Goal: Task Accomplishment & Management: Manage account settings

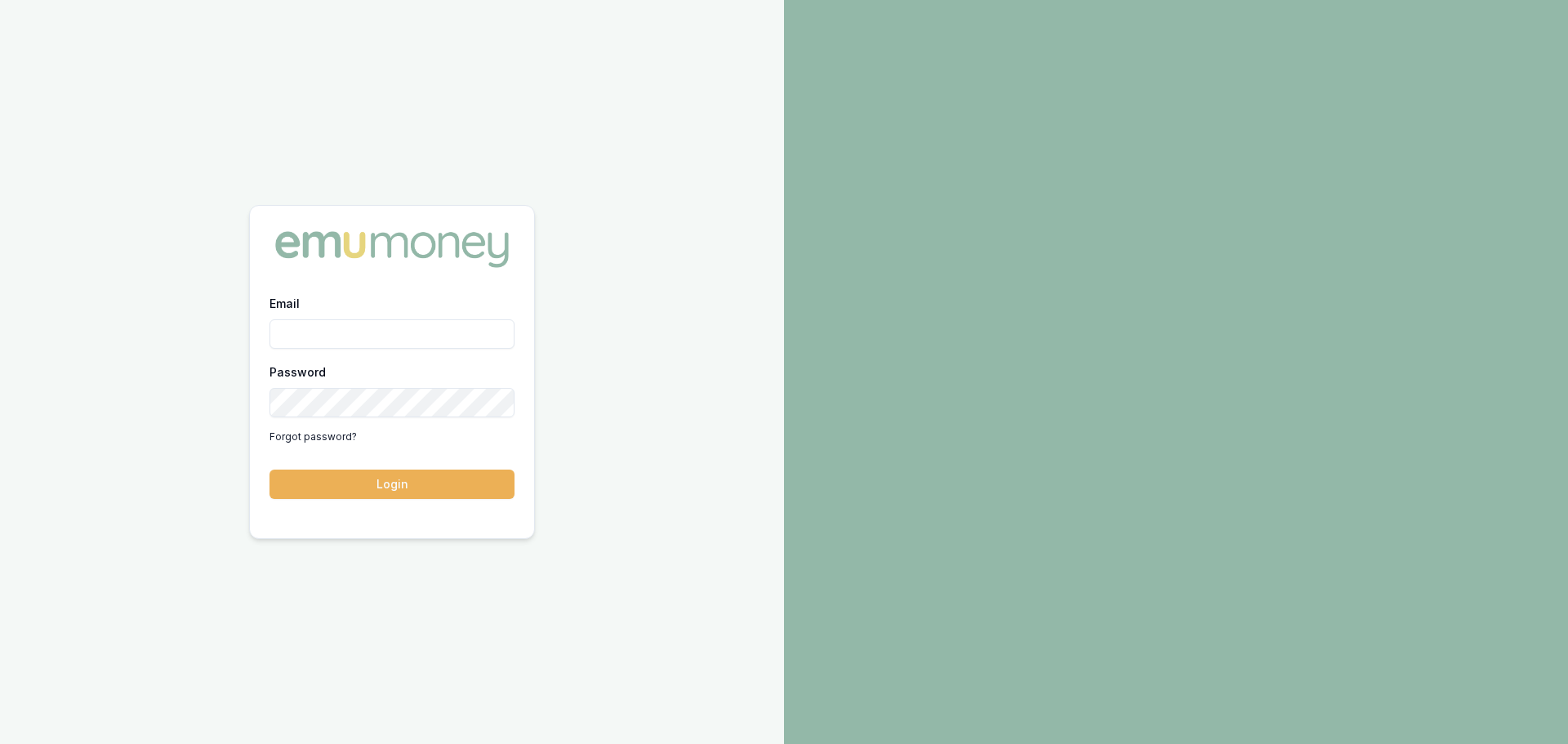
click at [339, 334] on input "Email" at bounding box center [392, 333] width 245 height 29
type input "brad.hearns@emumoney.com.au"
click at [270, 469] on button "Login" at bounding box center [392, 484] width 245 height 29
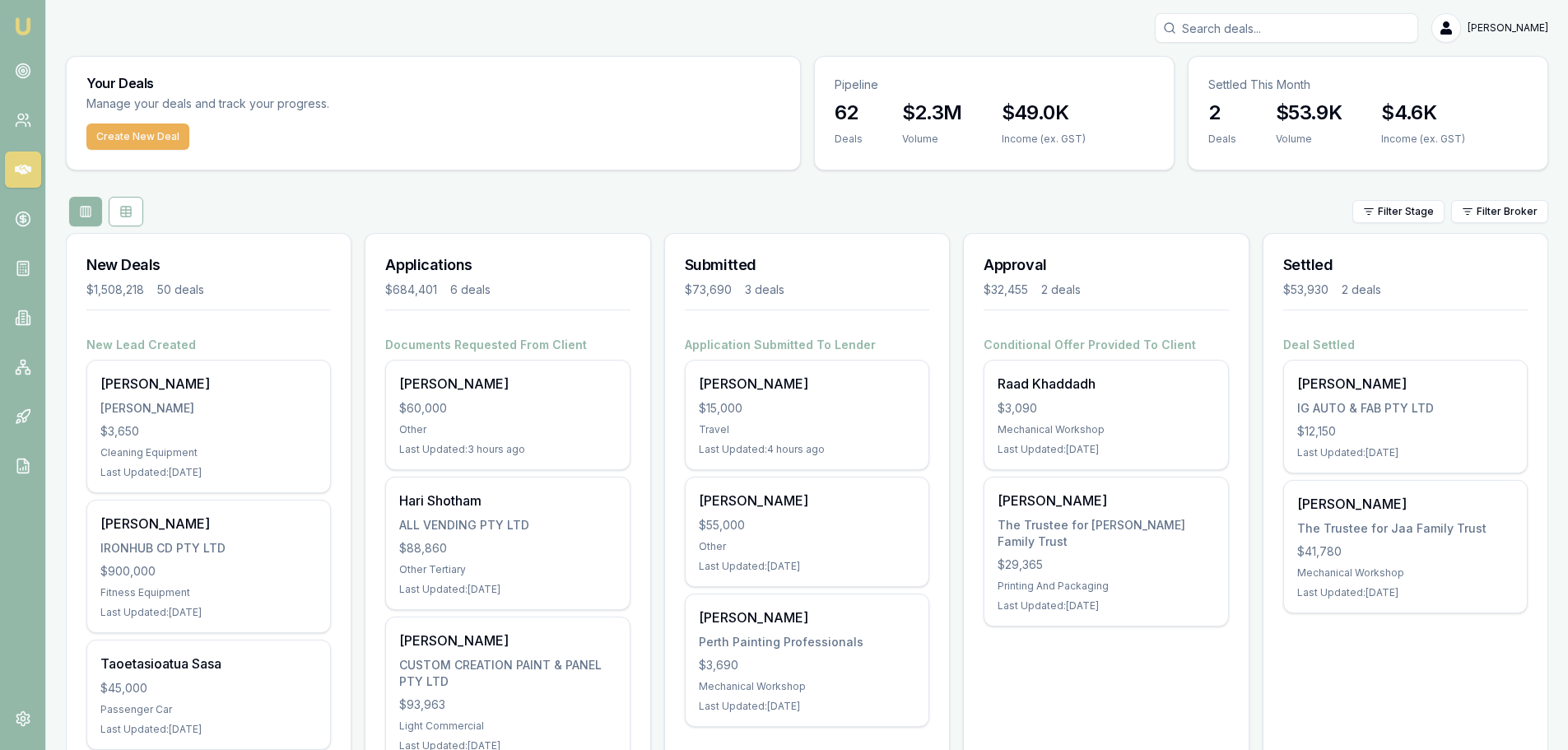
click at [549, 256] on h3 "Applications" at bounding box center [507, 265] width 245 height 23
click at [412, 417] on div "Erin Hearns $60,000 Other Last Updated: 3 hours ago" at bounding box center [507, 415] width 243 height 109
click at [754, 210] on div "Filter Stage Filter Broker" at bounding box center [807, 211] width 1483 height 29
click at [743, 412] on div "$15,000" at bounding box center [806, 408] width 217 height 17
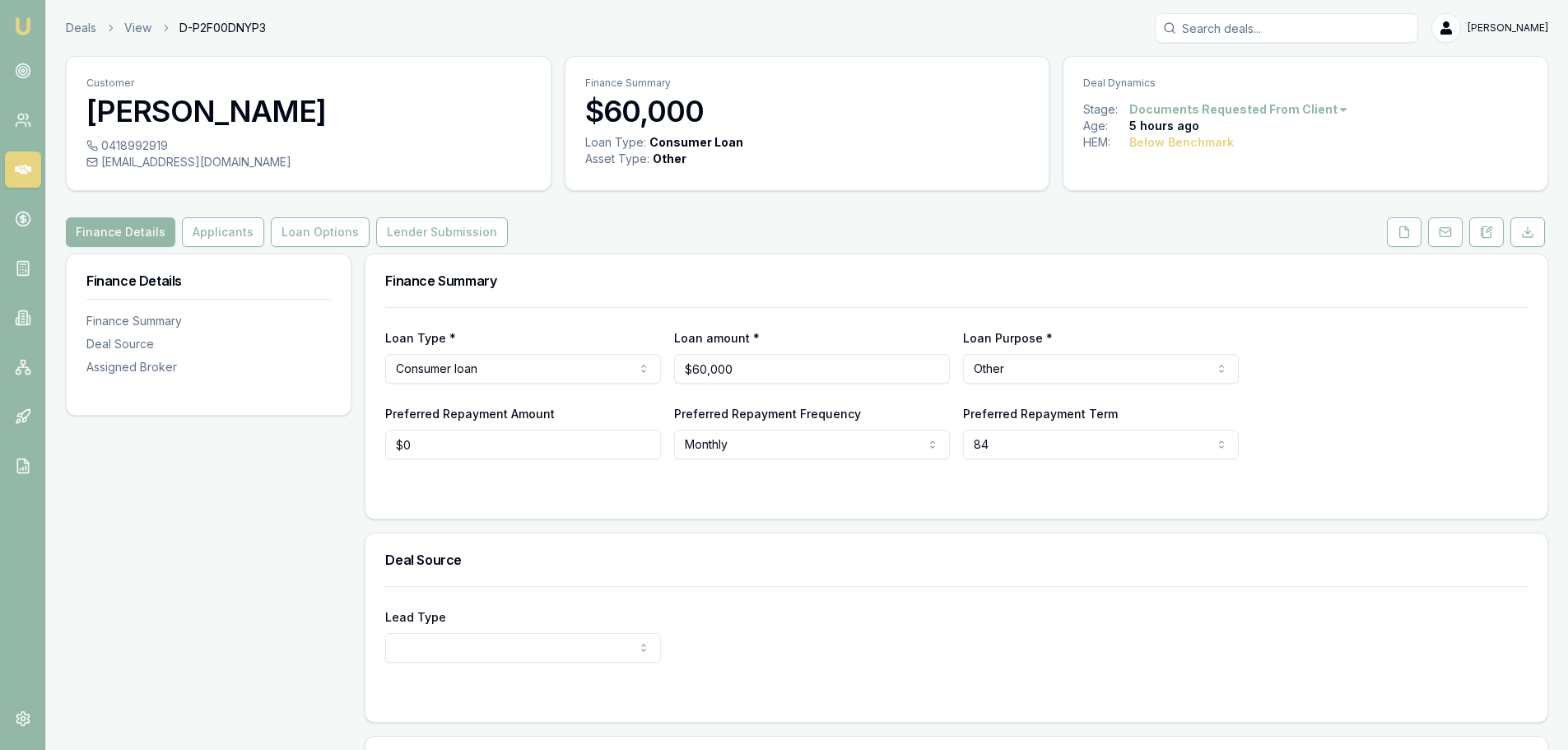
click at [225, 228] on button "Applicants" at bounding box center [222, 232] width 83 height 29
click at [1389, 233] on button at bounding box center [1404, 232] width 35 height 29
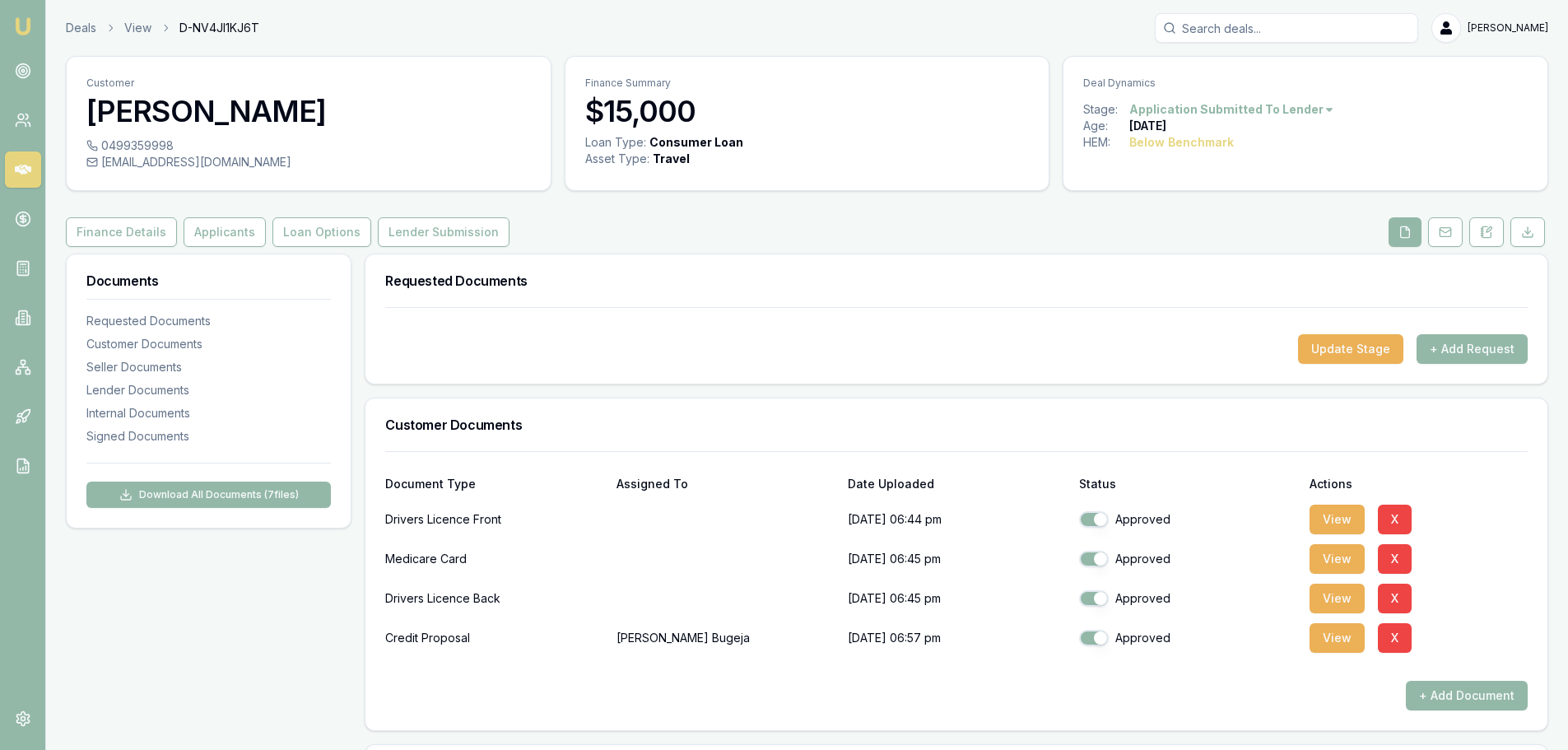
click at [121, 234] on button "Finance Details" at bounding box center [121, 232] width 111 height 29
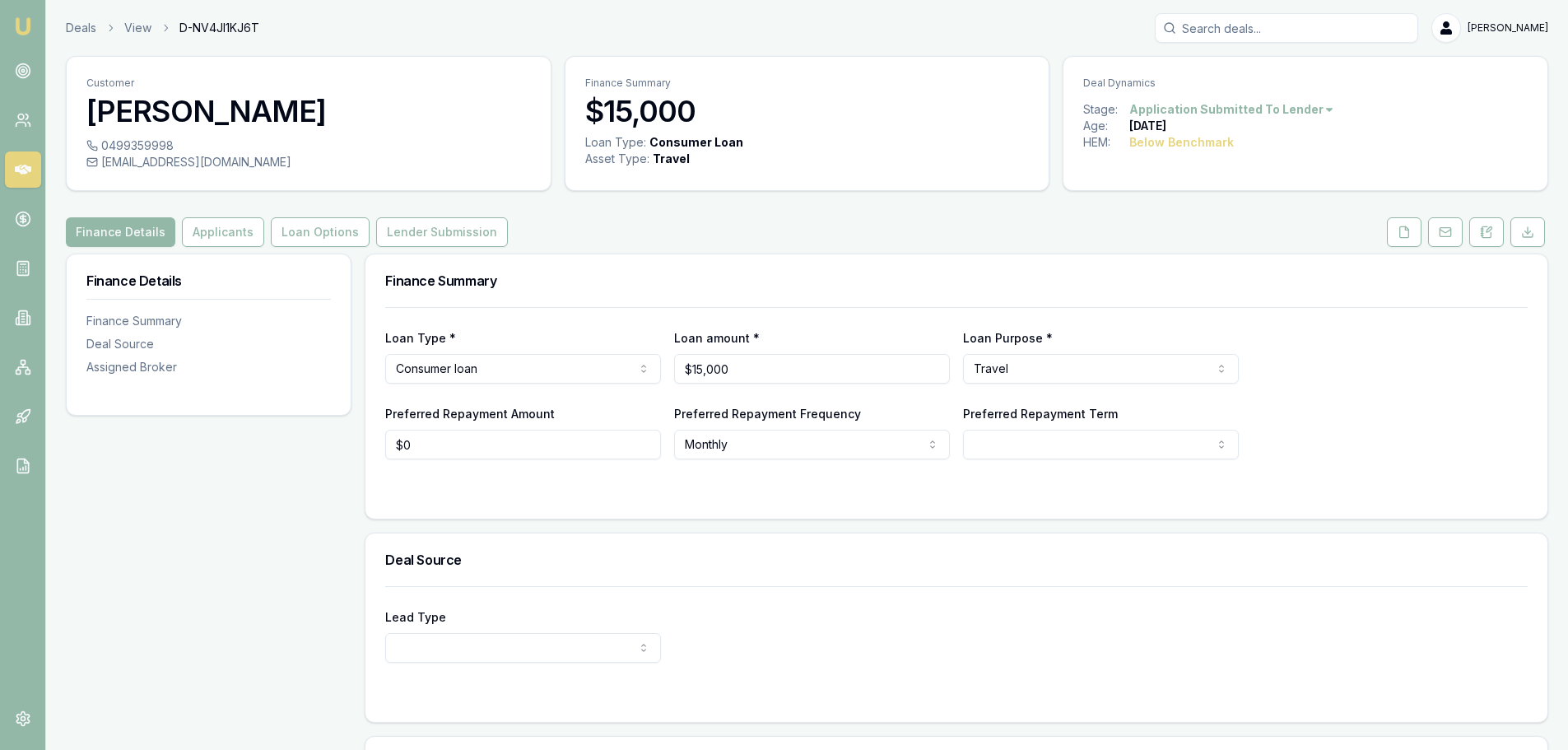
click at [181, 112] on h3 "[PERSON_NAME]" at bounding box center [308, 111] width 444 height 33
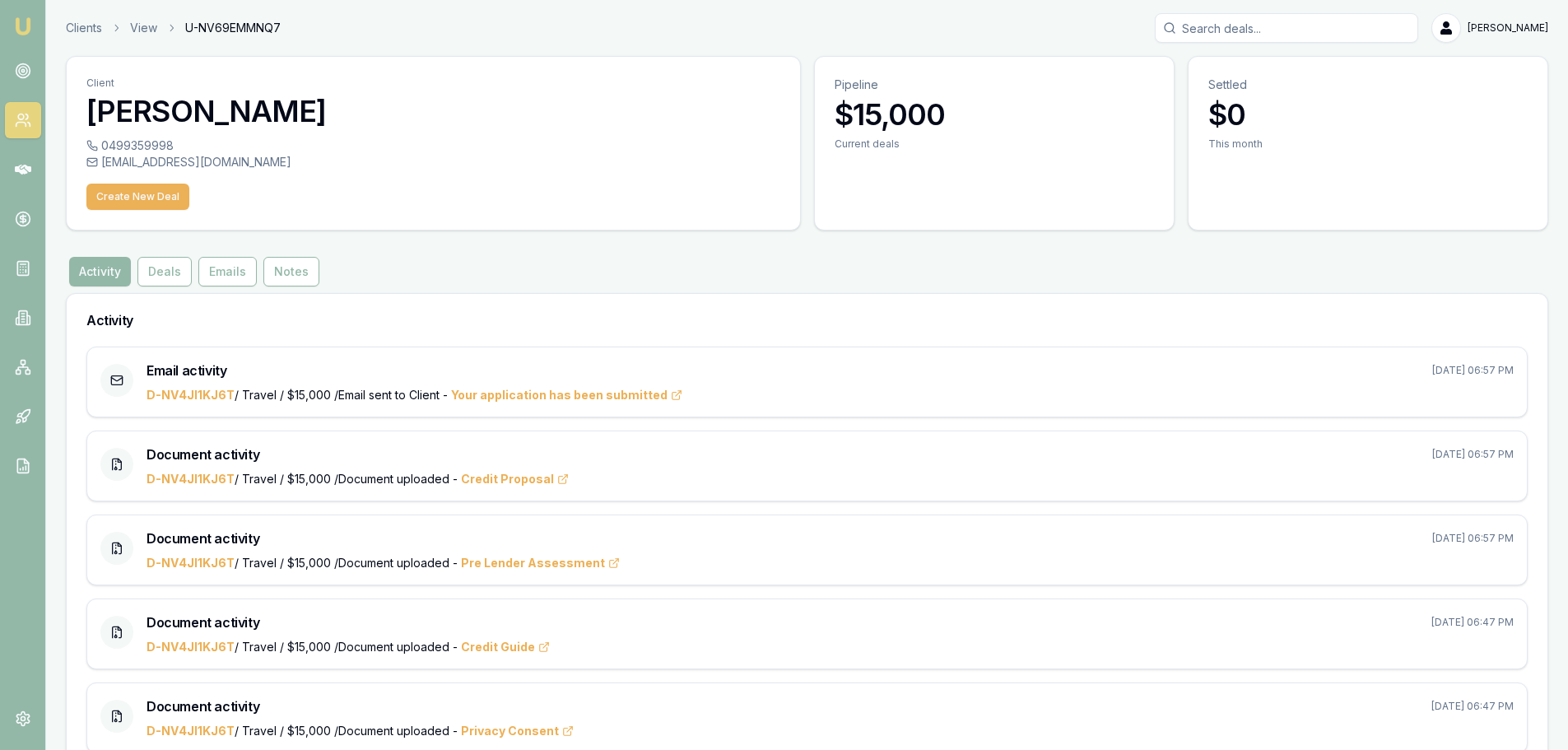
click at [169, 277] on button "Deals" at bounding box center [164, 271] width 54 height 29
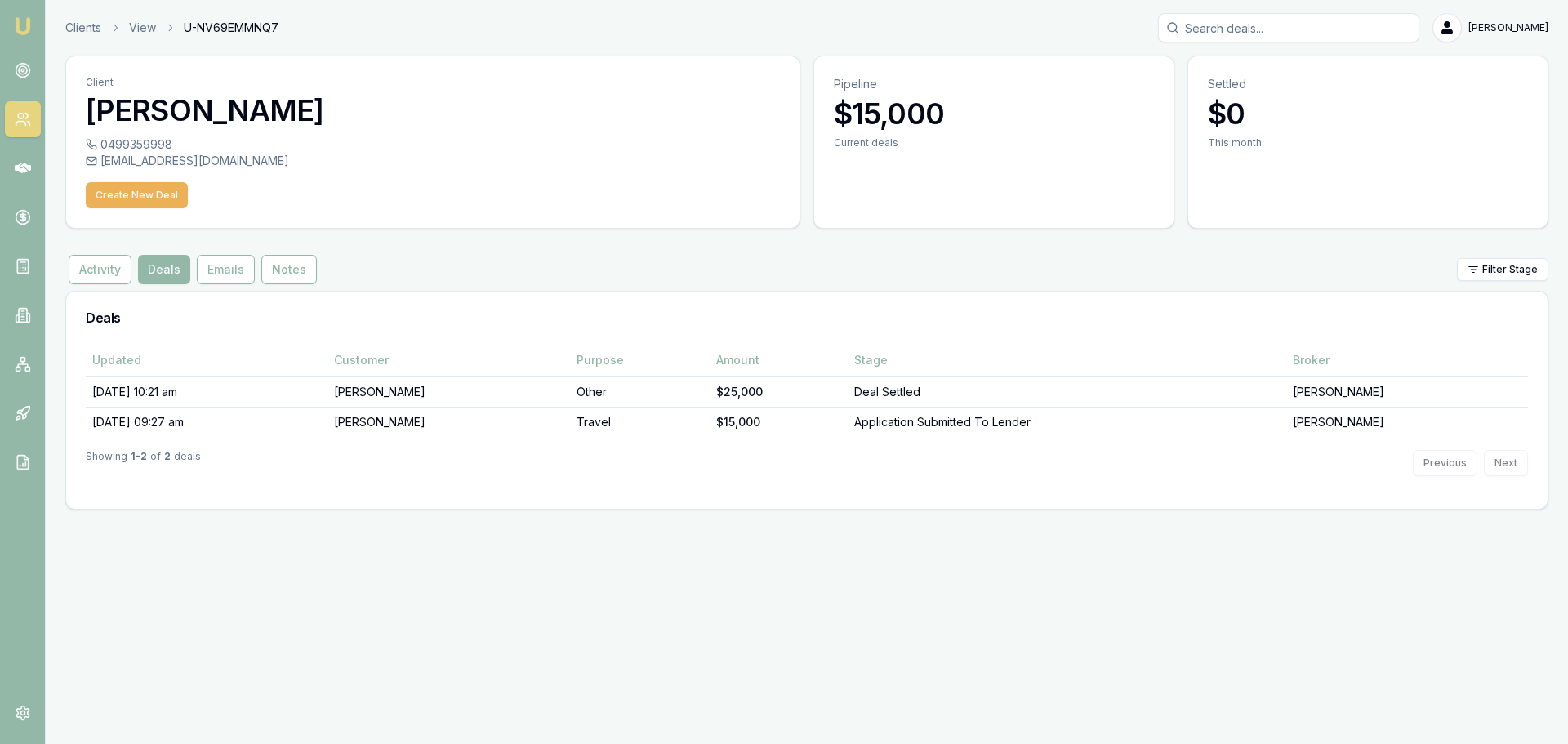
click at [409, 396] on td "Toni Bugeja" at bounding box center [448, 391] width 242 height 30
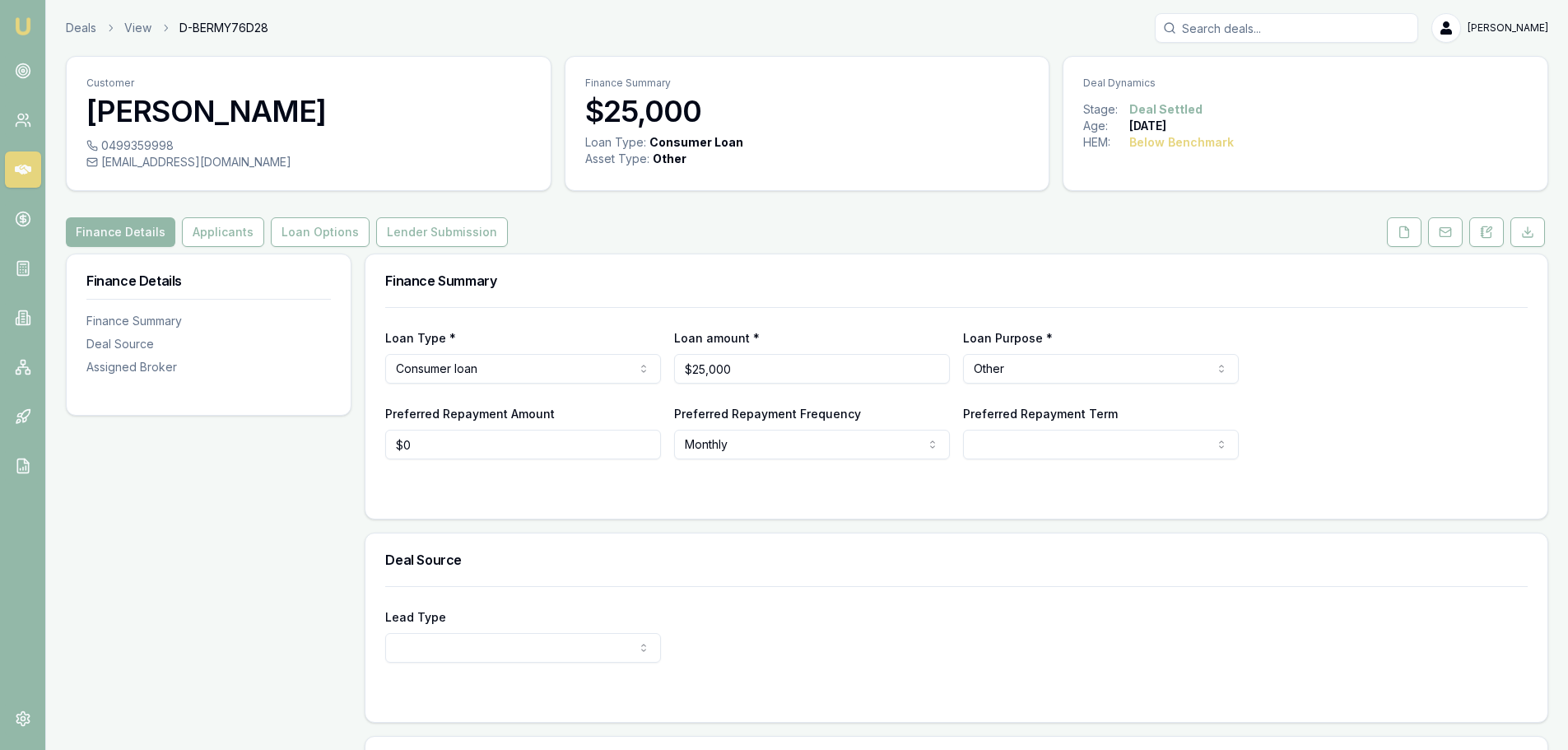
click at [1392, 226] on button at bounding box center [1404, 232] width 35 height 29
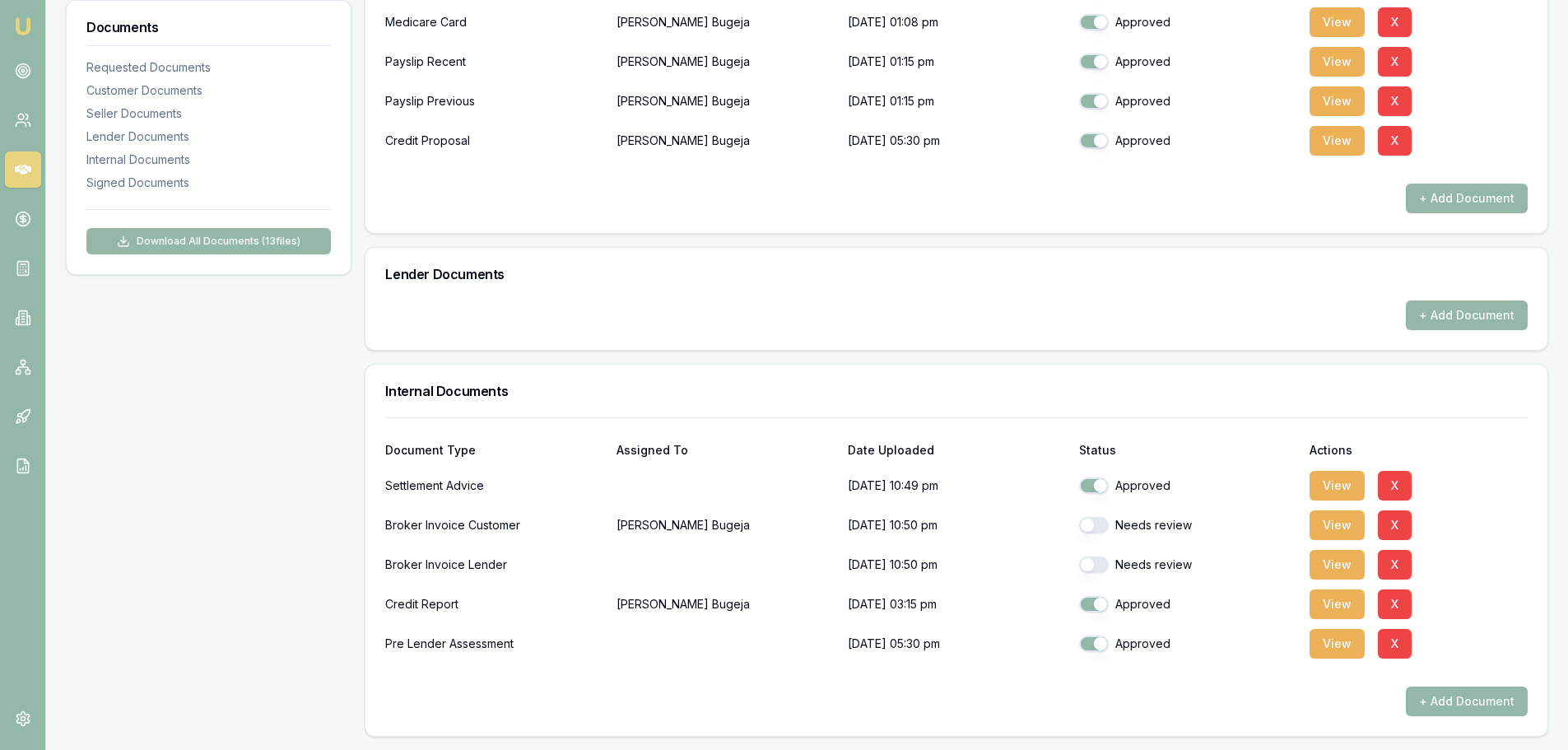
scroll to position [659, 0]
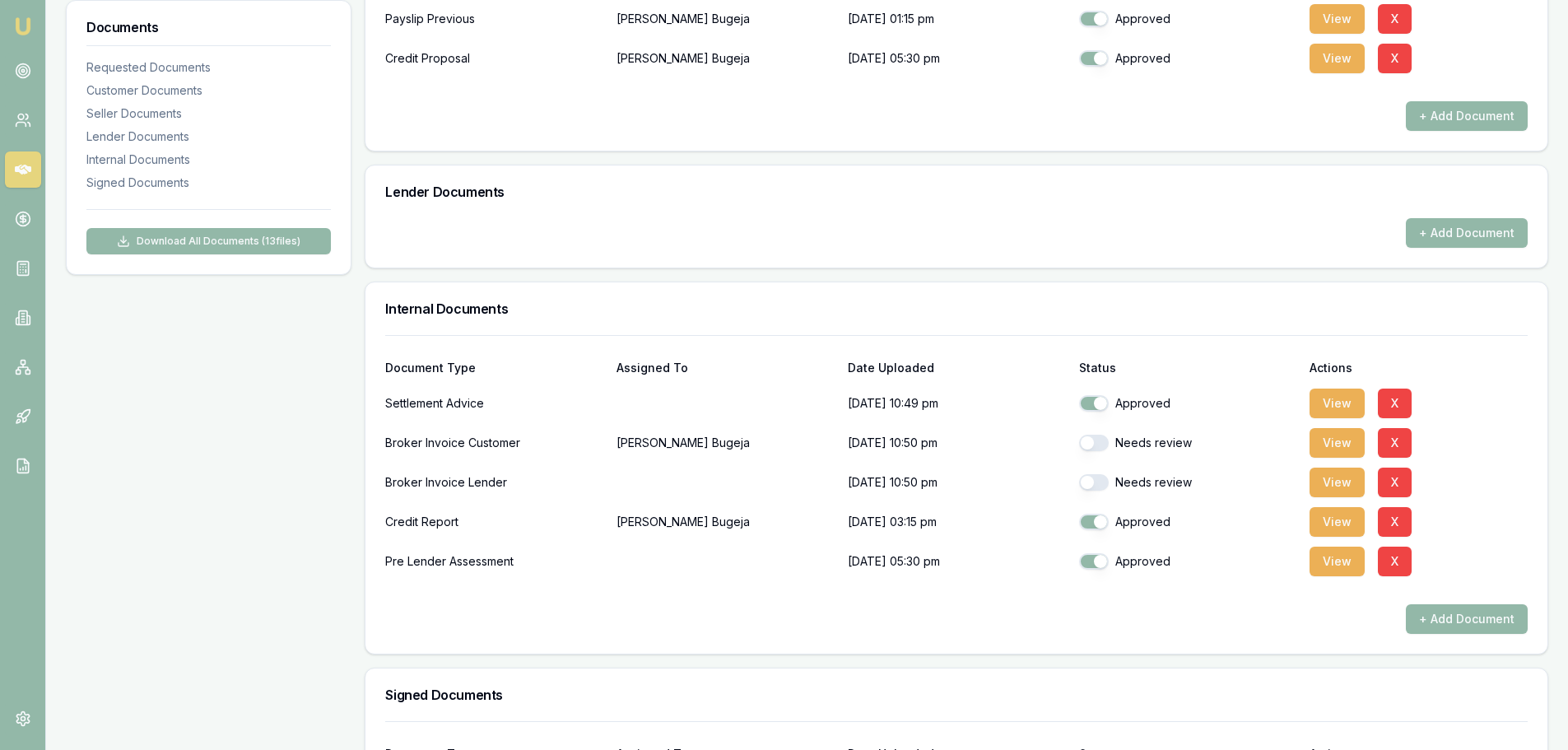
click at [1099, 439] on button "button" at bounding box center [1094, 442] width 29 height 17
checkbox input "true"
click at [1099, 486] on button "button" at bounding box center [1094, 482] width 29 height 17
checkbox input "true"
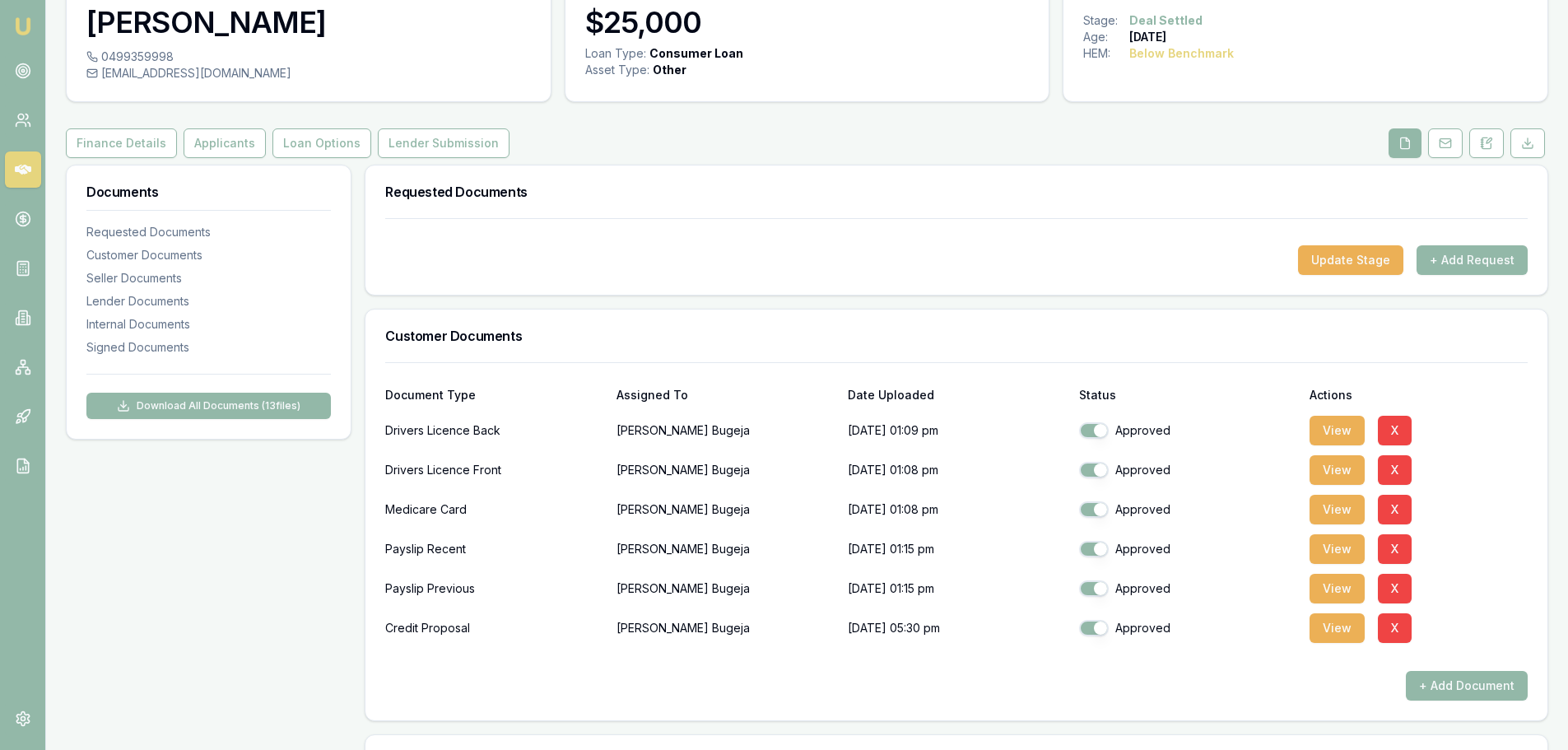
scroll to position [0, 0]
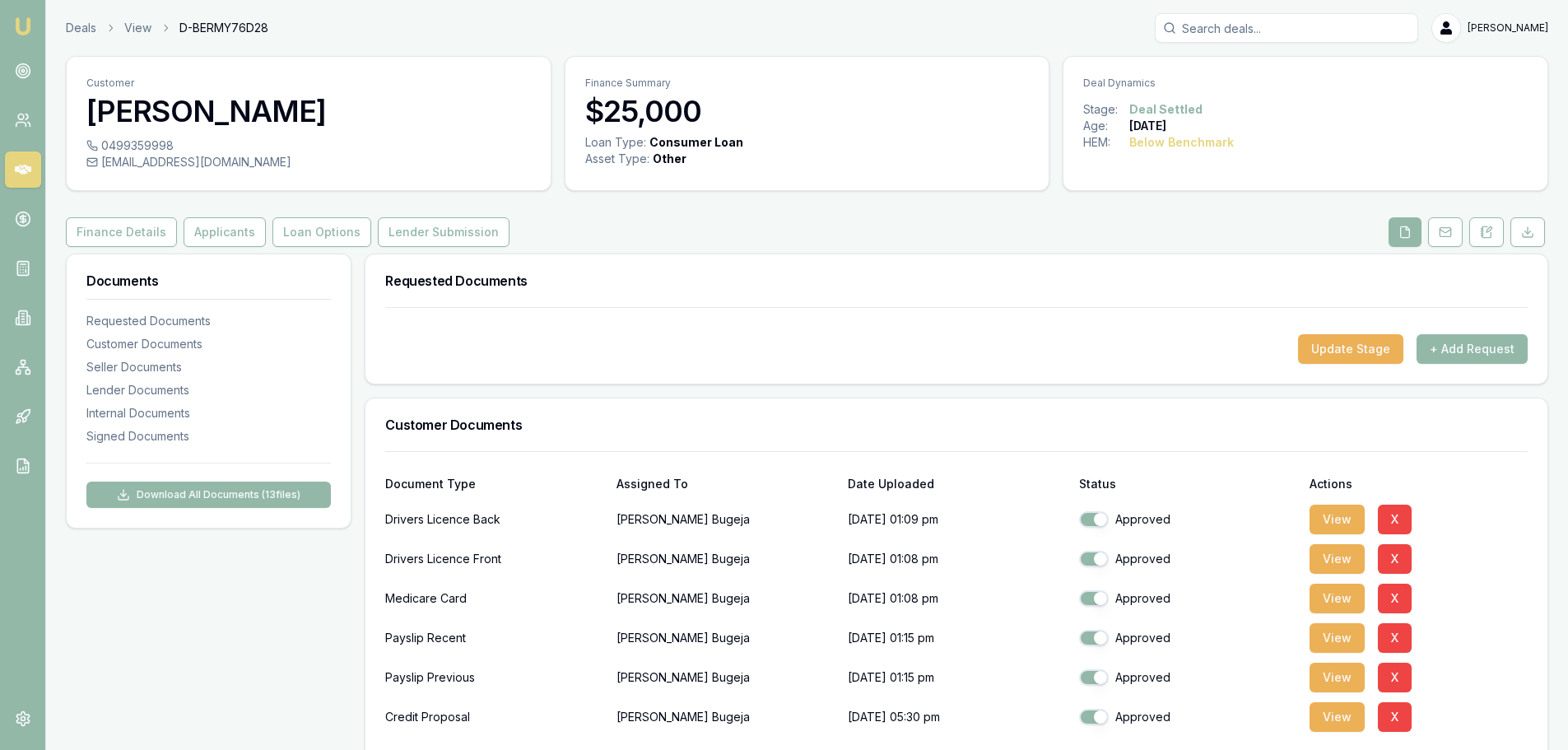
click at [405, 237] on button "Lender Submission" at bounding box center [444, 232] width 132 height 29
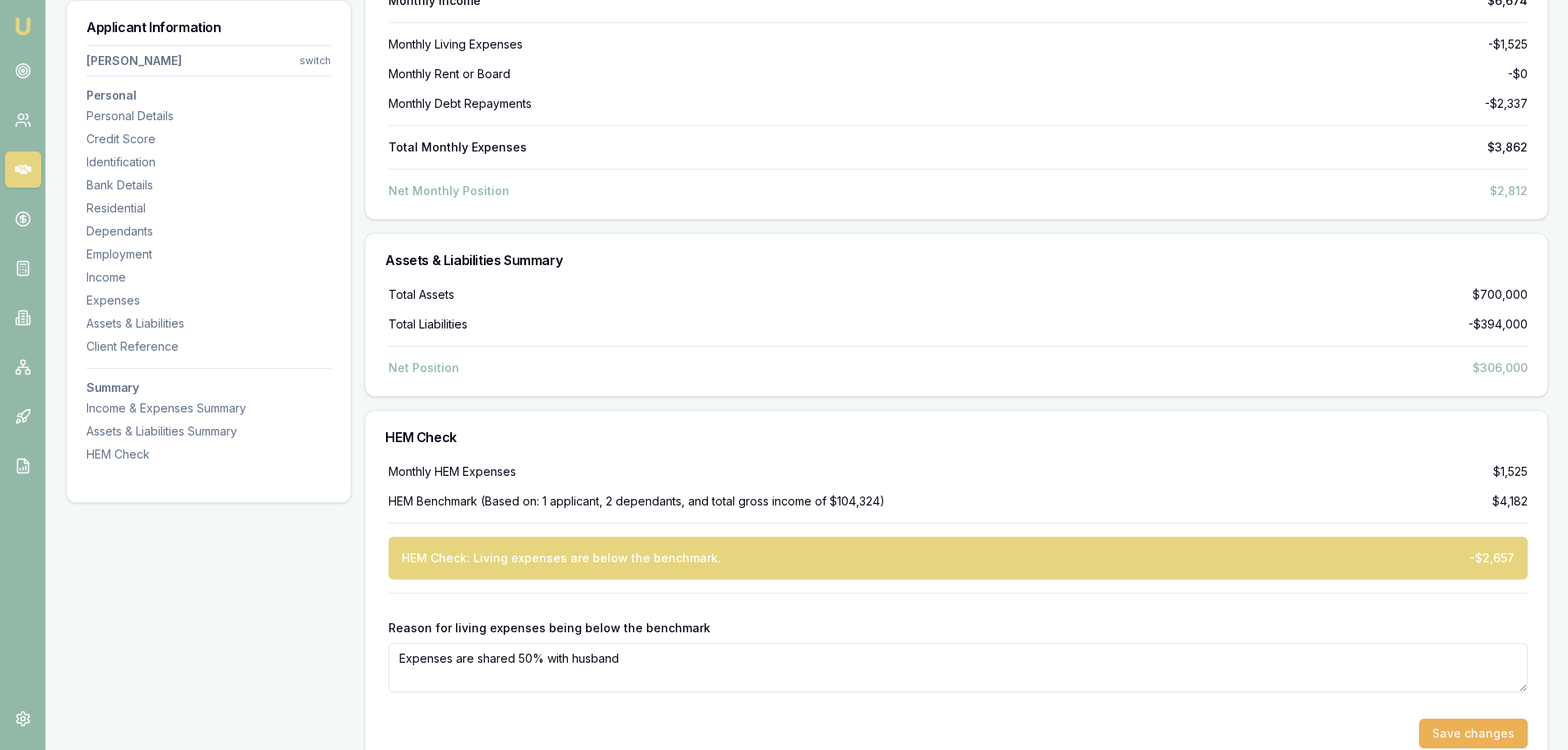
scroll to position [4722, 0]
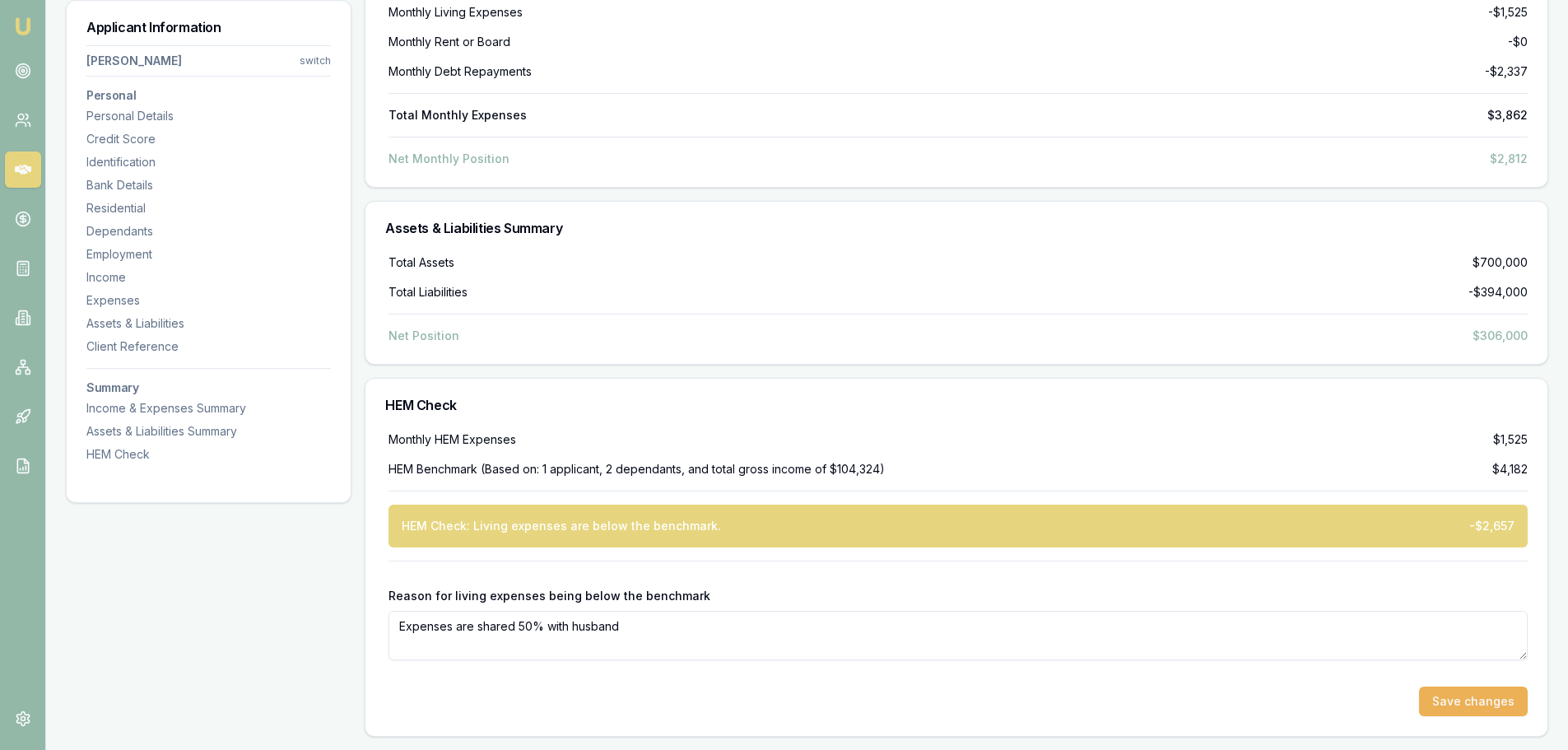
click at [646, 630] on textarea "Expenses are shared 50% with husband" at bounding box center [958, 635] width 1139 height 50
click at [632, 627] on textarea "Expenses are shared 50% with husband" at bounding box center [958, 635] width 1139 height 50
type textarea "Expenses are shared 50% with husband"
click at [1460, 703] on button "Save changes" at bounding box center [1473, 700] width 109 height 29
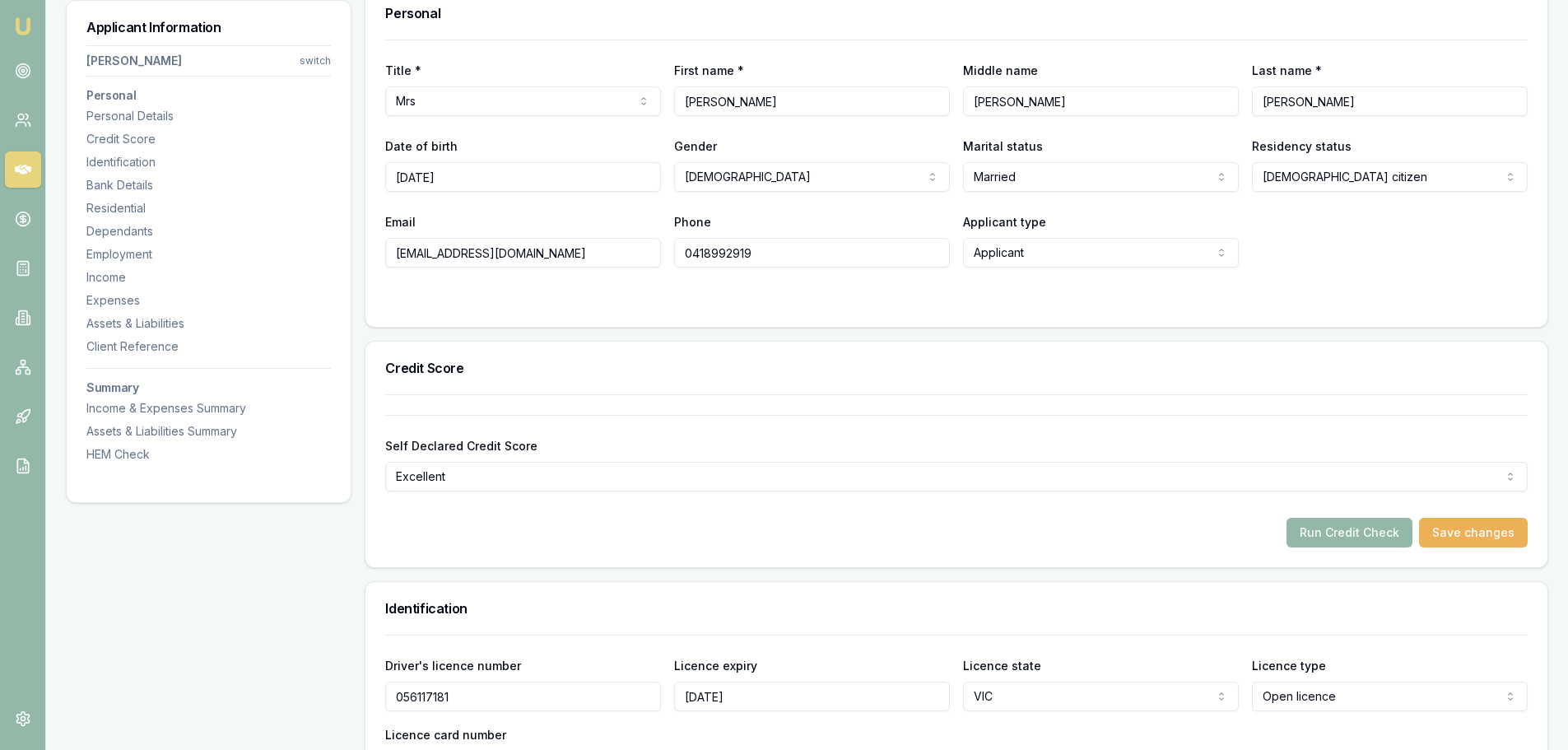
scroll to position [0, 0]
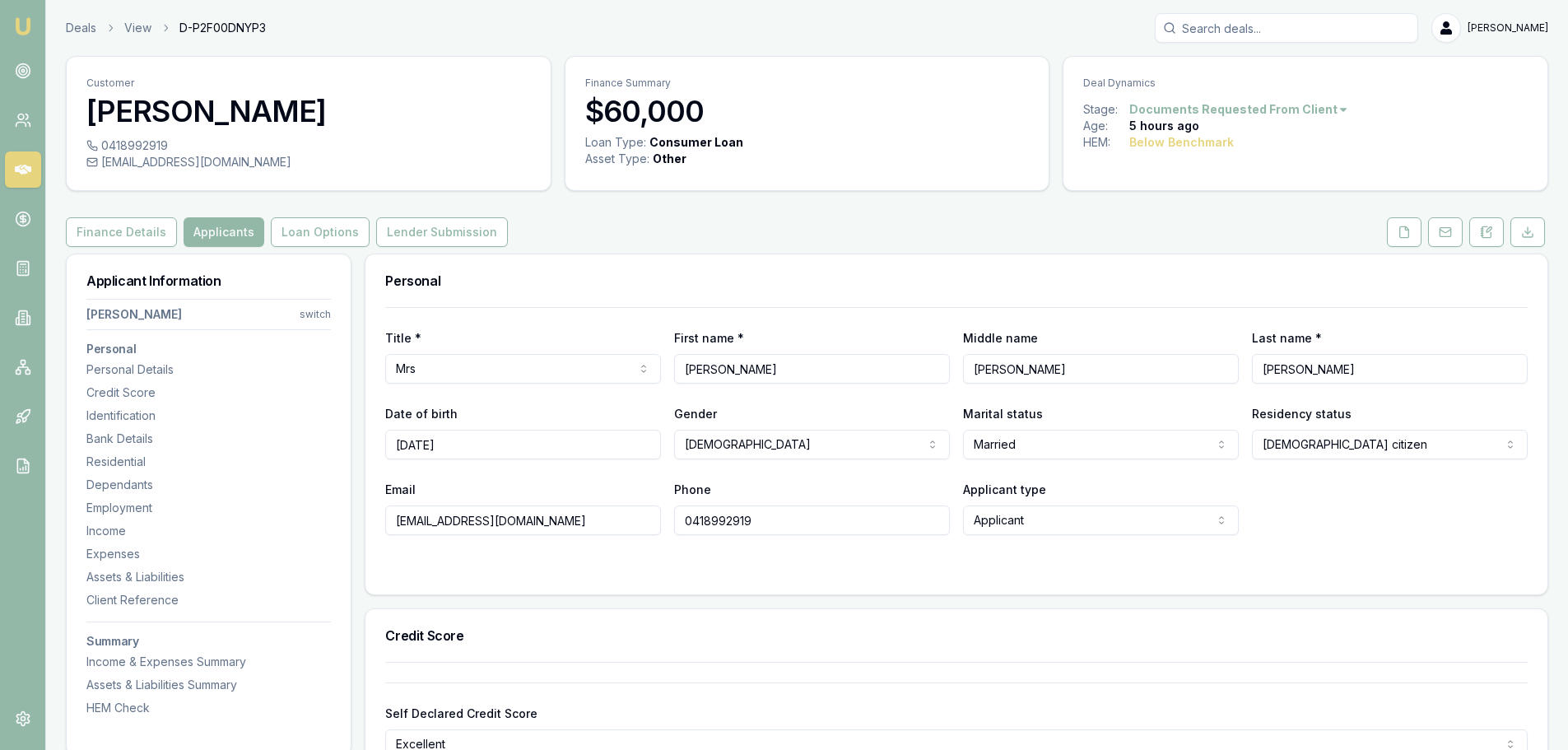
click at [1397, 229] on icon at bounding box center [1404, 232] width 14 height 14
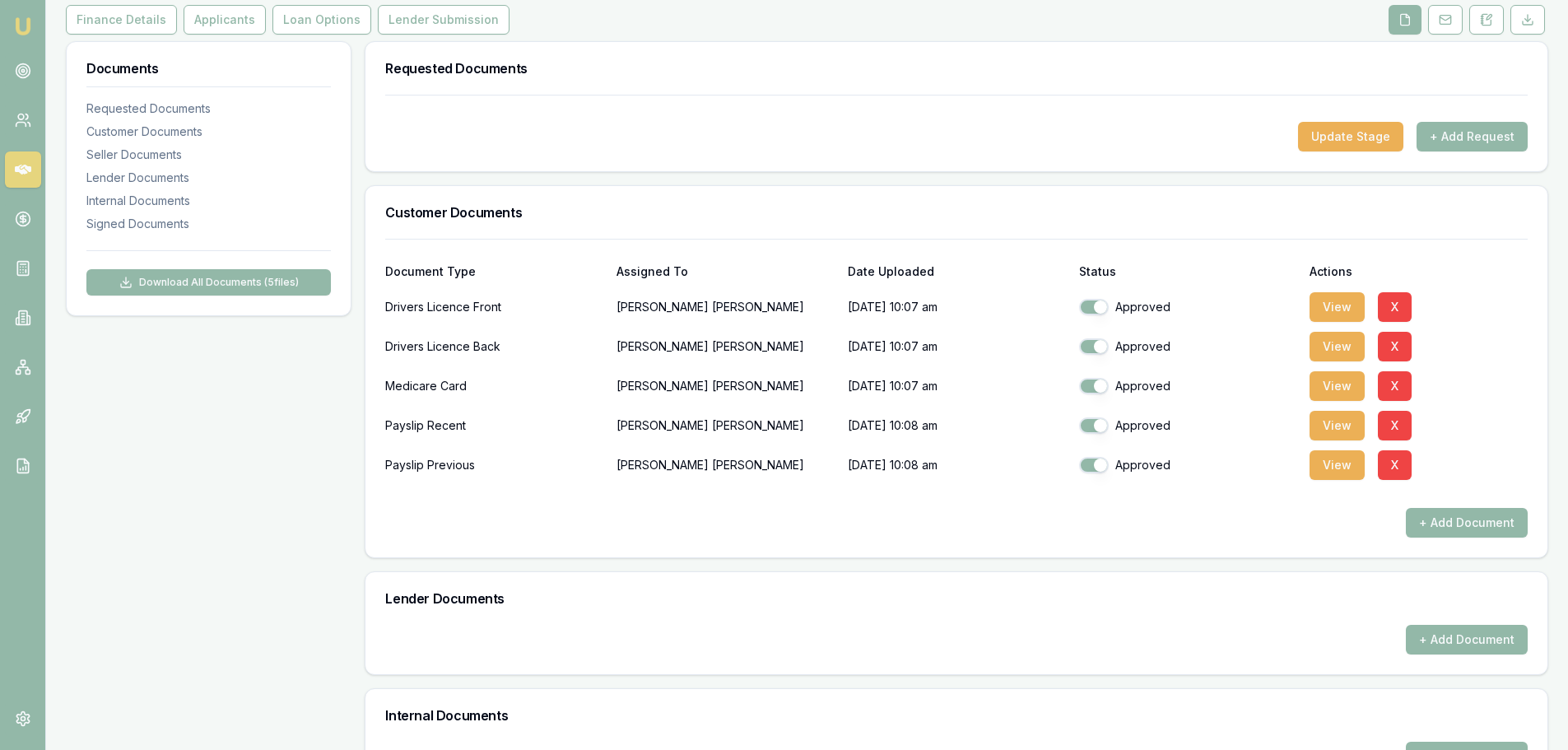
scroll to position [385, 0]
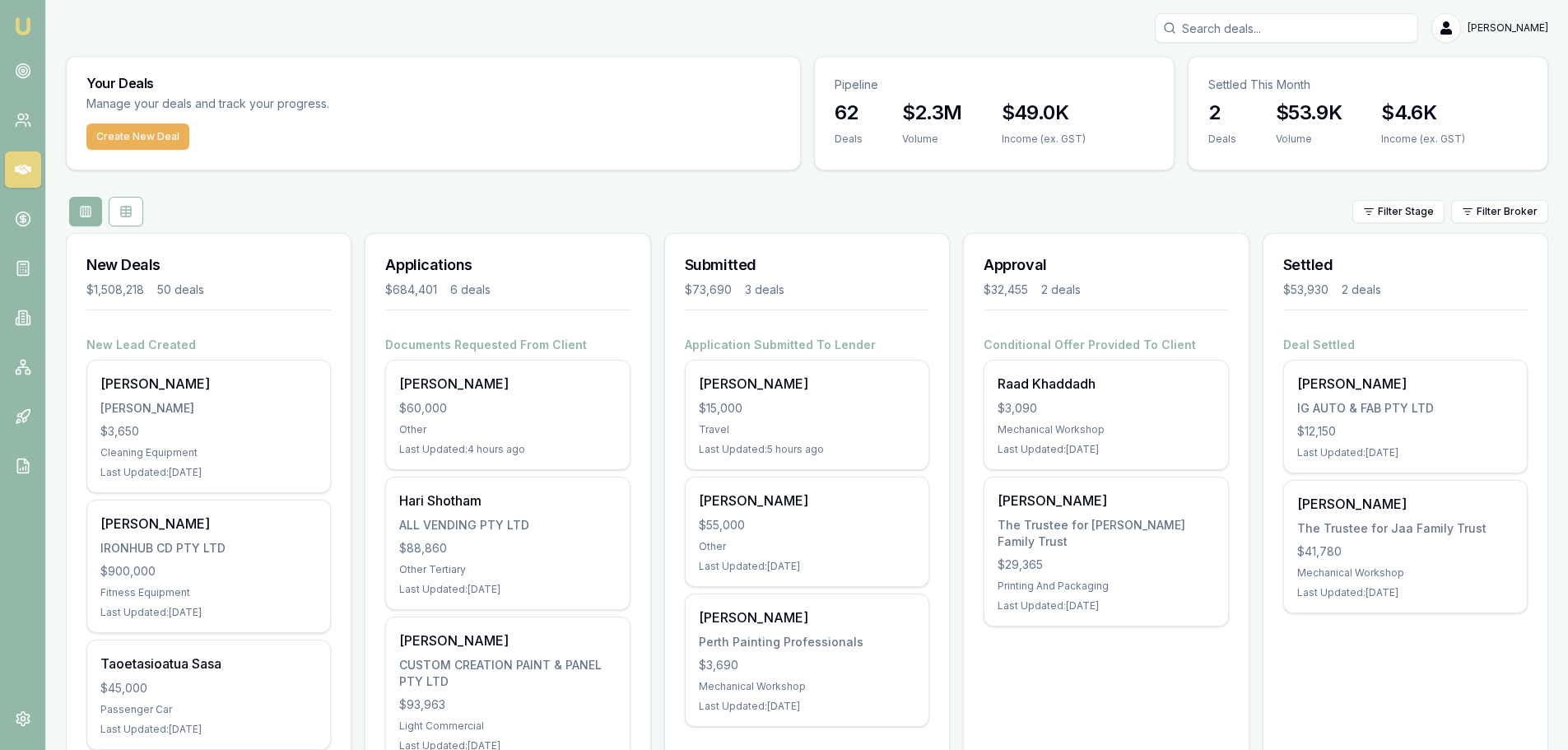
click at [1050, 515] on div "Rohan Thomas The Trustee for Thomas Family Trust $29,365 Printing And Packaging…" at bounding box center [1106, 551] width 243 height 148
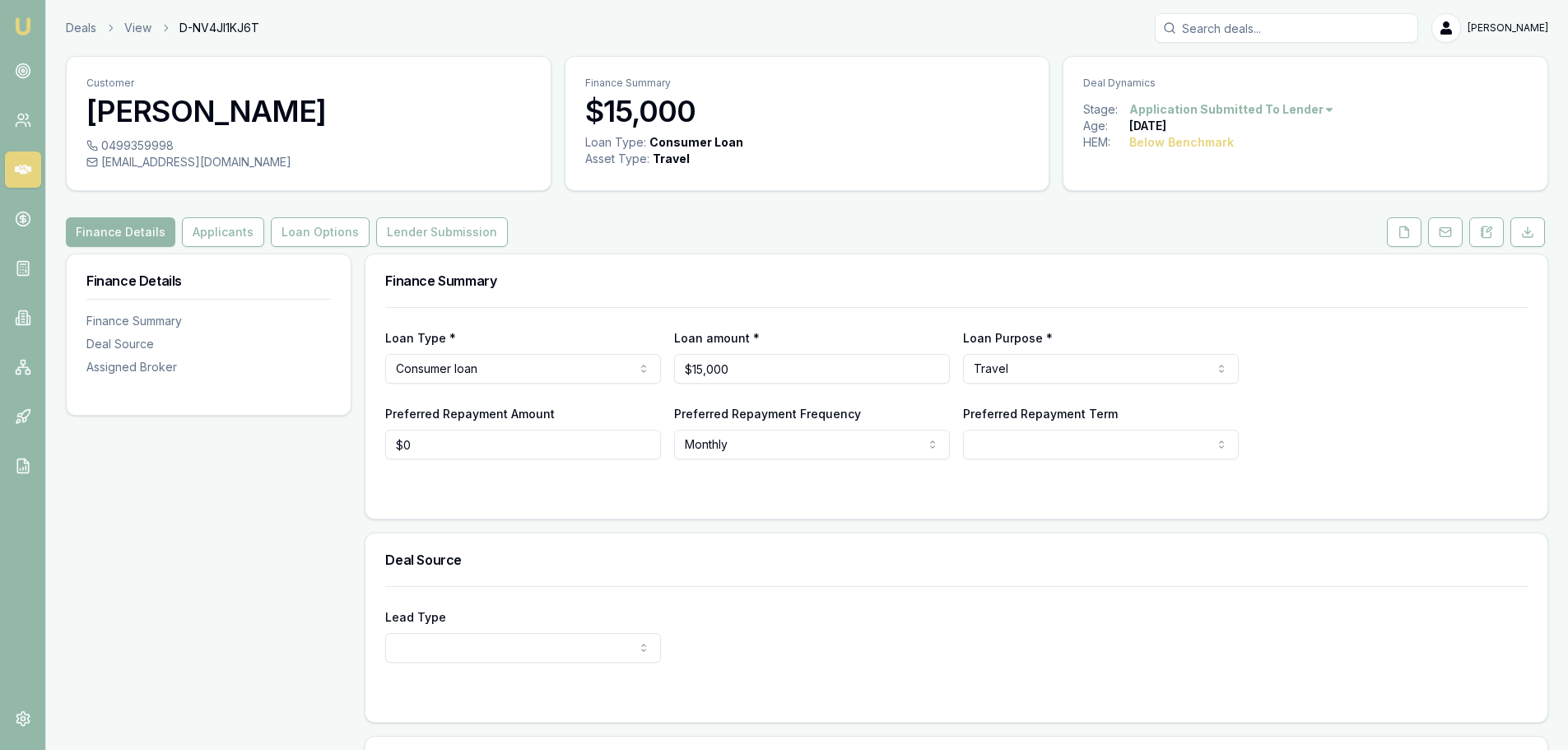
click at [665, 212] on div "Customer [PERSON_NAME] 0499359998 [EMAIL_ADDRESS][DOMAIN_NAME] Finance Summary …" at bounding box center [807, 499] width 1483 height 886
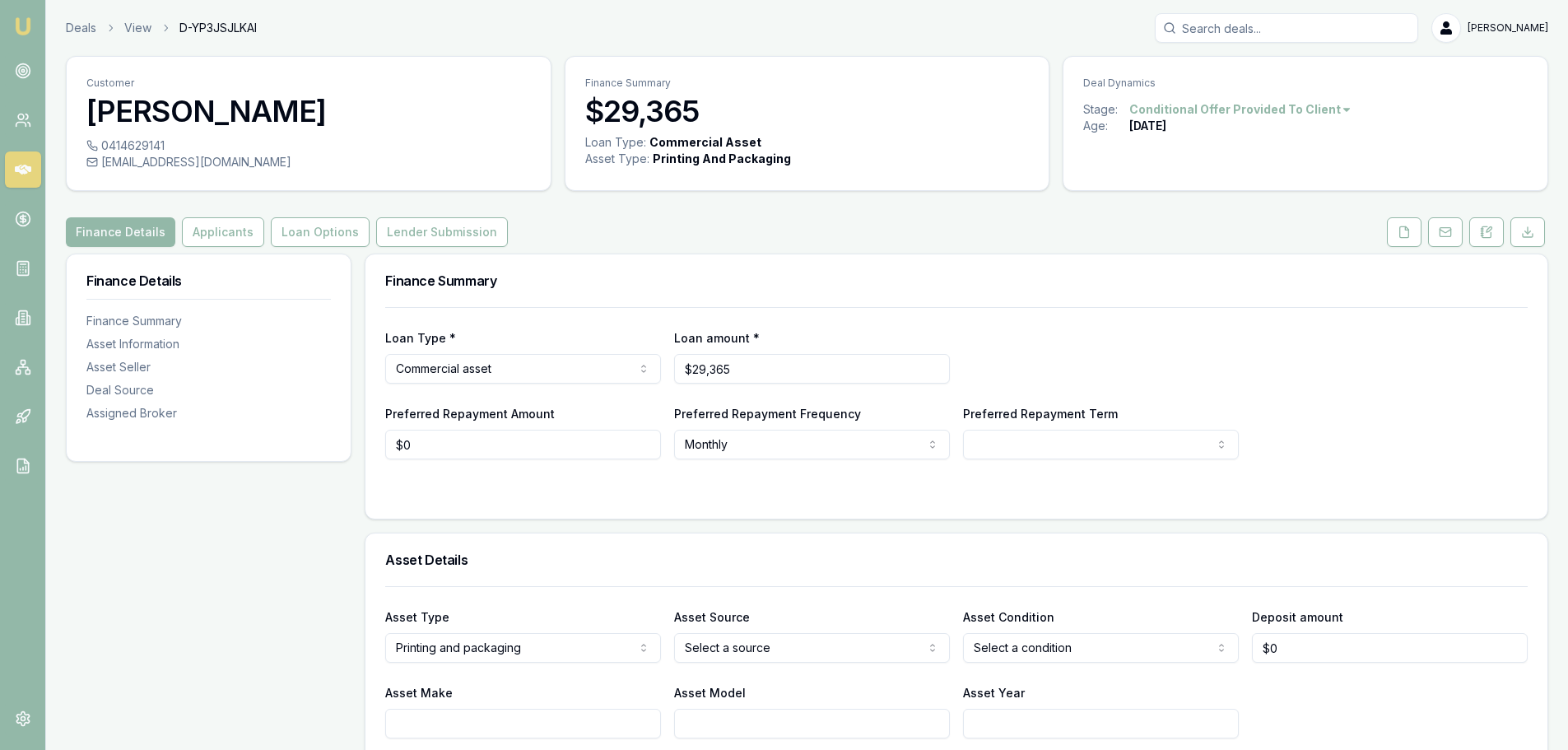
click at [356, 238] on button "Loan Options" at bounding box center [321, 232] width 99 height 29
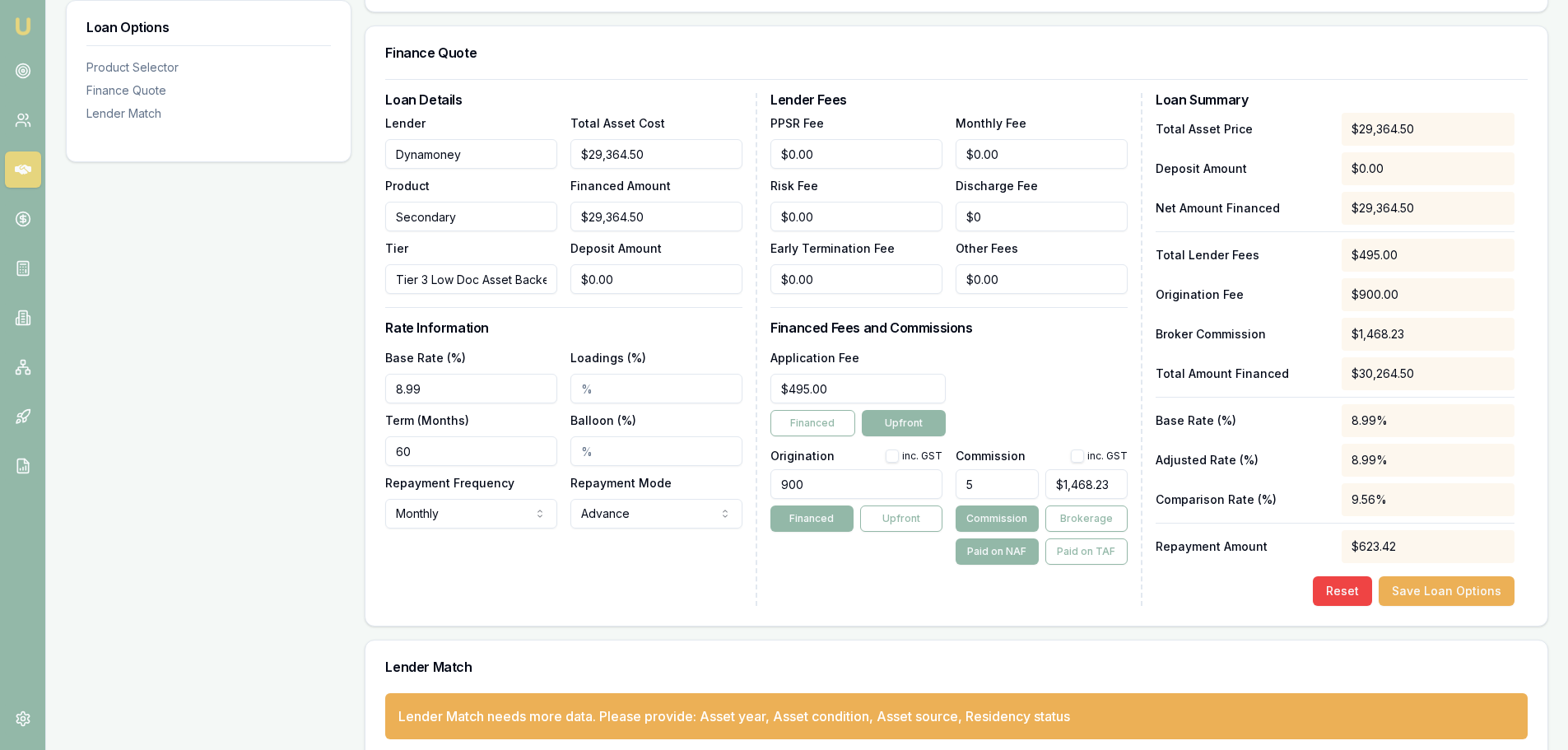
scroll to position [425, 0]
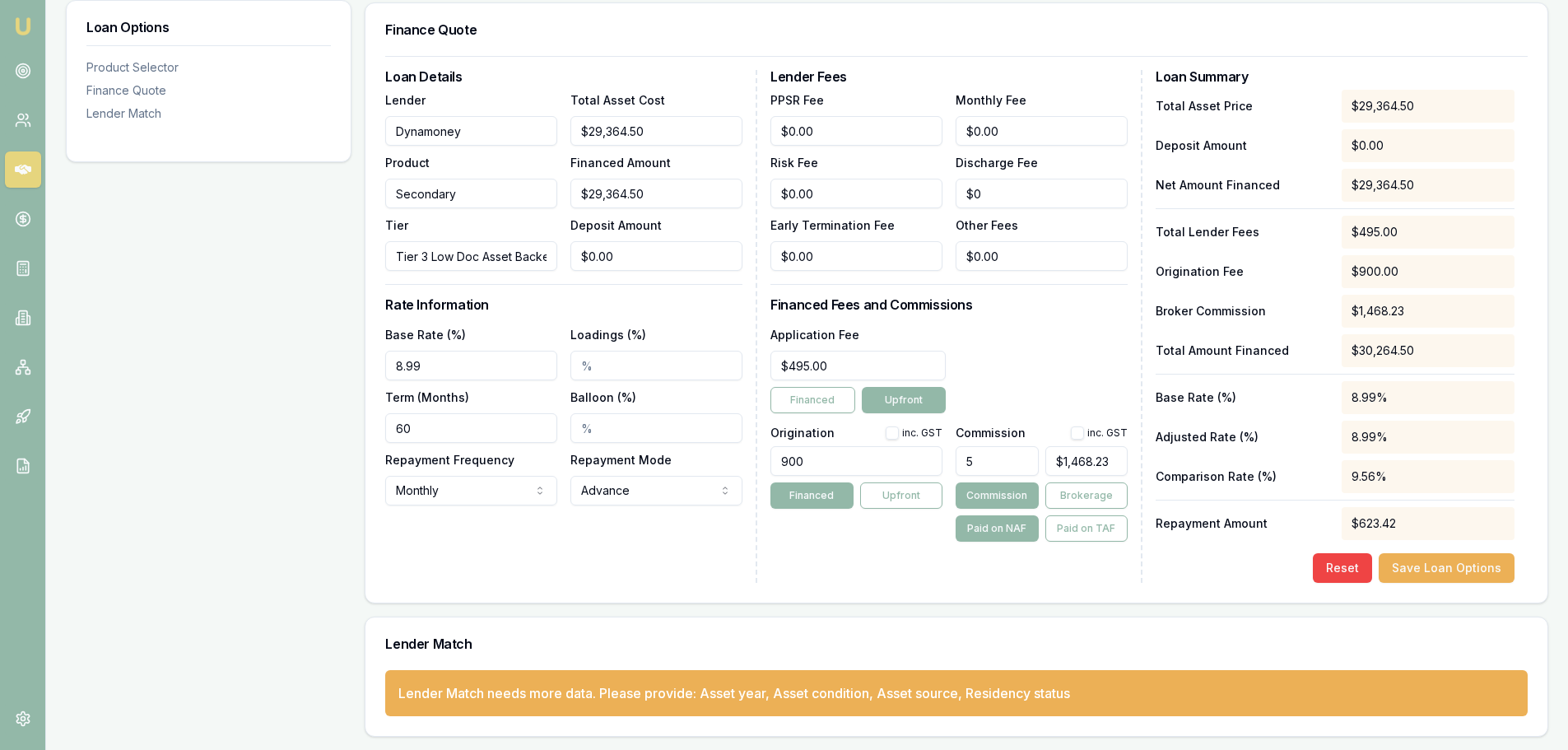
click at [1343, 565] on button "Reset" at bounding box center [1342, 567] width 59 height 29
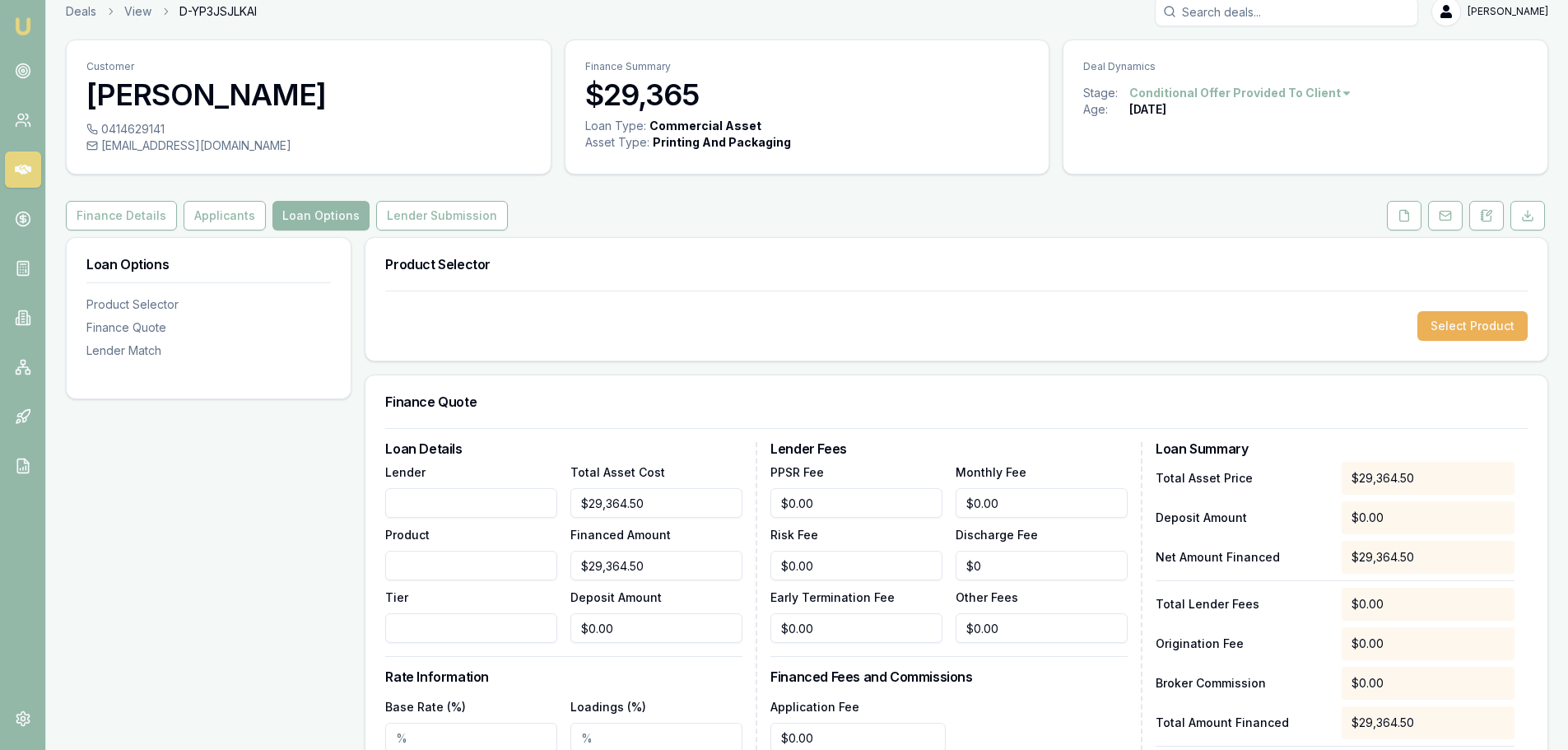
scroll to position [0, 0]
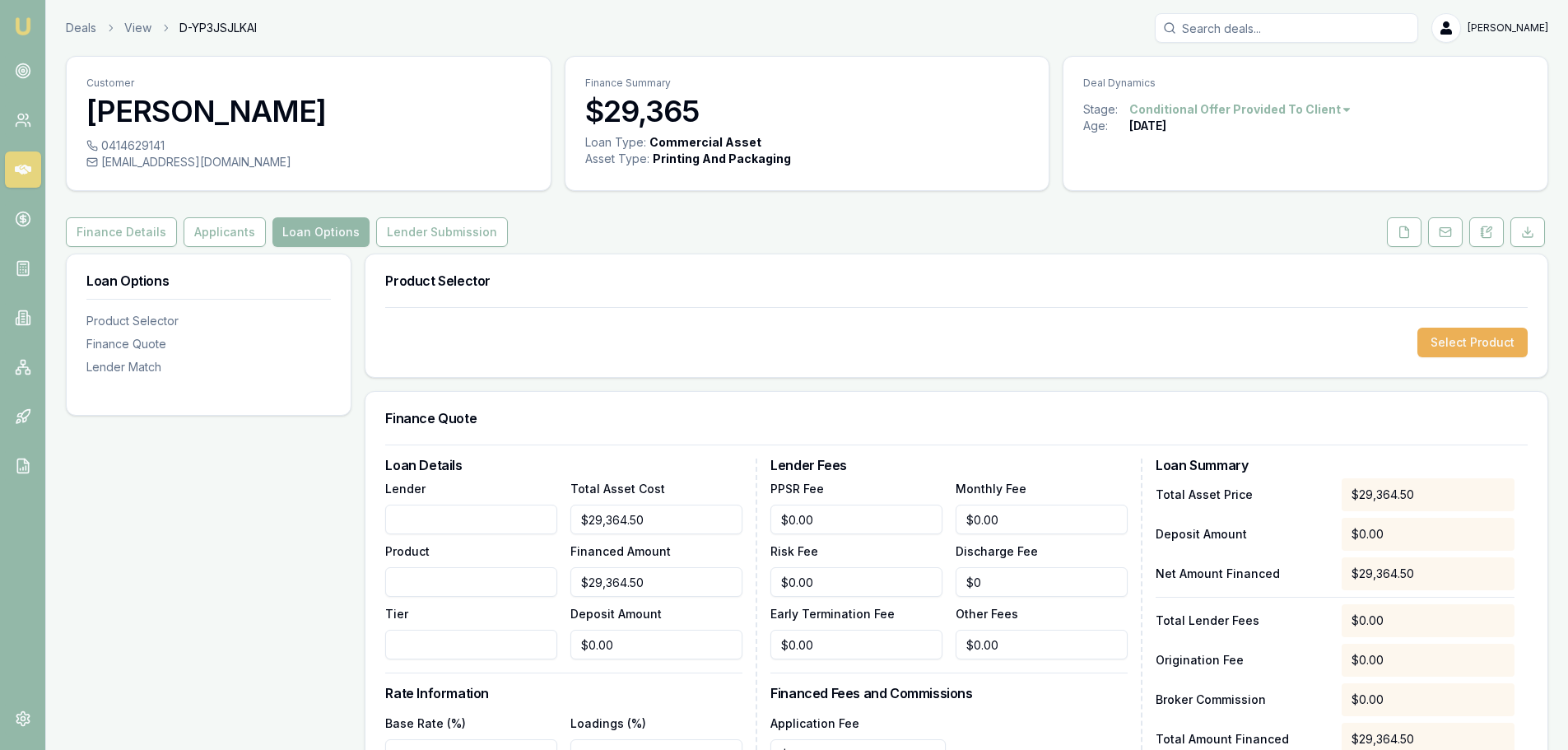
click at [426, 222] on button "Lender Submission" at bounding box center [442, 232] width 132 height 29
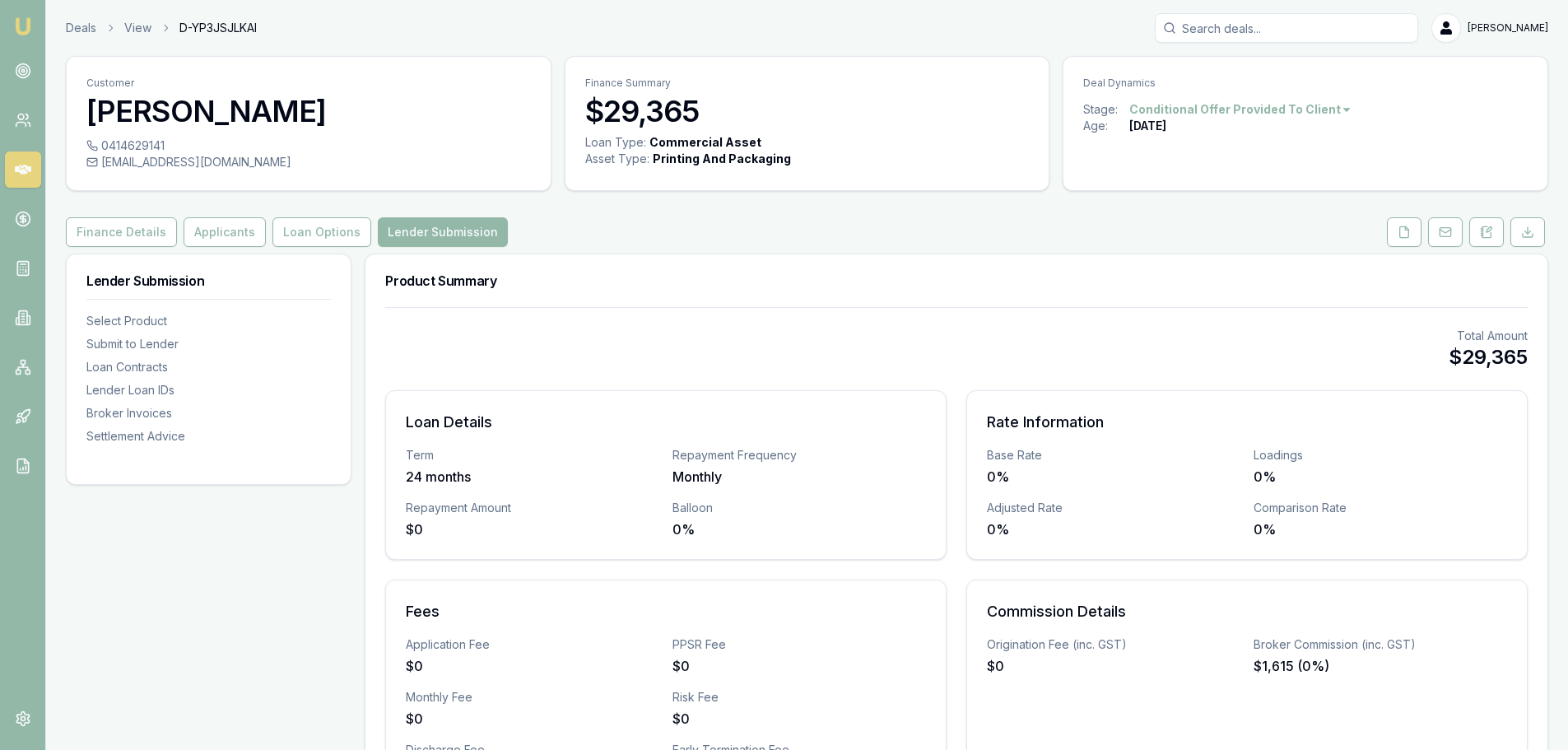
scroll to position [576, 0]
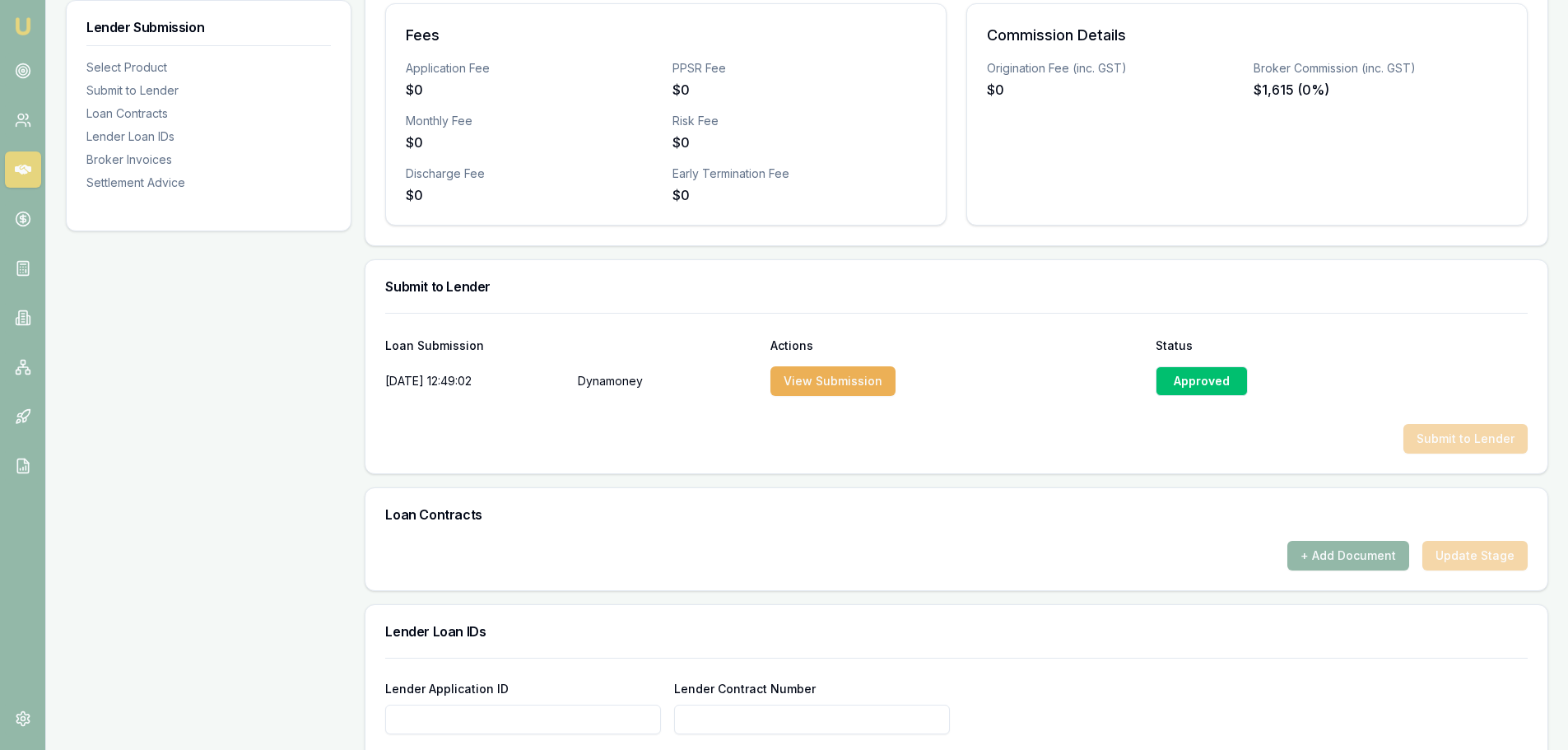
click at [1185, 381] on div "Approved" at bounding box center [1201, 381] width 92 height 29
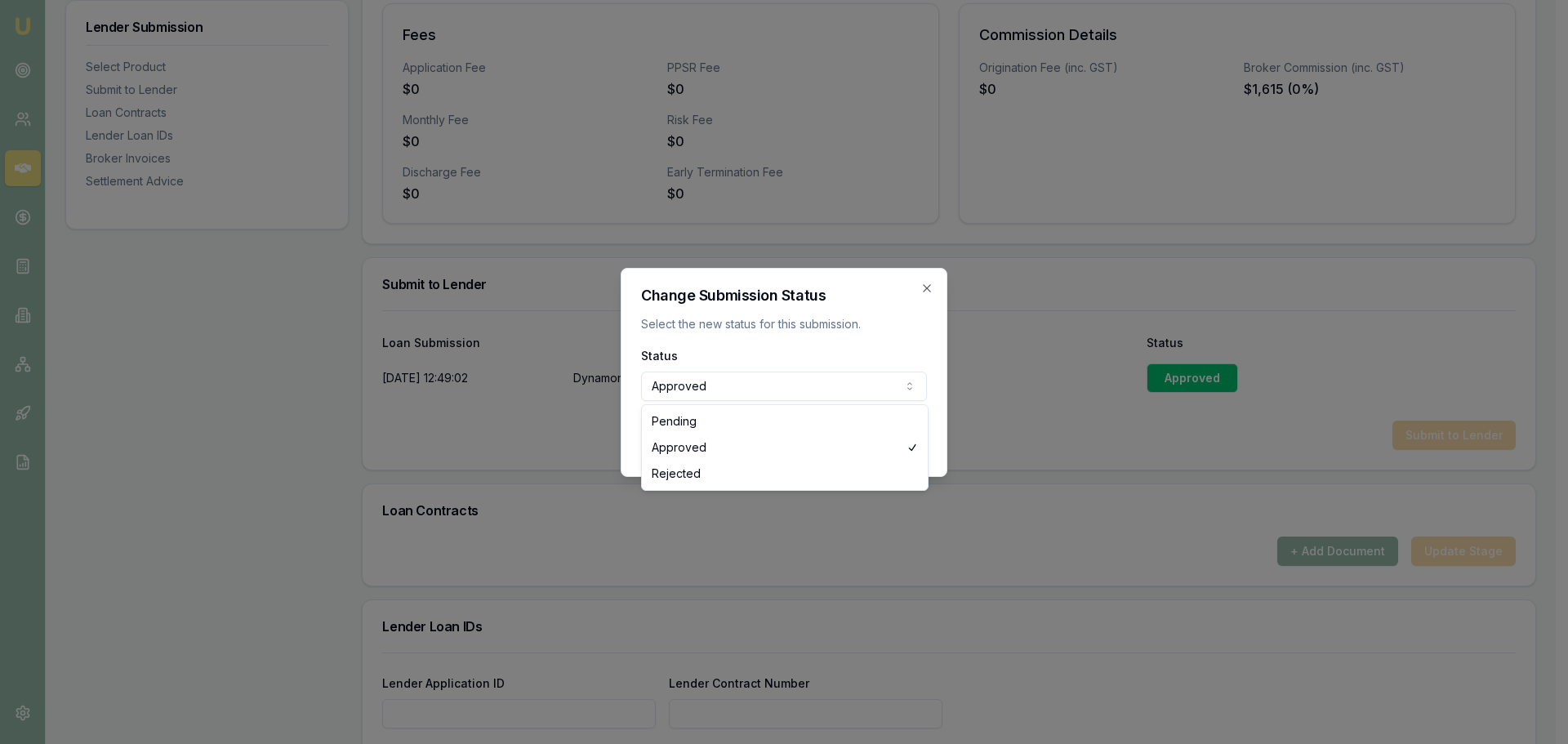
select select "REJECTED"
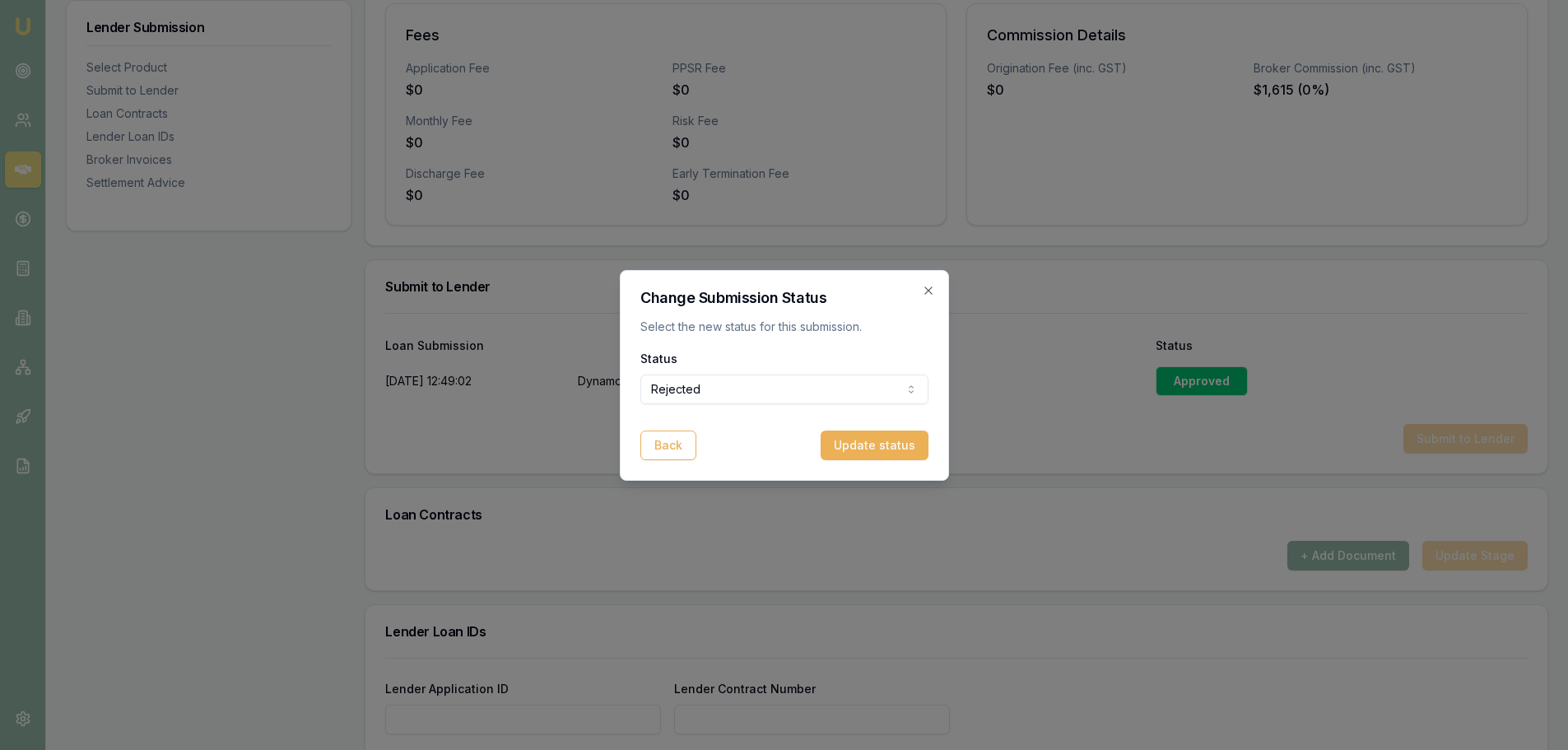
click at [909, 438] on button "Update status" at bounding box center [874, 445] width 108 height 29
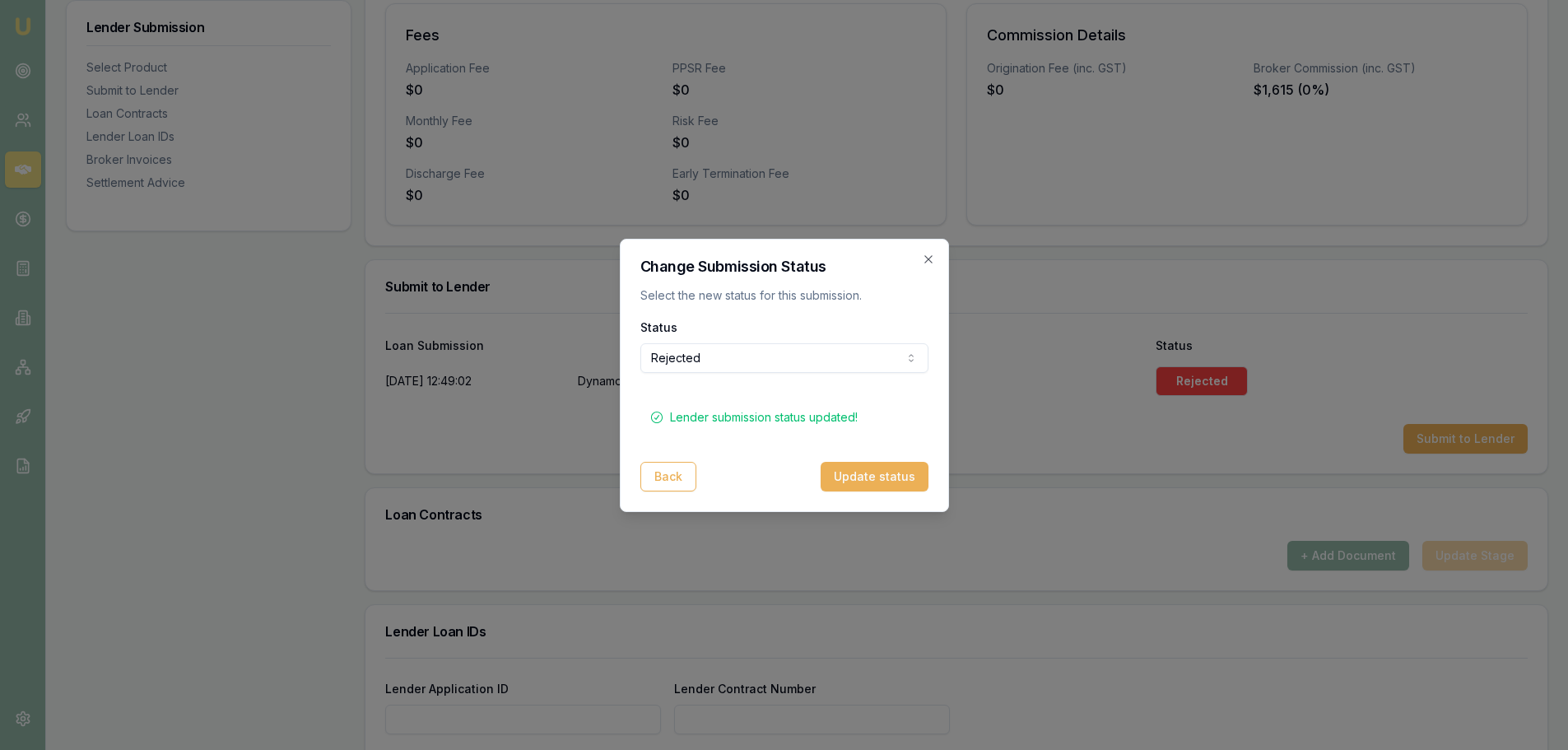
click at [869, 478] on button "Update status" at bounding box center [874, 476] width 108 height 29
click at [923, 263] on div "Change Submission Status Select the new status for this submission. Status Reje…" at bounding box center [784, 375] width 329 height 273
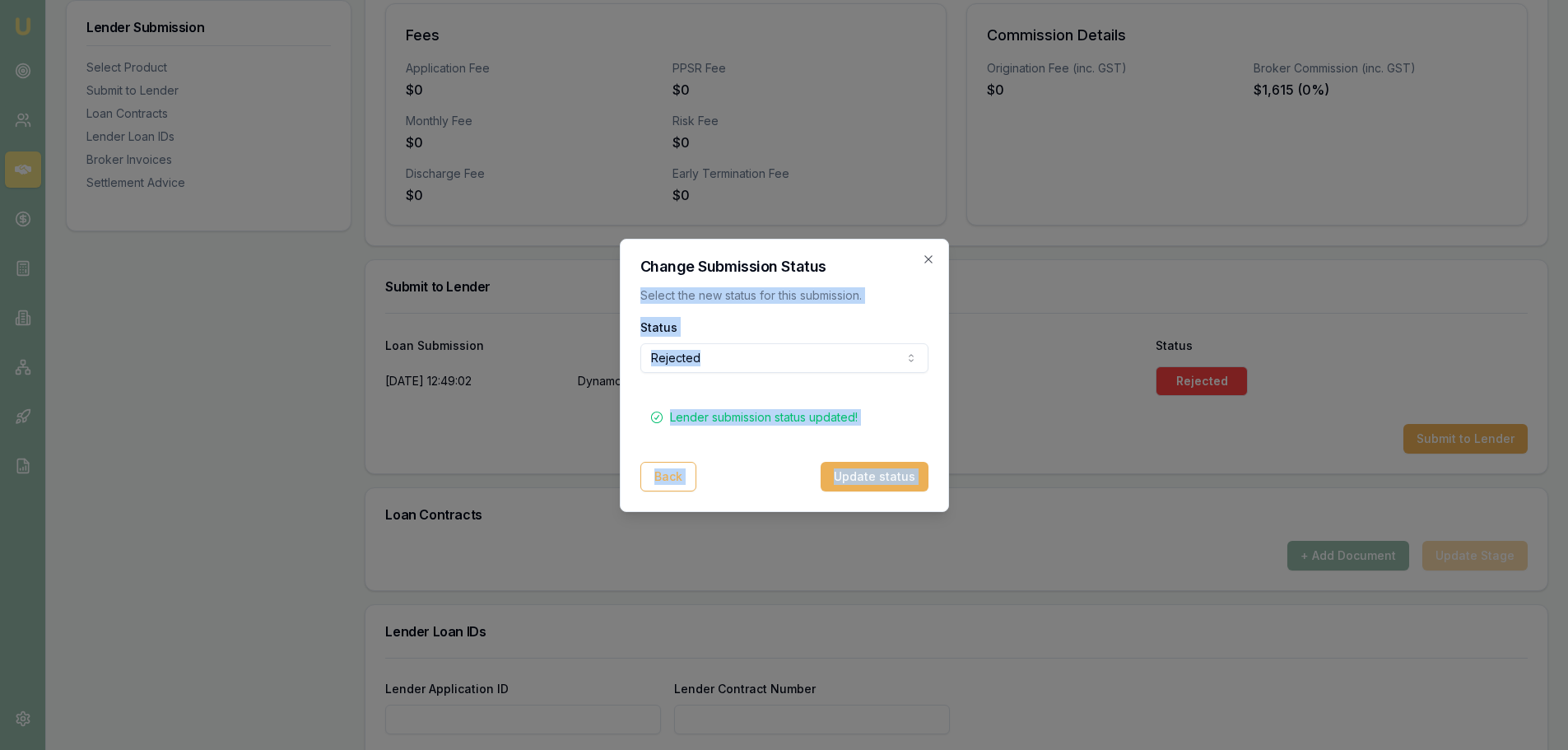
click at [929, 256] on icon "button" at bounding box center [929, 259] width 14 height 14
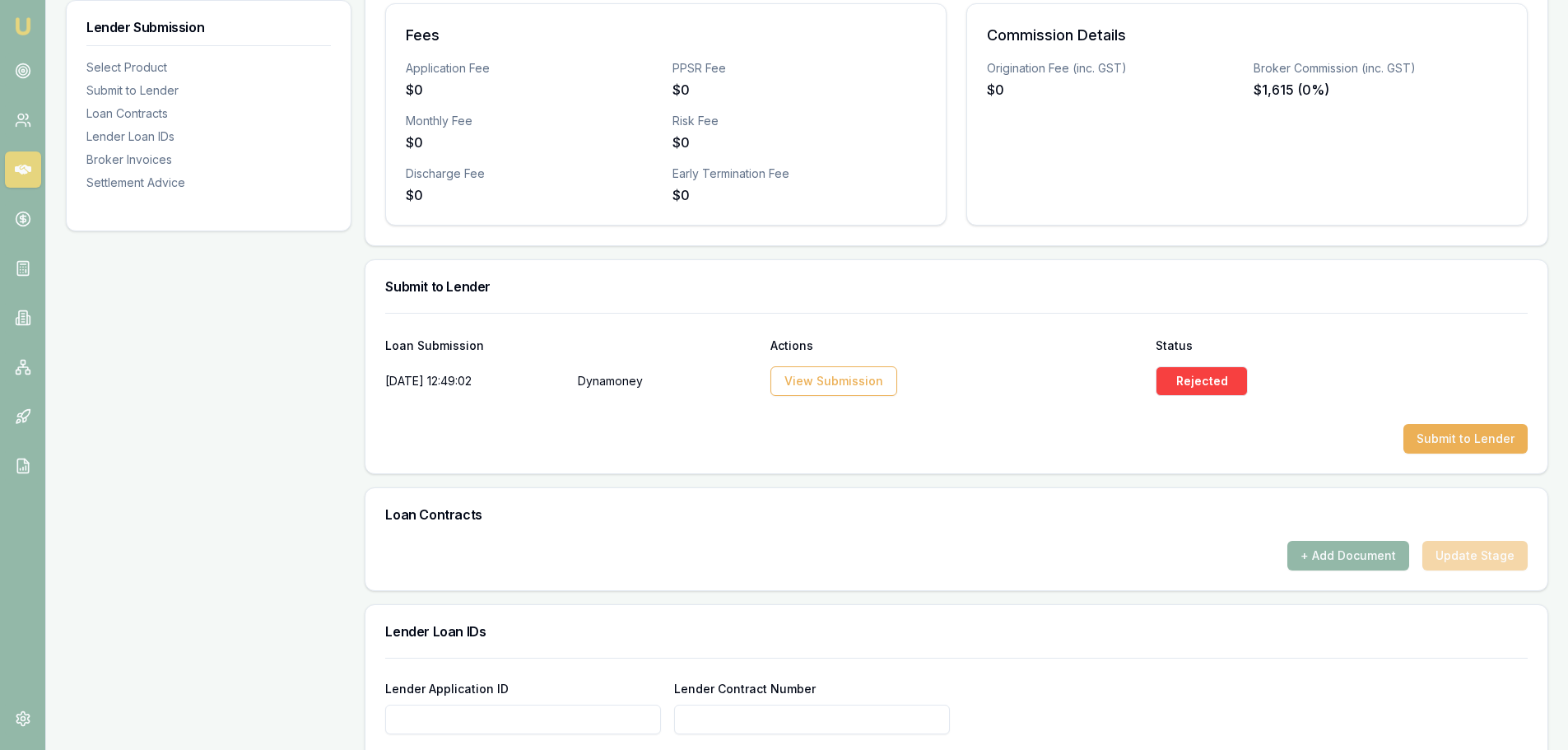
click at [1025, 476] on div "Product Summary Total Amount $29,365 Loan Details Term 24 months Repayment Freq…" at bounding box center [956, 411] width 1183 height 1468
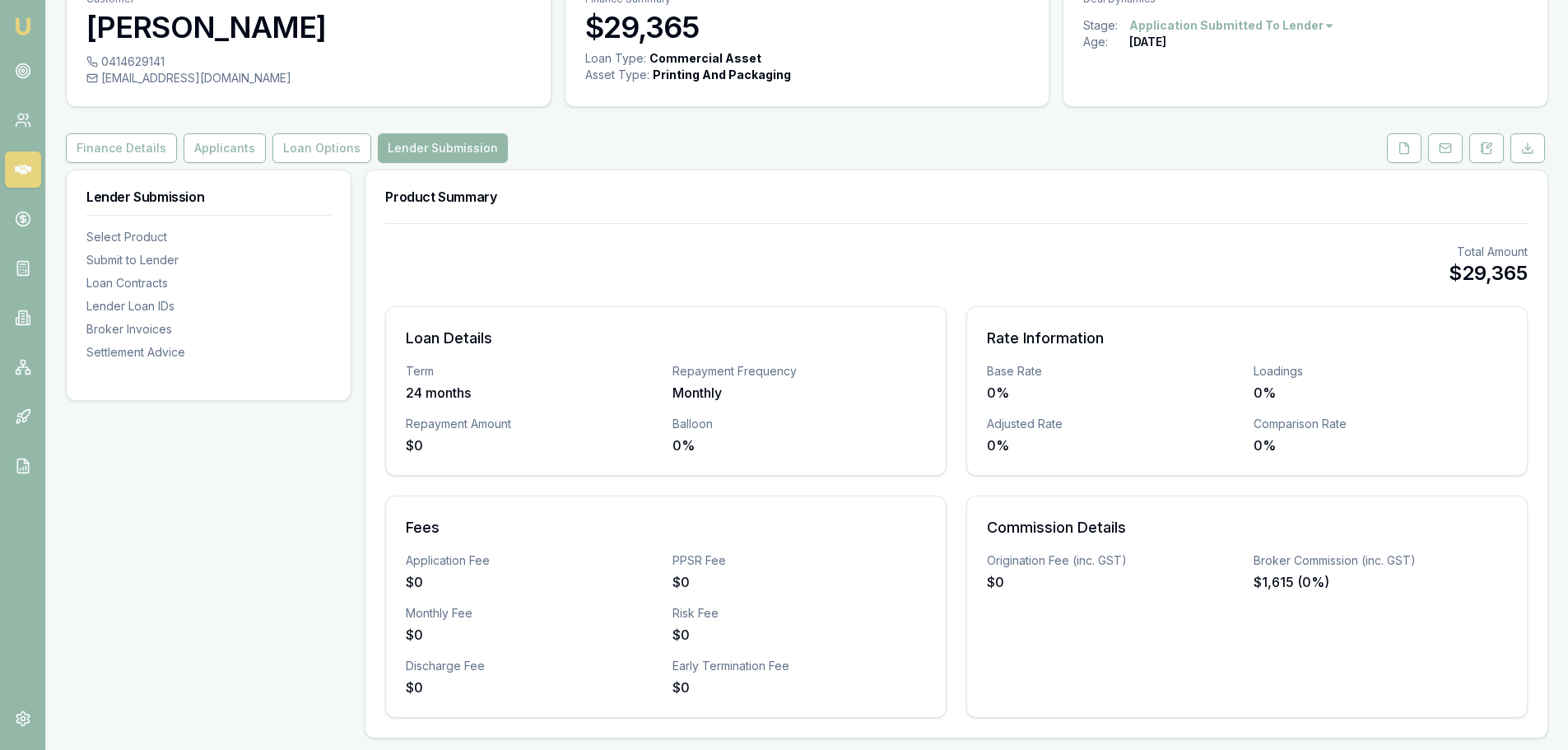
scroll to position [0, 0]
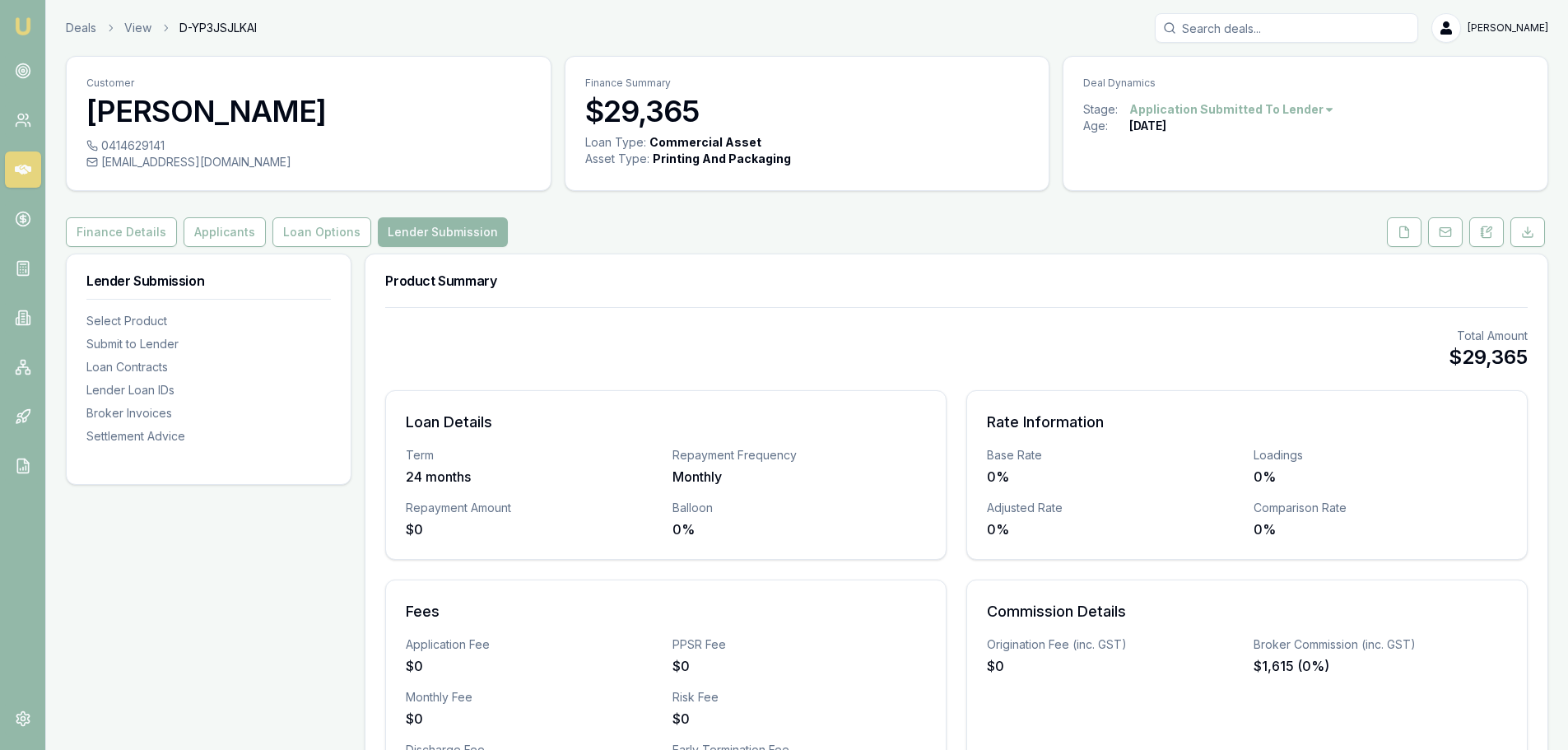
click at [323, 225] on button "Loan Options" at bounding box center [322, 232] width 99 height 29
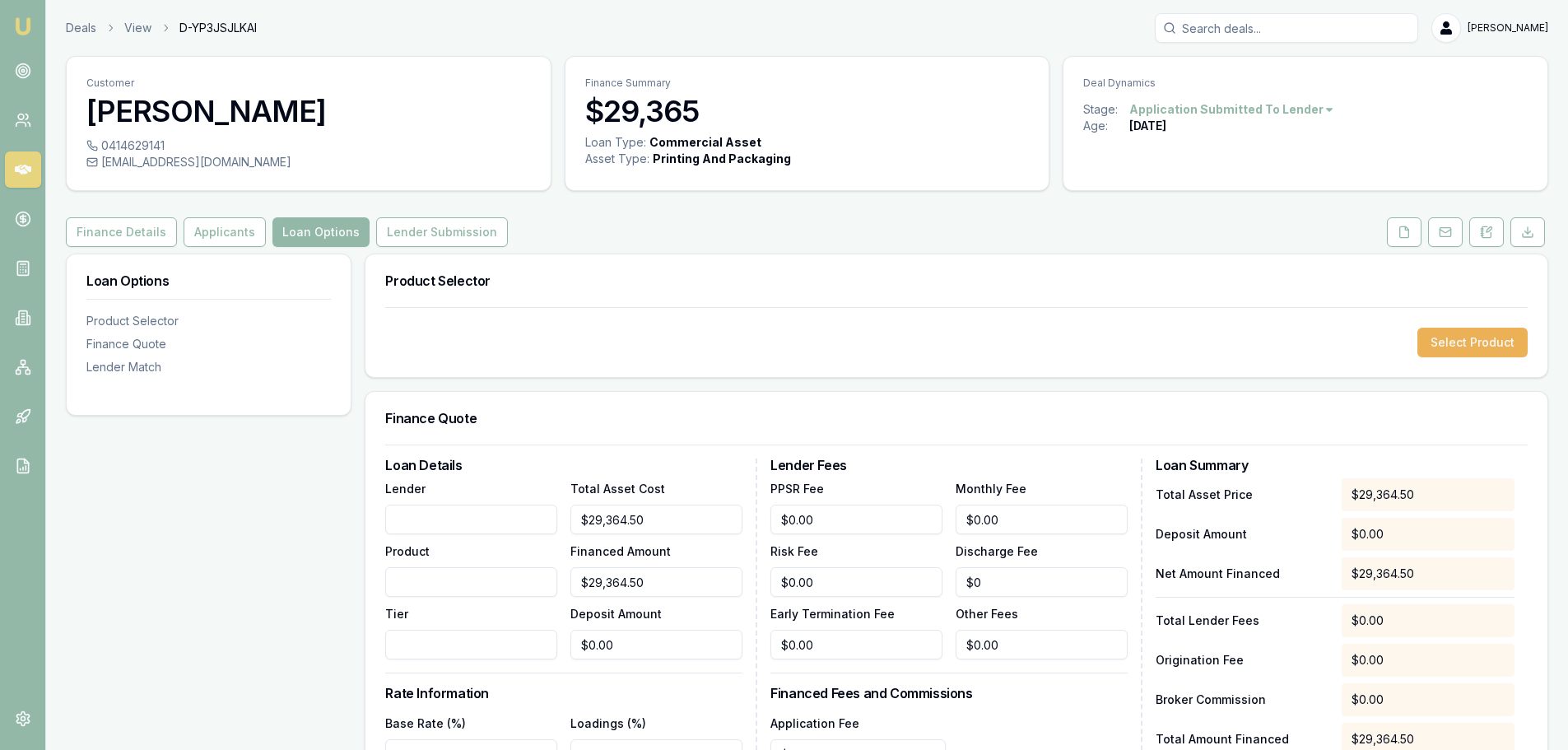
click at [225, 220] on button "Applicants" at bounding box center [224, 232] width 83 height 29
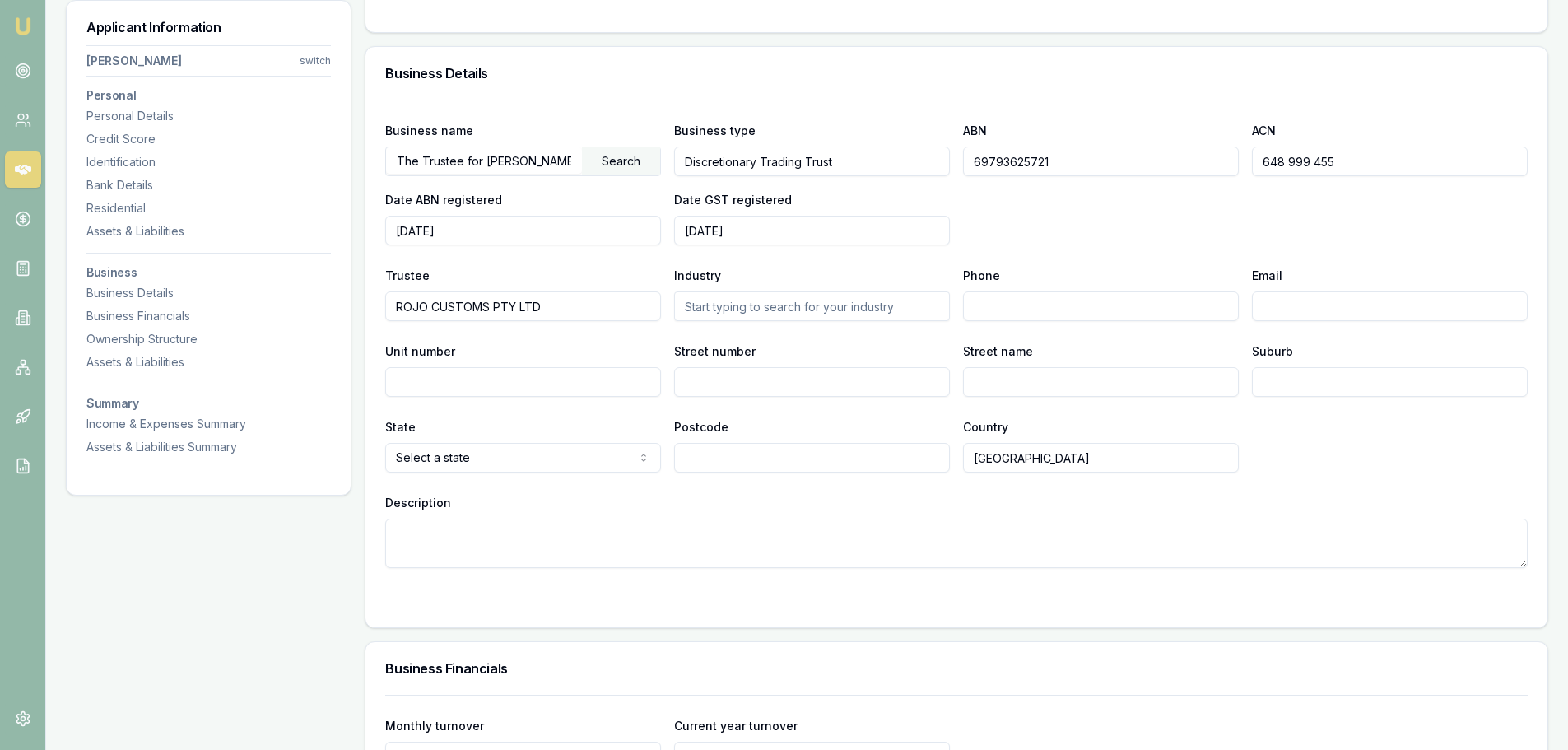
scroll to position [2222, 0]
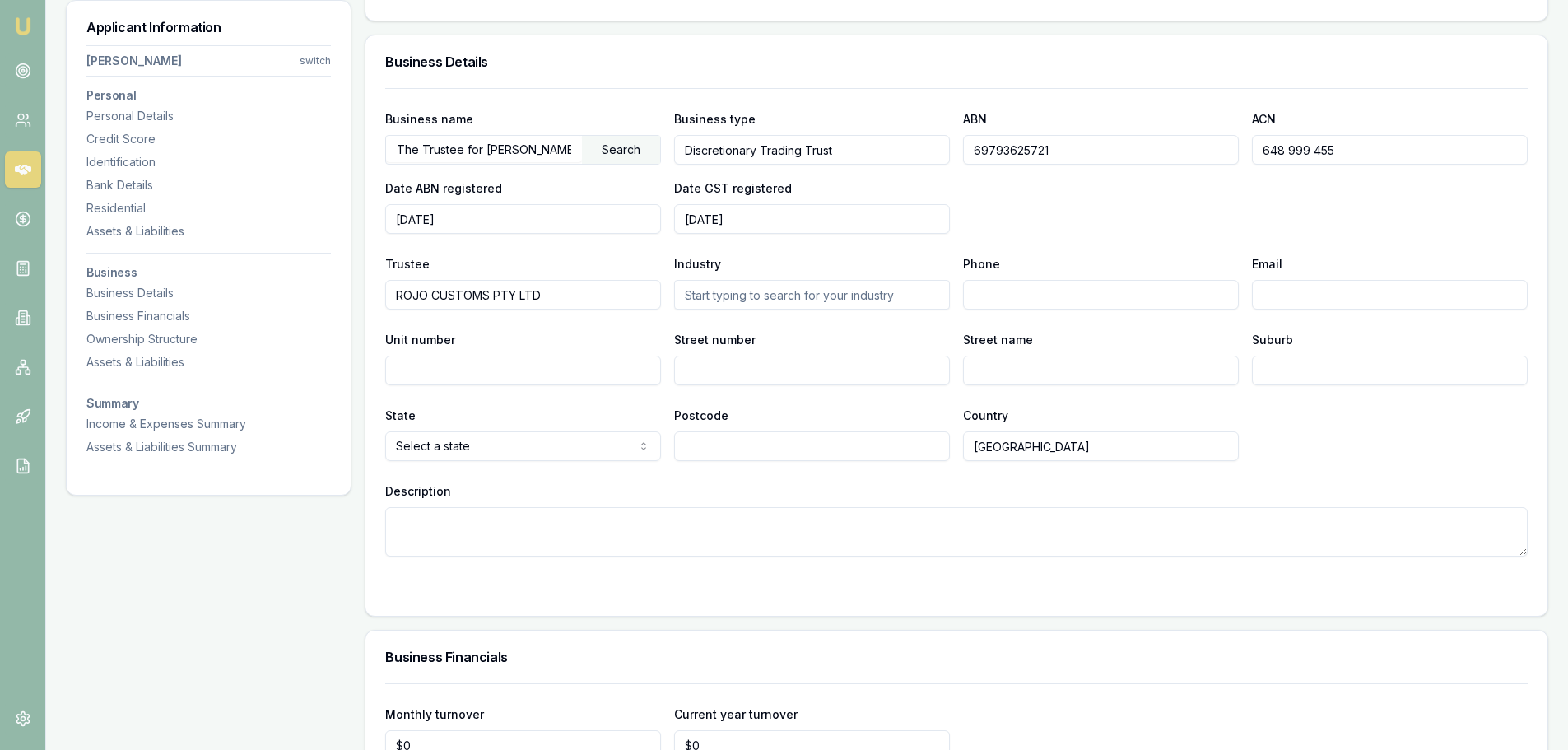
drag, startPoint x: 572, startPoint y: 299, endPoint x: 391, endPoint y: 283, distance: 181.7
click at [391, 283] on input "ROJO CUSTOMS PTY LTD" at bounding box center [523, 294] width 276 height 29
click at [508, 283] on input "Trustee" at bounding box center [523, 294] width 276 height 29
paste input "Rohan Dennis Thomas"
click at [630, 296] on input "Rohan Dennis Thomas &" at bounding box center [523, 294] width 276 height 29
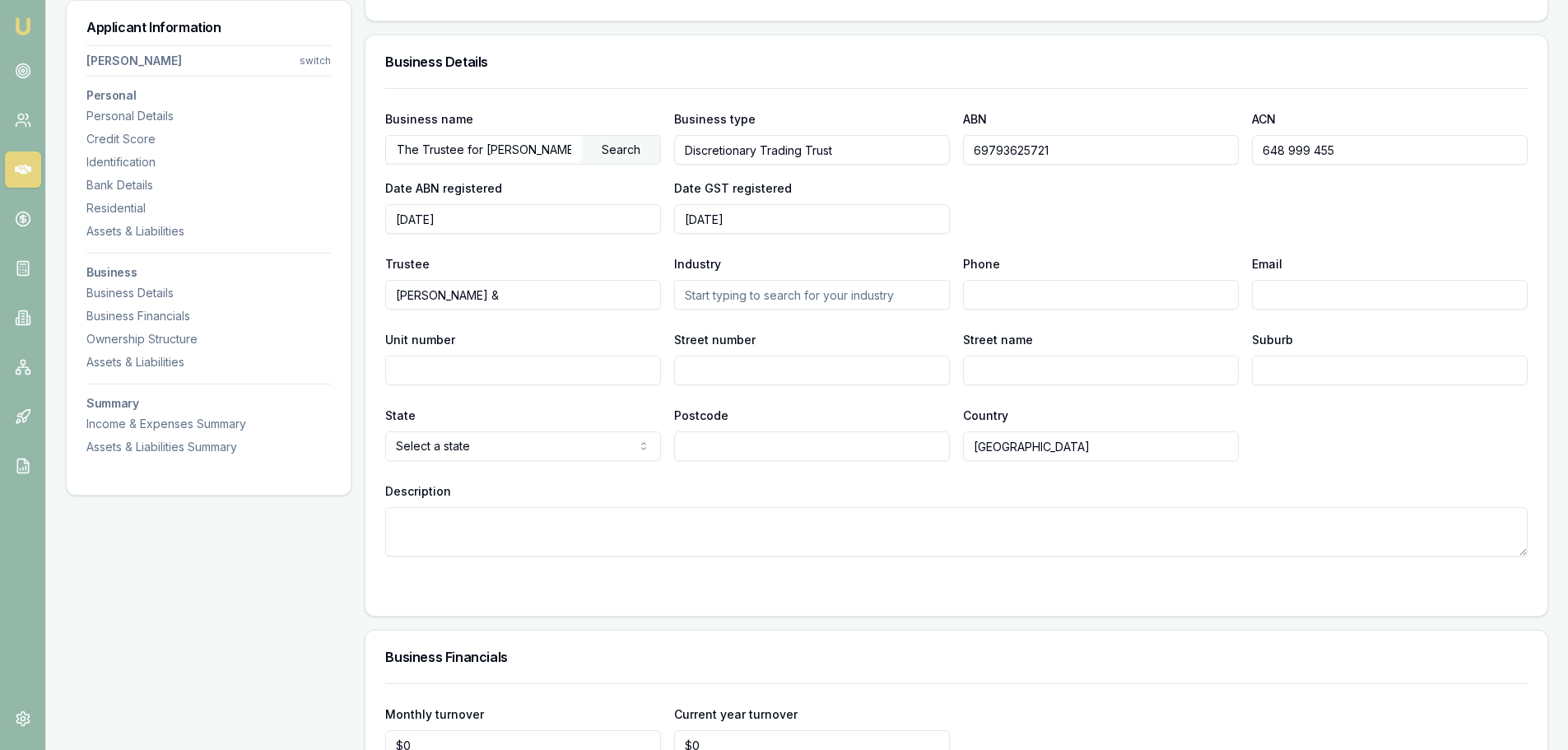
paste input "Aryrath Phaiyakounh"
click at [538, 294] on input "Rohan Dennis Thomas & Aryrath Phaiyakounh" at bounding box center [523, 294] width 276 height 29
type input "Rohan Dennis Thomas & Aryrath Phaiyakounh"
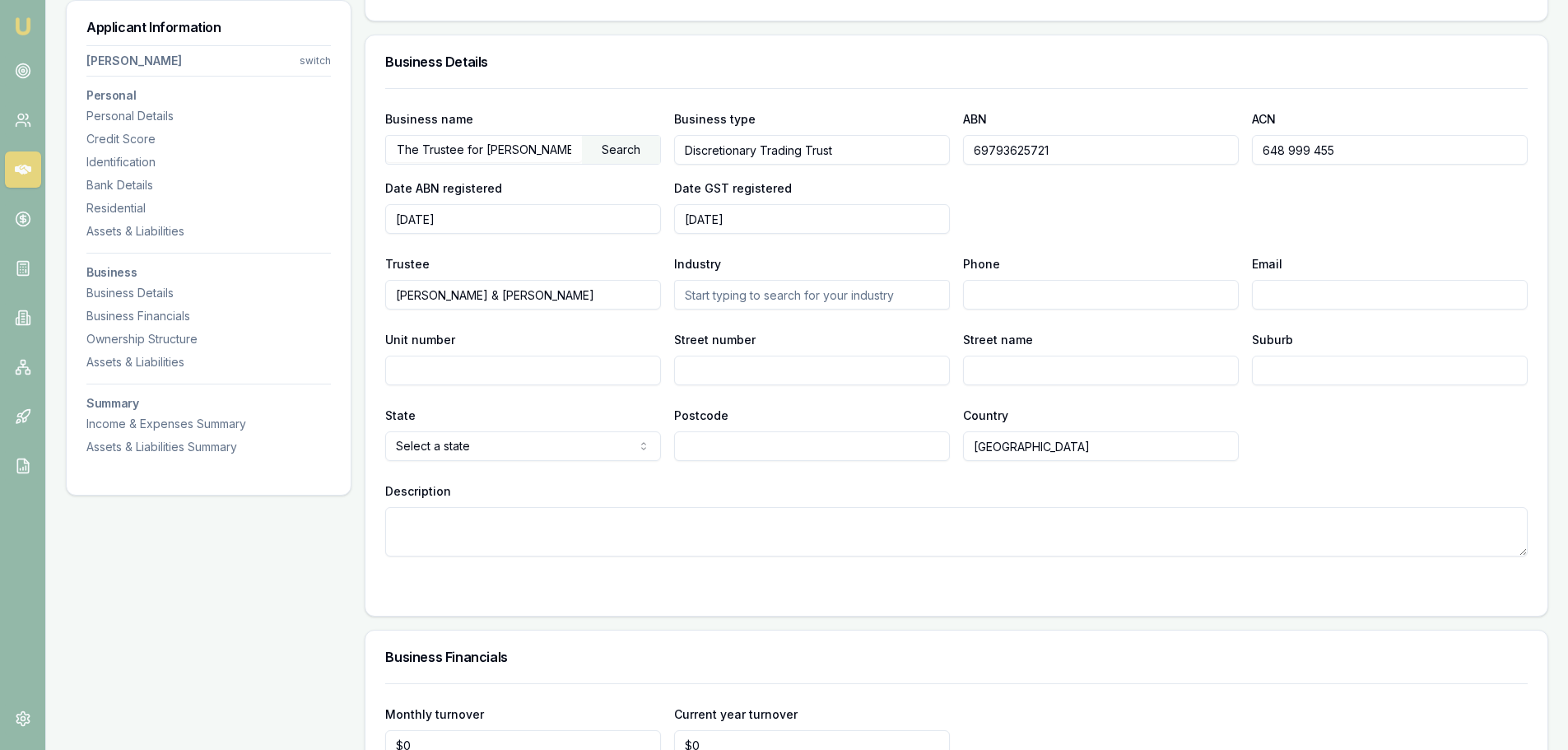
click at [1057, 193] on div "Business name The Trustee for Thomas Family Trust Search Business type Discreti…" at bounding box center [956, 171] width 1142 height 125
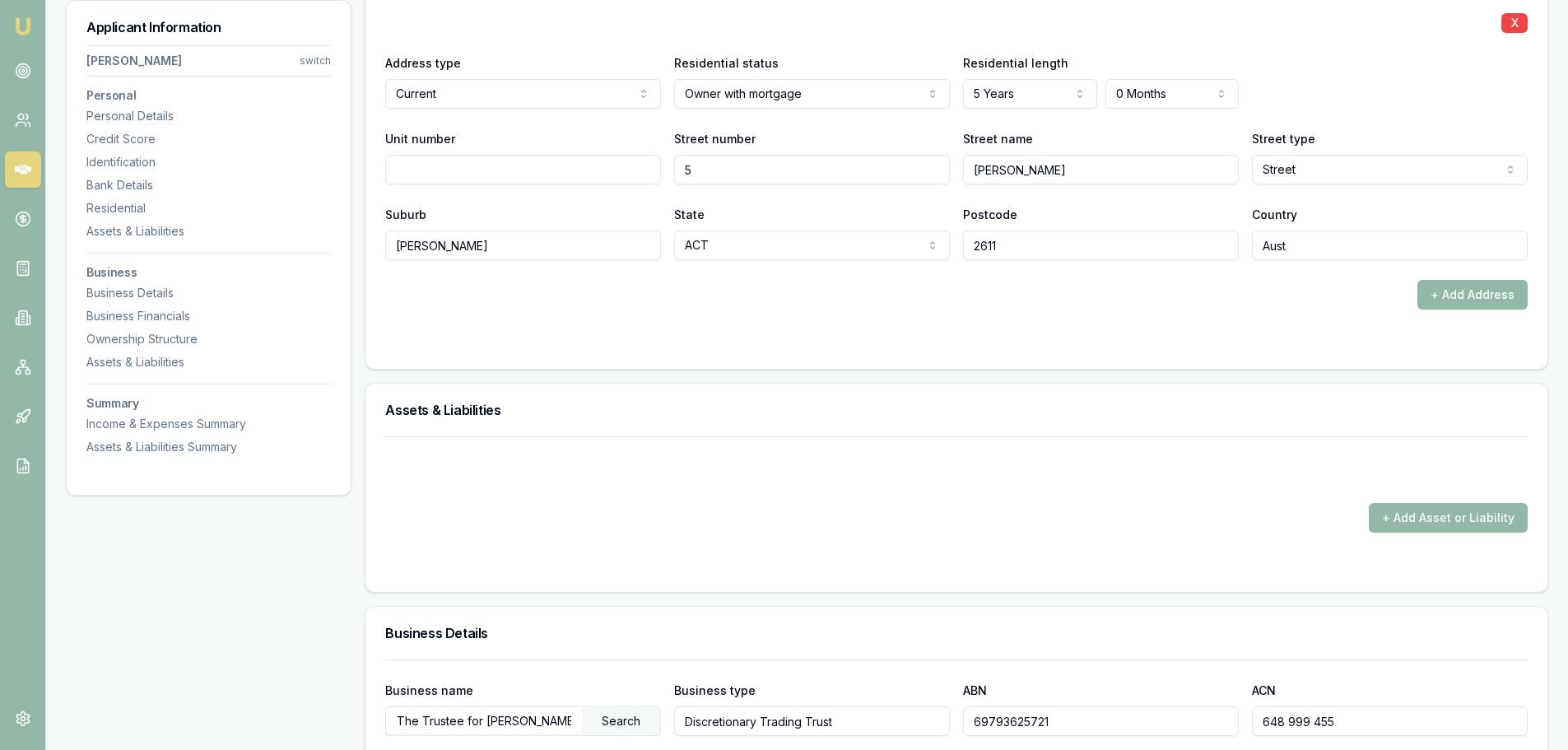
scroll to position [1563, 0]
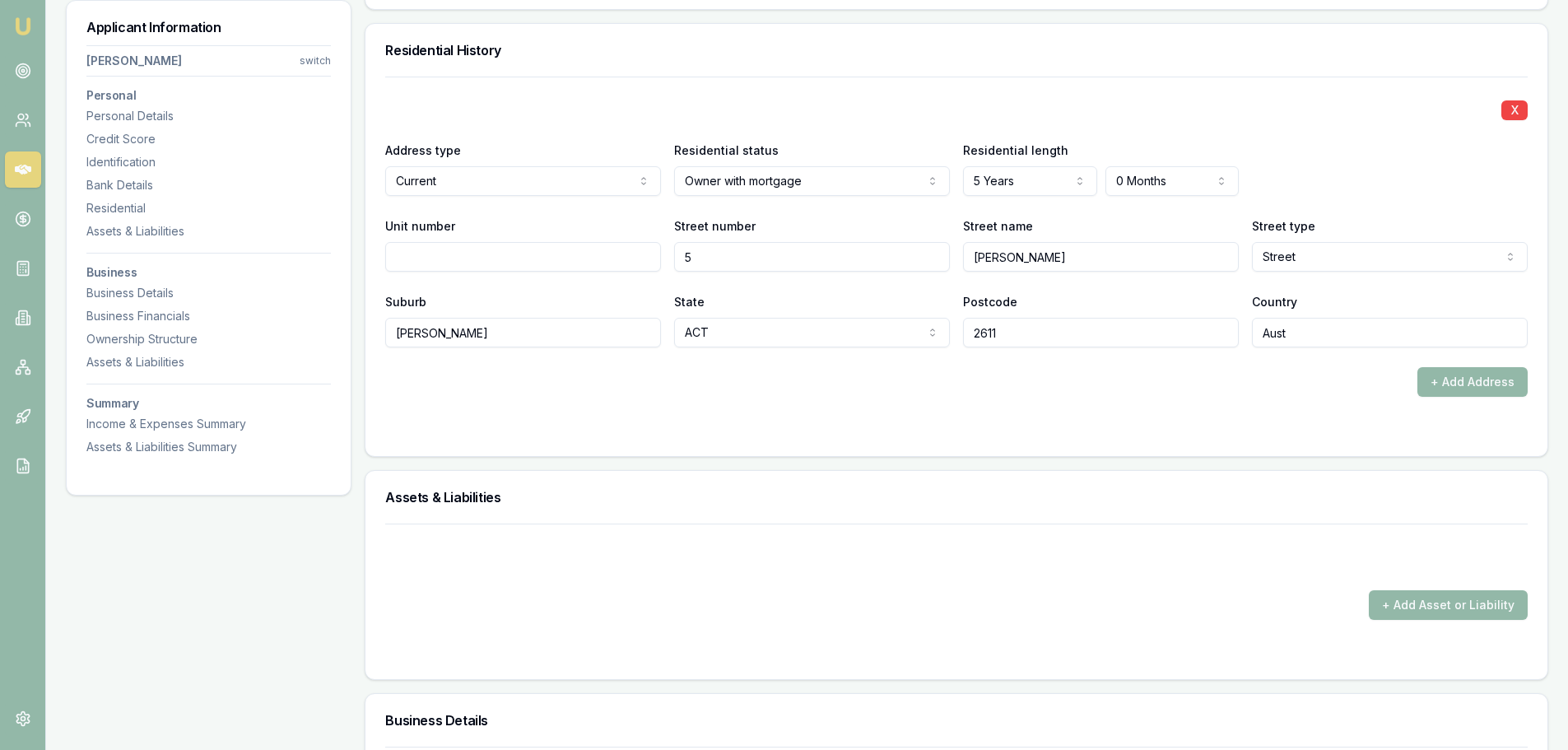
click at [357, 236] on div "Applicant Information Rohan Thomas switch Personal Personal Details Credit Scor…" at bounding box center [807, 658] width 1483 height 3937
click at [363, 331] on div "Applicant Information Rohan Thomas switch Personal Personal Details Credit Scor…" at bounding box center [807, 658] width 1483 height 3937
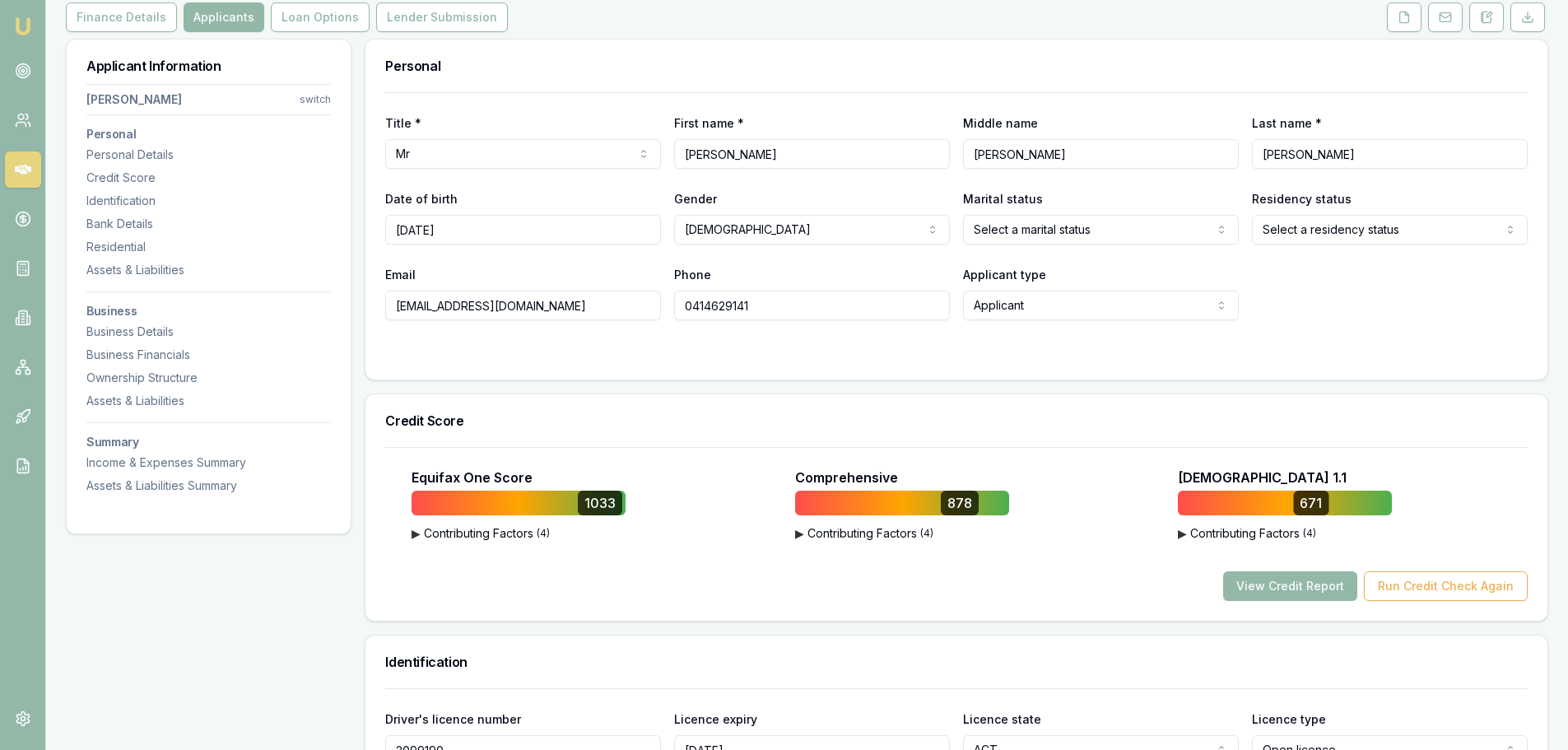
scroll to position [0, 0]
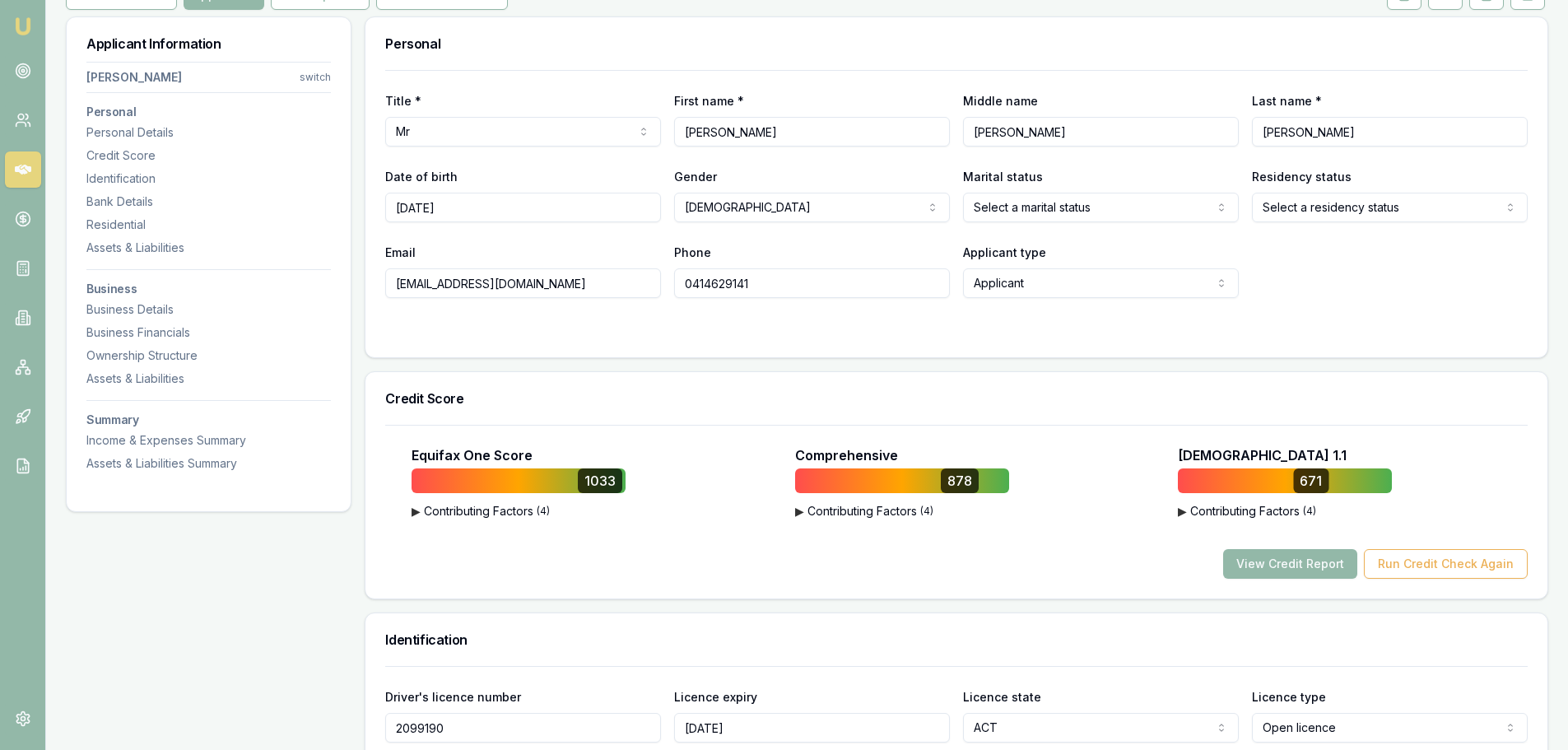
scroll to position [247, 0]
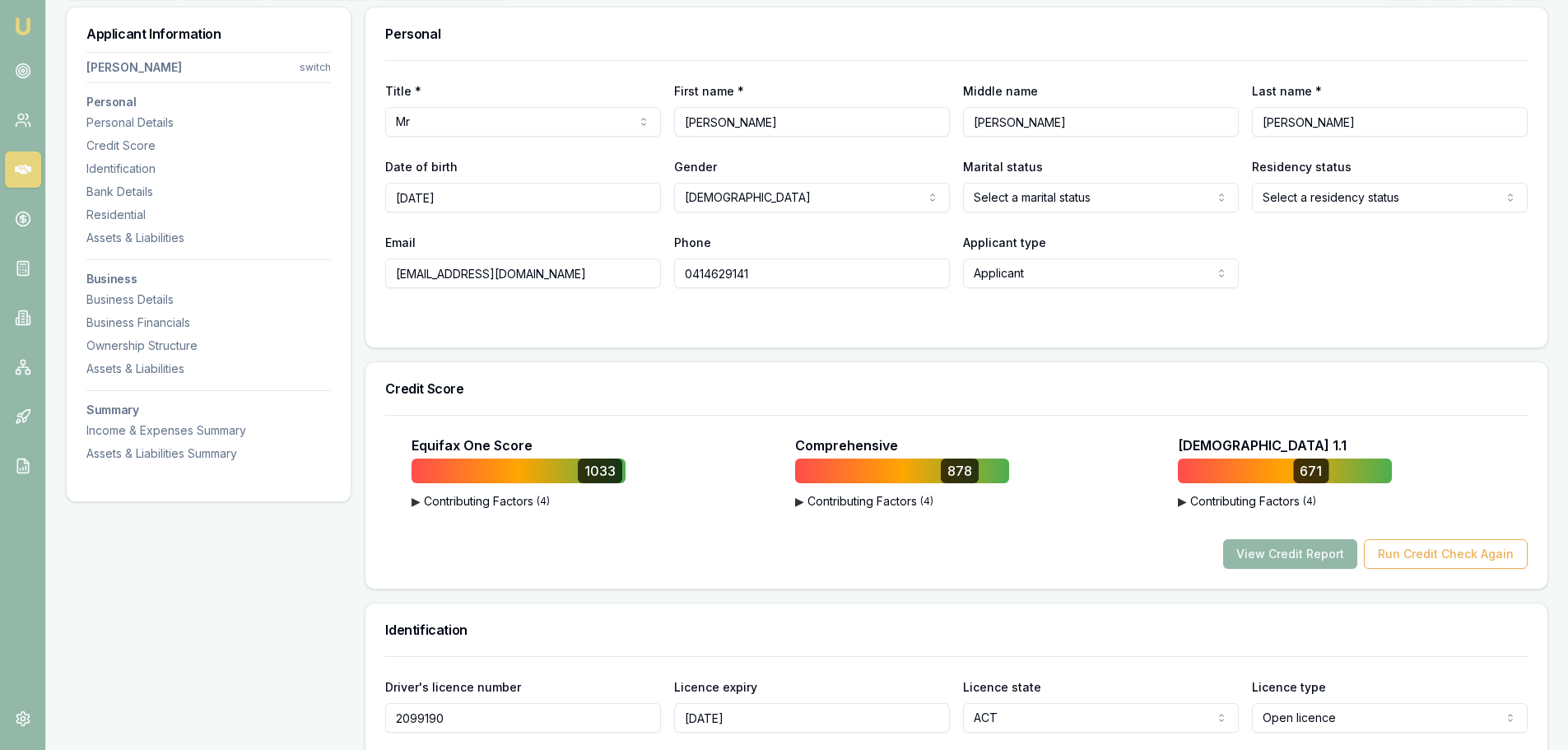
click at [374, 270] on div "Title * Mr Mr Mrs Miss Ms Dr Prof First name * Rohan Middle name Dennis Last na…" at bounding box center [956, 204] width 1181 height 288
click at [374, 335] on div "Title * Mr Mr Mrs Miss Ms Dr Prof First name * Rohan Middle name Dennis Last na…" at bounding box center [956, 204] width 1181 height 288
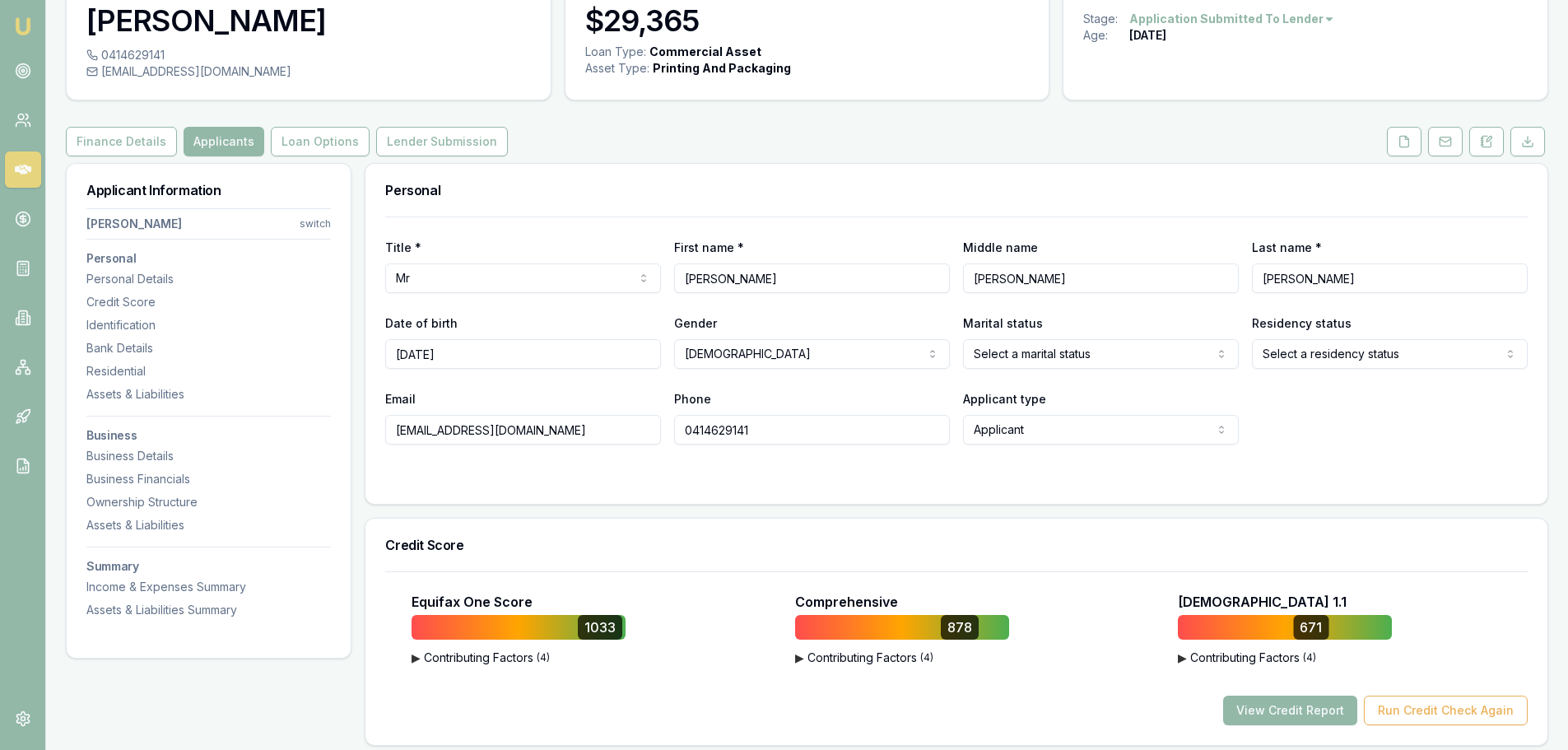
scroll to position [0, 0]
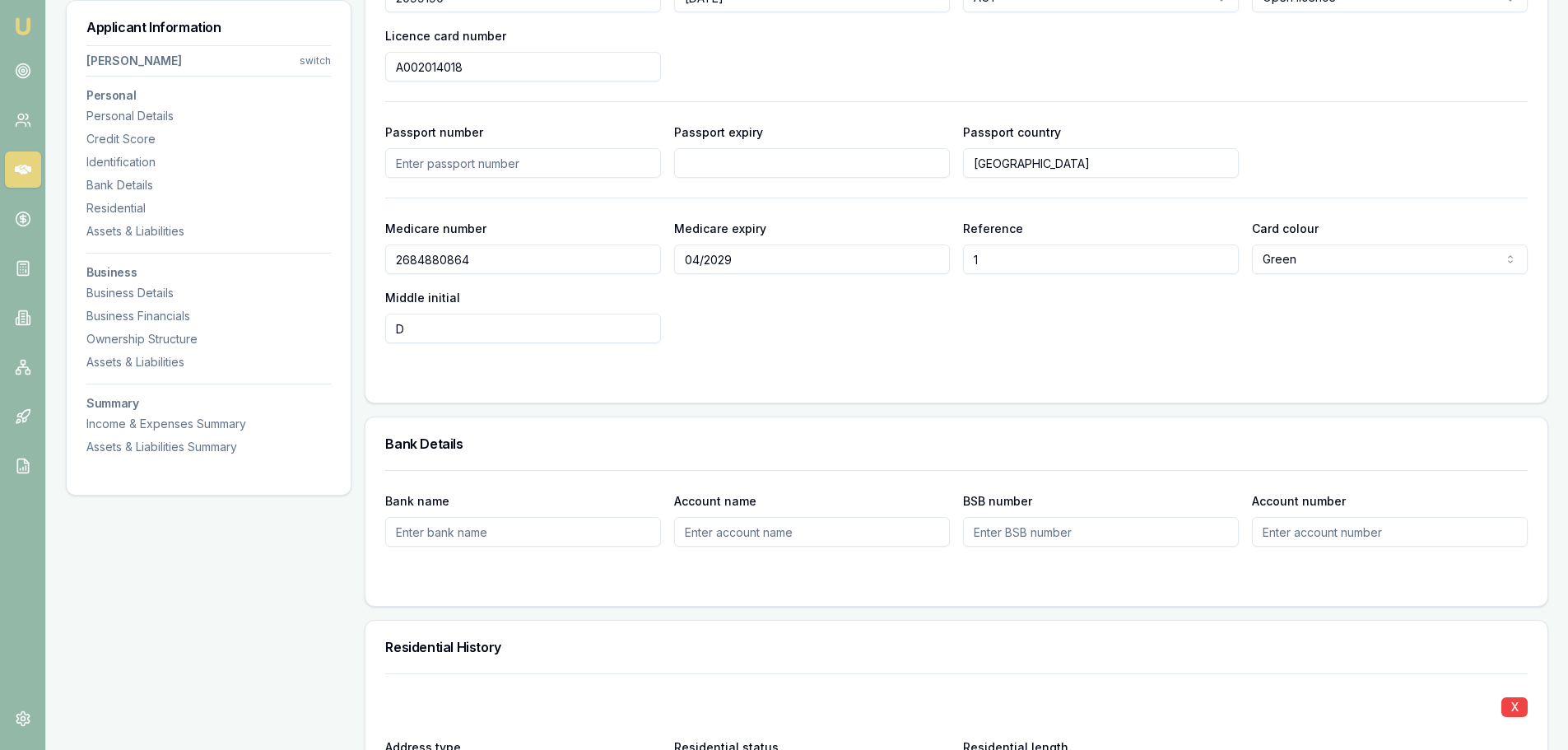
scroll to position [1070, 0]
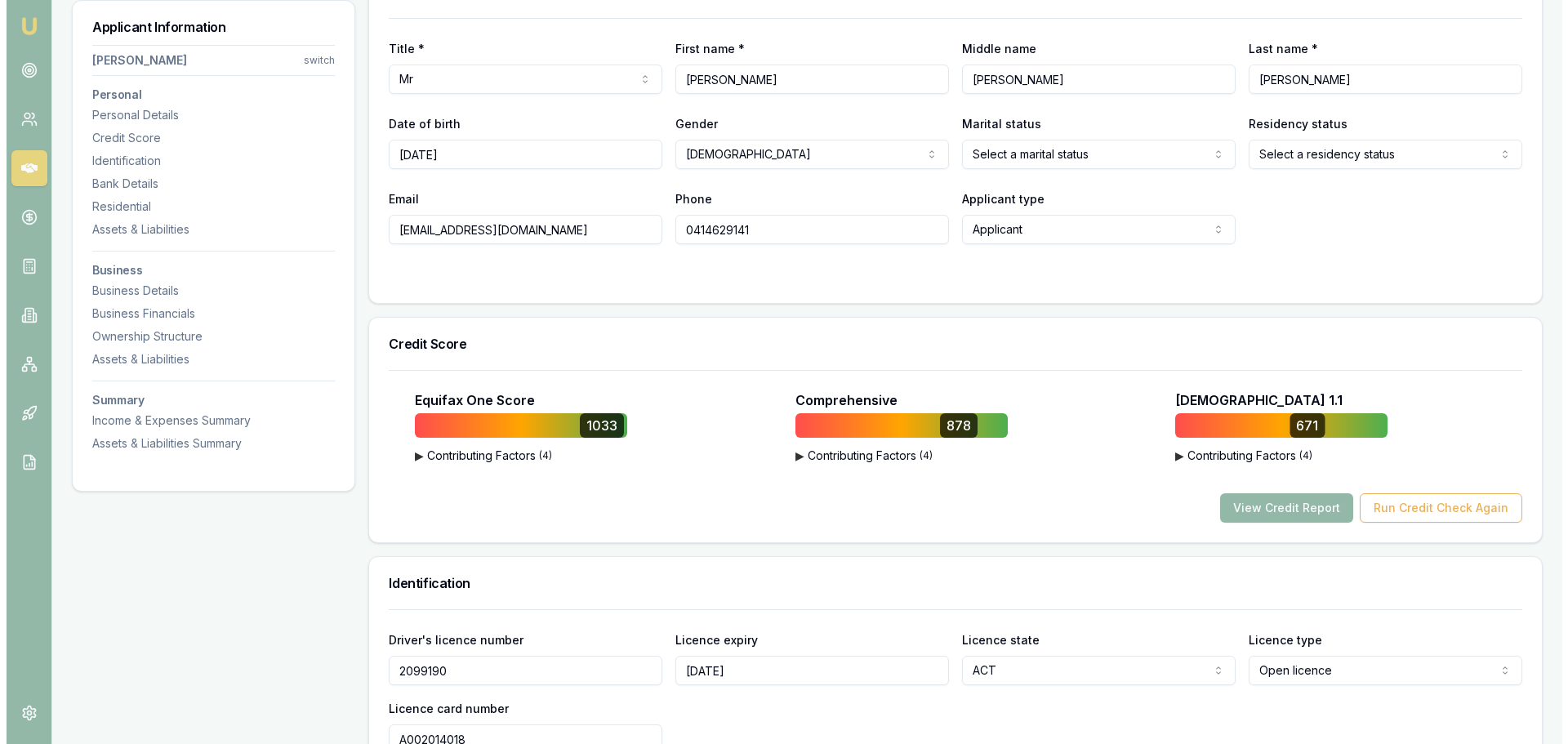
scroll to position [0, 0]
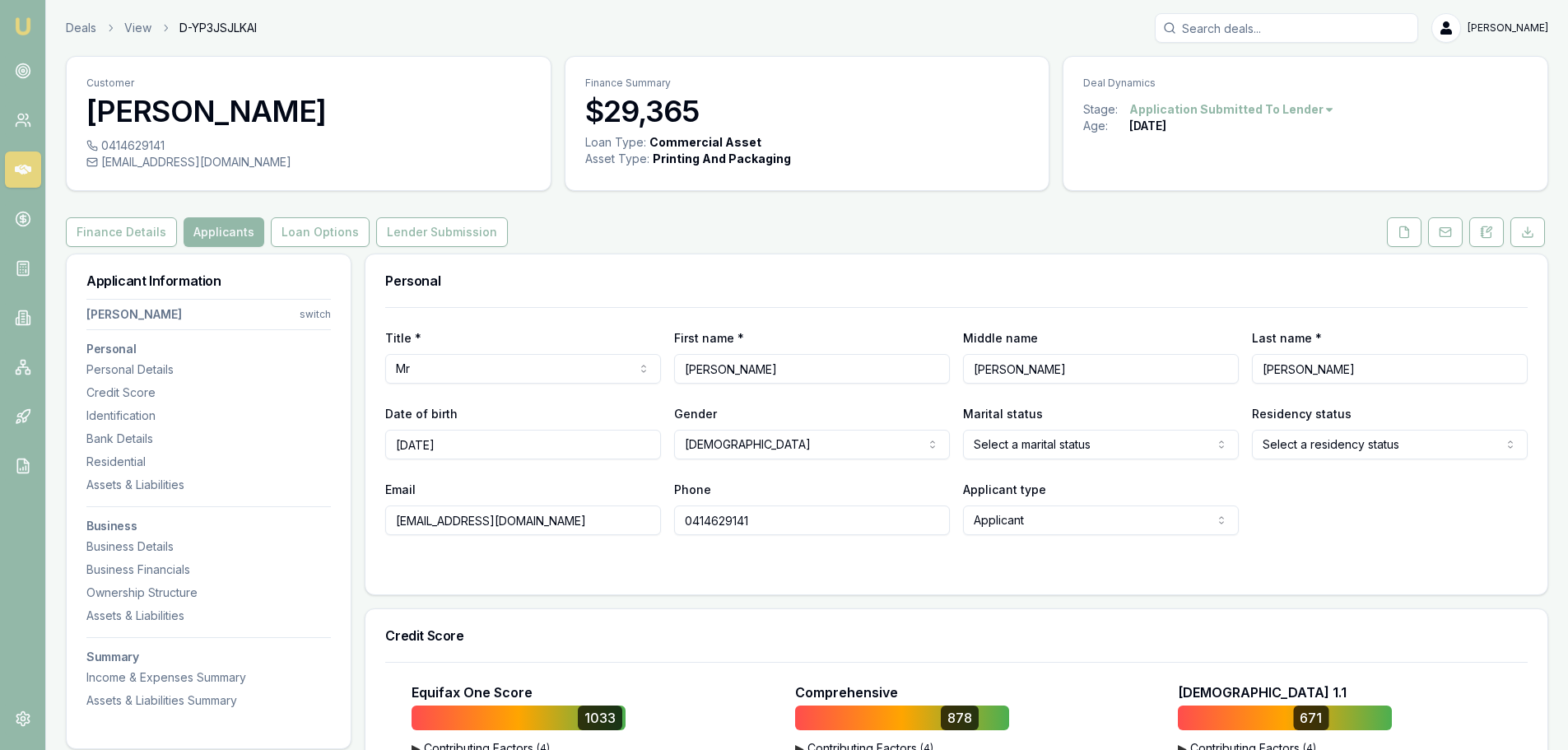
click at [334, 223] on button "Loan Options" at bounding box center [321, 232] width 99 height 29
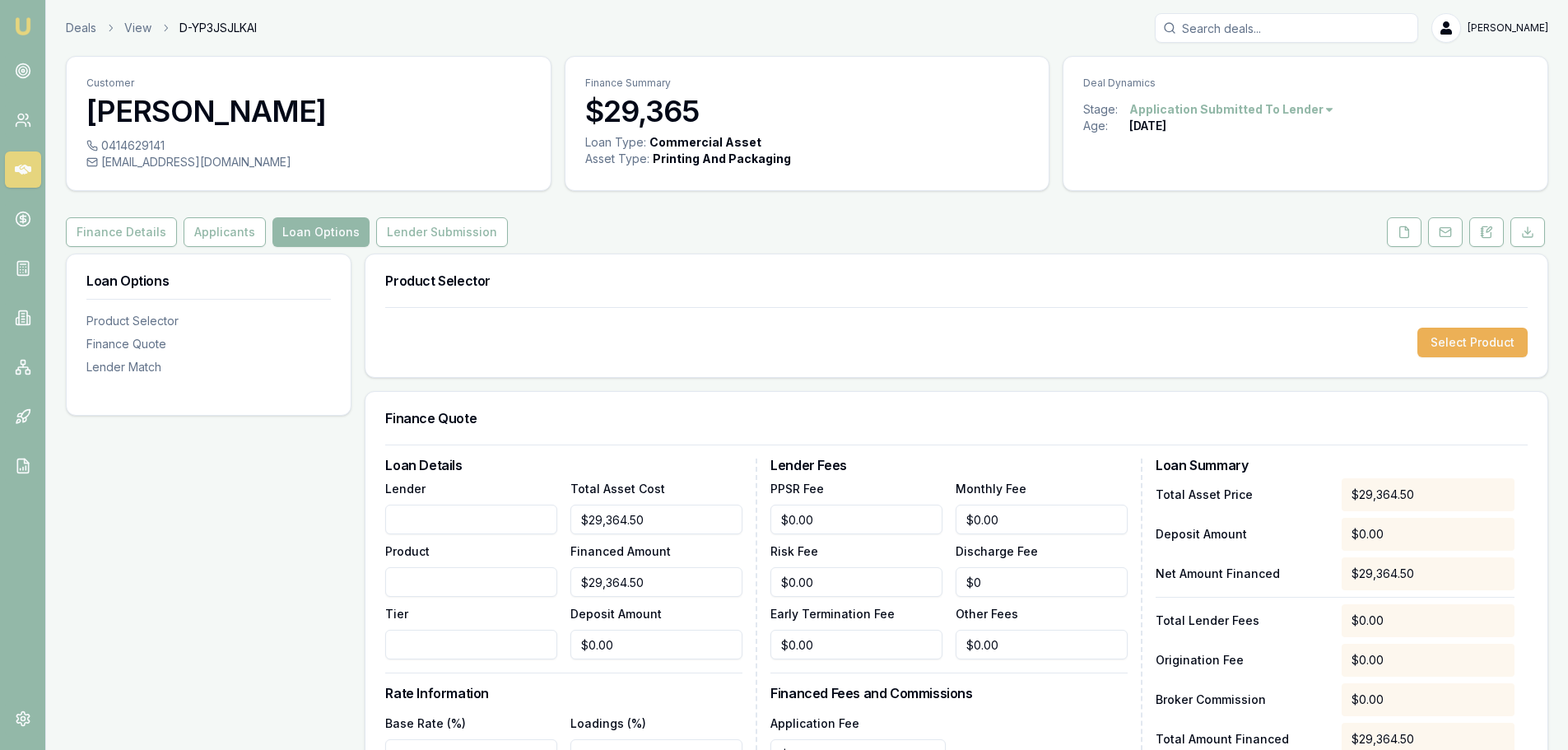
click at [1455, 339] on button "Select Product" at bounding box center [1473, 342] width 111 height 29
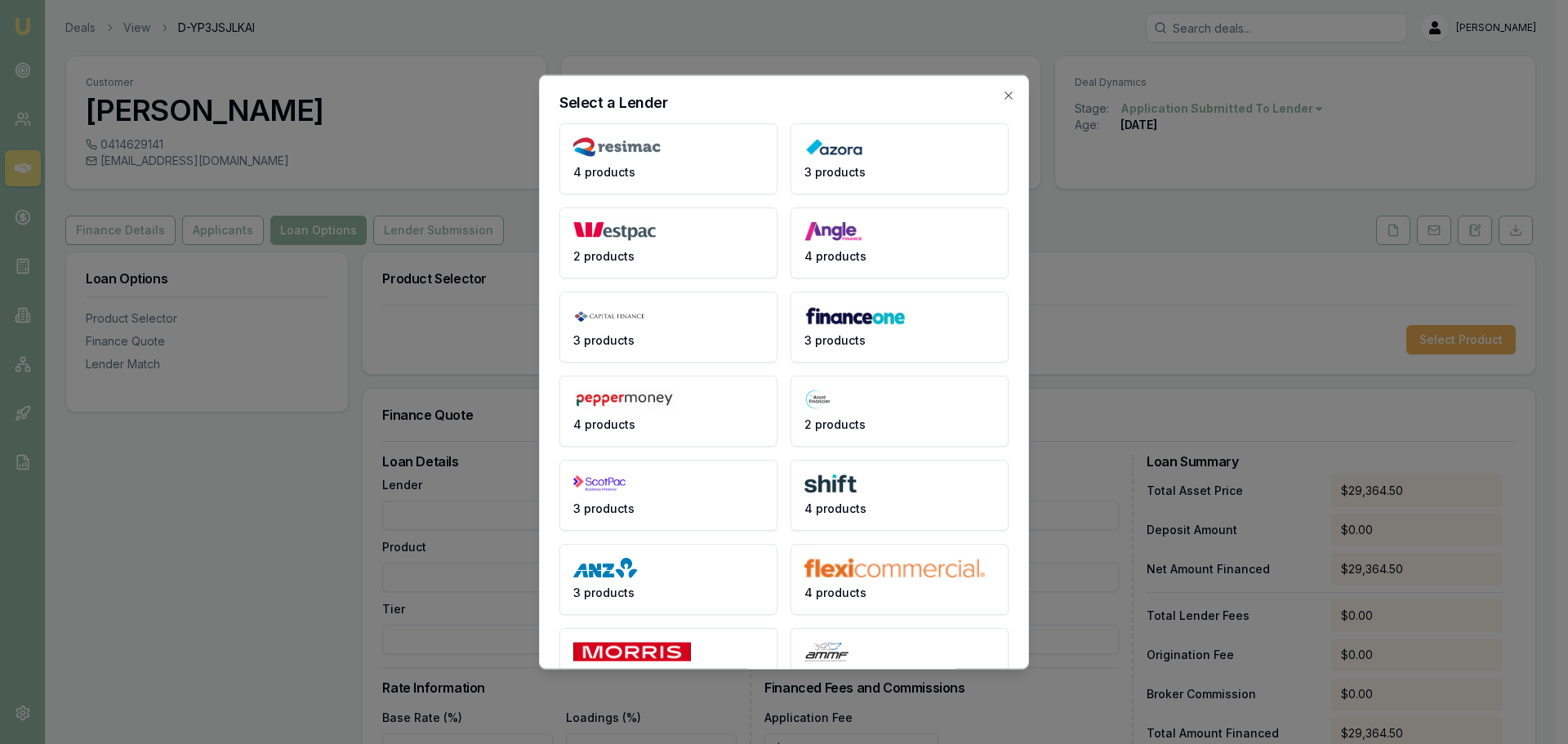
click at [801, 243] on button "4 products" at bounding box center [900, 242] width 218 height 71
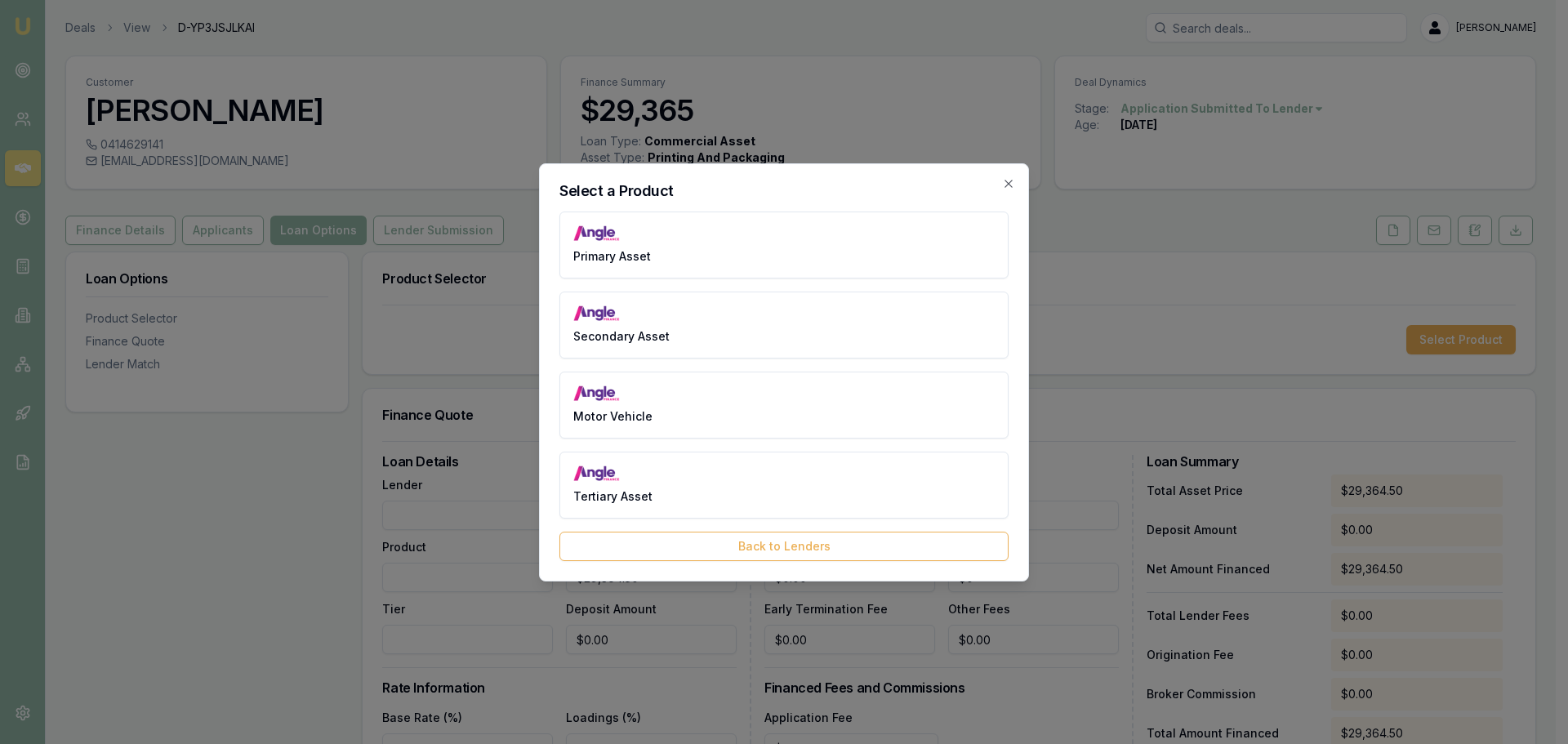
click at [581, 334] on span "Secondary Asset" at bounding box center [622, 336] width 96 height 16
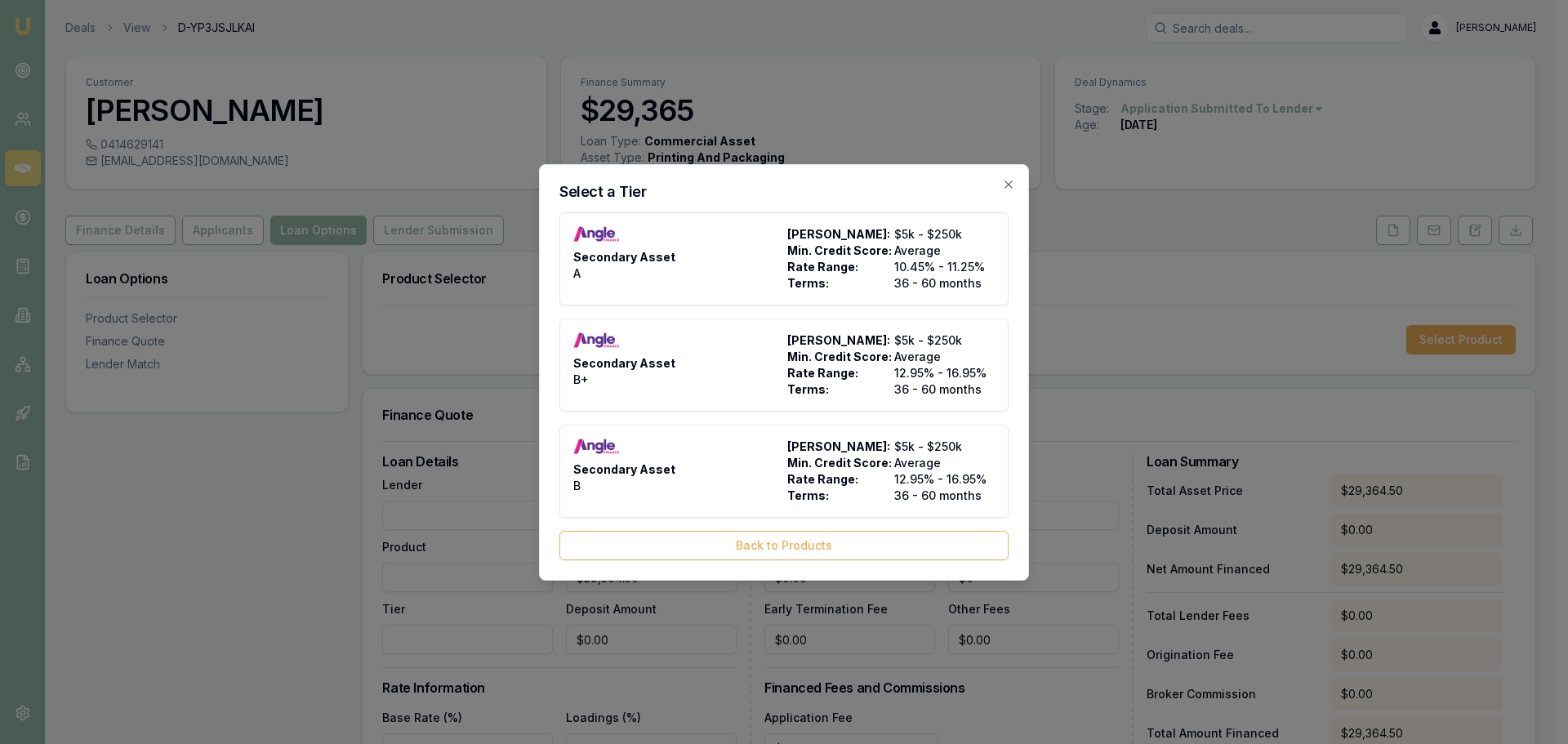
click at [683, 248] on div "Secondary Asset A" at bounding box center [677, 259] width 207 height 66
type input "Angle Finance"
type input "Secondary Asset"
type input "A"
type input "10.45"
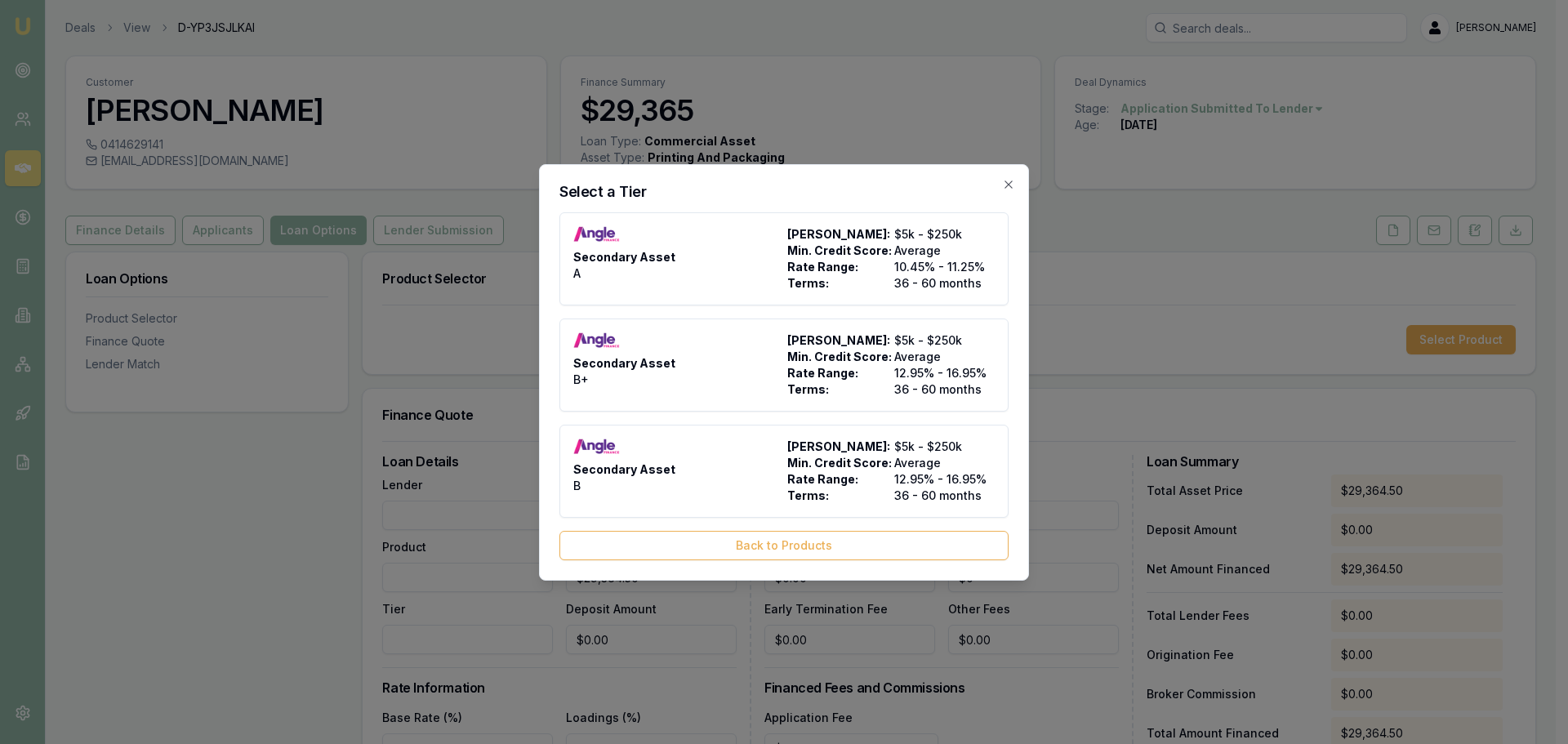
type input "36"
type input "$4.95"
type input "$540.00"
type input "1400"
type input "8"
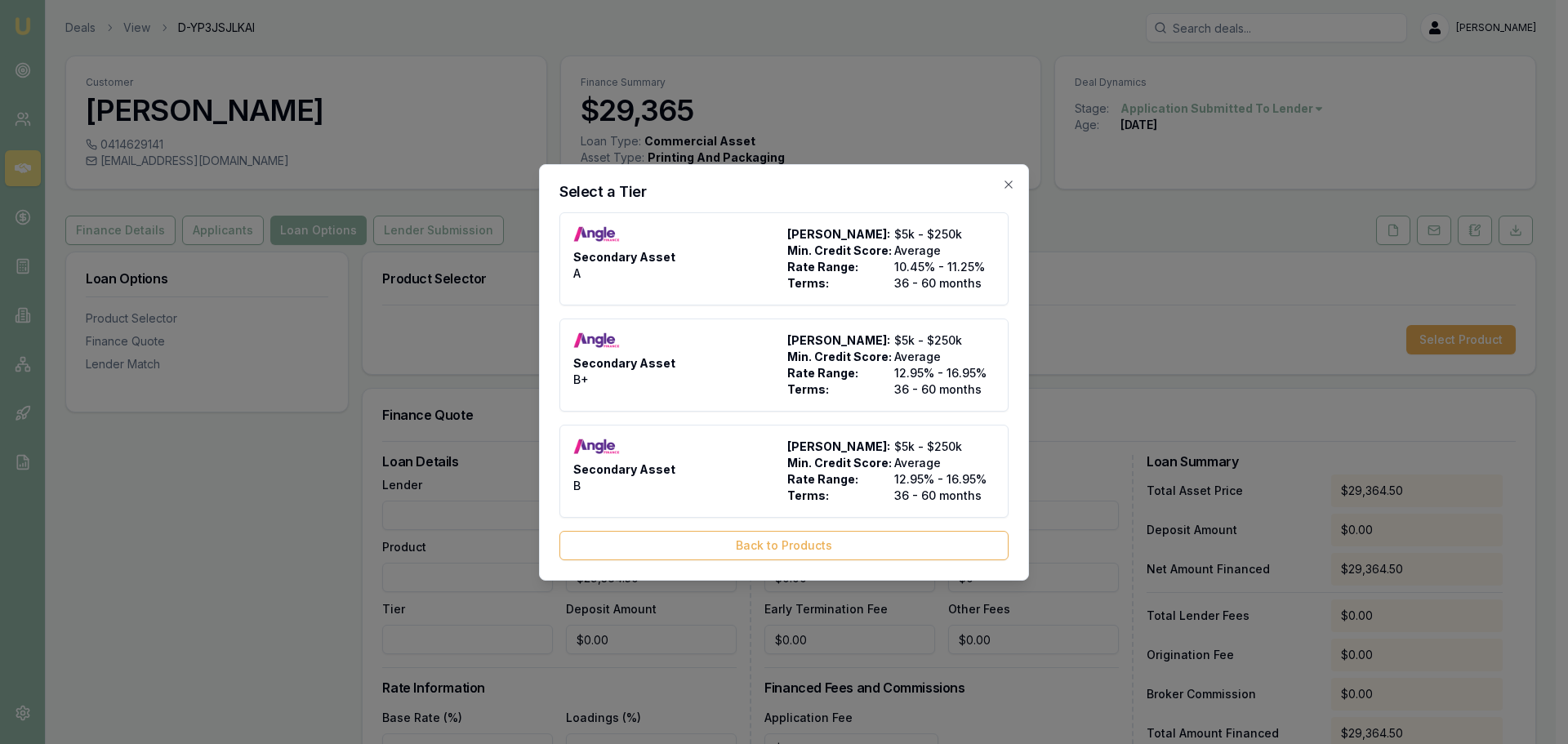
type input "$2,349.16"
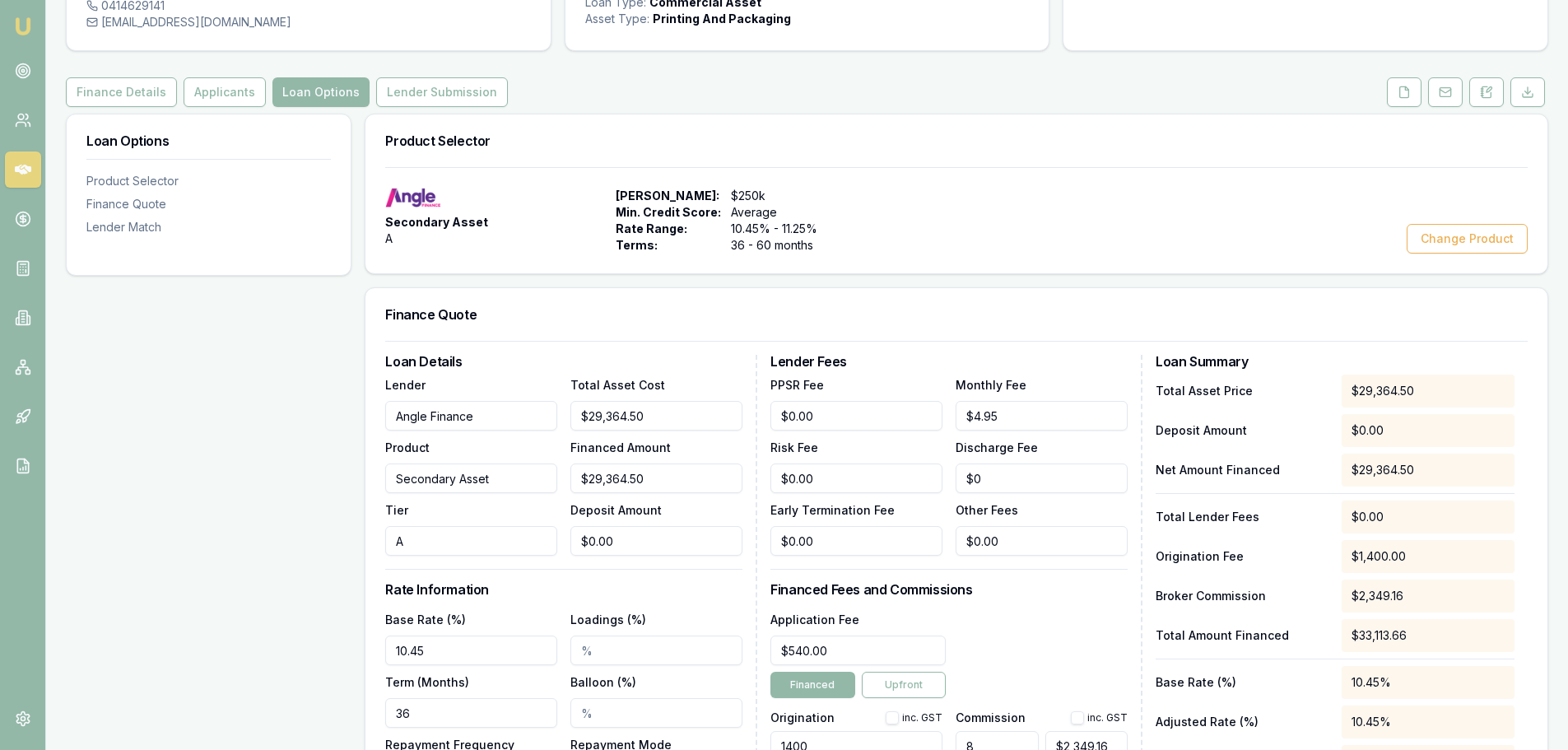
scroll to position [164, 0]
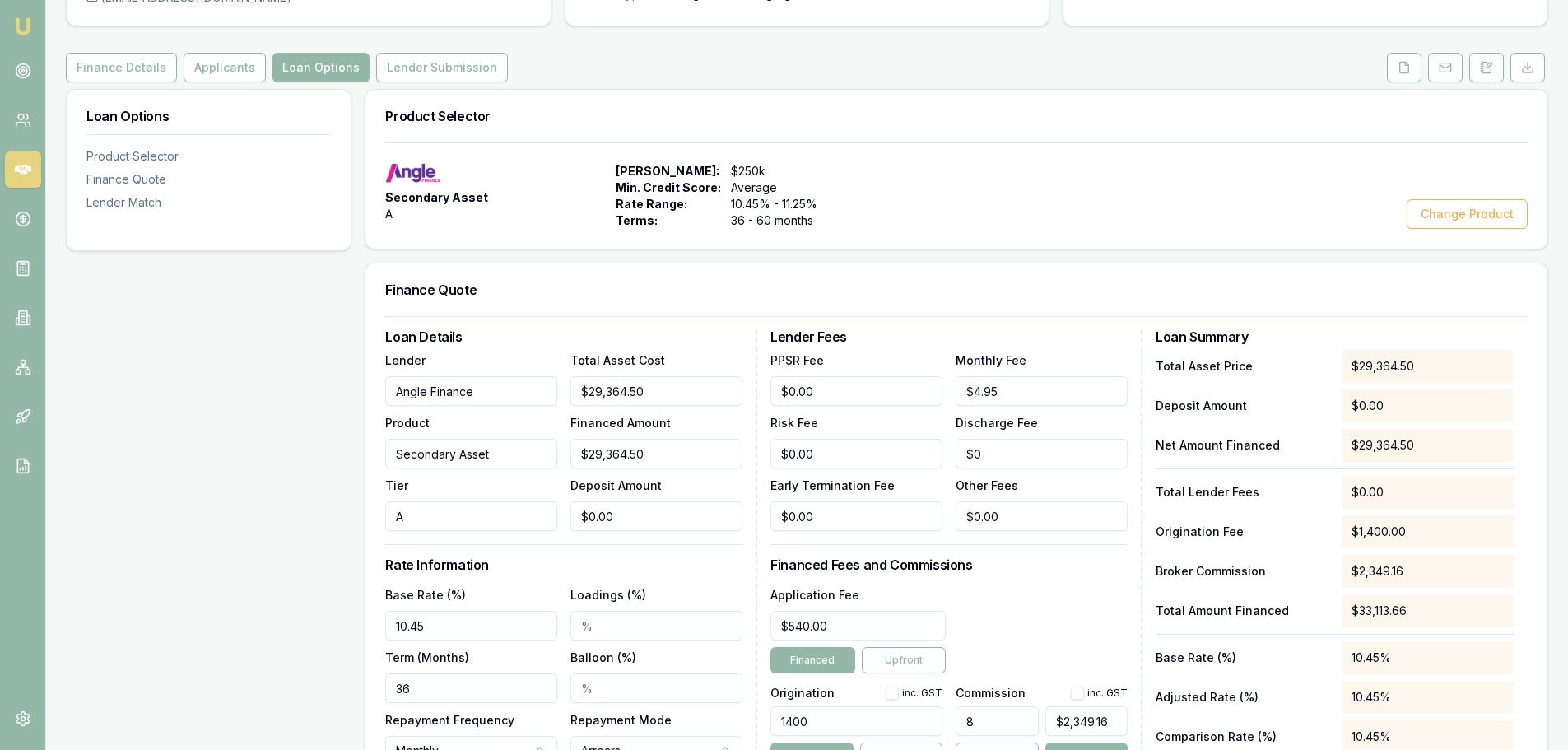
click at [498, 391] on input "Angle Finance" at bounding box center [470, 391] width 172 height 29
type input "Angle Finance VENDOR"
click at [665, 391] on input "29364.5" at bounding box center [656, 391] width 172 height 29
type input "$29,364.50"
click at [677, 321] on form "Loan Details Lender Angle Finance VENDOR Product Secondary Asset Tier A Total A…" at bounding box center [956, 579] width 1142 height 527
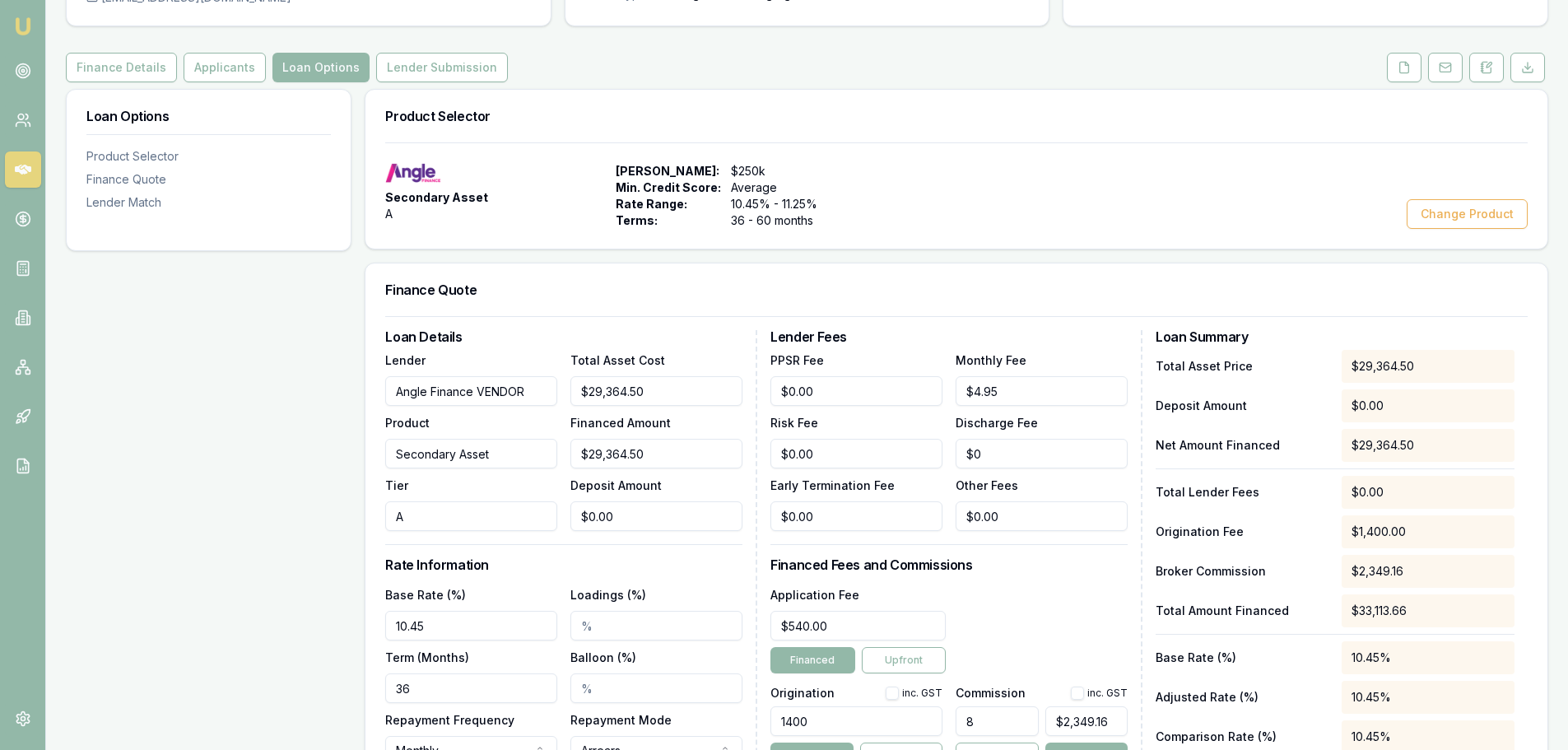
scroll to position [247, 0]
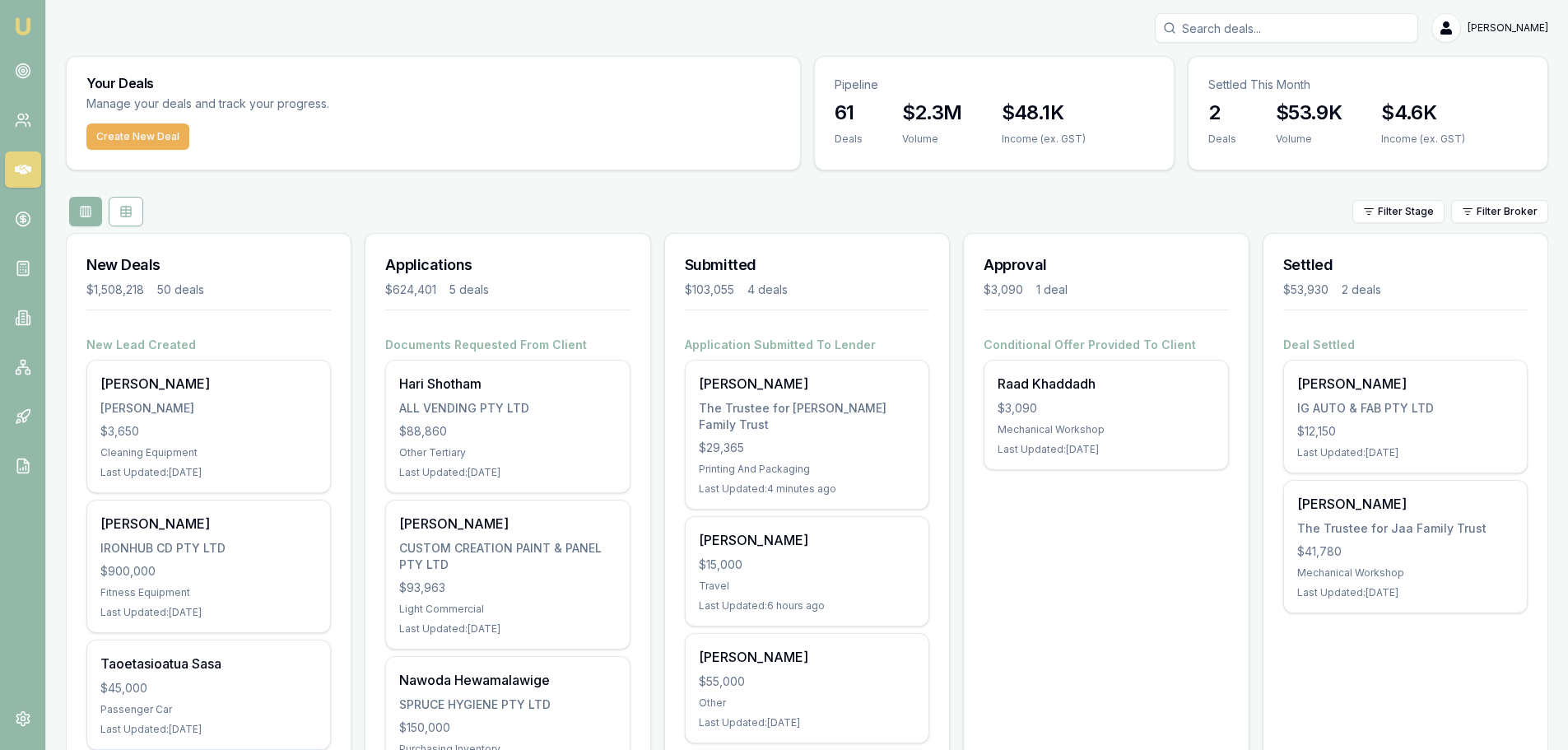
click at [762, 439] on div "$29,365" at bounding box center [806, 447] width 217 height 17
drag, startPoint x: 301, startPoint y: 221, endPoint x: 426, endPoint y: 283, distance: 139.5
click at [302, 221] on div "Filter Stage Filter Broker" at bounding box center [807, 211] width 1483 height 29
click at [741, 410] on div "The Trustee for [PERSON_NAME] Family Trust" at bounding box center [806, 417] width 217 height 33
click at [288, 219] on div "Filter Stage Filter Broker" at bounding box center [807, 211] width 1483 height 29
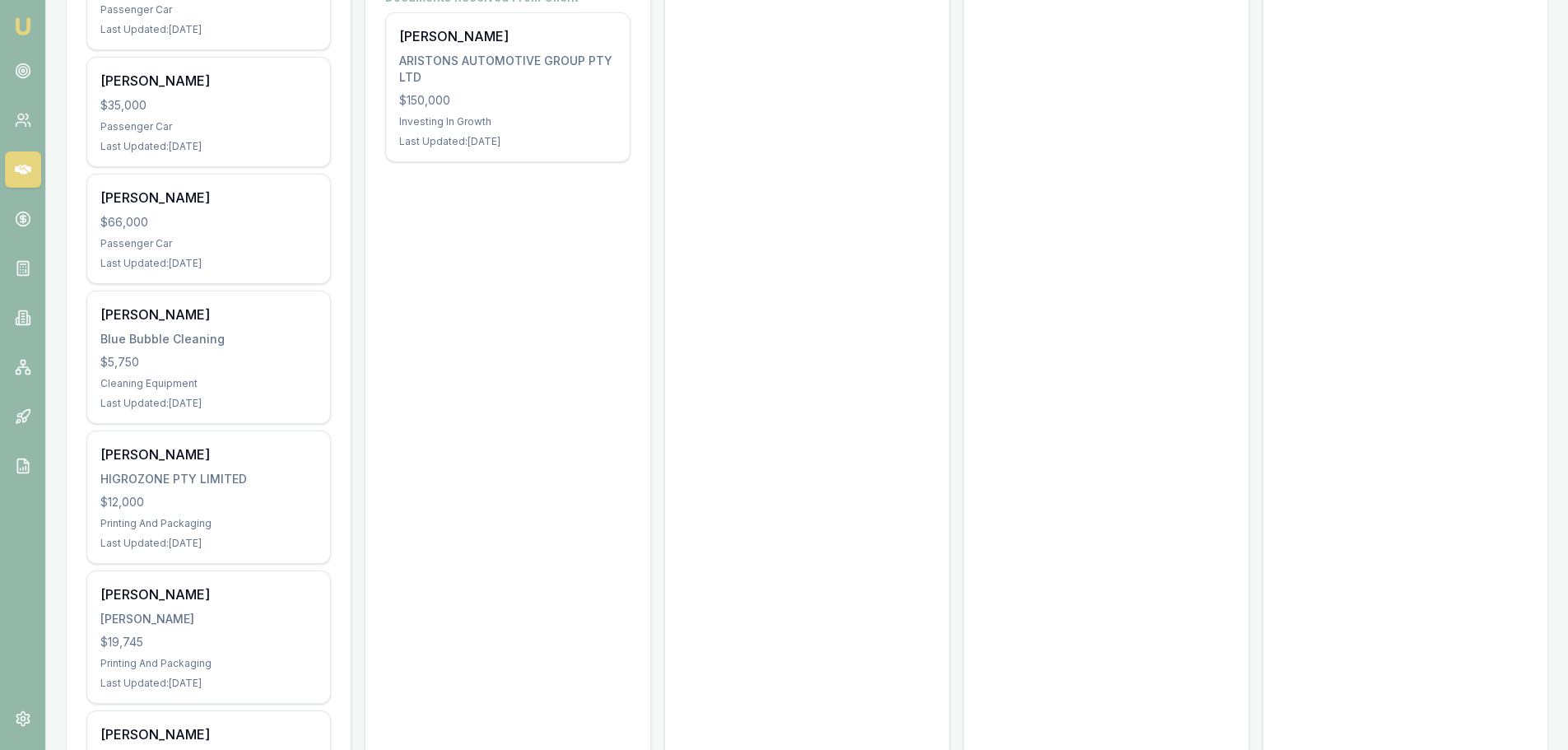
scroll to position [1152, 0]
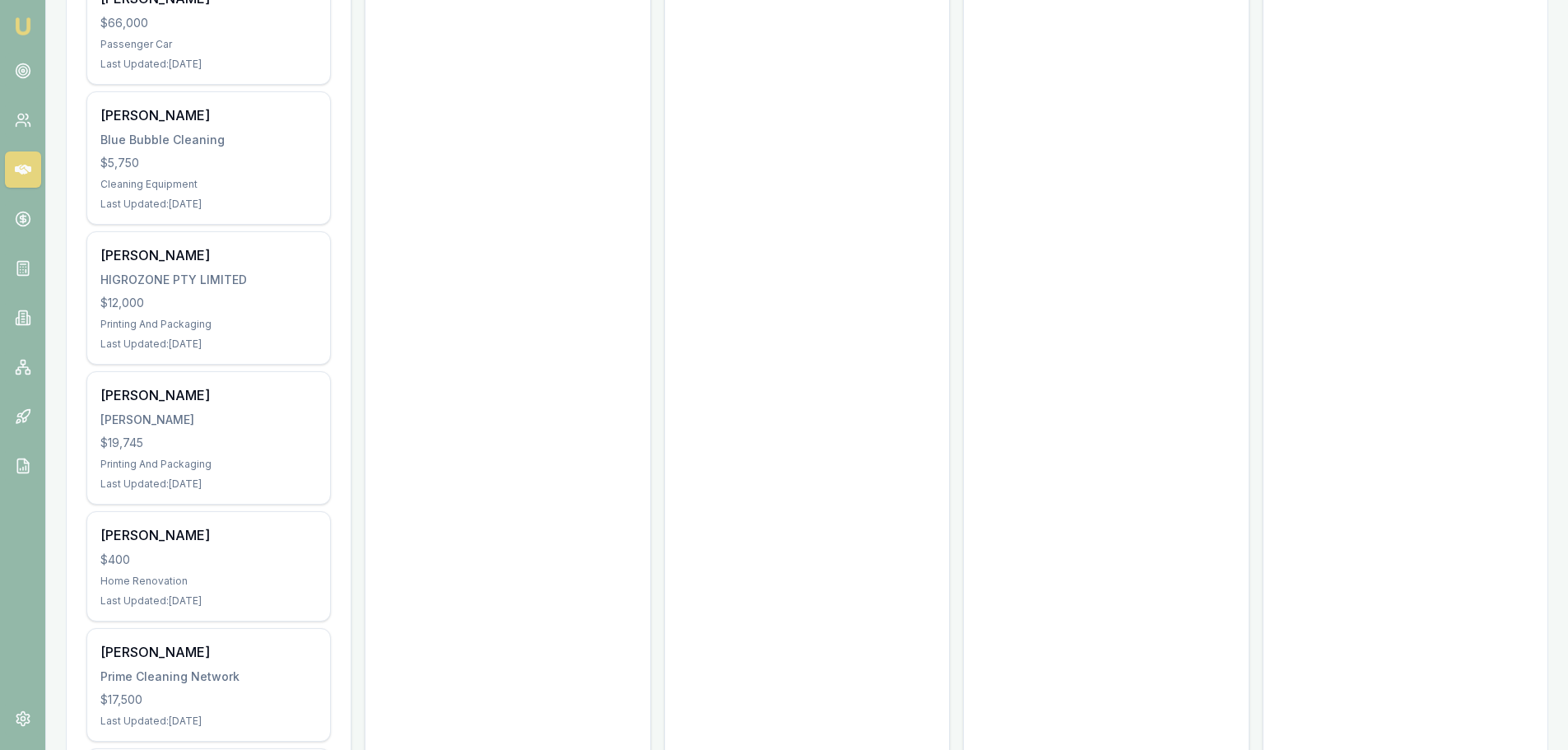
click at [153, 385] on div "John Zammit" at bounding box center [208, 394] width 217 height 19
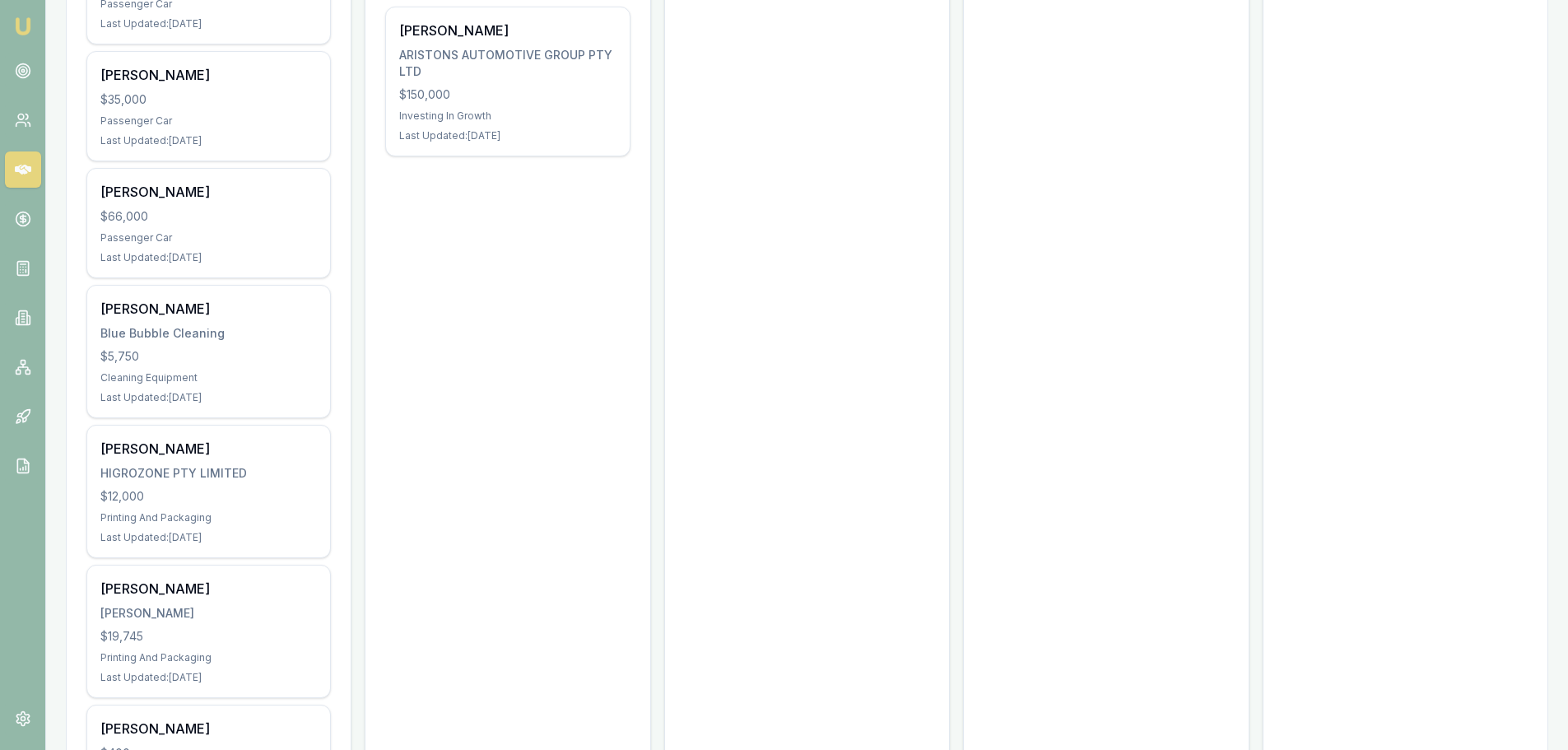
scroll to position [987, 0]
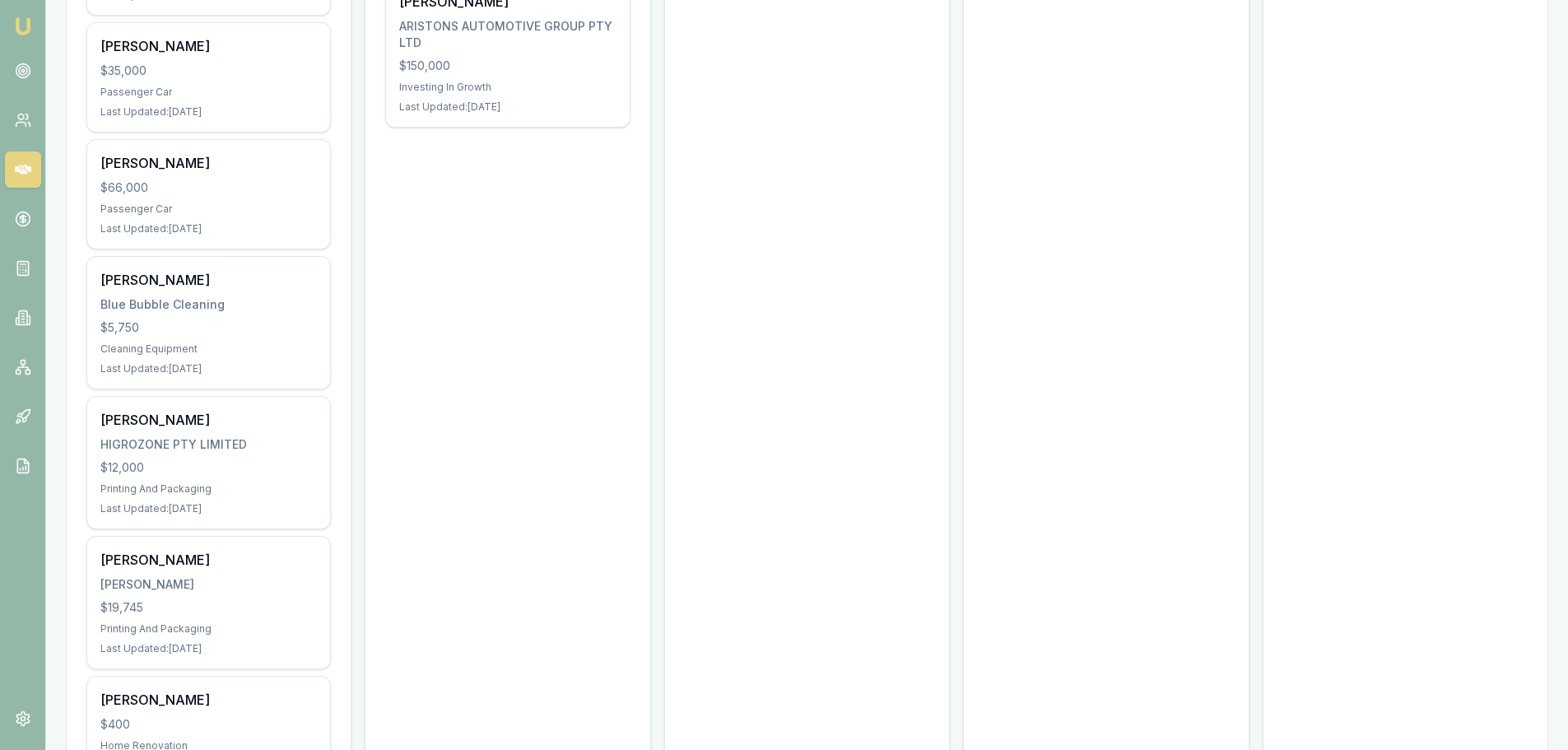
click at [166, 576] on div "ZAMMIT, JOHN" at bounding box center [208, 584] width 217 height 17
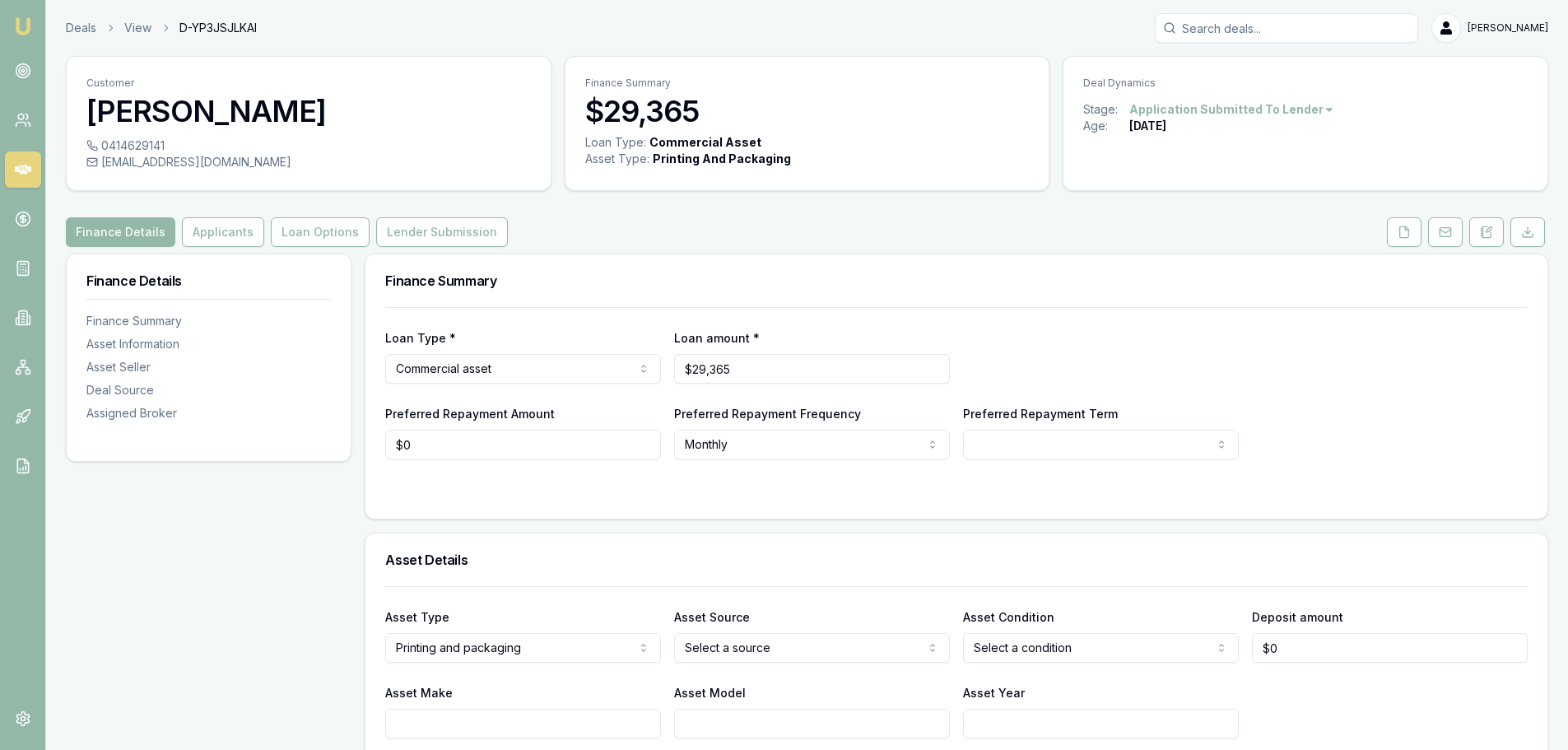
click at [331, 238] on button "Loan Options" at bounding box center [321, 232] width 99 height 29
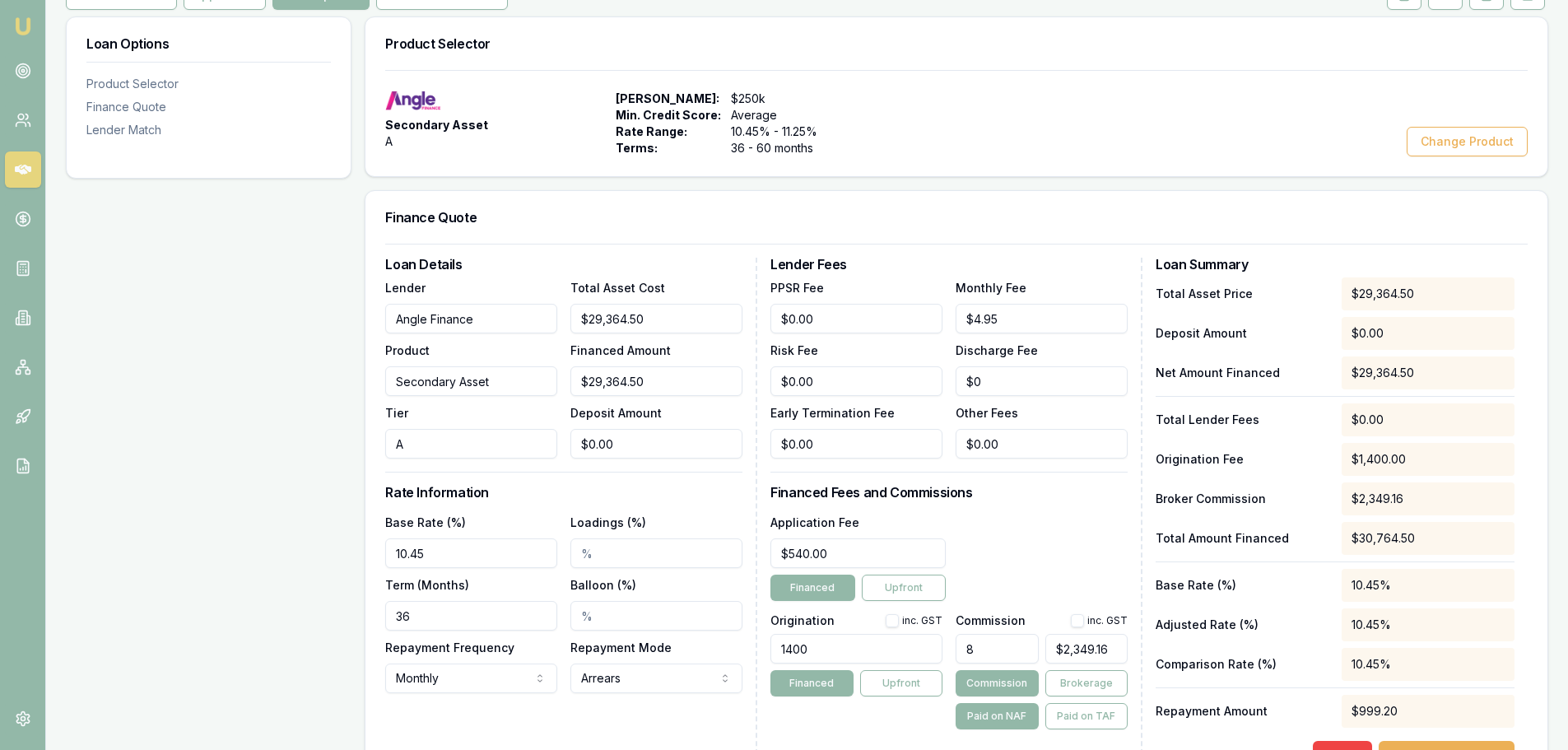
scroll to position [247, 0]
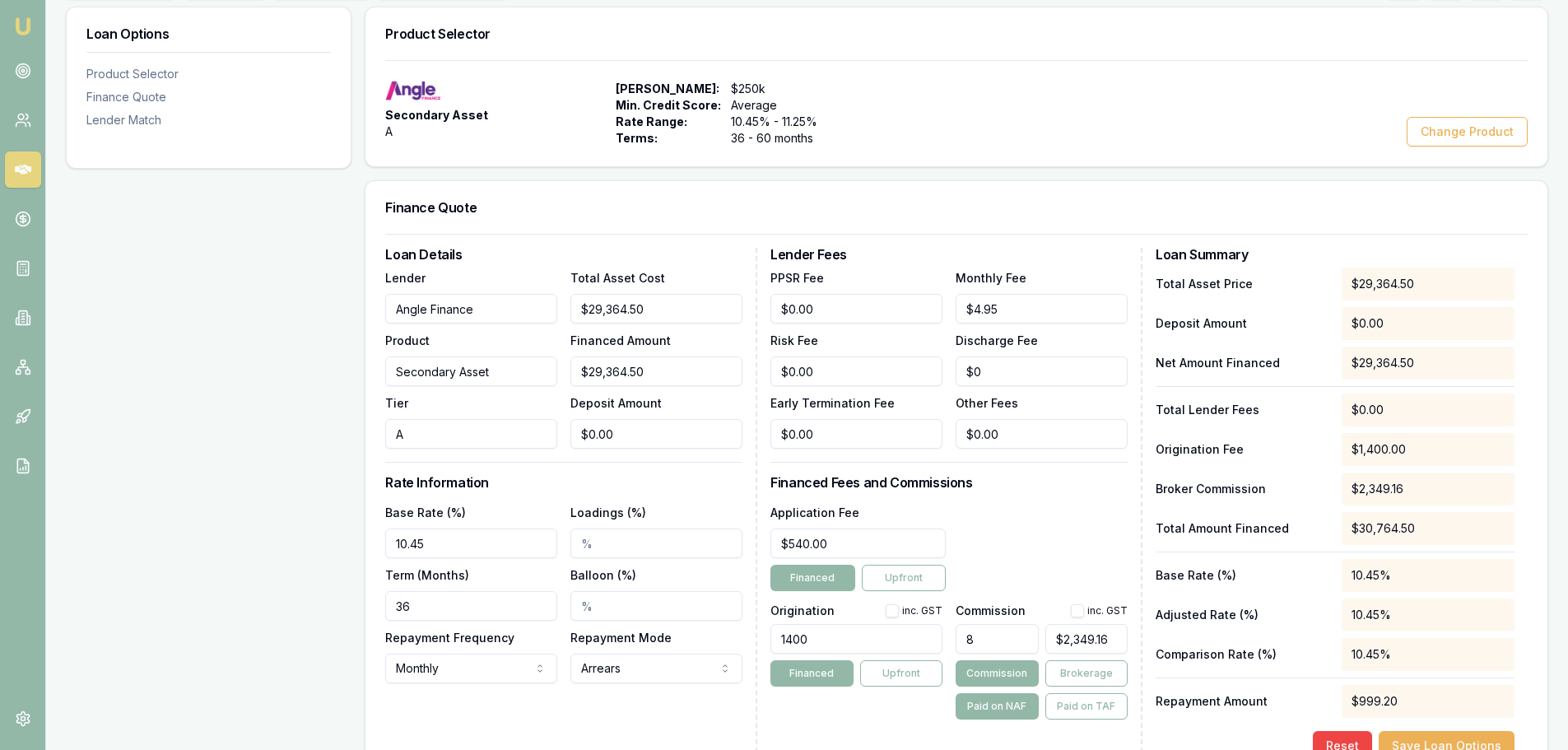
drag, startPoint x: 441, startPoint y: 546, endPoint x: 358, endPoint y: 528, distance: 84.9
click at [358, 528] on div "Loan Options Product Selector Finance Quote Lender Match Product Selector Secon…" at bounding box center [807, 460] width 1483 height 907
type input "10.45%"
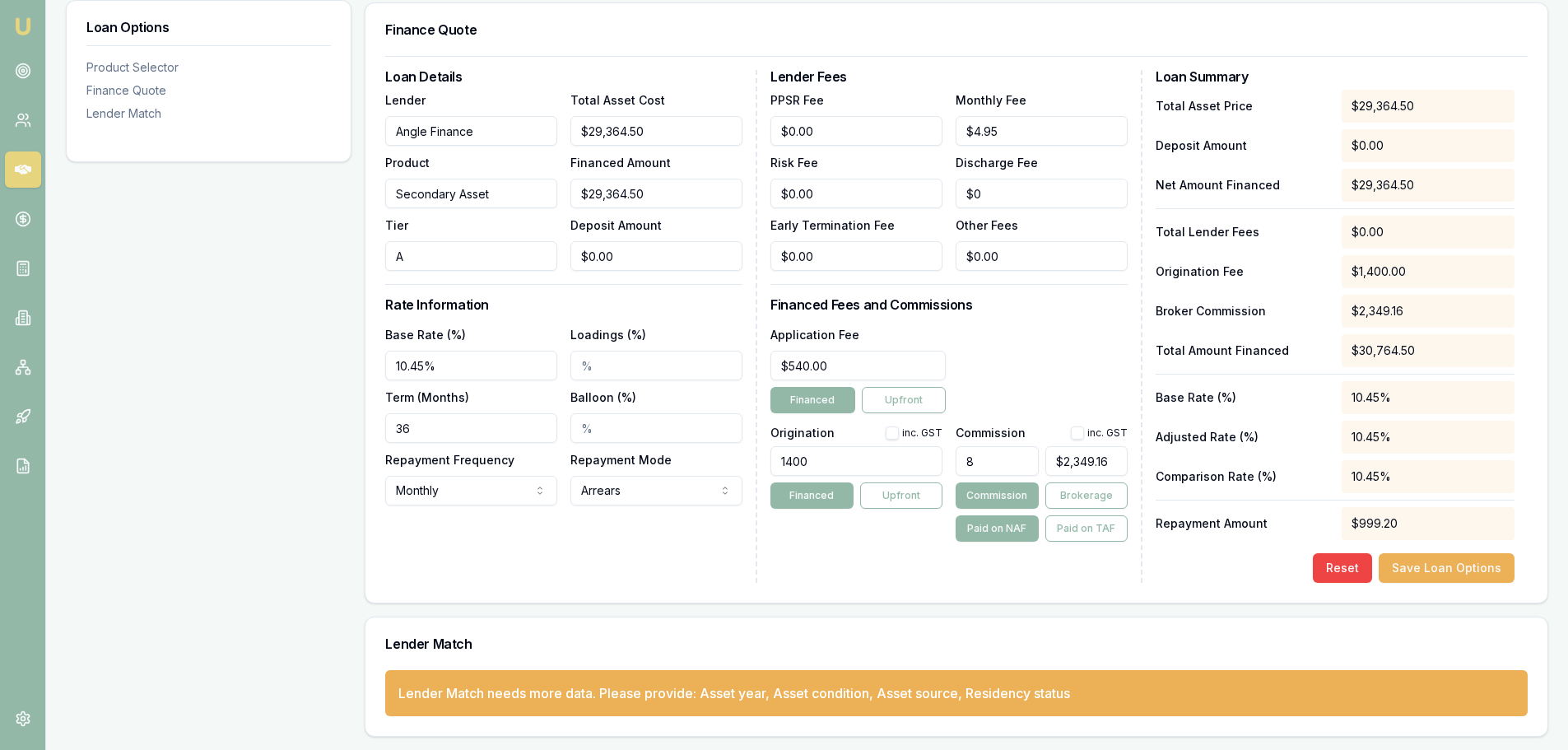
scroll to position [260, 0]
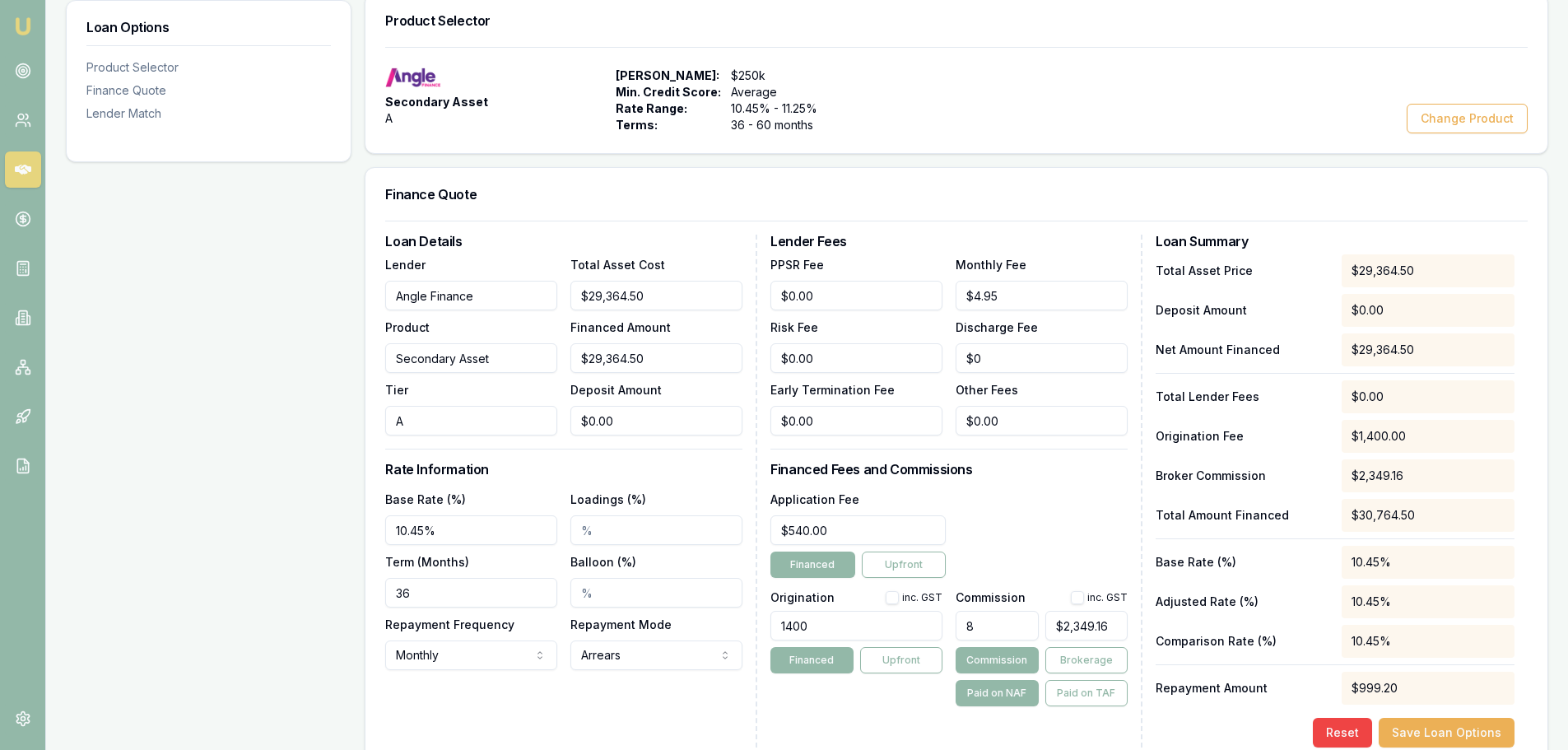
drag, startPoint x: 413, startPoint y: 592, endPoint x: 358, endPoint y: 594, distance: 55.0
click at [358, 594] on div "Loan Options Product Selector Finance Quote Lender Match Product Selector Secon…" at bounding box center [807, 447] width 1483 height 907
type input "60"
drag, startPoint x: 451, startPoint y: 529, endPoint x: 365, endPoint y: 532, distance: 86.1
click at [365, 532] on div "Loan Details Lender Angle Finance Product Secondary Asset Tier A Total Asset Co…" at bounding box center [956, 494] width 1181 height 546
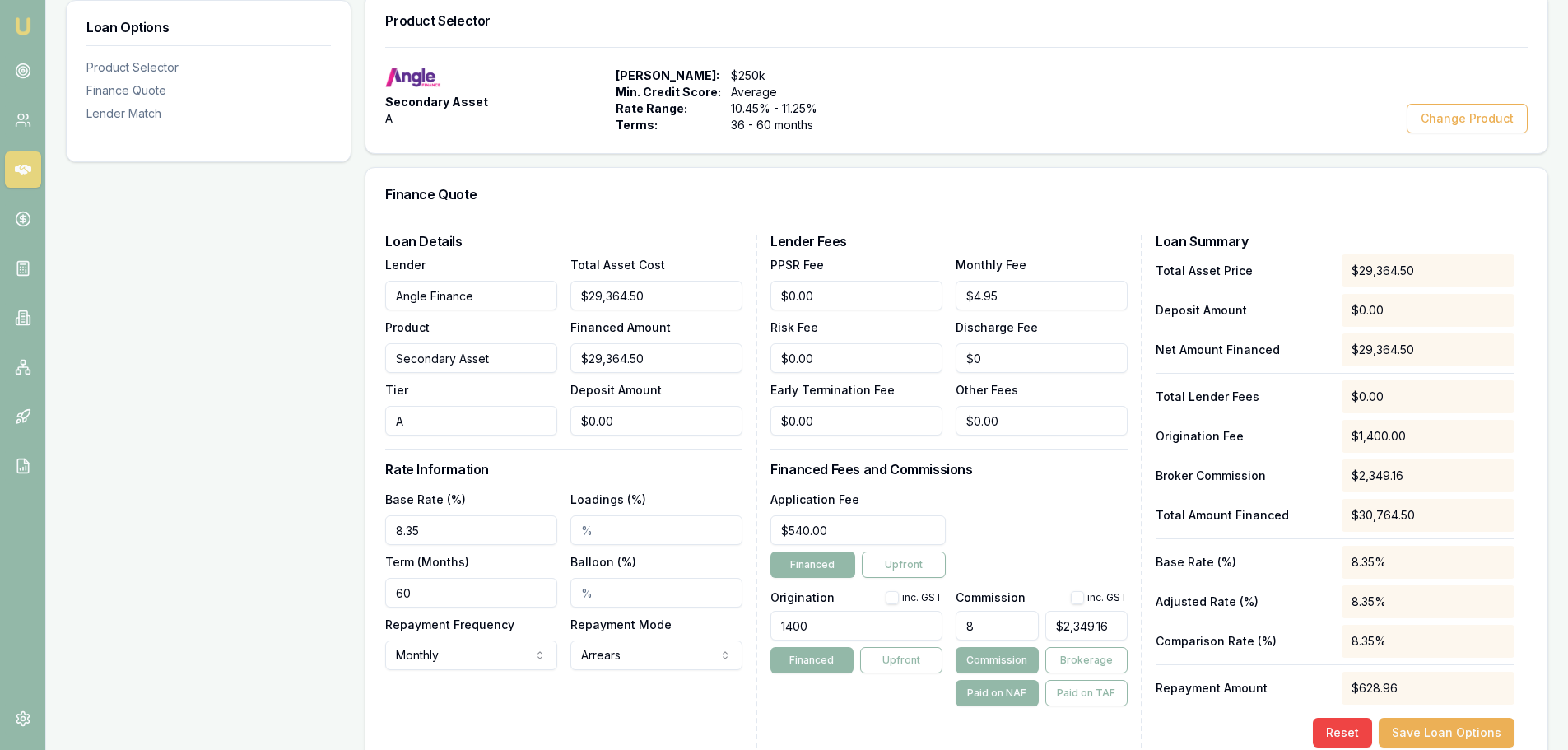
type input "8.35%"
drag, startPoint x: 289, startPoint y: 628, endPoint x: 399, endPoint y: 703, distance: 133.1
click at [289, 629] on div "Loan Options Product Selector Finance Quote Lender Match" at bounding box center [209, 447] width 286 height 907
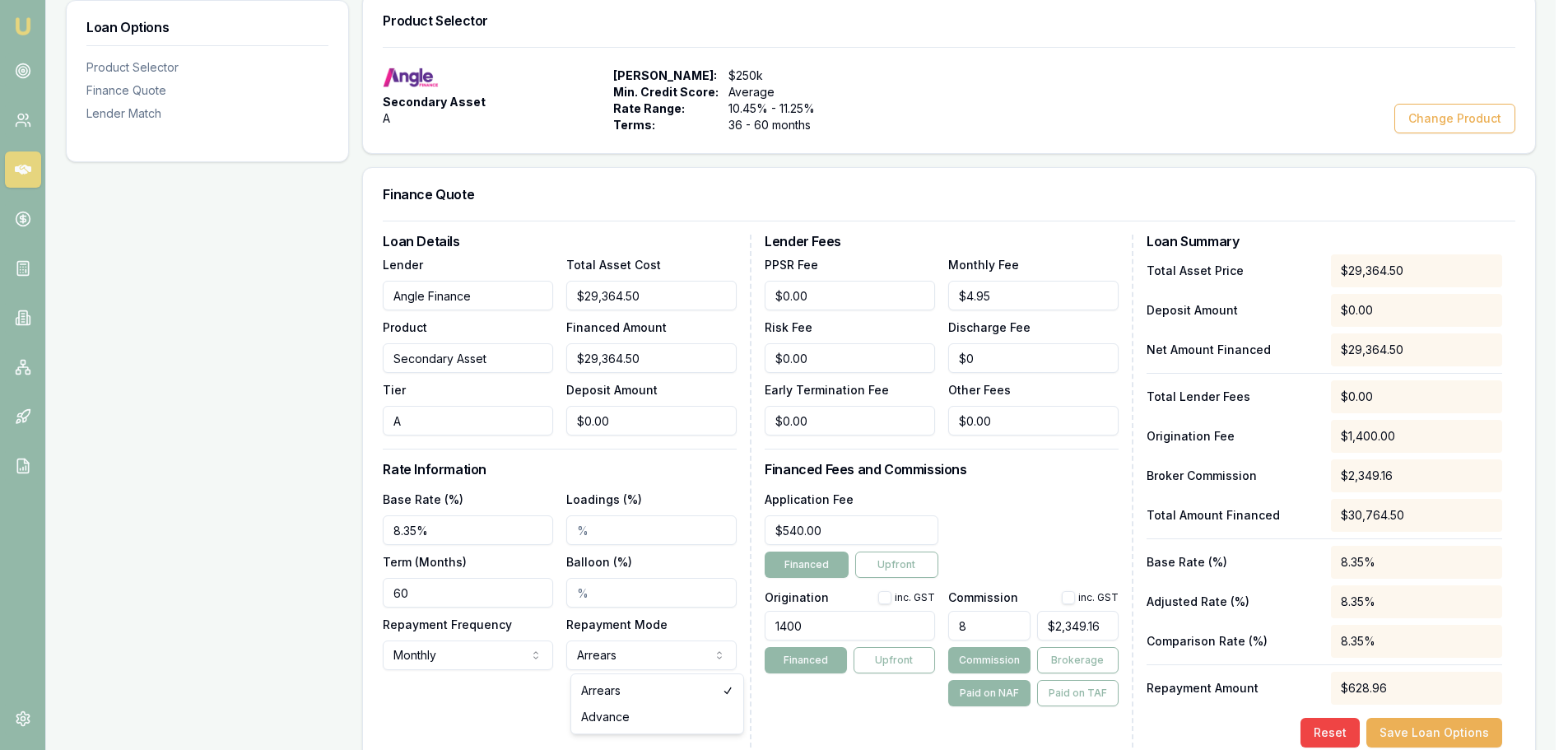
click at [606, 490] on html "Emu Broker Deals View D-YP3JSJLKAI Brad Hearns Toggle Menu Customer Rohan Thoma…" at bounding box center [784, 115] width 1568 height 750
select select "ADVANCE"
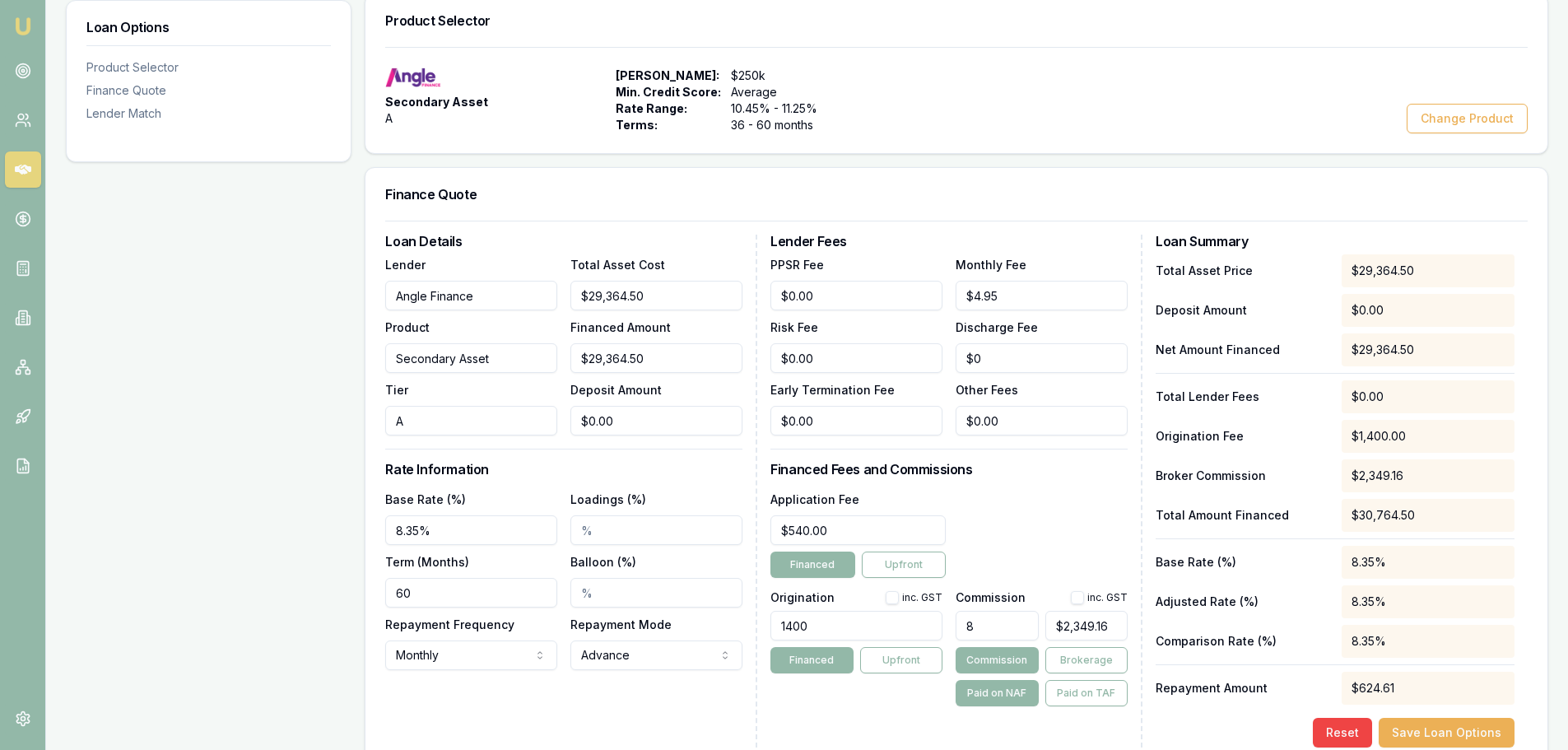
click at [631, 727] on div "Loan Details Lender Angle Finance Product Secondary Asset Tier A Total Asset Co…" at bounding box center [570, 491] width 372 height 513
drag, startPoint x: 835, startPoint y: 536, endPoint x: 764, endPoint y: 535, distance: 71.0
click at [764, 535] on div "Loan Details Lender Angle Finance Product Secondary Asset Tier A Total Asset Co…" at bounding box center [956, 491] width 1142 height 513
type input "$0.00"
click at [825, 628] on input "1400" at bounding box center [856, 626] width 172 height 29
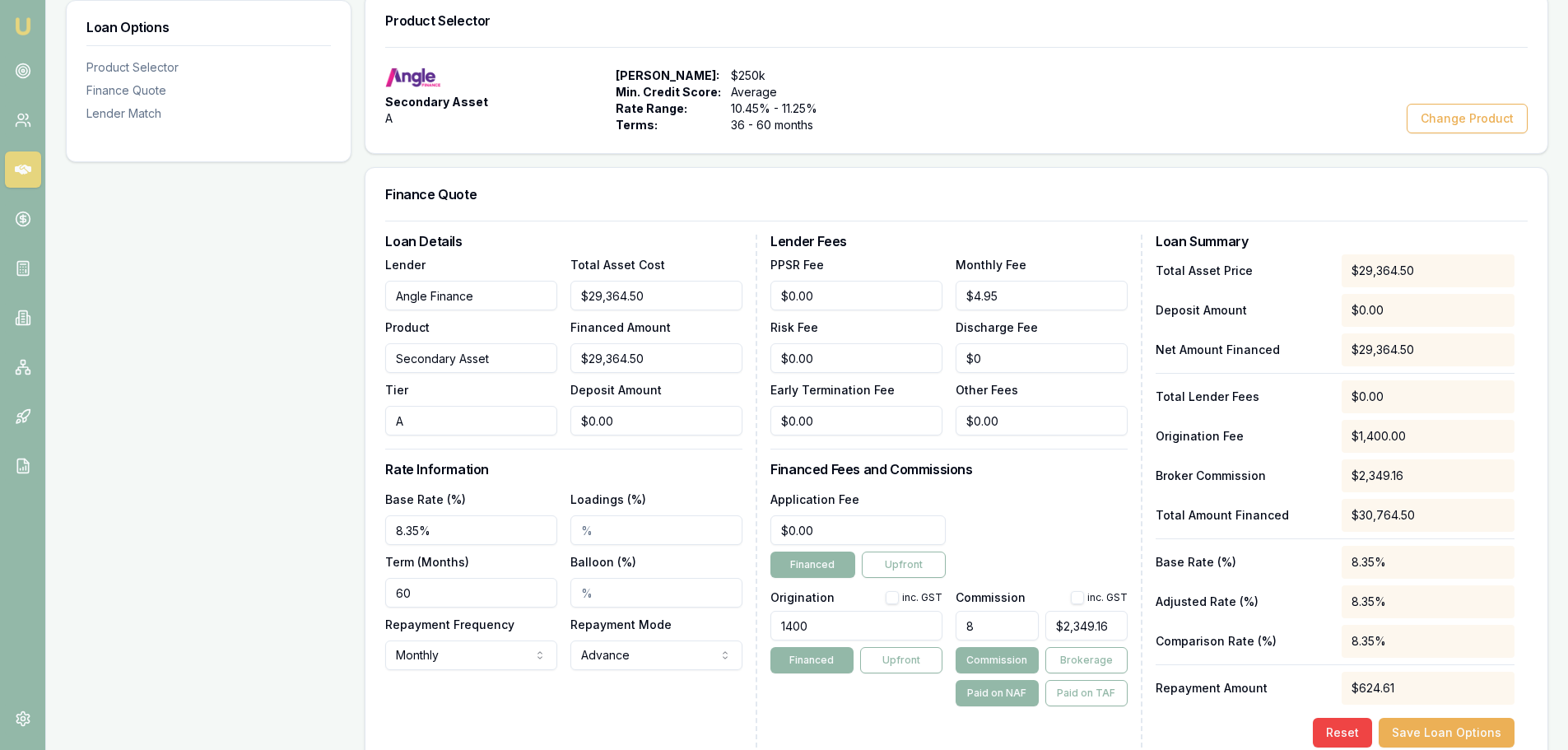
click at [814, 628] on input "1400" at bounding box center [856, 626] width 172 height 29
type input "1400.00"
click at [891, 598] on button "button" at bounding box center [892, 597] width 14 height 14
checkbox input "true"
click at [1078, 597] on button "button" at bounding box center [1077, 597] width 14 height 14
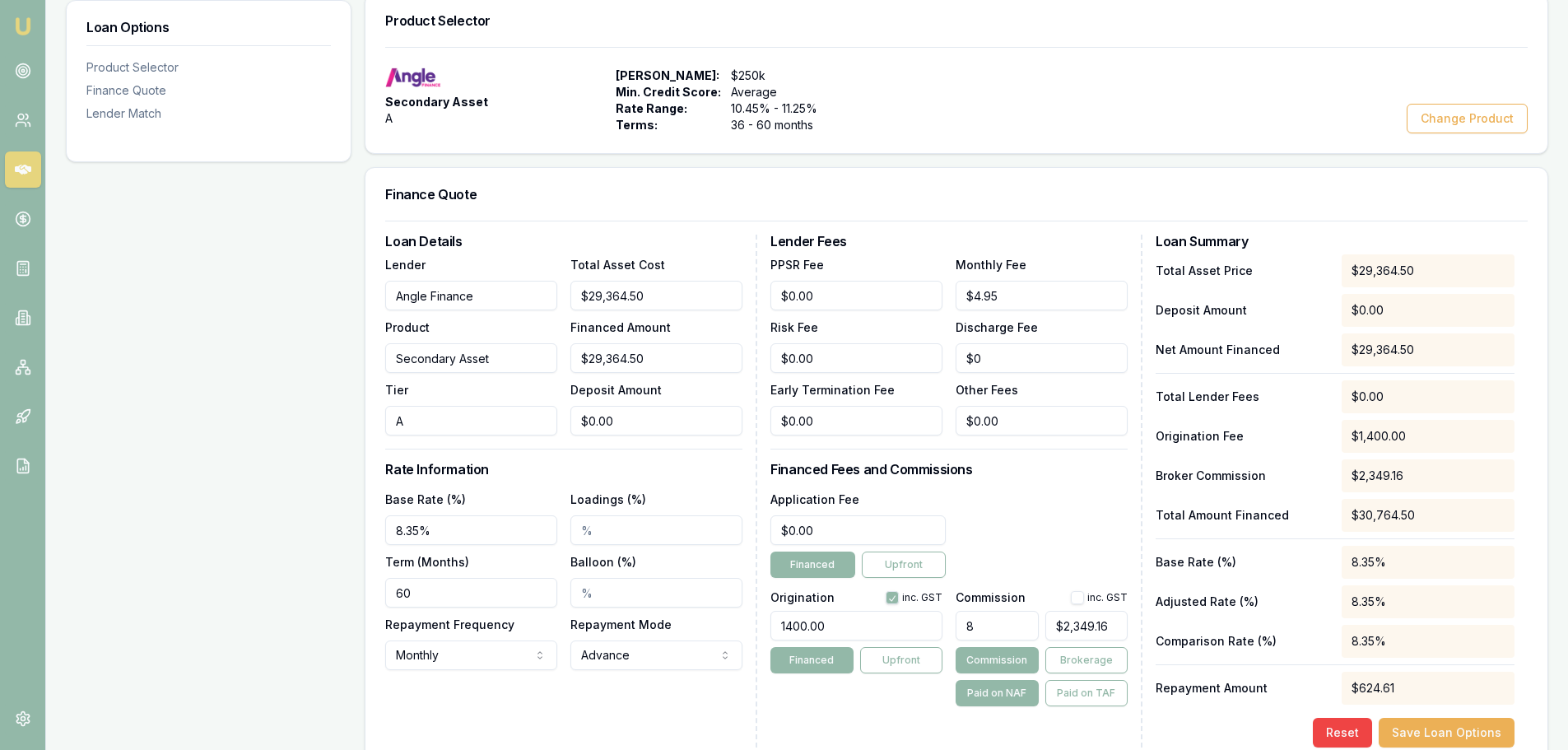
checkbox input "true"
click at [1074, 654] on button "Brokerage" at bounding box center [1086, 660] width 83 height 26
click at [1474, 631] on div "8.35%" at bounding box center [1428, 641] width 173 height 33
drag, startPoint x: 1013, startPoint y: 295, endPoint x: 944, endPoint y: 300, distance: 69.2
click at [944, 300] on div "PPSR Fee $0.00 Monthly Fee 4.95 Risk Fee $0.00 Discharge Fee $0 Early Terminati…" at bounding box center [949, 345] width 358 height 181
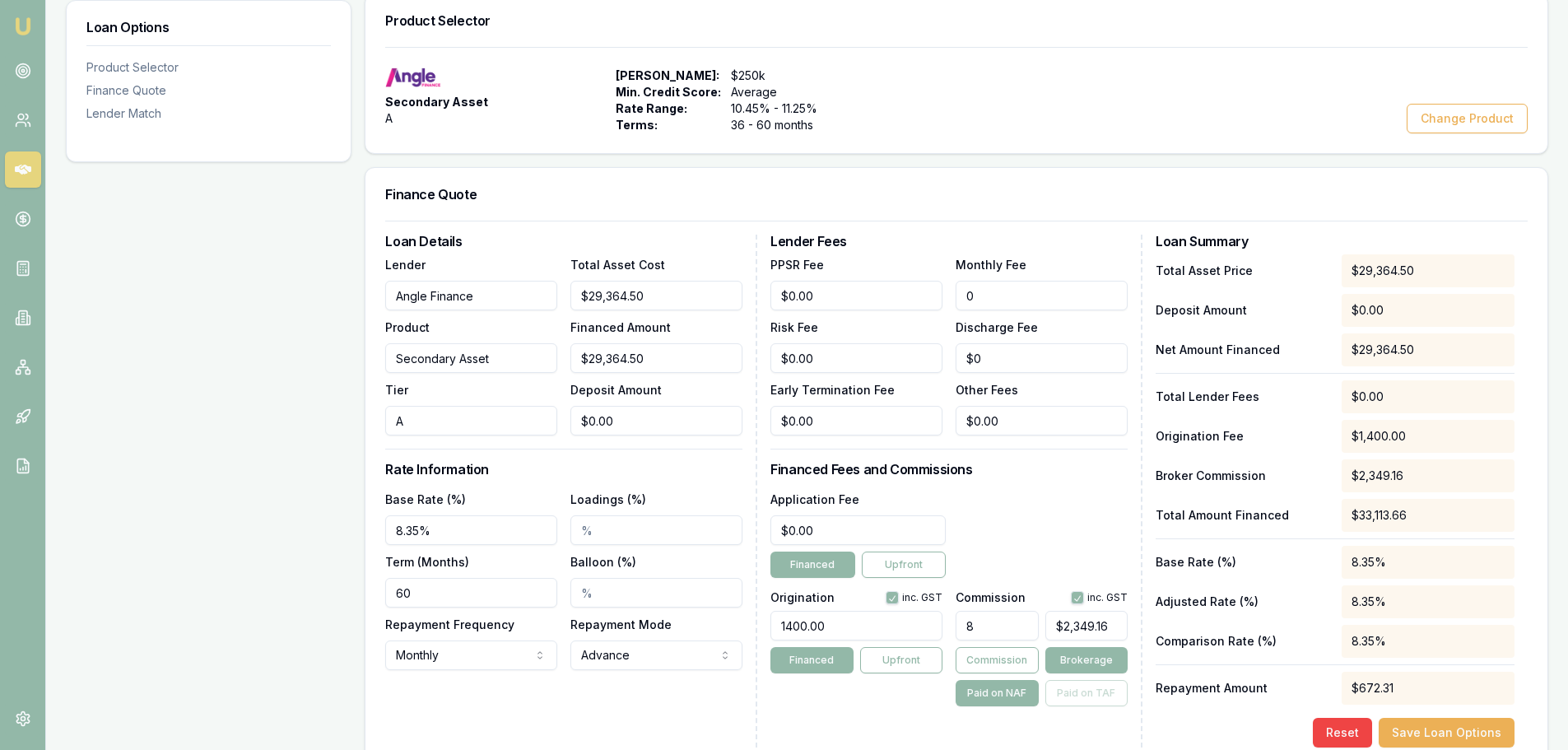
type input "$0.00"
click at [1052, 150] on div "Secondary Asset A Max Loan Amount: $250k Min. Credit Score: Average Rate Range:…" at bounding box center [956, 99] width 1181 height 106
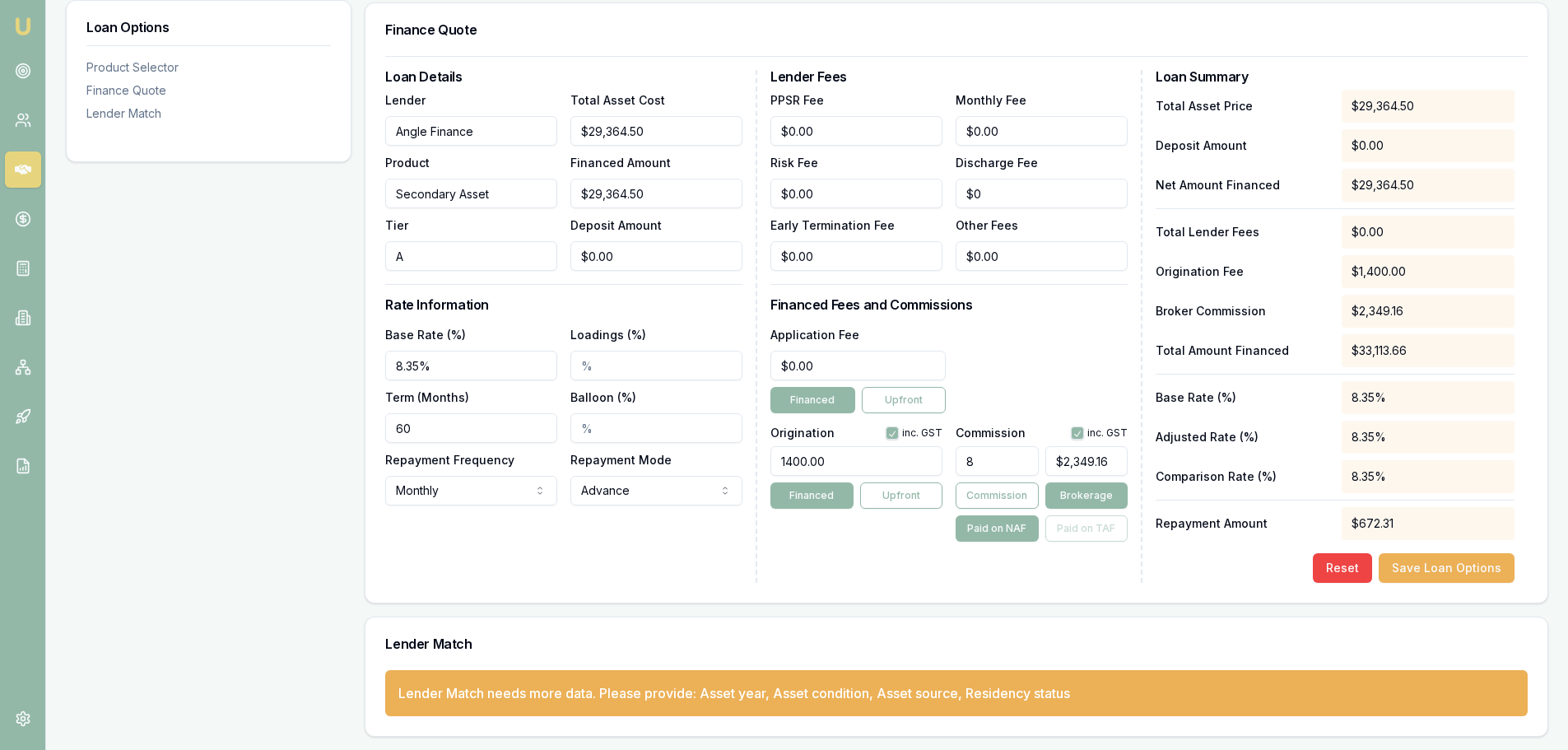
click at [1418, 574] on button "Save Loan Options" at bounding box center [1447, 567] width 136 height 29
click at [471, 133] on input "Angle Finance" at bounding box center [470, 130] width 172 height 29
type input "Angle Finance VENDOR"
click at [1436, 579] on button "Save Loan Options" at bounding box center [1447, 567] width 136 height 29
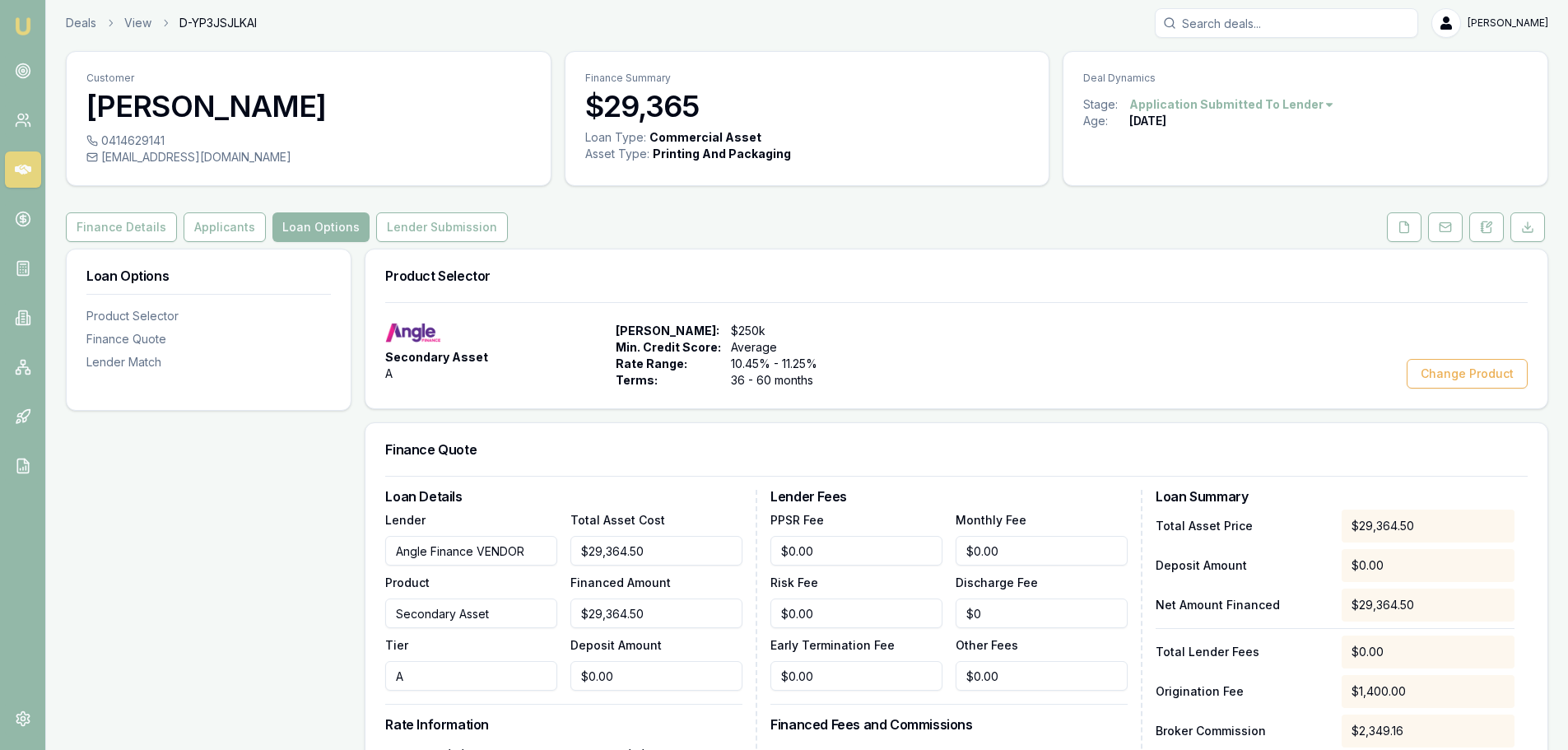
scroll to position [0, 0]
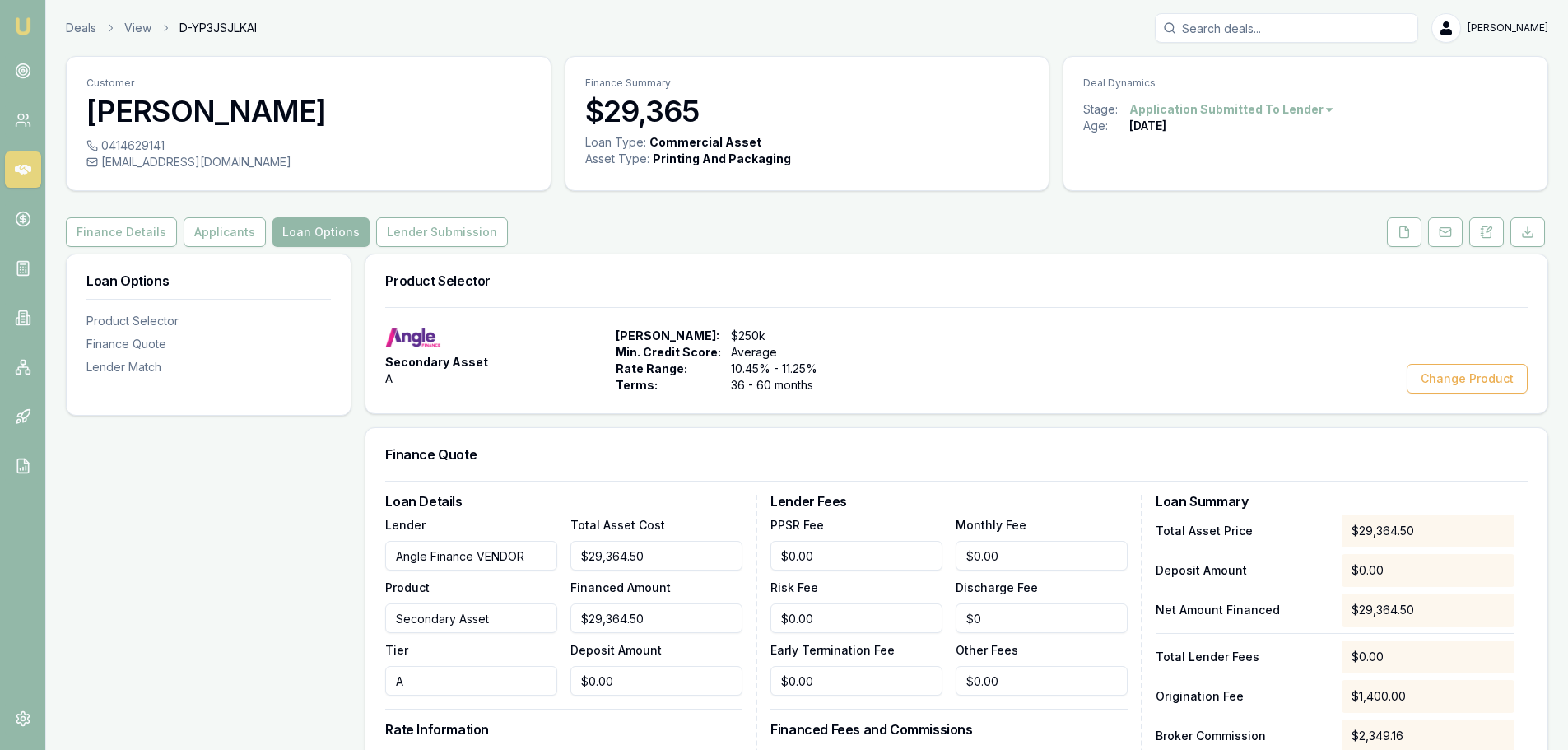
click at [430, 234] on button "Lender Submission" at bounding box center [442, 232] width 132 height 29
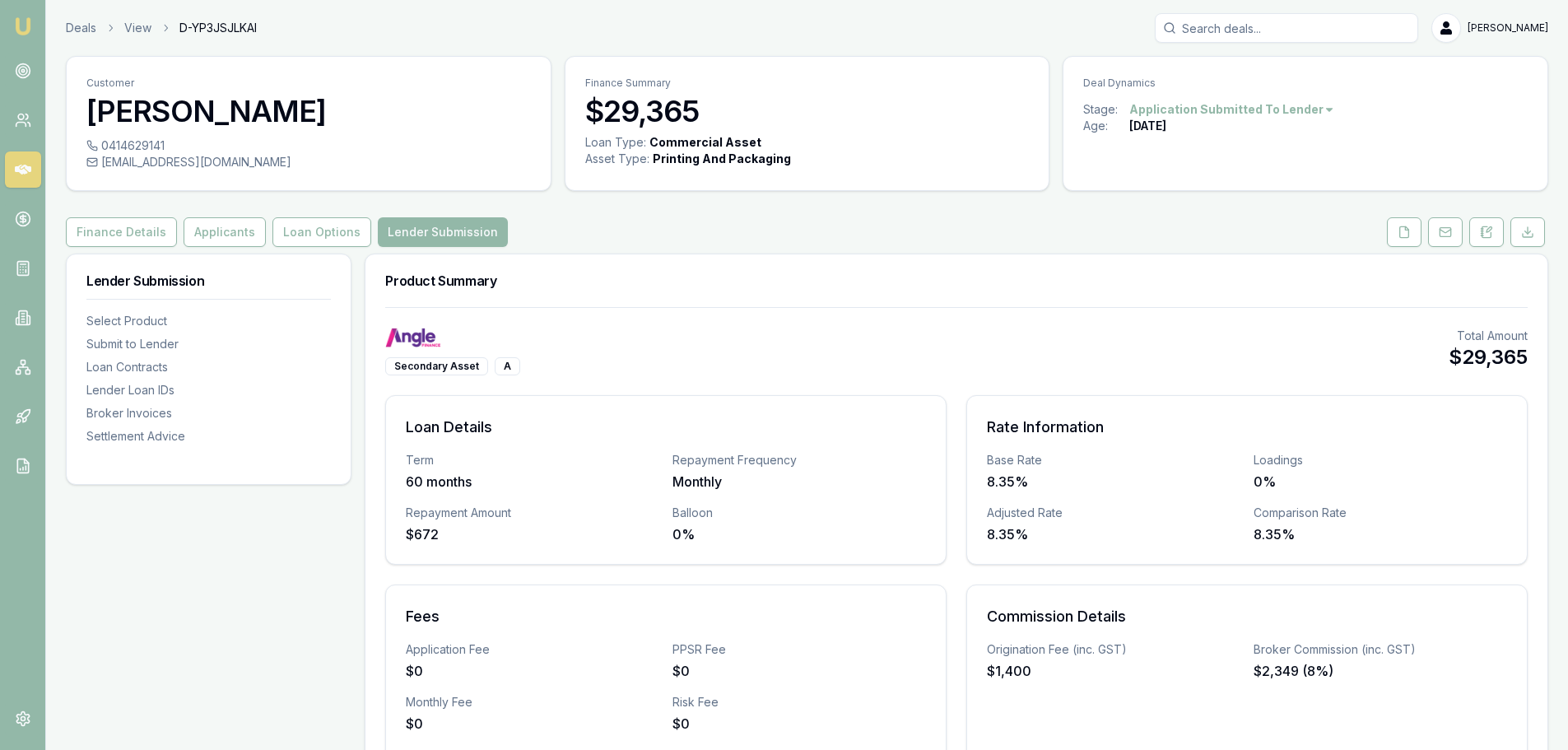
click at [286, 244] on button "Loan Options" at bounding box center [322, 232] width 99 height 29
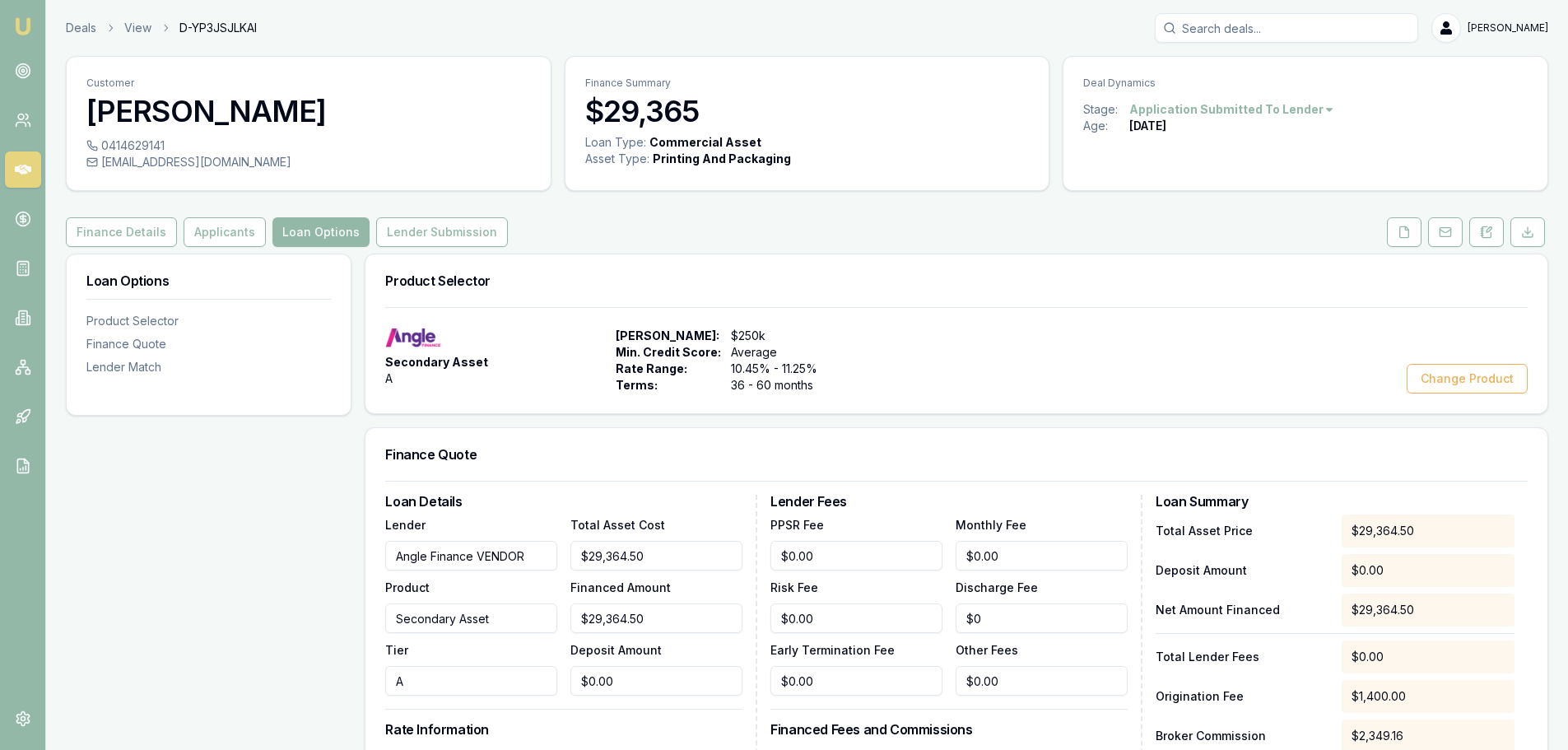
drag, startPoint x: 503, startPoint y: 621, endPoint x: 371, endPoint y: 624, distance: 132.0
click at [371, 624] on div "Loan Details Lender Angle Finance VENDOR Product Secondary Asset Tier A Total A…" at bounding box center [956, 754] width 1181 height 546
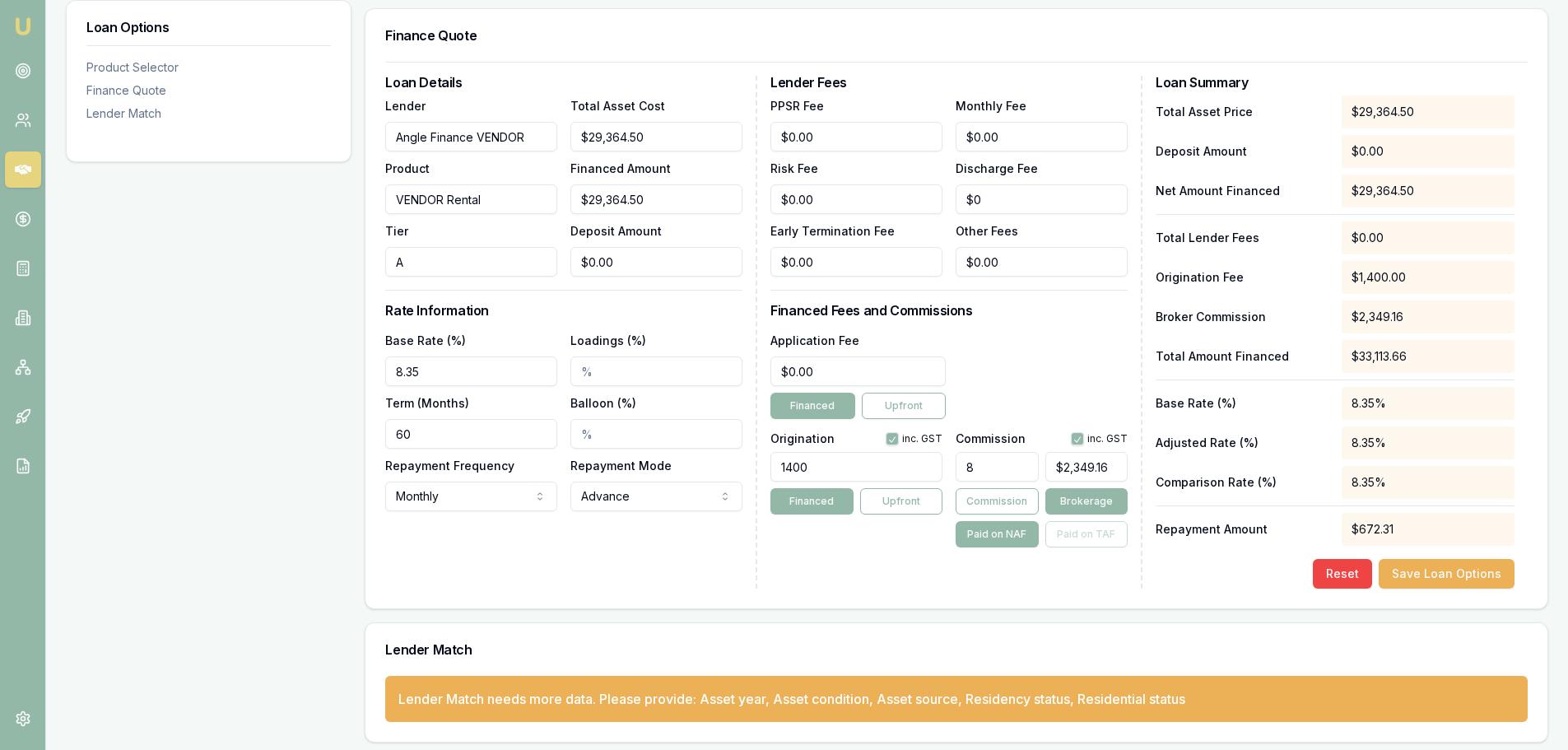
scroll to position [425, 0]
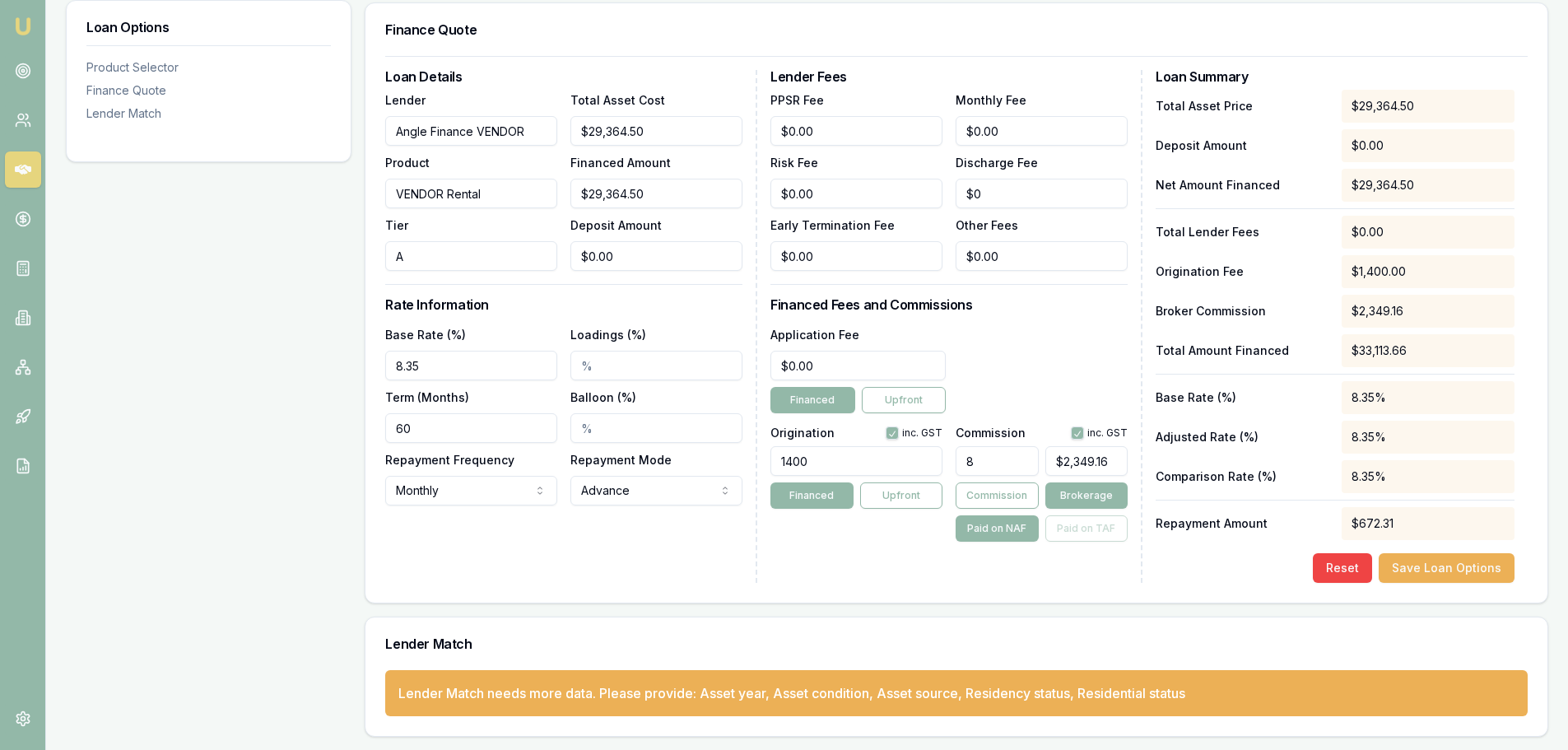
type input "VENDOR Rental"
click at [1431, 567] on button "Save Loan Options" at bounding box center [1447, 567] width 136 height 29
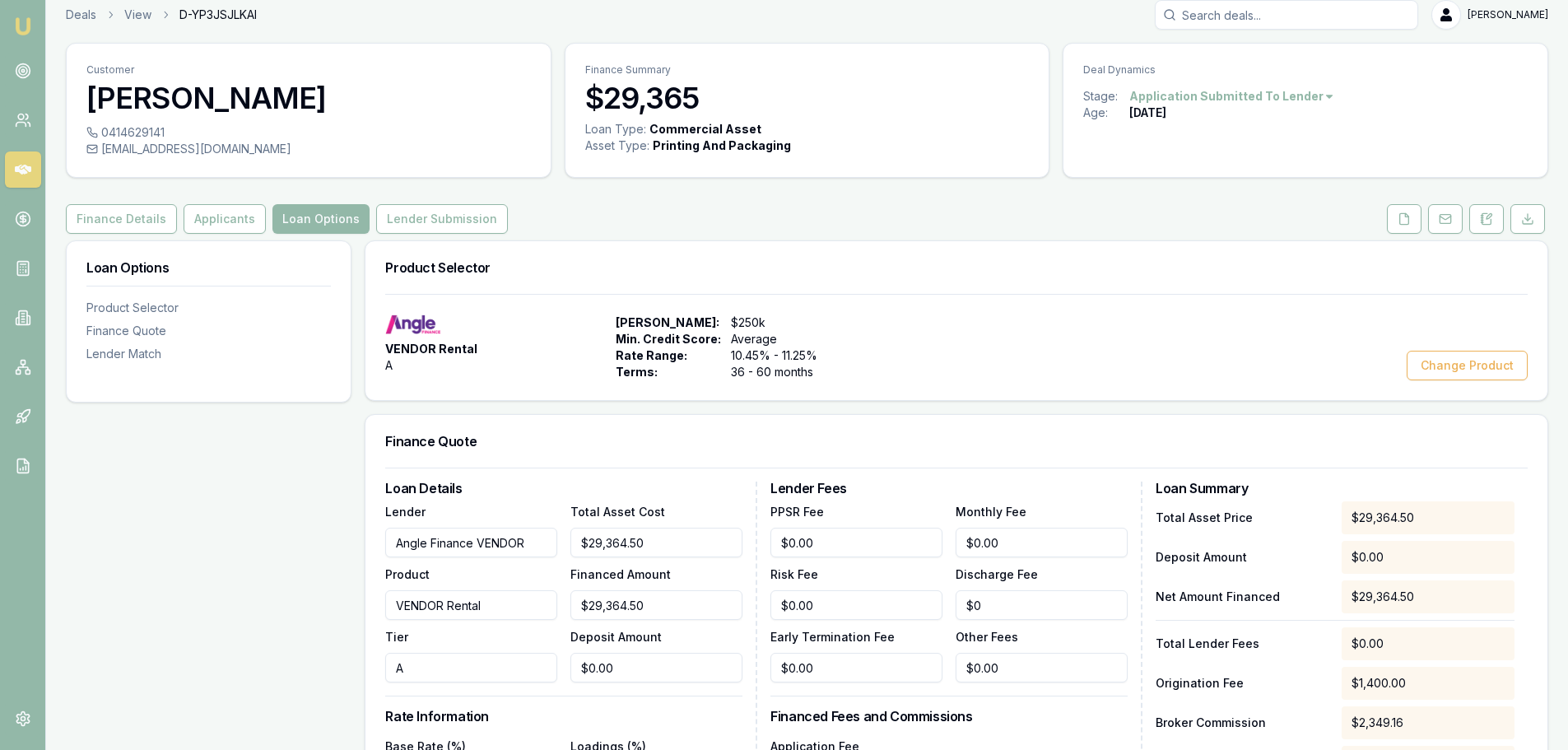
click at [376, 222] on button "Lender Submission" at bounding box center [442, 219] width 132 height 29
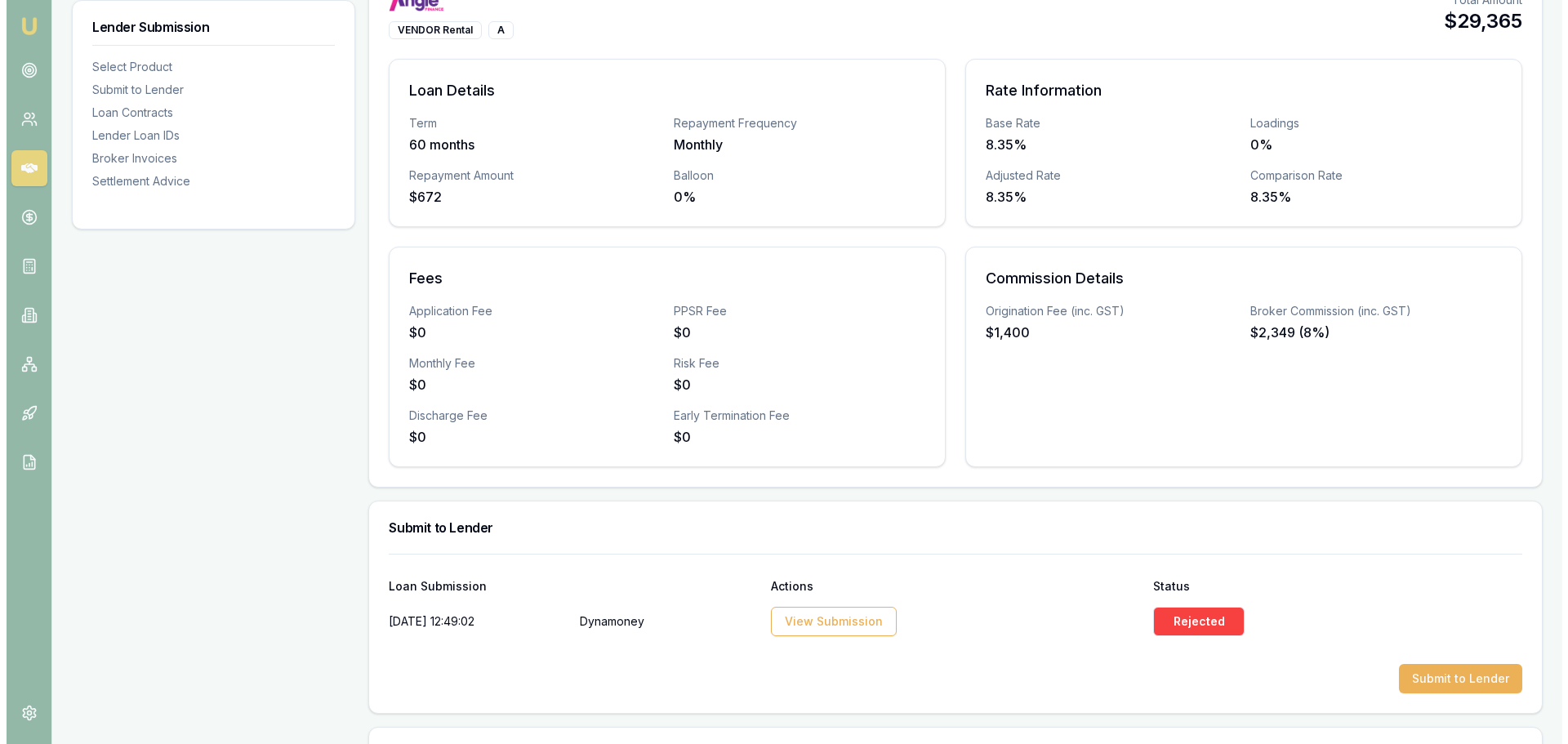
scroll to position [421, 0]
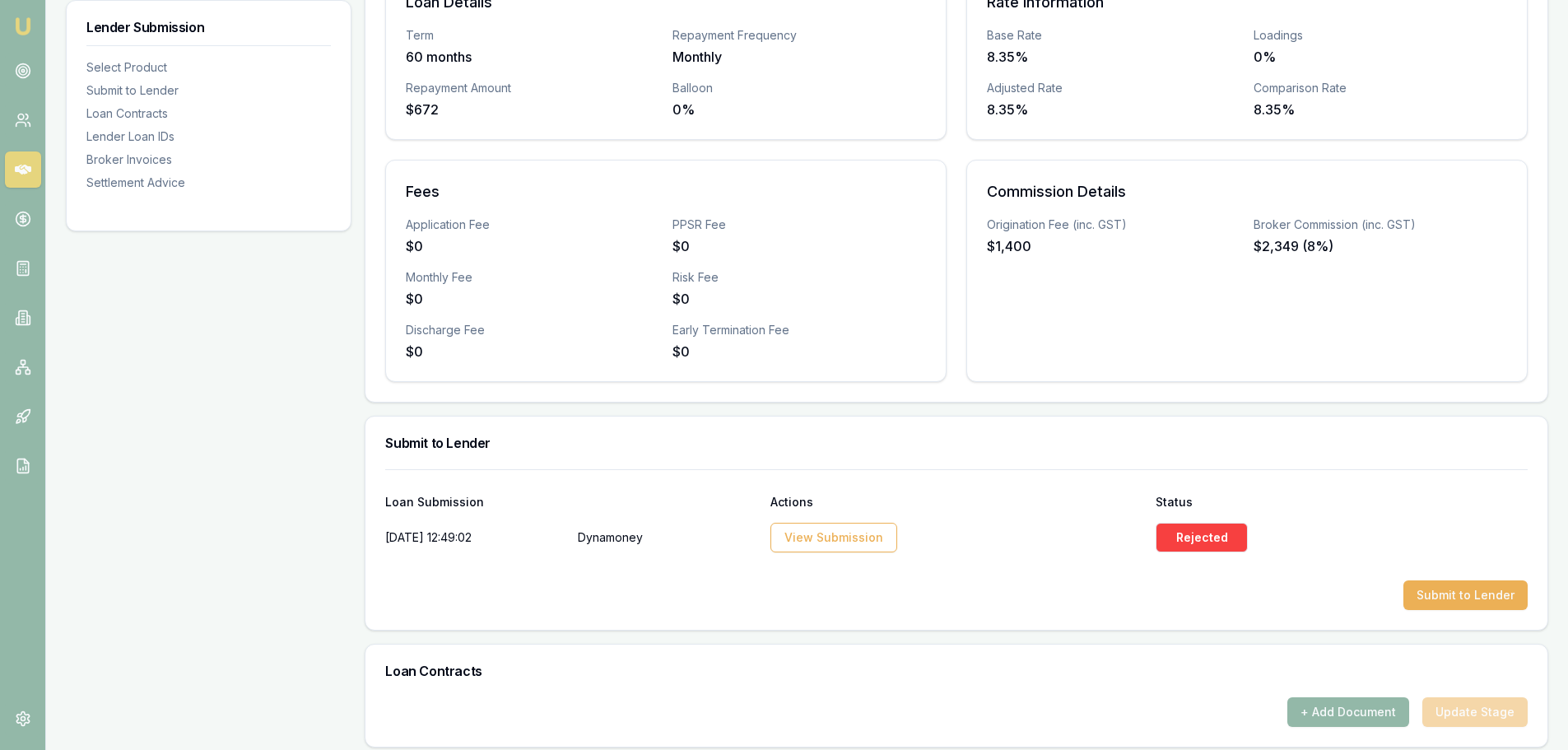
click at [1469, 605] on button "Submit to Lender" at bounding box center [1465, 595] width 124 height 29
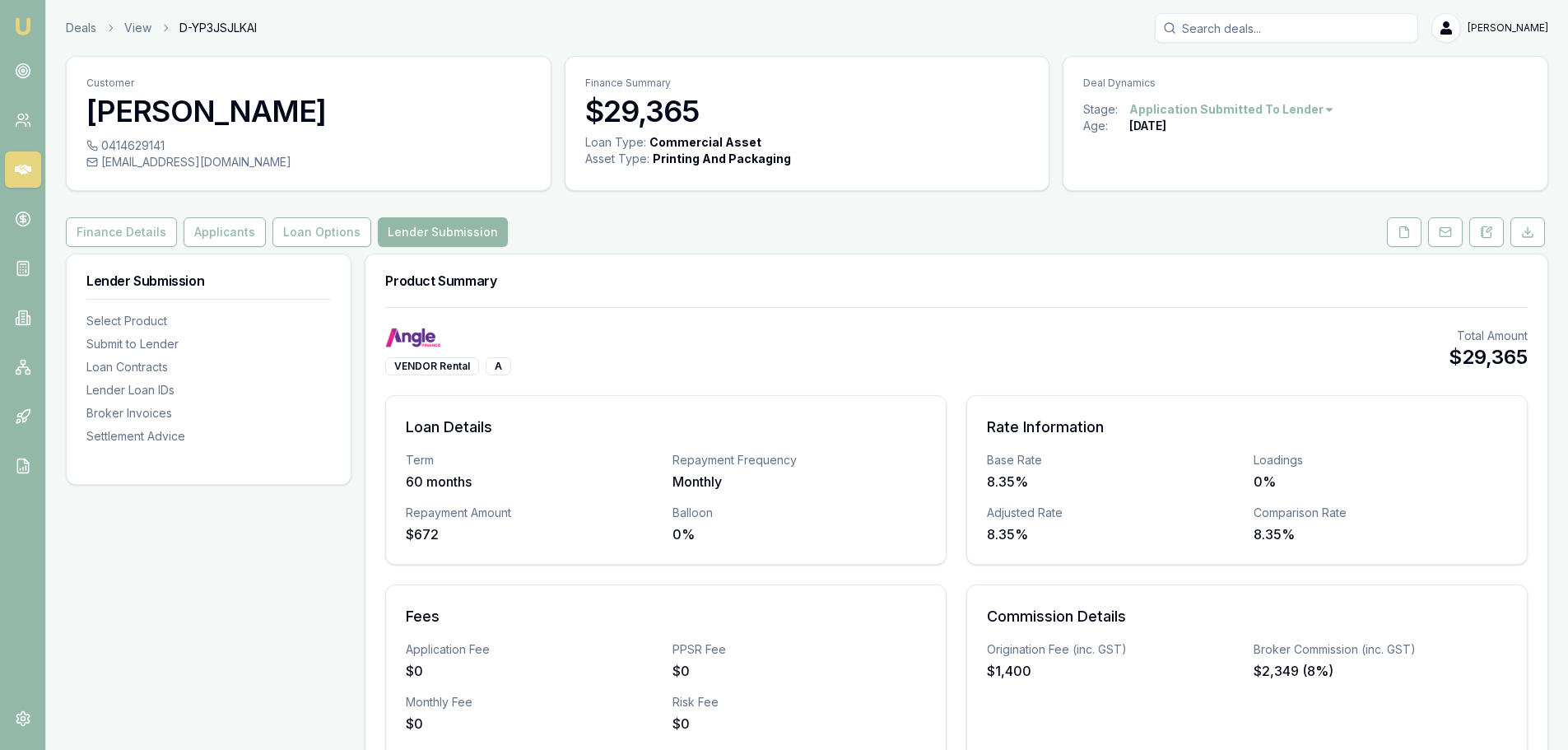
click at [108, 239] on button "Finance Details" at bounding box center [121, 232] width 111 height 29
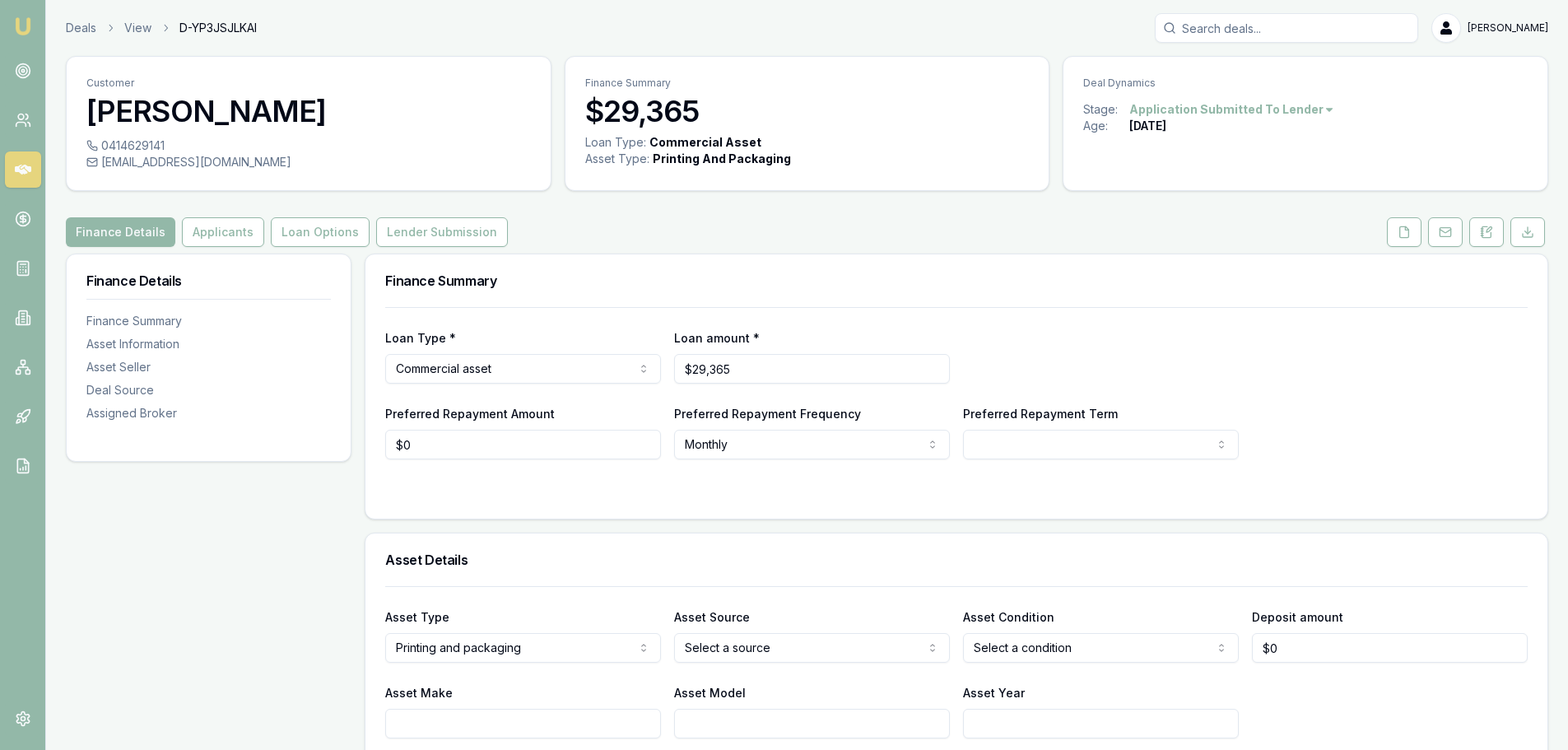
click at [226, 234] on button "Applicants" at bounding box center [222, 232] width 83 height 29
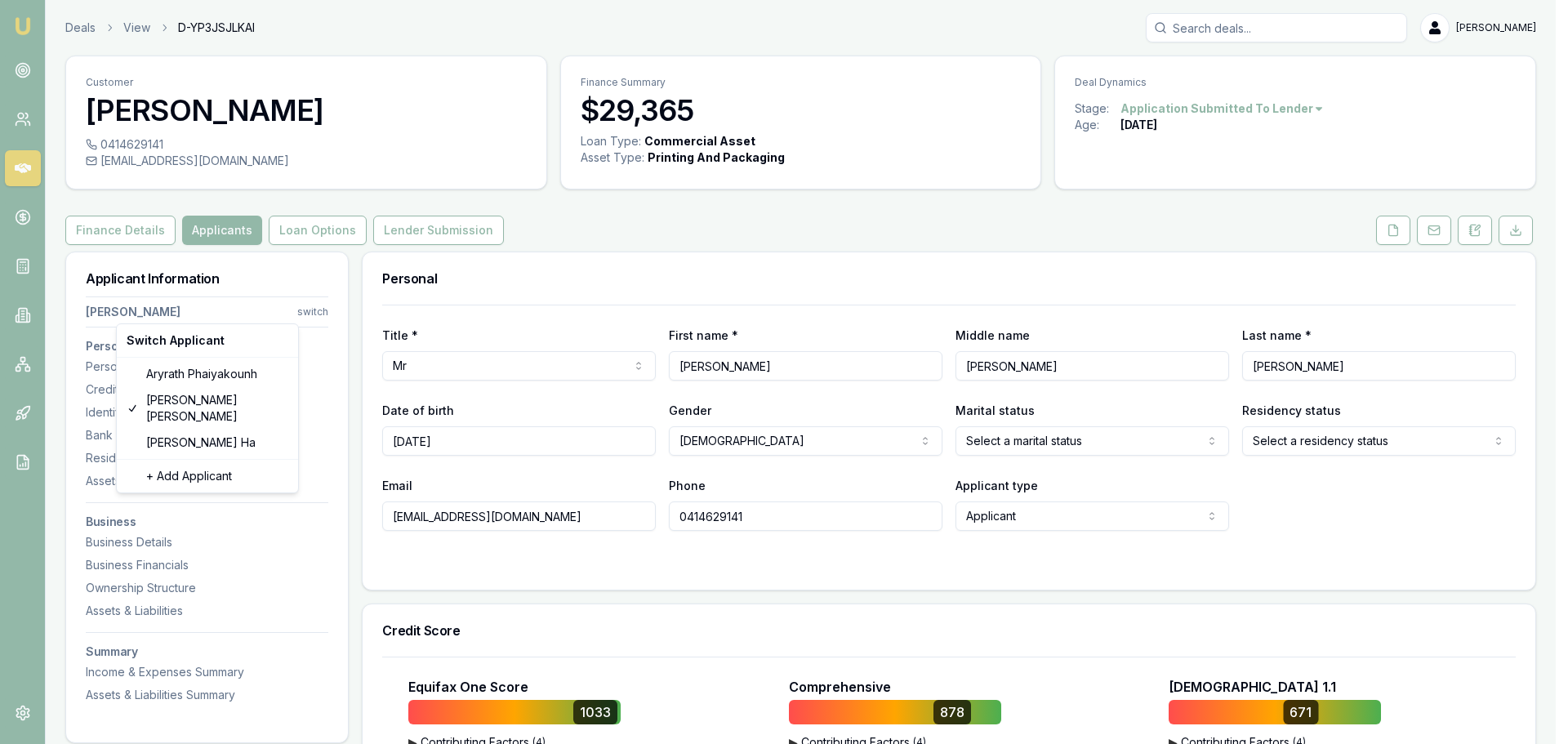
click at [314, 318] on html "Emu Broker Deals View D-YP3JSJLKAI Brad Hearns Toggle Menu Customer Rohan Thoma…" at bounding box center [784, 372] width 1568 height 744
click at [150, 430] on div "Nicholas Ha" at bounding box center [207, 442] width 175 height 26
select select
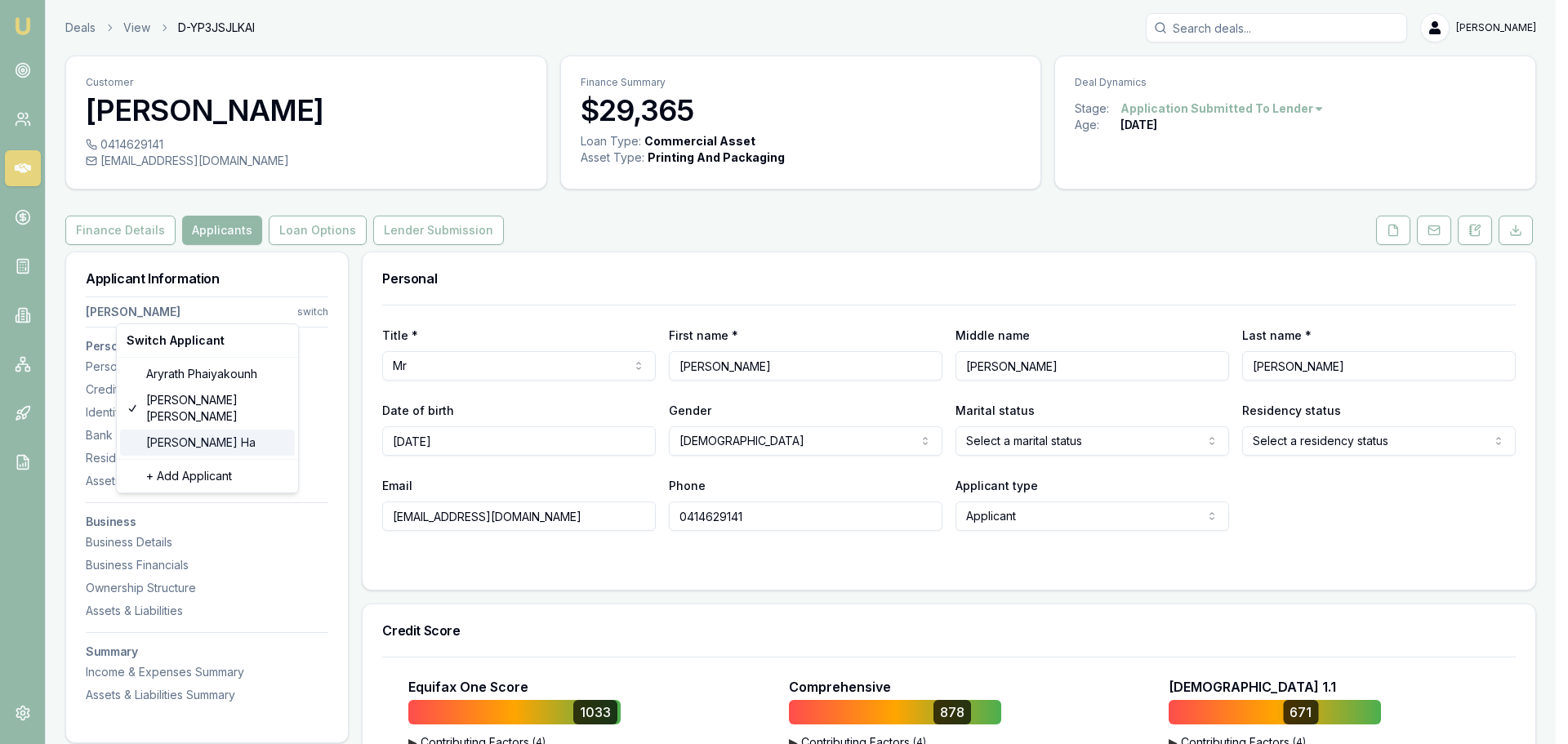
type input "Nicholas"
type input "Ha"
type input "design@rojocustoms.com.au"
type input "0402608106"
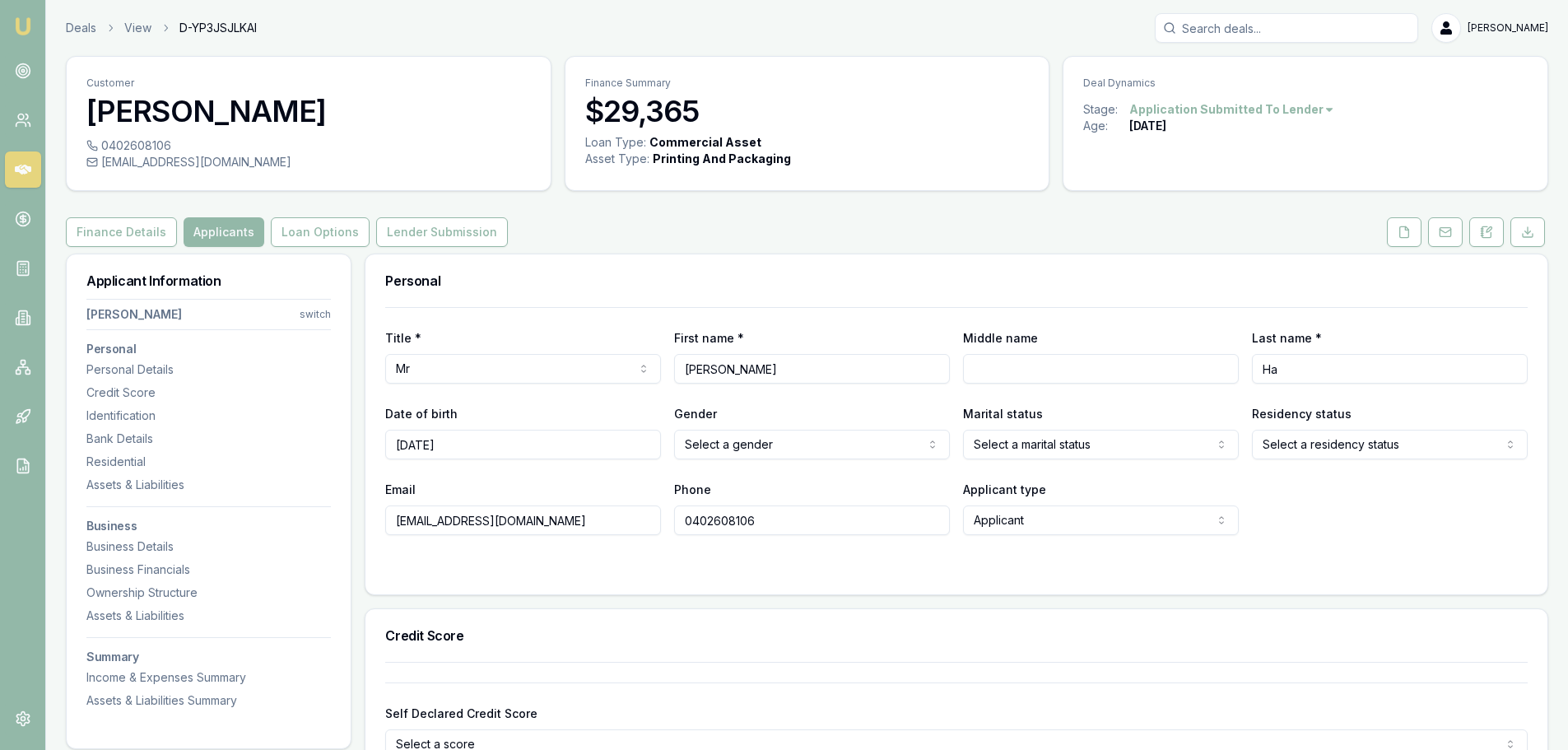
click at [105, 236] on button "Finance Details" at bounding box center [121, 232] width 111 height 29
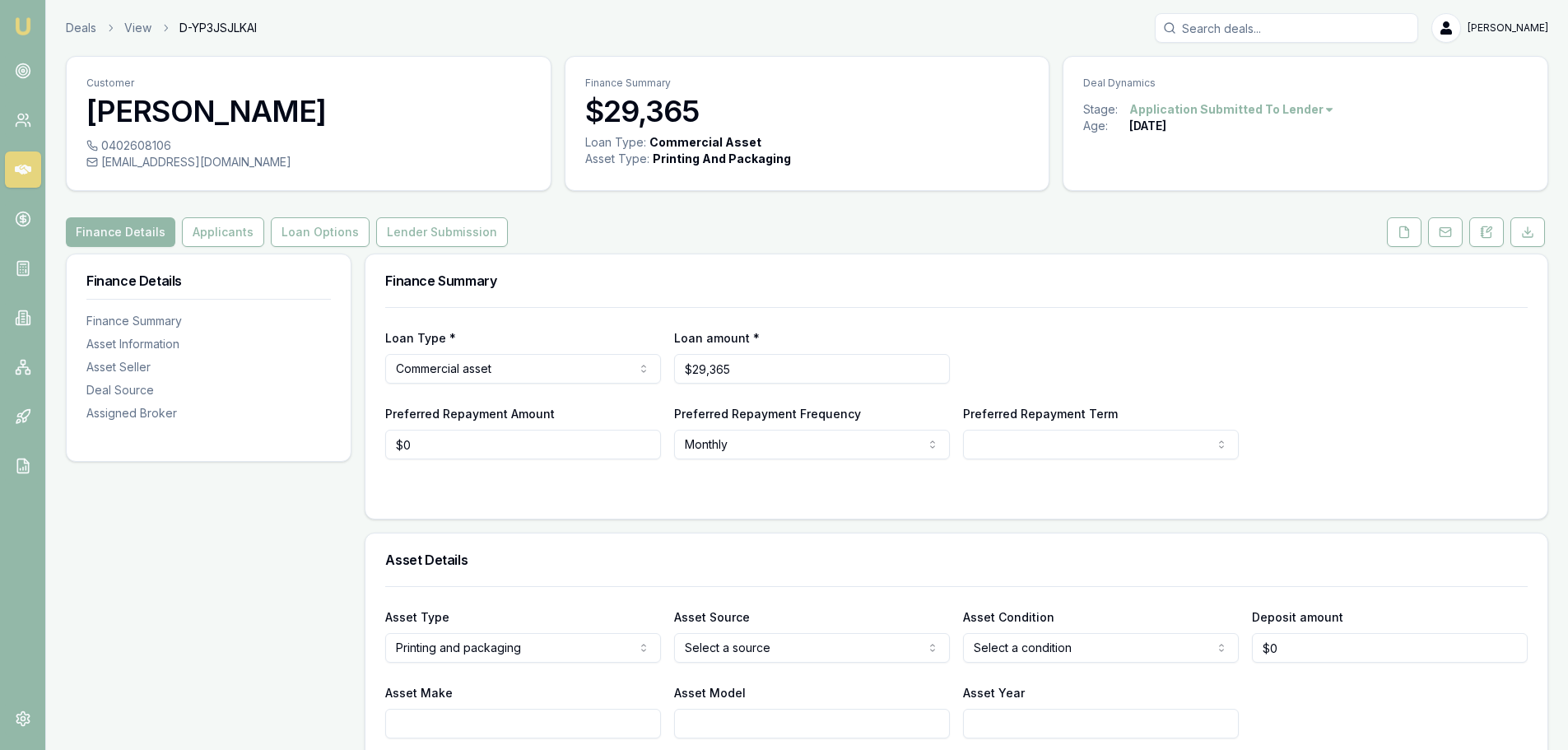
click at [253, 222] on button "Applicants" at bounding box center [222, 232] width 83 height 29
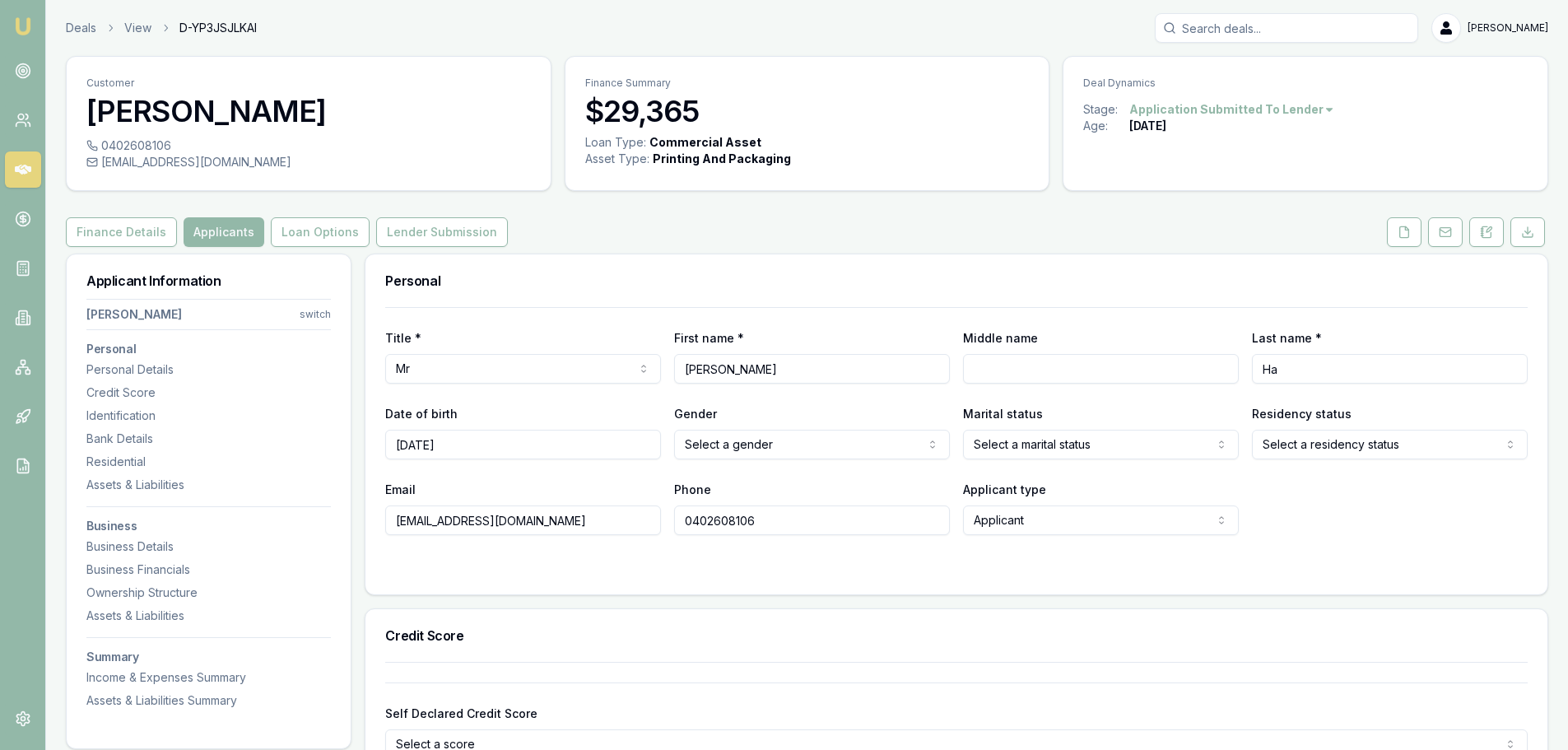
click at [1108, 516] on html "Emu Broker Deals View D-YP3JSJLKAI Brad Hearns Toggle Menu Customer Nicholas Ha…" at bounding box center [784, 375] width 1568 height 750
select select "NON_APPLICANT"
click at [1013, 582] on div "Title * Mr Mr Mrs Miss Ms Dr Prof First name * Nicholas Middle name Last name *…" at bounding box center [956, 451] width 1181 height 288
click at [384, 230] on button "Lender Submission" at bounding box center [442, 232] width 132 height 29
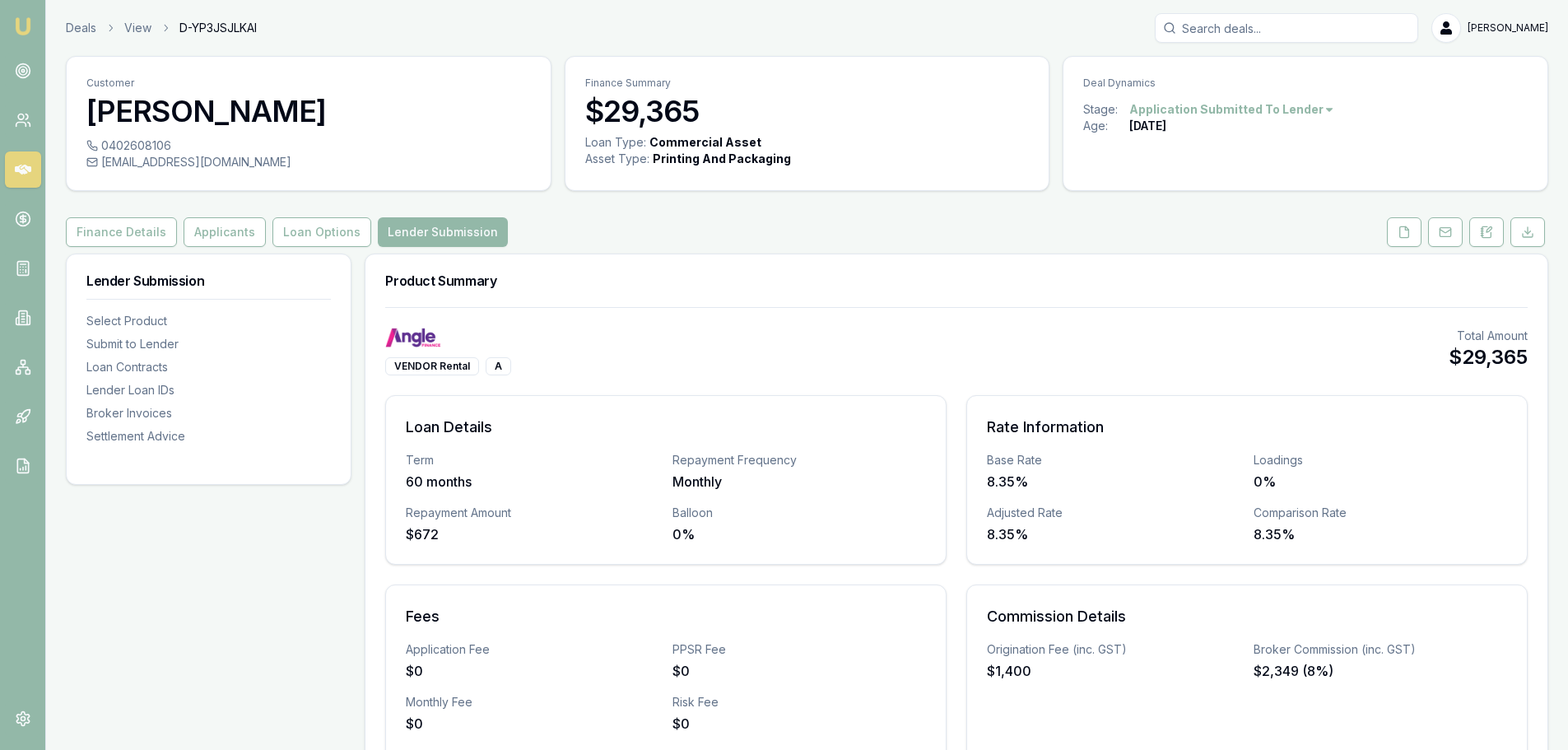
click at [239, 228] on button "Applicants" at bounding box center [224, 232] width 83 height 29
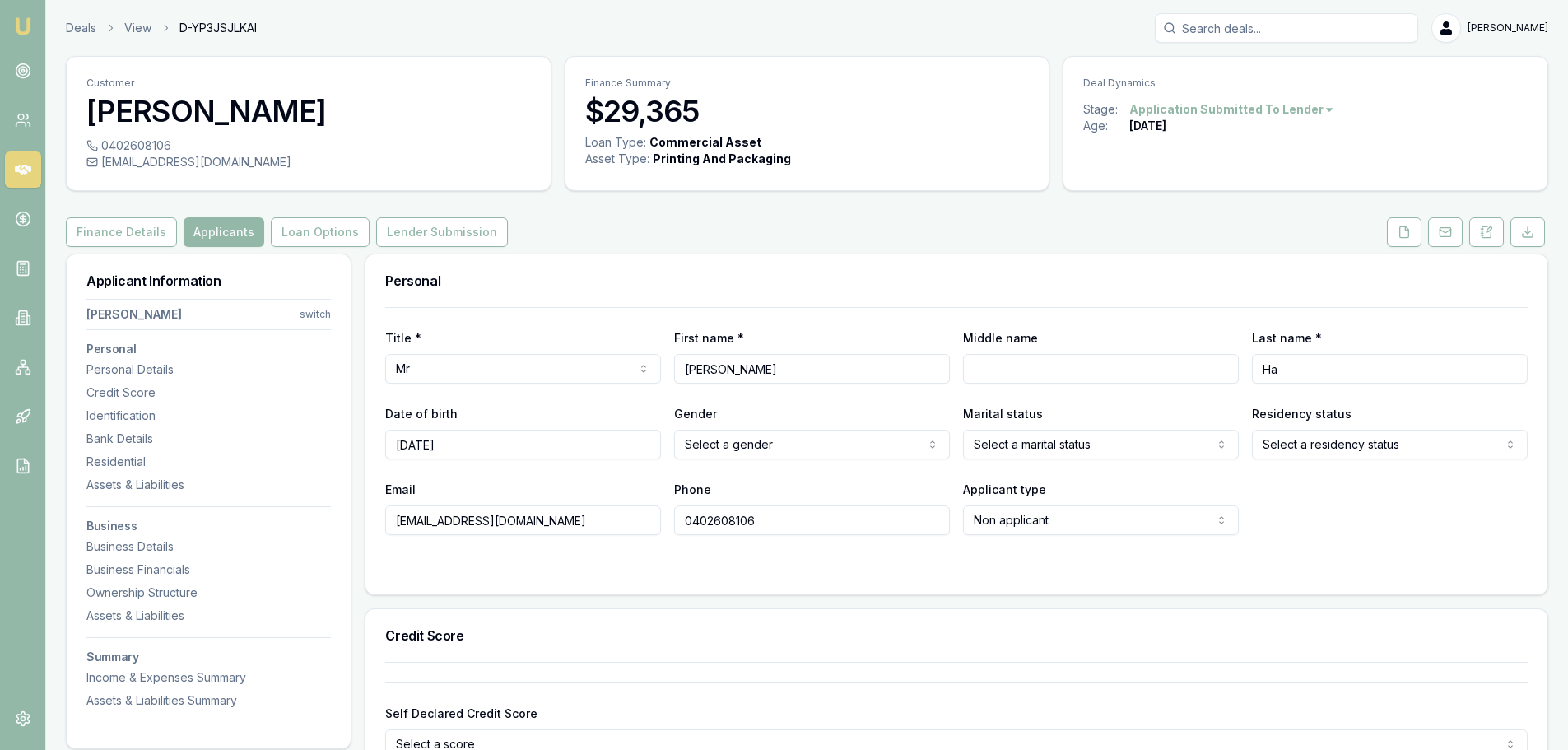
click at [325, 300] on nav "Nicholas Ha switch Personal Personal Details Credit Score Identification Bank D…" at bounding box center [209, 500] width 245 height 417
click at [323, 324] on nav "Nicholas Ha switch Personal Personal Details Credit Score Identification Bank D…" at bounding box center [209, 500] width 245 height 417
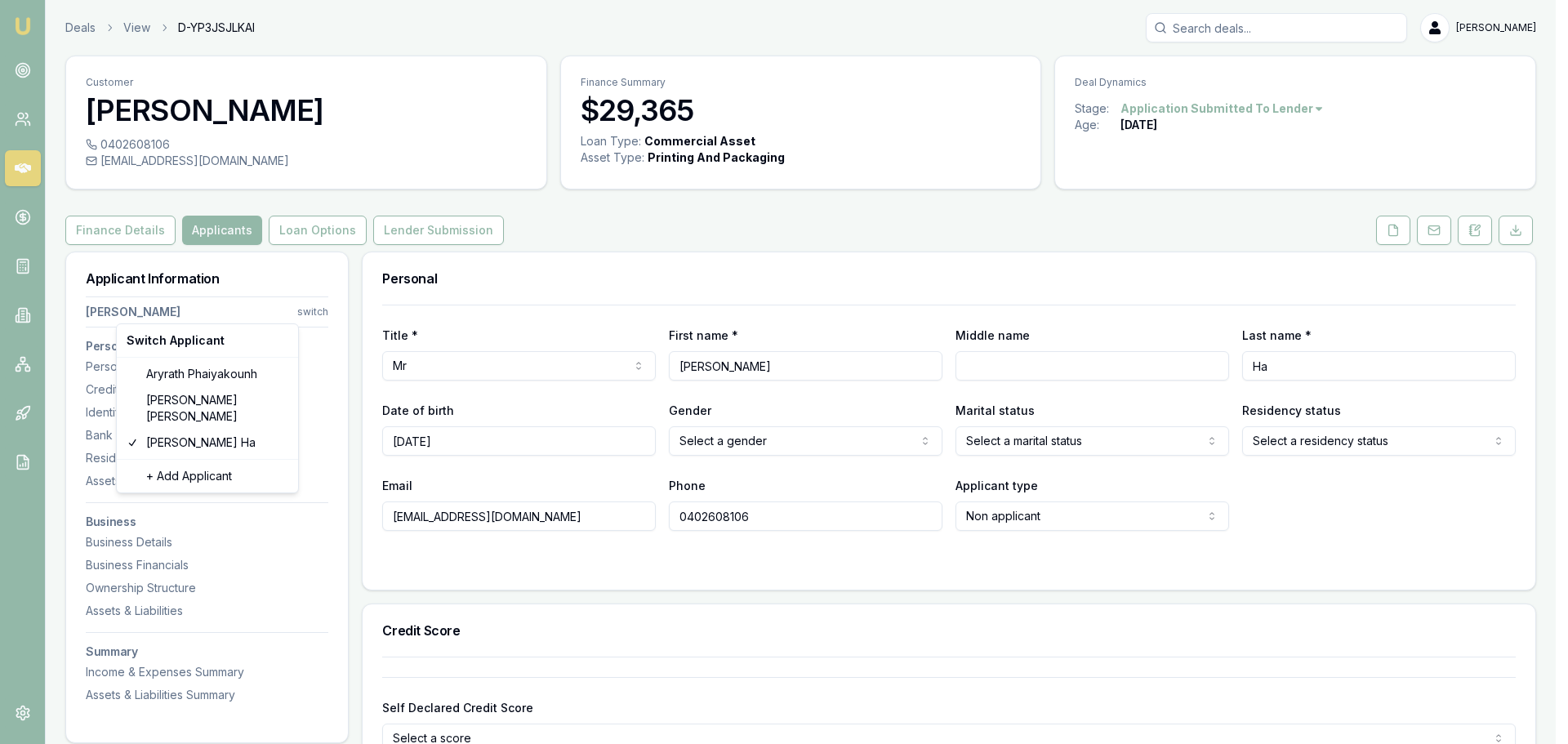
click at [315, 314] on html "Emu Broker Deals View D-YP3JSJLKAI Brad Hearns Toggle Menu Customer Nicholas Ha…" at bounding box center [784, 372] width 1568 height 744
select select "APPLICANT"
select select "ACT"
select select "OPEN_LICENCE"
drag, startPoint x: 218, startPoint y: 369, endPoint x: 202, endPoint y: 397, distance: 32.2
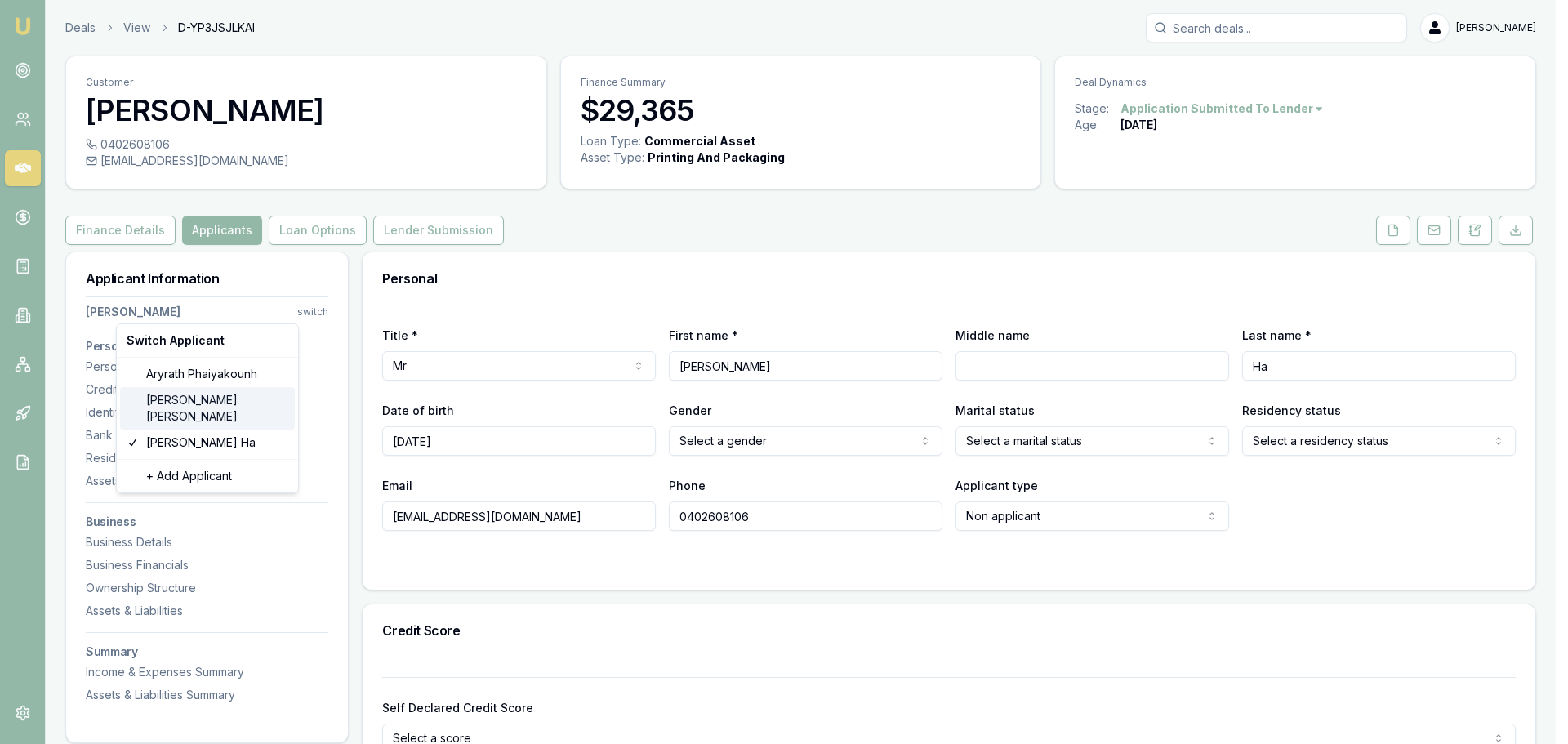
click at [202, 397] on div "Switch Applicant Aryrath Phaiyakounh Rohan Thomas Nicholas Ha + Add Applicant" at bounding box center [207, 408] width 183 height 170
type input "Rohan"
type input "Dennis"
type input "Thomas"
type input "info@rojocustoms.com.au"
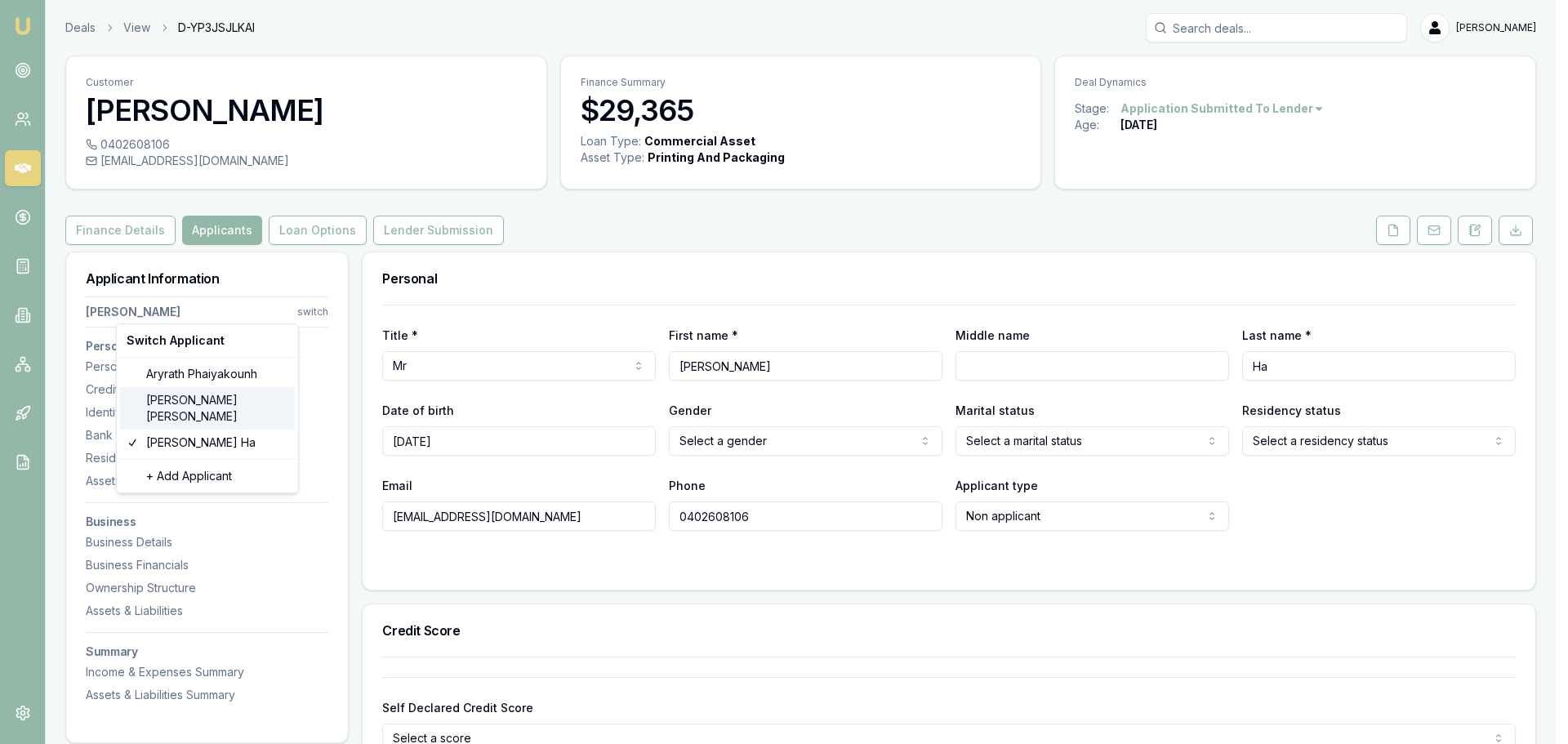
type input "0414629141"
type input "2099190"
type input "28/06/2029"
type input "A002014018"
type input "2684880864"
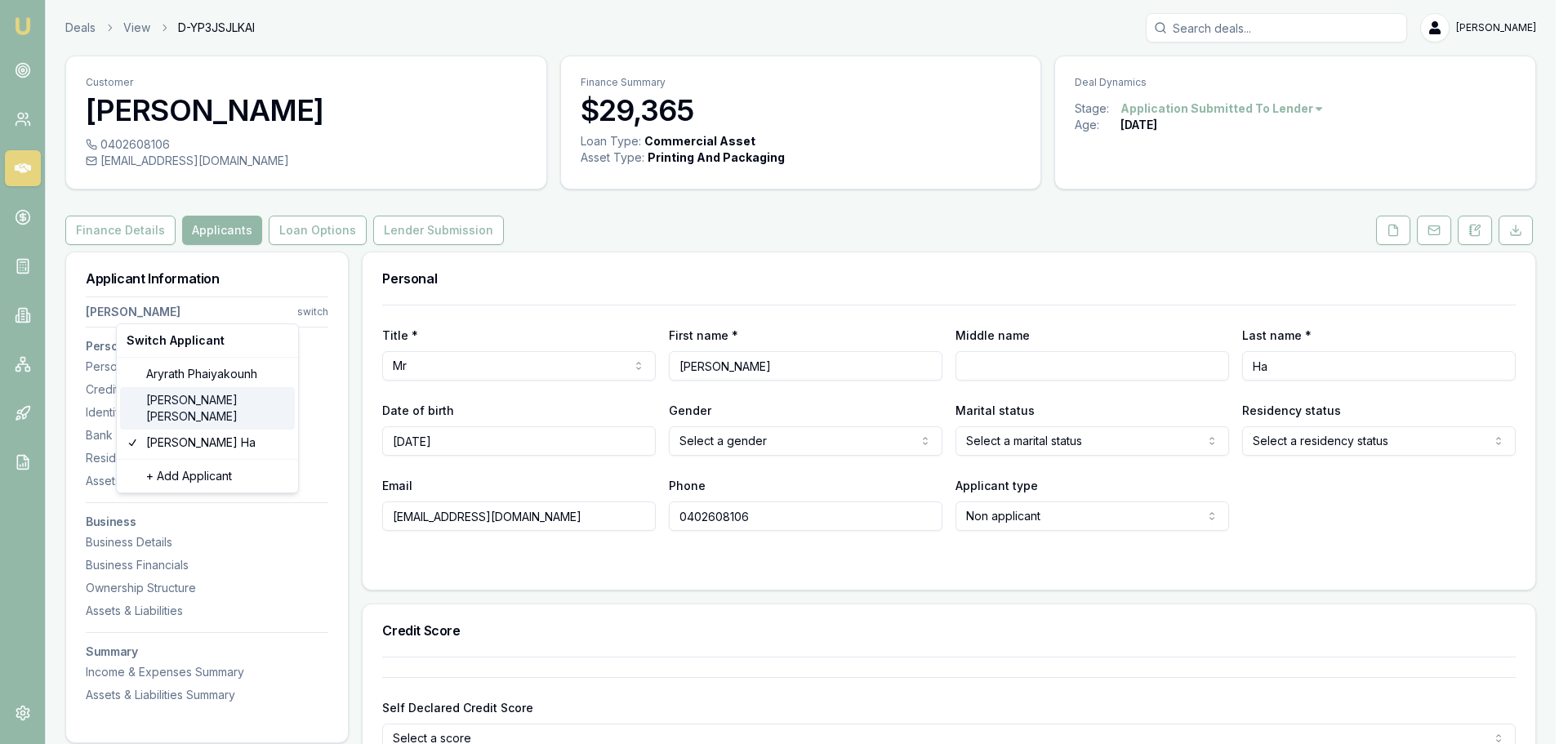
type input "04/2029"
type input "1"
type input "D"
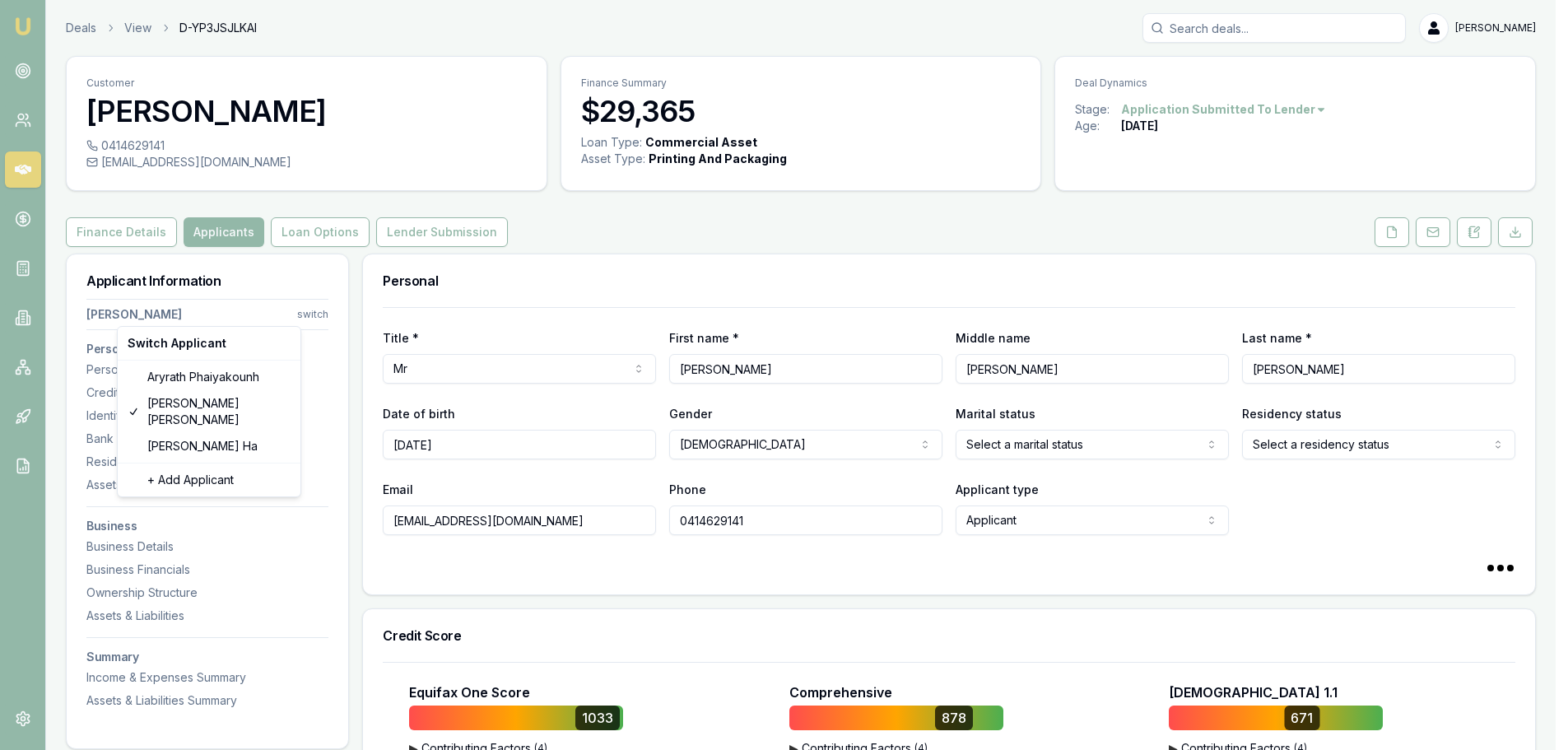
click at [203, 400] on div "Credit Score" at bounding box center [207, 392] width 242 height 17
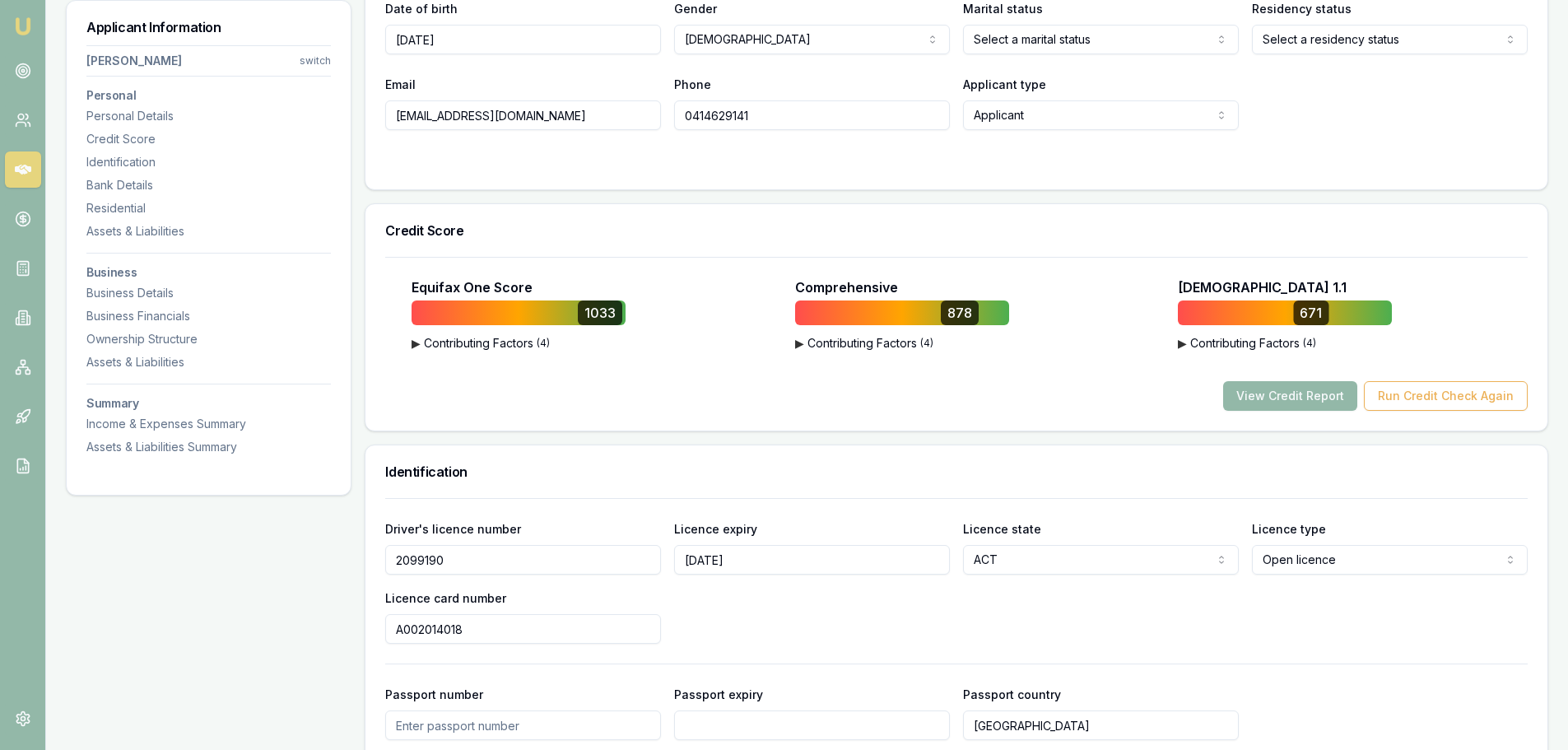
scroll to position [32, 0]
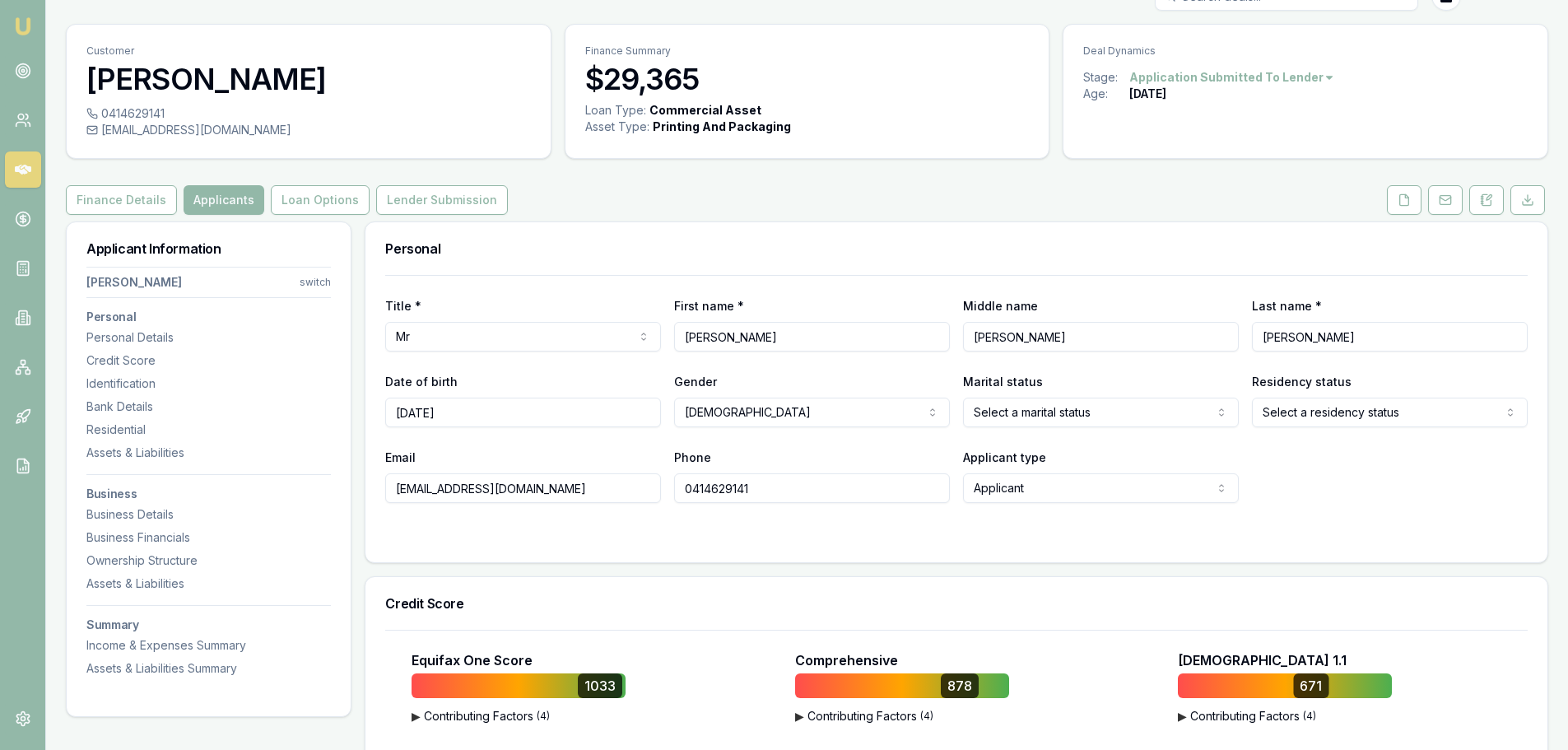
click at [407, 201] on button "Lender Submission" at bounding box center [442, 200] width 132 height 29
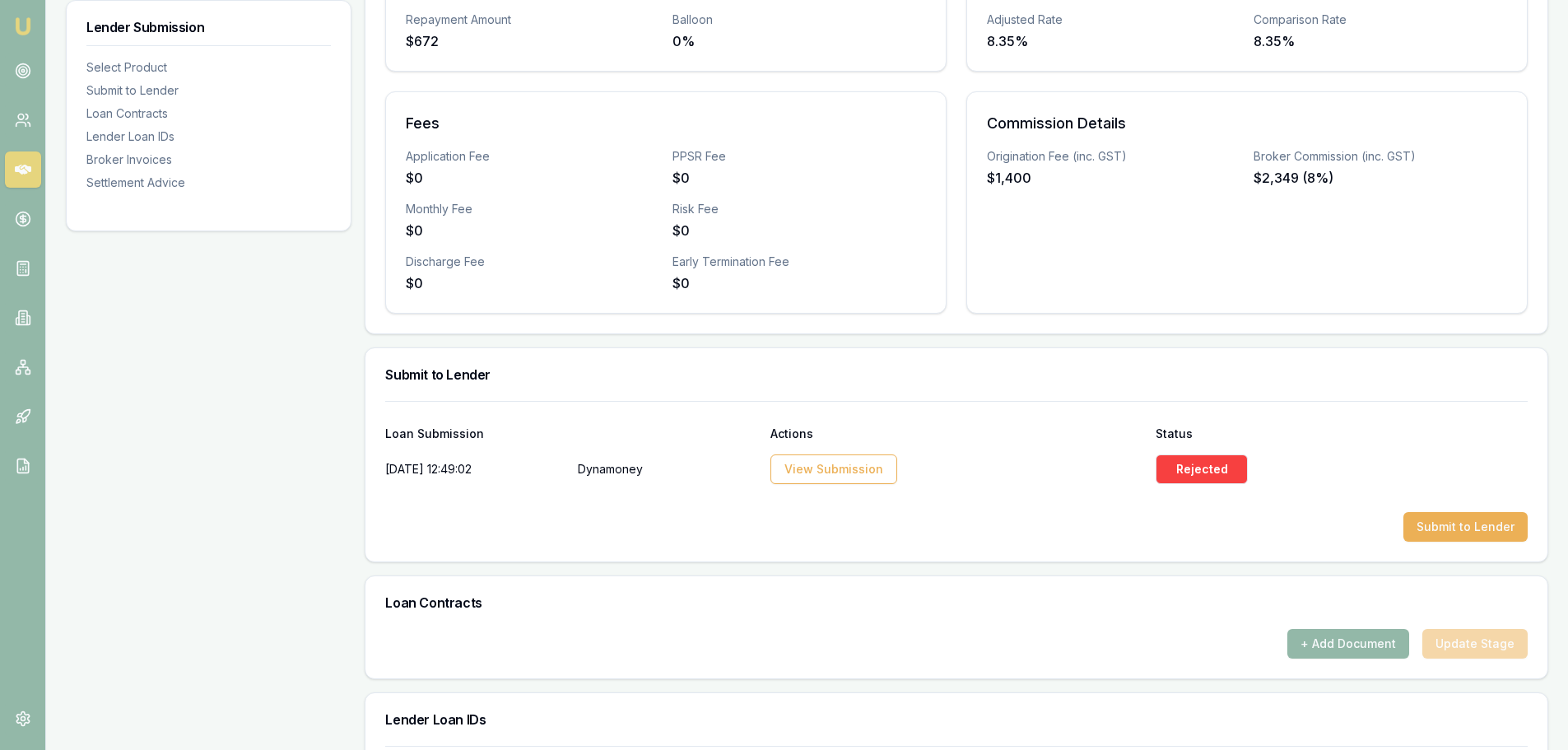
scroll to position [608, 0]
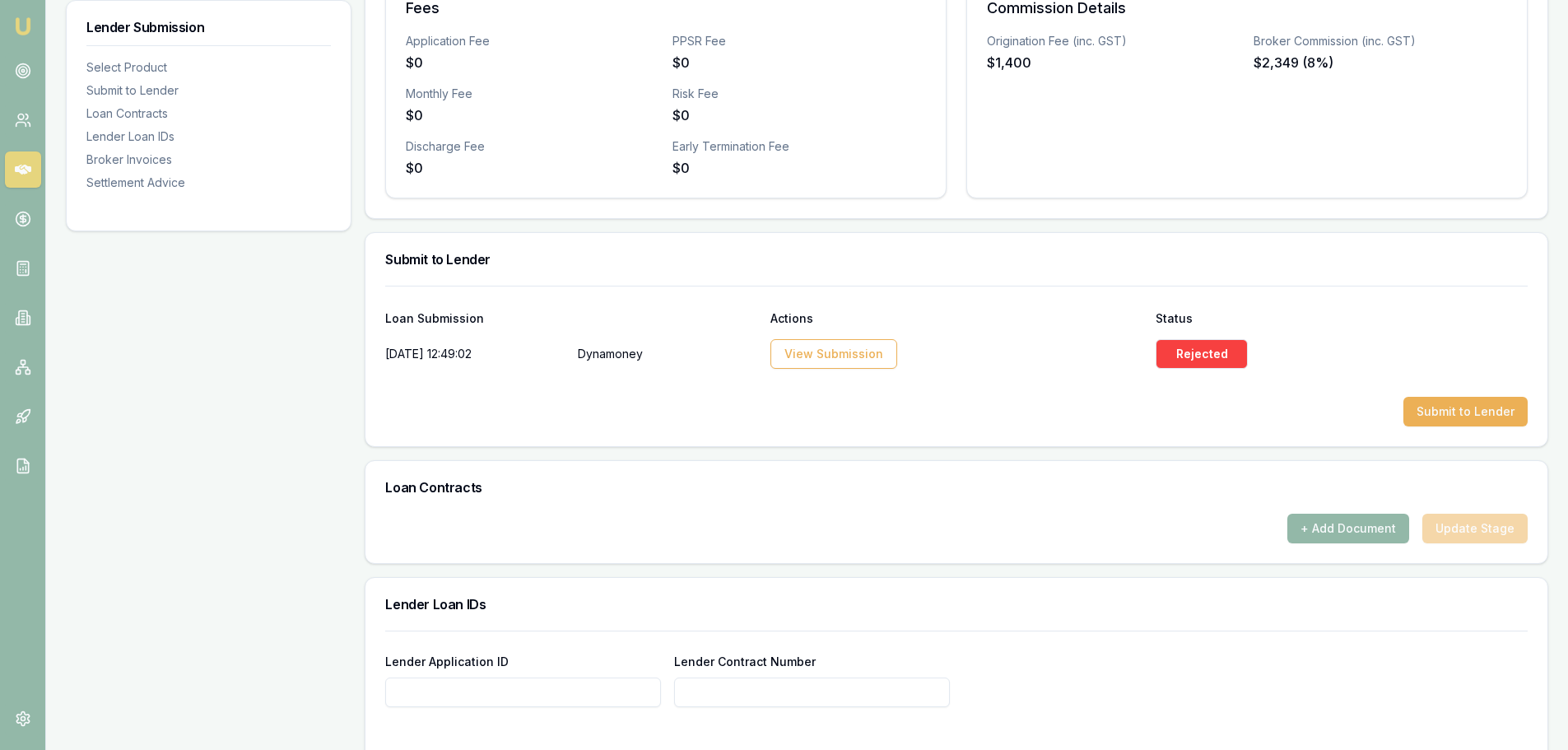
click at [1463, 406] on button "Submit to Lender" at bounding box center [1465, 411] width 124 height 29
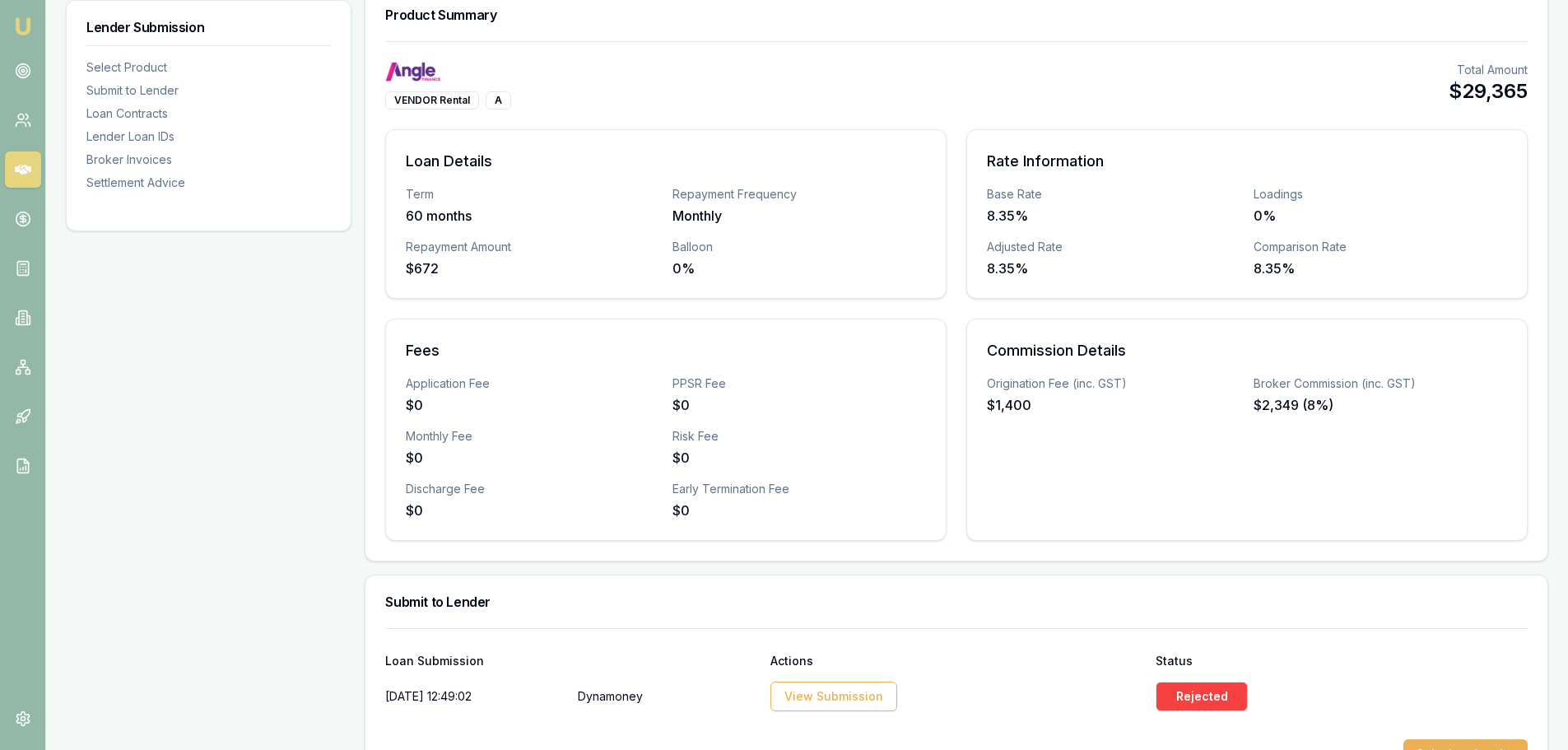
scroll to position [32, 0]
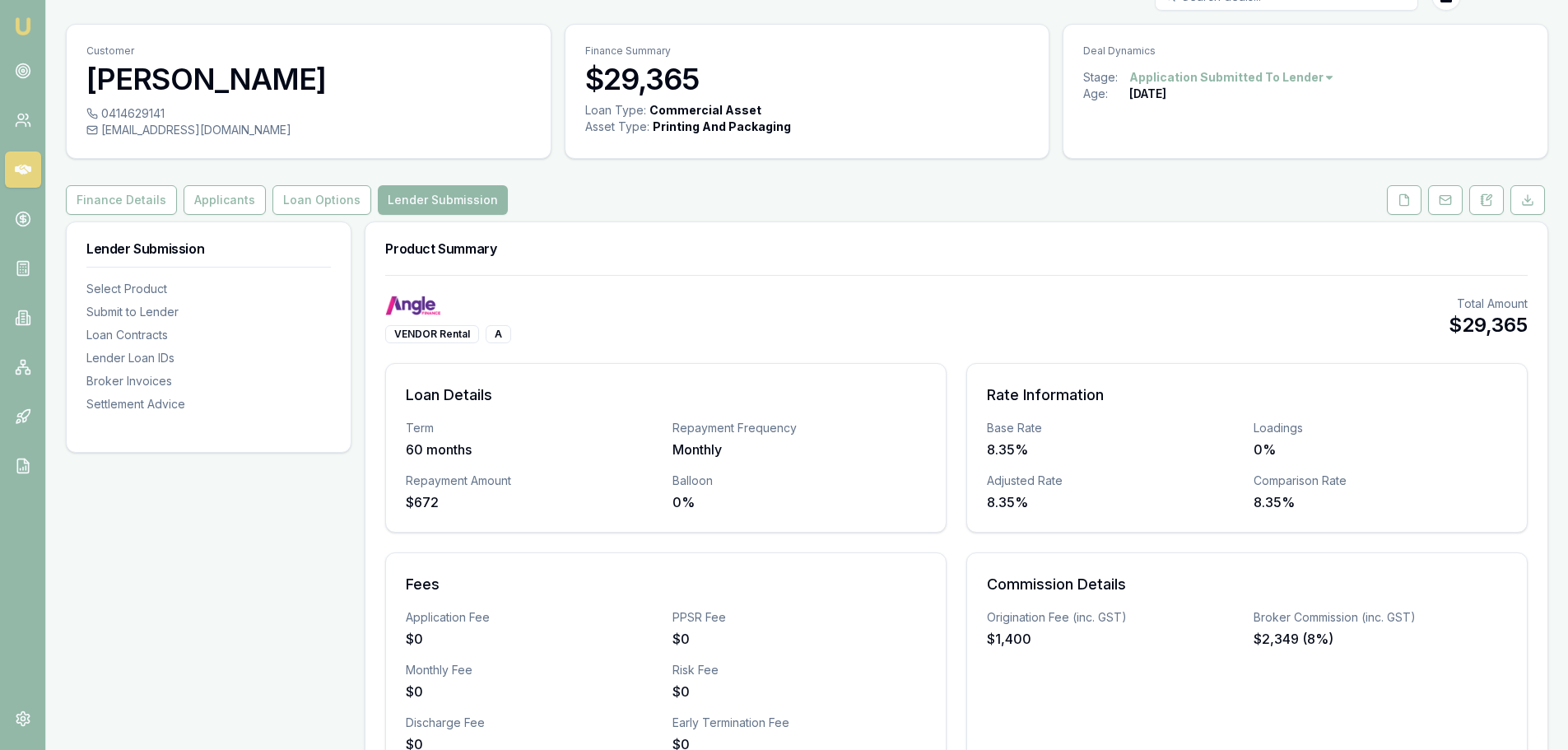
click at [149, 202] on button "Finance Details" at bounding box center [121, 200] width 111 height 29
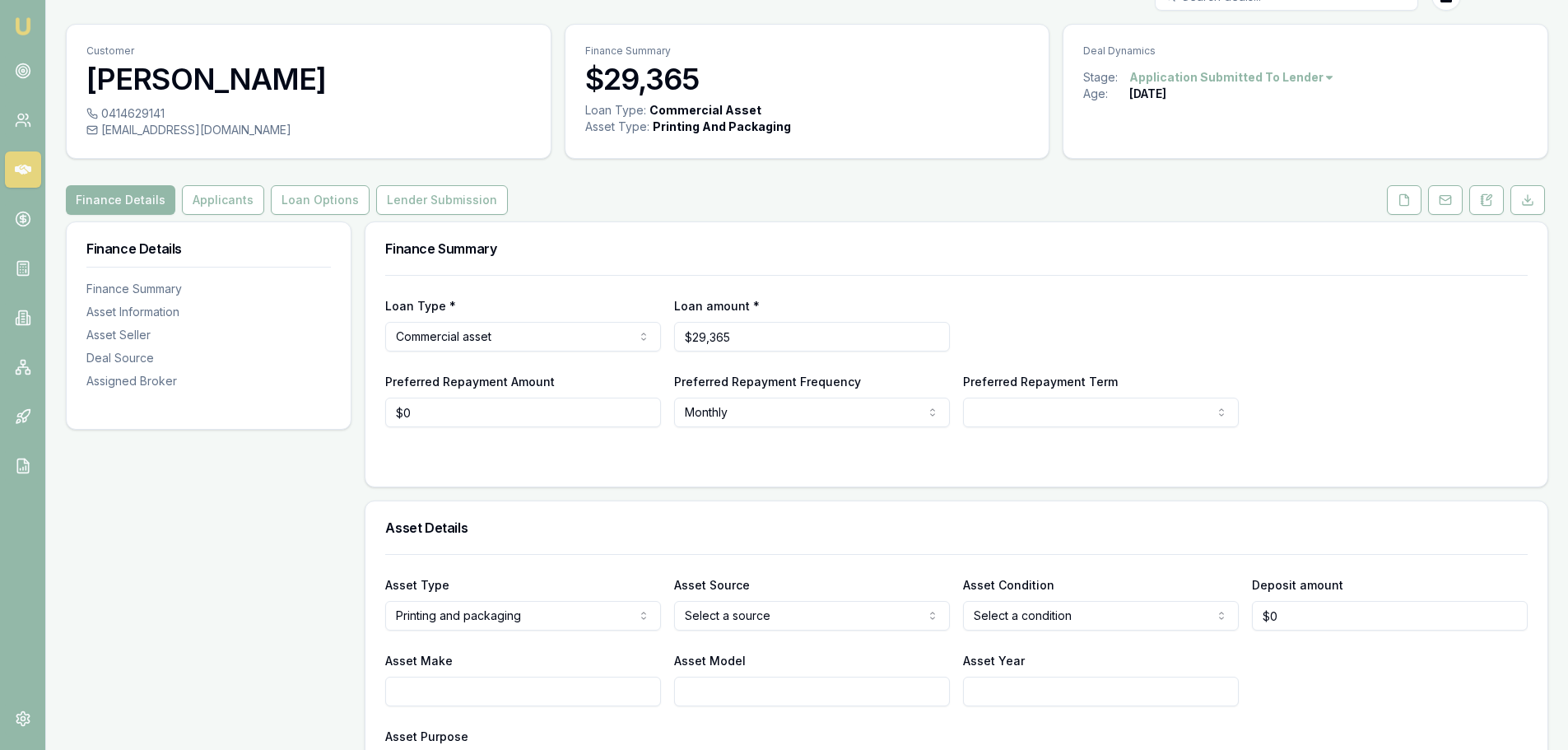
click at [218, 200] on button "Applicants" at bounding box center [222, 200] width 83 height 29
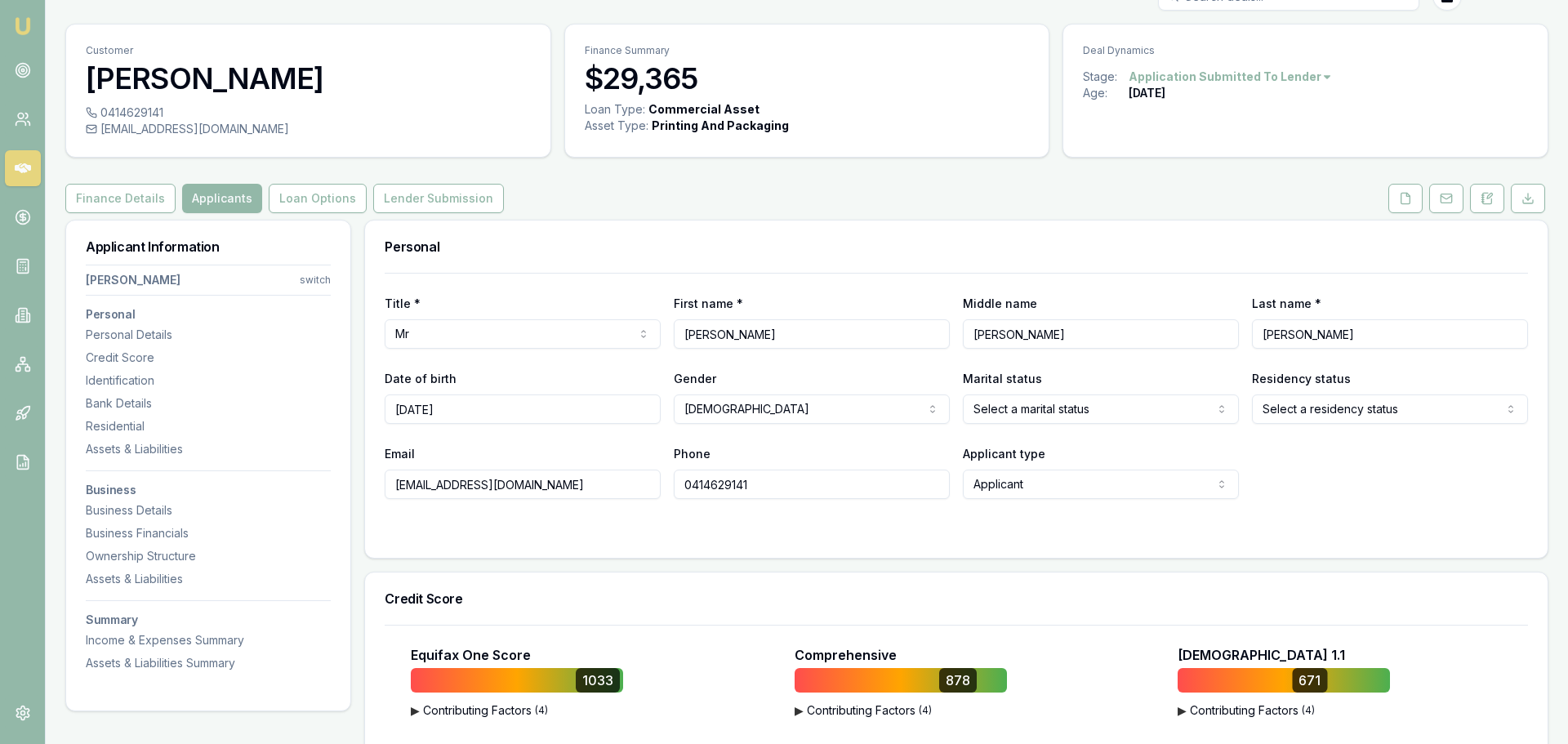
click at [306, 281] on html "Emu Broker Deals View D-YP3JSJLKAI Brad Hearns Toggle Menu Customer Rohan Thoma…" at bounding box center [784, 340] width 1568 height 744
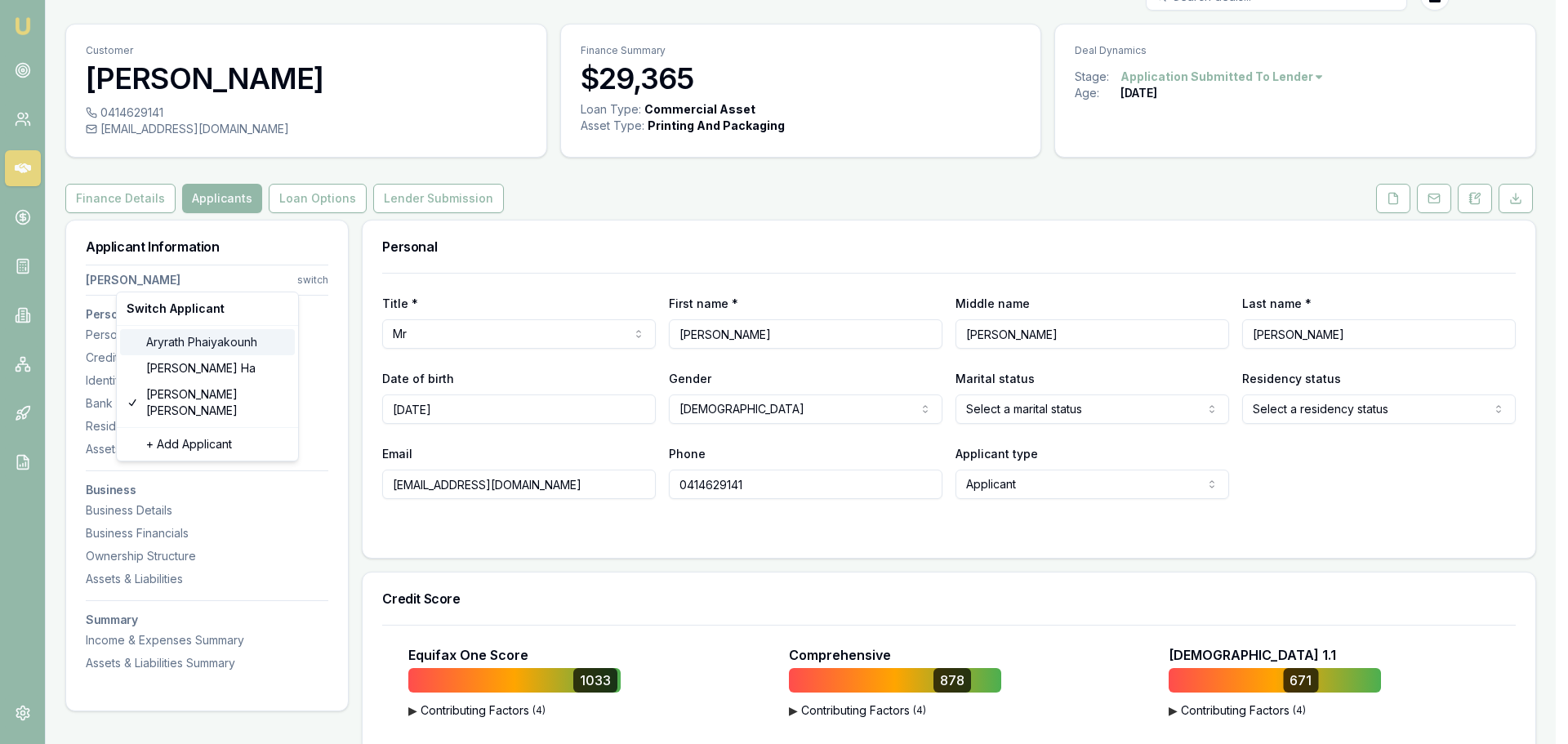
click at [206, 345] on div "Aryrath Phaiyakounh" at bounding box center [207, 341] width 175 height 26
select select "Ms"
select select
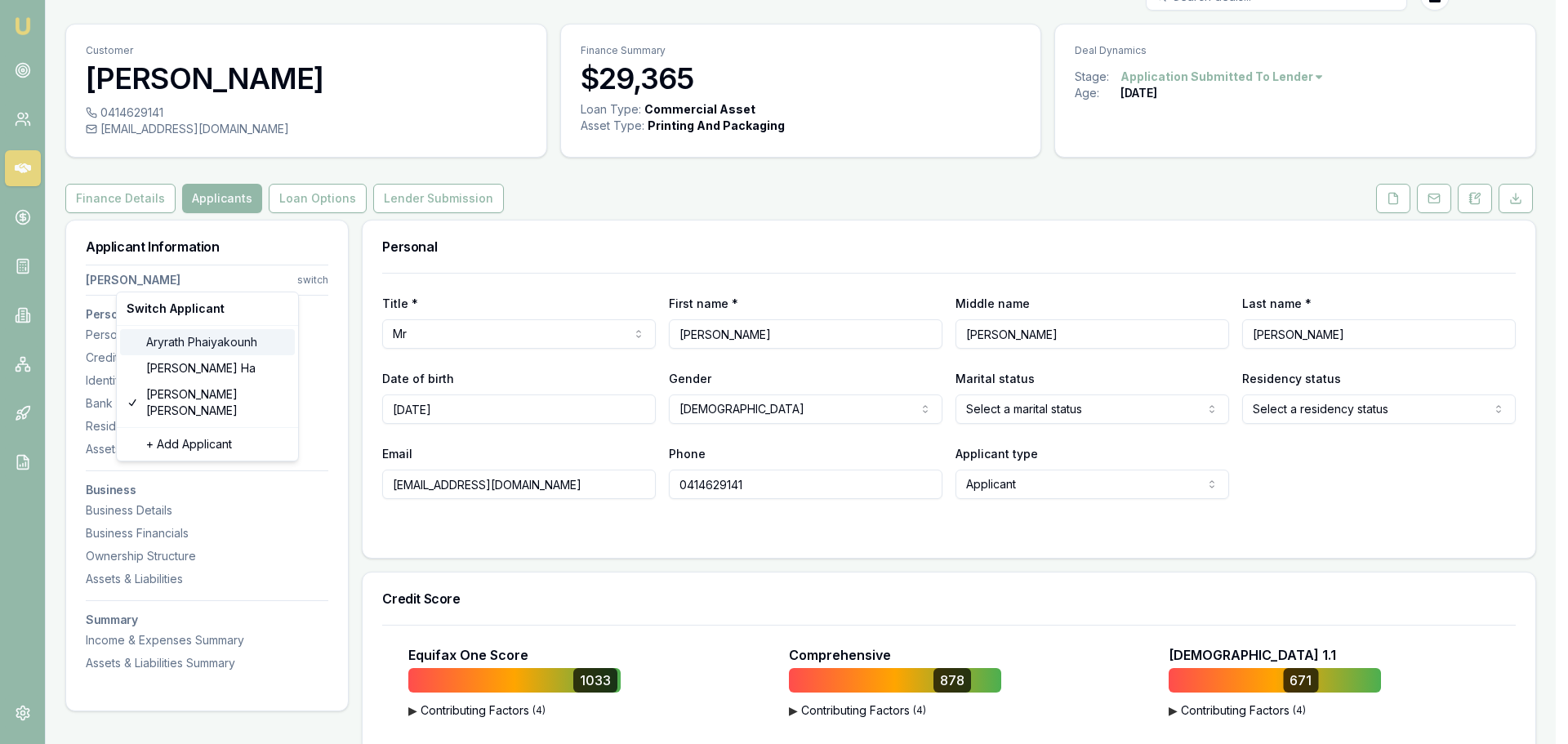
type input "Aryrath"
type input "Phaiyakounh"
type input "aryrath@gmail.com"
type input "0431388631"
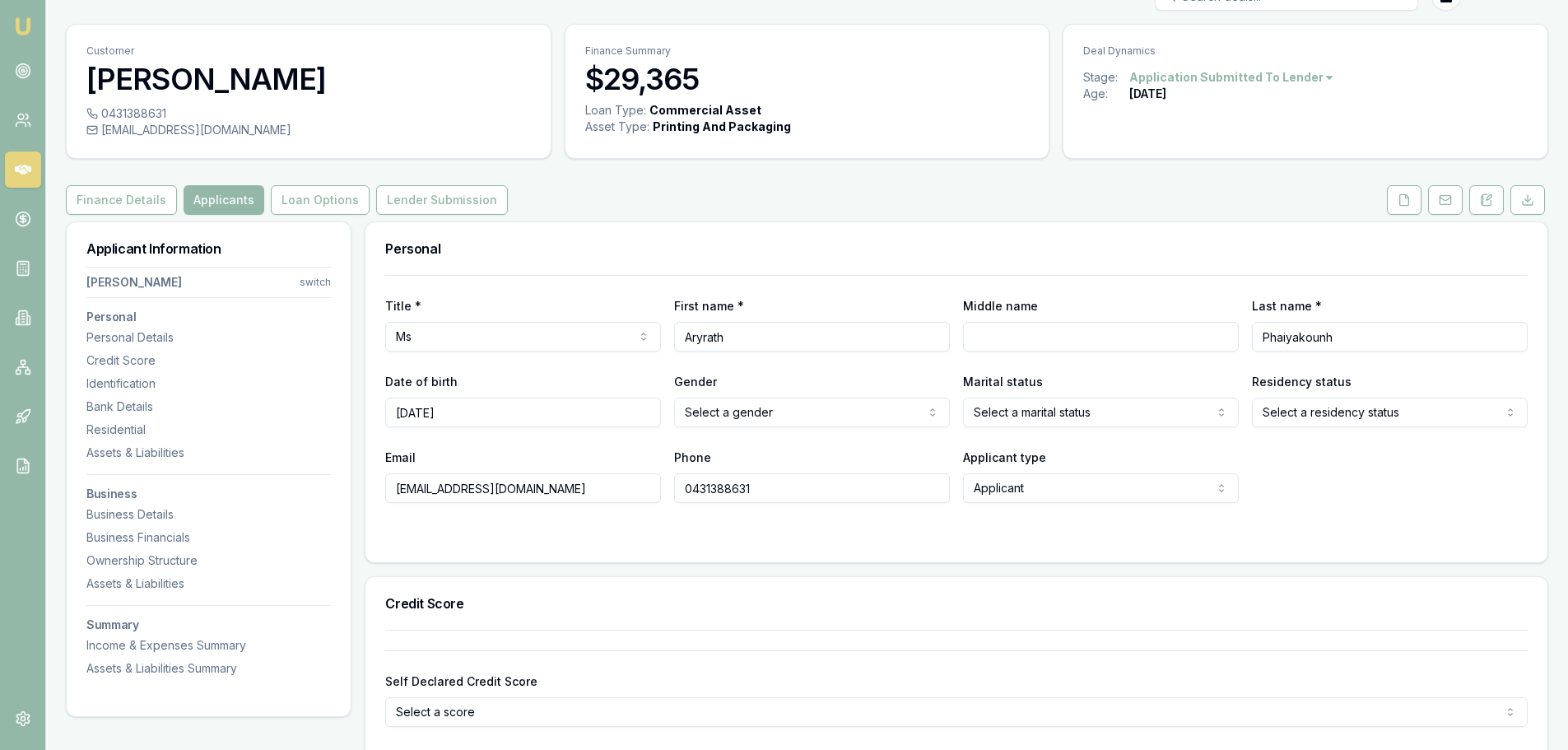
click at [1003, 493] on html "Emu Broker Deals View D-YP3JSJLKAI Brad Hearns Toggle Menu Customer Aryrath Pha…" at bounding box center [784, 343] width 1568 height 750
select select "GUARANTOR"
click at [815, 526] on form "Title * Ms Mr Mrs Miss Ms Dr Prof First name * Aryrath Middle name Last name * …" at bounding box center [956, 408] width 1142 height 267
click at [298, 283] on html "Emu Broker Deals View D-YP3JSJLKAI Brad Hearns Toggle Menu Customer Aryrath Pha…" at bounding box center [790, 343] width 1580 height 750
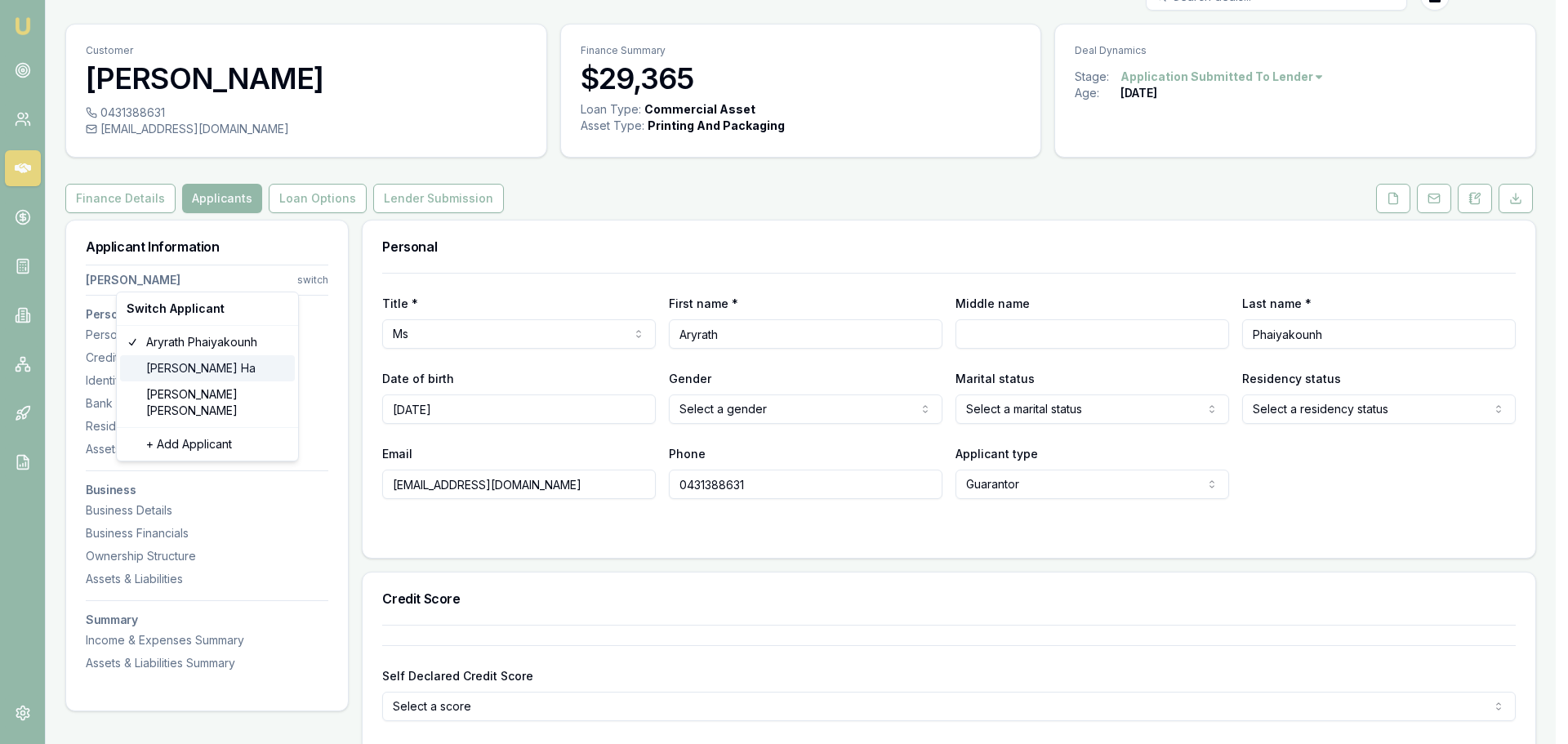
click at [173, 366] on div "Nicholas Ha" at bounding box center [207, 367] width 175 height 26
select select "Mr"
select select "NON_APPLICANT"
type input "Nicholas"
type input "Ha"
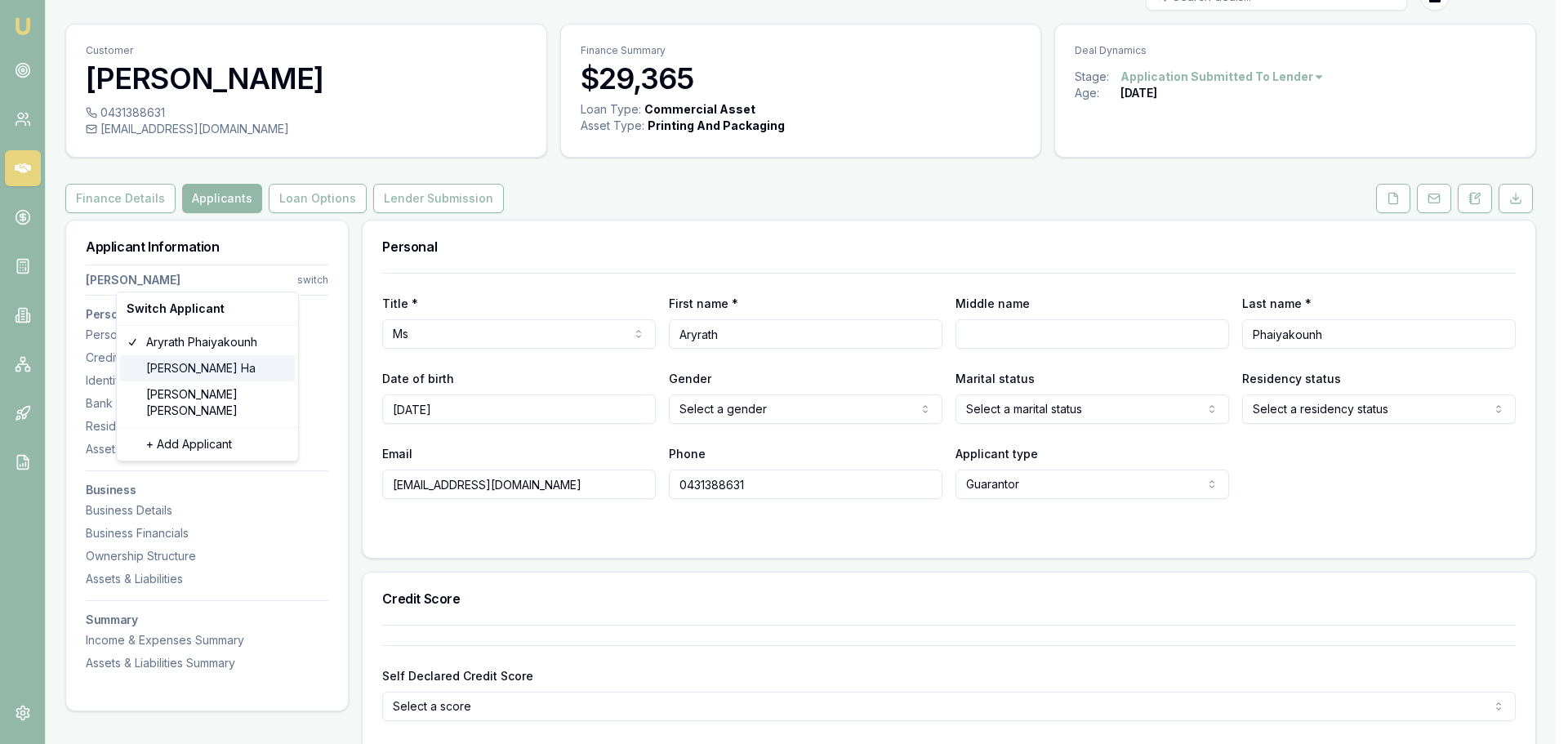
type input "design@rojocustoms.com.au"
type input "0402608106"
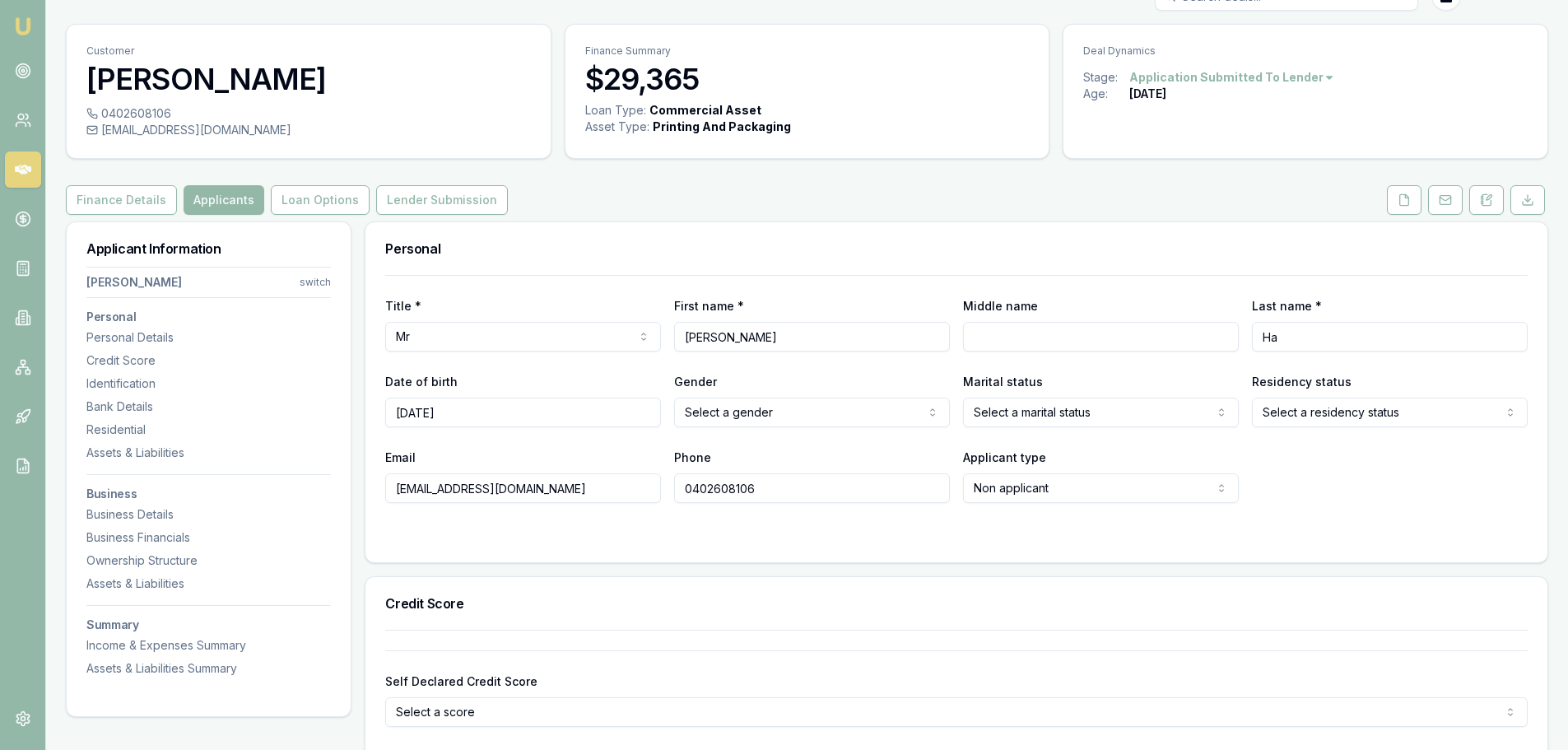
click at [884, 541] on div at bounding box center [956, 536] width 1142 height 14
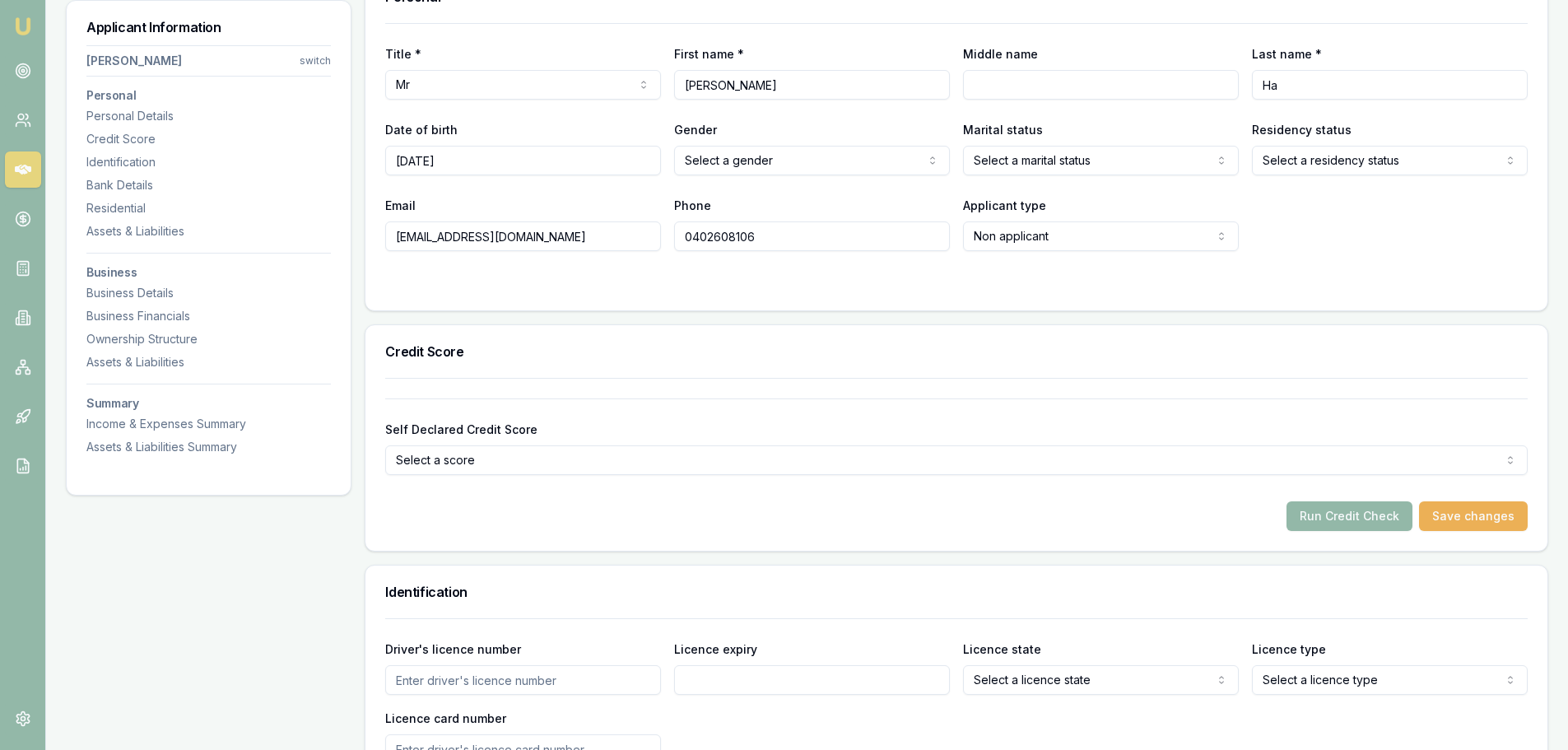
scroll to position [32, 0]
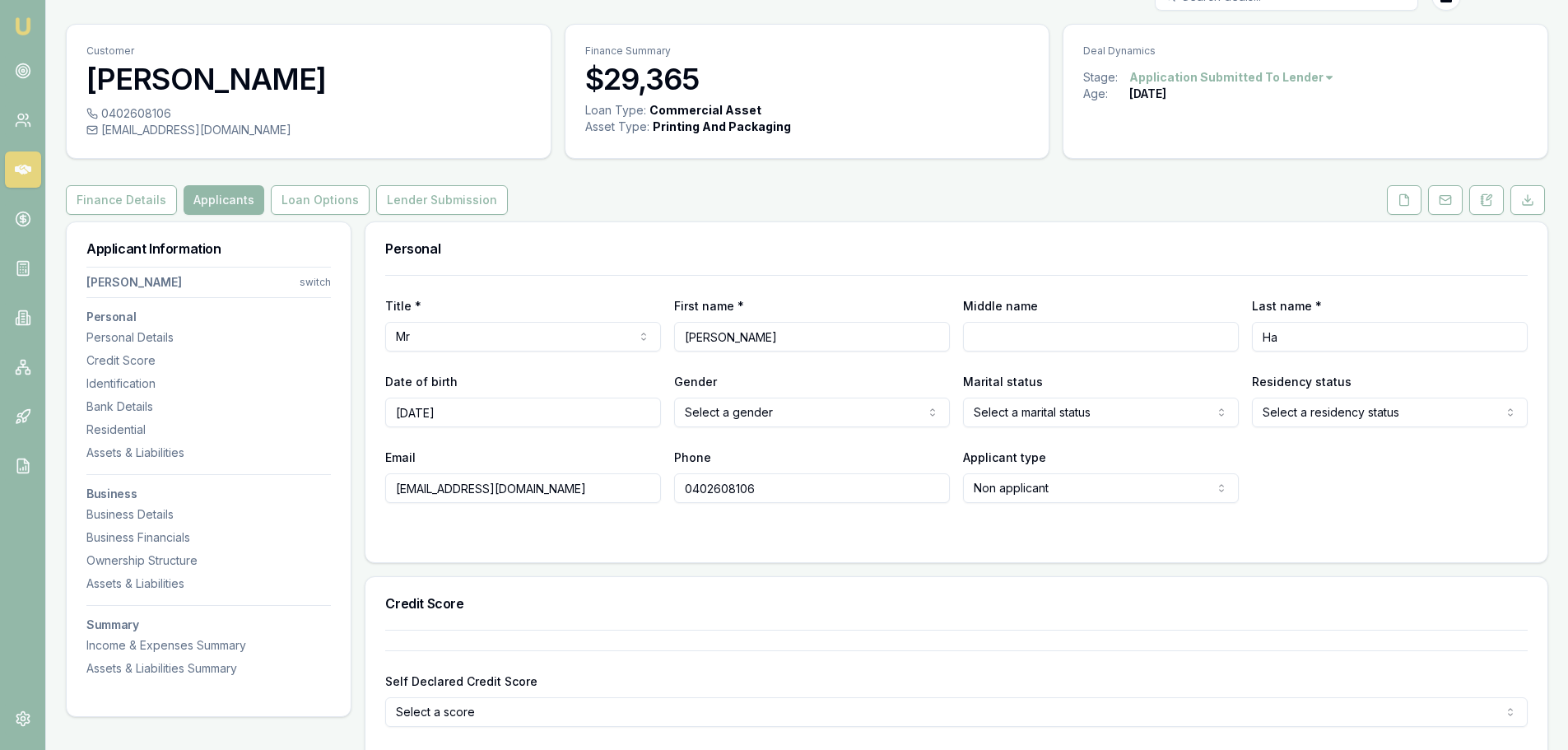
click at [321, 285] on html "Emu Broker Deals View D-YP3JSJLKAI Brad Hearns Toggle Menu Customer Nicholas Ha…" at bounding box center [784, 343] width 1568 height 750
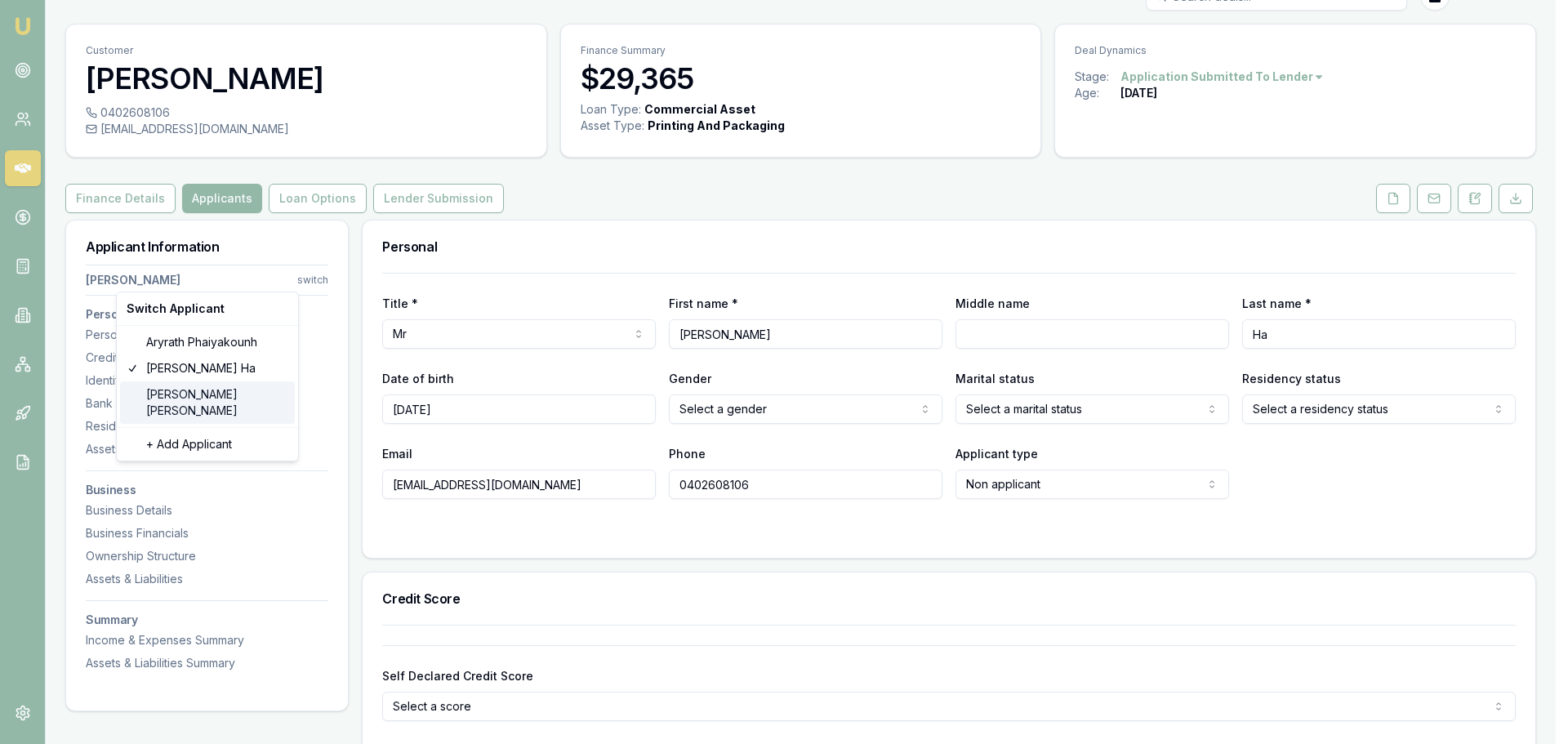
click at [187, 393] on div "Rohan Thomas" at bounding box center [207, 403] width 175 height 42
select select "MALE"
select select "APPLICANT"
select select "ACT"
select select "OPEN_LICENCE"
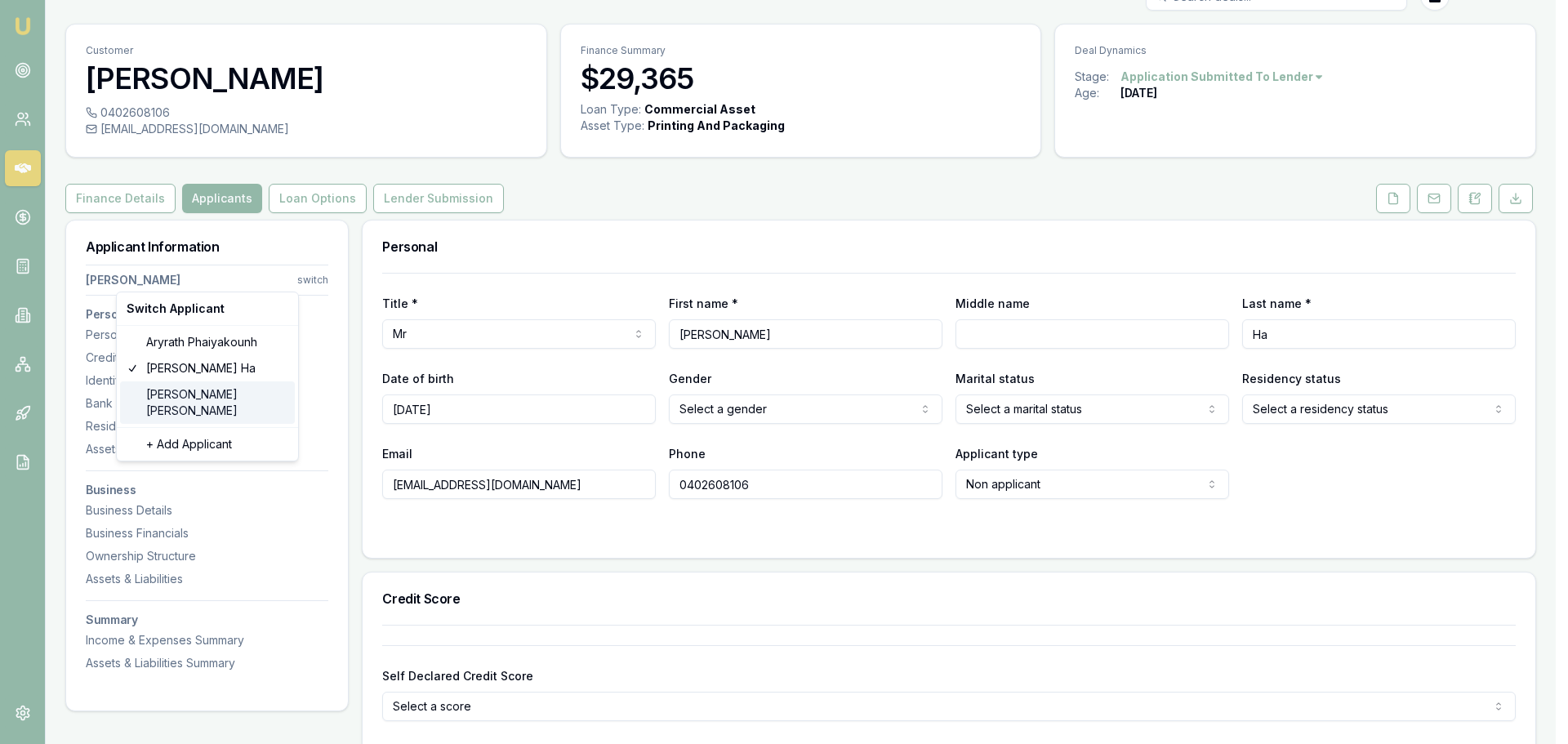
type input "Rohan"
type input "Dennis"
type input "Thomas"
type input "info@rojocustoms.com.au"
type input "0414629141"
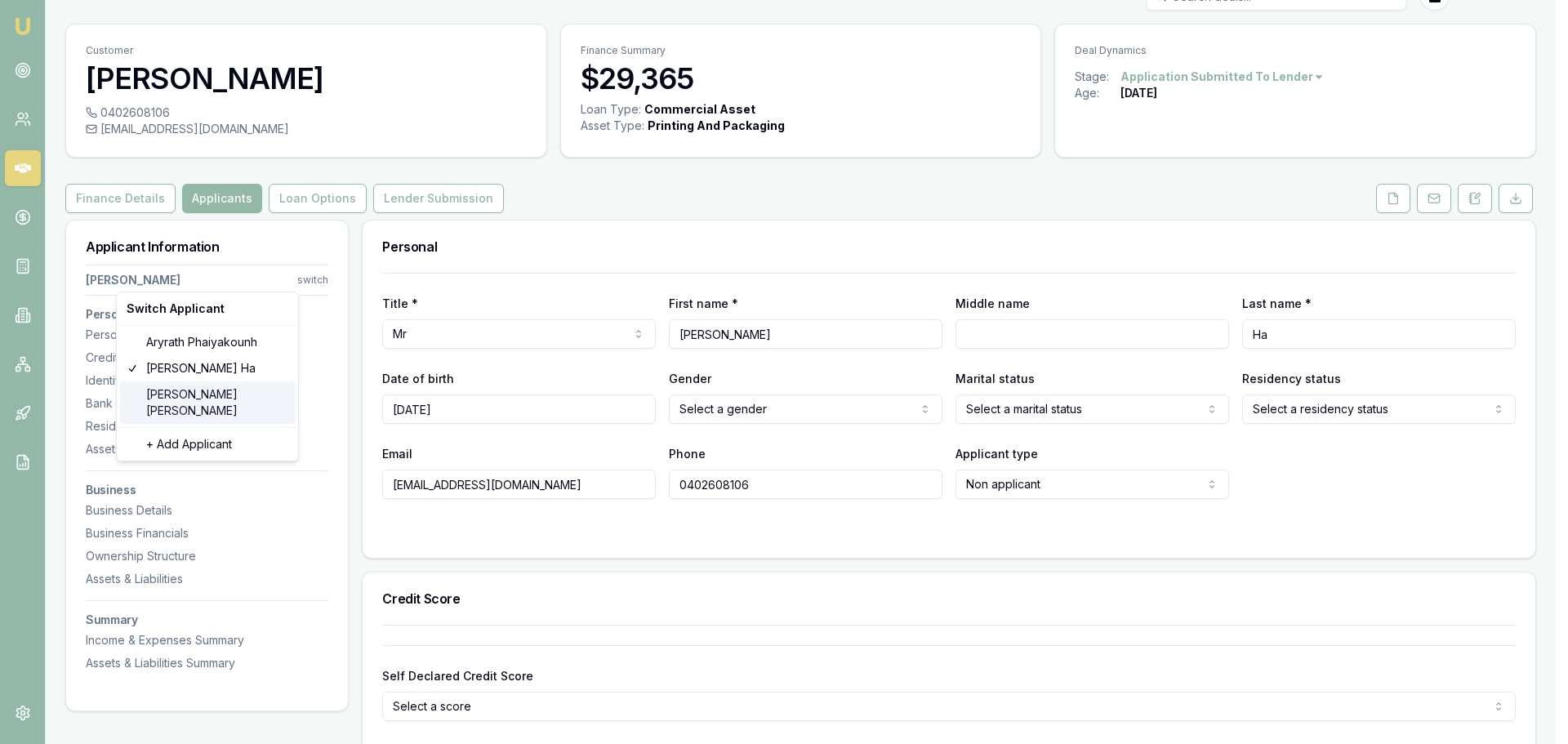
type input "2099190"
type input "28/06/2029"
type input "A002014018"
type input "2684880864"
type input "04/2029"
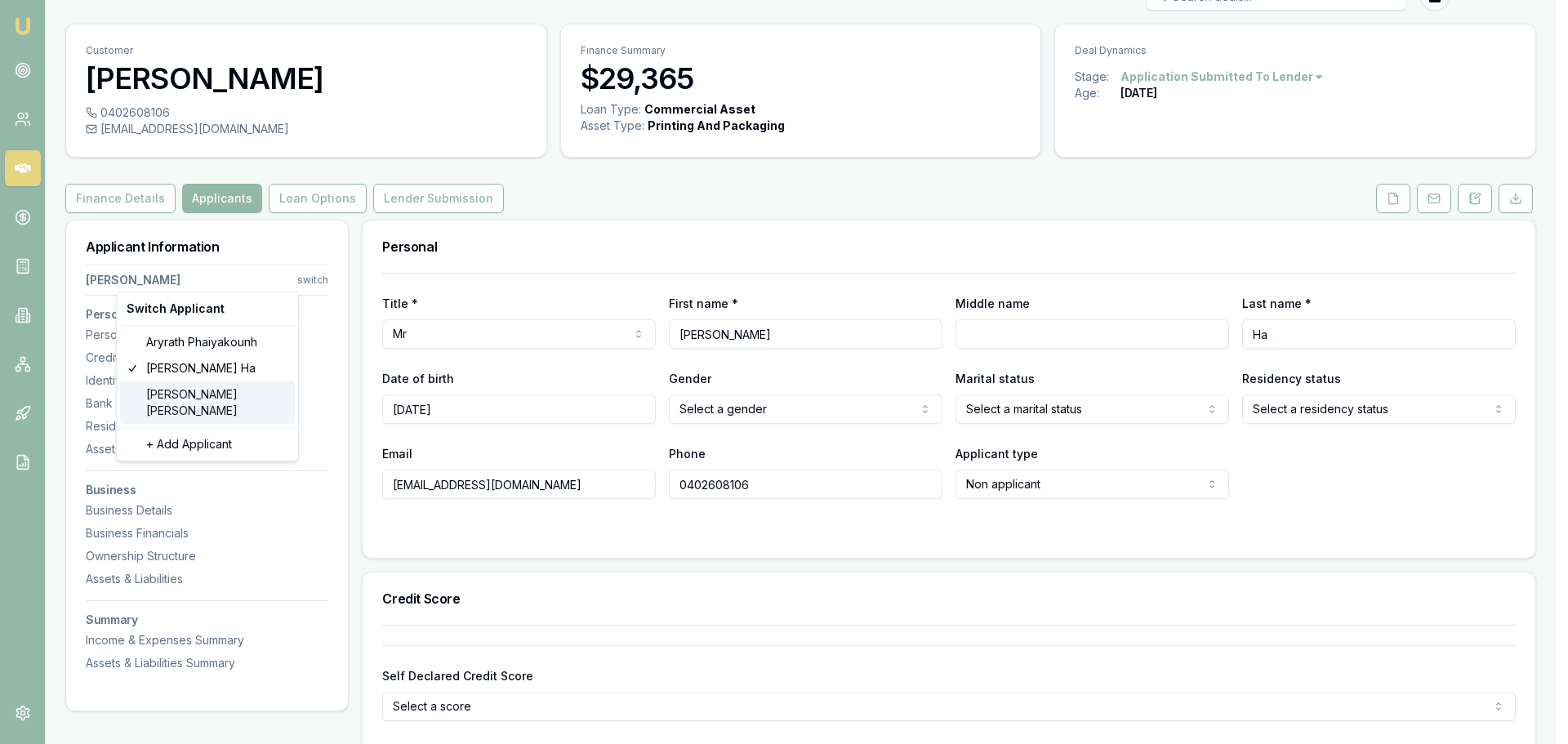
type input "1"
type input "D"
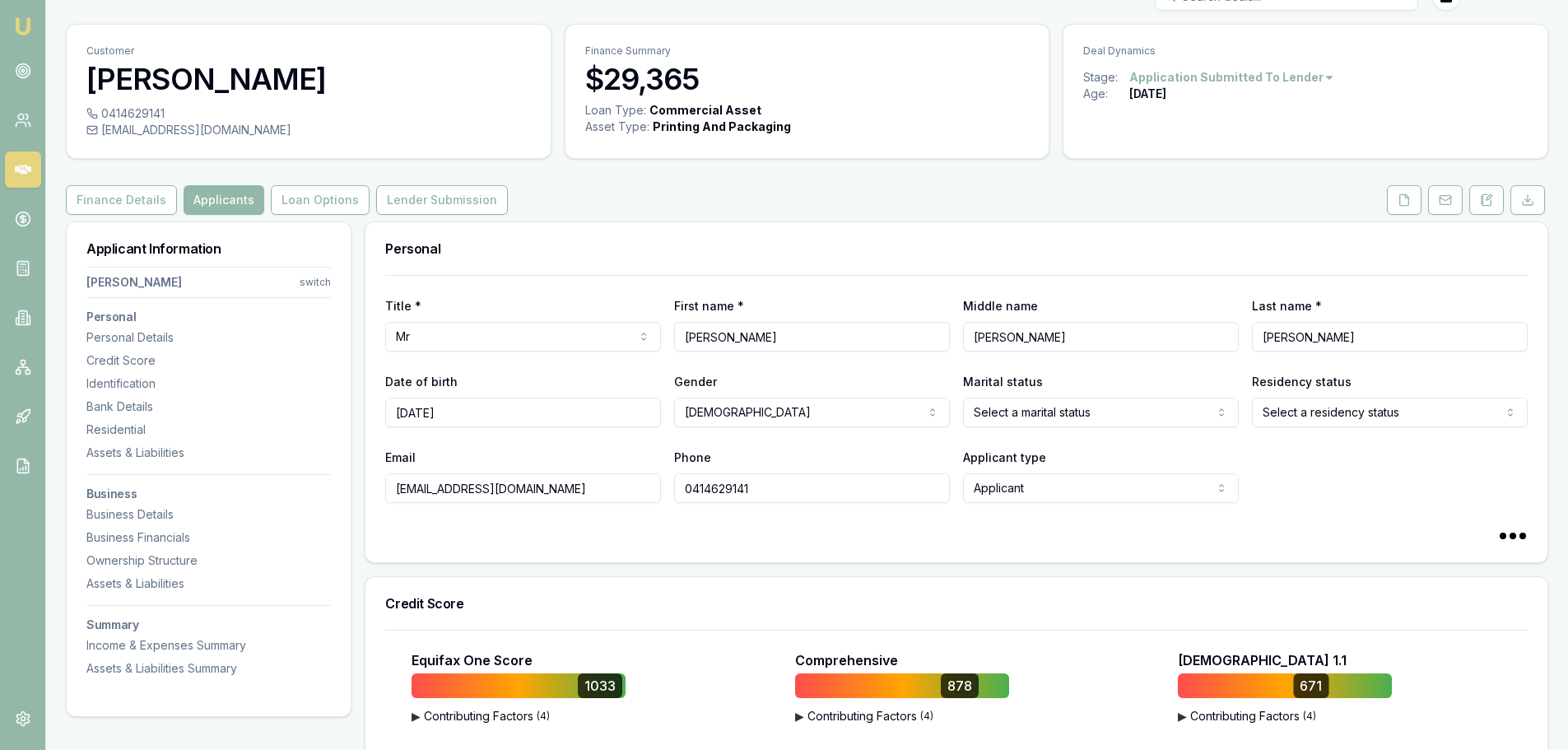
click at [391, 190] on button "Lender Submission" at bounding box center [442, 200] width 132 height 29
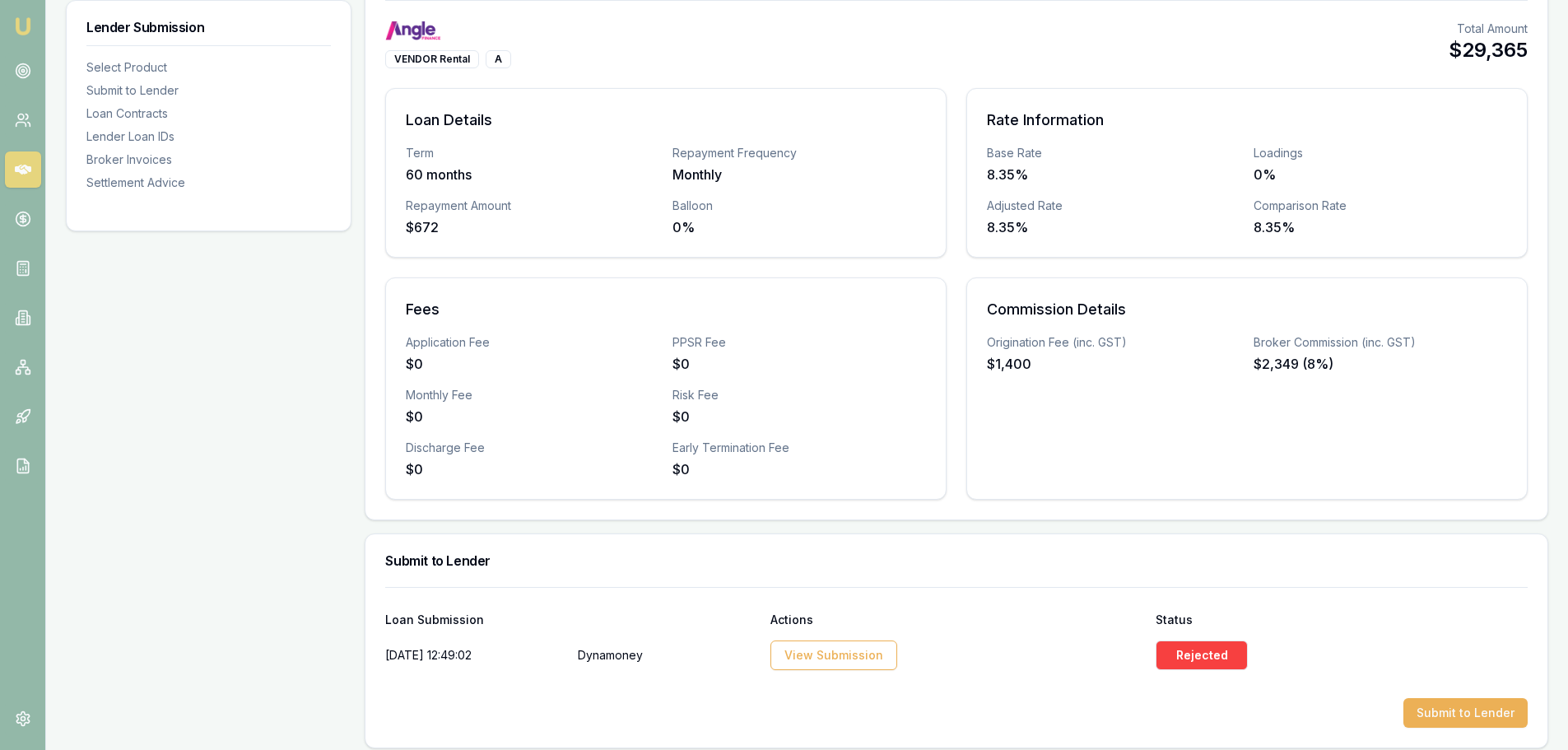
scroll to position [608, 0]
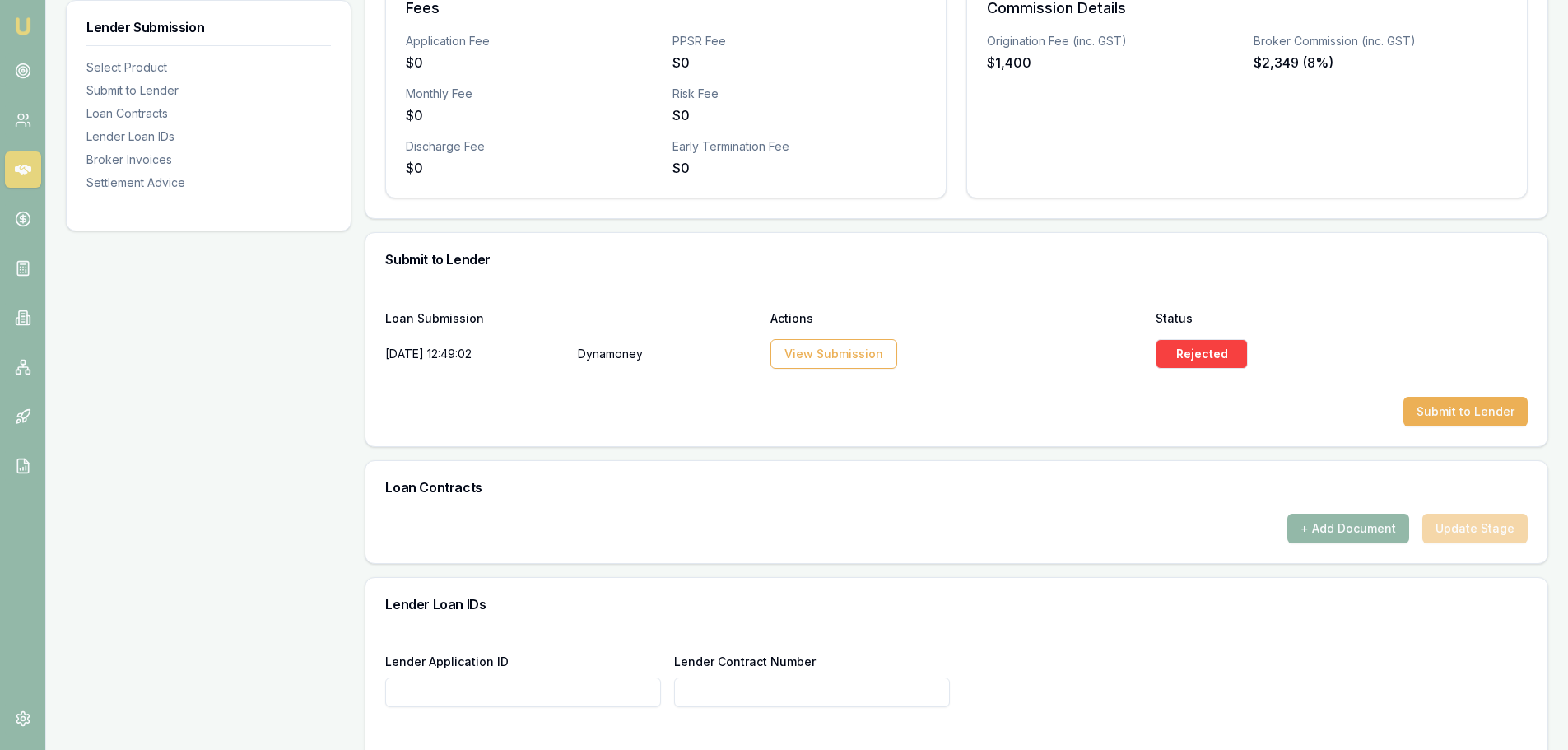
click at [1468, 414] on button "Submit to Lender" at bounding box center [1465, 411] width 124 height 29
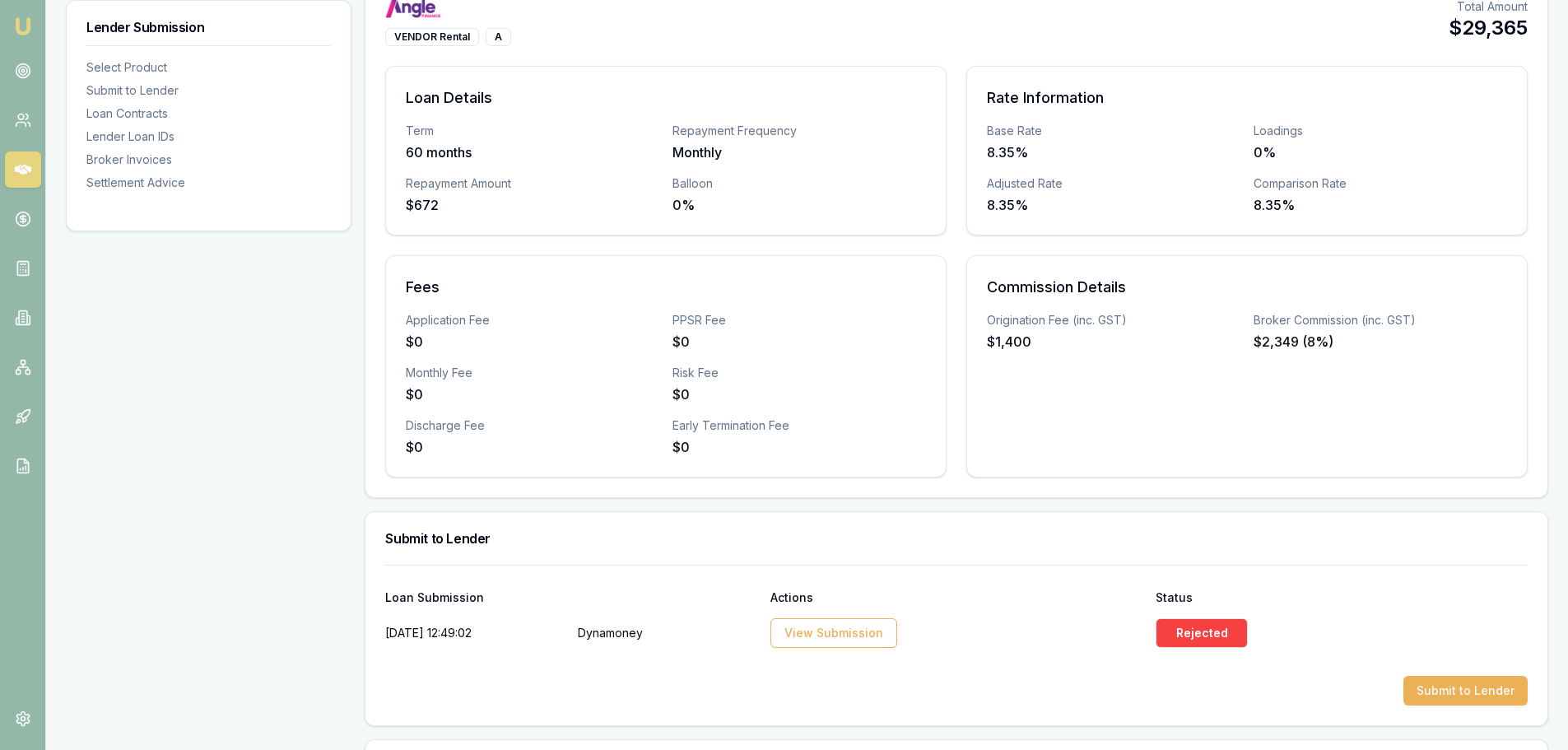
scroll to position [115, 0]
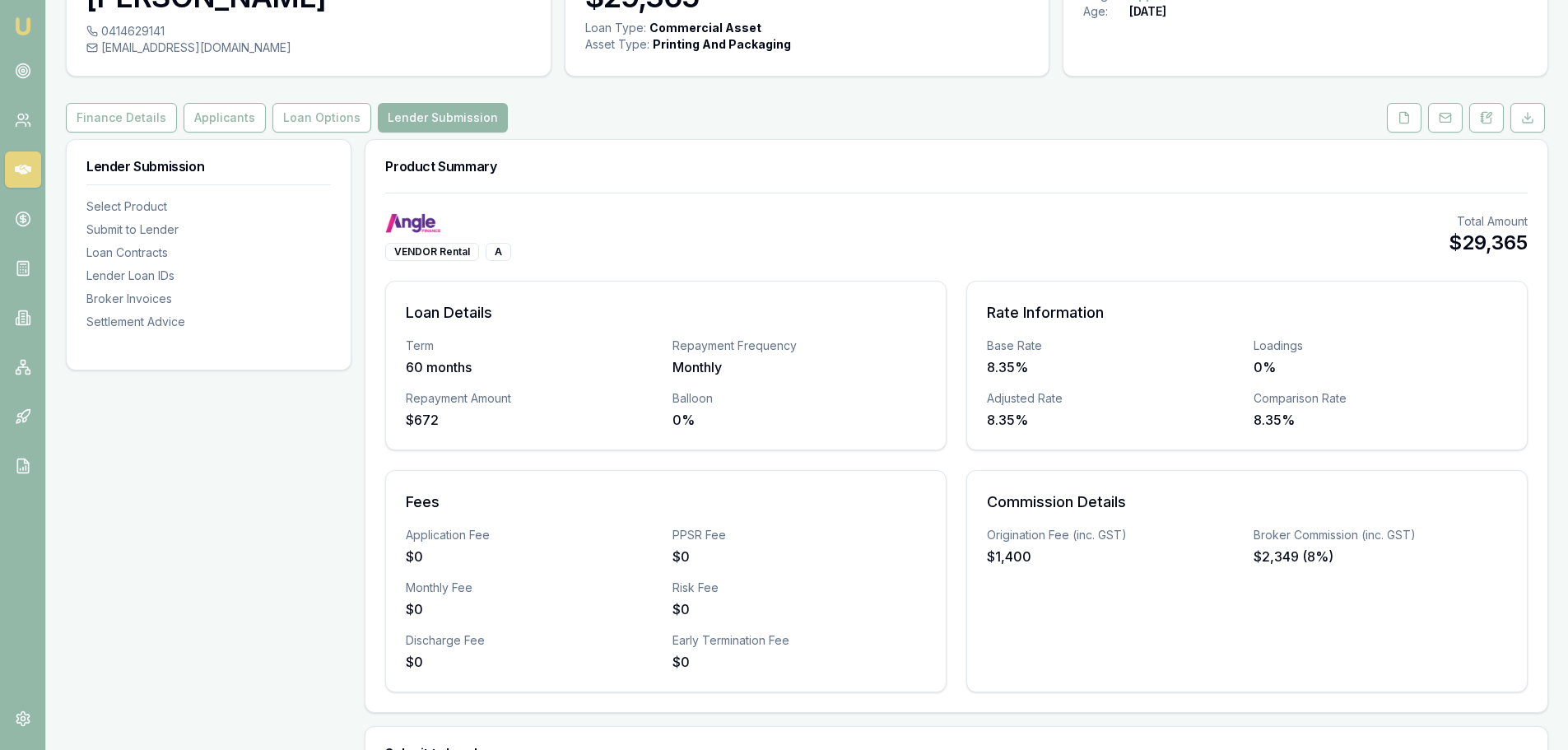
click at [106, 123] on button "Finance Details" at bounding box center [121, 118] width 111 height 29
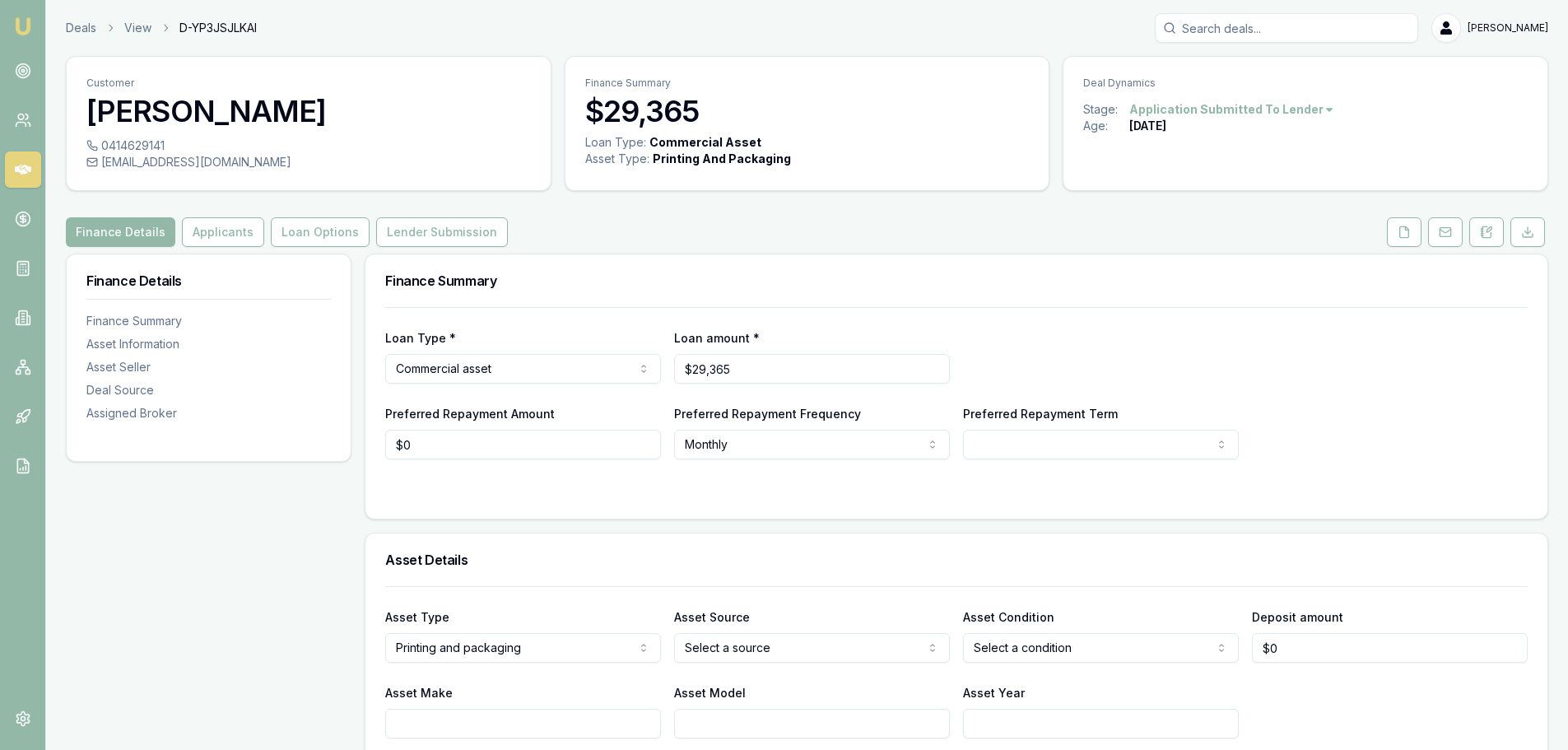
click at [412, 242] on button "Lender Submission" at bounding box center [442, 232] width 132 height 29
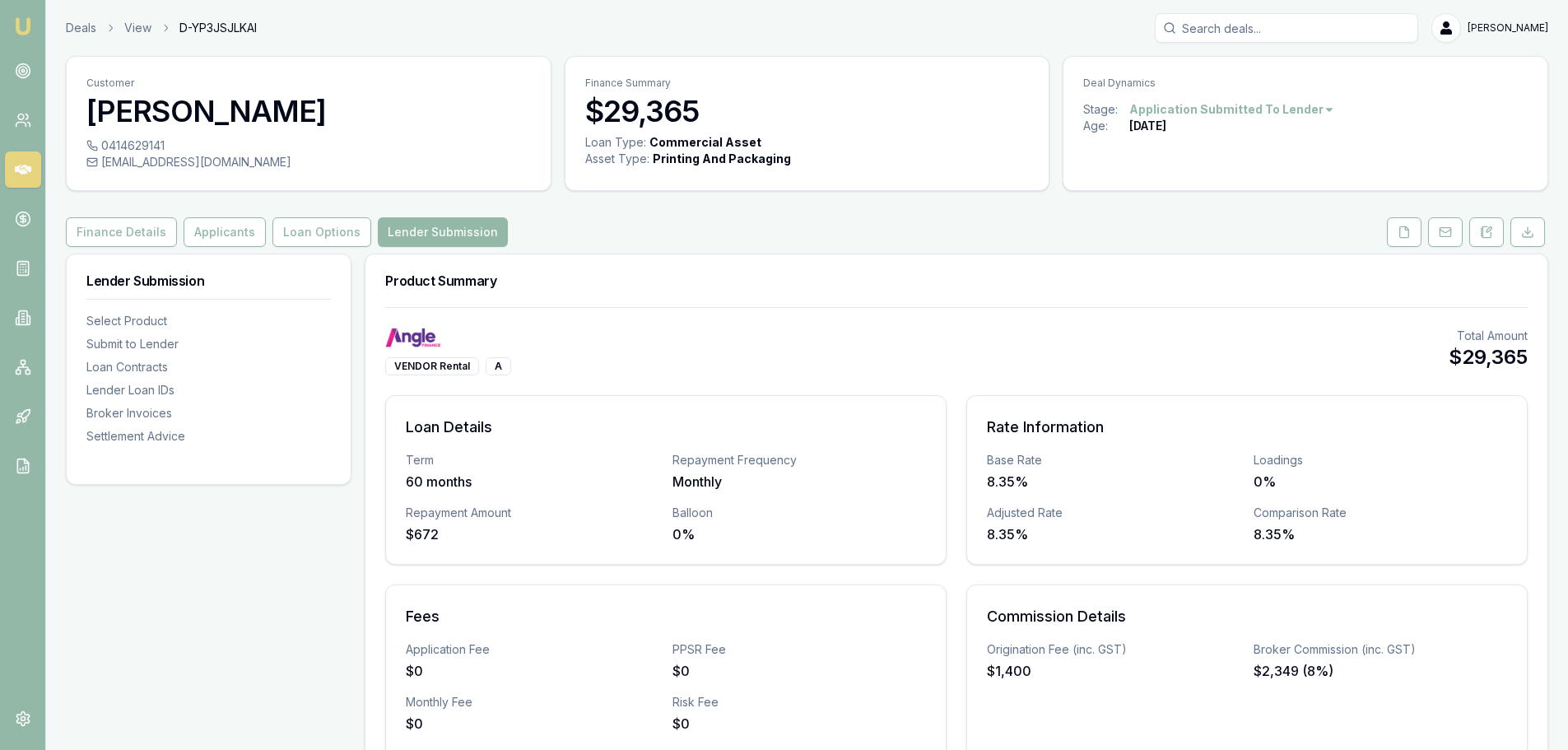
click at [313, 218] on button "Loan Options" at bounding box center [322, 232] width 99 height 29
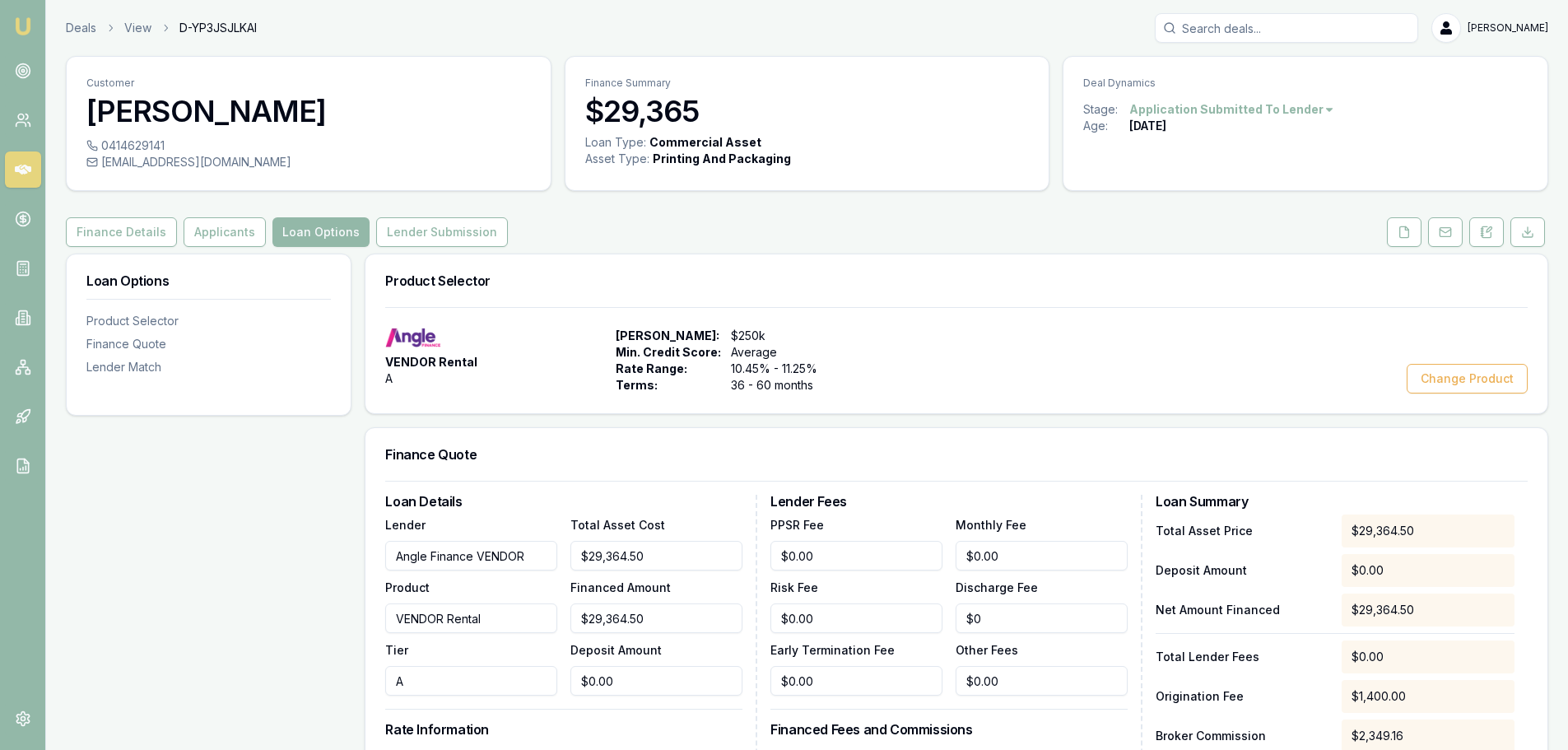
click at [210, 238] on button "Applicants" at bounding box center [224, 232] width 83 height 29
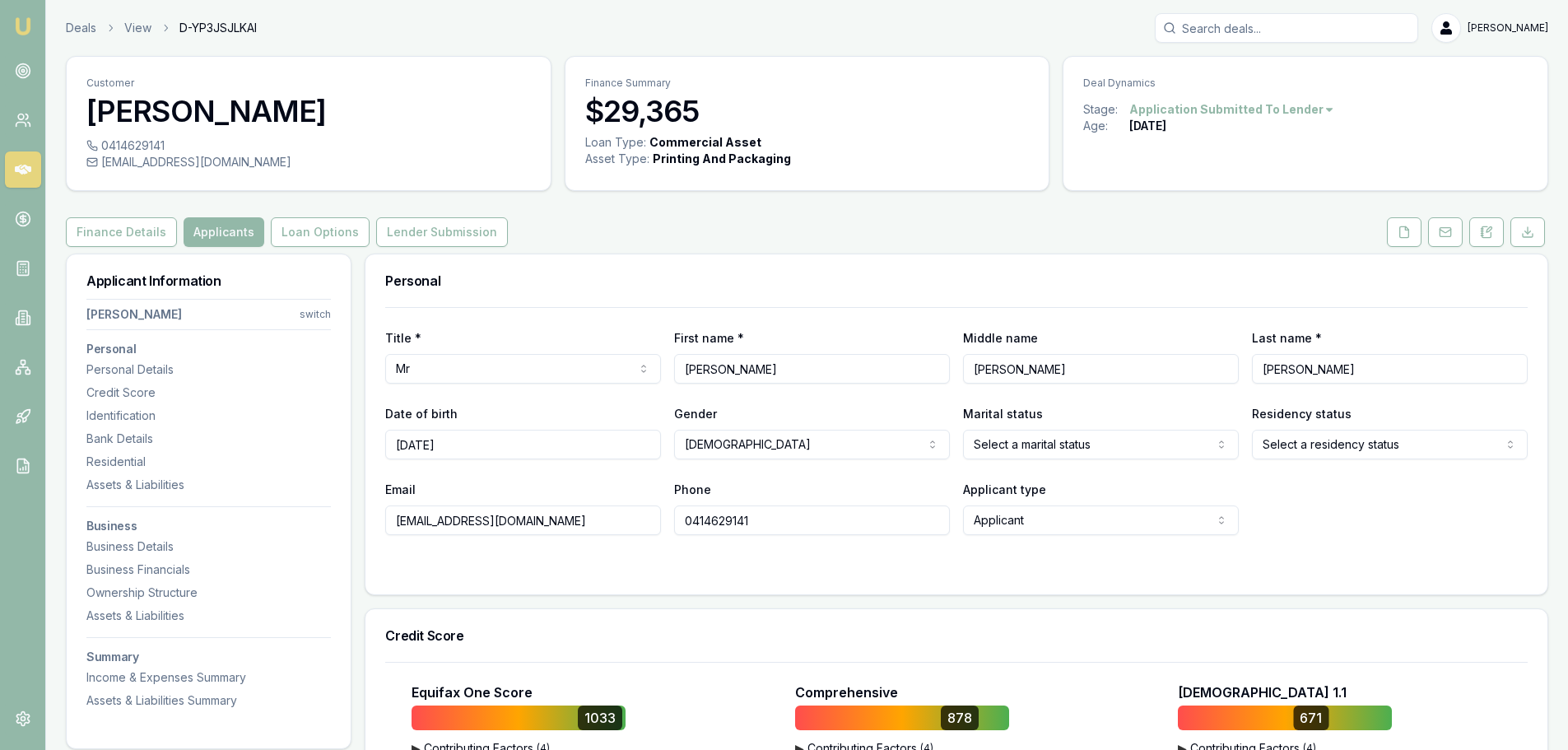
click at [449, 224] on button "Lender Submission" at bounding box center [442, 232] width 132 height 29
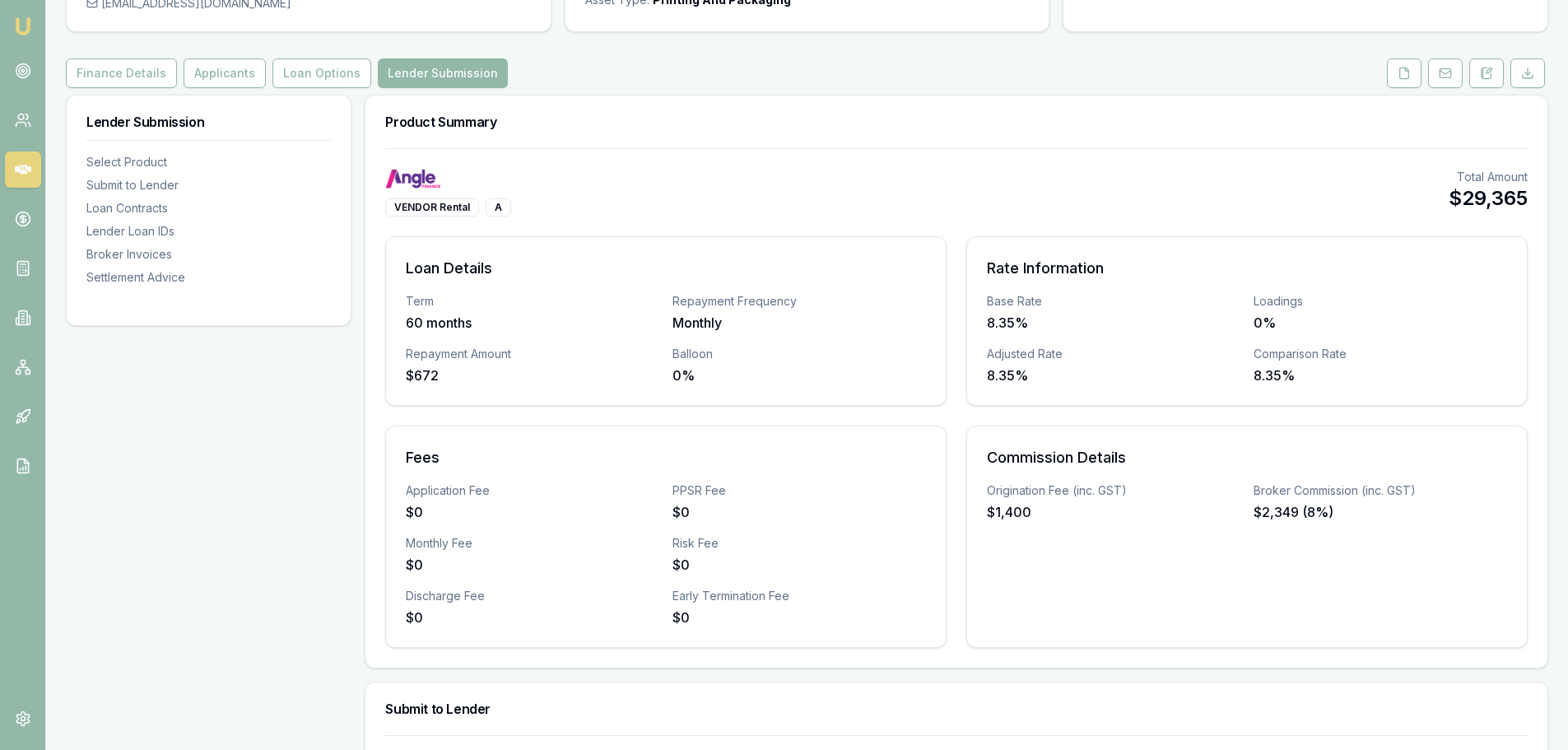
scroll to position [494, 0]
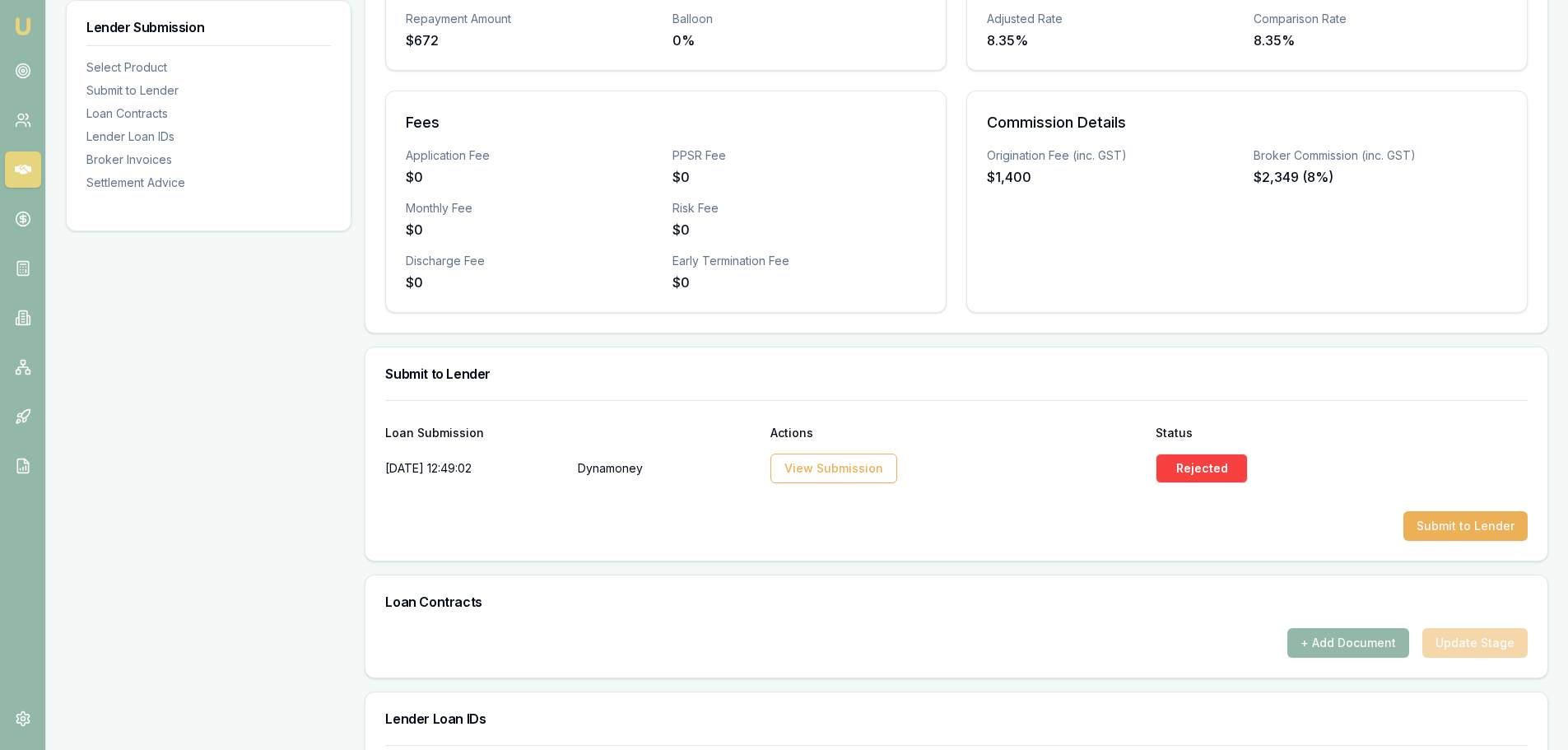
click at [1435, 535] on button "Submit to Lender" at bounding box center [1465, 526] width 124 height 29
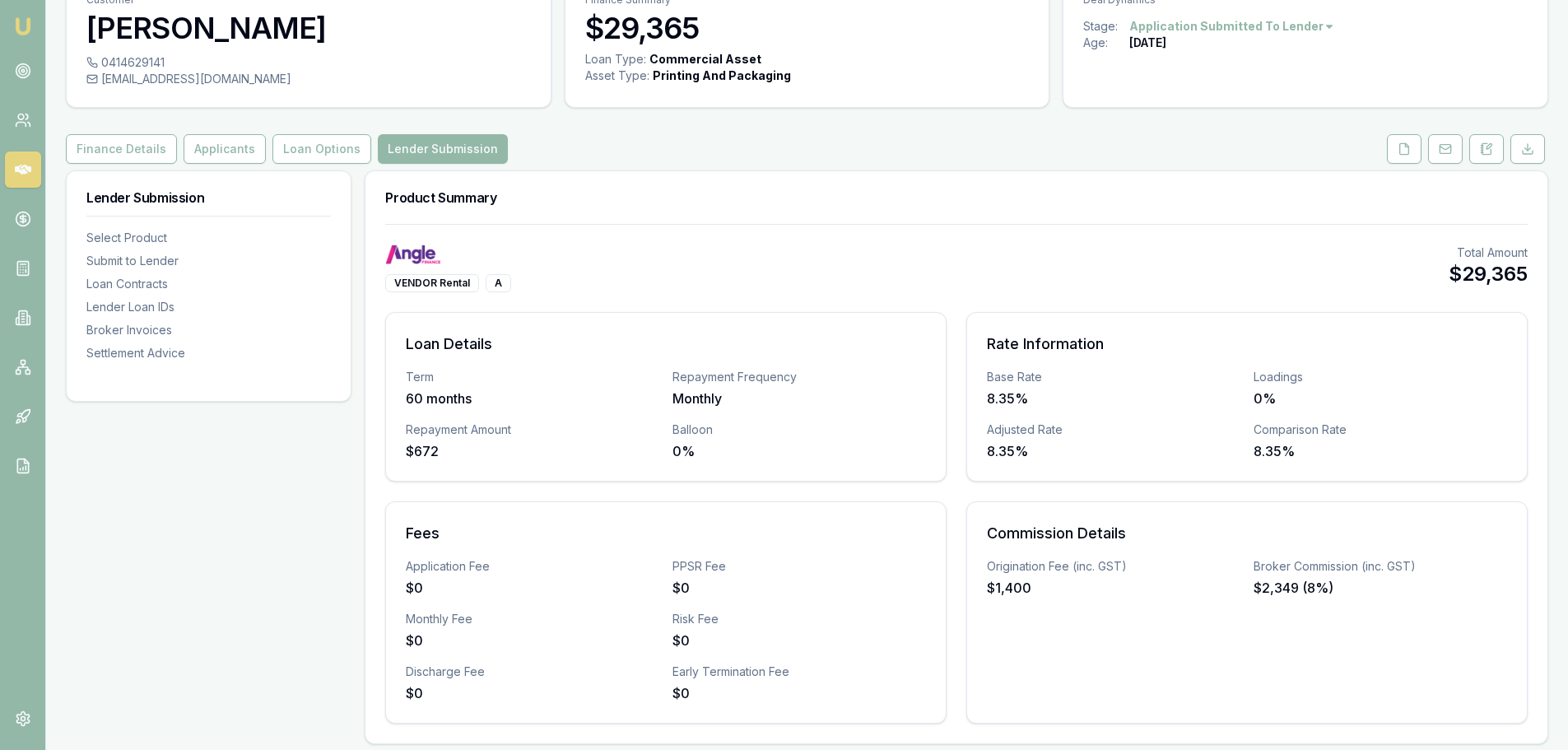
scroll to position [0, 0]
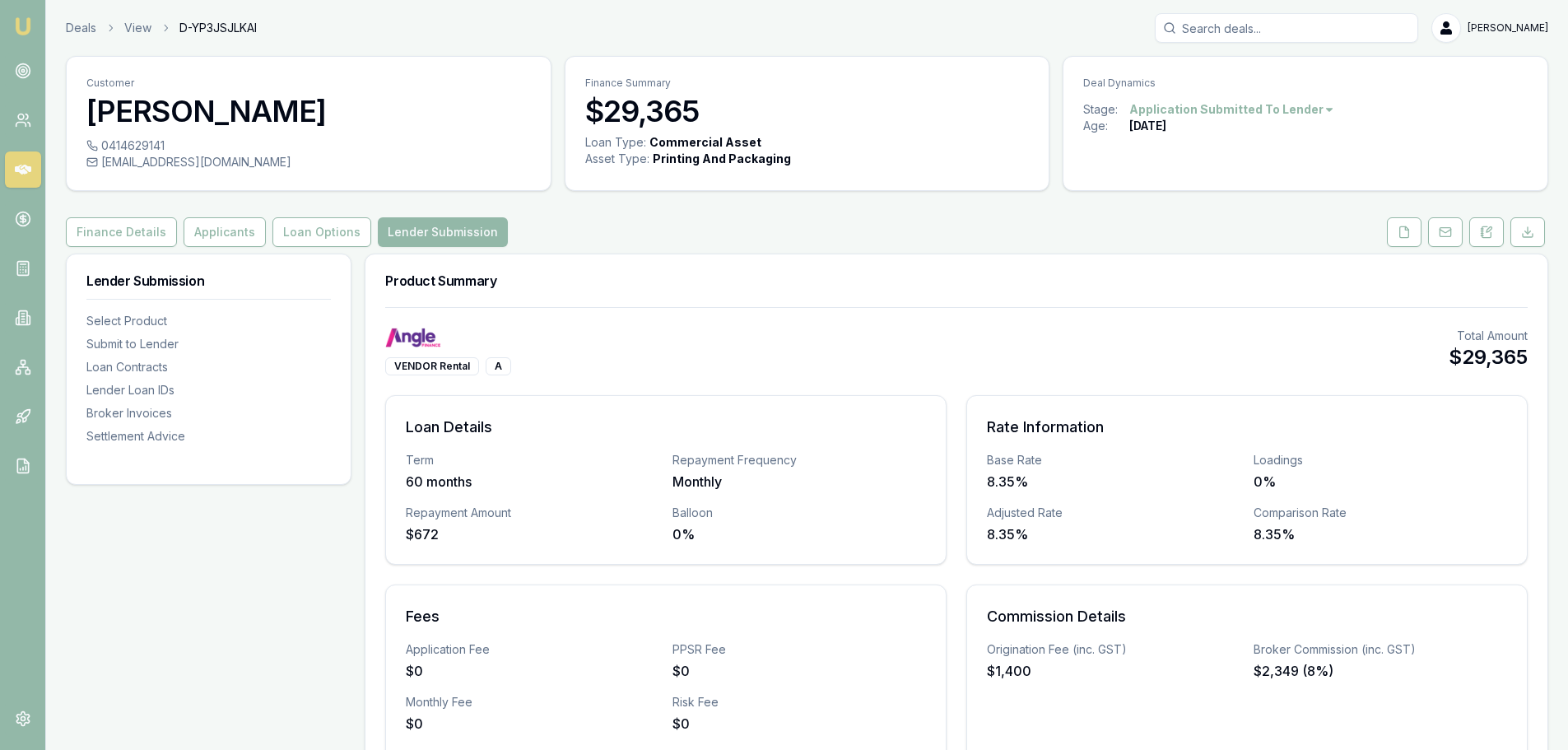
click at [336, 223] on button "Loan Options" at bounding box center [322, 232] width 99 height 29
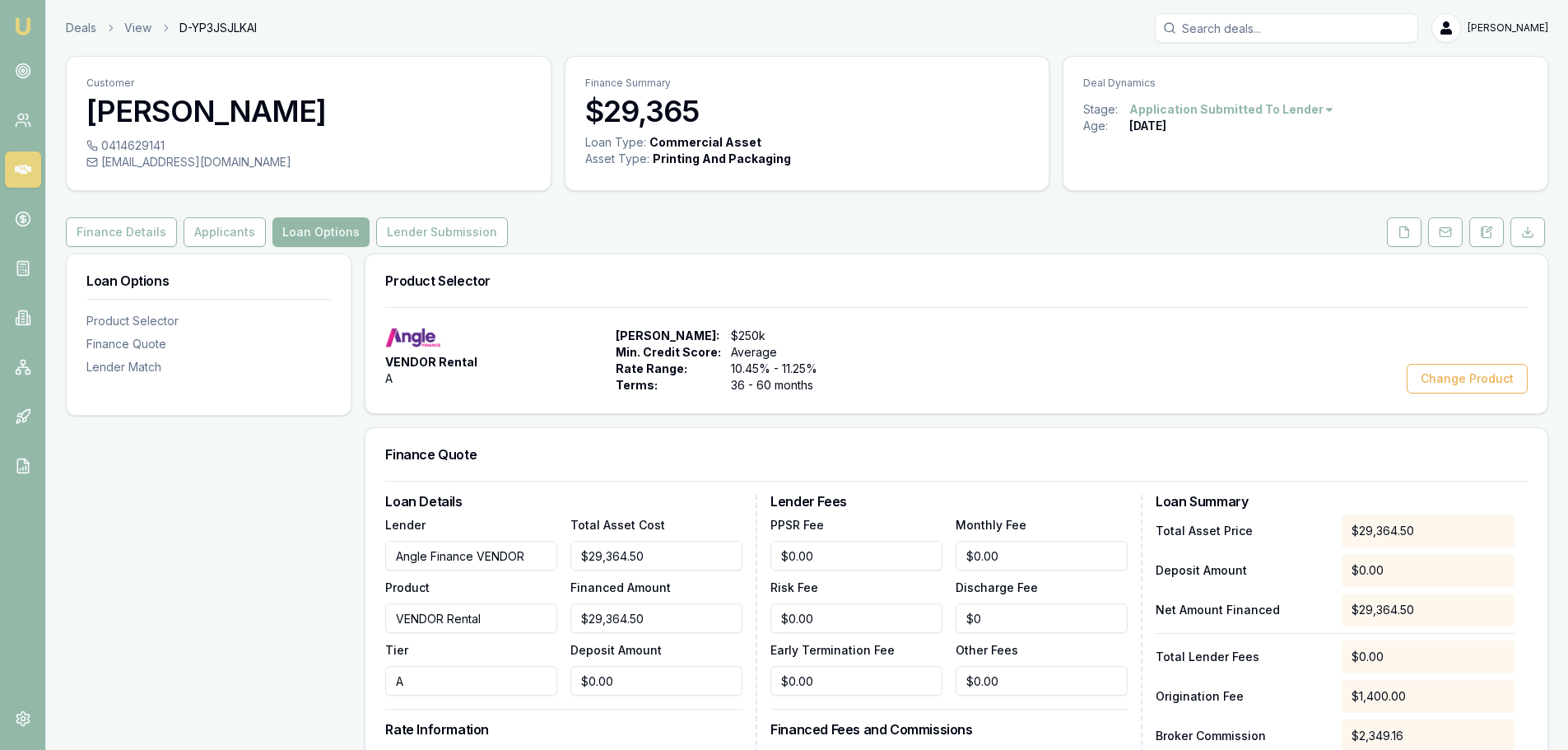
click at [218, 230] on button "Applicants" at bounding box center [224, 232] width 83 height 29
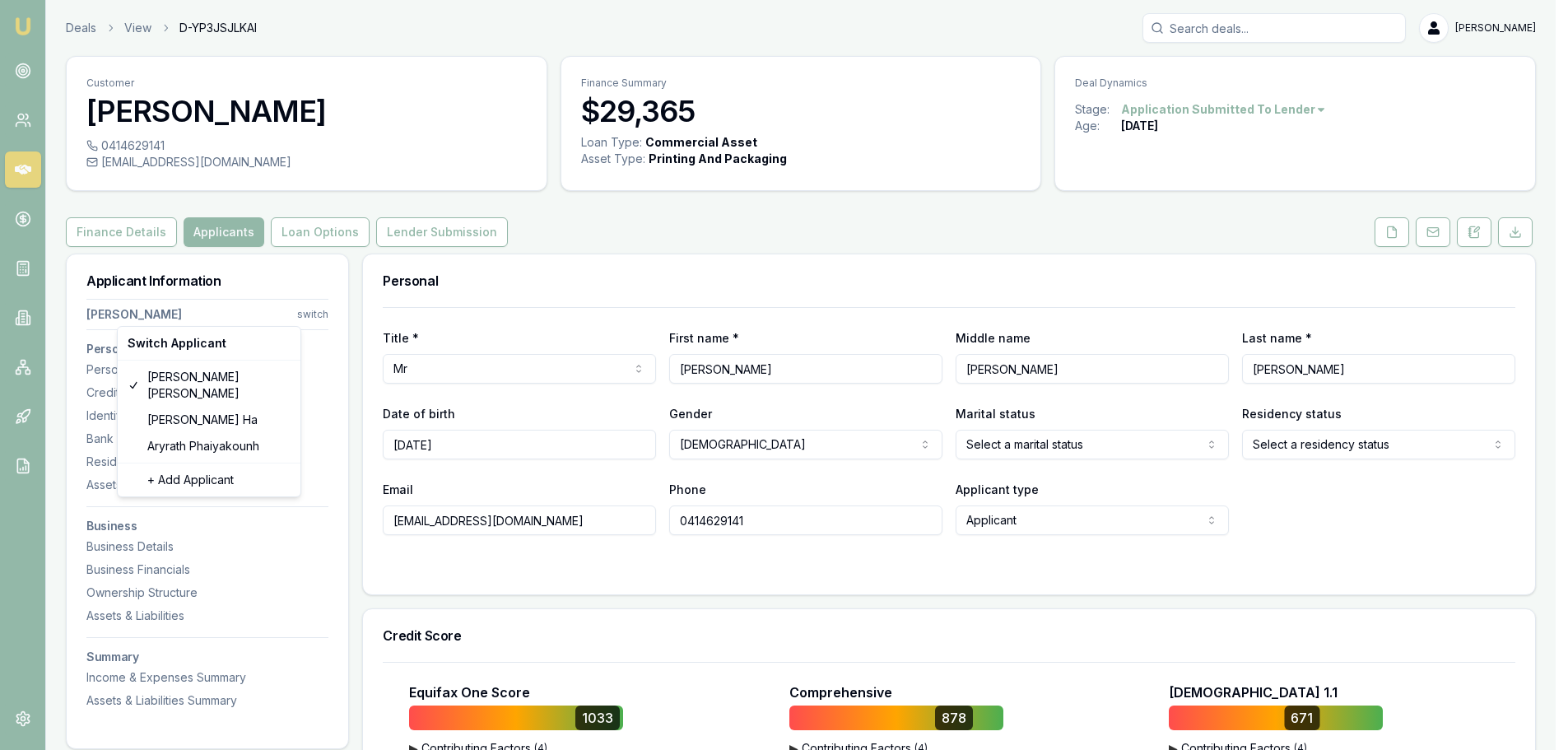
click at [315, 310] on html "Emu Broker Deals View D-YP3JSJLKAI [PERSON_NAME] Toggle Menu Customer [PERSON_N…" at bounding box center [784, 375] width 1568 height 750
click at [160, 406] on div "[PERSON_NAME]" at bounding box center [209, 419] width 176 height 26
select select
select select "NON_APPLICANT"
select select
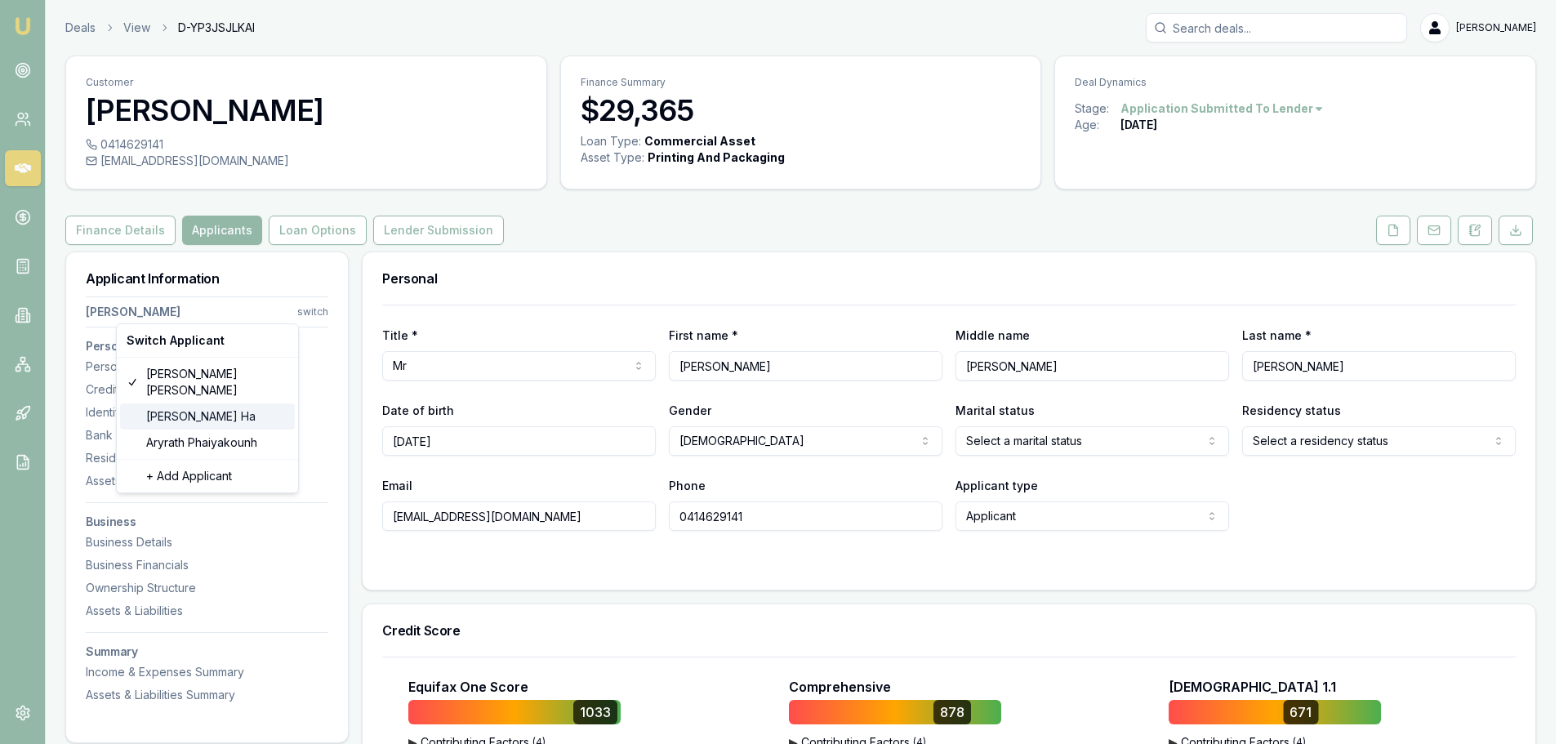
select select
type input "[PERSON_NAME]"
type input "Ha"
type input "design@rojocustoms.com.au"
type input "0402608106"
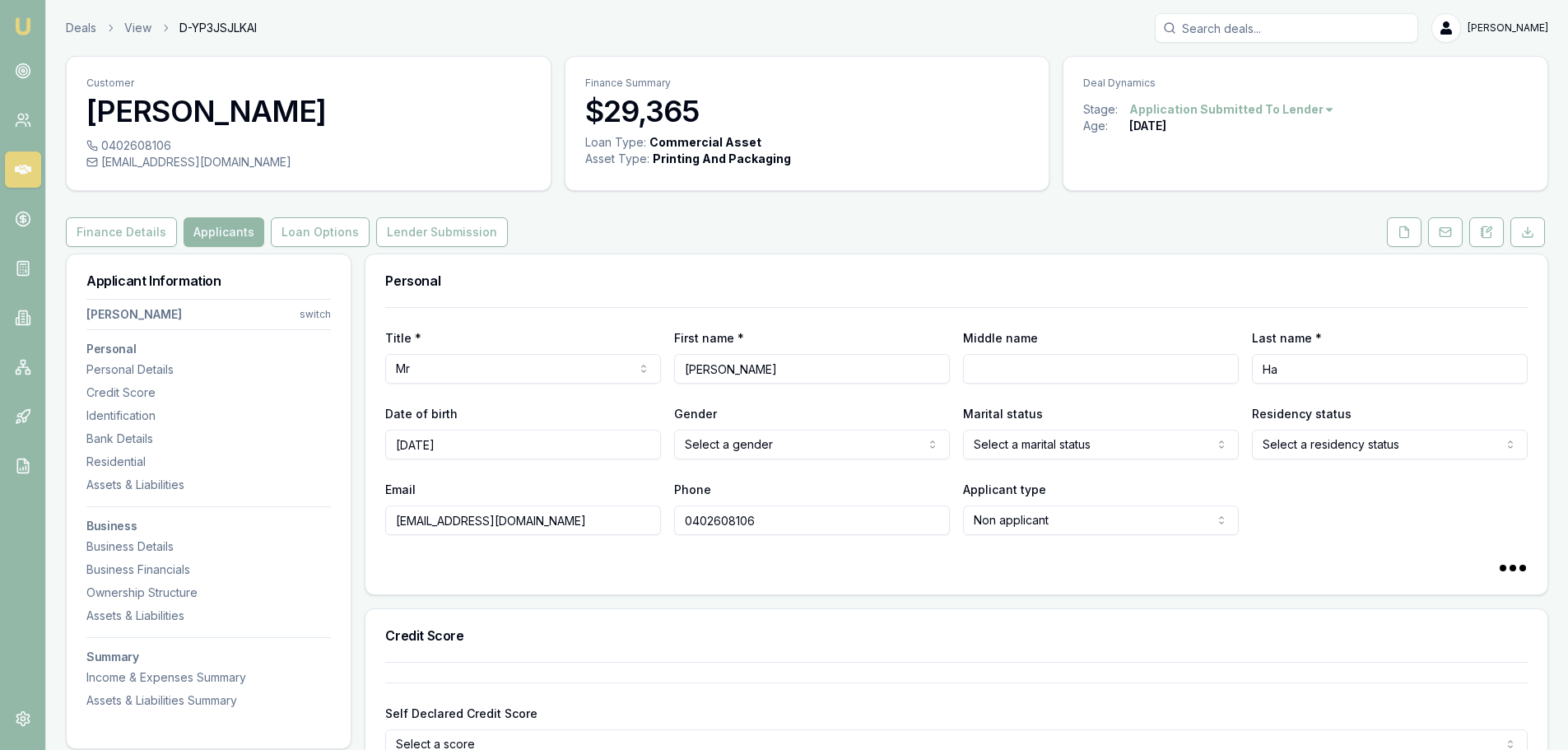
click at [323, 310] on html "Emu Broker Deals View D-YP3JSJLKAI Brad Hearns Toggle Menu Customer Nicholas Ha…" at bounding box center [784, 375] width 1568 height 750
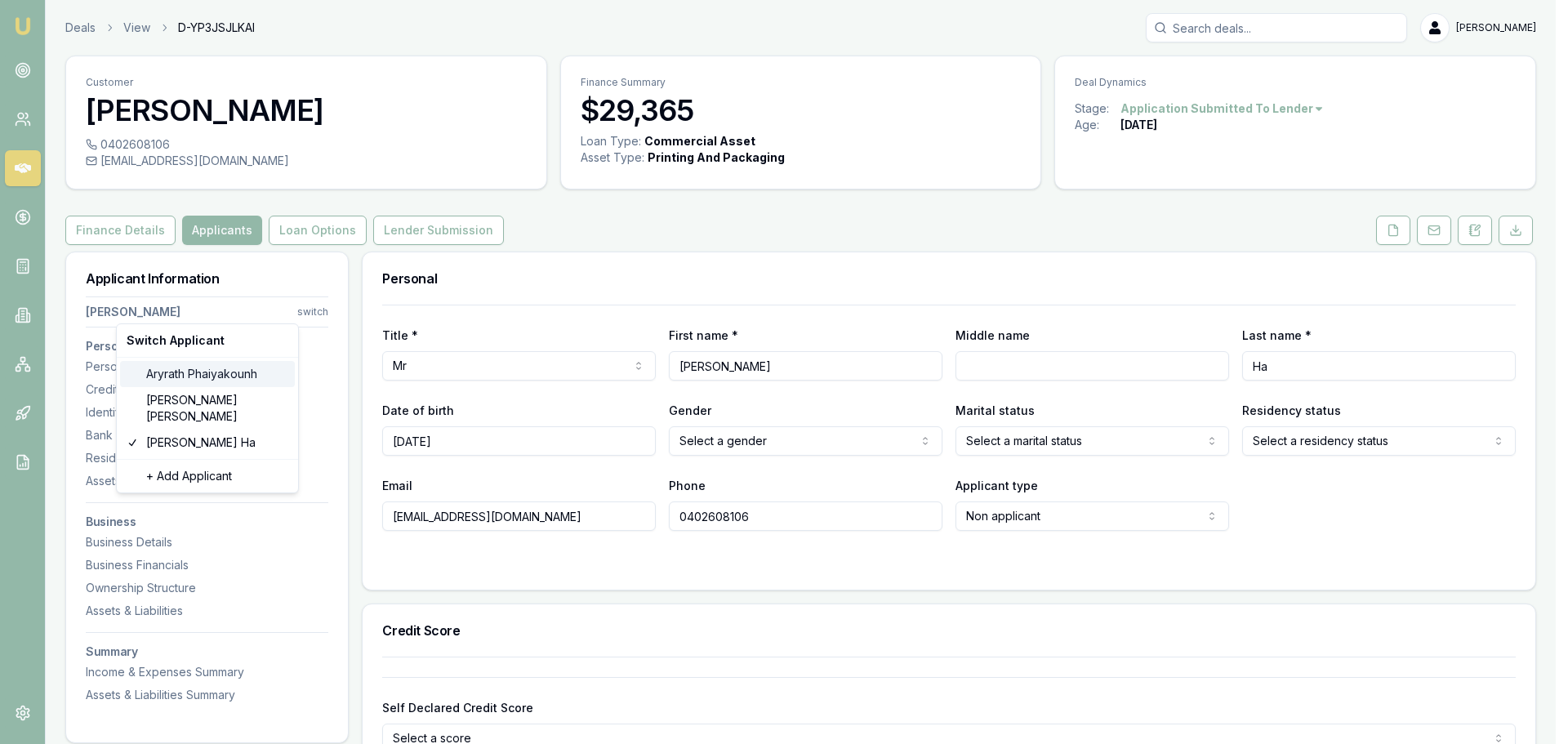
click at [184, 374] on div "Aryrath Phaiyakounh" at bounding box center [207, 373] width 175 height 26
select select "Ms"
select select "GUARANTOR"
type input "Aryrath"
type input "Phaiyakounh"
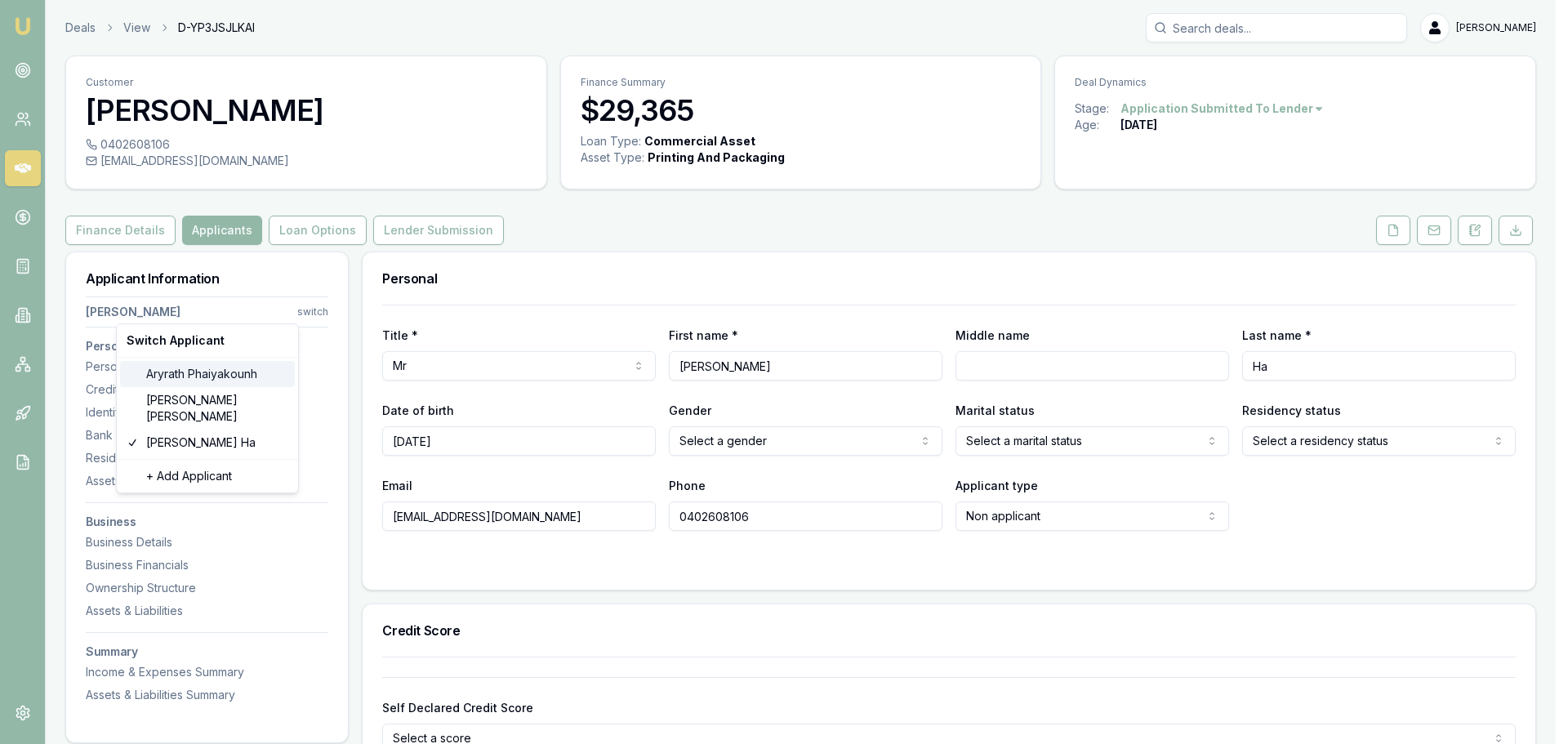
type input "aryrath@gmail.com"
type input "0431388631"
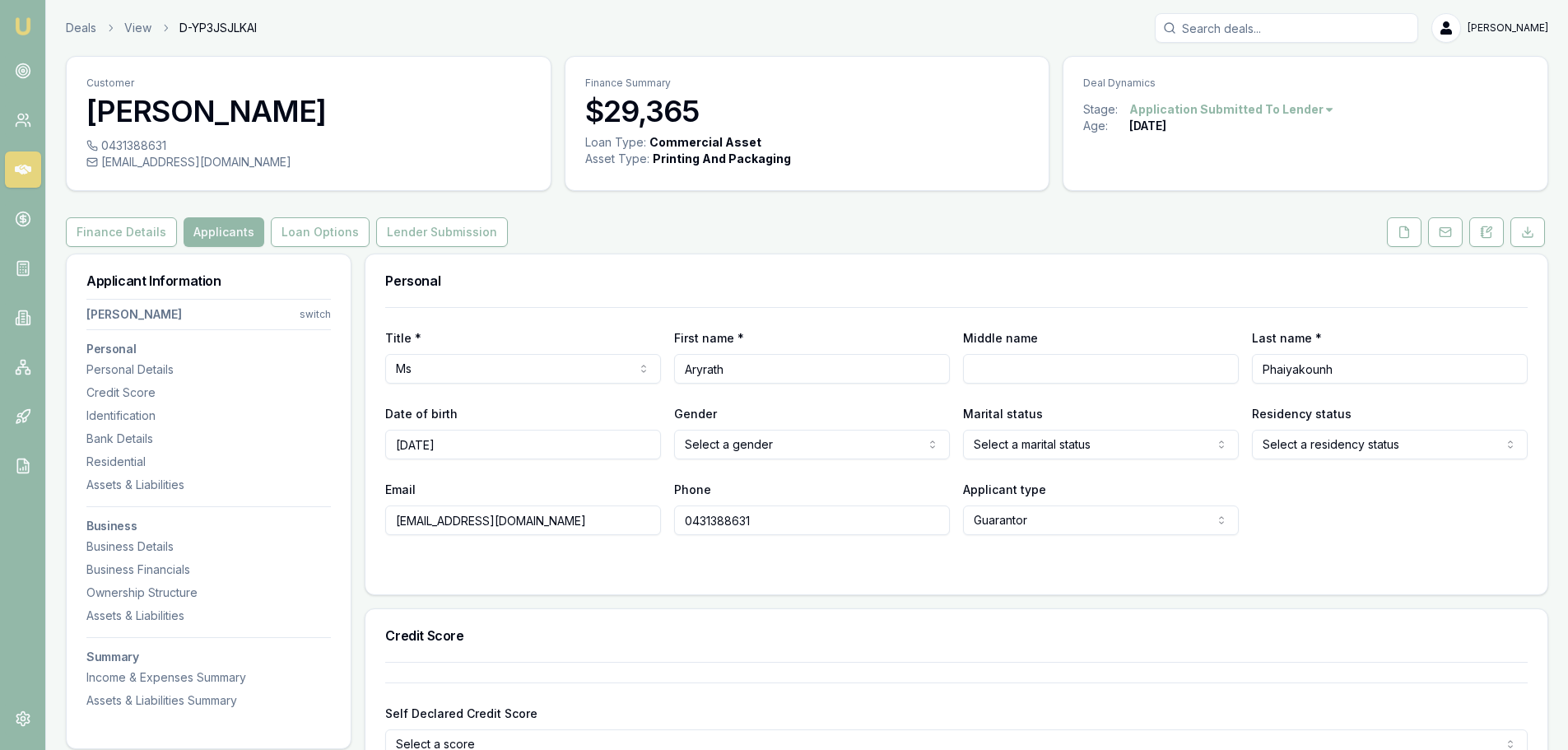
click at [331, 313] on div "Applicant Information Aryrath Phaiyakounh switch Personal Personal Details Cred…" at bounding box center [209, 492] width 284 height 474
click at [319, 313] on html "Emu Broker Deals View D-YP3JSJLKAI Brad Hearns Toggle Menu Customer Aryrath Pha…" at bounding box center [784, 375] width 1568 height 750
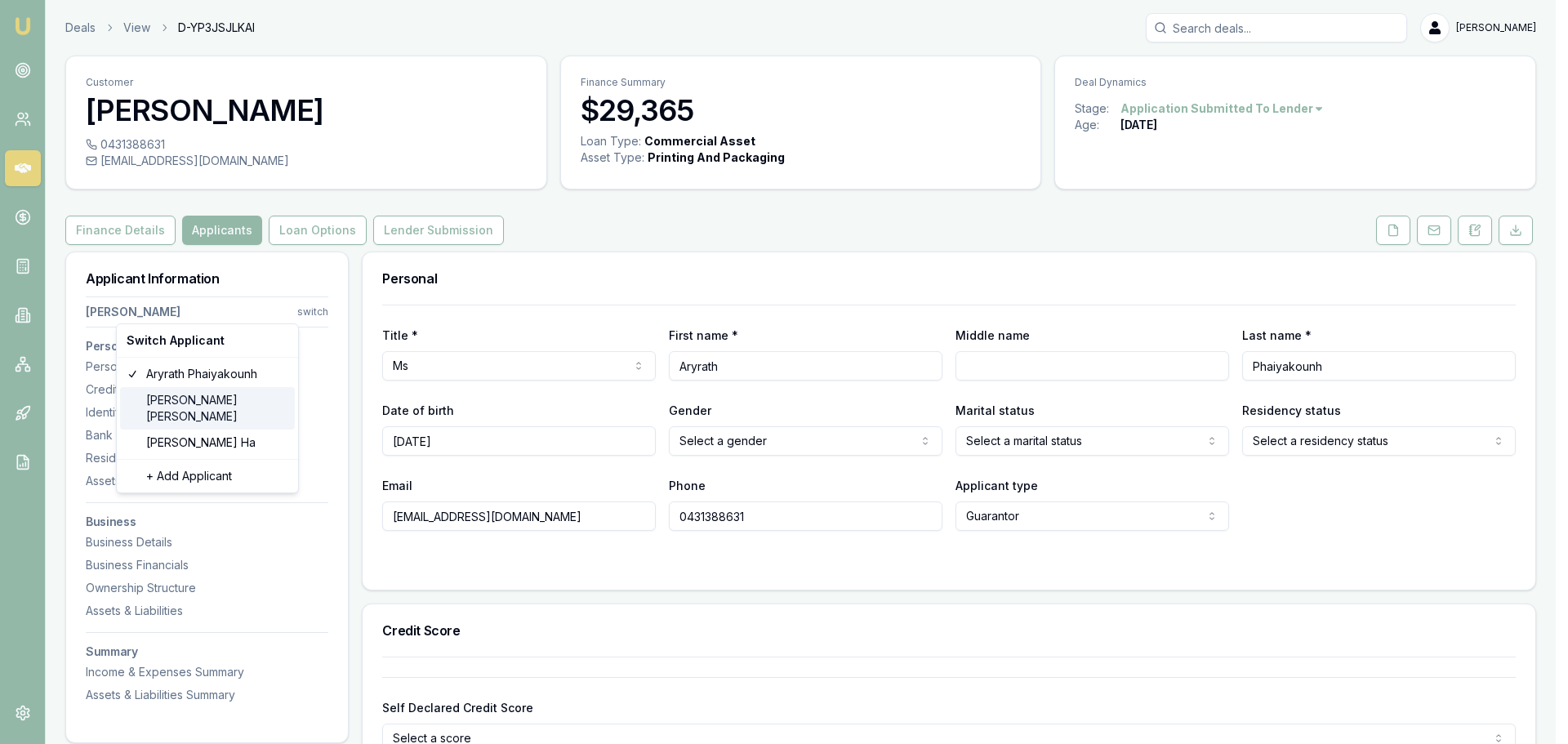
drag, startPoint x: 185, startPoint y: 420, endPoint x: 152, endPoint y: 399, distance: 39.1
click at [152, 399] on div "Rohan Thomas" at bounding box center [207, 409] width 175 height 42
select select "Mr"
select select "MALE"
select select "APPLICANT"
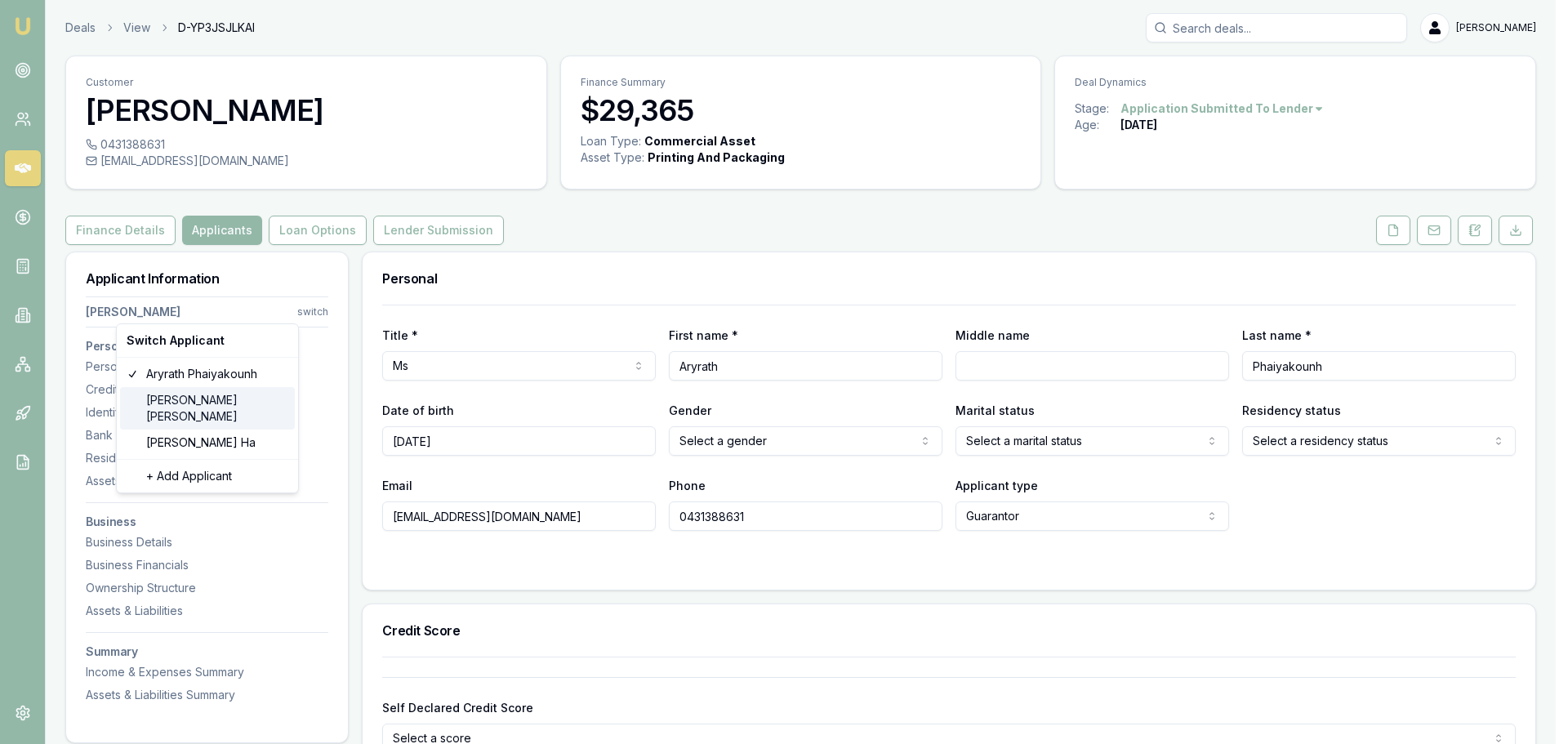
select select "ACT"
select select "OPEN_LICENCE"
type input "Rohan"
type input "Dennis"
type input "Thomas"
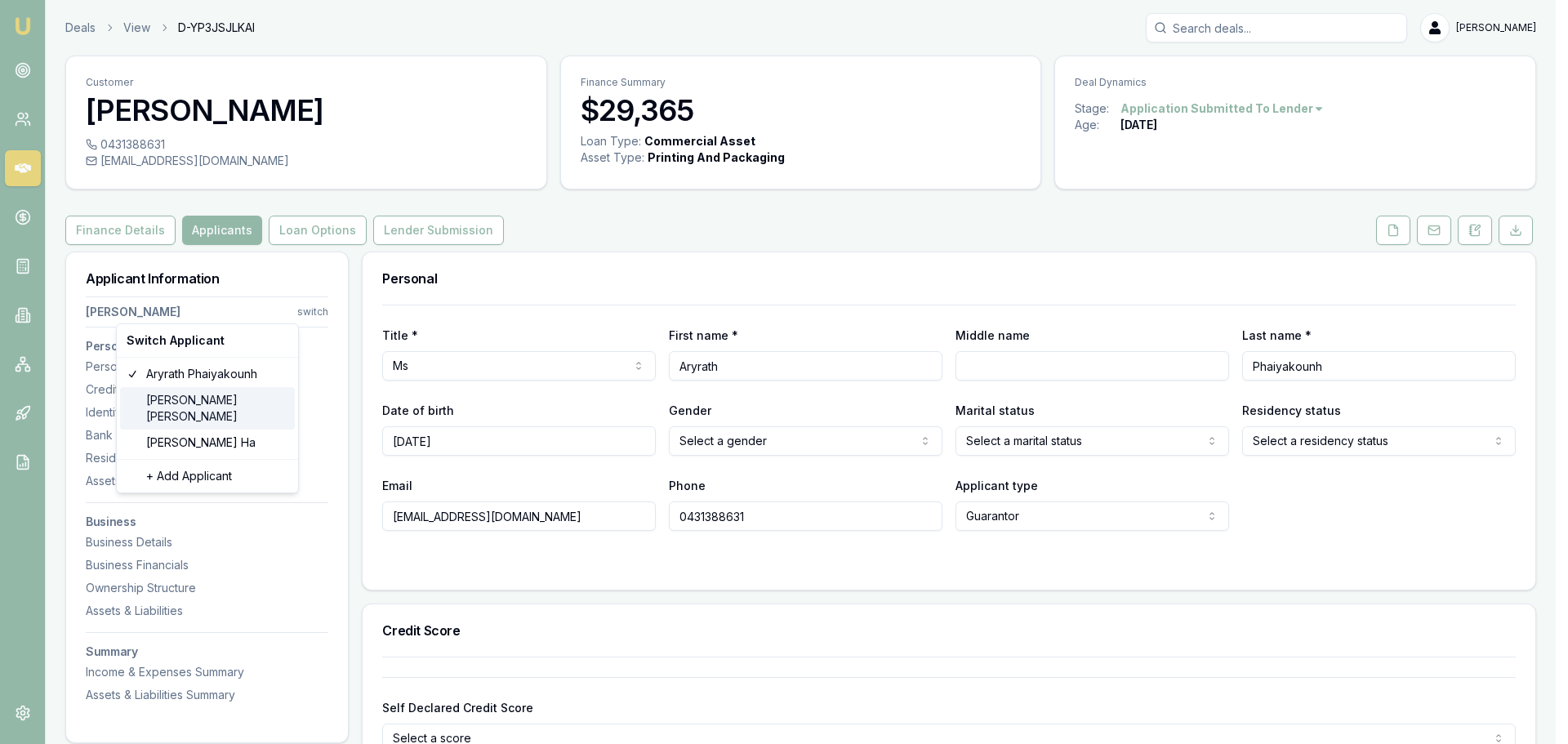
type input "info@rojocustoms.com.au"
type input "0414629141"
type input "2099190"
type input "28/06/2029"
type input "A002014018"
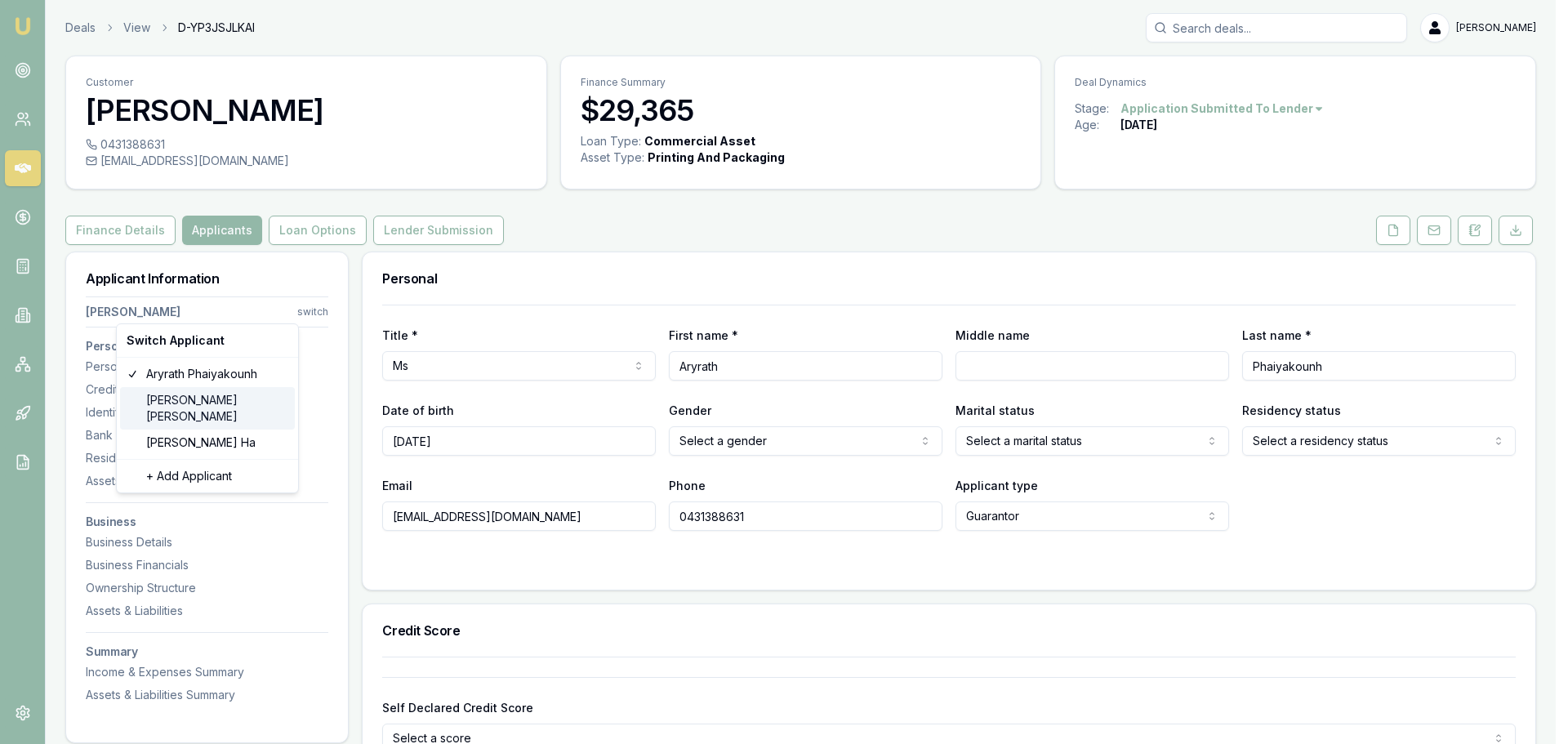
type input "2684880864"
type input "04/2029"
type input "1"
type input "D"
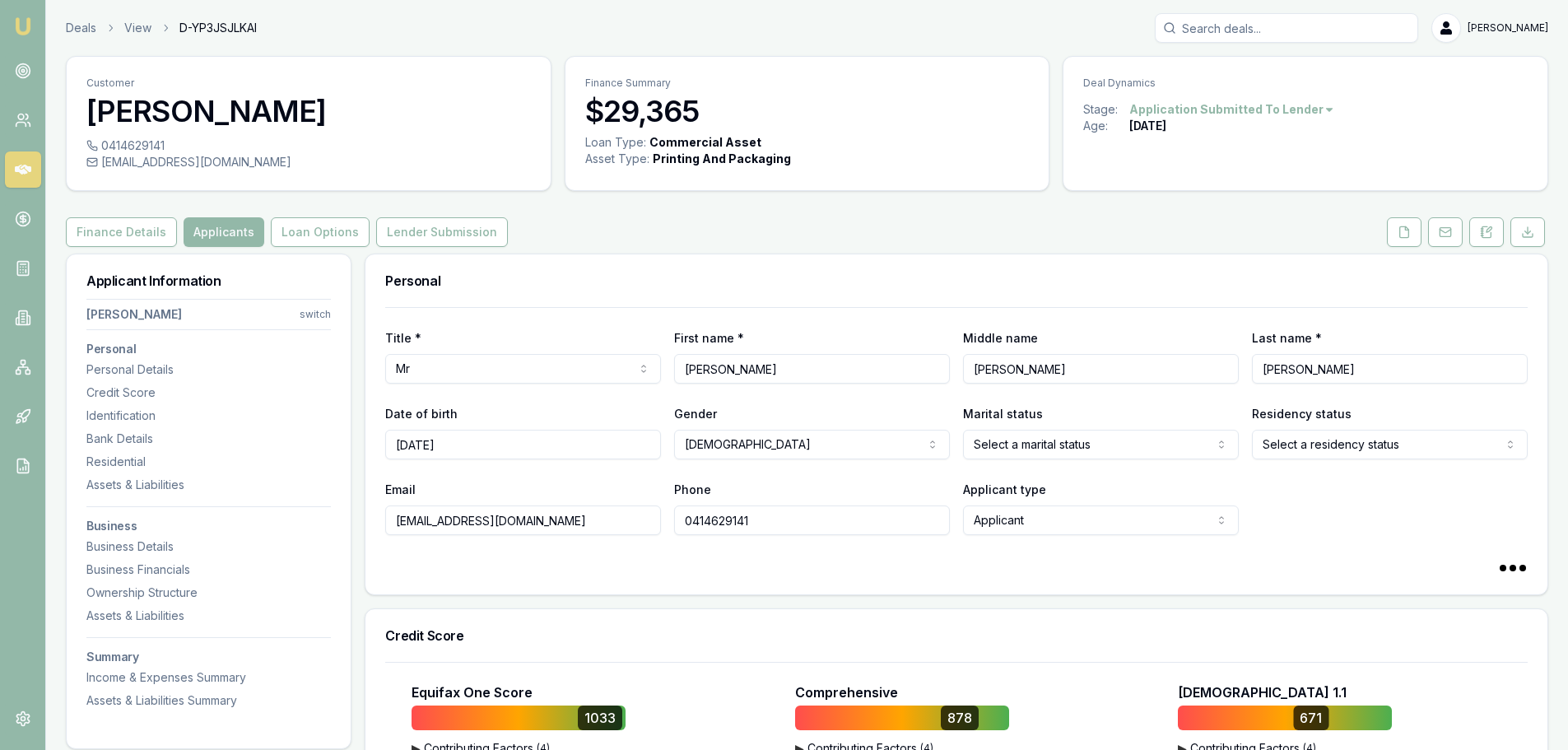
click at [437, 229] on button "Lender Submission" at bounding box center [442, 232] width 132 height 29
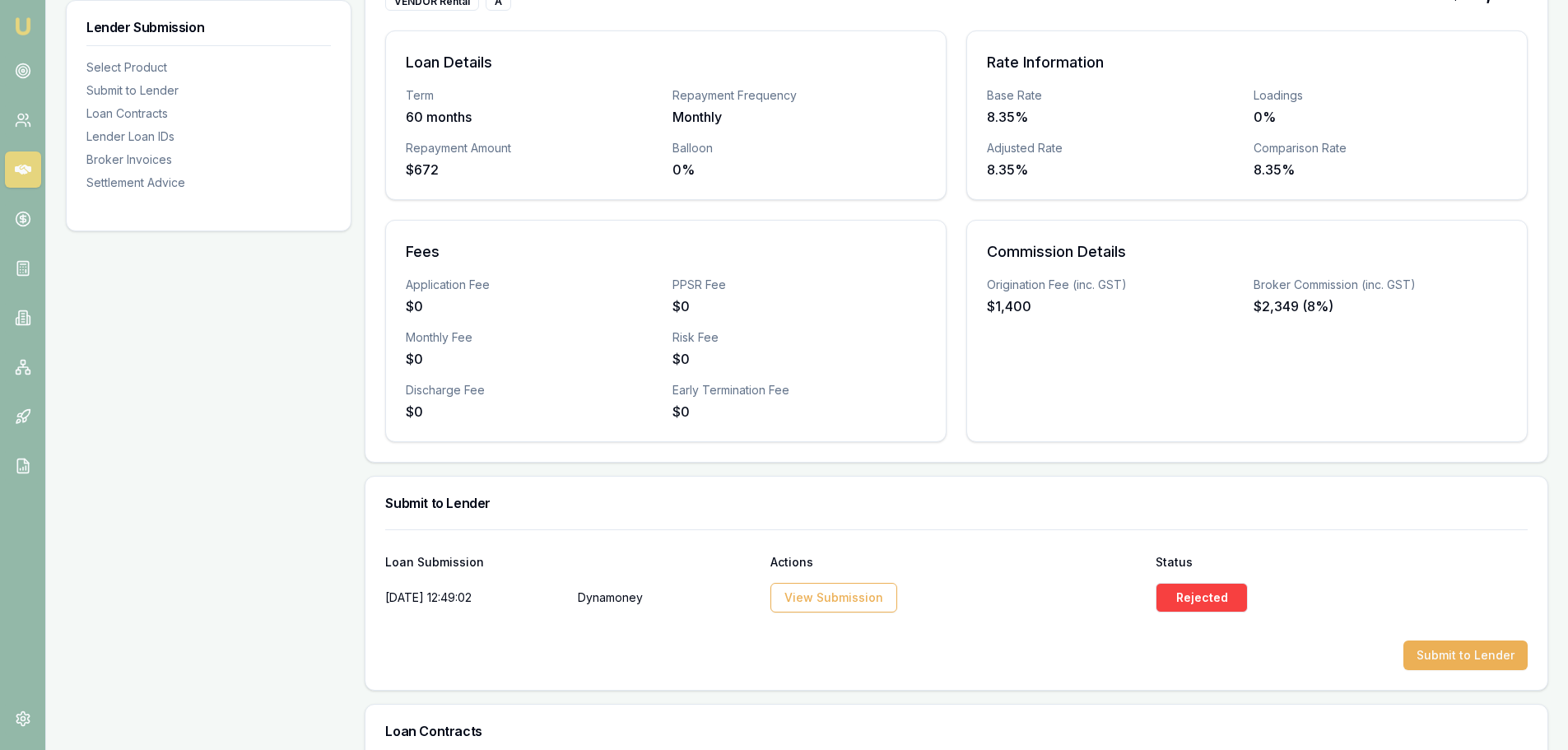
scroll to position [412, 0]
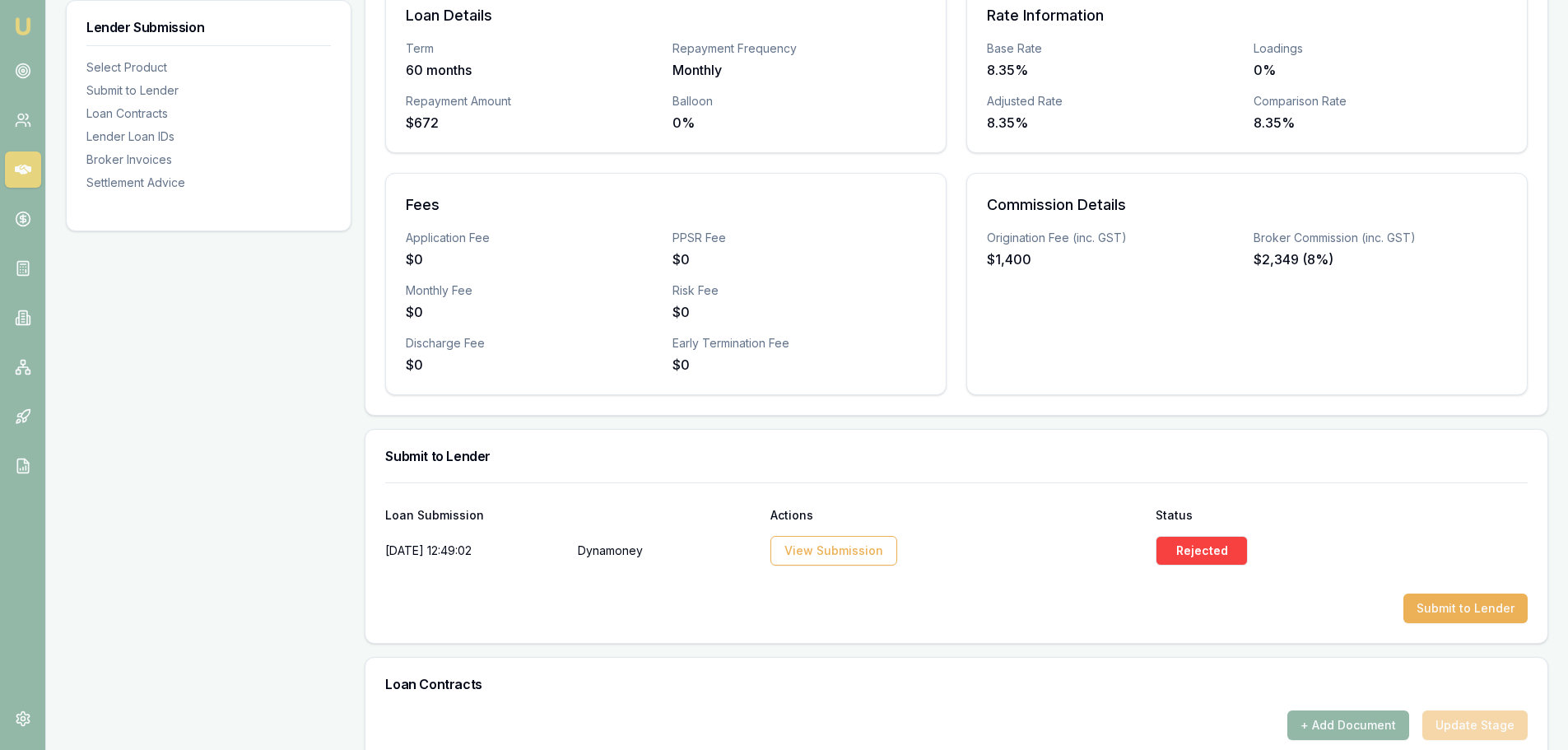
click at [1447, 614] on button "Submit to Lender" at bounding box center [1465, 608] width 124 height 29
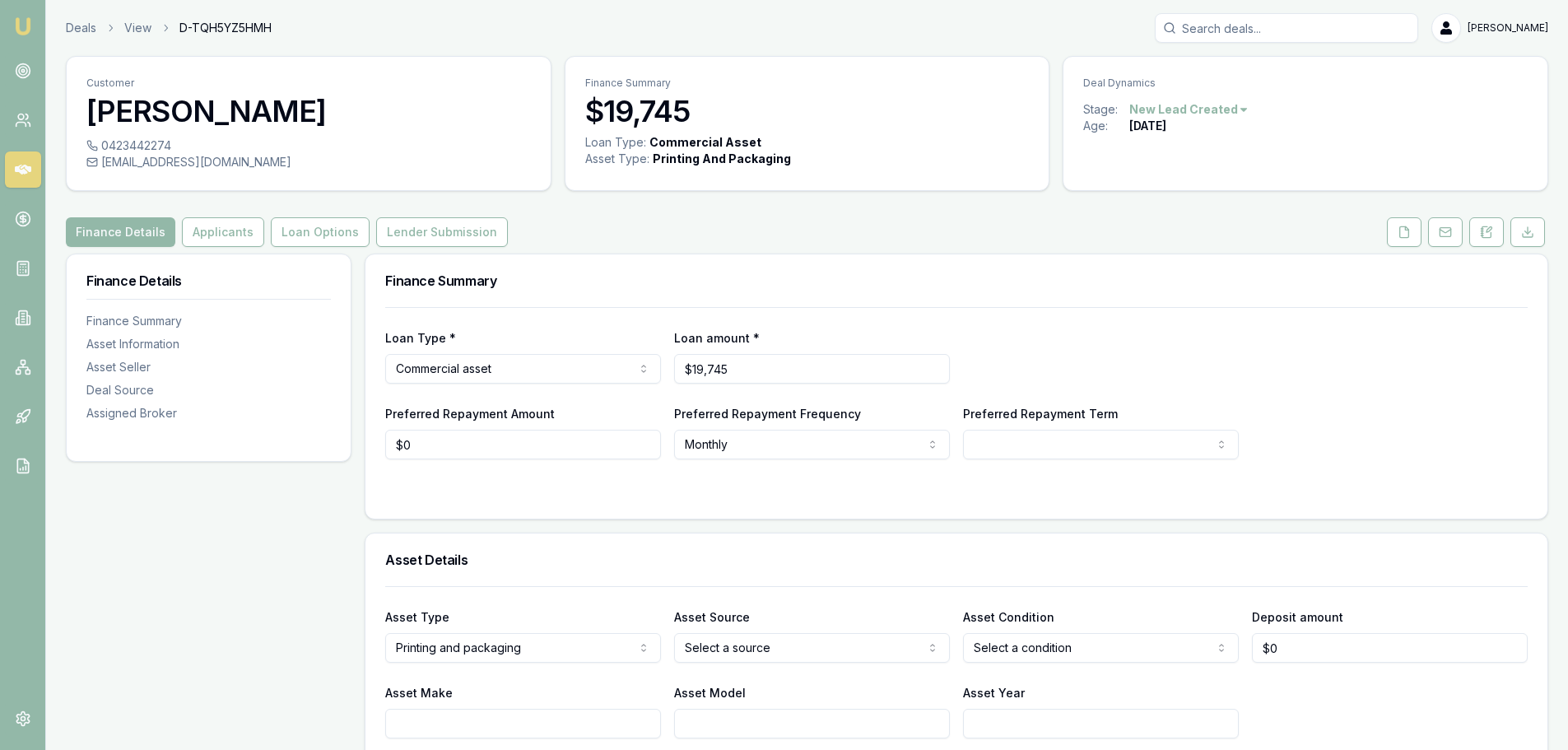
click at [222, 245] on button "Applicants" at bounding box center [222, 232] width 83 height 29
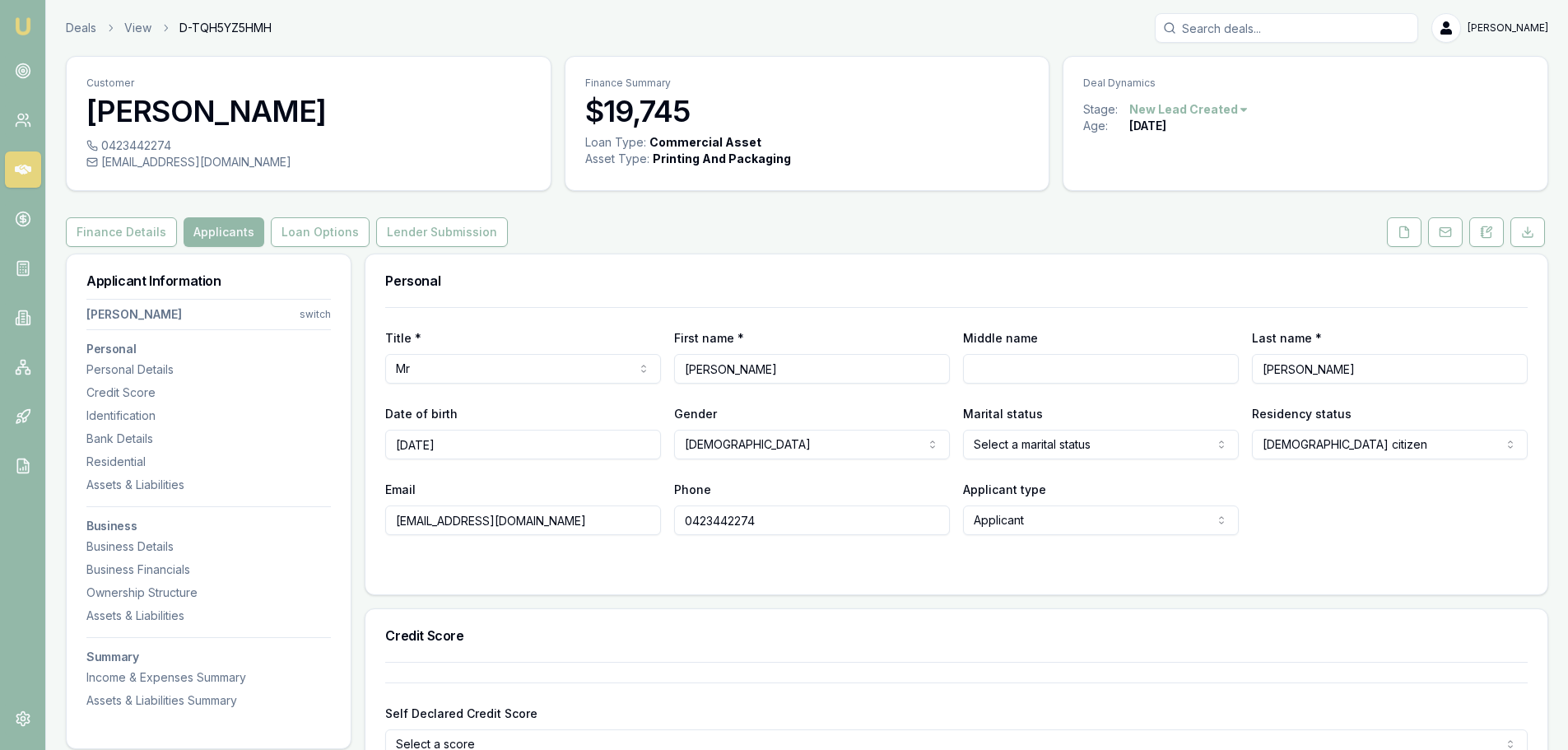
click at [341, 238] on button "Loan Options" at bounding box center [321, 232] width 99 height 29
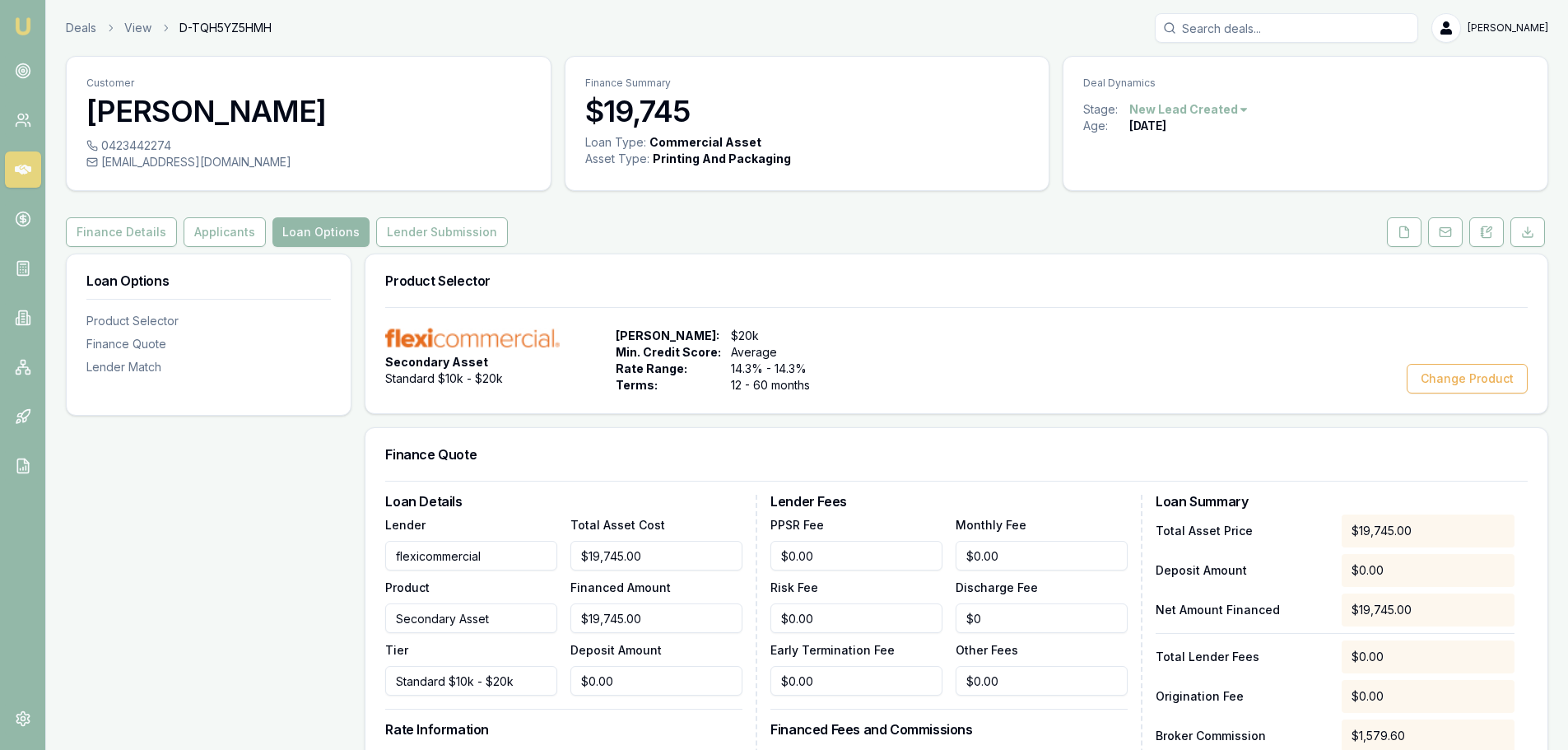
click at [391, 238] on button "Lender Submission" at bounding box center [442, 232] width 132 height 29
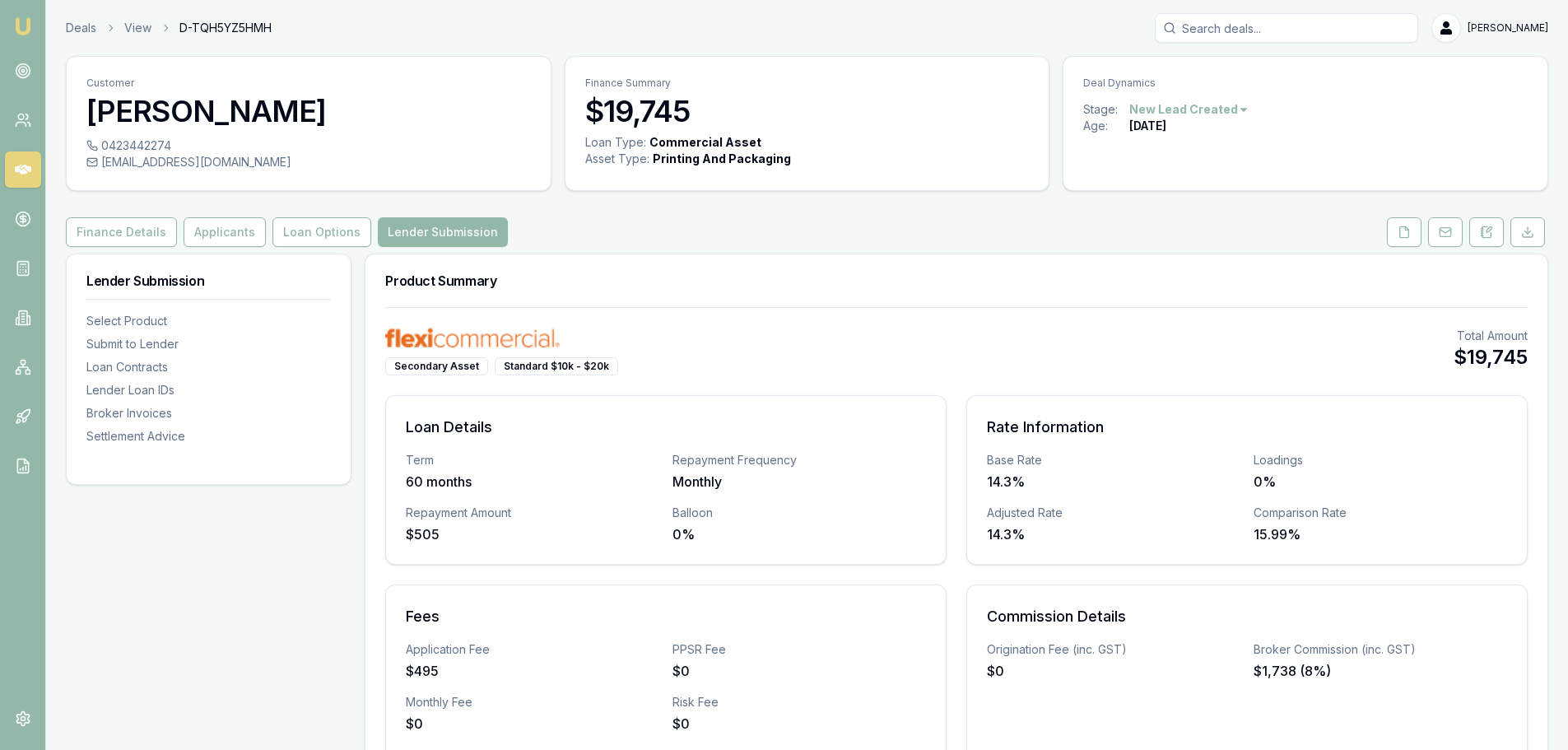
click at [117, 228] on button "Finance Details" at bounding box center [121, 232] width 111 height 29
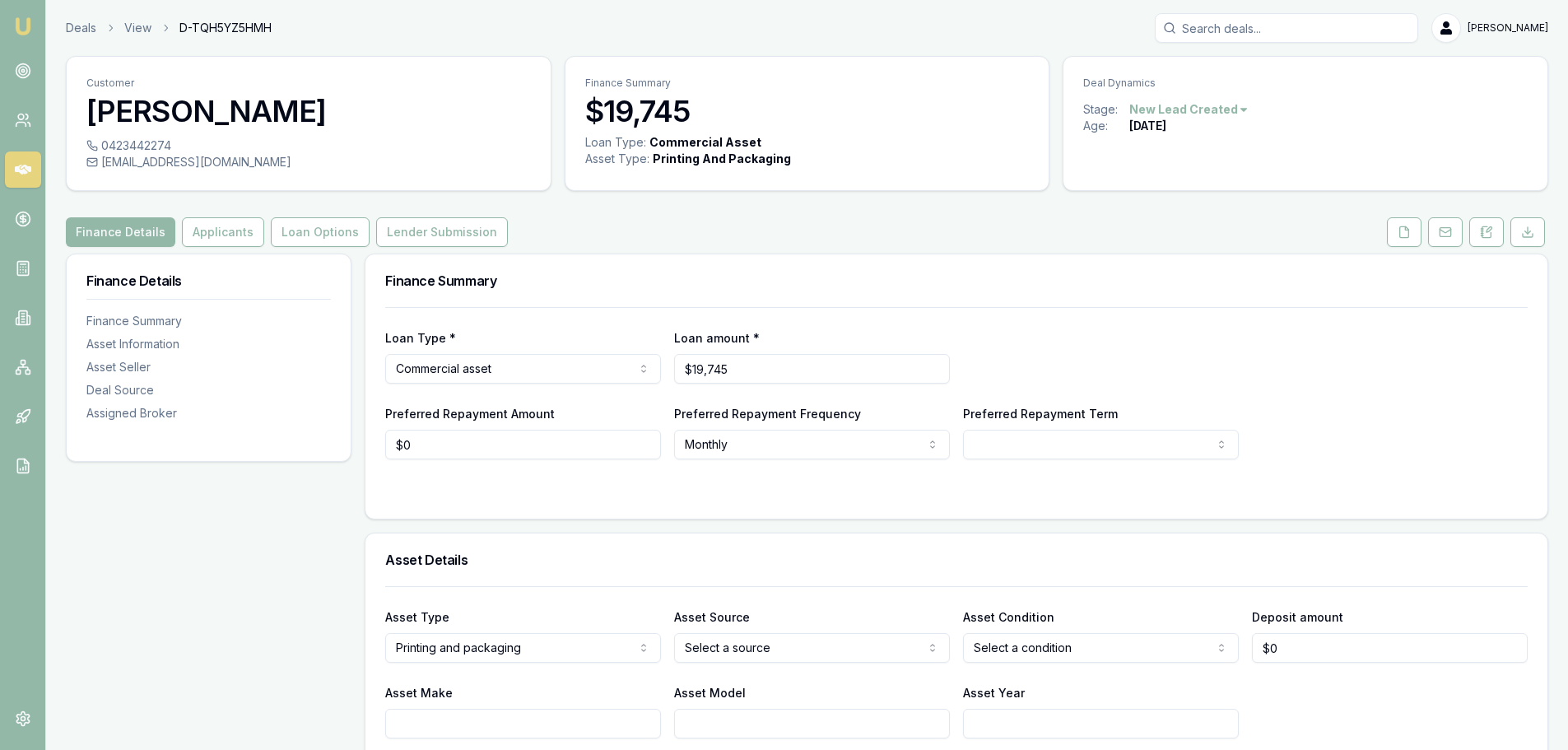
click at [240, 112] on h3 "[PERSON_NAME]" at bounding box center [308, 111] width 444 height 33
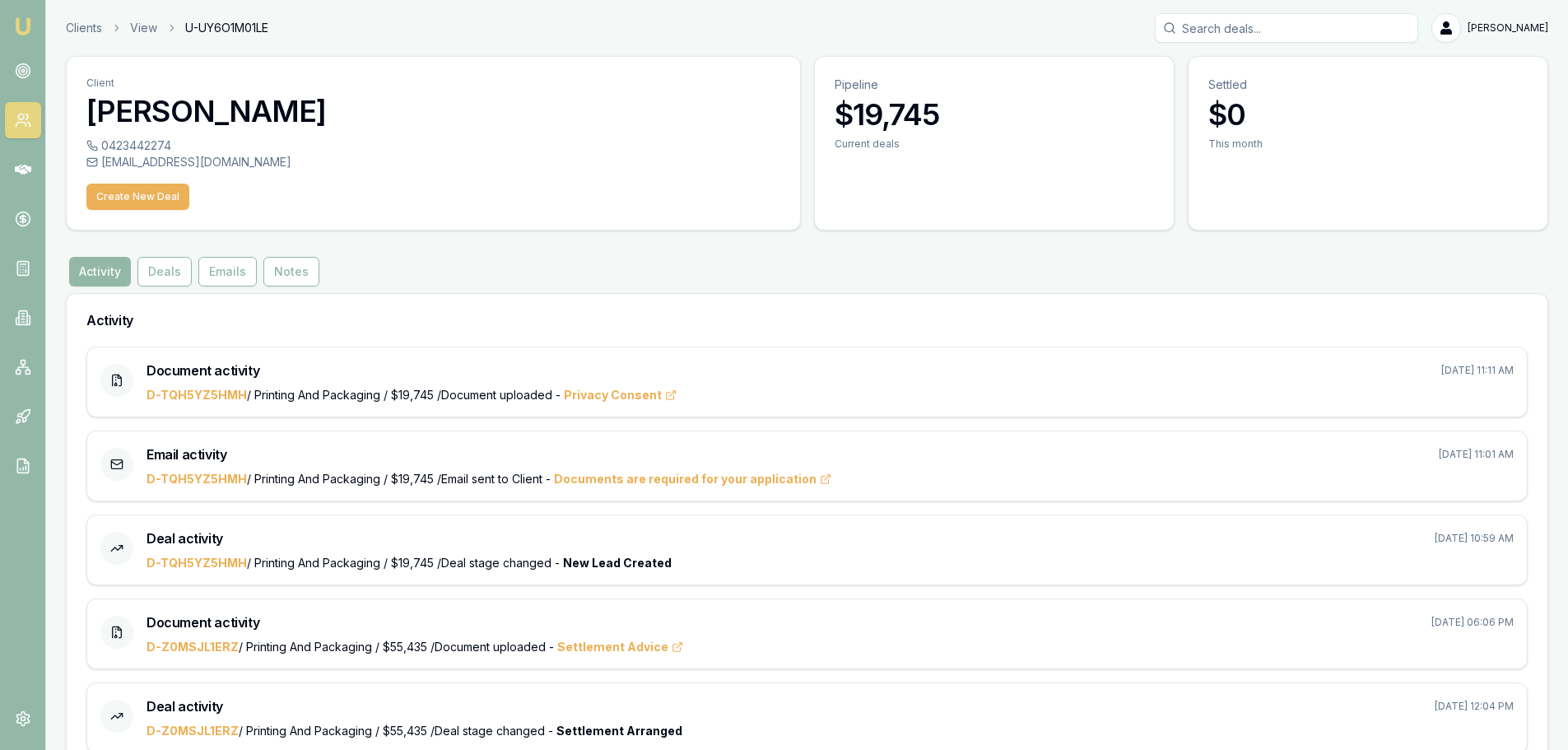
click at [156, 188] on button "Create New Deal" at bounding box center [138, 196] width 103 height 26
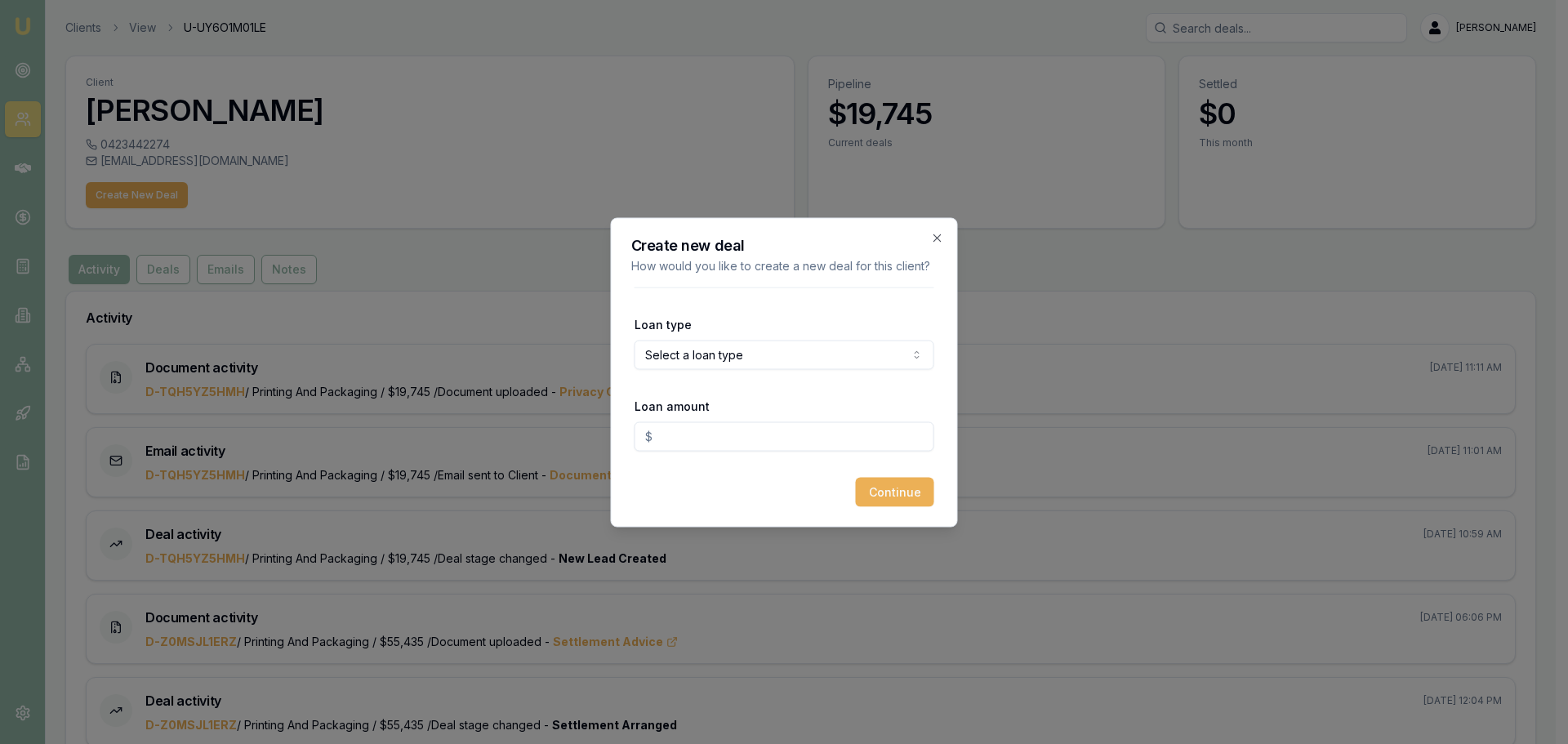
click at [776, 341] on body "Emu Broker Clients View U-UY6O1M01LE [PERSON_NAME] Toggle Menu Client [PERSON_N…" at bounding box center [778, 372] width 1556 height 744
select select "COMMERCIAL_ASSET"
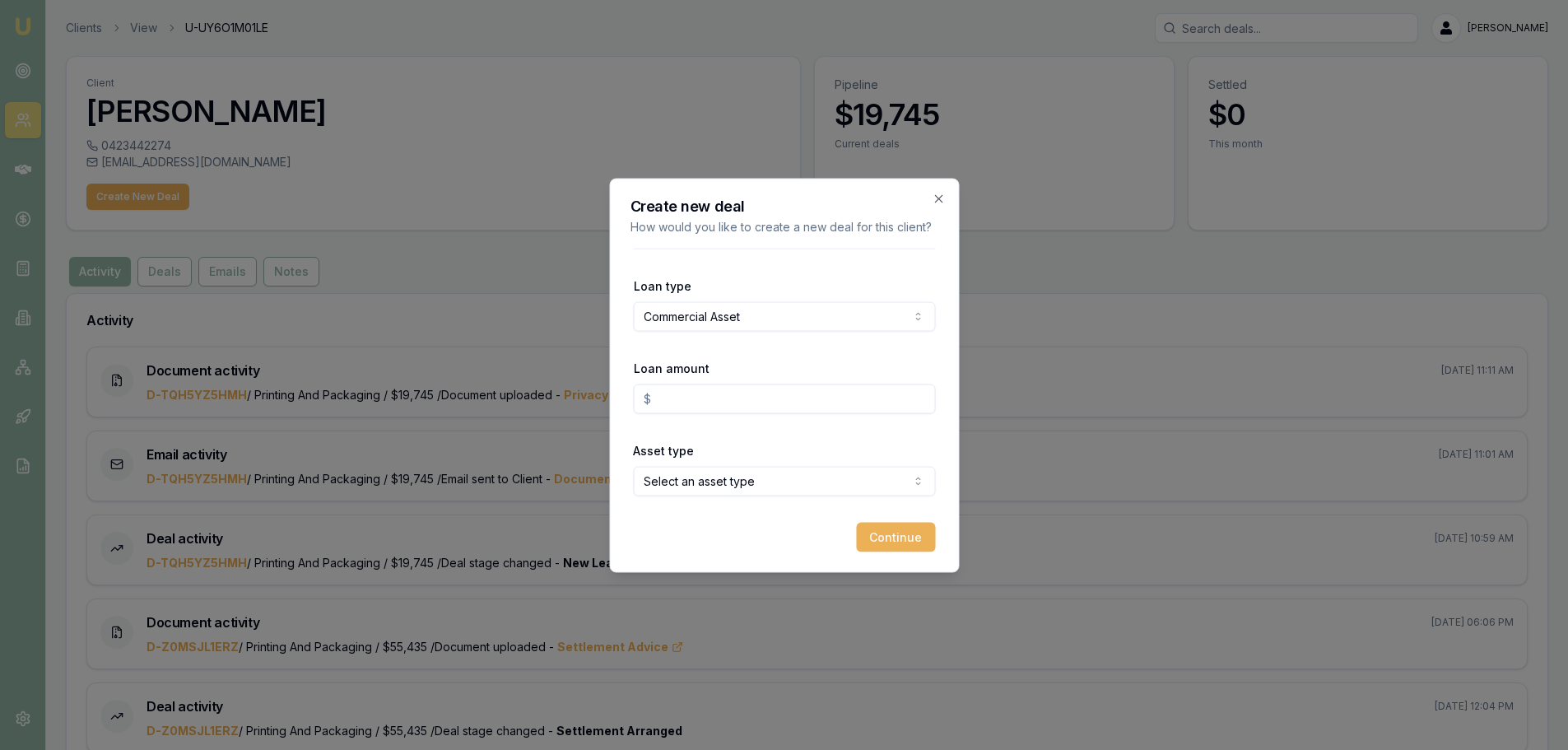
click at [718, 403] on input "Loan amount" at bounding box center [783, 398] width 302 height 29
click at [728, 328] on body "Emu Broker Clients View U-UY6O1M01LE [PERSON_NAME] Toggle Menu Client [PERSON_N…" at bounding box center [784, 375] width 1568 height 750
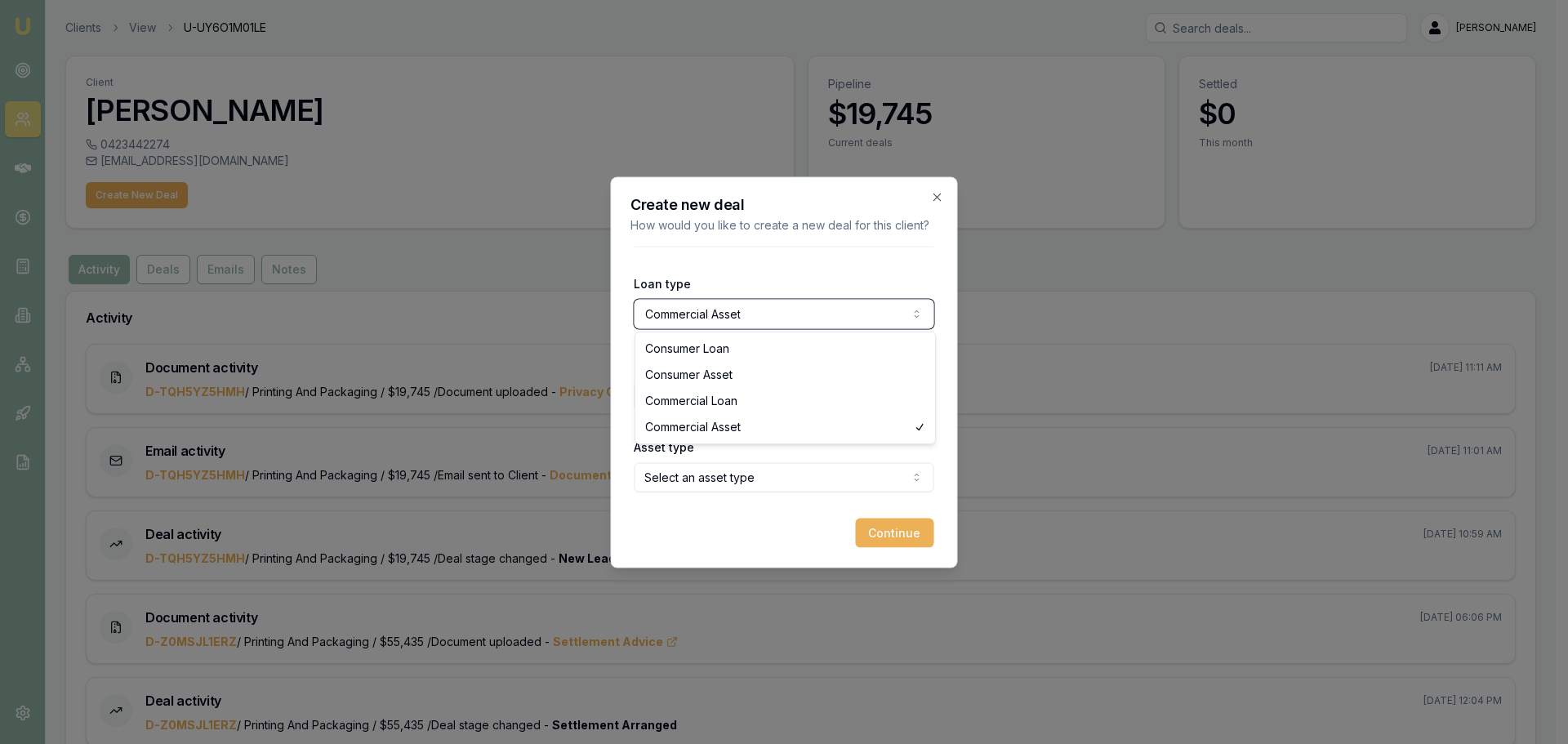
click at [722, 326] on body "Emu Broker Clients View U-UY6O1M01LE [PERSON_NAME] Toggle Menu Client [PERSON_N…" at bounding box center [778, 372] width 1556 height 744
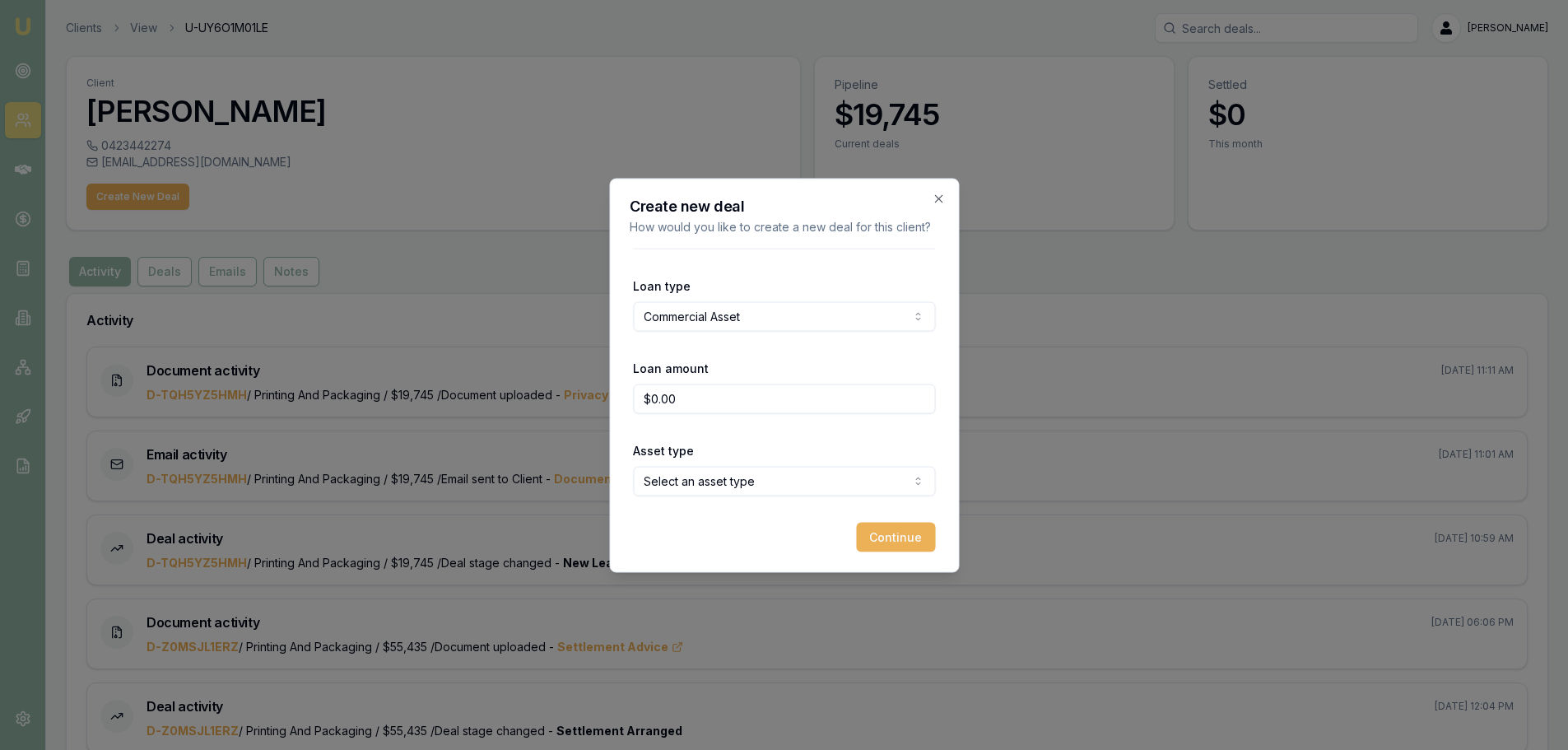
click at [728, 387] on input "$0.00" at bounding box center [783, 398] width 302 height 29
click at [635, 400] on input "$0.00" at bounding box center [783, 398] width 302 height 29
type input "$23,199.00"
click at [720, 490] on body "Emu Broker Clients View U-UY6O1M01LE [PERSON_NAME] Toggle Menu Client [PERSON_N…" at bounding box center [784, 375] width 1568 height 750
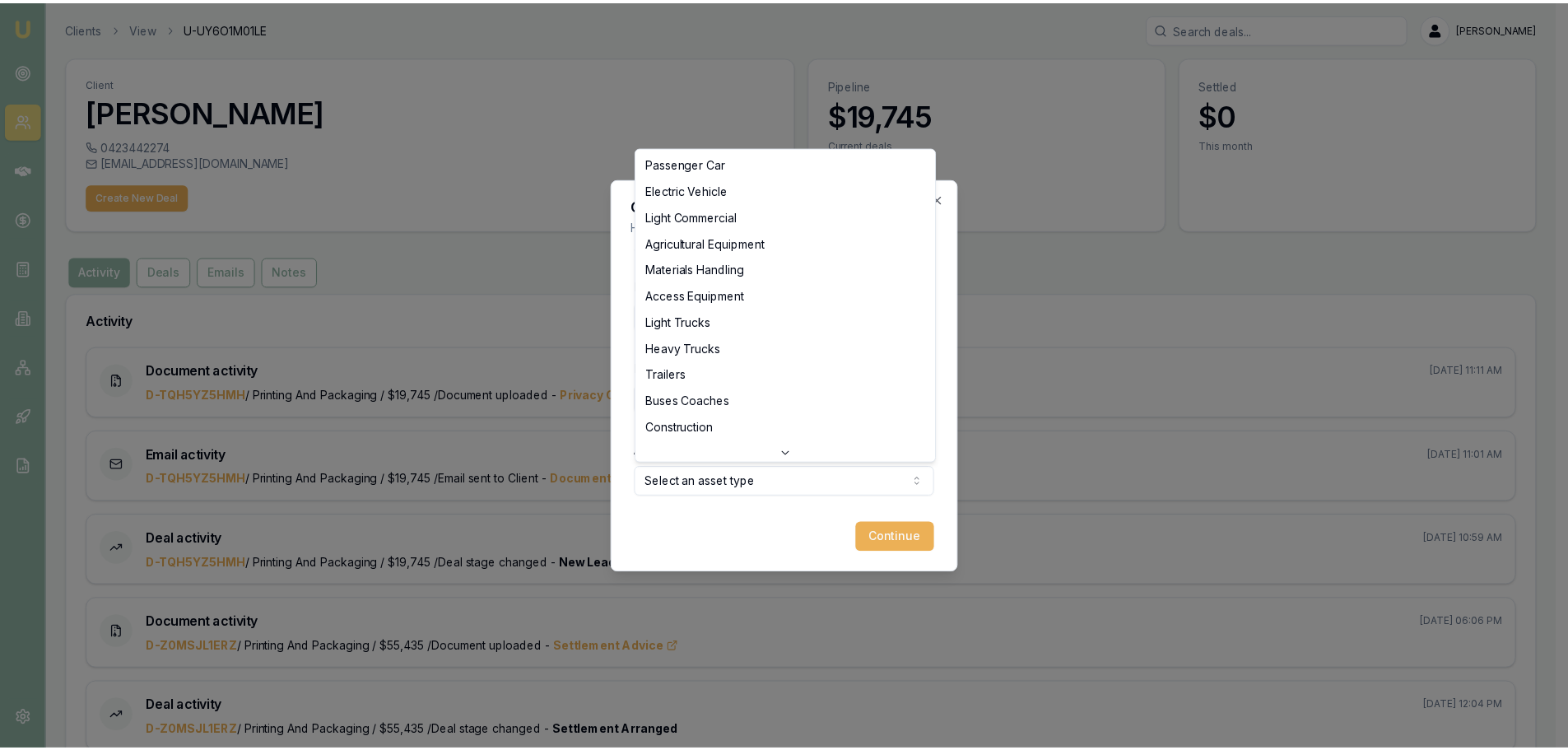
scroll to position [369, 0]
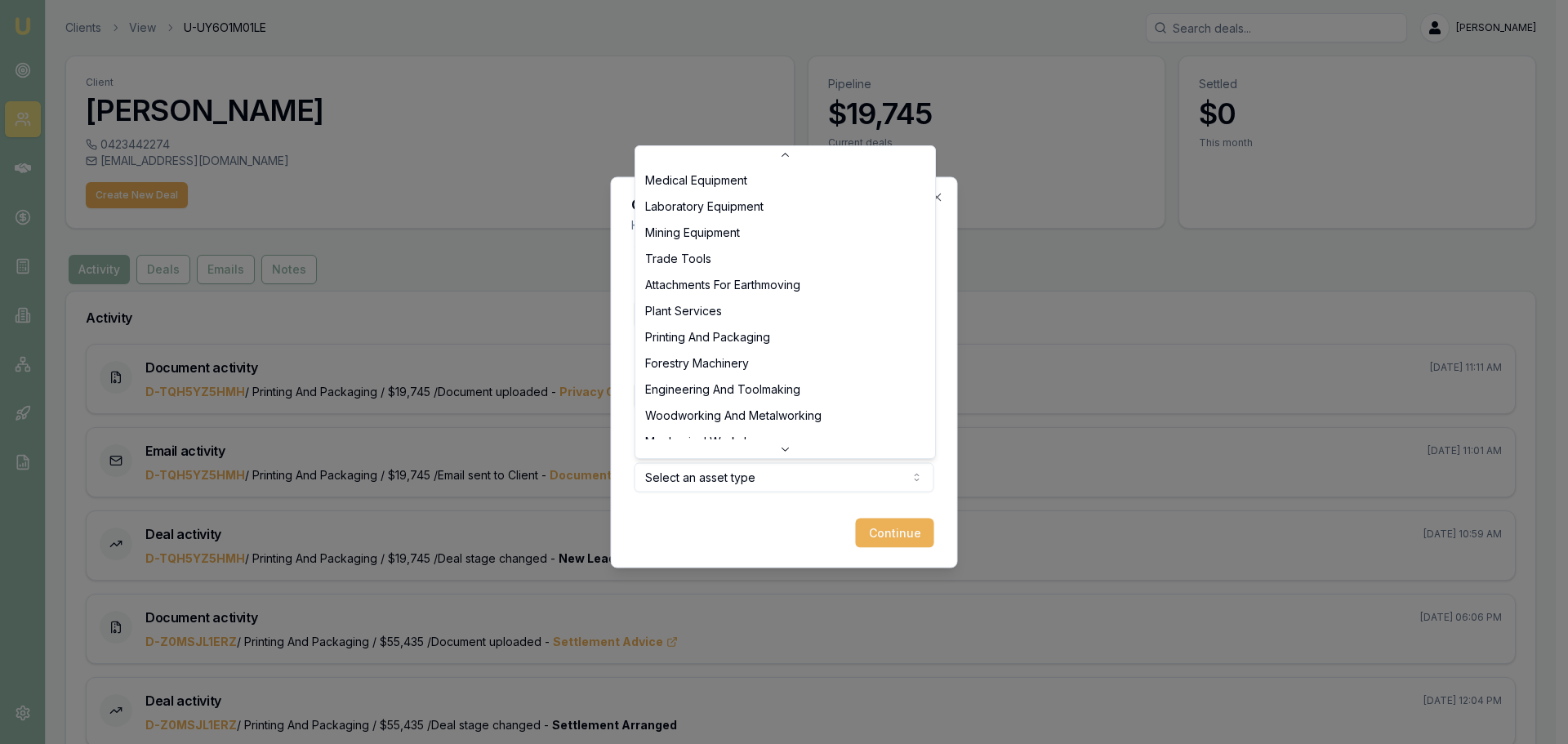
select select "PRINTING_AND_PACKAGING"
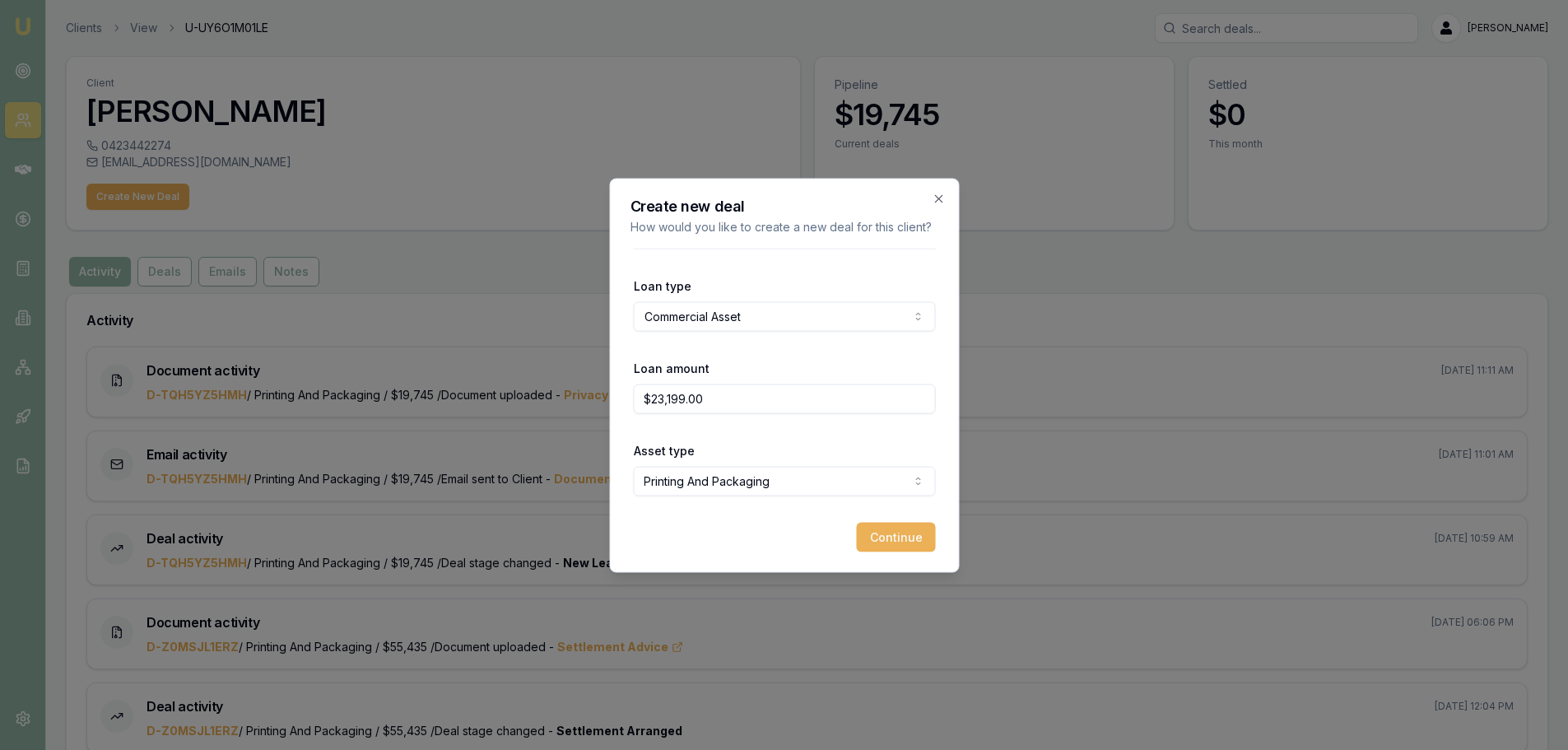
click at [903, 536] on button "Continue" at bounding box center [895, 536] width 79 height 29
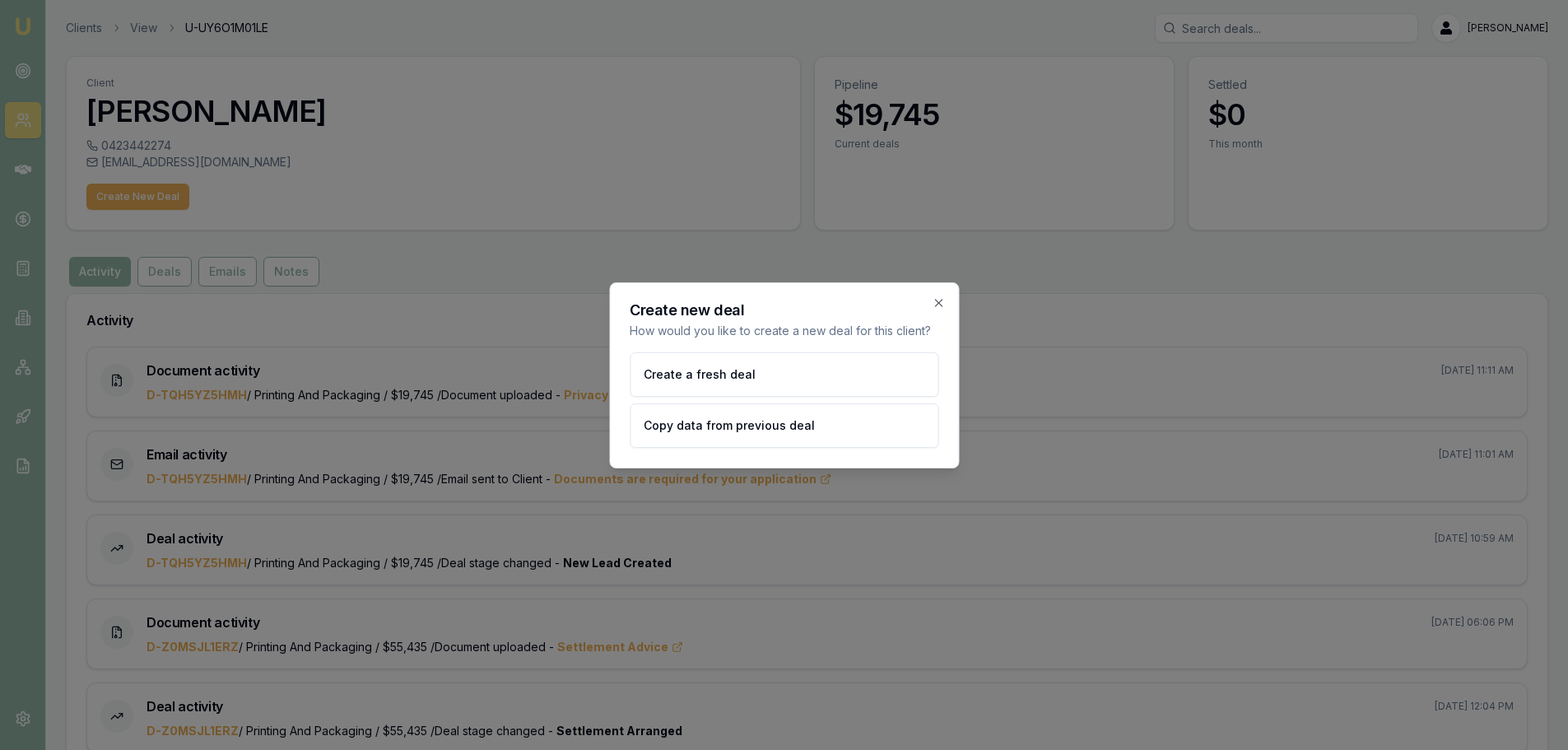
click at [657, 368] on button "Create a fresh deal" at bounding box center [784, 375] width 309 height 45
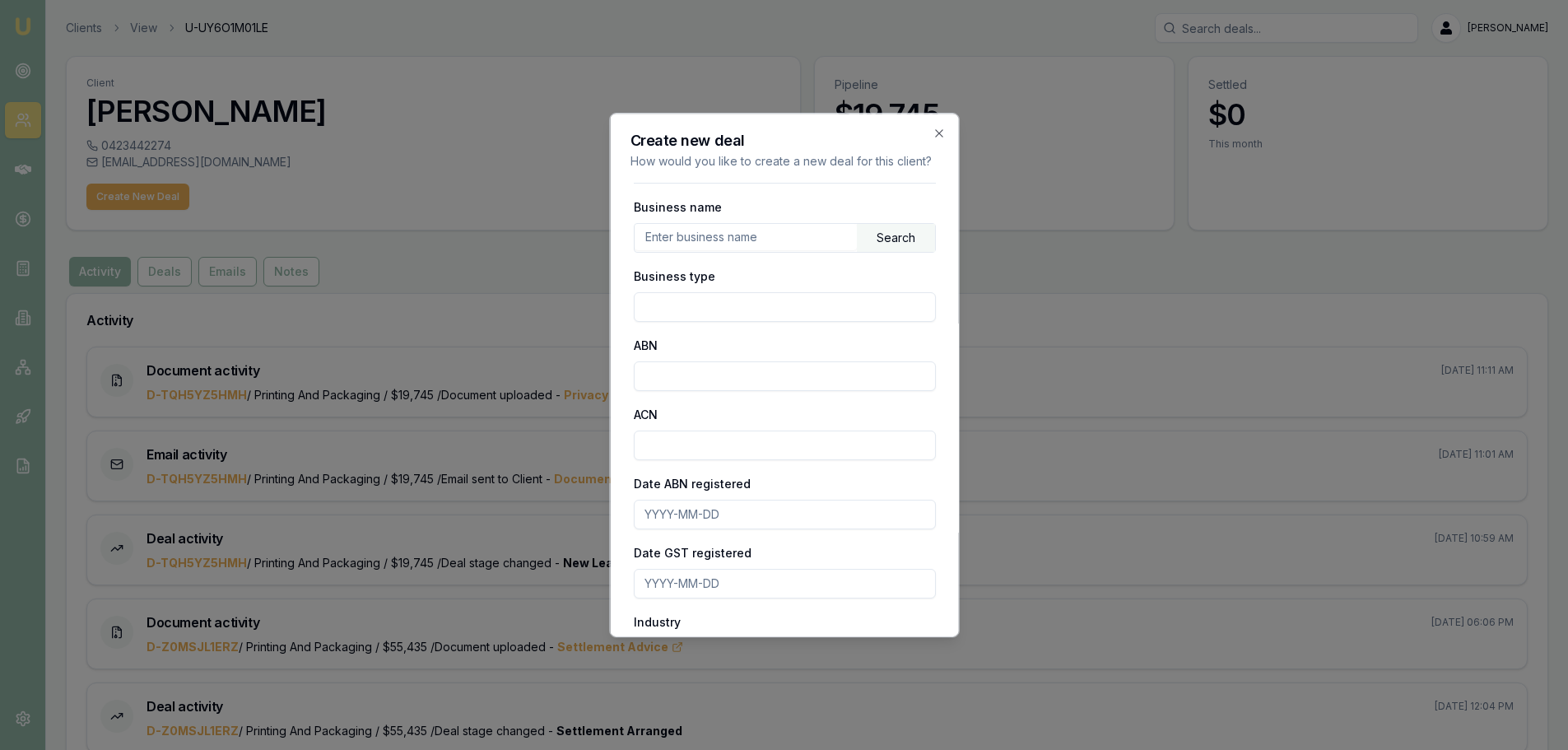
click at [780, 251] on input "text" at bounding box center [744, 236] width 222 height 26
click at [872, 252] on div "Search" at bounding box center [895, 237] width 78 height 28
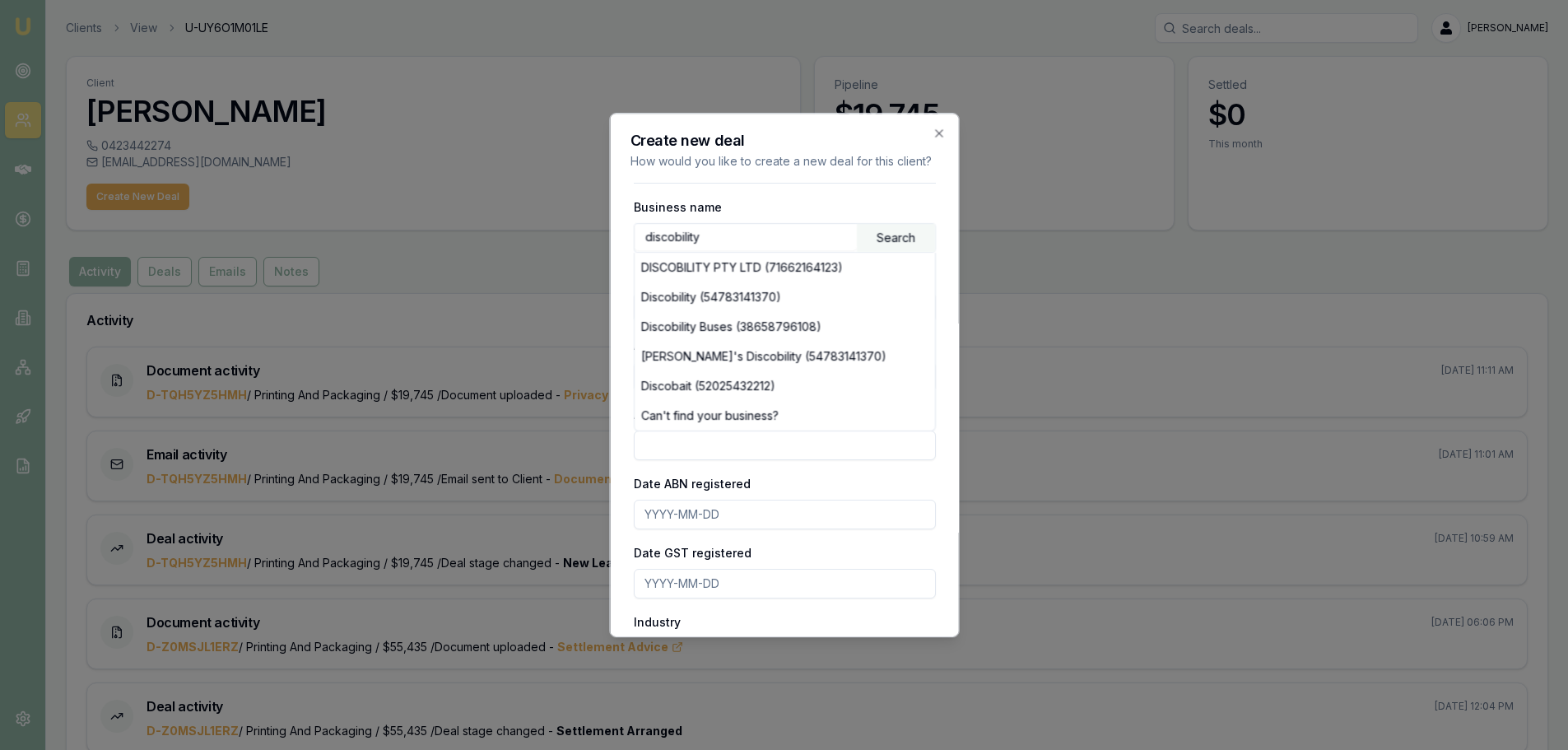
click at [722, 283] on div "DISCOBILITY PTY LTD (71662164123)" at bounding box center [783, 267] width 300 height 29
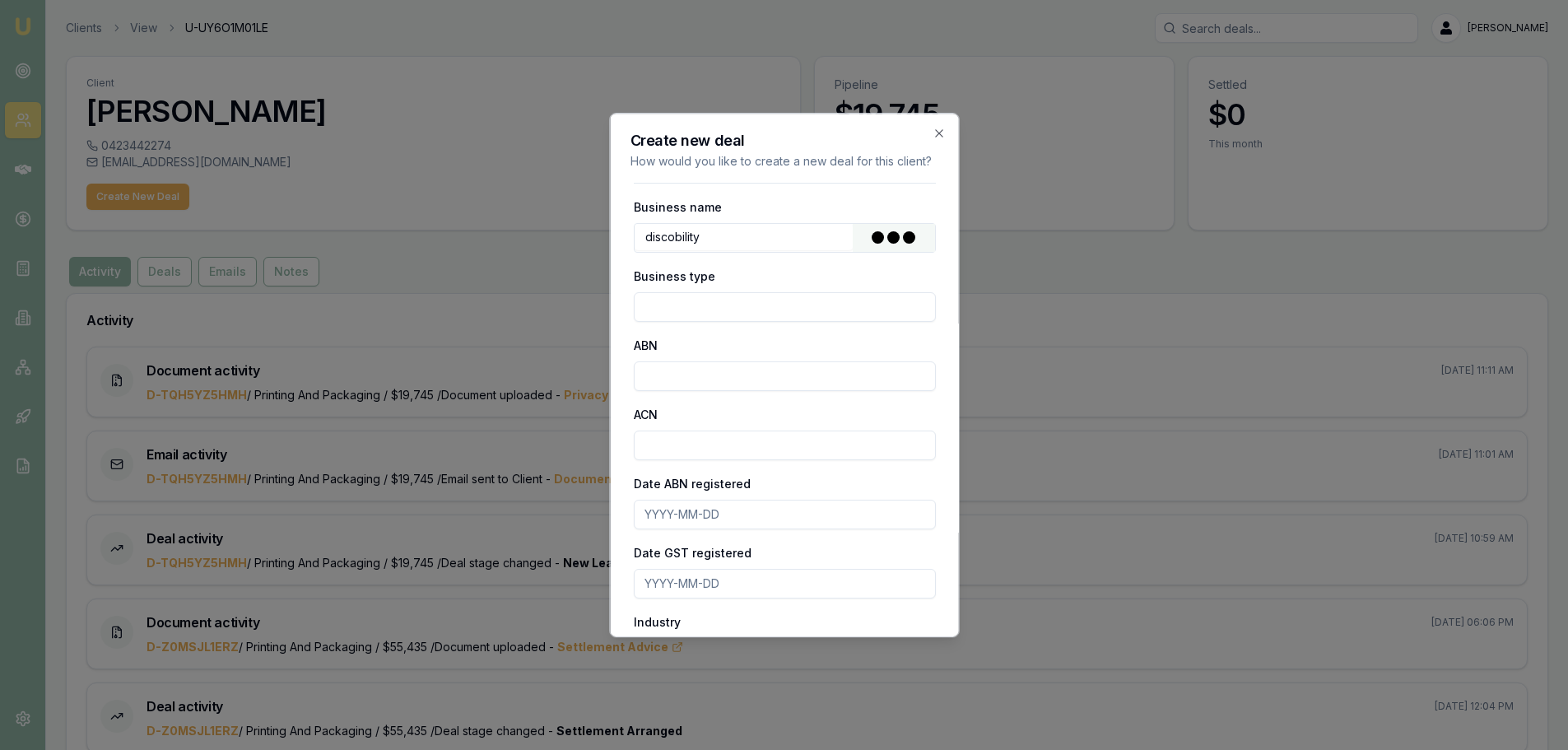
type input "DISCOBILITY PTY LTD"
type input "Australian Private Company"
type input "71662164123"
type input "662164123"
type input "2022-09-02"
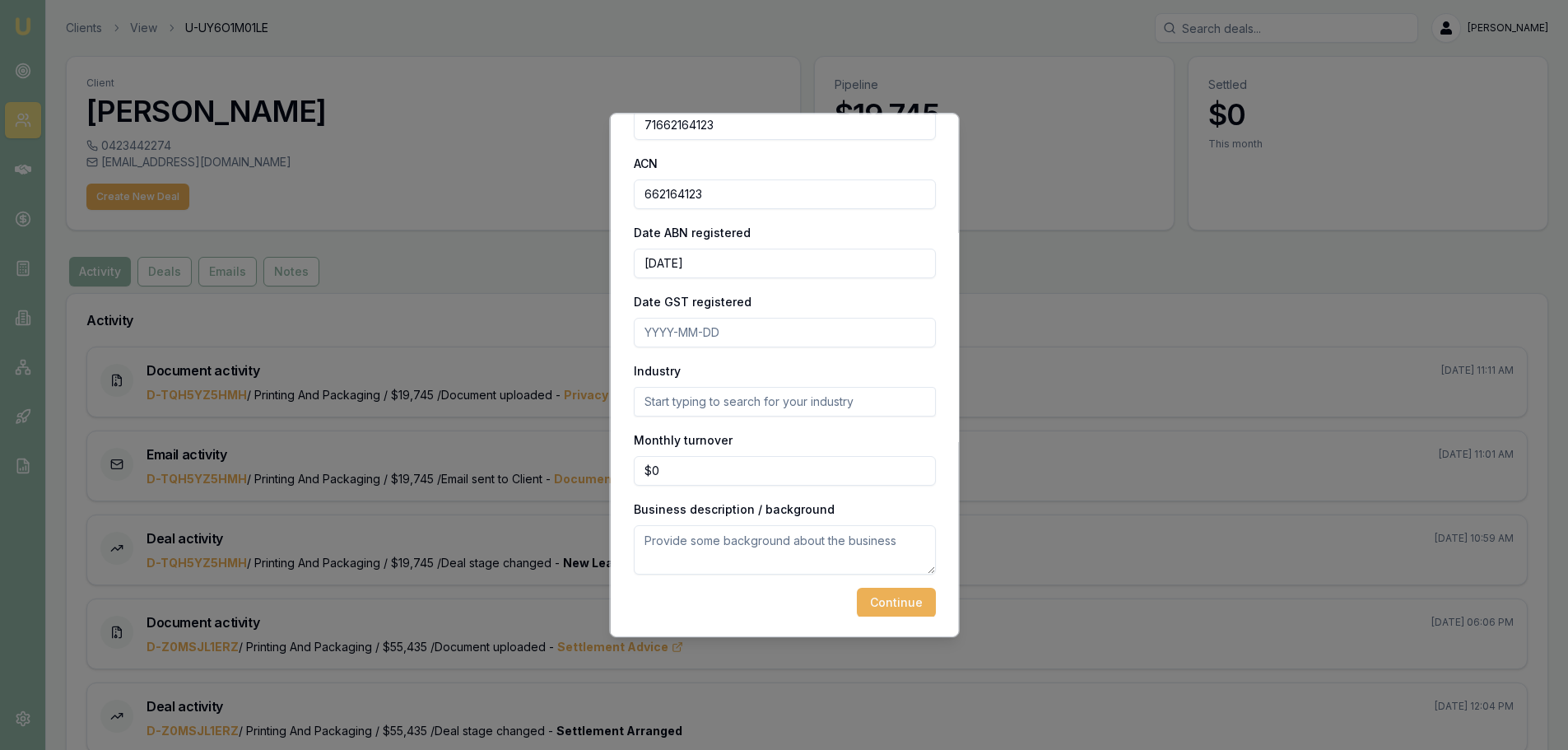
scroll to position [107, 0]
click at [868, 605] on button "Continue" at bounding box center [895, 602] width 79 height 29
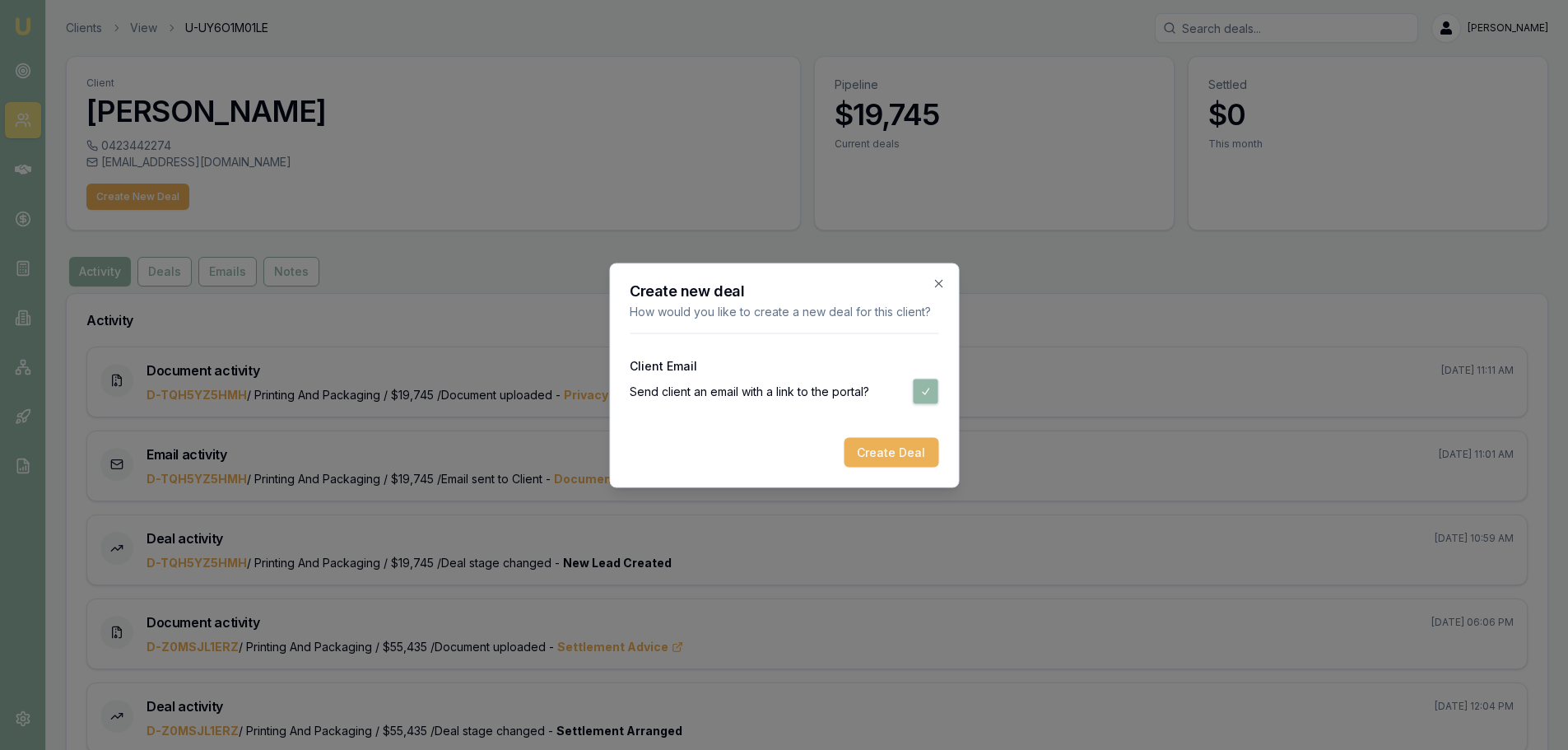
click at [928, 397] on button "button" at bounding box center [925, 391] width 26 height 26
checkbox input "false"
click at [893, 452] on button "Create Deal" at bounding box center [890, 452] width 94 height 29
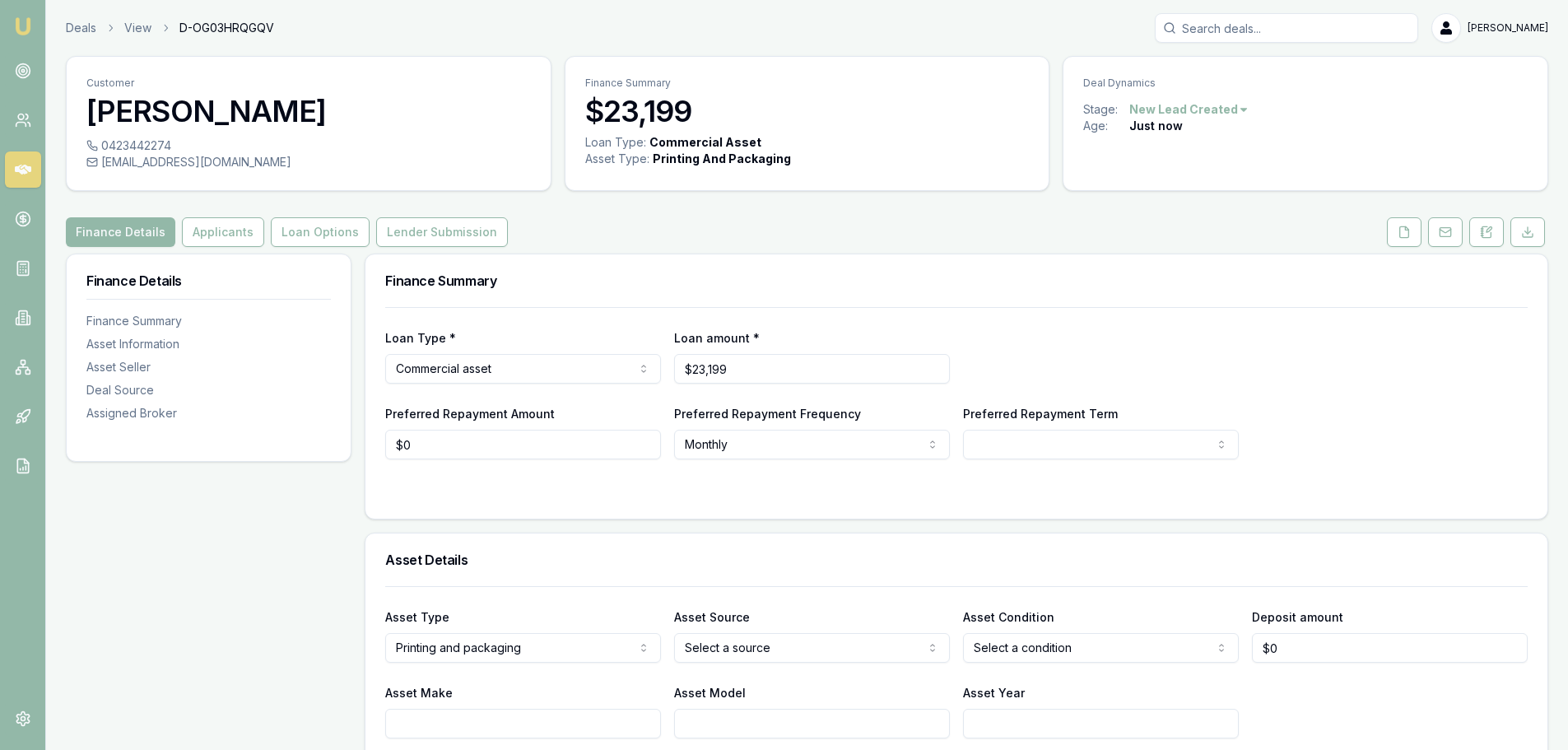
click at [1418, 225] on button at bounding box center [1404, 232] width 35 height 29
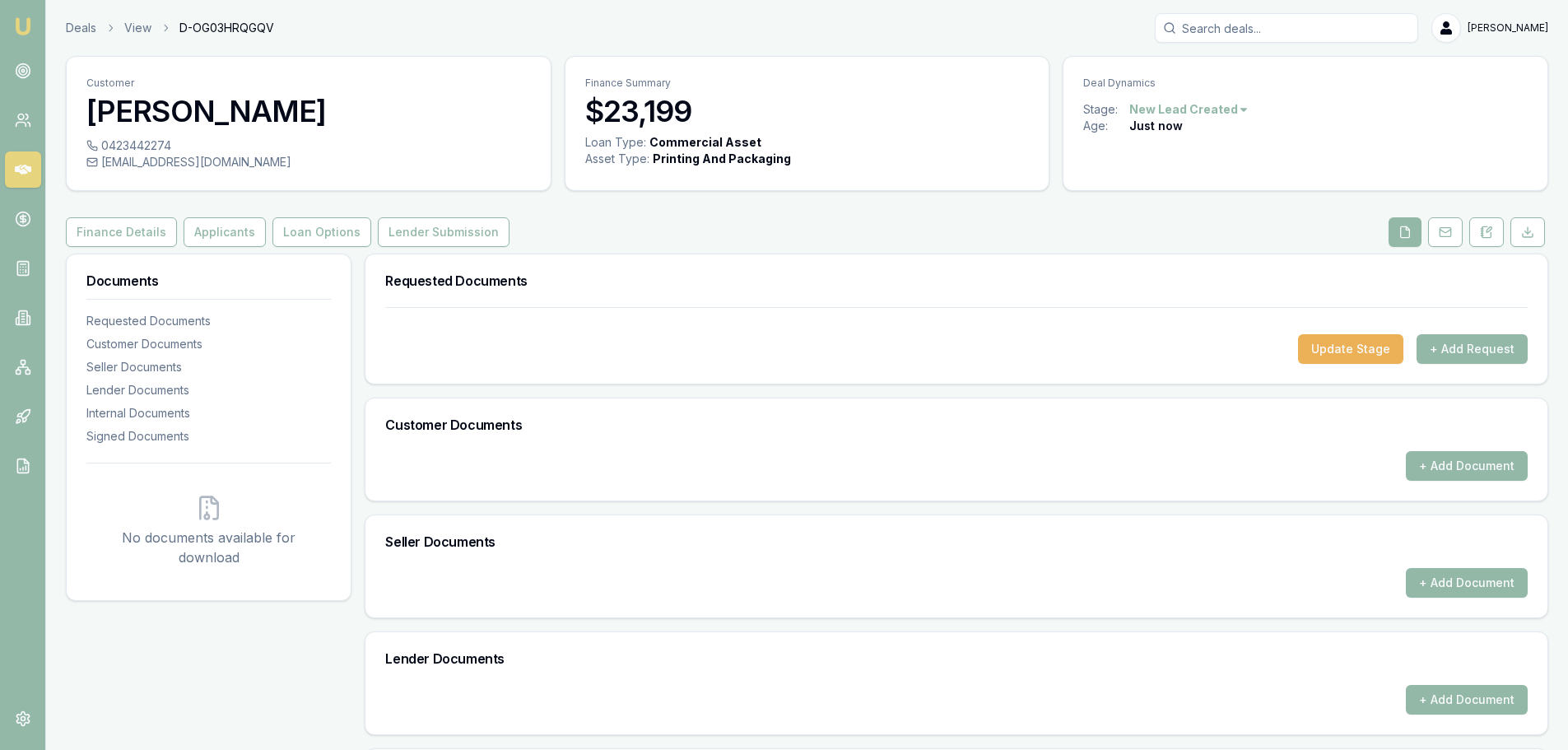
click at [320, 234] on button "Loan Options" at bounding box center [322, 232] width 99 height 29
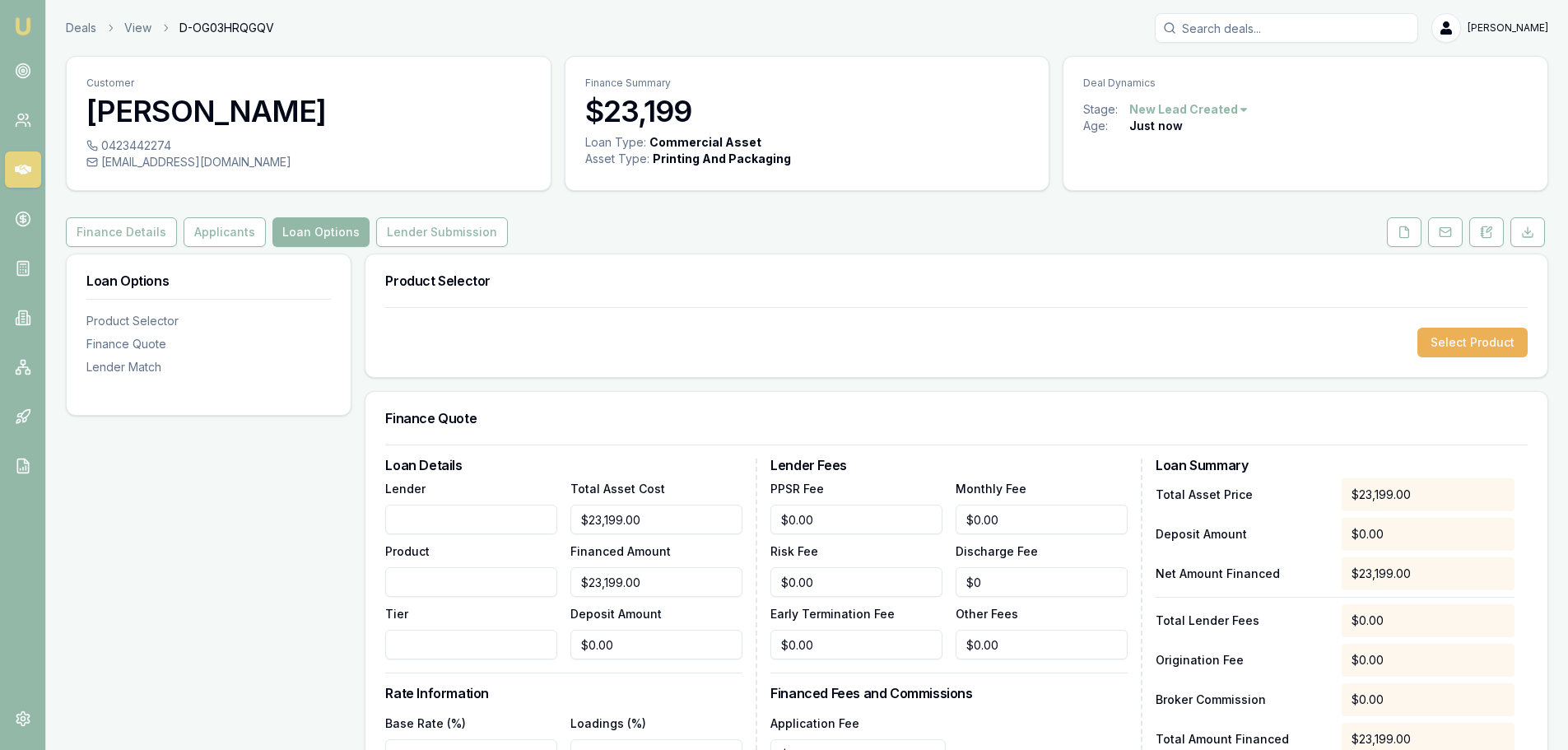
click at [209, 230] on button "Applicants" at bounding box center [224, 232] width 83 height 29
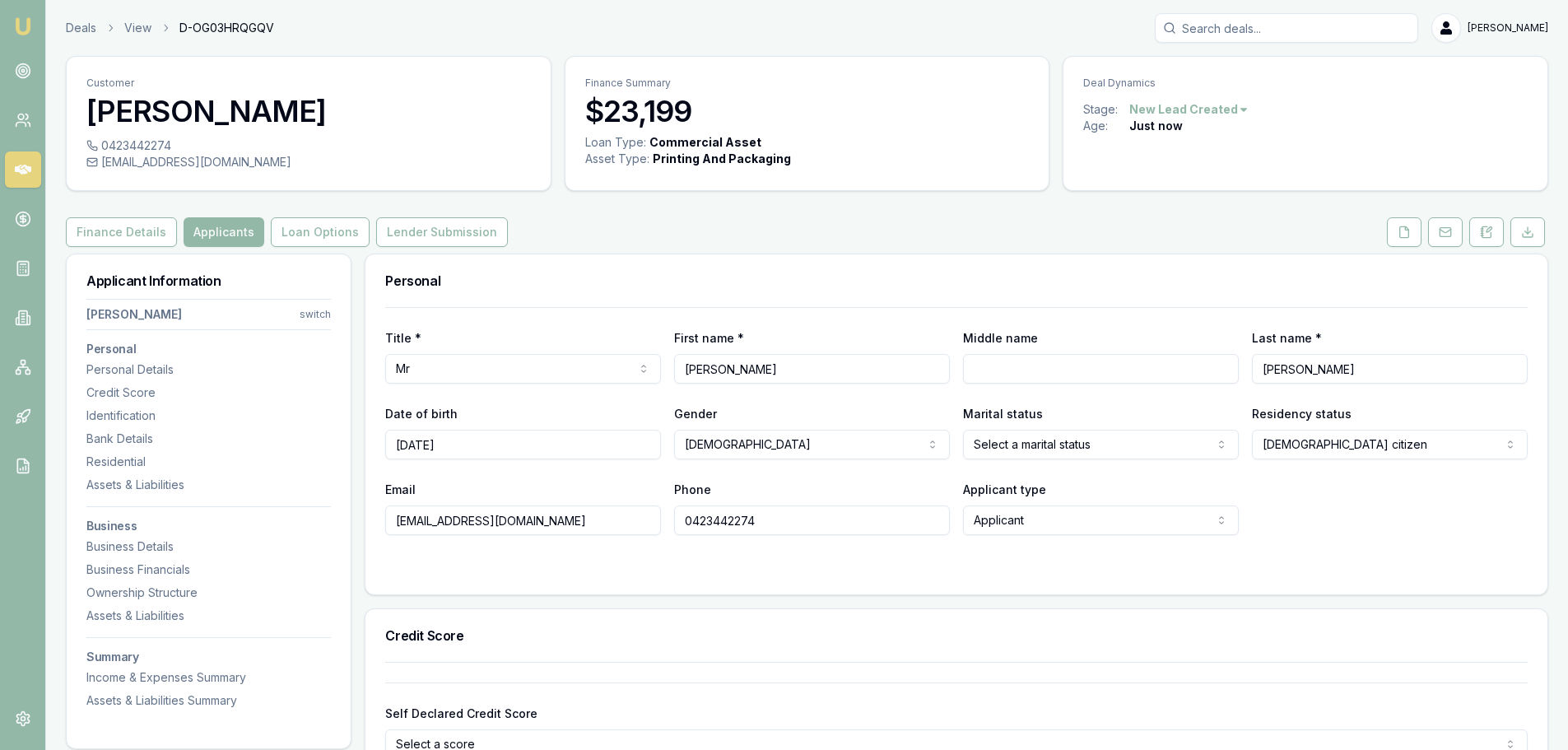
click at [126, 234] on button "Finance Details" at bounding box center [121, 232] width 111 height 29
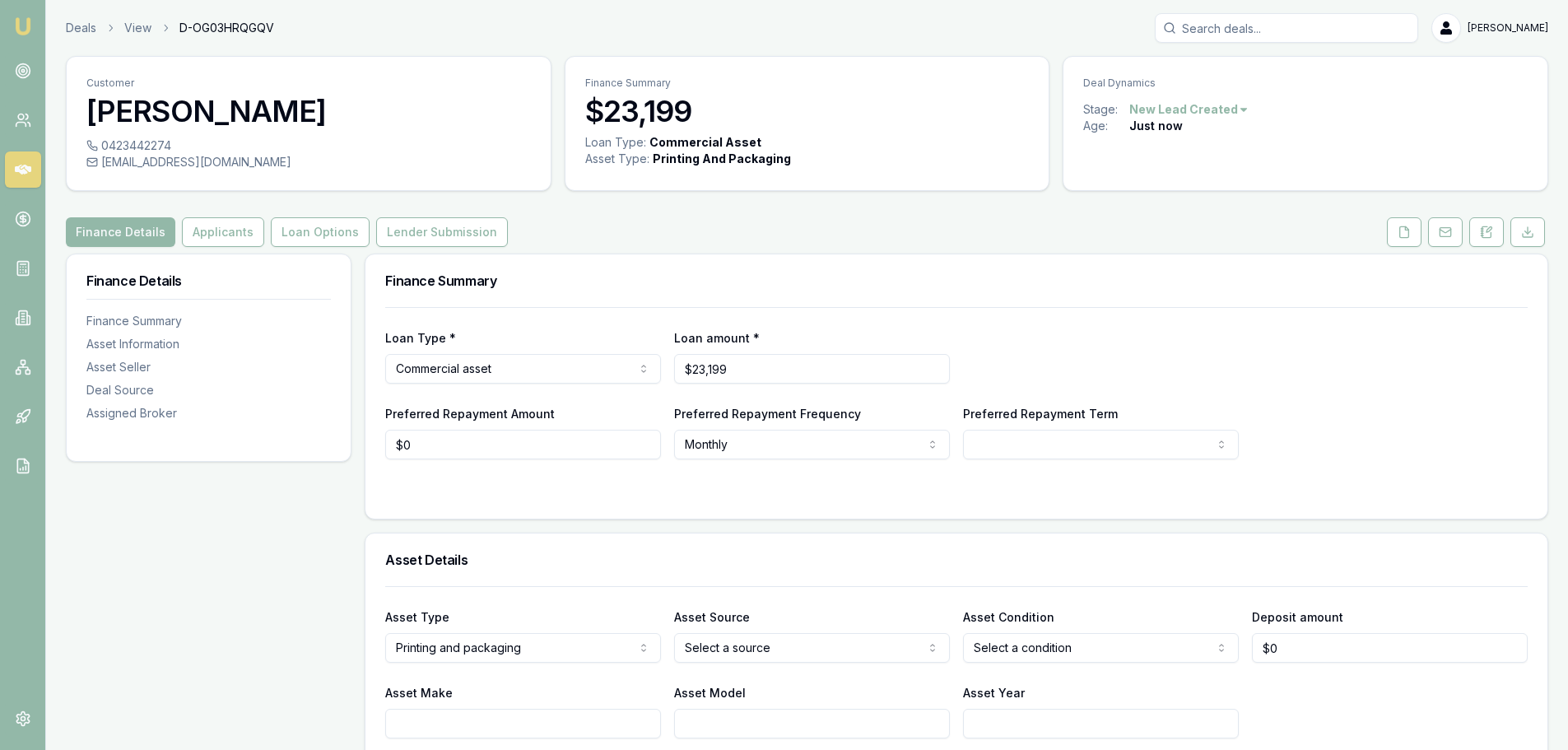
click at [211, 227] on button "Applicants" at bounding box center [222, 232] width 83 height 29
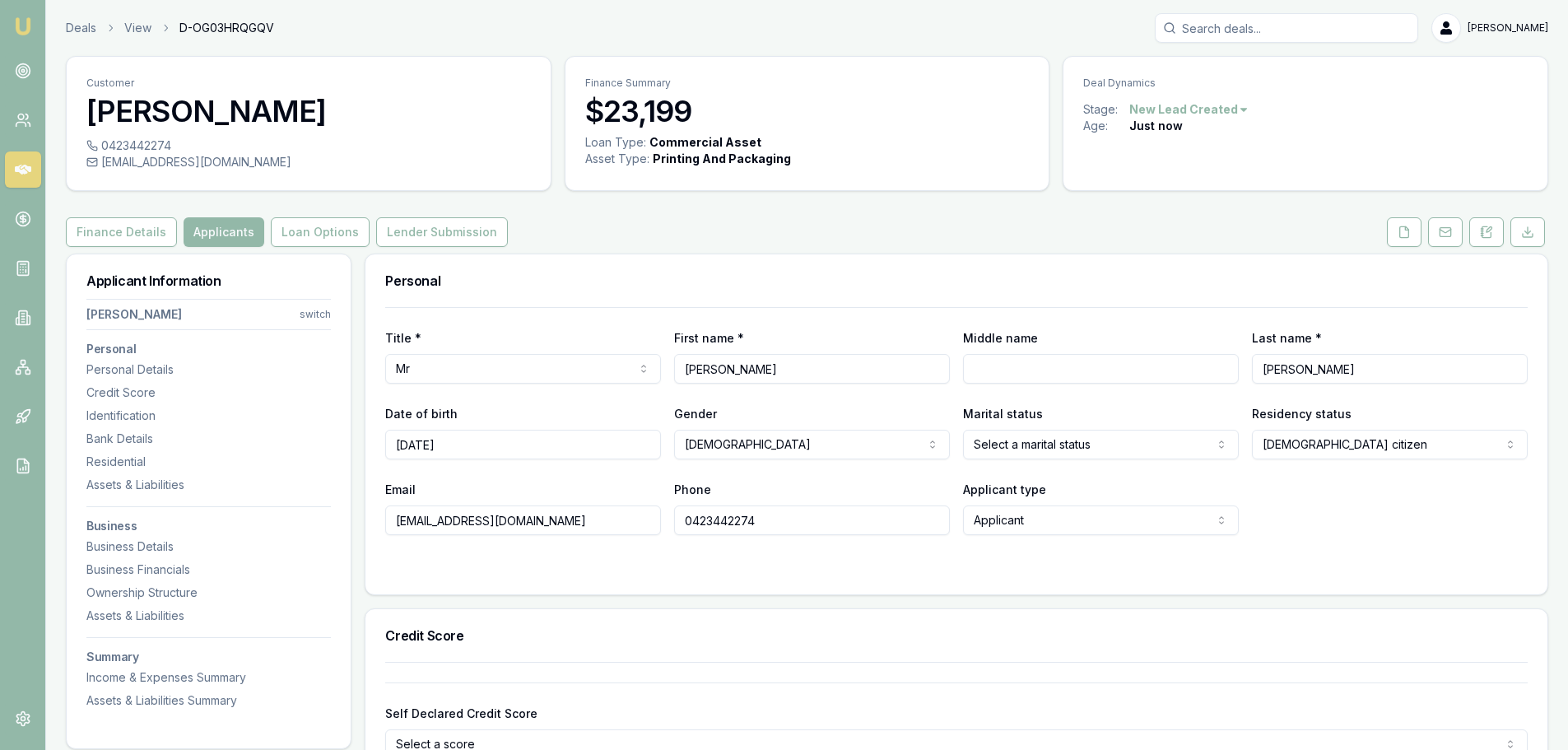
drag, startPoint x: 560, startPoint y: 523, endPoint x: 378, endPoint y: 525, distance: 182.0
click at [378, 525] on div "Title * Mr Mr Mrs Miss Ms Dr Prof First name * John Middle name Last name * Zam…" at bounding box center [956, 451] width 1181 height 288
click at [609, 519] on input "austroadshow@gmail.com" at bounding box center [523, 520] width 276 height 29
drag, startPoint x: 593, startPoint y: 520, endPoint x: 332, endPoint y: 514, distance: 261.1
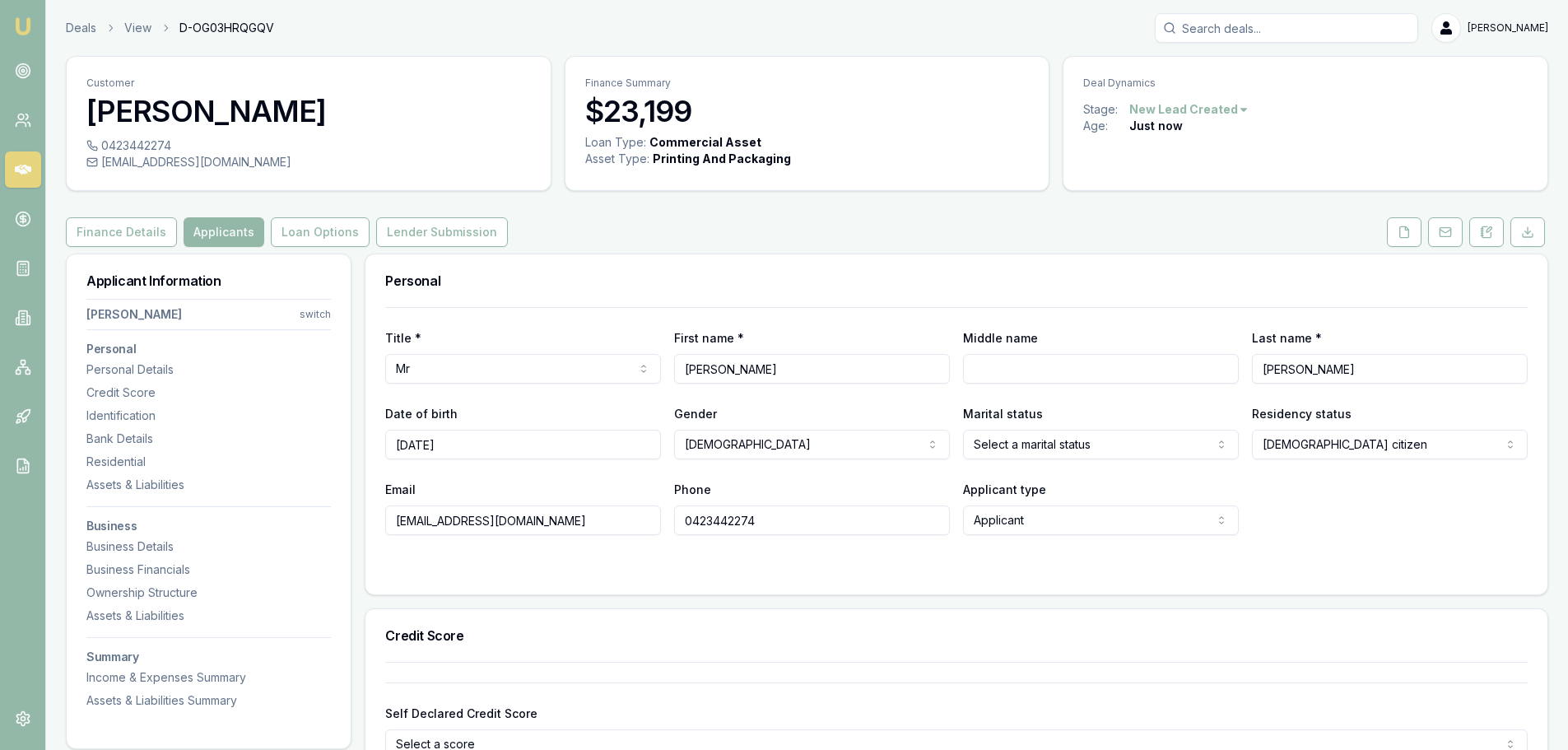
paste input "discobilityaustralia"
type input "[EMAIL_ADDRESS][DOMAIN_NAME]"
click at [1013, 571] on div at bounding box center [956, 568] width 1142 height 14
click at [557, 264] on div "Personal" at bounding box center [956, 281] width 1181 height 52
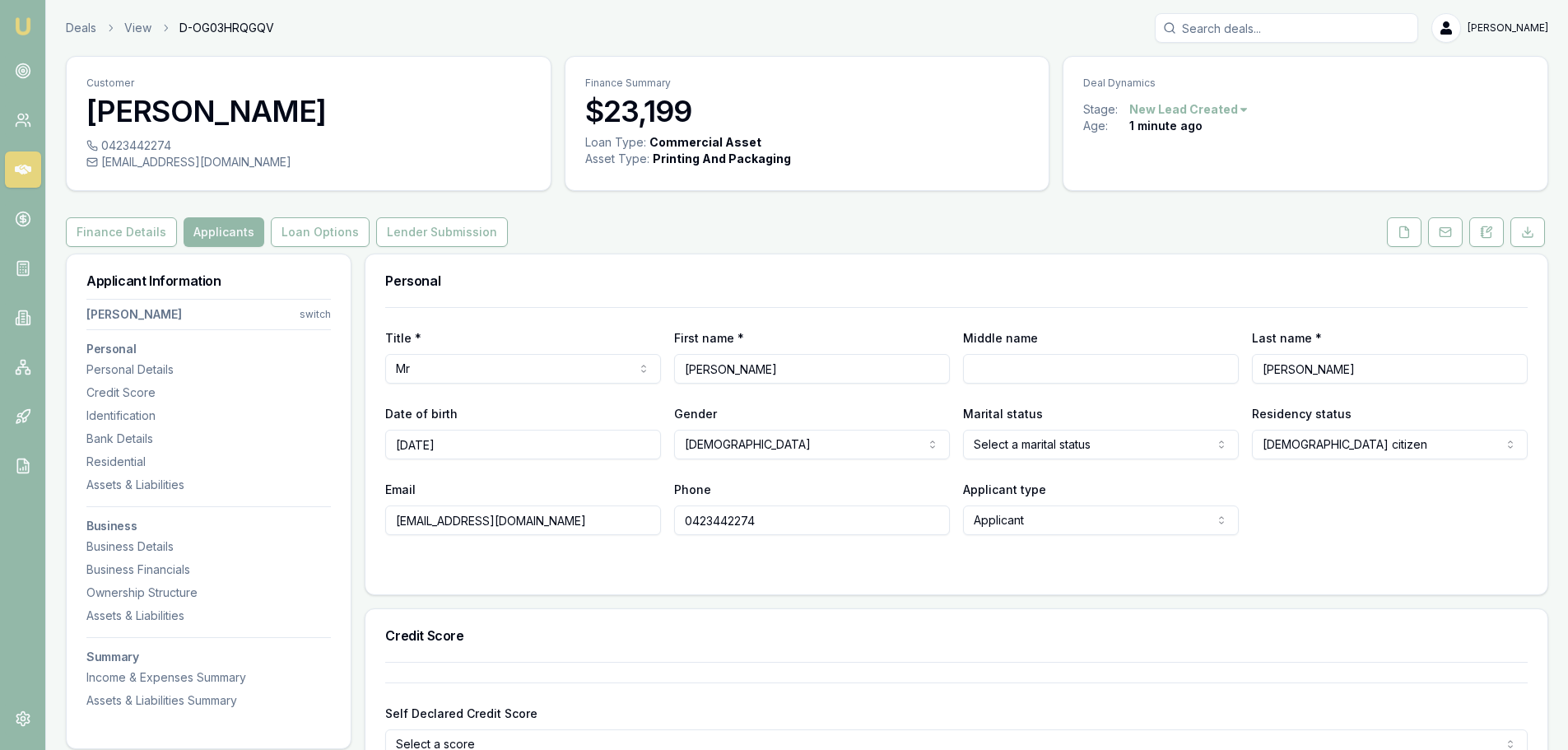
click at [312, 235] on button "Loan Options" at bounding box center [321, 232] width 99 height 29
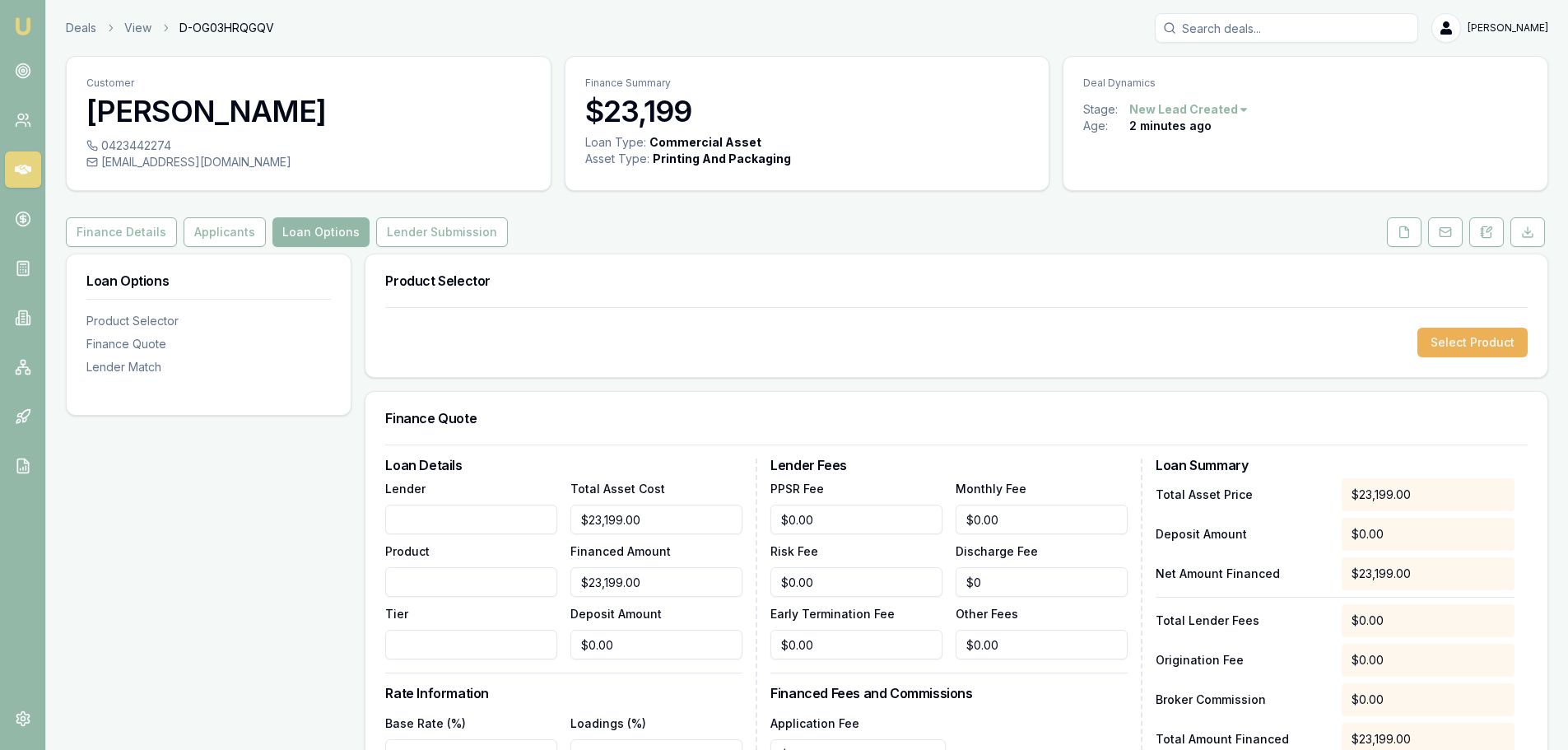
click at [207, 225] on button "Applicants" at bounding box center [224, 232] width 83 height 29
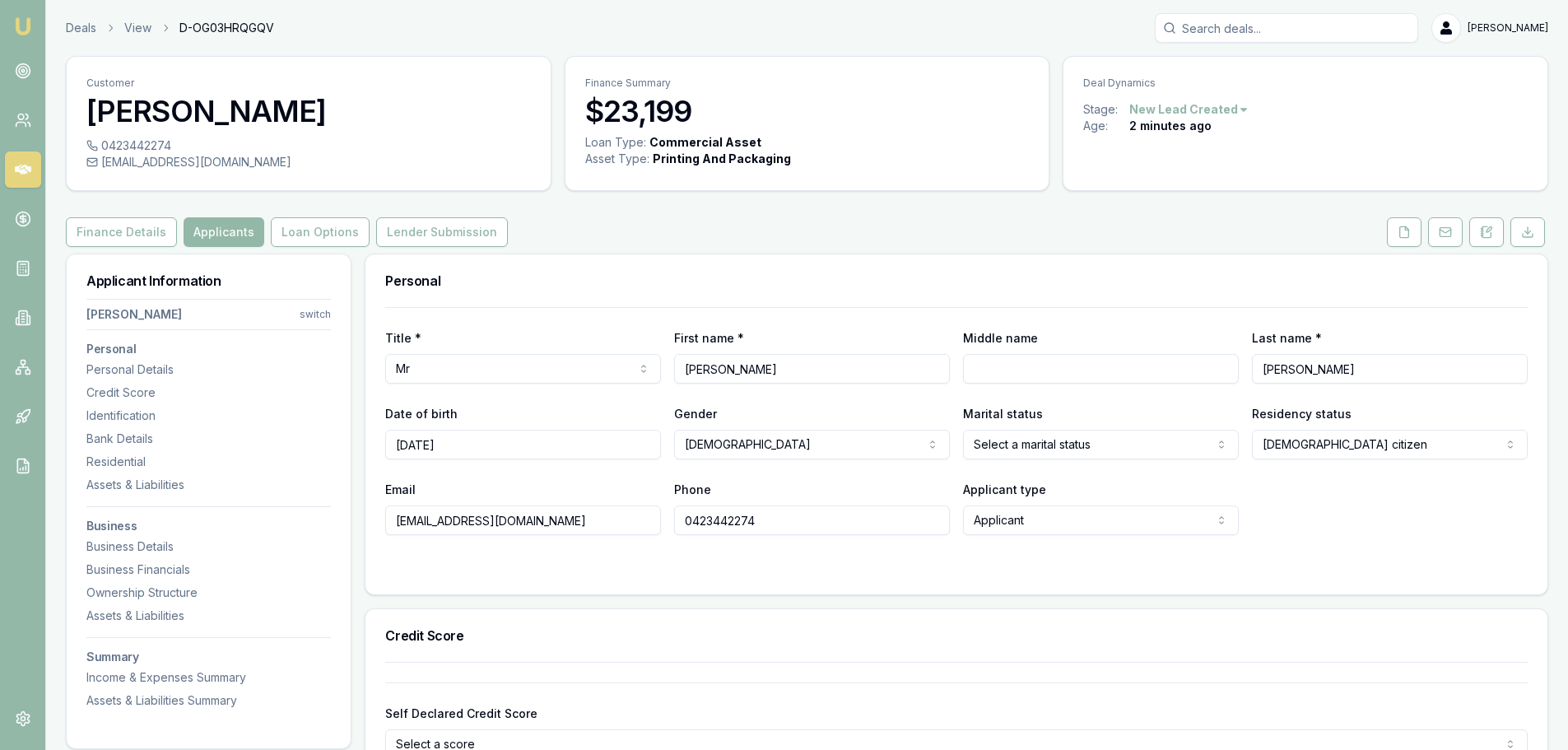
click at [297, 232] on button "Loan Options" at bounding box center [321, 232] width 99 height 29
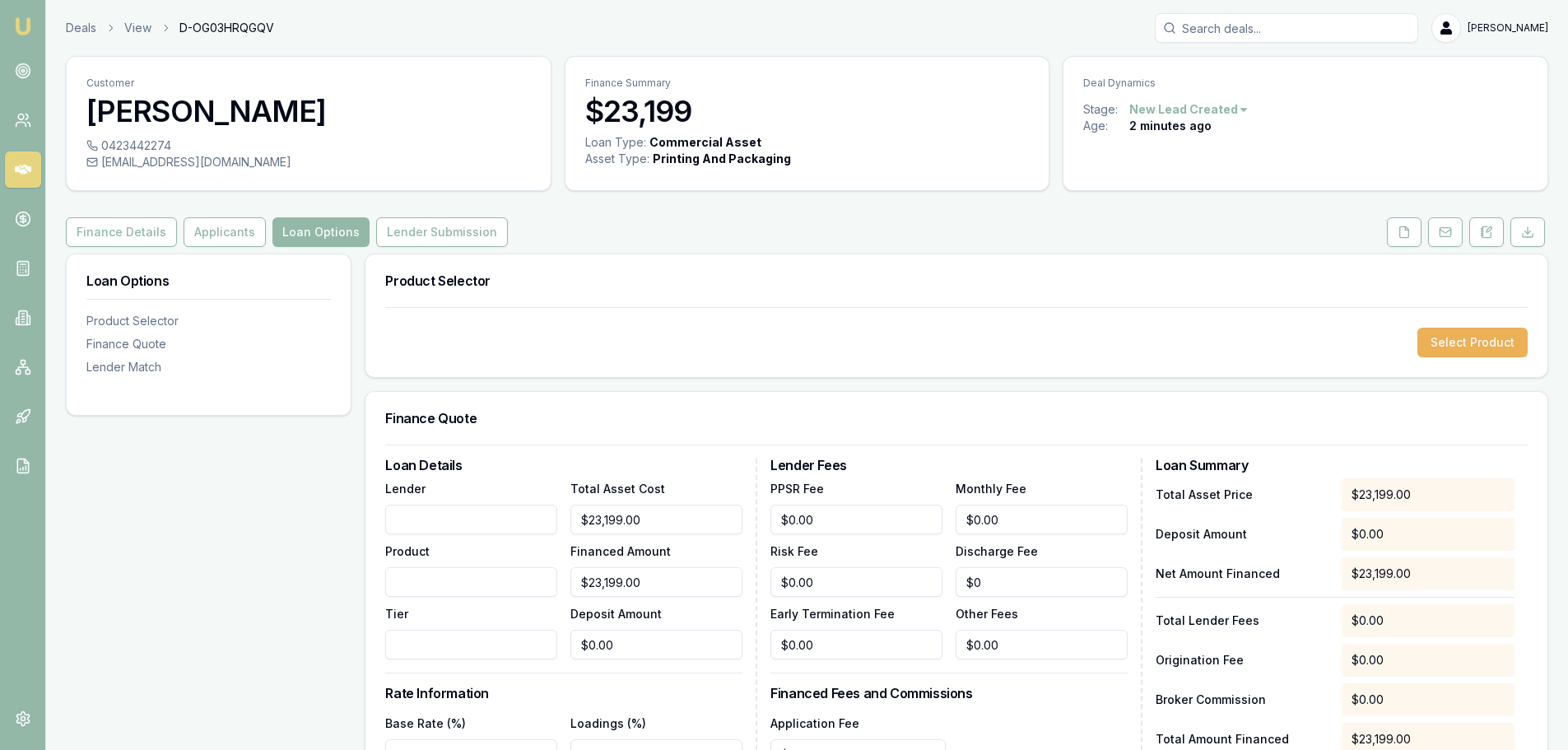
scroll to position [164, 0]
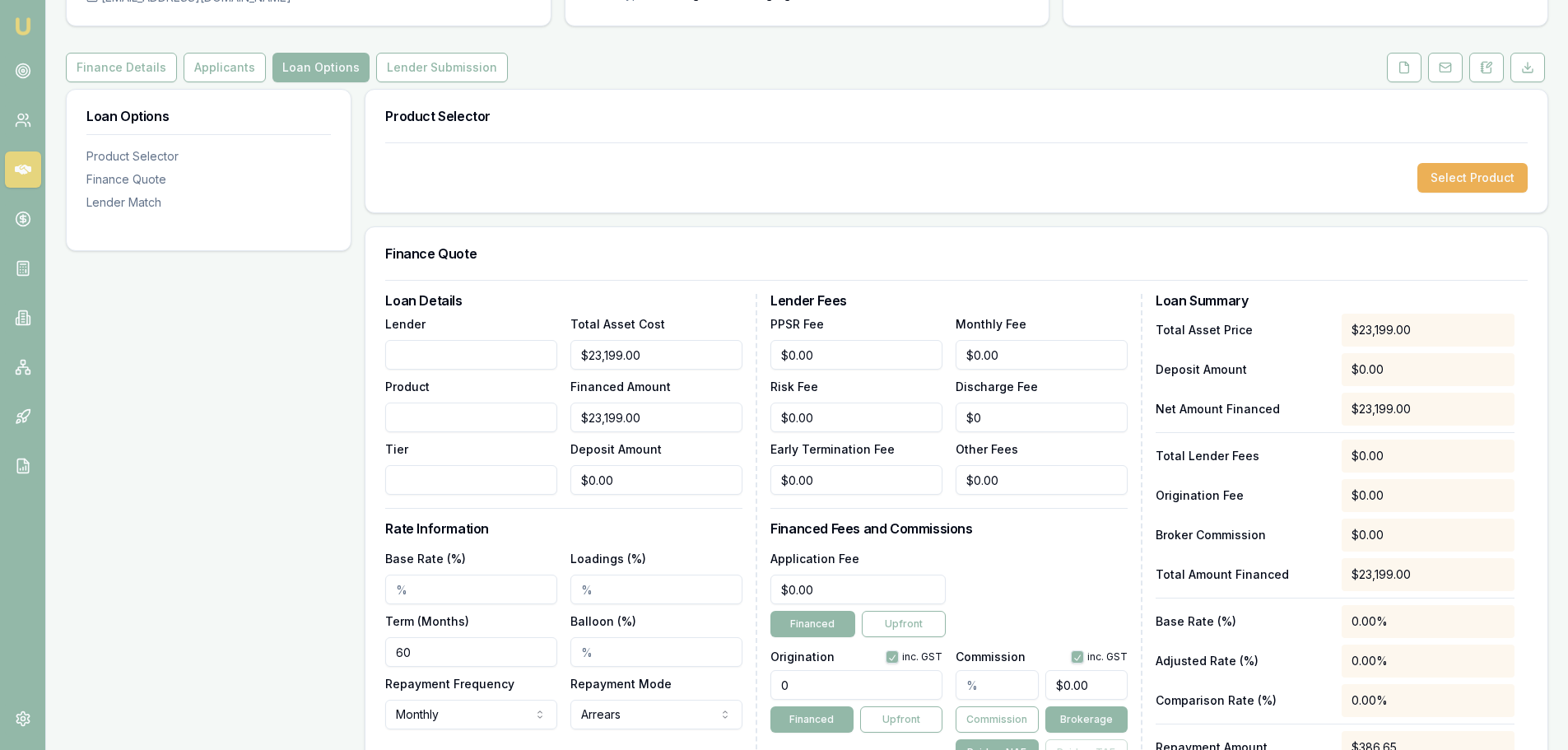
click at [1451, 175] on button "Select Product" at bounding box center [1473, 178] width 111 height 29
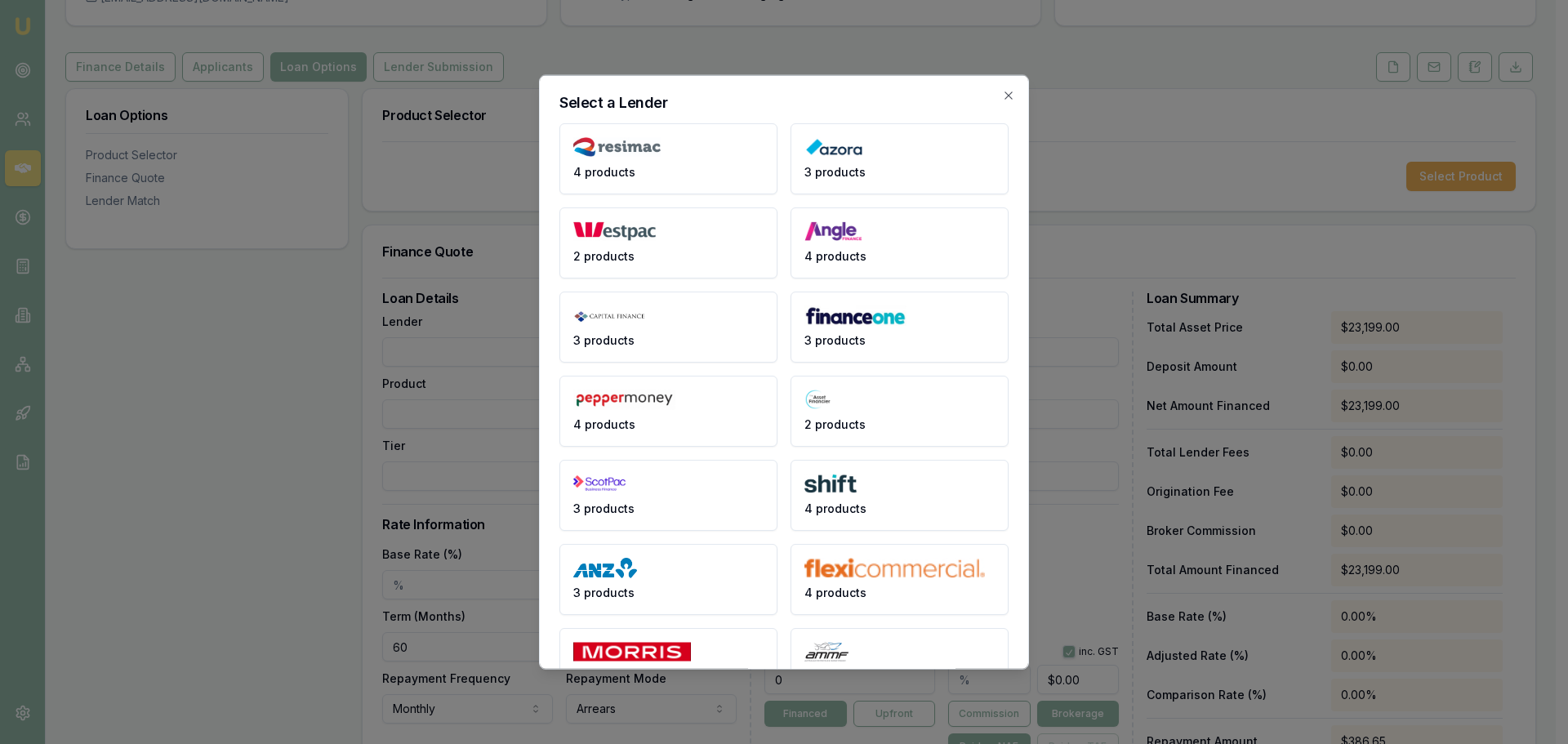
click at [869, 247] on button "4 products" at bounding box center [900, 242] width 218 height 71
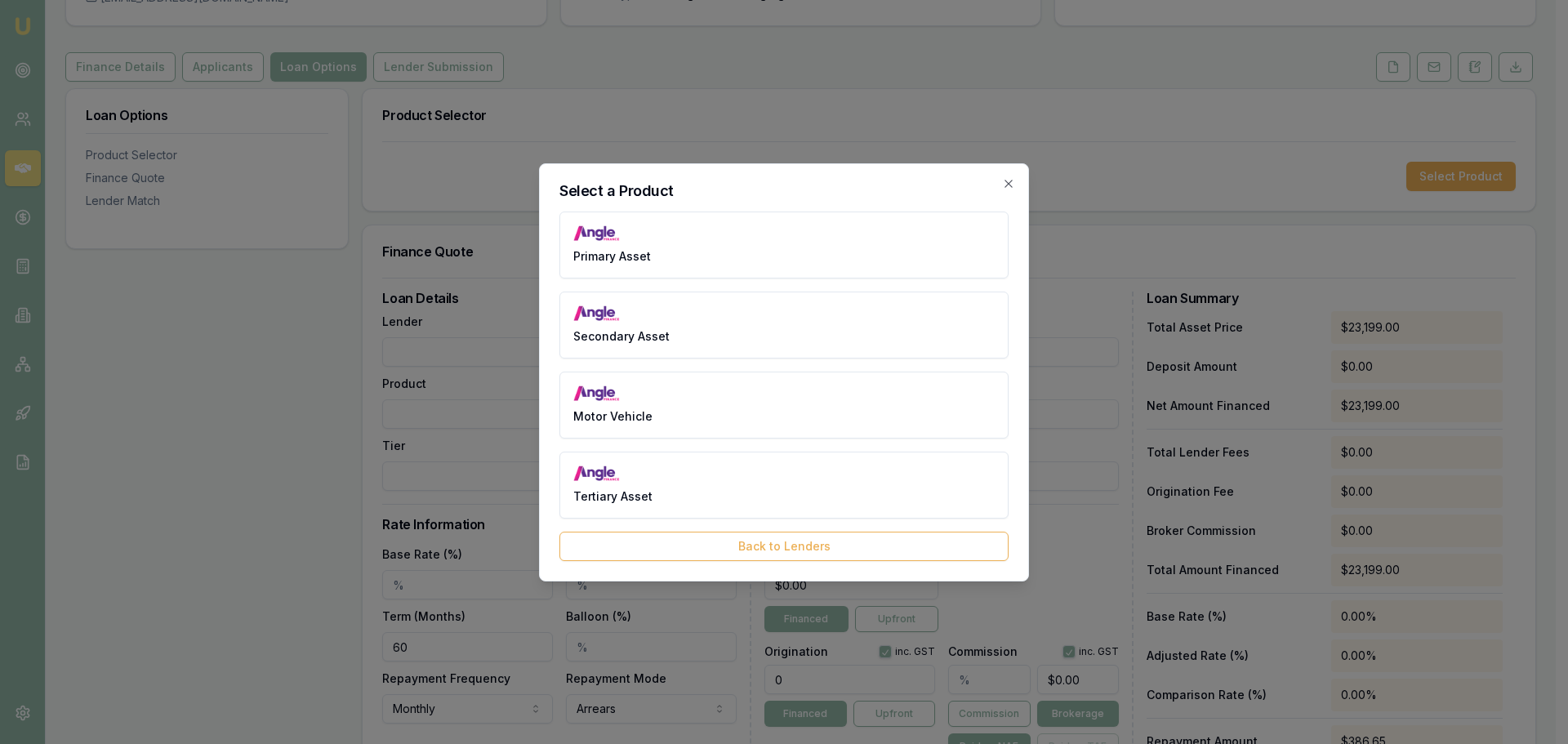
click at [637, 323] on button "Secondary Asset" at bounding box center [784, 324] width 449 height 66
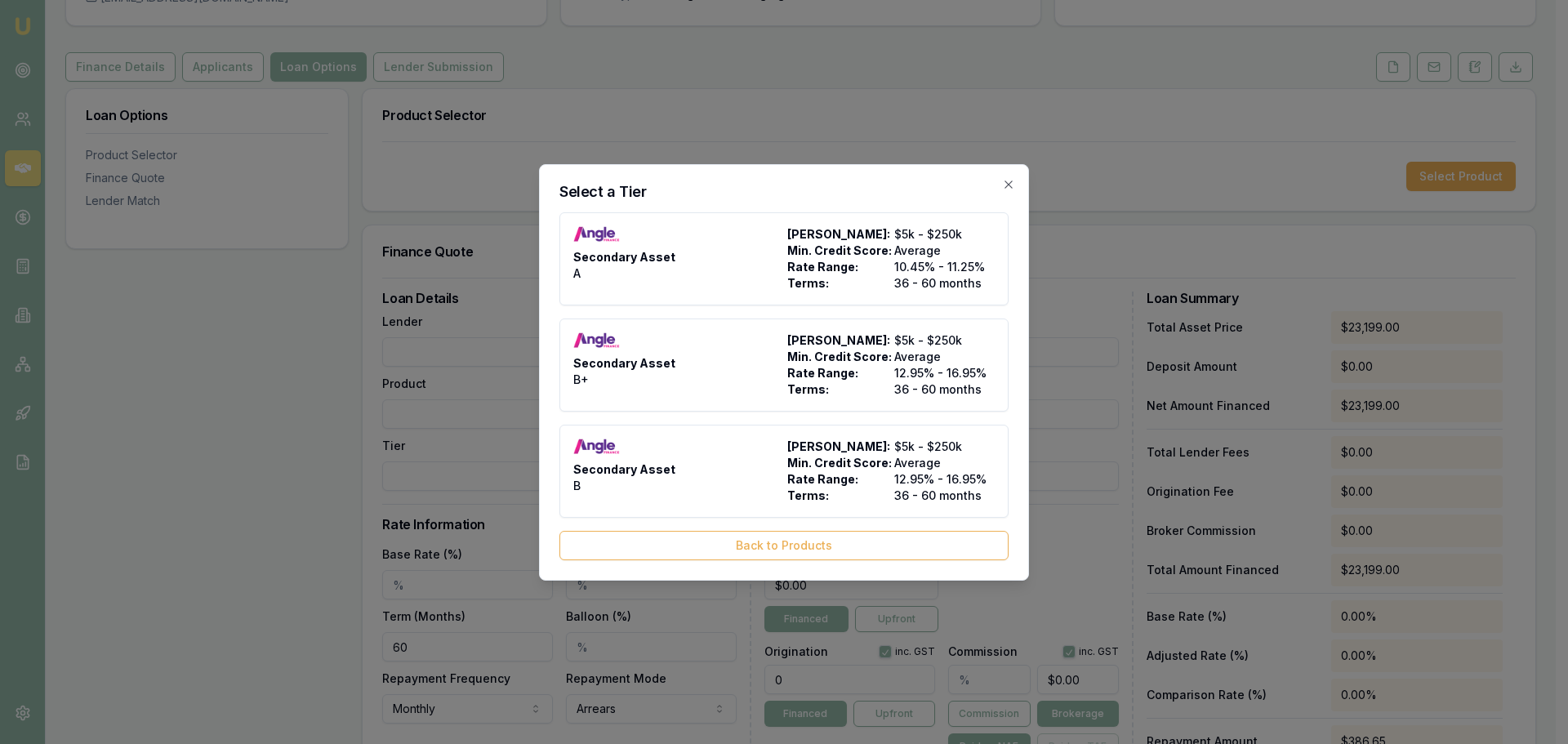
click at [609, 231] on img at bounding box center [597, 234] width 46 height 16
type input "Angle Finance"
type input "Secondary Asset"
type input "A"
type input "10.45"
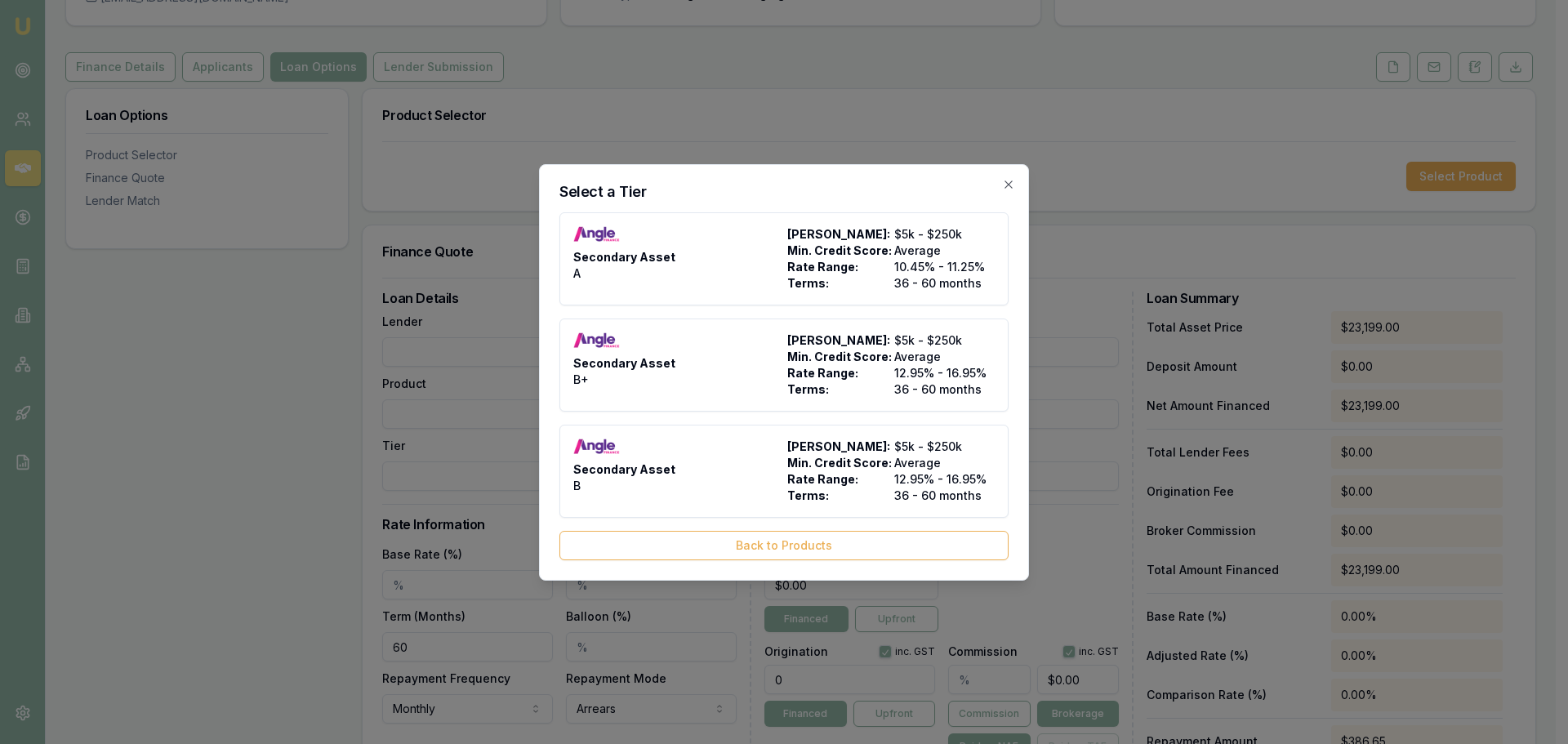
type input "36"
type input "$4.95"
type input "$540.00"
type input "1400"
type input "8"
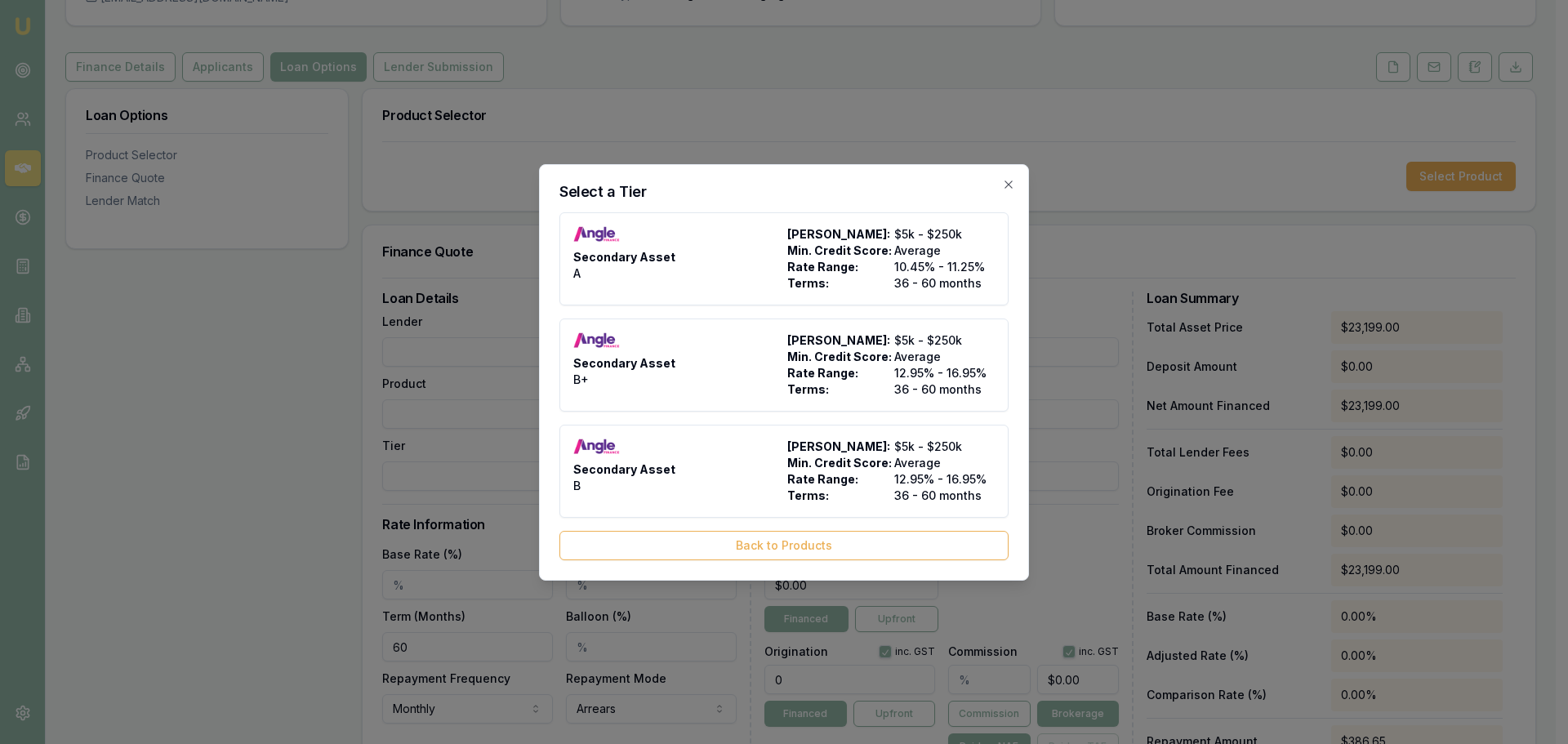
type input "$1,855.92"
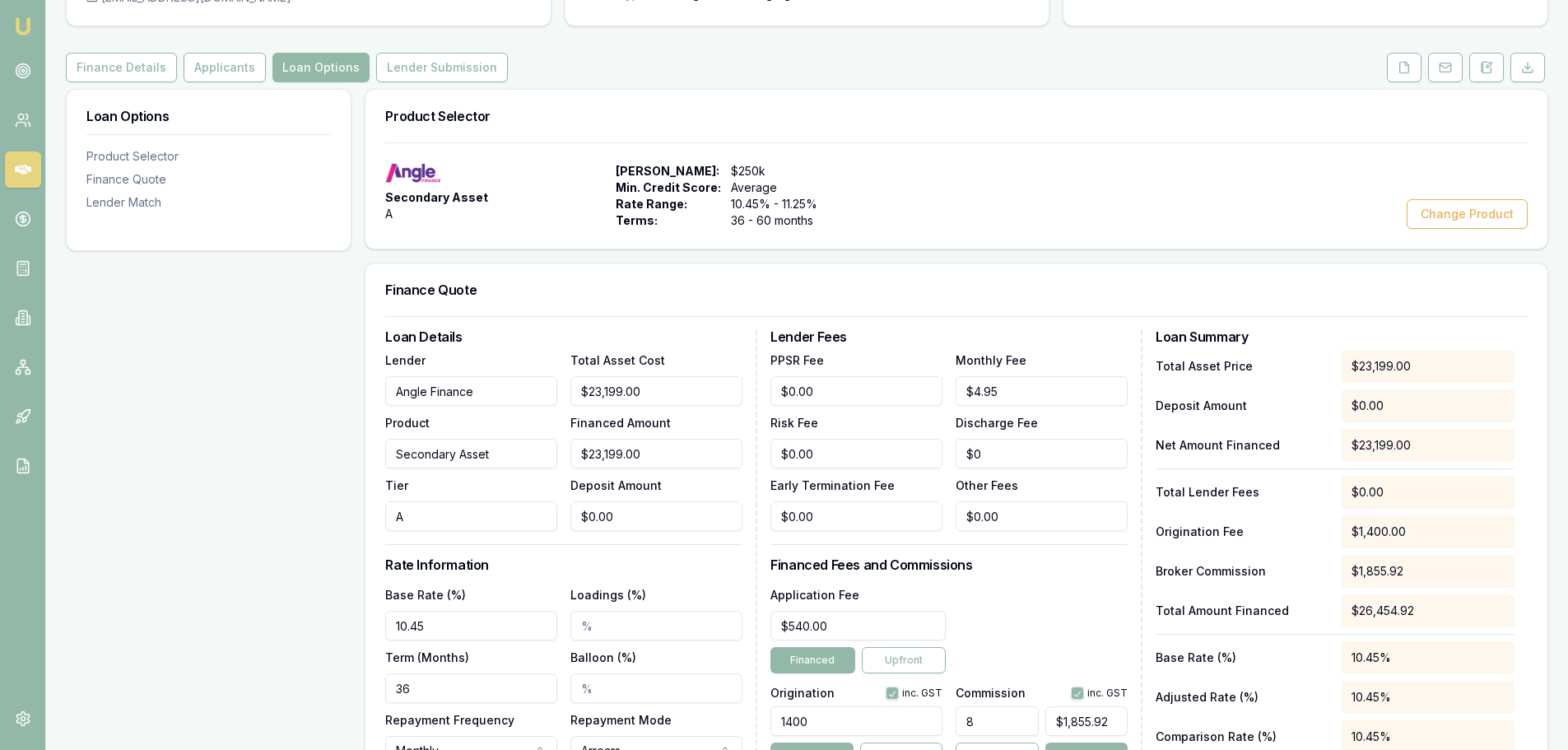
click at [503, 392] on input "Angle Finance" at bounding box center [470, 391] width 172 height 29
type input "Angle Finance VENDOR"
type input "VENDOR Rental"
click at [558, 552] on div "Loan Details Lender Angle Finance VENDOR Product VENDOR Rental Tier A Total Ass…" at bounding box center [570, 587] width 372 height 513
drag, startPoint x: 427, startPoint y: 631, endPoint x: 360, endPoint y: 624, distance: 67.4
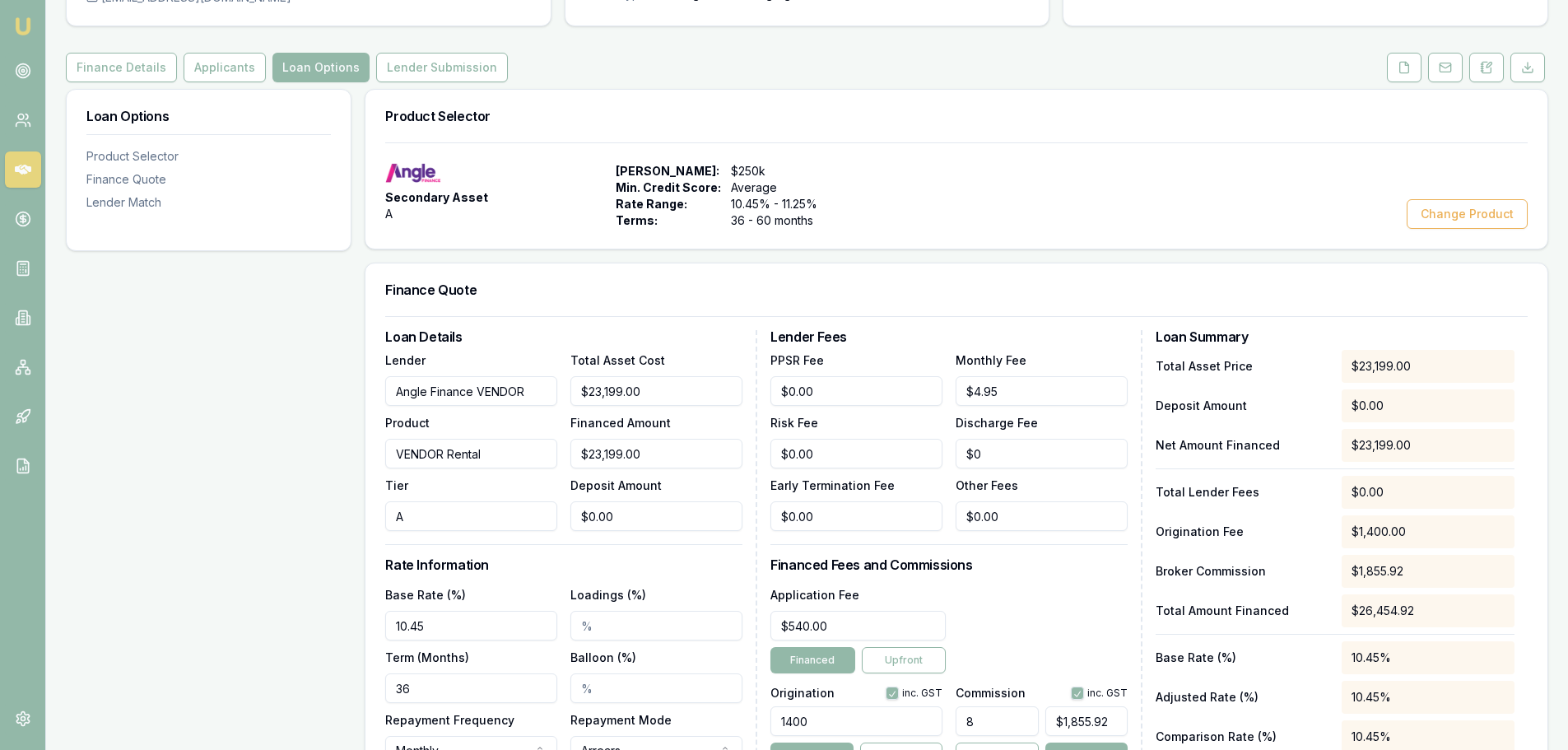
click at [360, 624] on div "Loan Options Product Selector Finance Quote Lender Match Product Selector Secon…" at bounding box center [807, 542] width 1483 height 907
type input "8.35%"
drag, startPoint x: 418, startPoint y: 684, endPoint x: 371, endPoint y: 683, distance: 47.0
click at [371, 683] on div "Loan Details Lender Angle Finance VENDOR Product VENDOR Rental Tier A Total Ass…" at bounding box center [956, 589] width 1181 height 546
type input "60"
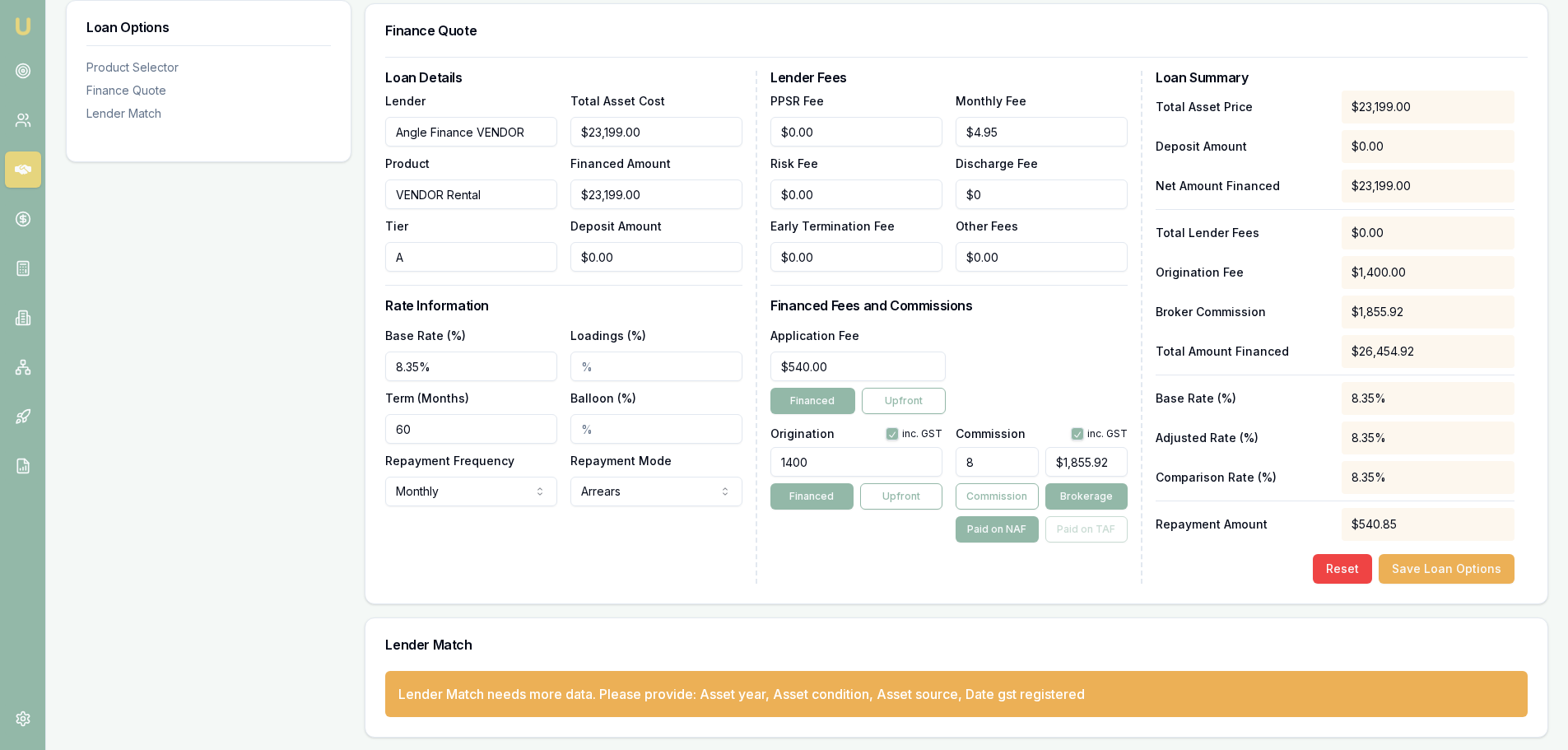
scroll to position [425, 0]
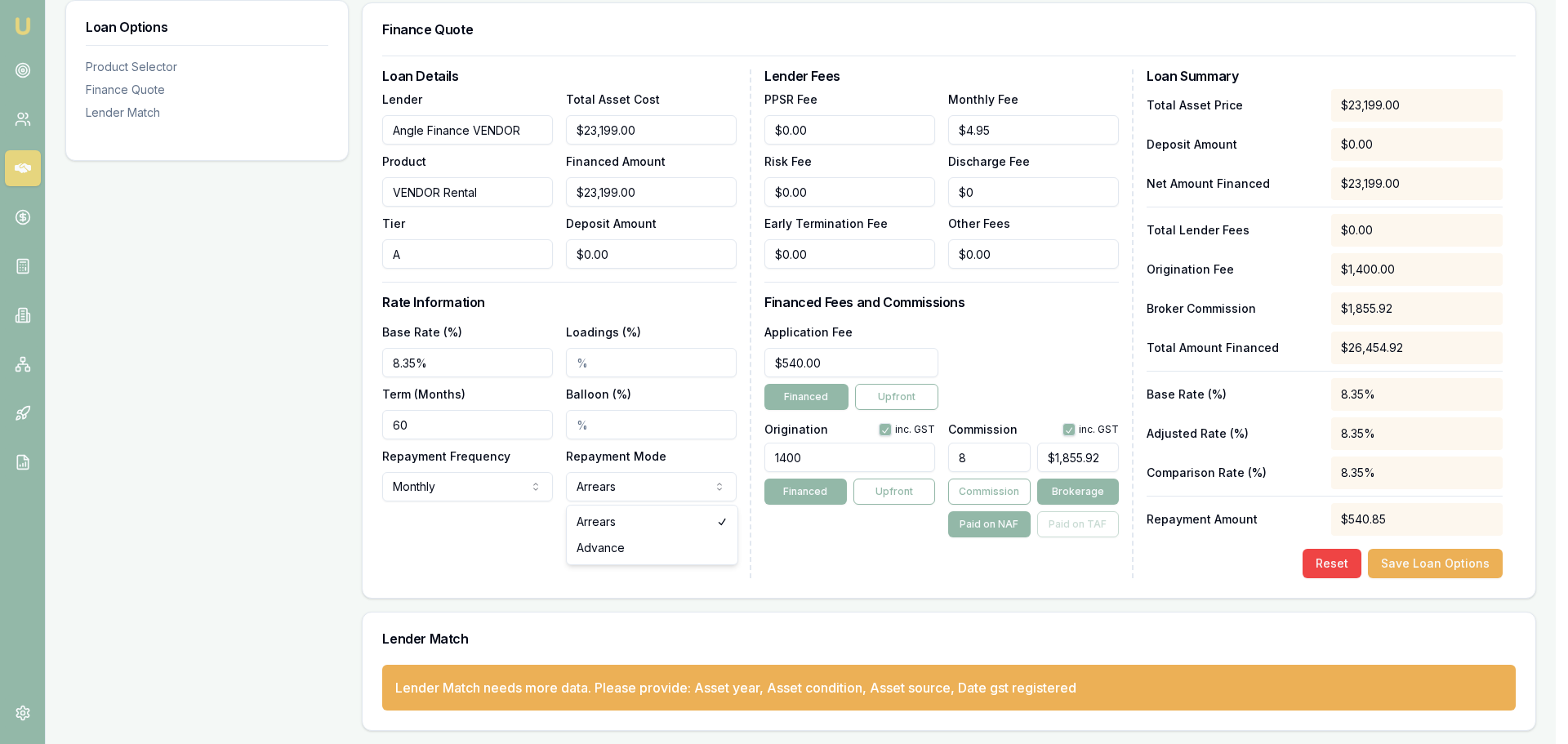
select select "ADVANCE"
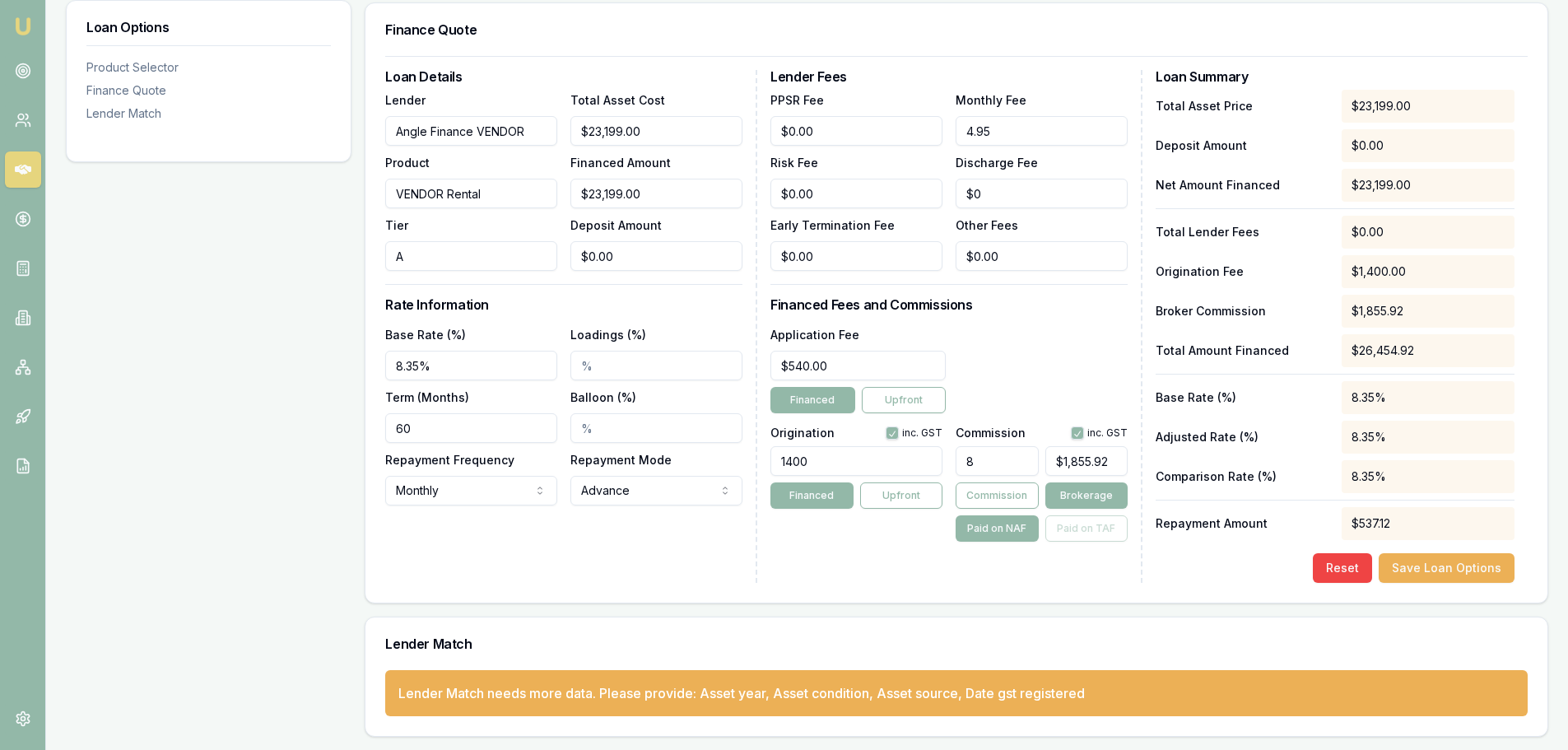
drag, startPoint x: 1040, startPoint y: 128, endPoint x: 957, endPoint y: 128, distance: 83.0
click at [957, 128] on input "4.95" at bounding box center [1040, 130] width 172 height 29
type input "$0.00"
drag, startPoint x: 859, startPoint y: 364, endPoint x: 834, endPoint y: 364, distance: 25.0
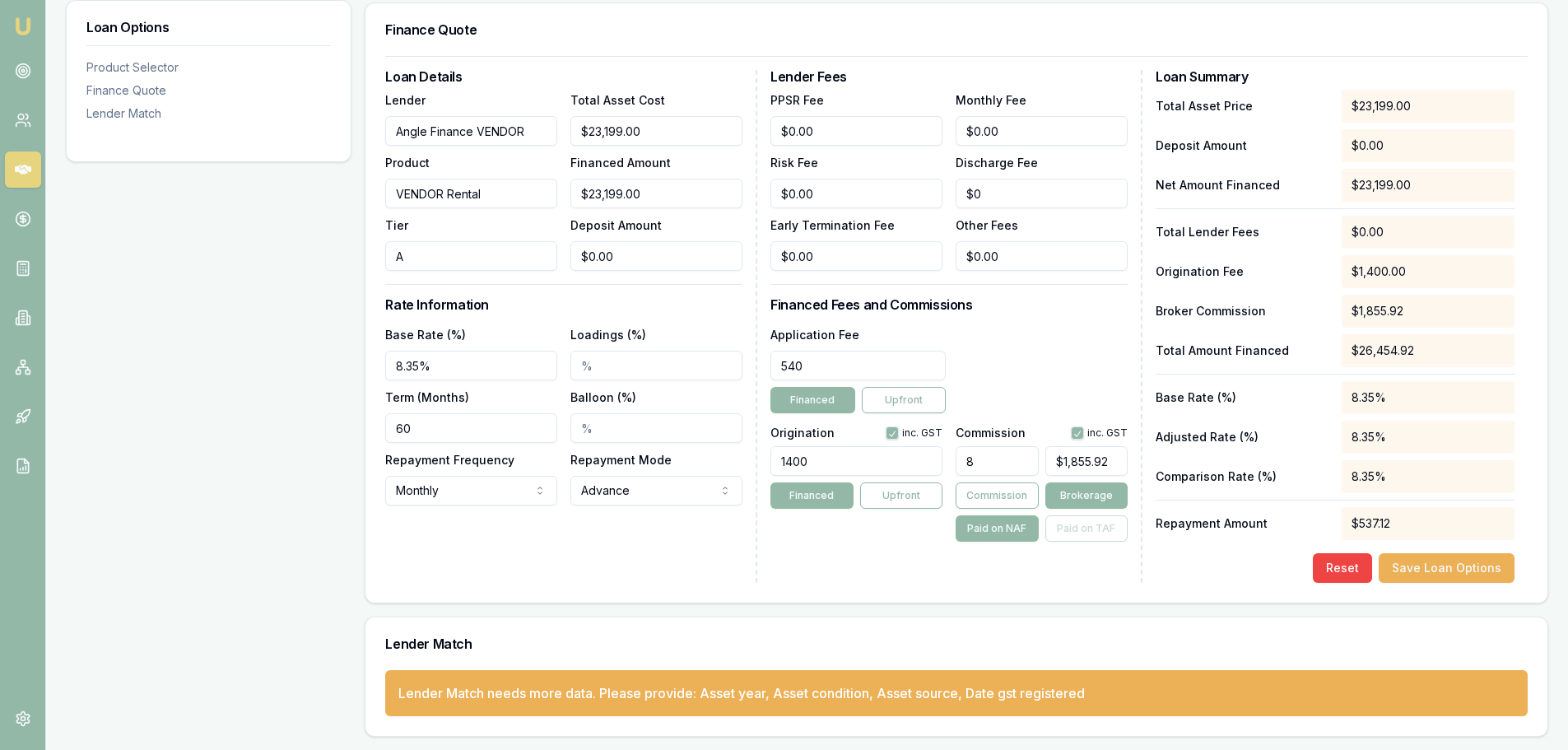
click at [834, 364] on input "540" at bounding box center [858, 365] width 175 height 29
drag, startPoint x: 834, startPoint y: 364, endPoint x: 663, endPoint y: 358, distance: 171.1
click at [663, 358] on div "Loan Details Lender Angle Finance VENDOR Product VENDOR Rental Tier A Total Ass…" at bounding box center [956, 326] width 1142 height 513
type input "$0.00"
click at [1048, 566] on div "Lender Fees PPSR Fee $0.00 Monthly Fee $0.00 Risk Fee $0.00 Discharge Fee $0 Ea…" at bounding box center [956, 326] width 372 height 513
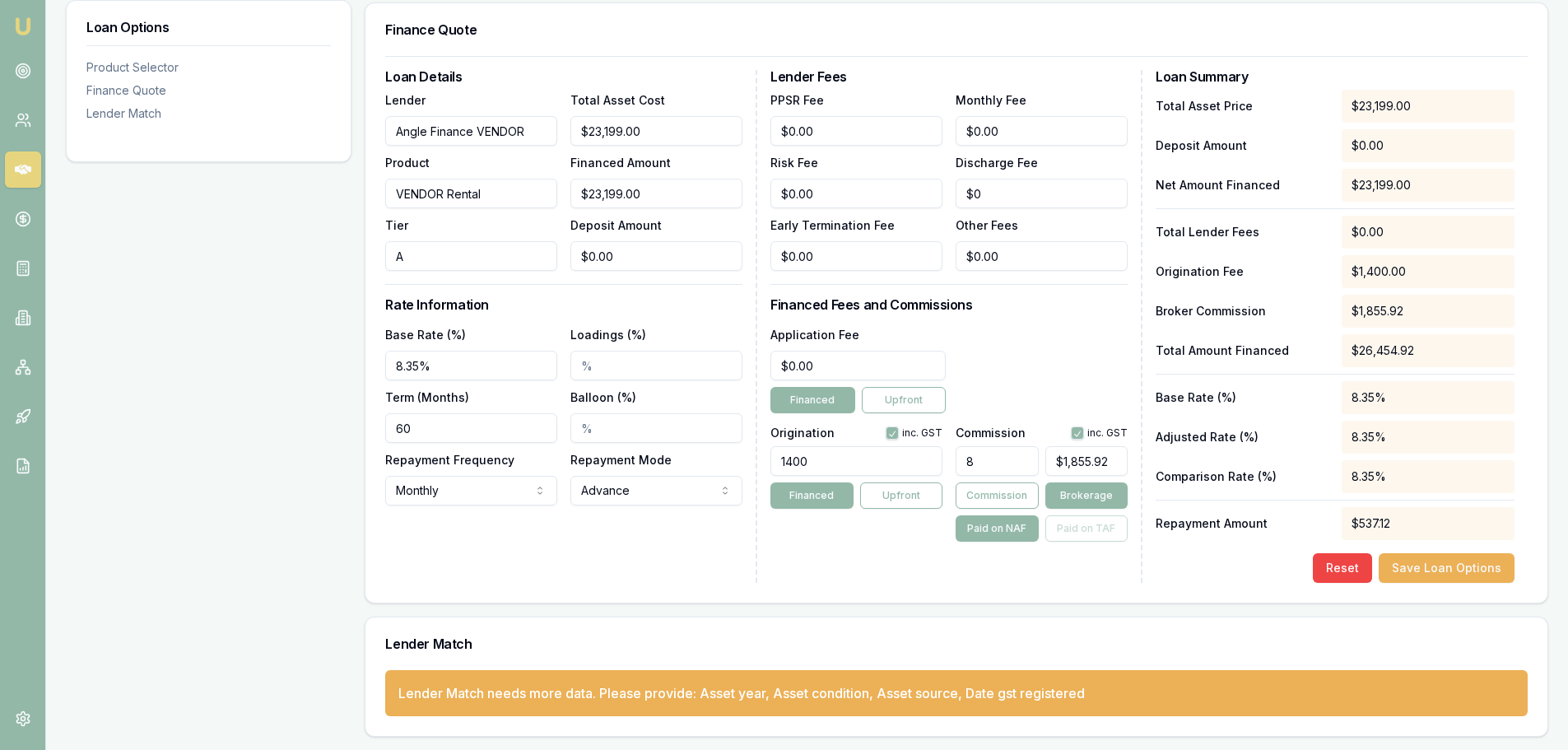
click at [1182, 556] on div "Reset Save Loan Options" at bounding box center [1334, 567] width 358 height 29
click at [1438, 570] on button "Save Loan Options" at bounding box center [1447, 567] width 136 height 29
click at [1435, 562] on button "Save Loan Options" at bounding box center [1447, 567] width 136 height 29
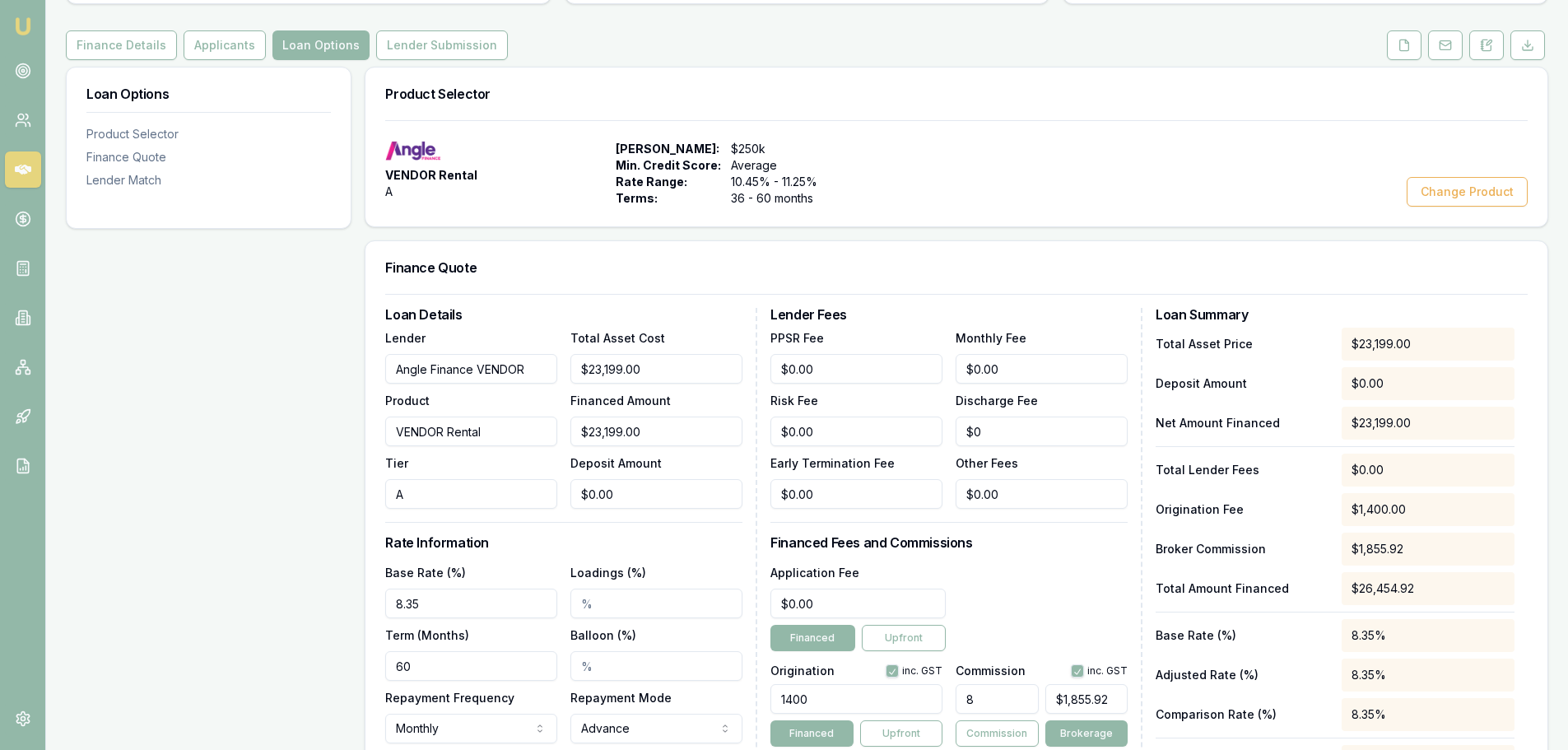
scroll to position [0, 0]
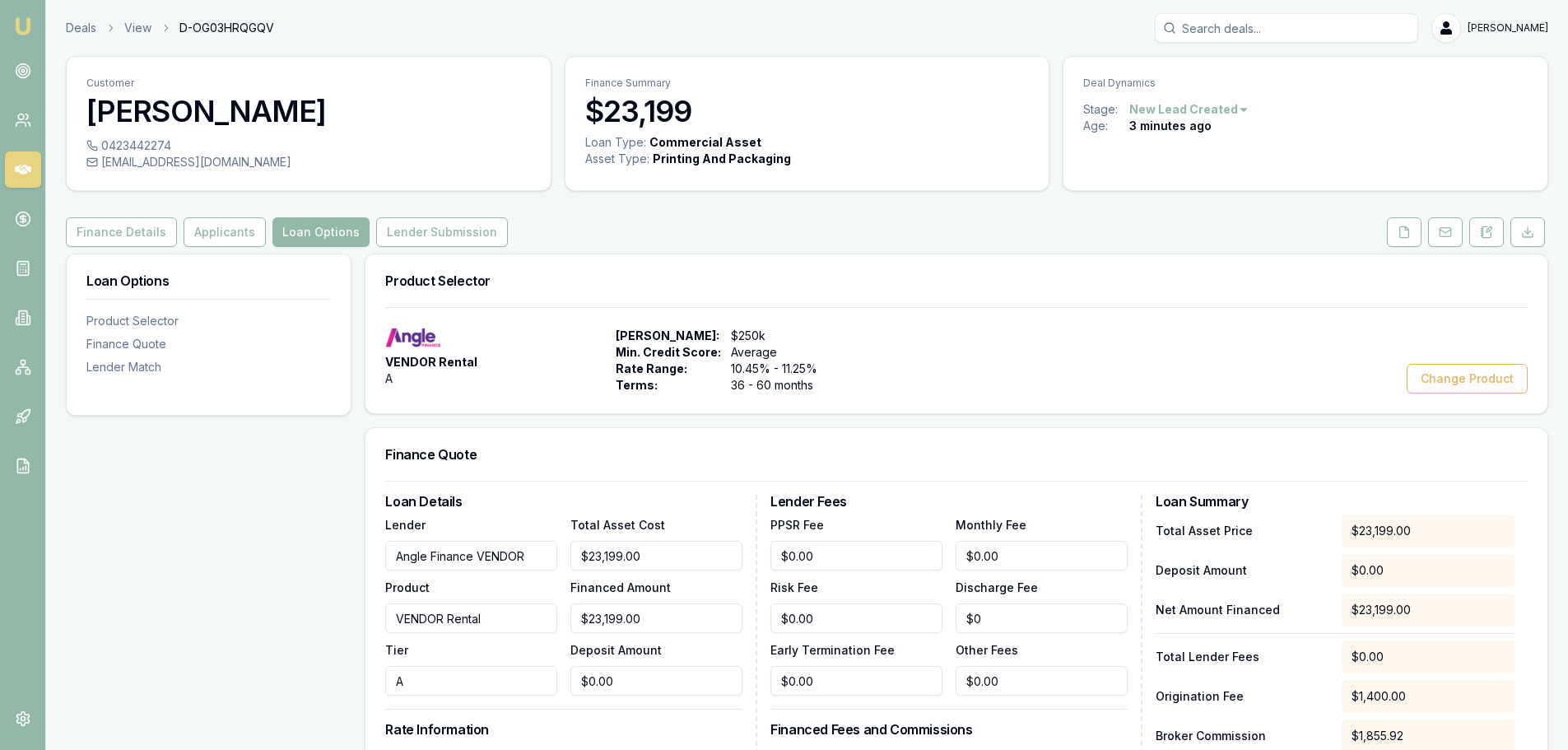
click at [376, 234] on button "Lender Submission" at bounding box center [442, 232] width 132 height 29
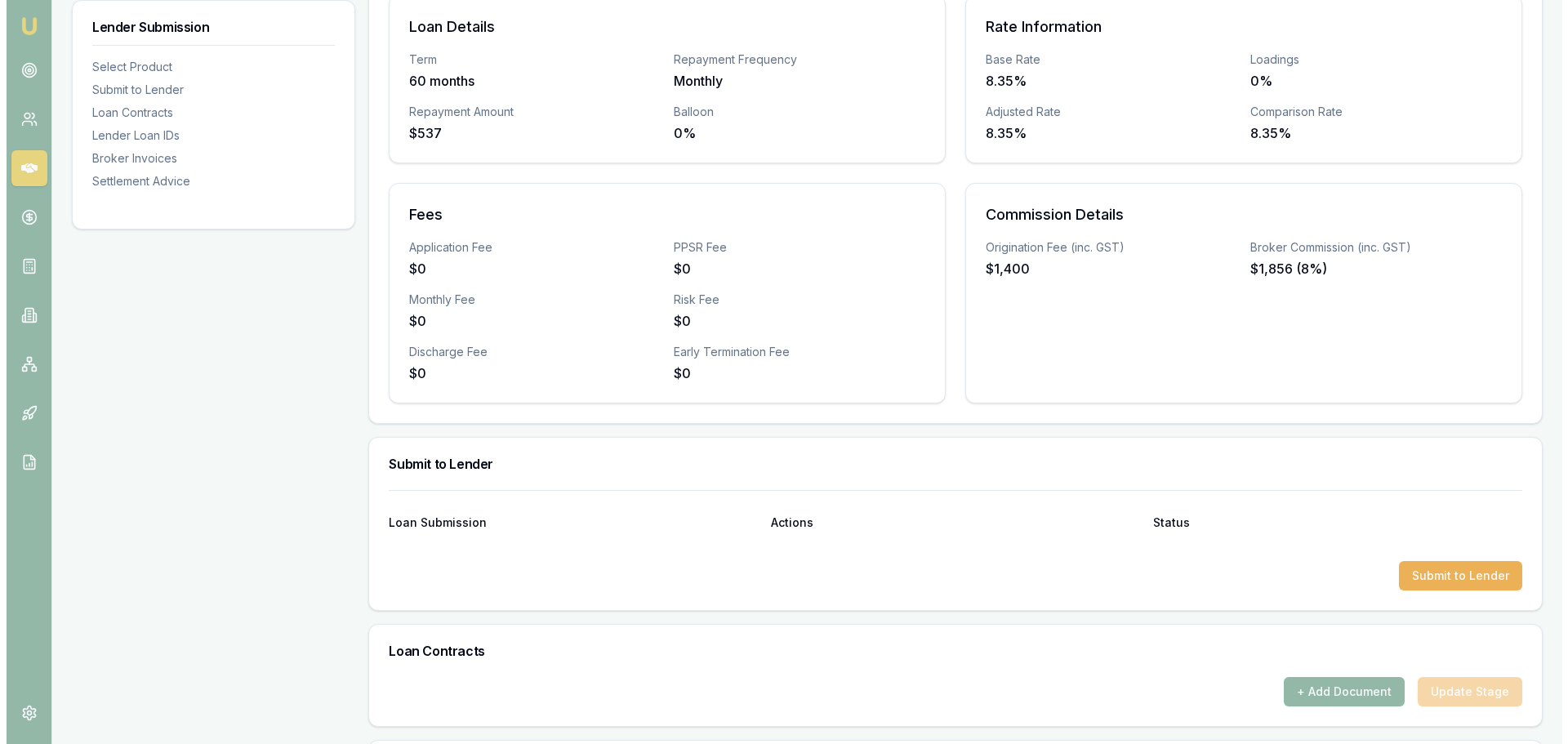
scroll to position [490, 0]
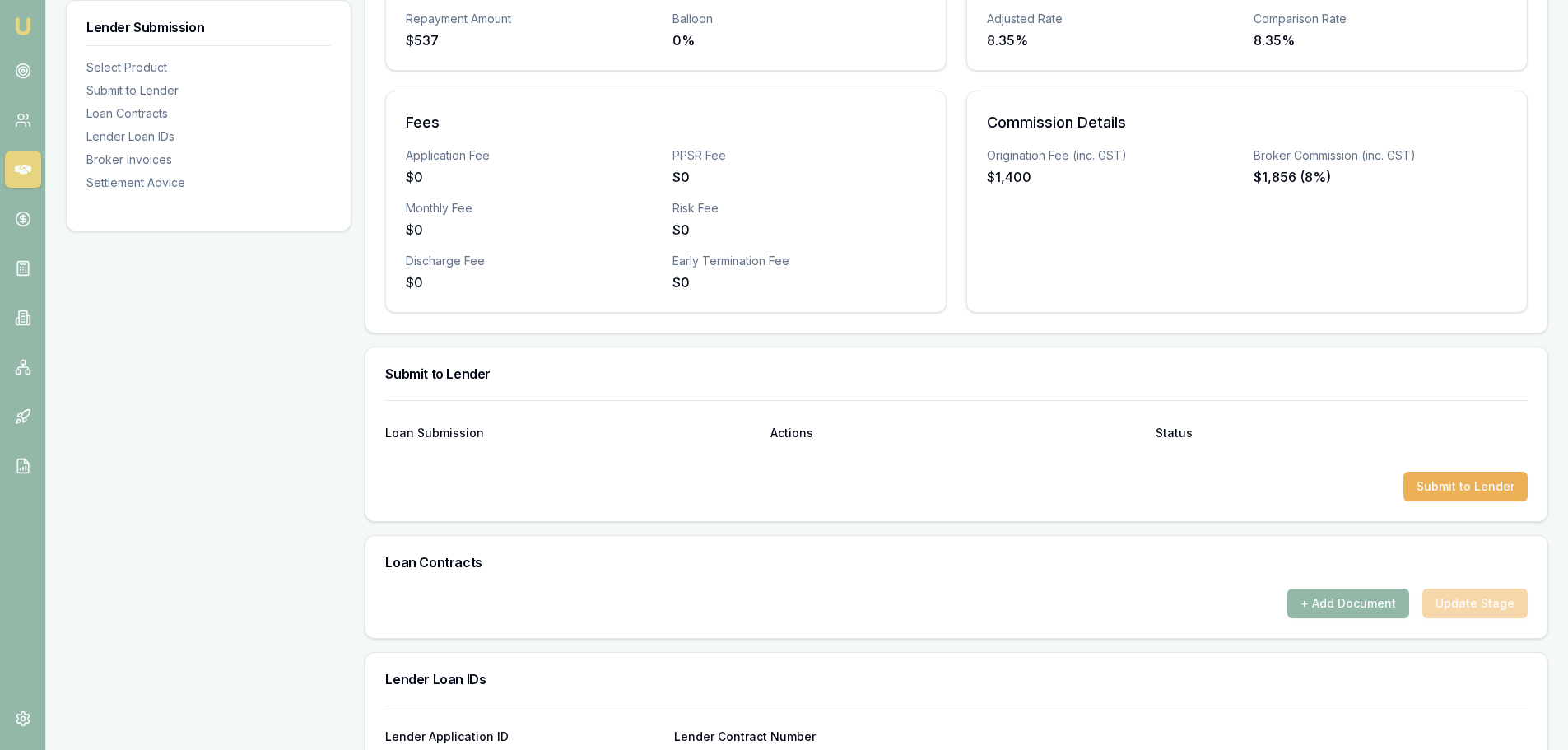
click at [1469, 489] on button "Submit to Lender" at bounding box center [1465, 486] width 124 height 29
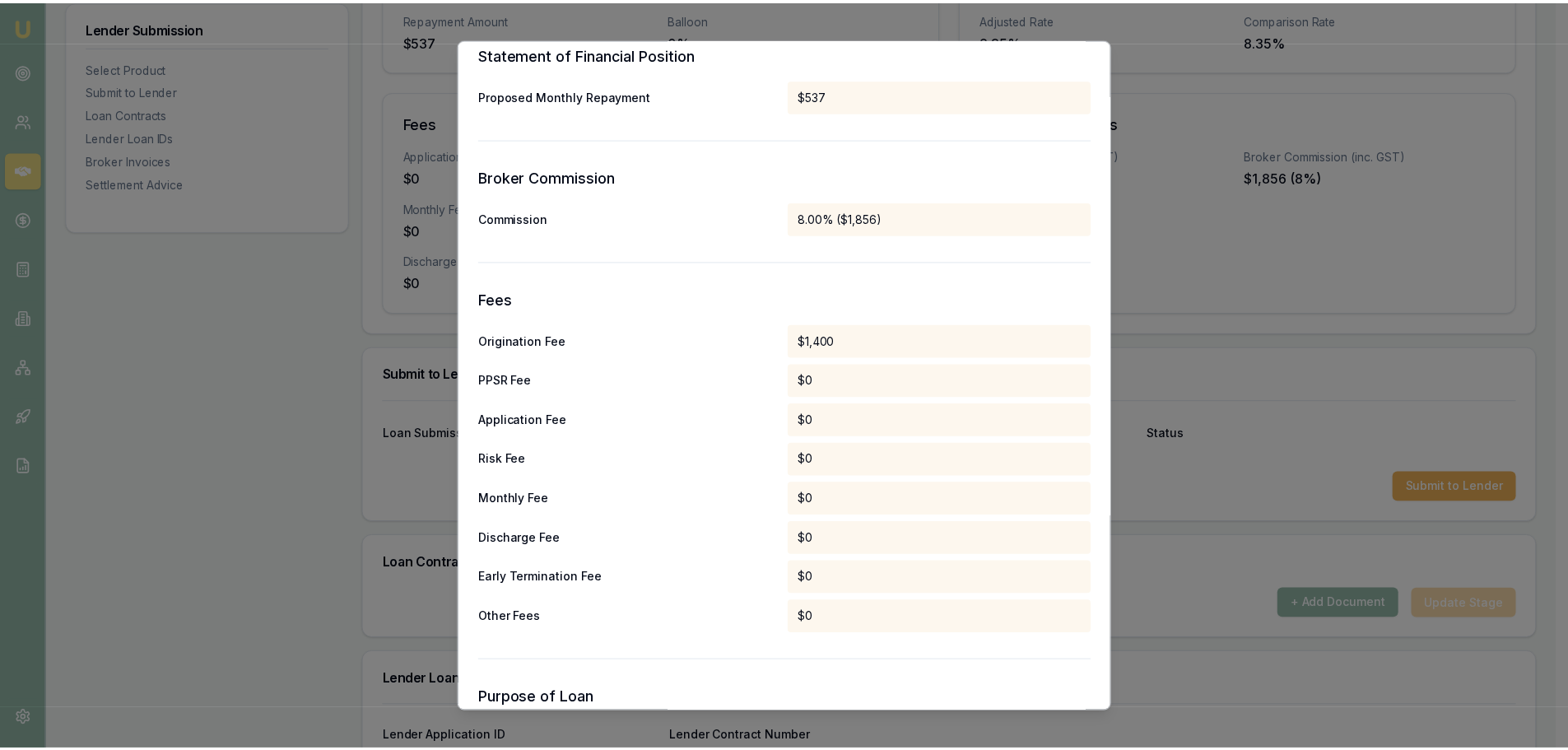
scroll to position [842, 0]
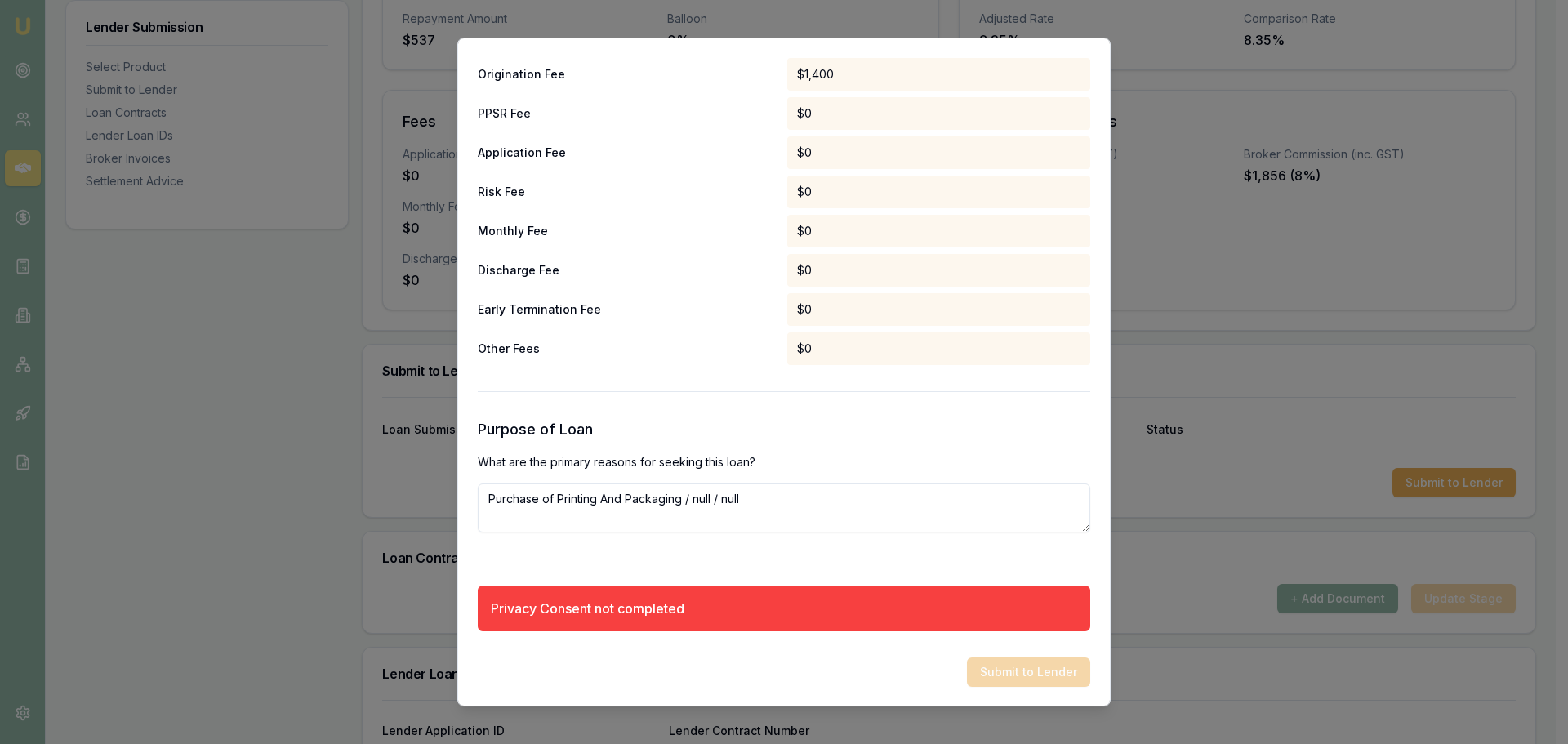
click at [1034, 662] on div "Submit to Lender" at bounding box center [784, 672] width 612 height 29
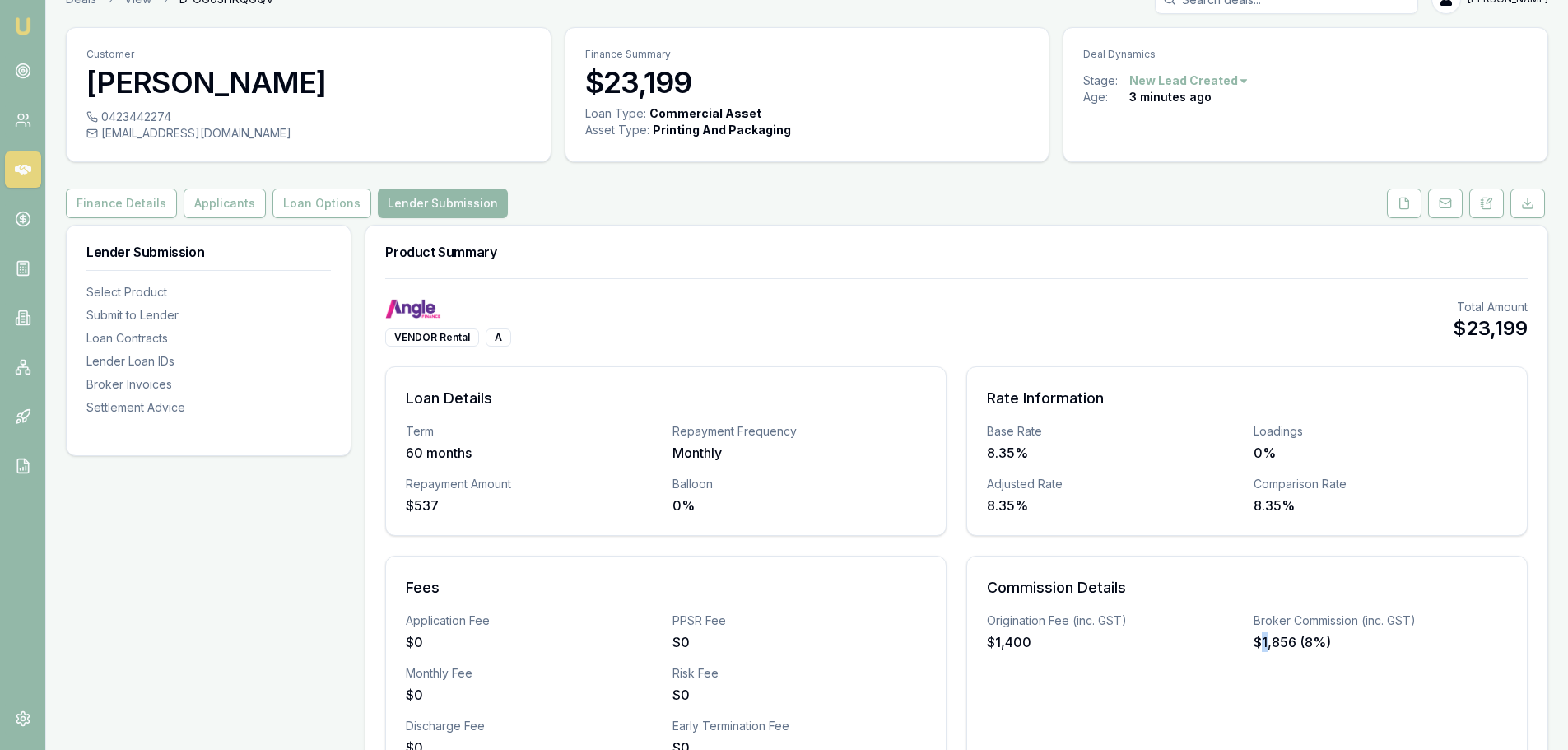
scroll to position [0, 0]
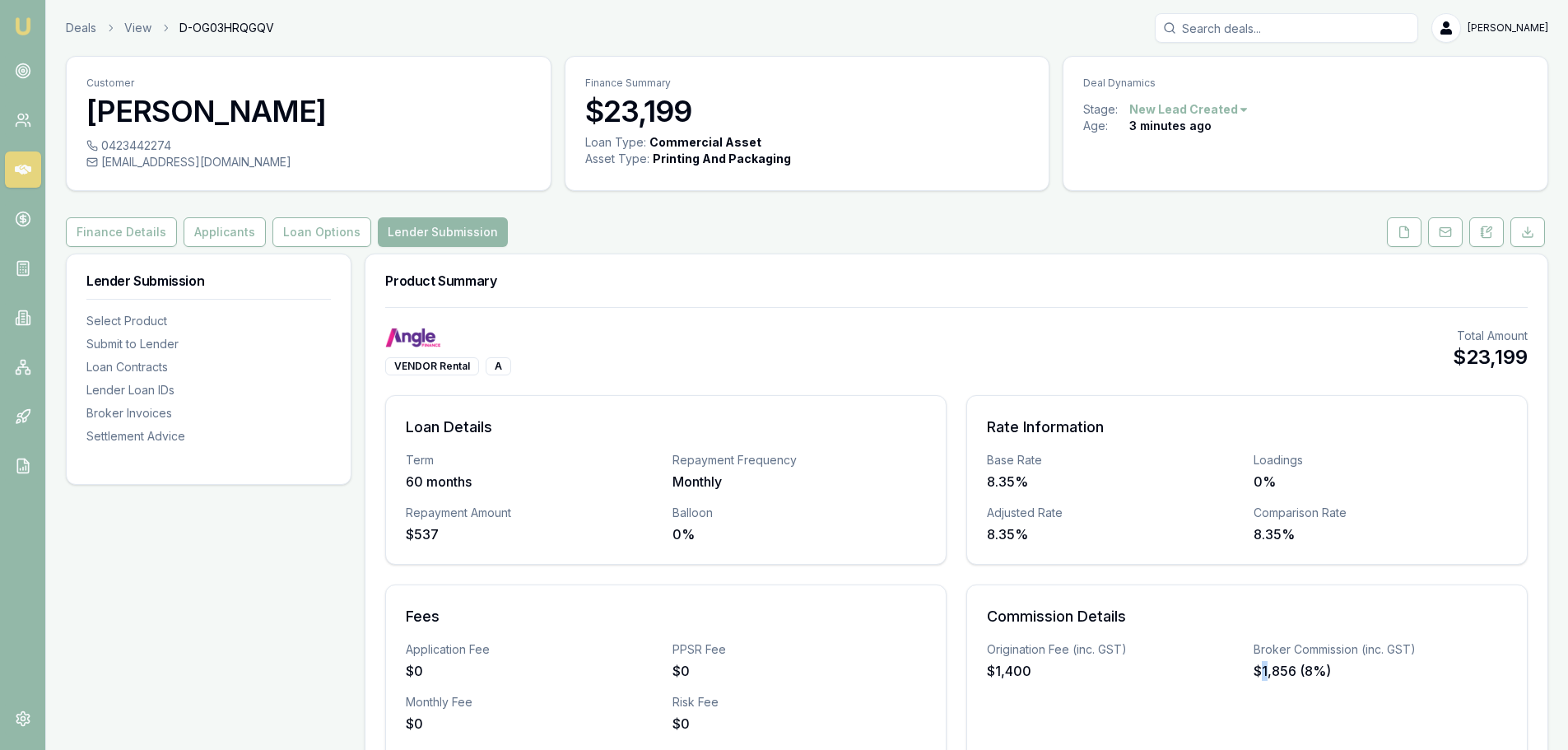
click at [115, 234] on button "Finance Details" at bounding box center [121, 232] width 111 height 29
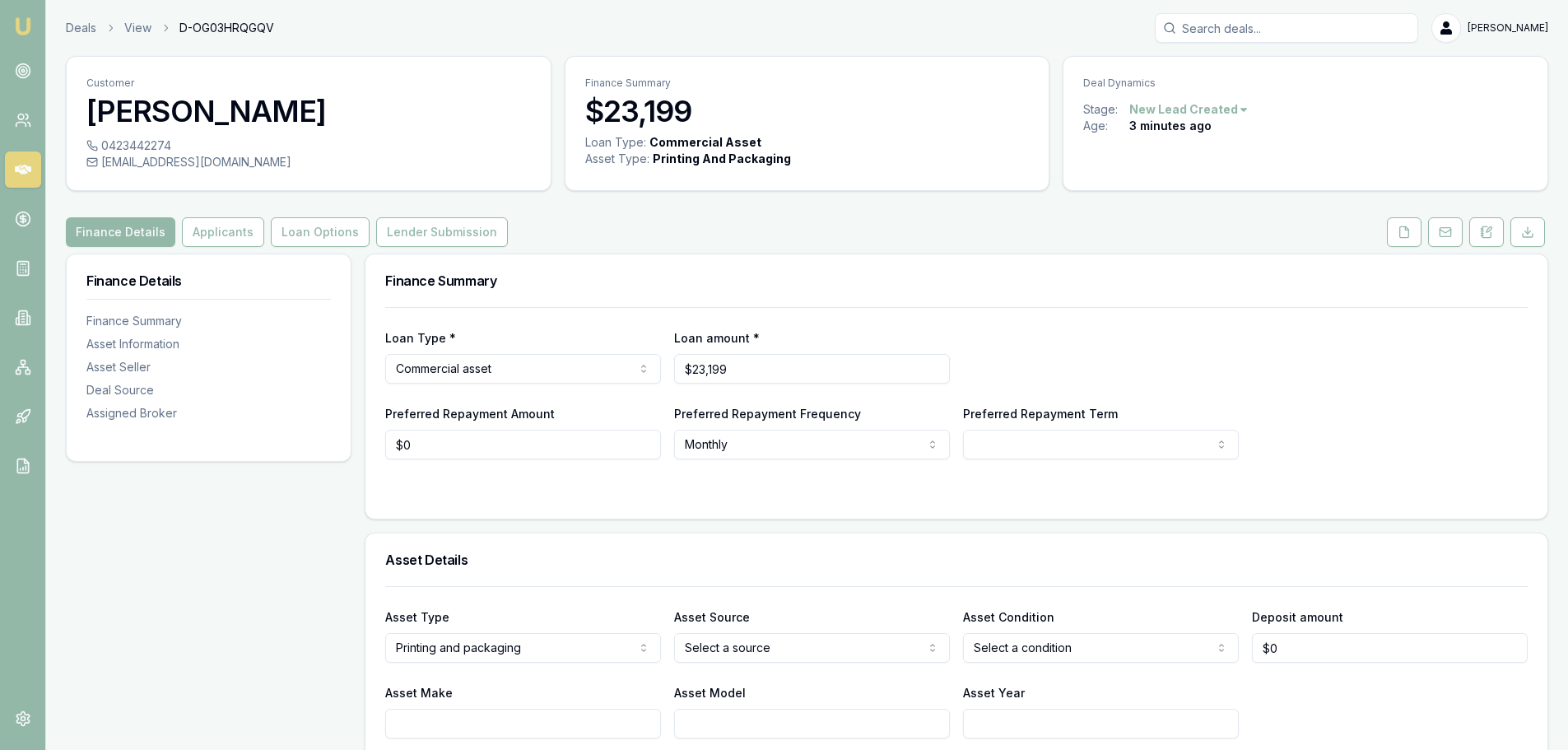
click at [234, 240] on button "Applicants" at bounding box center [222, 232] width 83 height 29
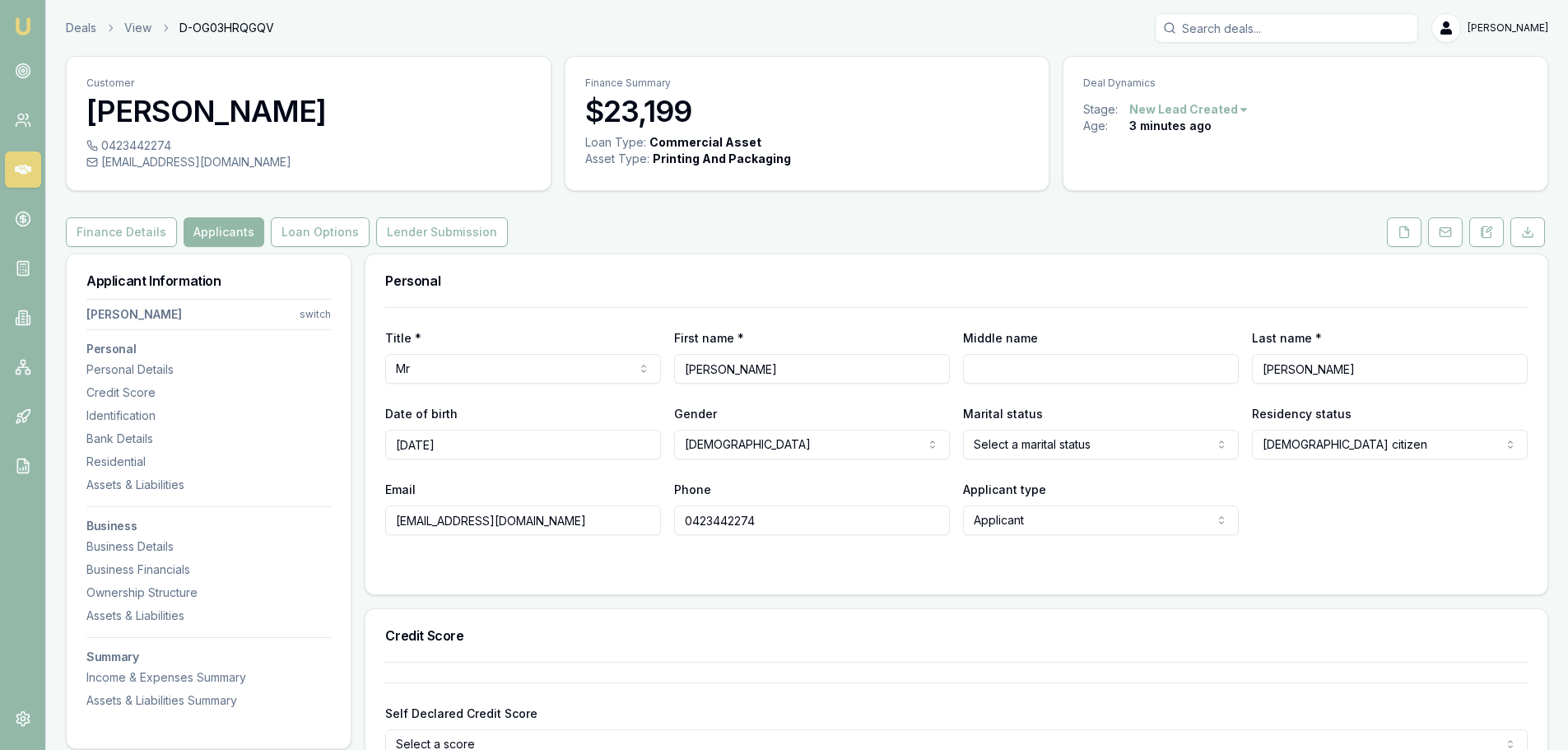
click at [1392, 228] on button at bounding box center [1404, 232] width 35 height 29
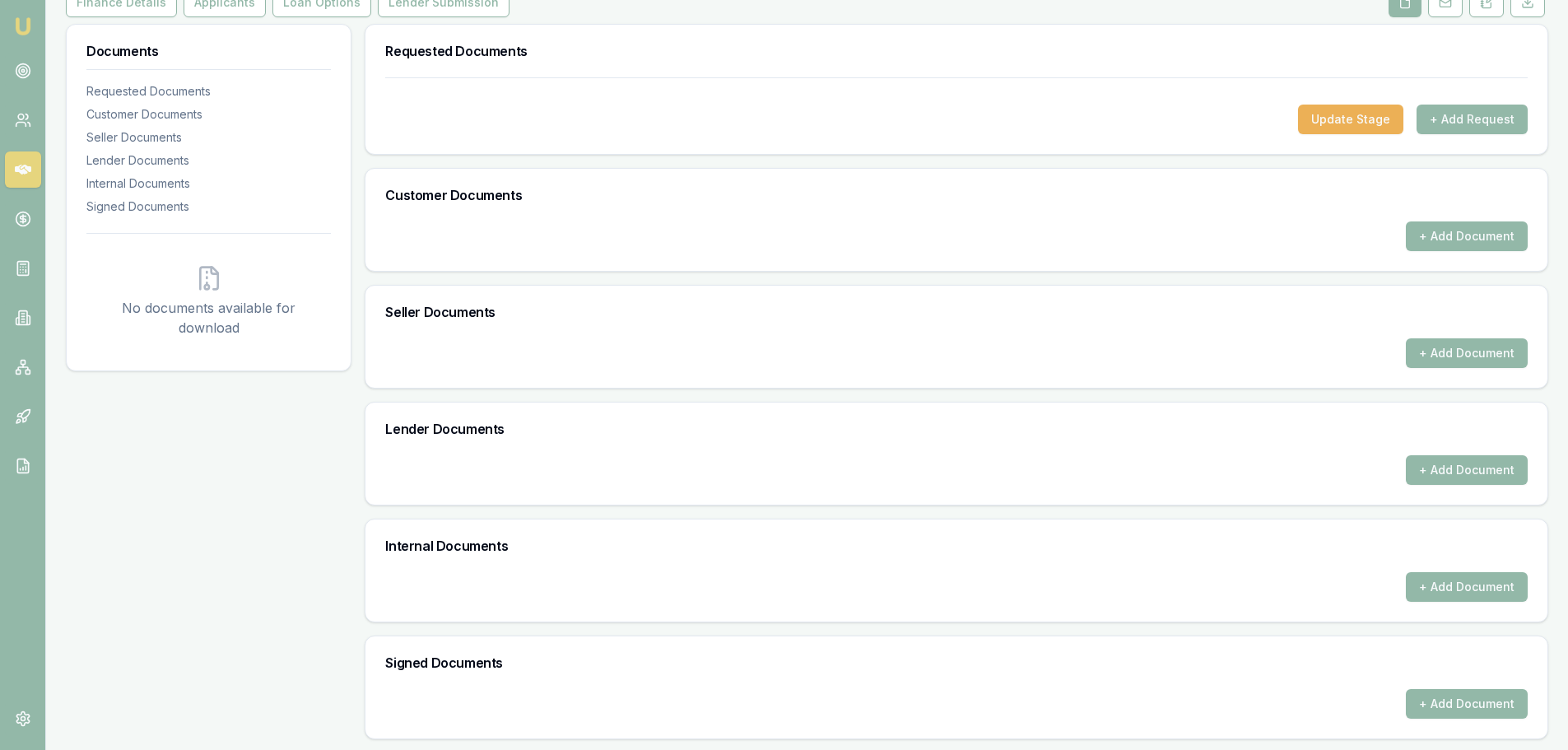
scroll to position [232, 0]
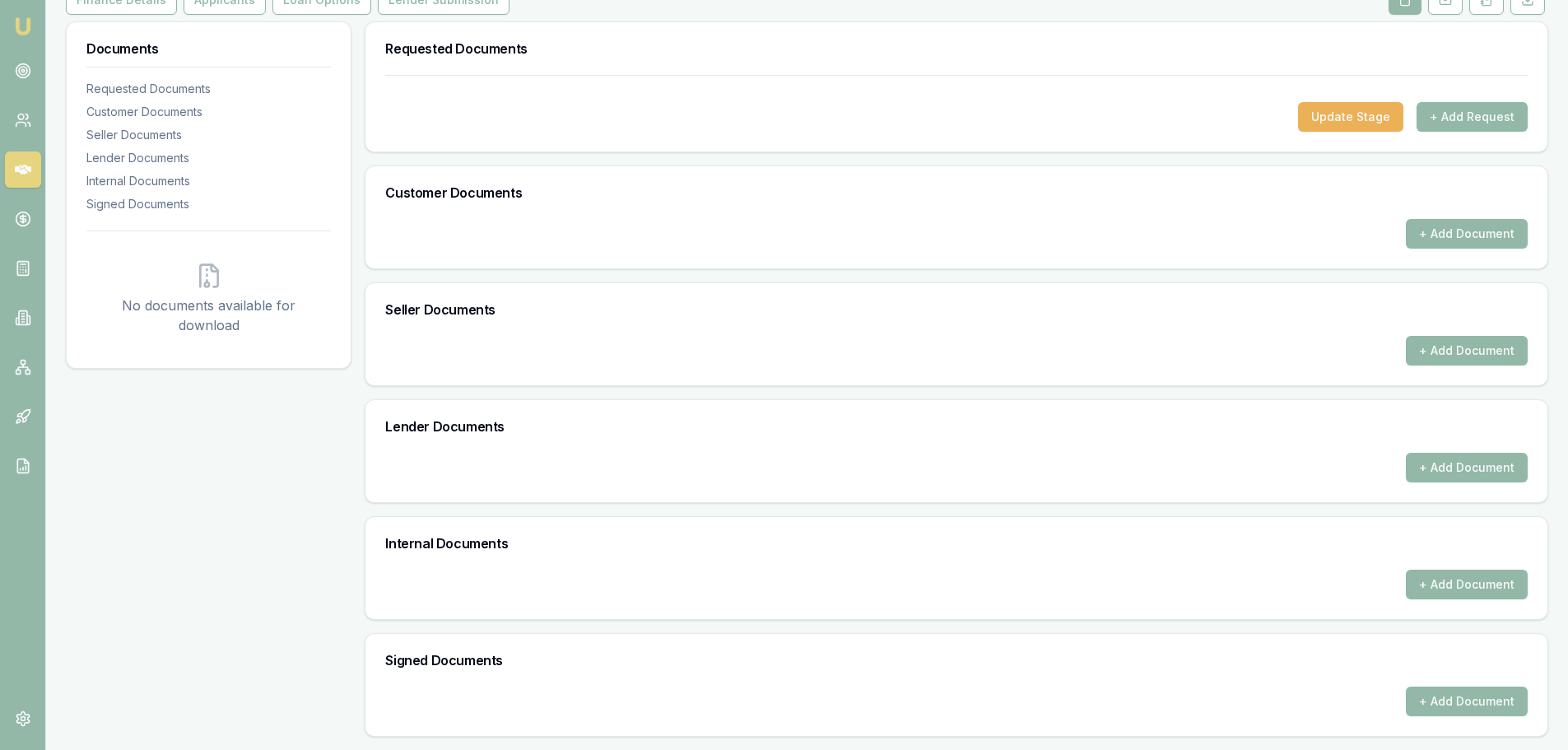
click at [1459, 705] on button "+ Add Document" at bounding box center [1466, 700] width 121 height 29
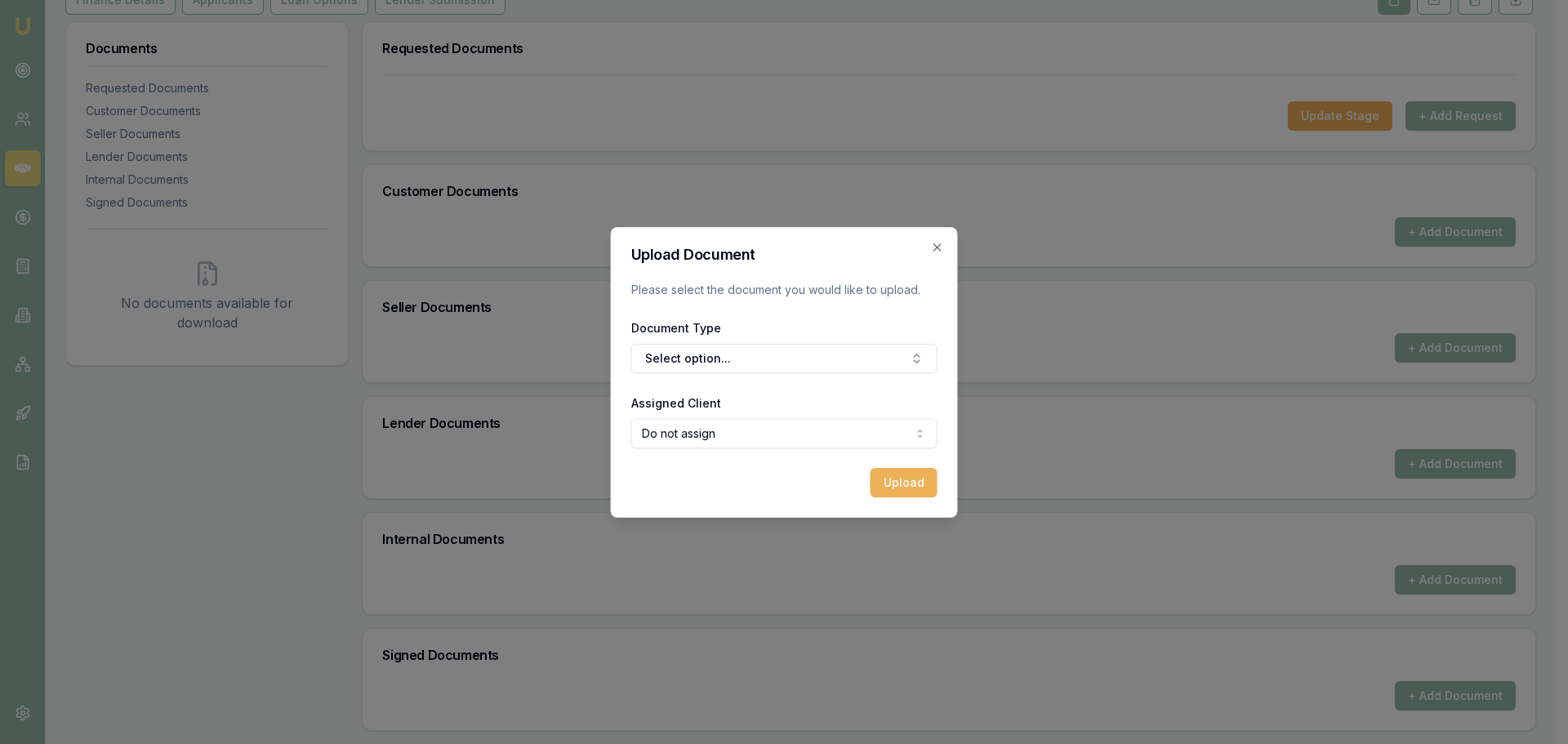
click at [745, 353] on button "Select option..." at bounding box center [785, 359] width 307 height 29
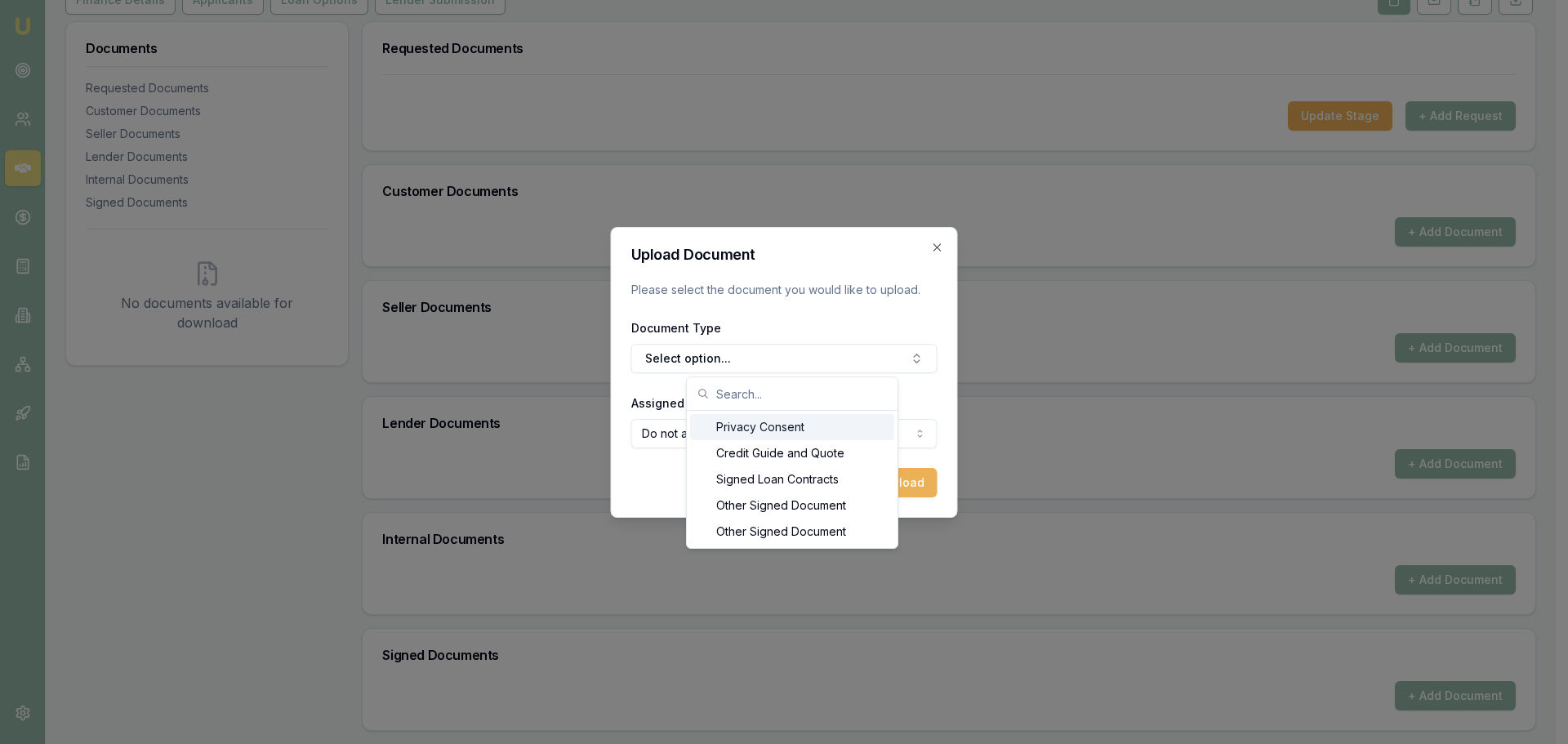
click at [759, 433] on div "Privacy Consent" at bounding box center [793, 426] width 204 height 26
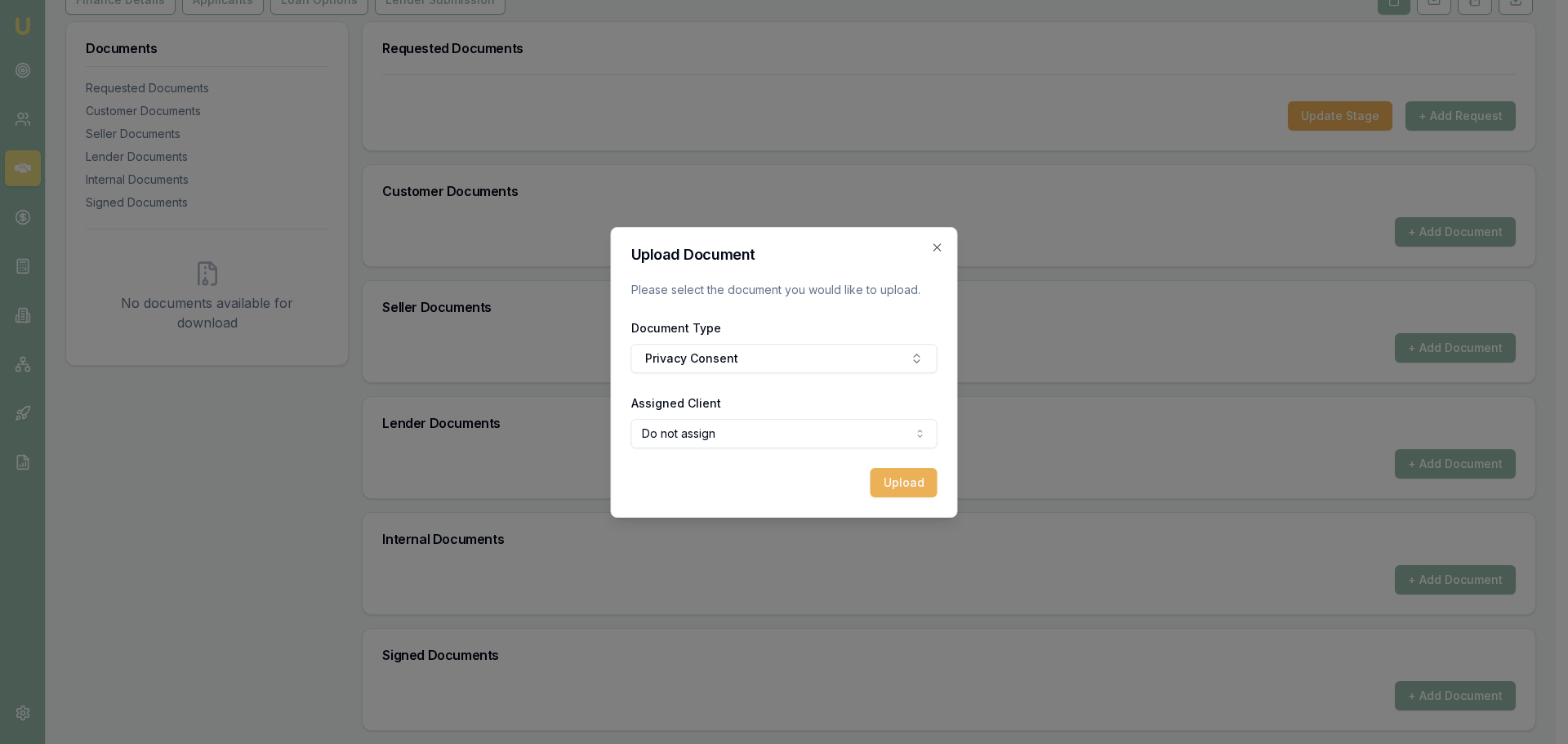
click at [879, 476] on button "Upload" at bounding box center [904, 482] width 67 height 29
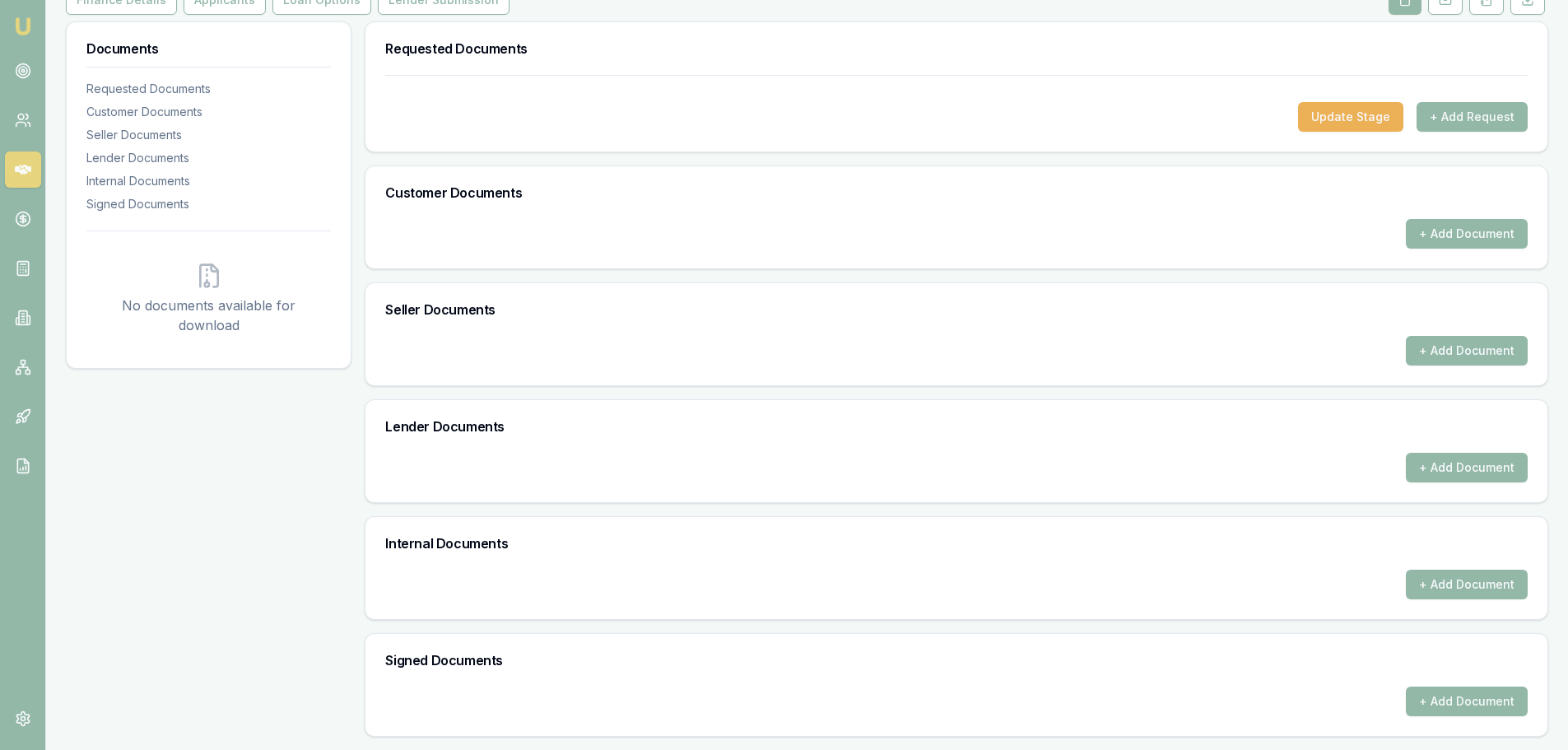
click at [1500, 703] on button "+ Add Document" at bounding box center [1466, 700] width 121 height 29
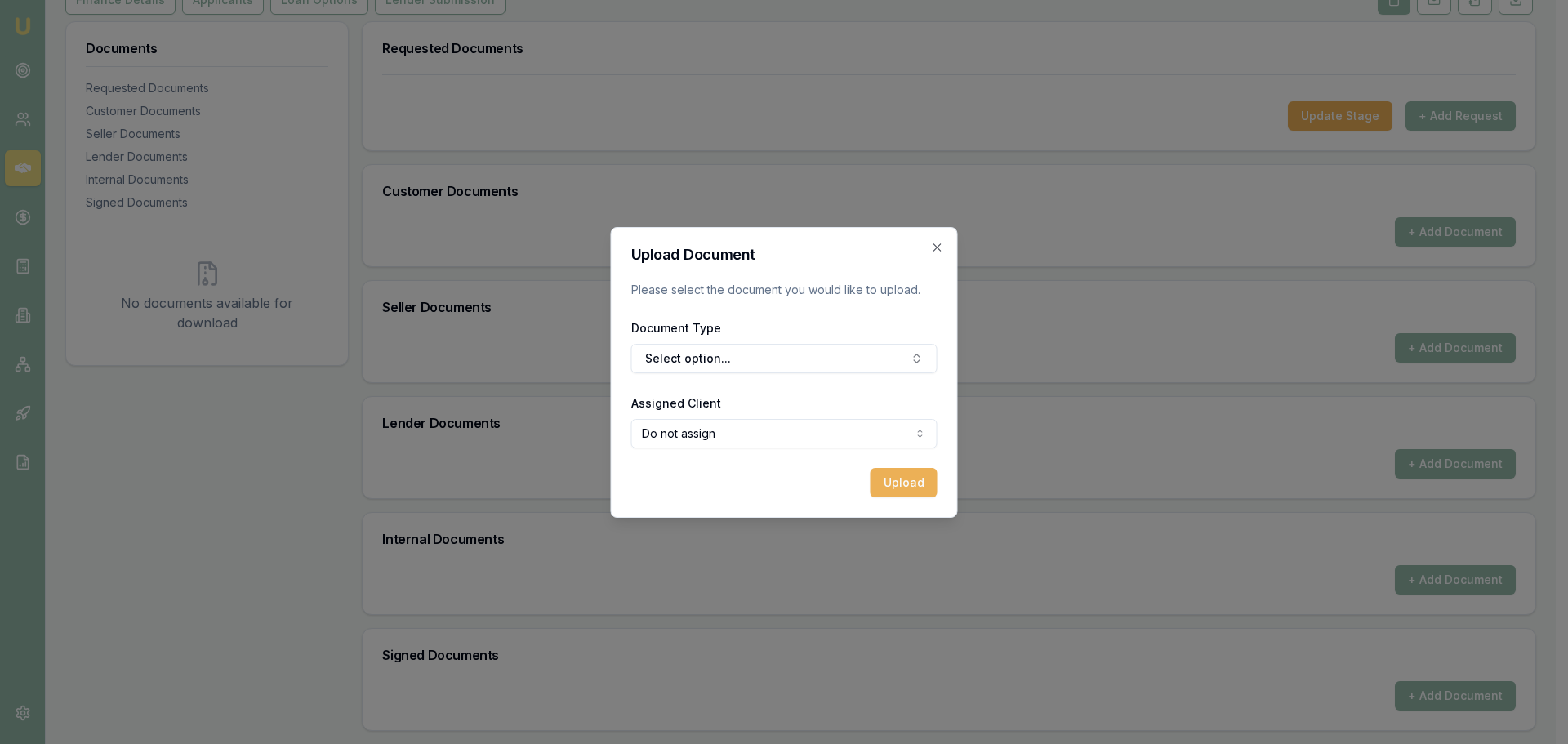
click at [845, 364] on button "Select option..." at bounding box center [785, 359] width 307 height 29
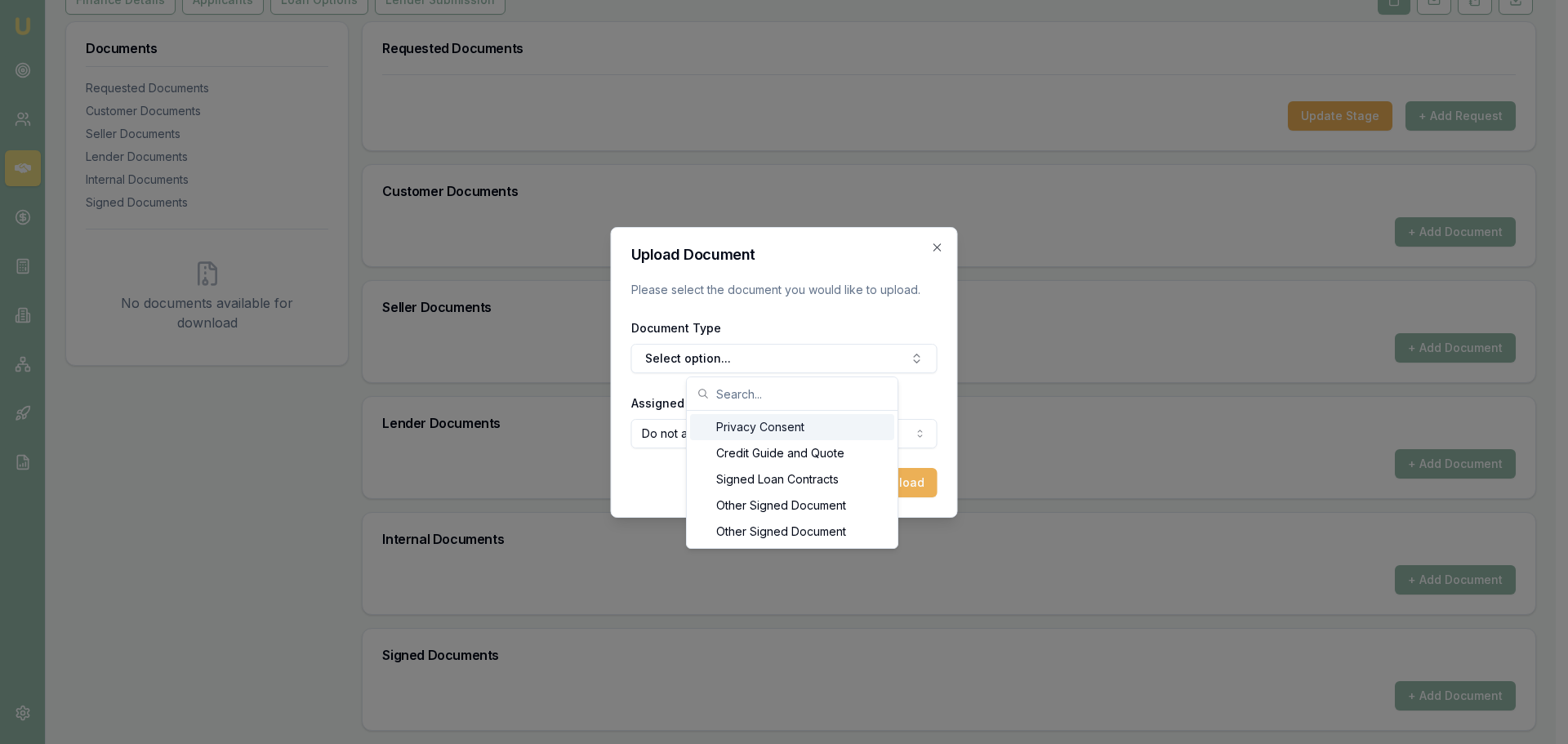
click at [755, 434] on div "Privacy Consent" at bounding box center [793, 426] width 204 height 26
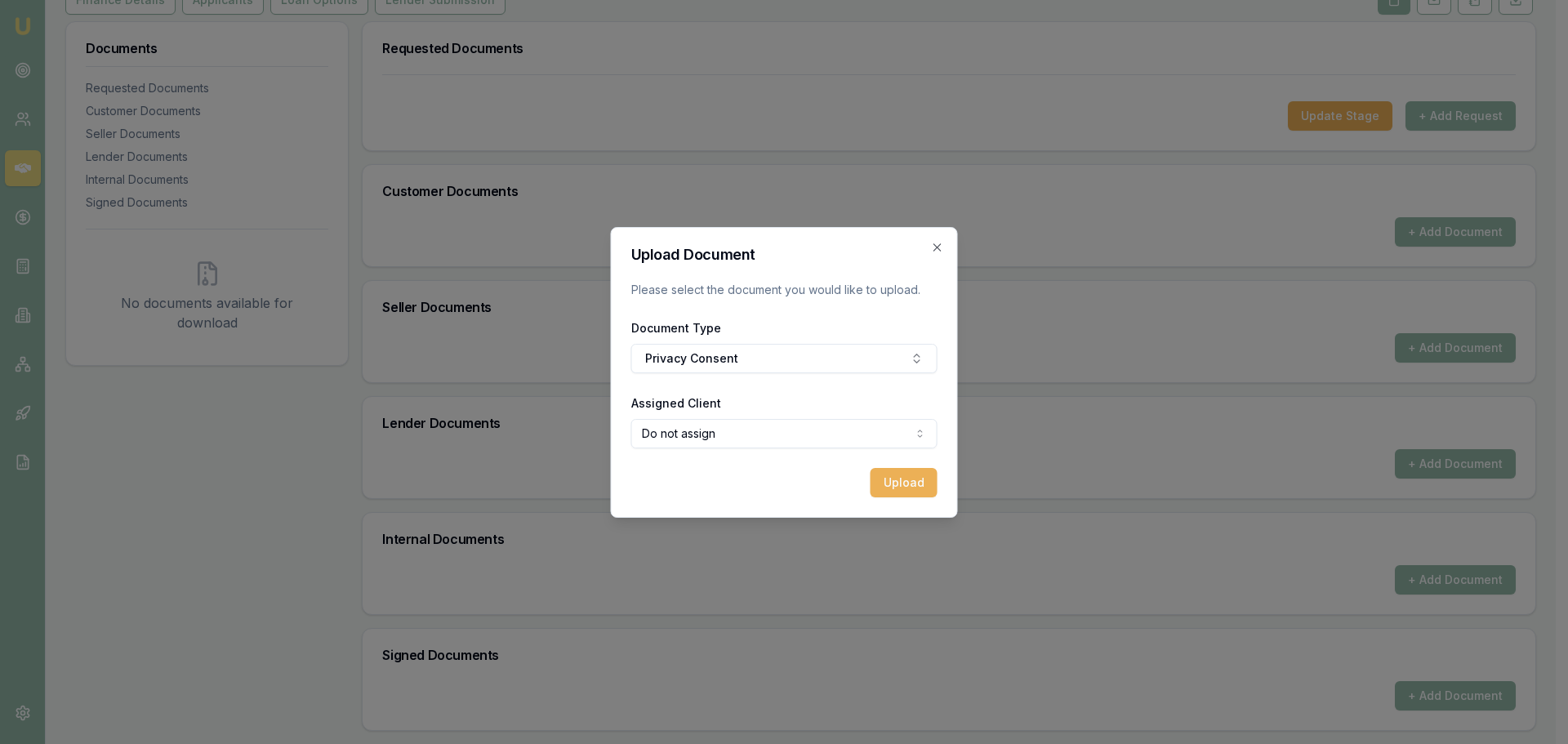
click at [906, 490] on button "Upload" at bounding box center [904, 482] width 67 height 29
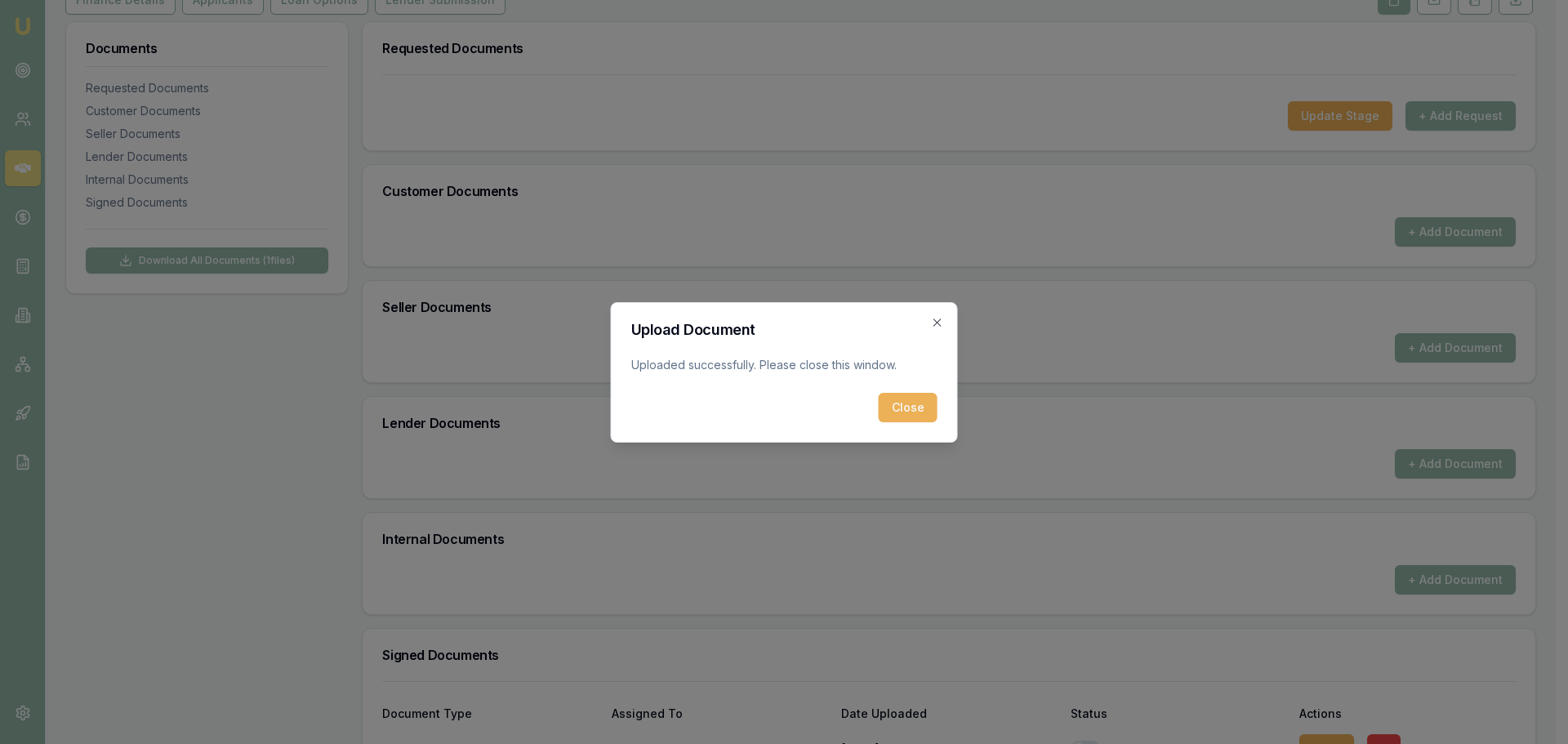
click at [894, 398] on button "Close" at bounding box center [907, 407] width 59 height 29
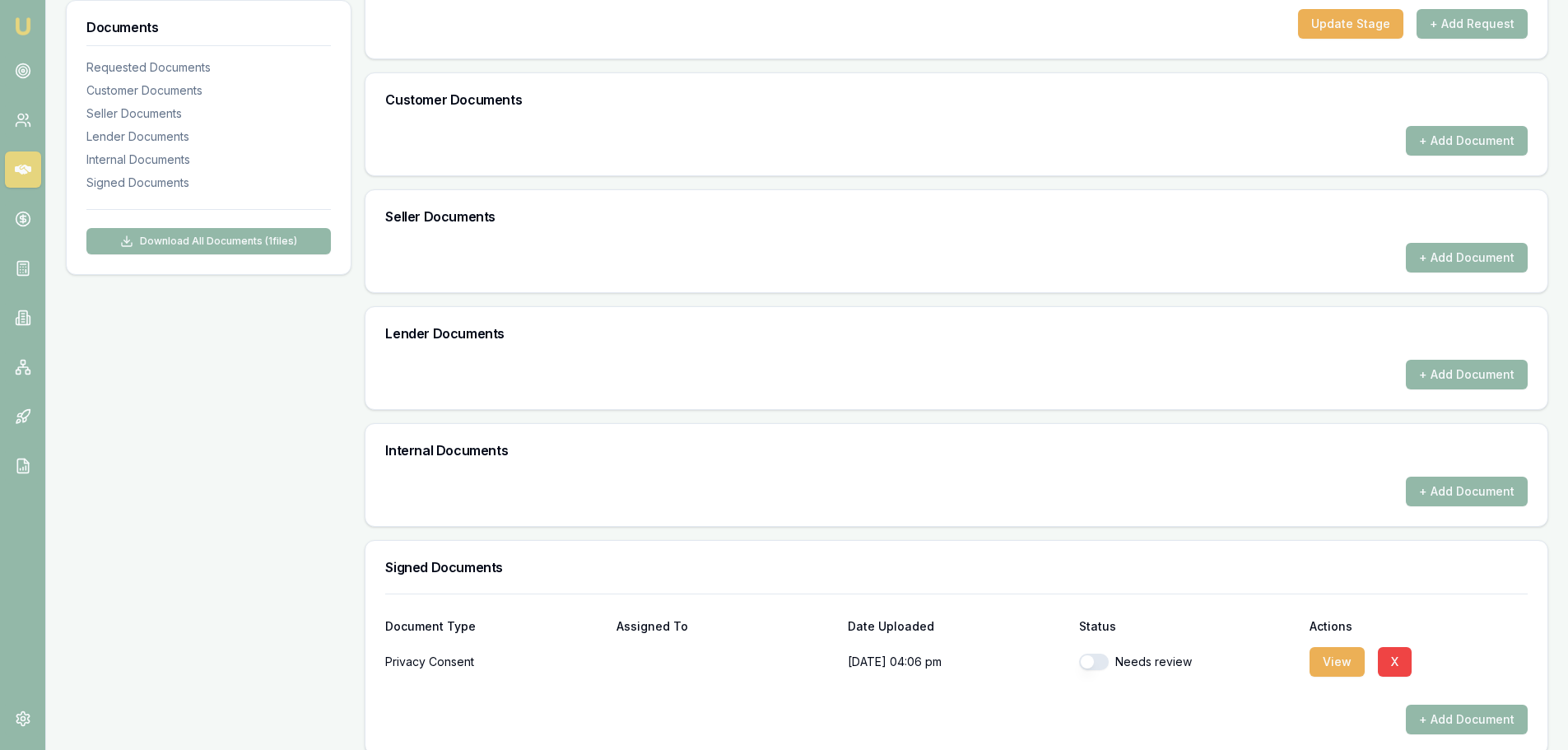
scroll to position [343, 0]
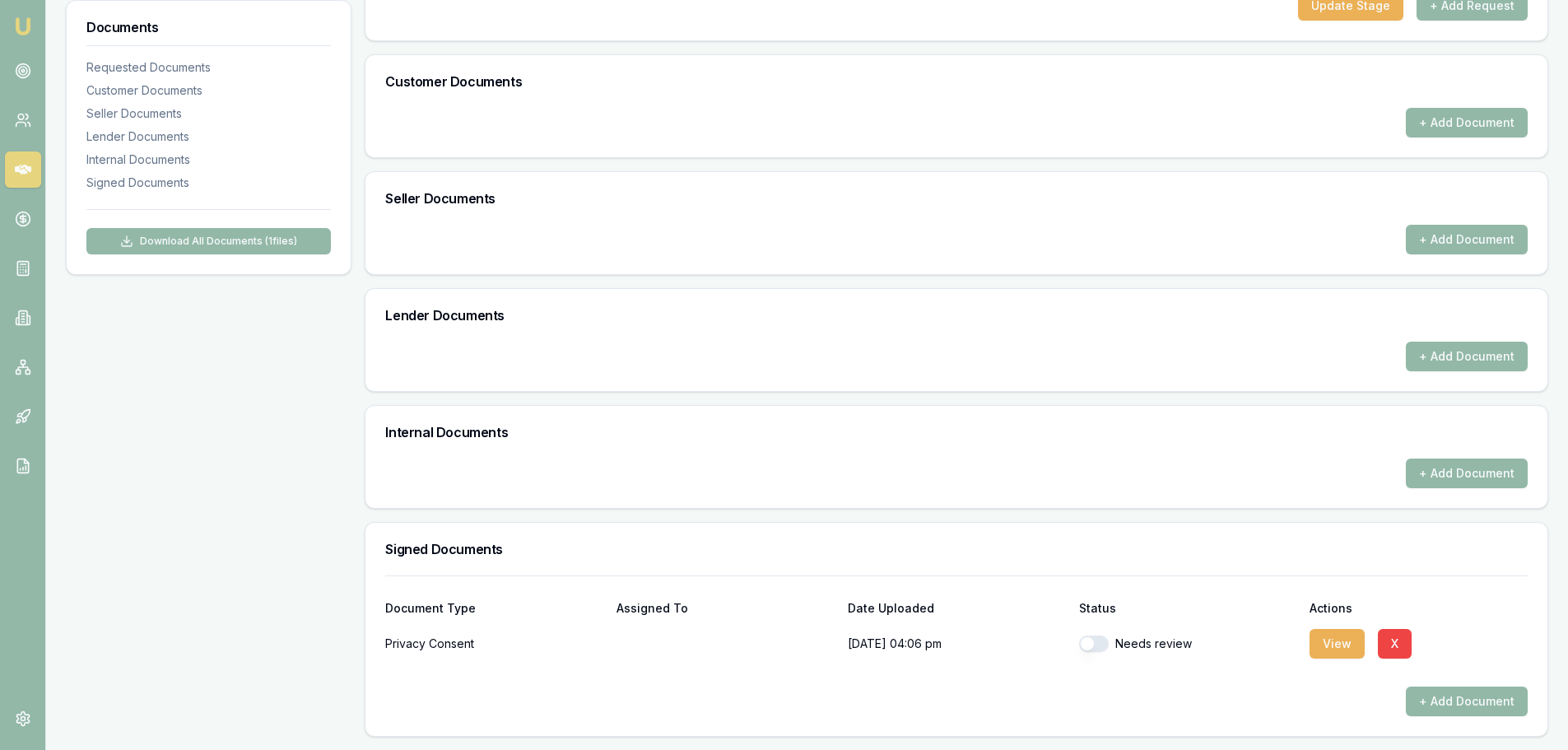
click at [1101, 643] on button "button" at bounding box center [1094, 643] width 29 height 17
checkbox input "true"
click at [1461, 710] on button "+ Add Document" at bounding box center [1466, 700] width 121 height 29
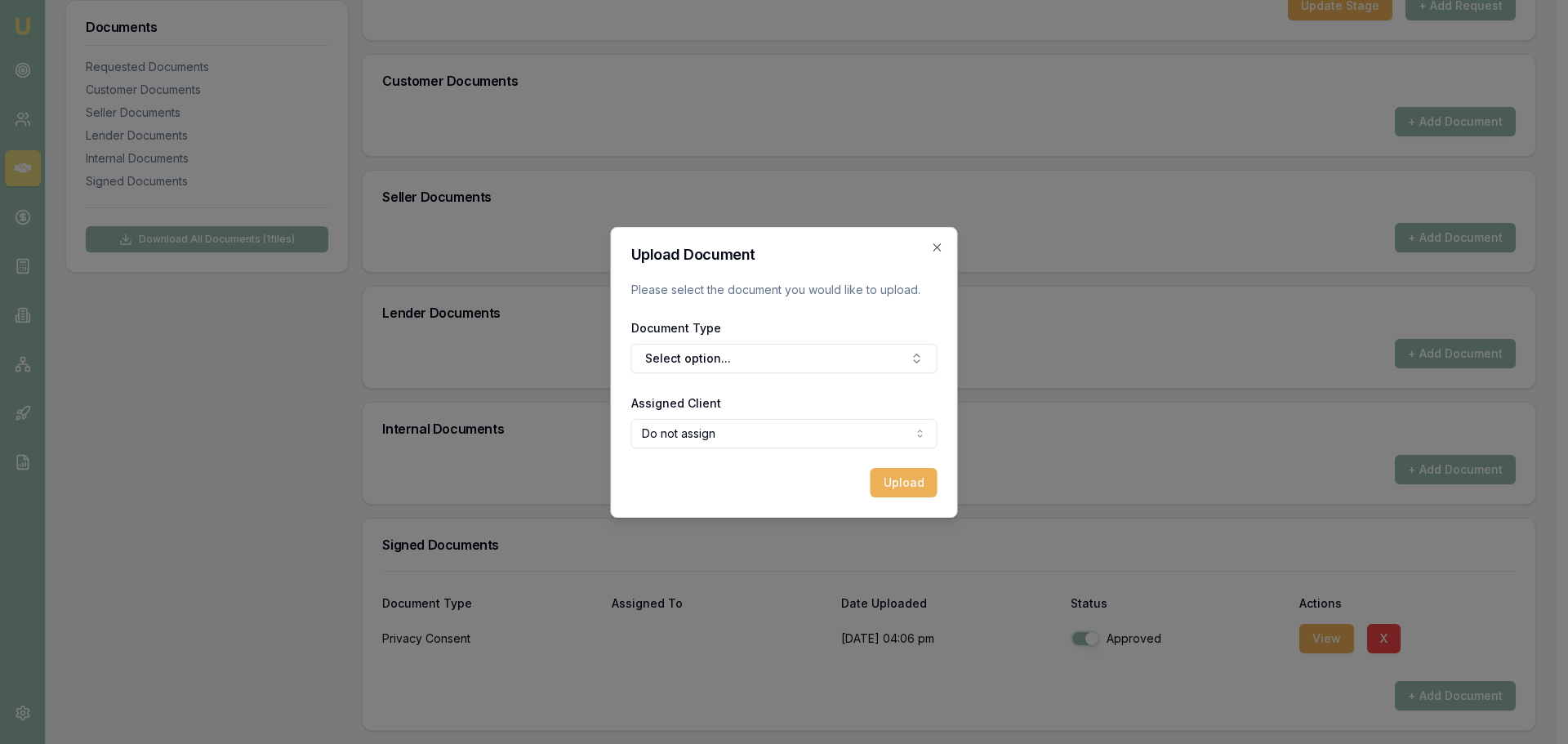
click at [716, 344] on button "Select option..." at bounding box center [785, 359] width 307 height 29
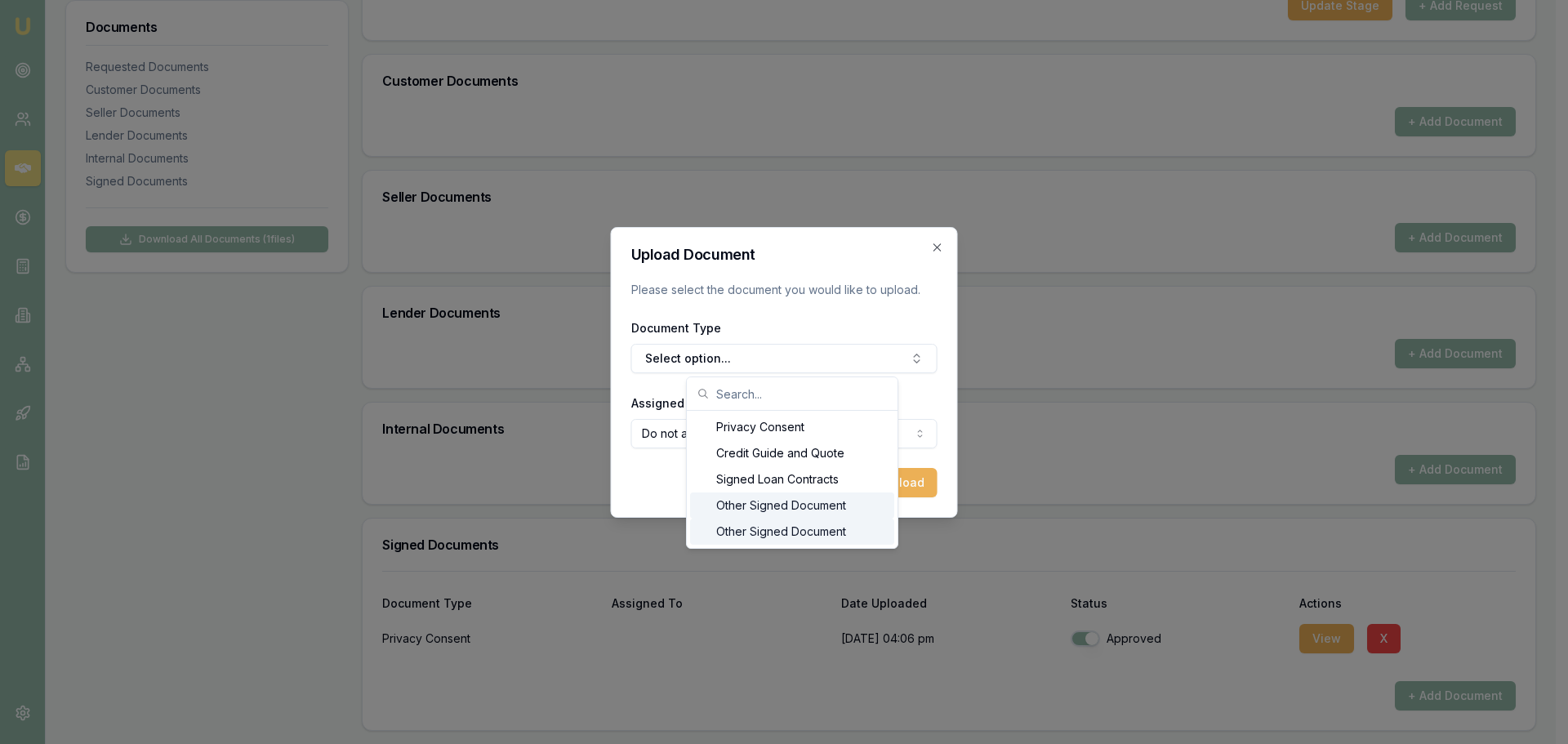
click at [793, 507] on div "Other Signed Document" at bounding box center [793, 505] width 204 height 26
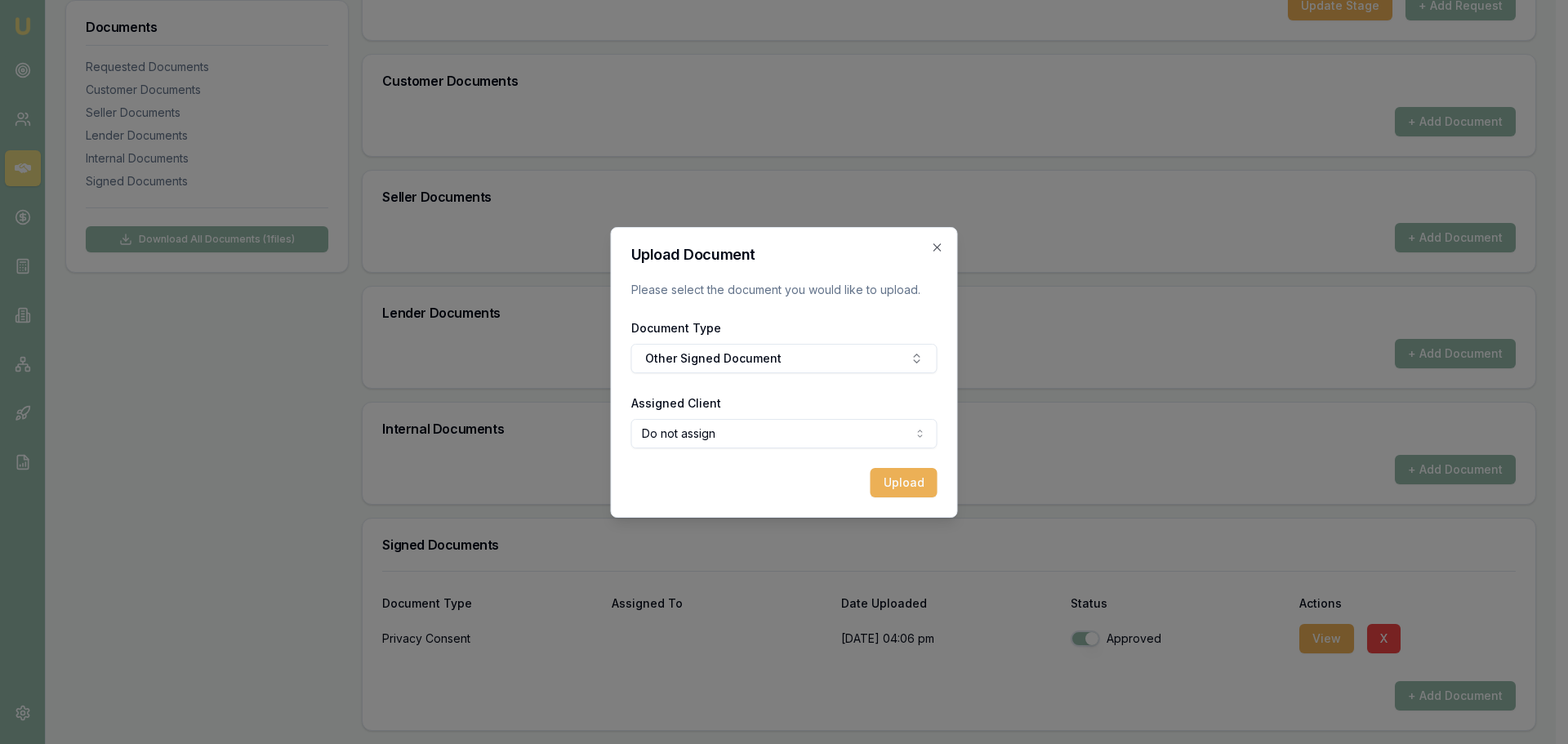
click at [895, 478] on button "Upload" at bounding box center [904, 482] width 67 height 29
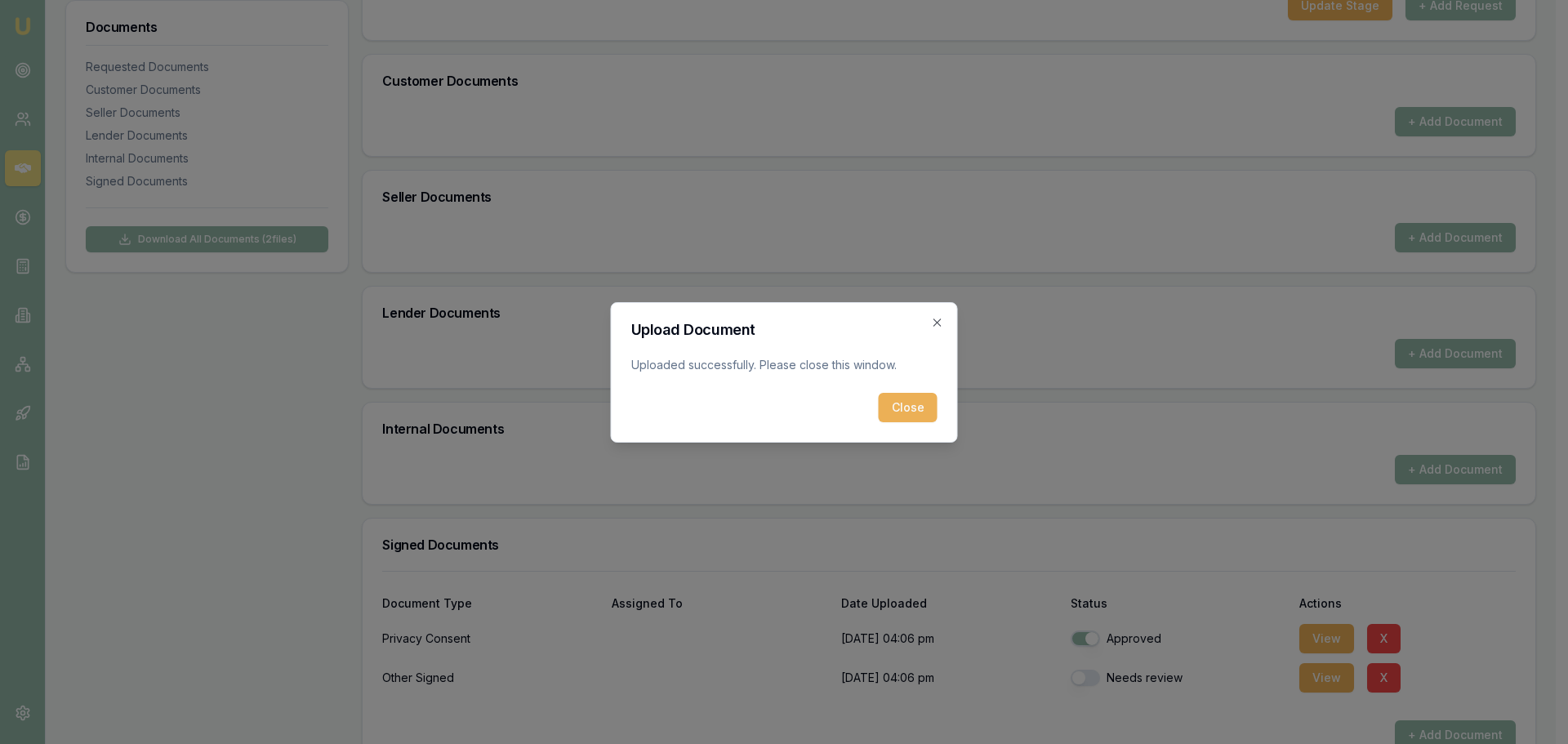
click at [907, 404] on button "Close" at bounding box center [907, 407] width 59 height 29
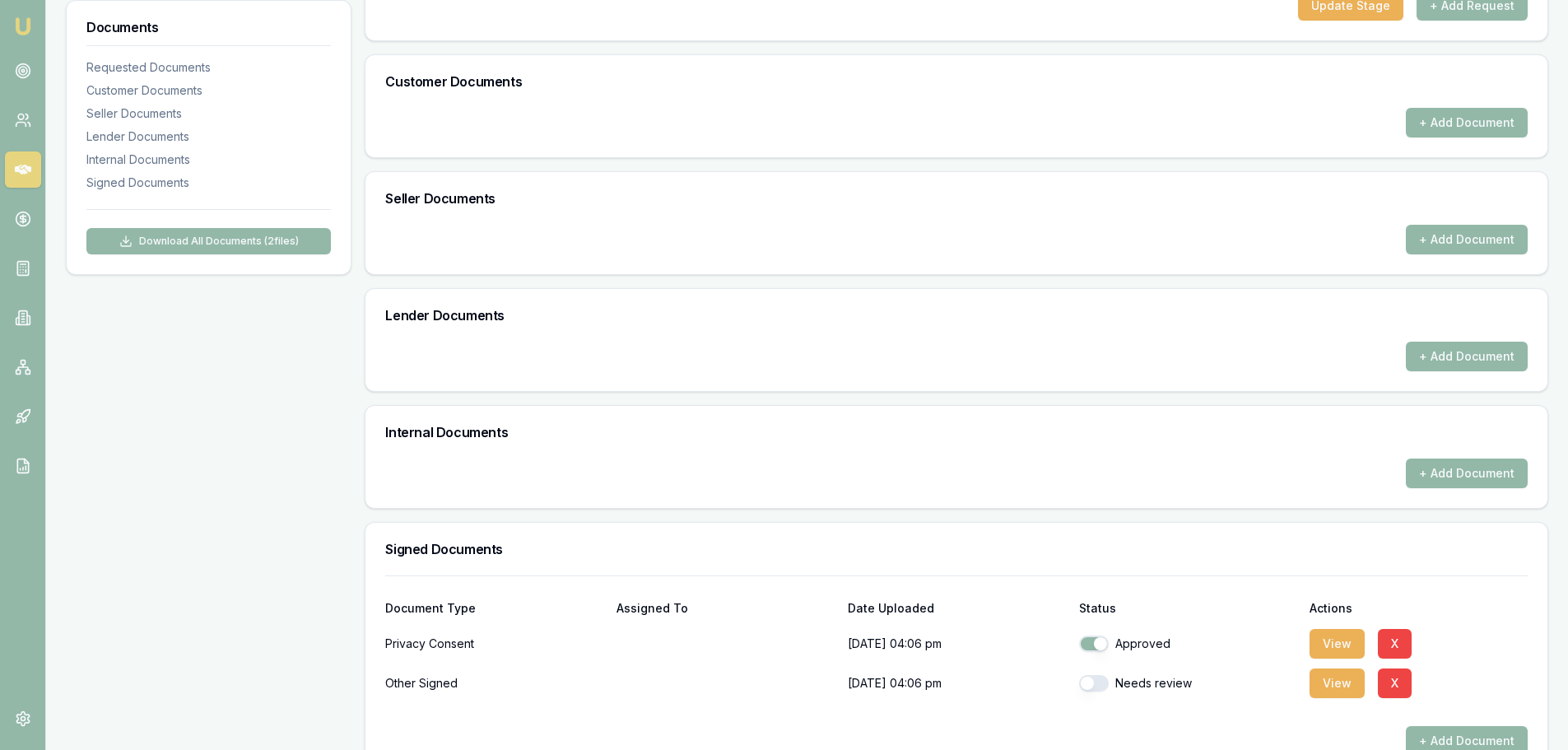
click at [1102, 690] on button "button" at bounding box center [1094, 683] width 29 height 17
checkbox input "true"
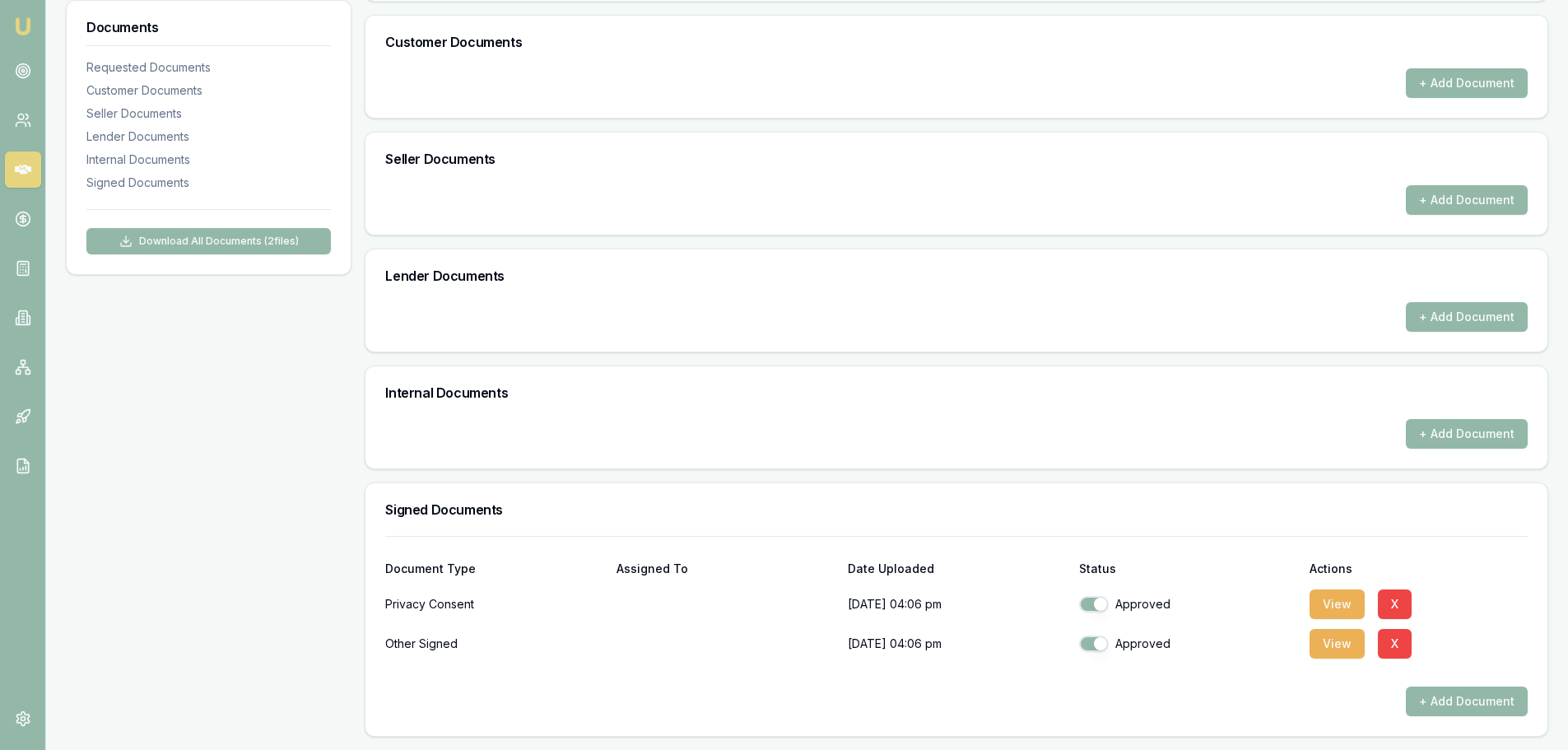
scroll to position [0, 0]
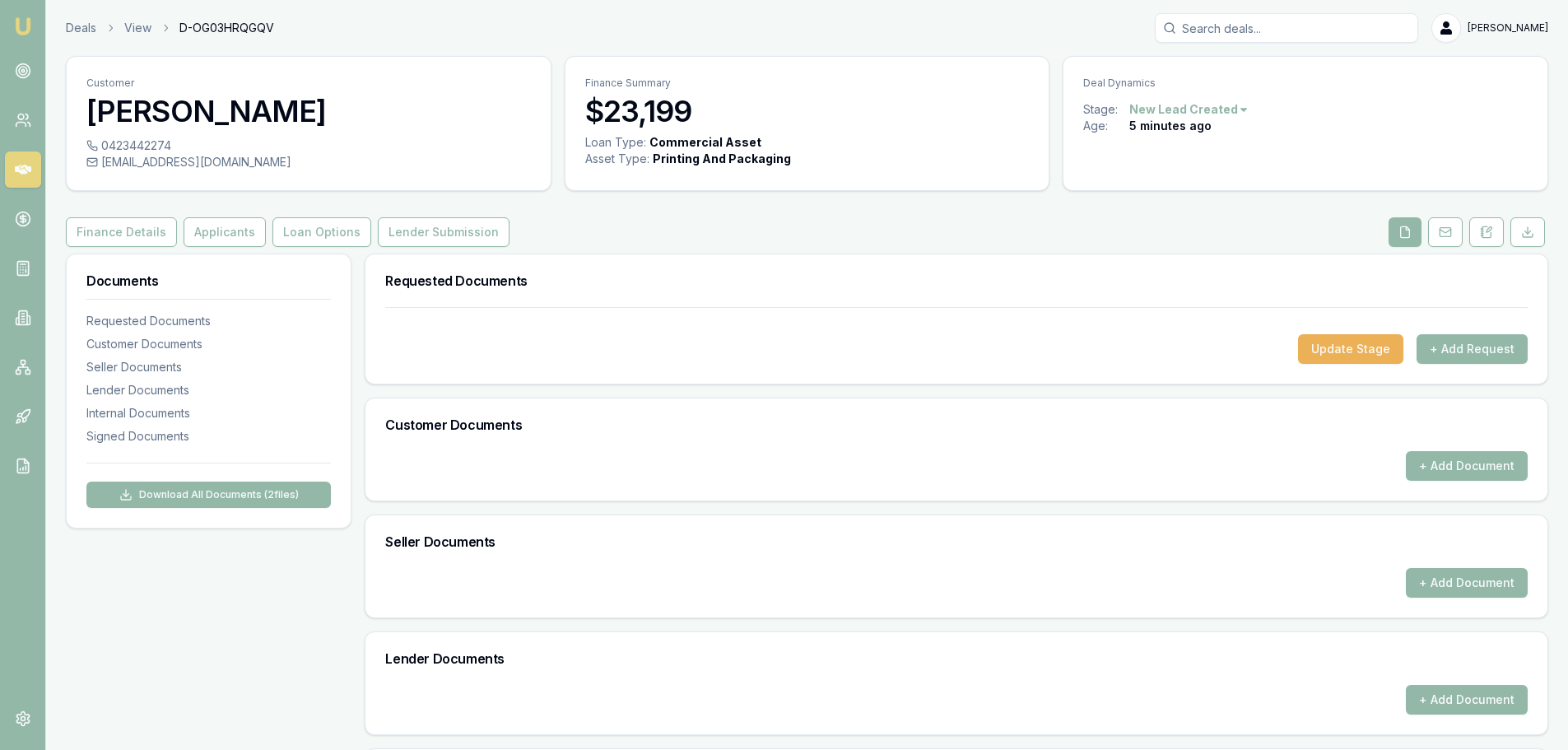
click at [415, 234] on button "Lender Submission" at bounding box center [444, 232] width 132 height 29
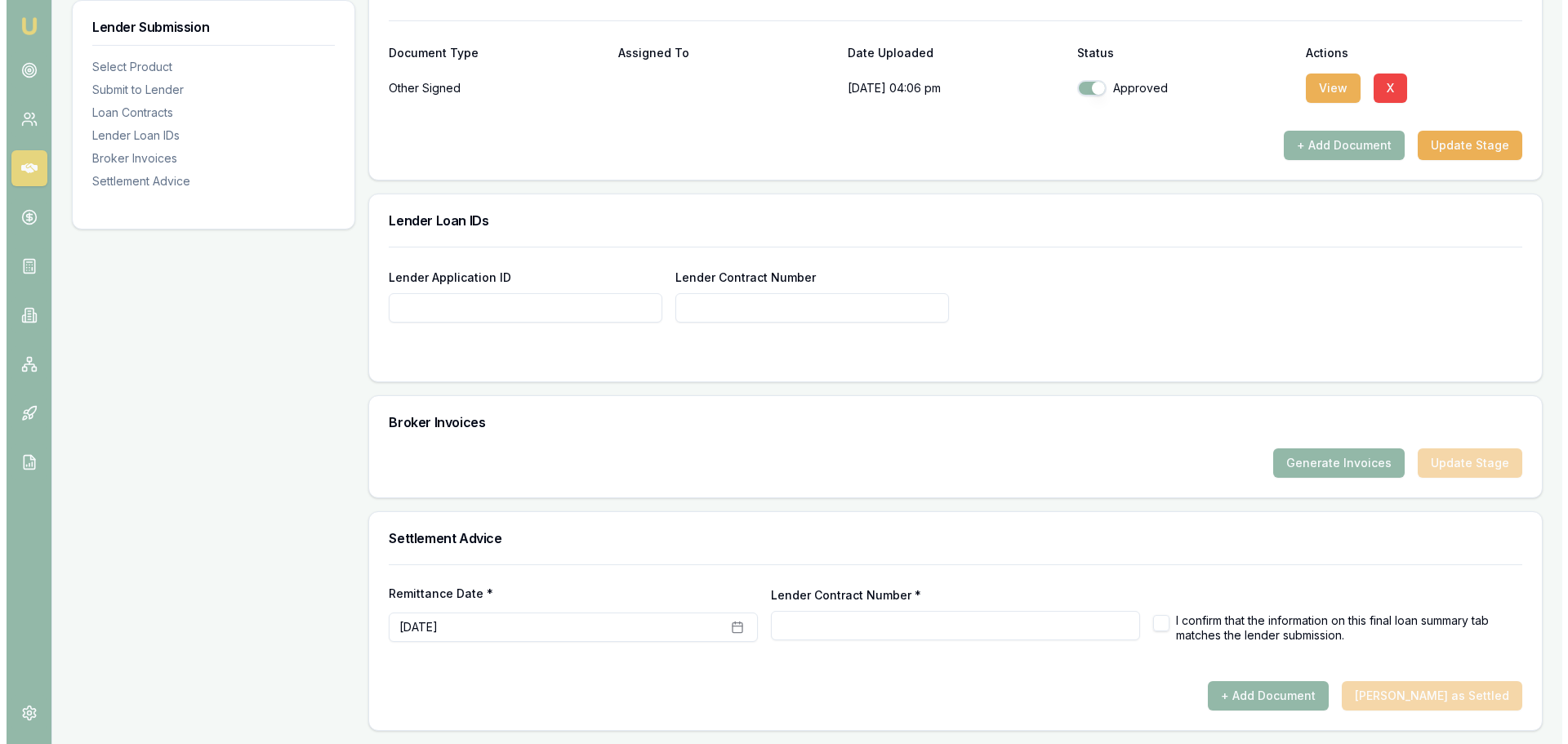
scroll to position [563, 0]
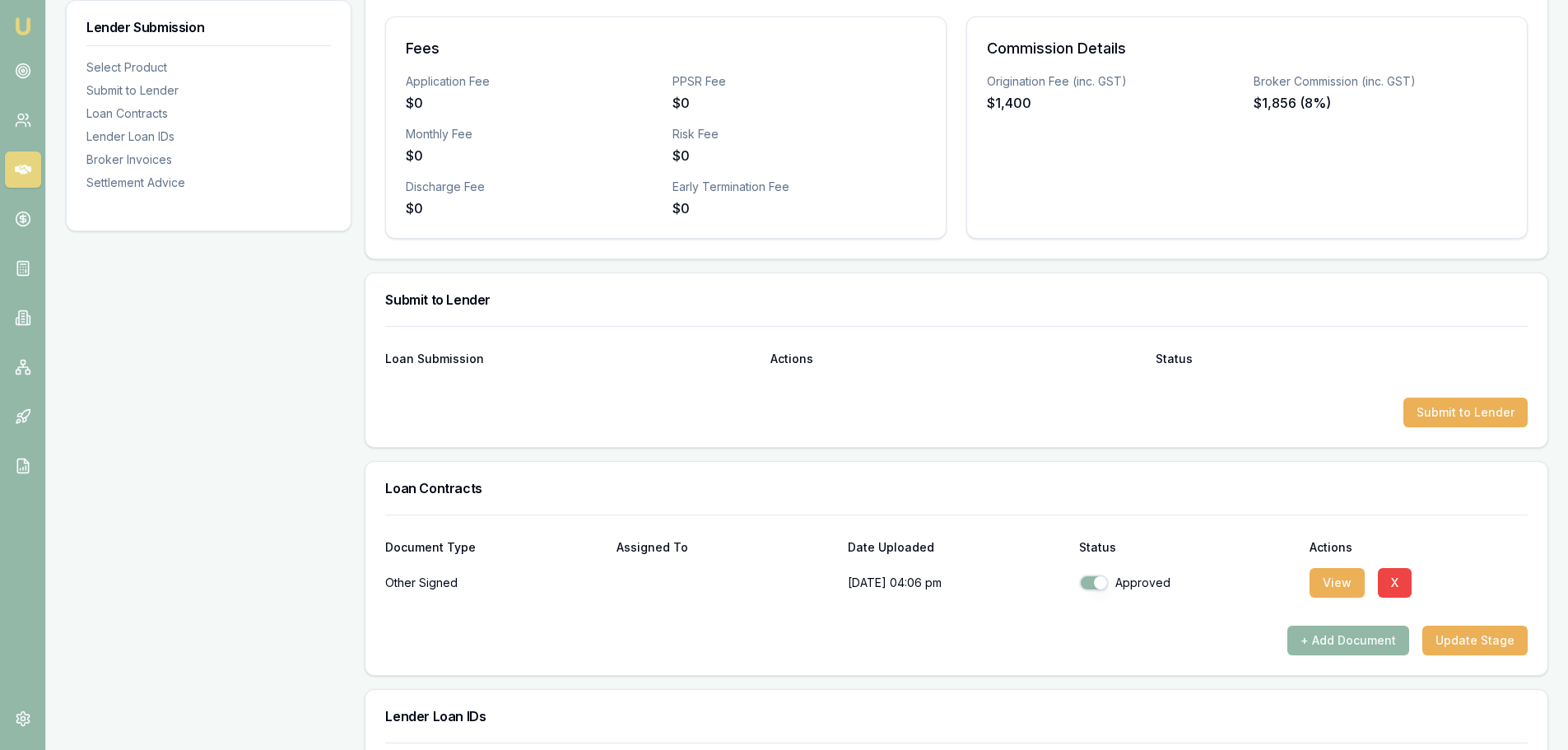
click at [1485, 415] on button "Submit to Lender" at bounding box center [1465, 412] width 124 height 29
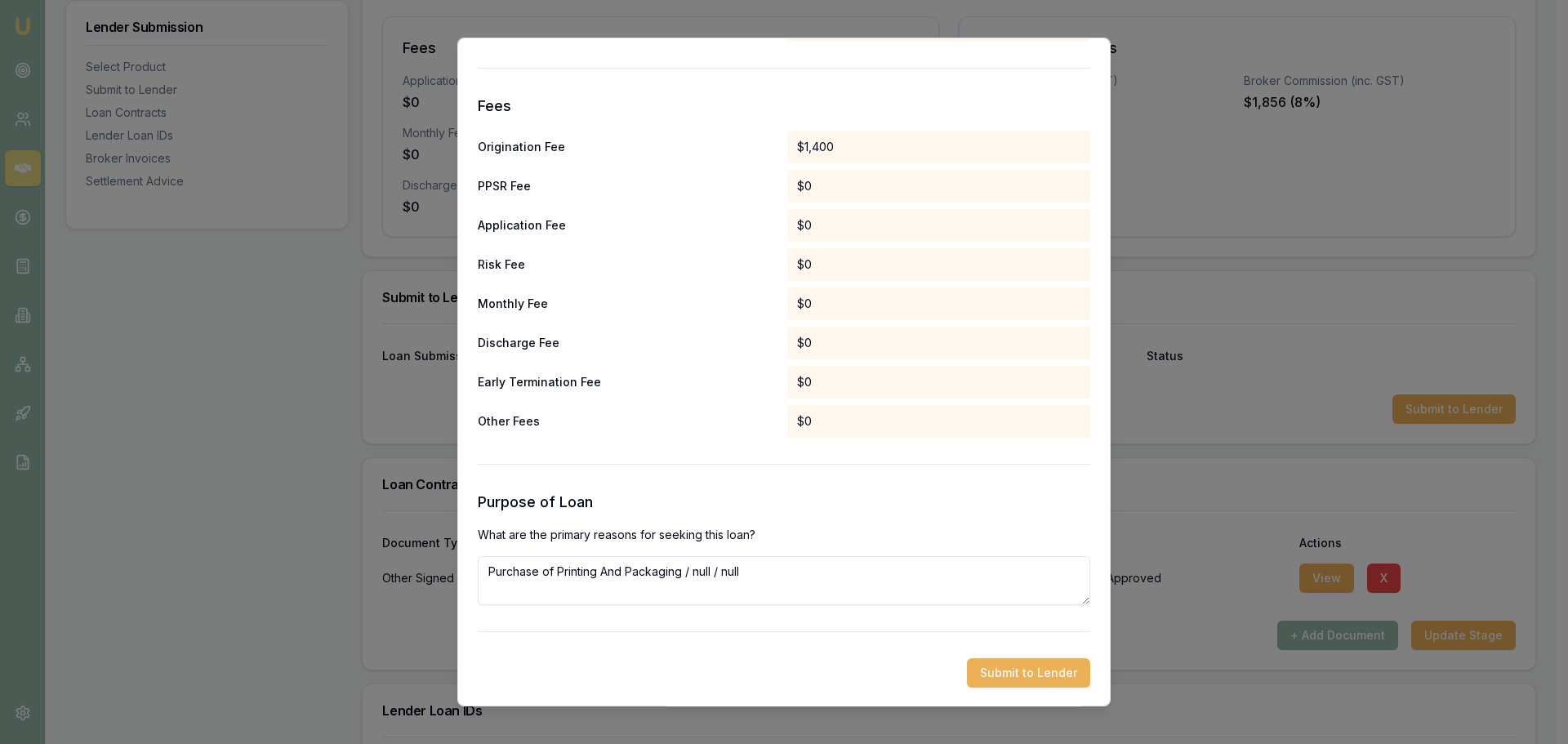
scroll to position [763, 0]
drag, startPoint x: 585, startPoint y: 578, endPoint x: 323, endPoint y: 578, distance: 262.0
paste textarea "Discobility uses music as therapy for people with disabilities, improving physi…"
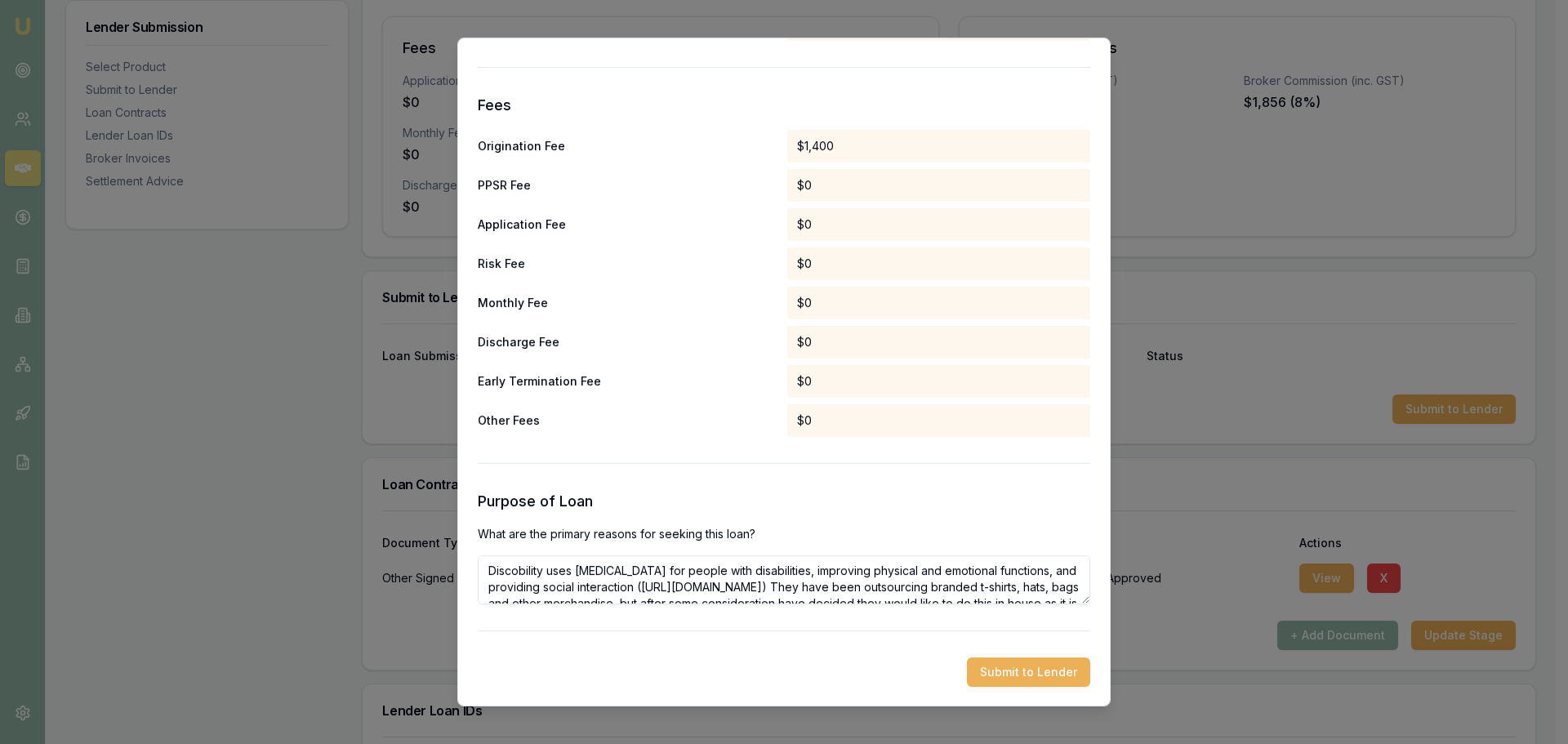
scroll to position [56, 0]
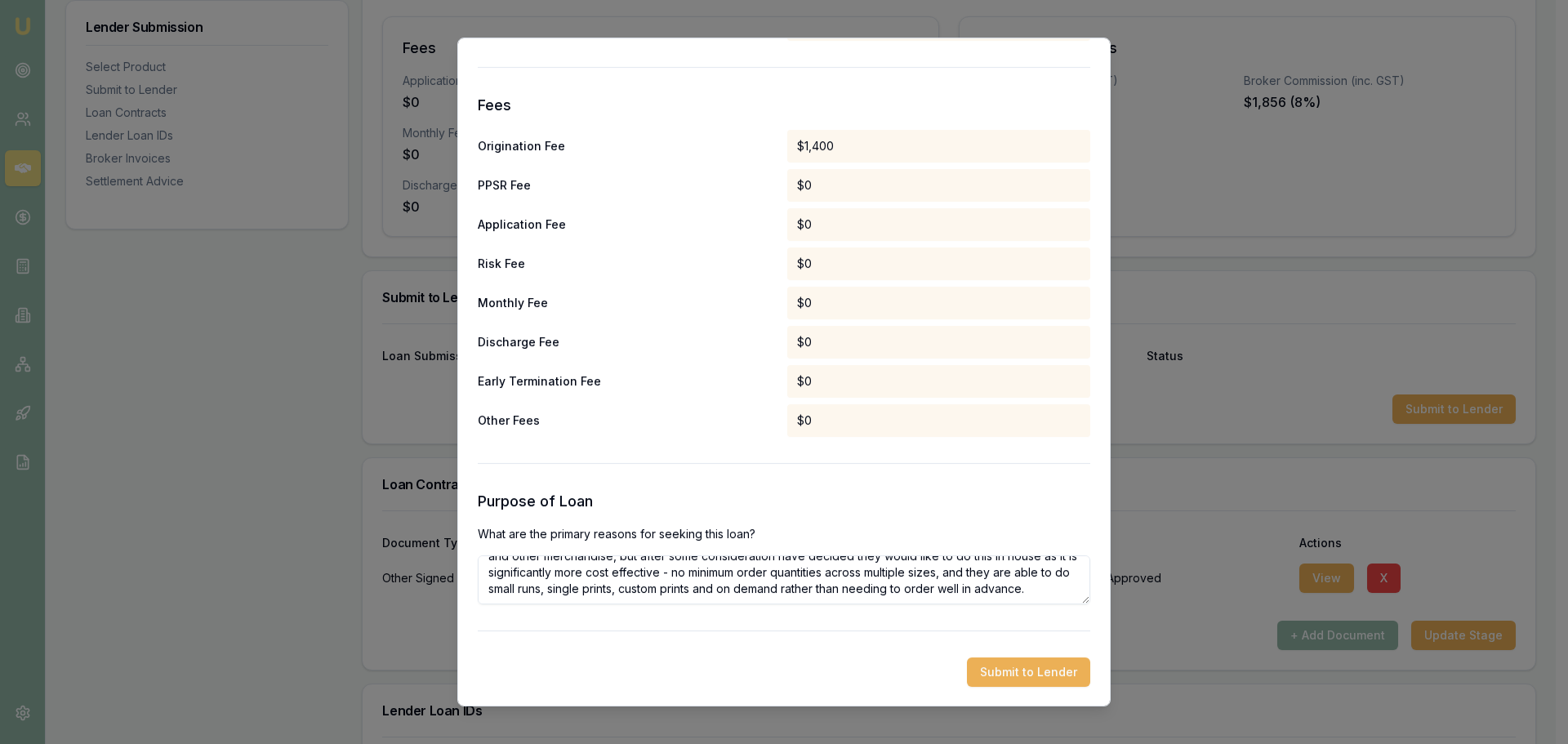
type textarea "Discobility uses music as therapy for people with disabilities, improving physi…"
click at [1019, 678] on button "Submit to Lender" at bounding box center [1029, 672] width 123 height 29
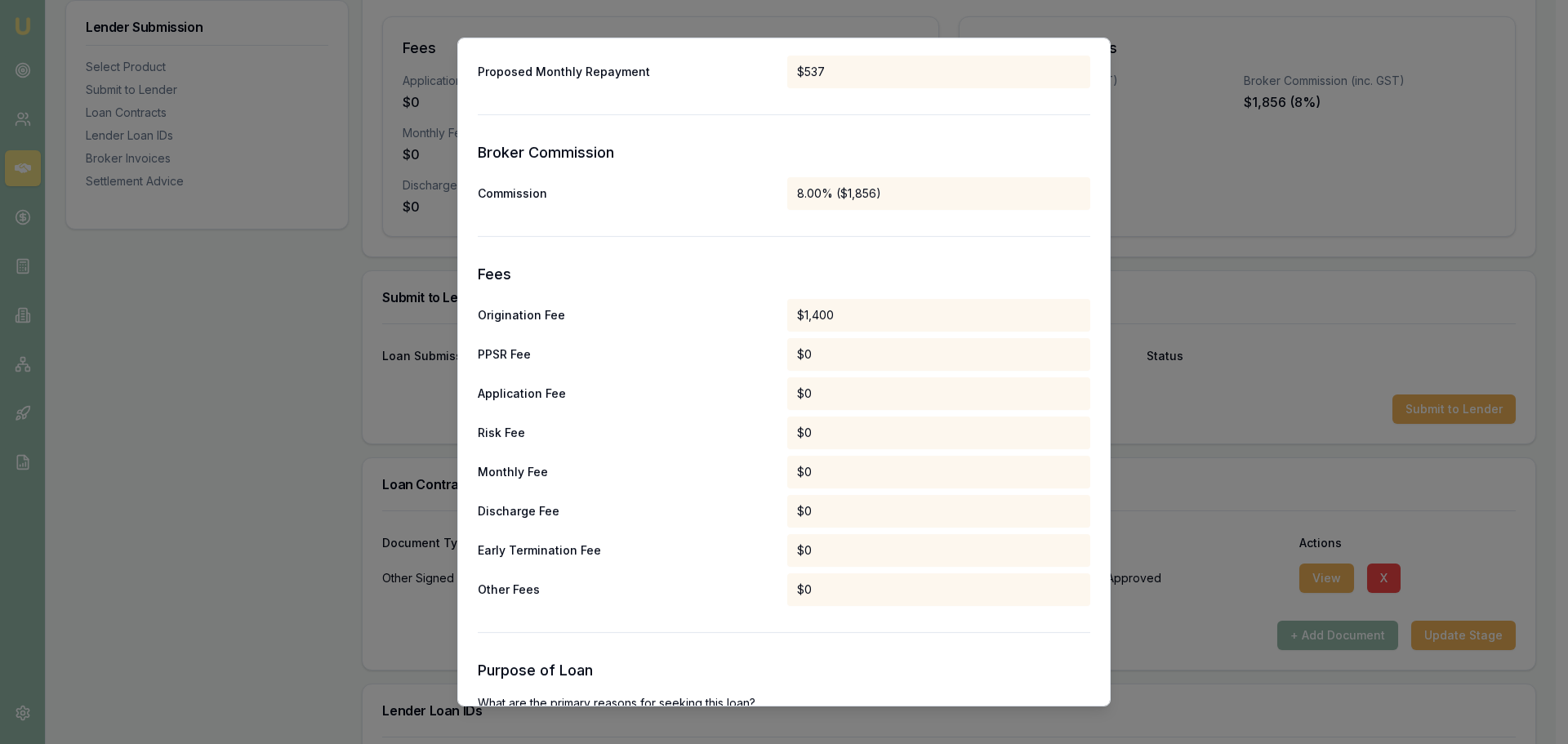
scroll to position [763, 0]
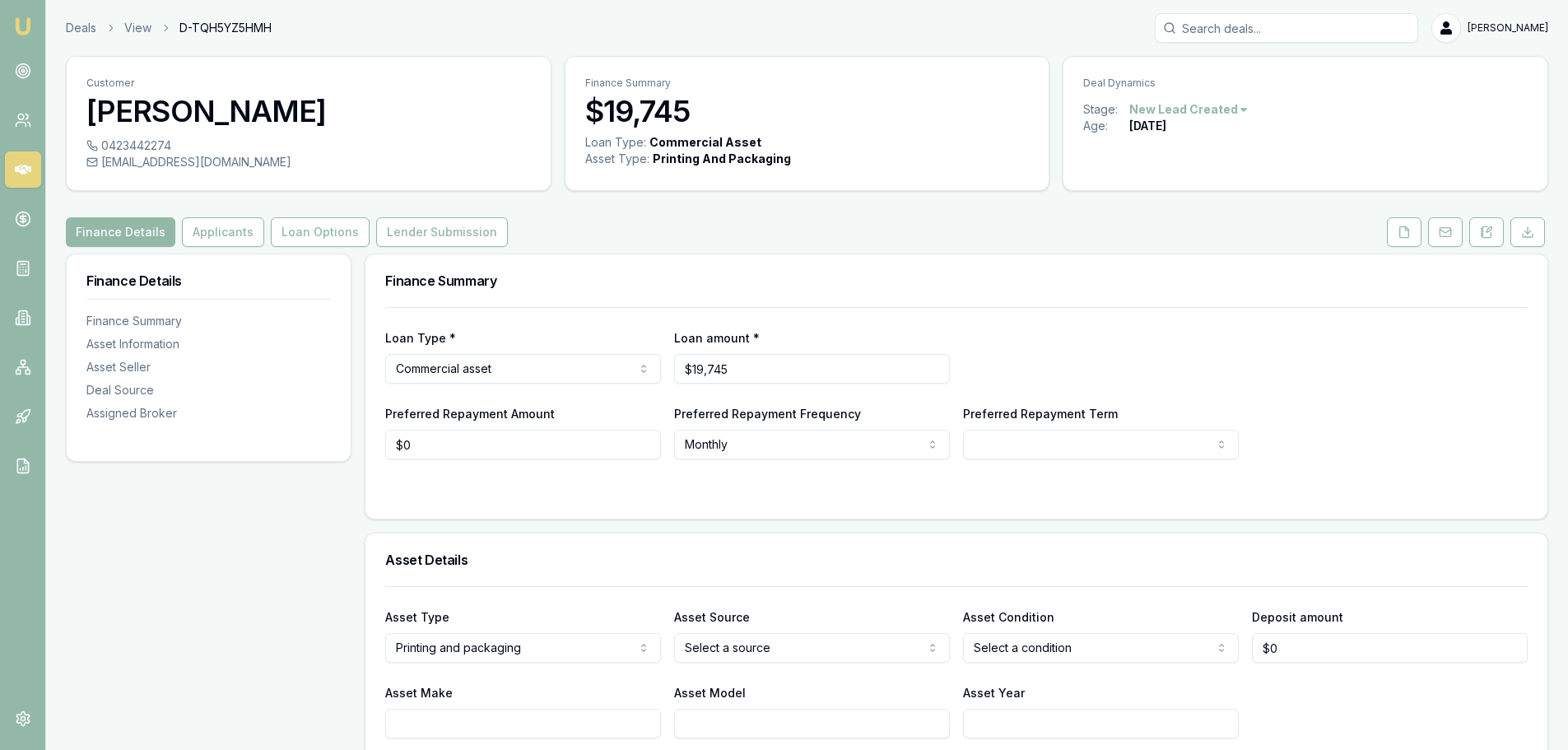
click at [1406, 229] on polyline at bounding box center [1406, 227] width 3 height 3
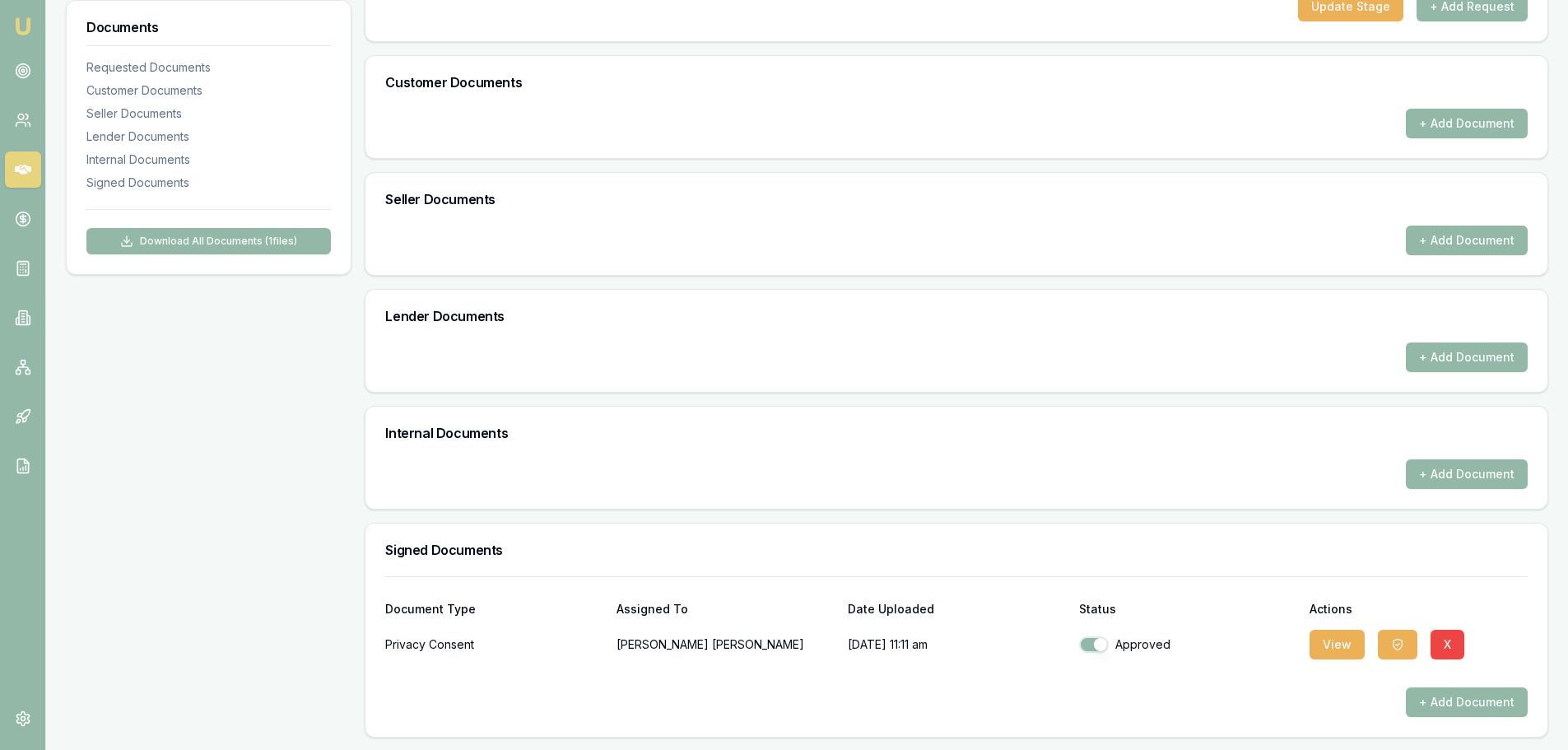
scroll to position [343, 0]
click at [1333, 645] on button "View" at bounding box center [1337, 643] width 55 height 29
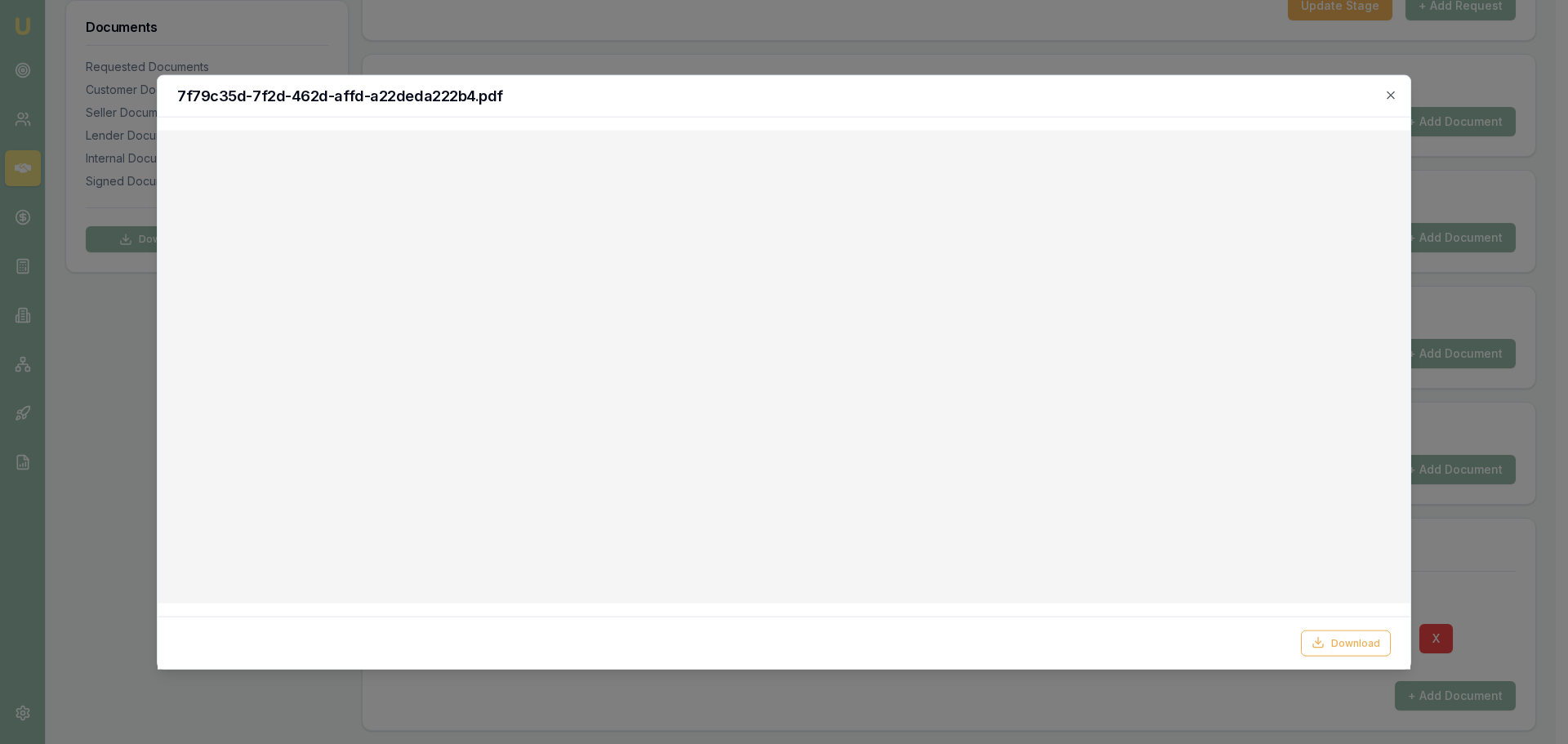
click at [1334, 649] on button "Download" at bounding box center [1345, 642] width 90 height 26
click at [1396, 94] on icon "button" at bounding box center [1392, 94] width 14 height 13
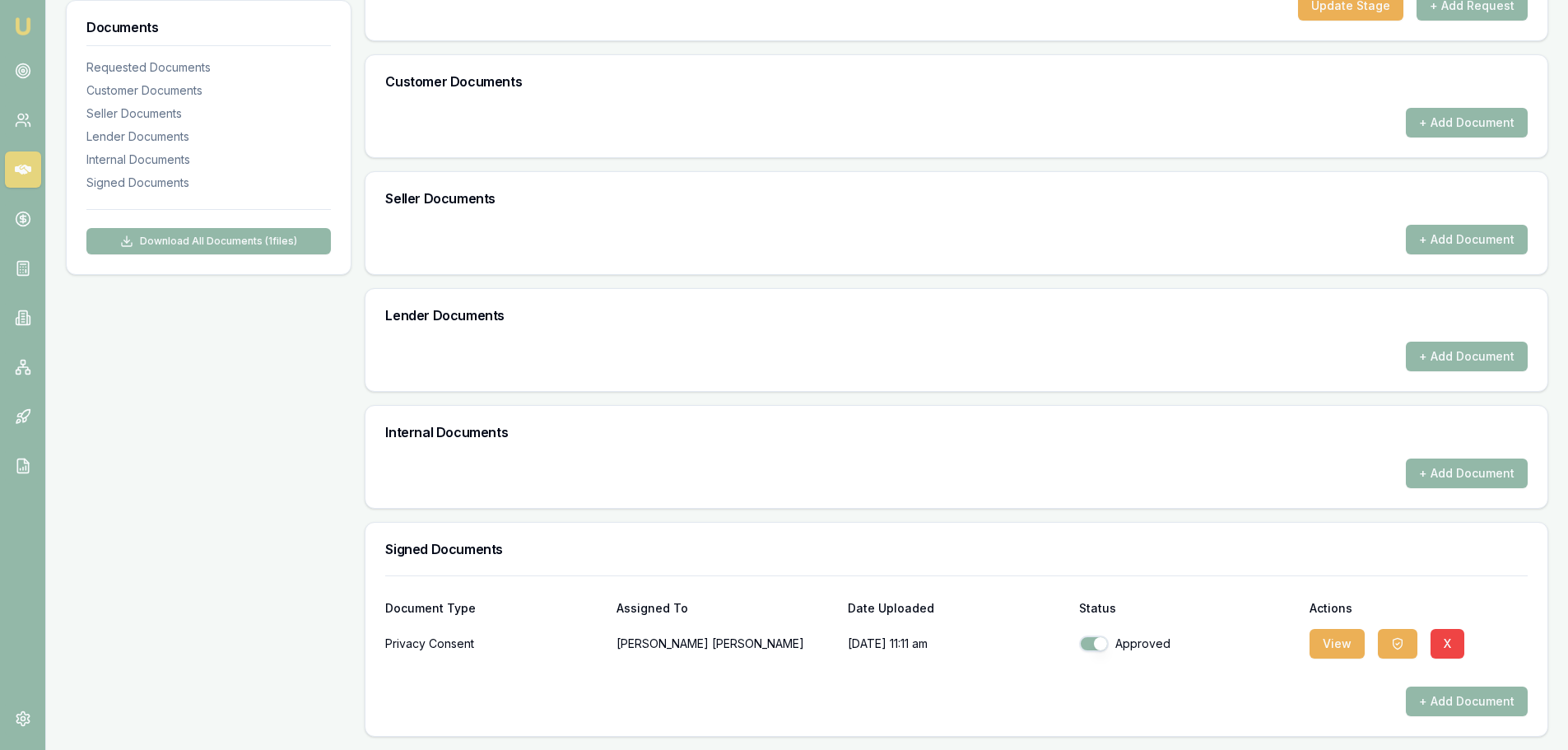
click at [1419, 641] on div "View X" at bounding box center [1418, 643] width 218 height 33
click at [1400, 639] on icon "button" at bounding box center [1397, 642] width 9 height 11
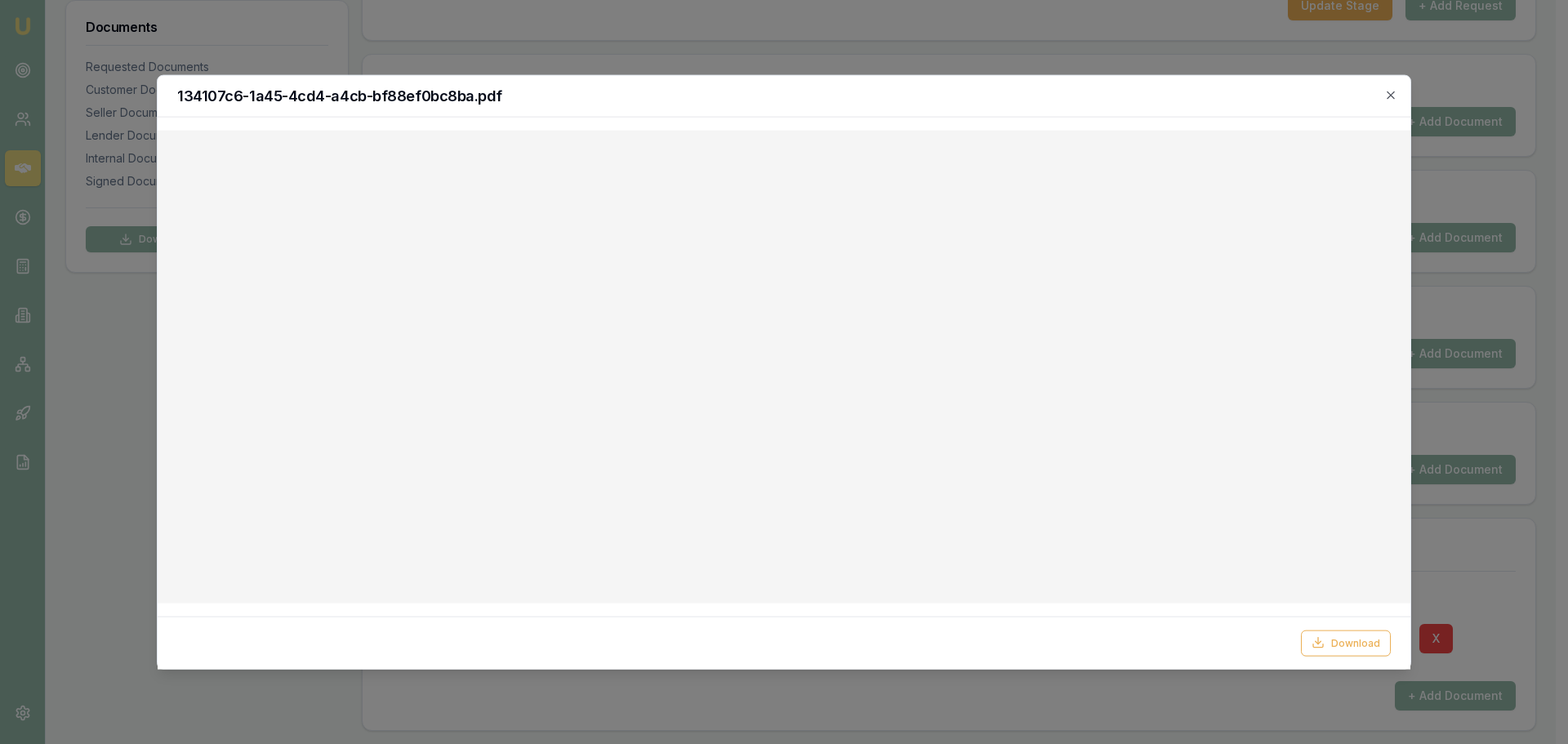
click at [1358, 649] on button "Download" at bounding box center [1345, 642] width 90 height 26
click at [1392, 99] on icon "button" at bounding box center [1392, 94] width 14 height 13
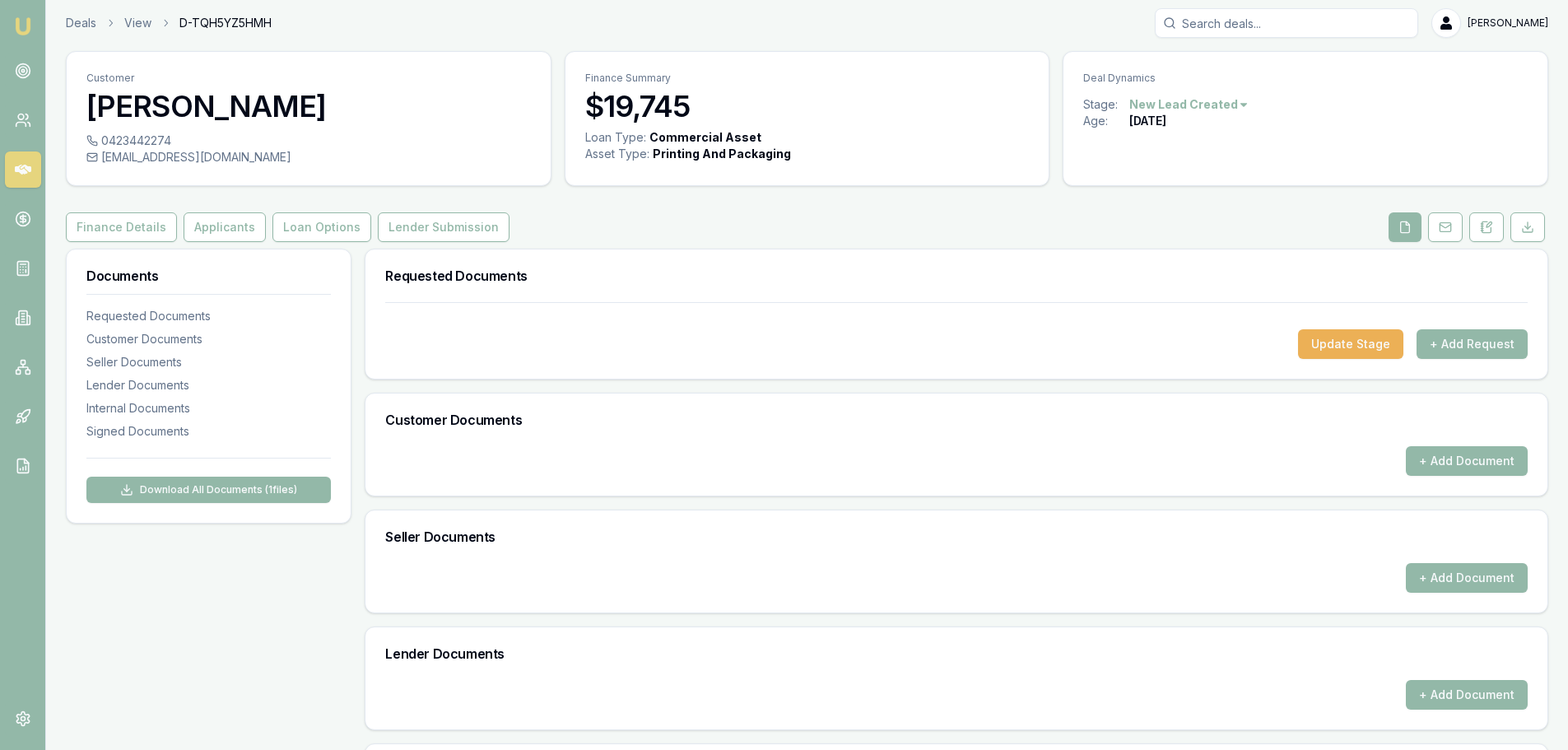
scroll to position [0, 0]
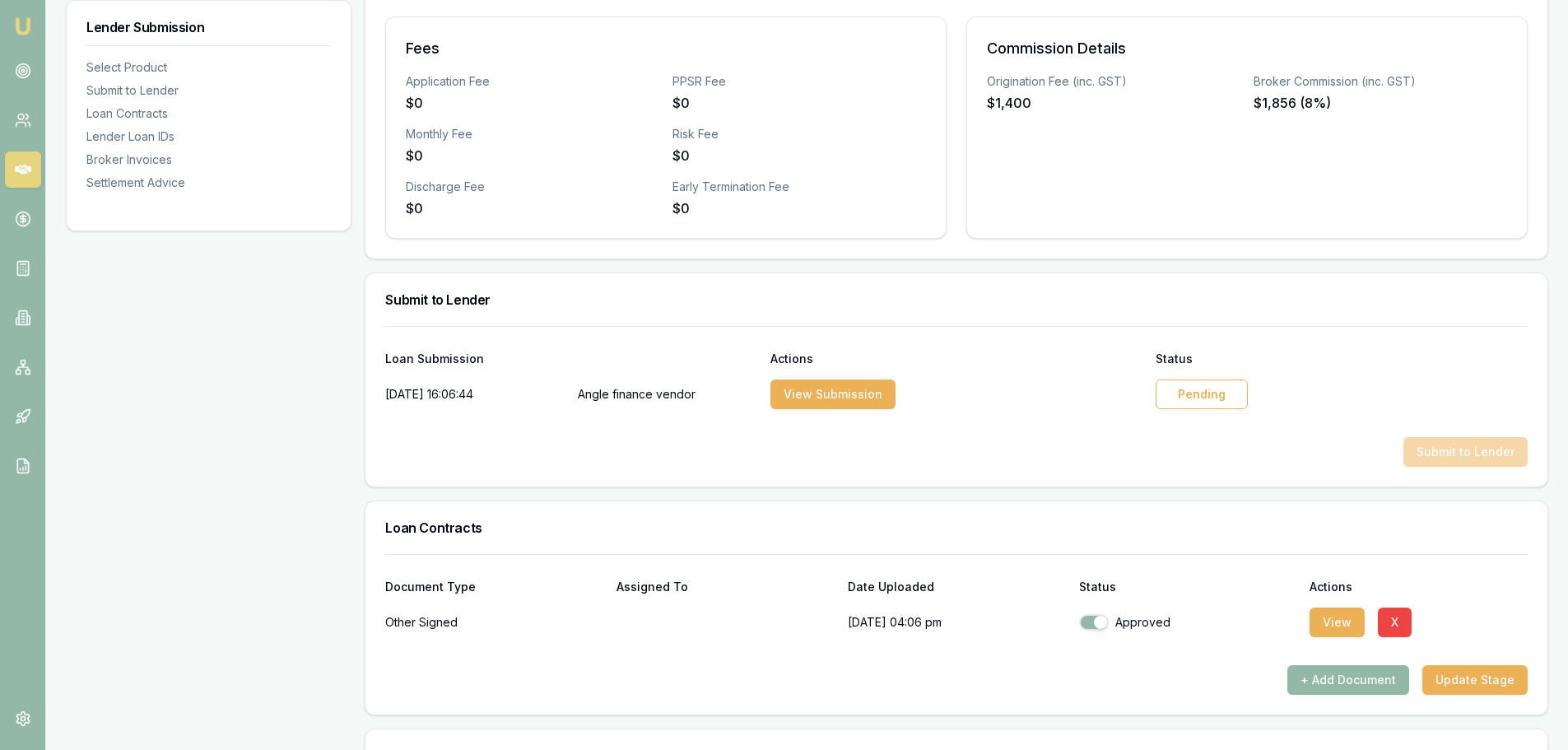
click at [1190, 400] on div "Pending" at bounding box center [1201, 394] width 92 height 29
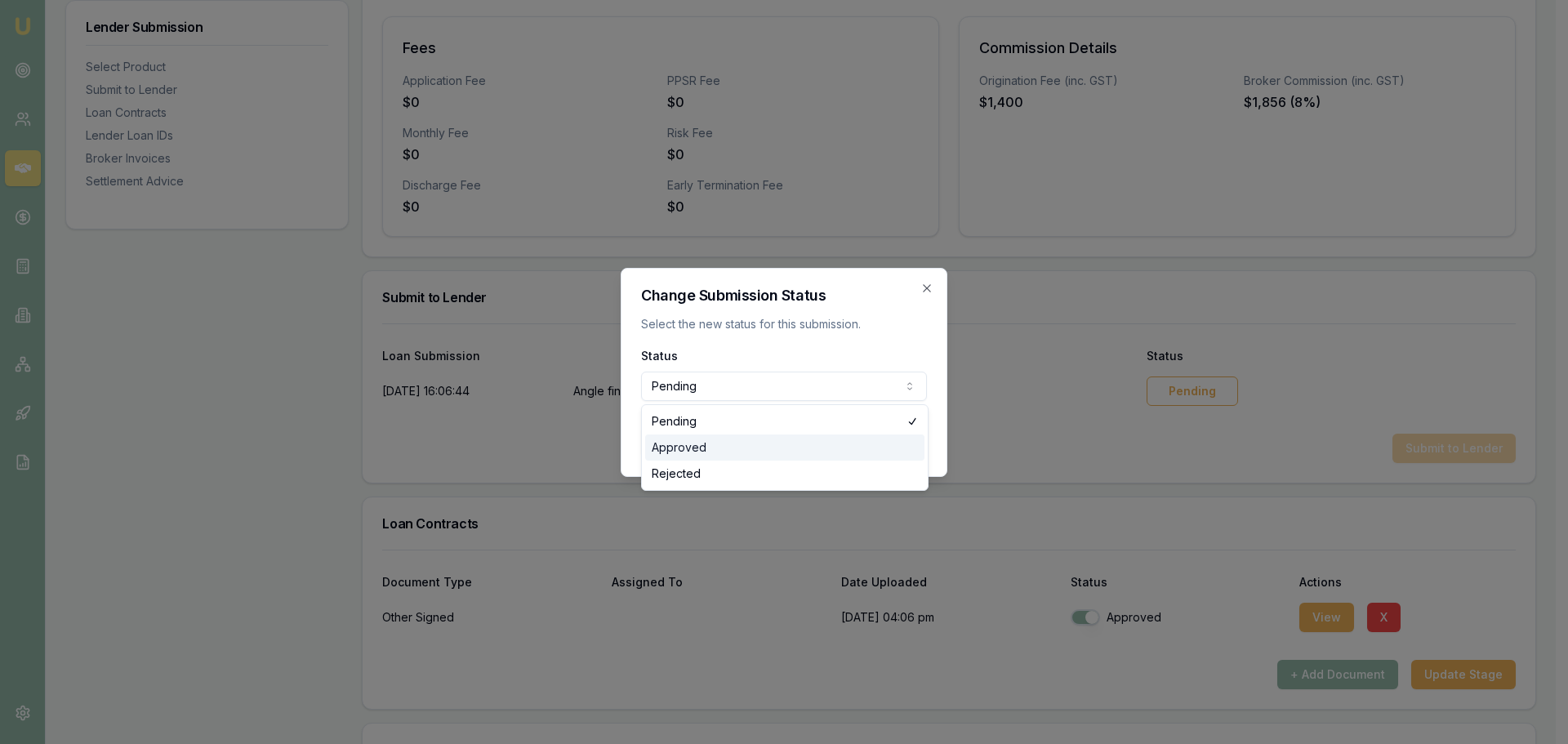
select select "APPROVED"
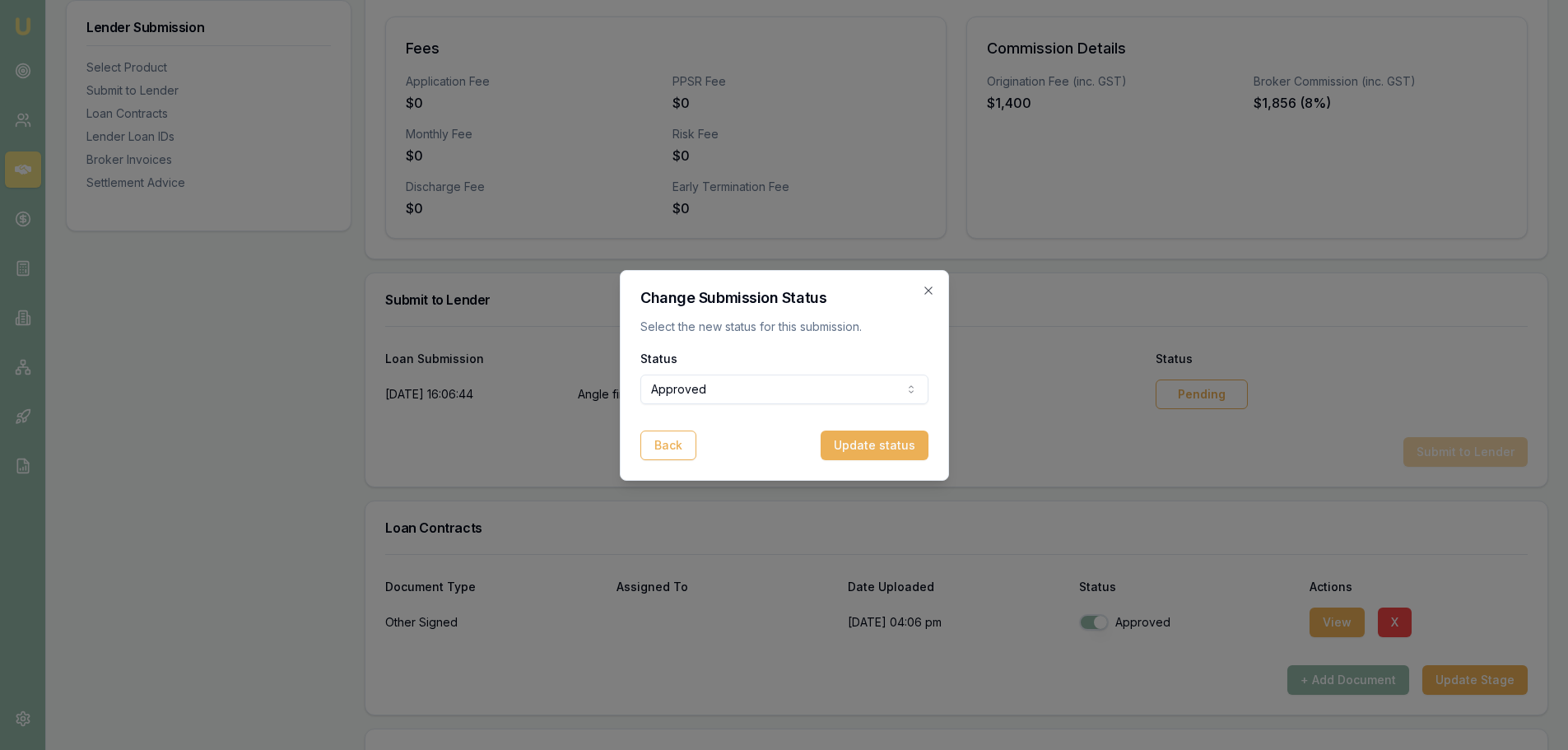
click at [906, 444] on button "Update status" at bounding box center [874, 445] width 108 height 29
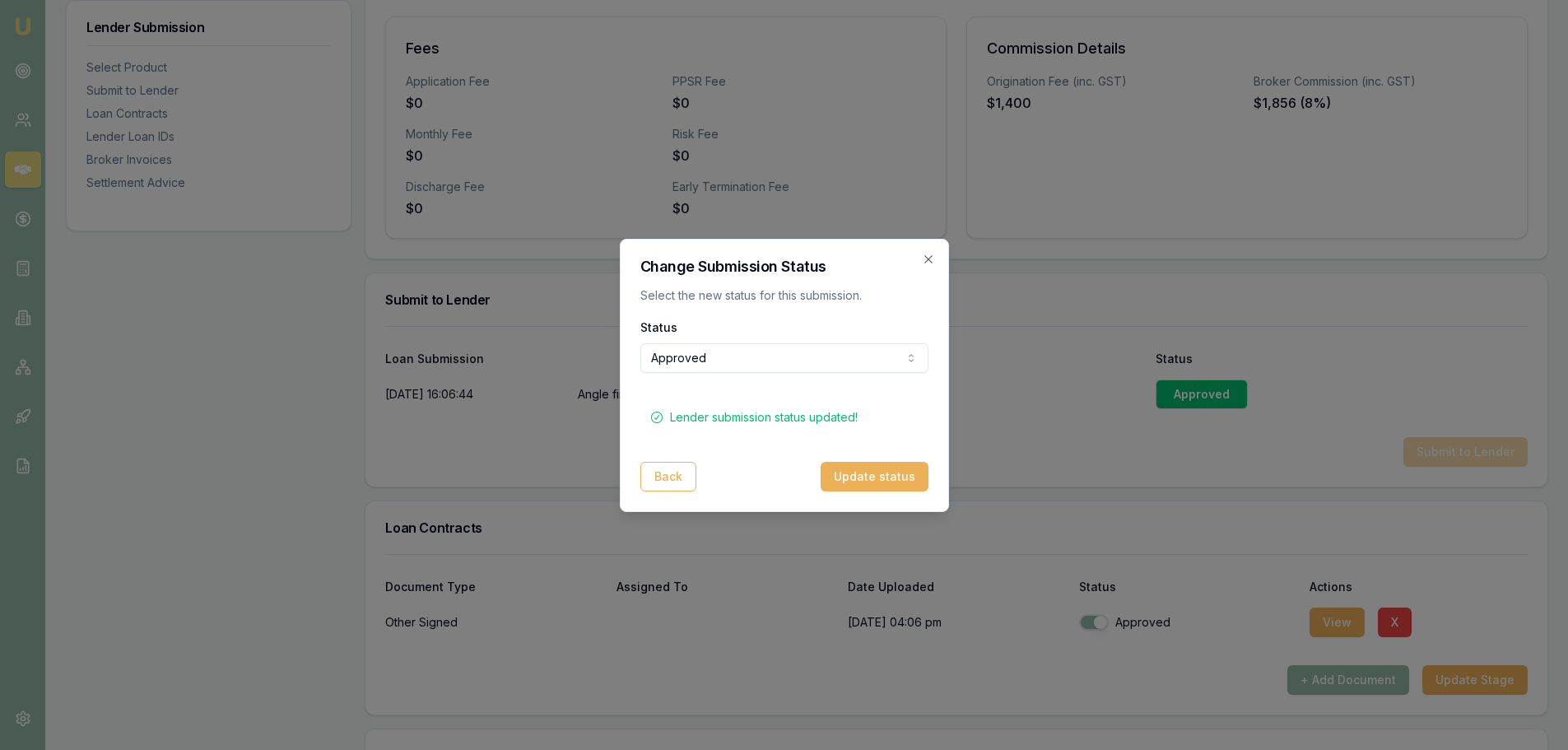
click at [934, 259] on icon "button" at bounding box center [929, 259] width 14 height 14
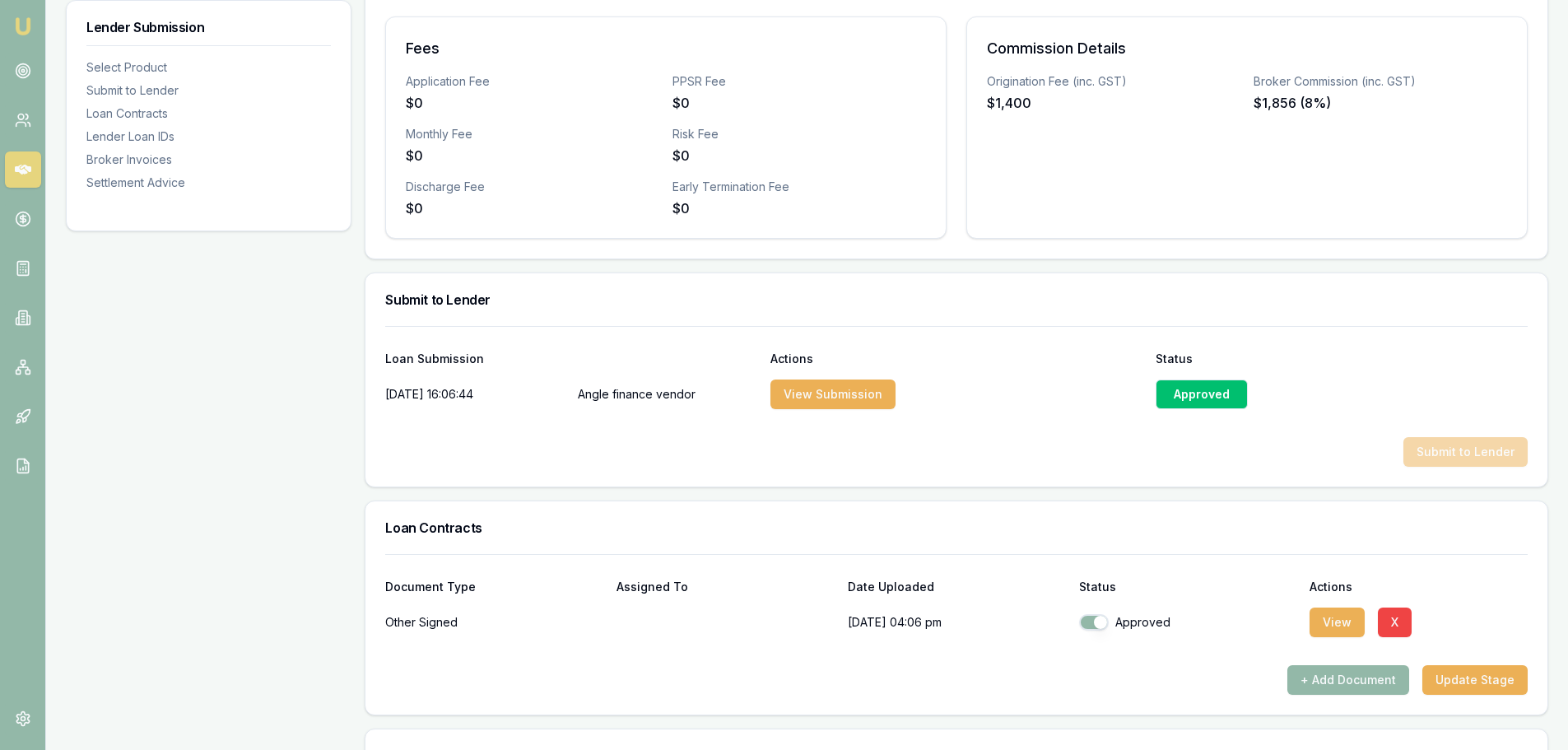
click at [710, 284] on div "Submit to Lender" at bounding box center [956, 299] width 1181 height 52
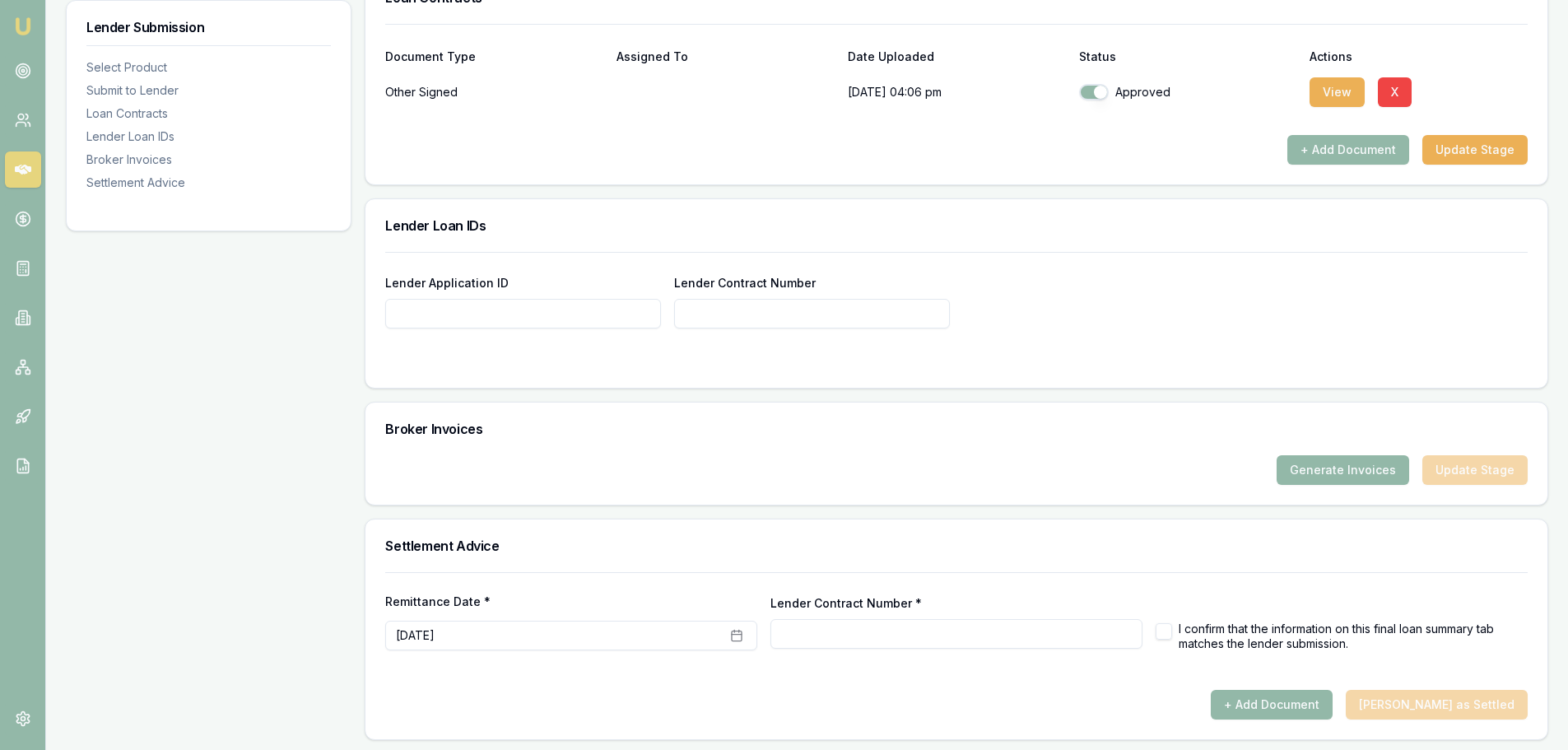
scroll to position [1101, 0]
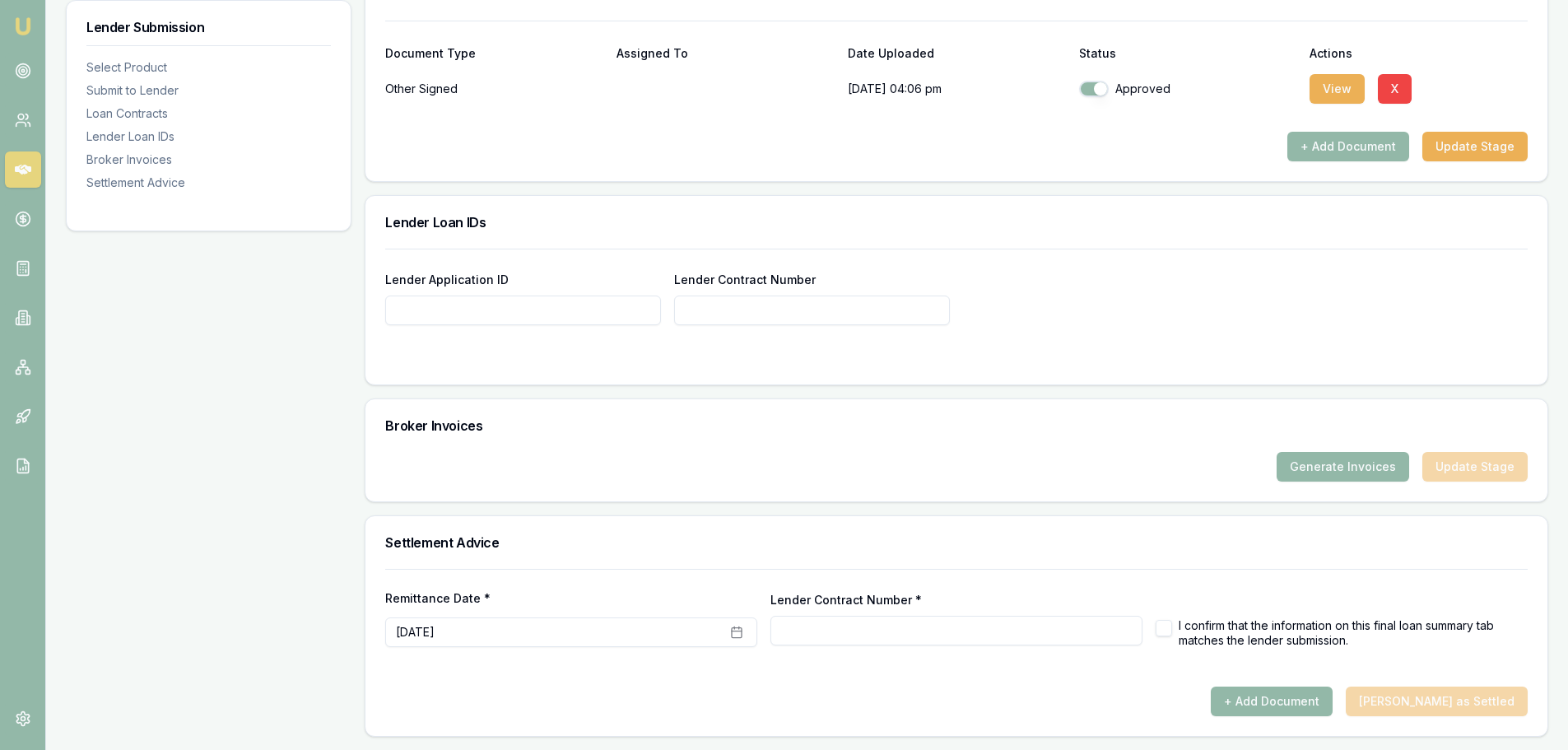
click at [451, 301] on input "Lender Application ID" at bounding box center [523, 310] width 276 height 29
paste input "VA00017568"
type input "VA00017568"
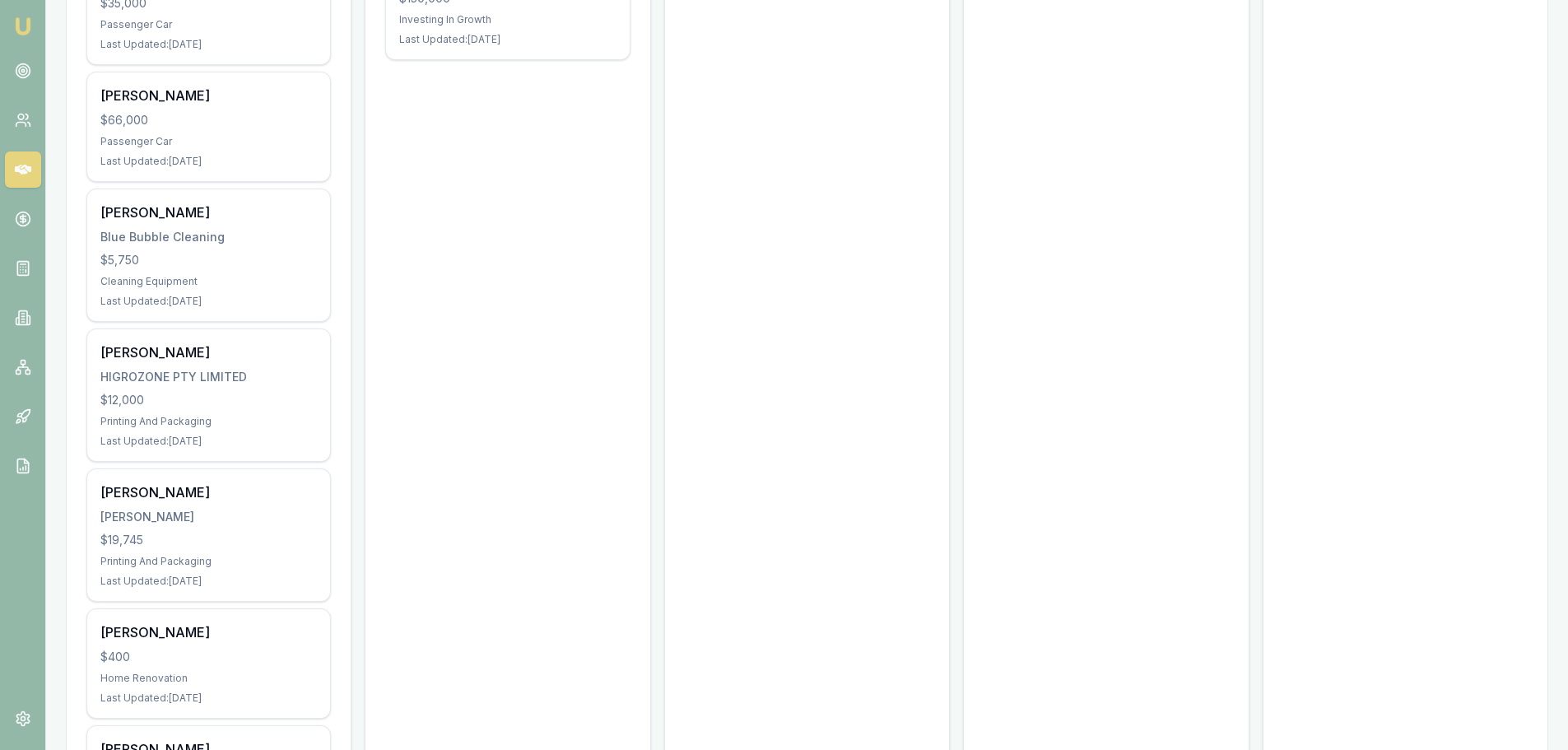
scroll to position [1070, 0]
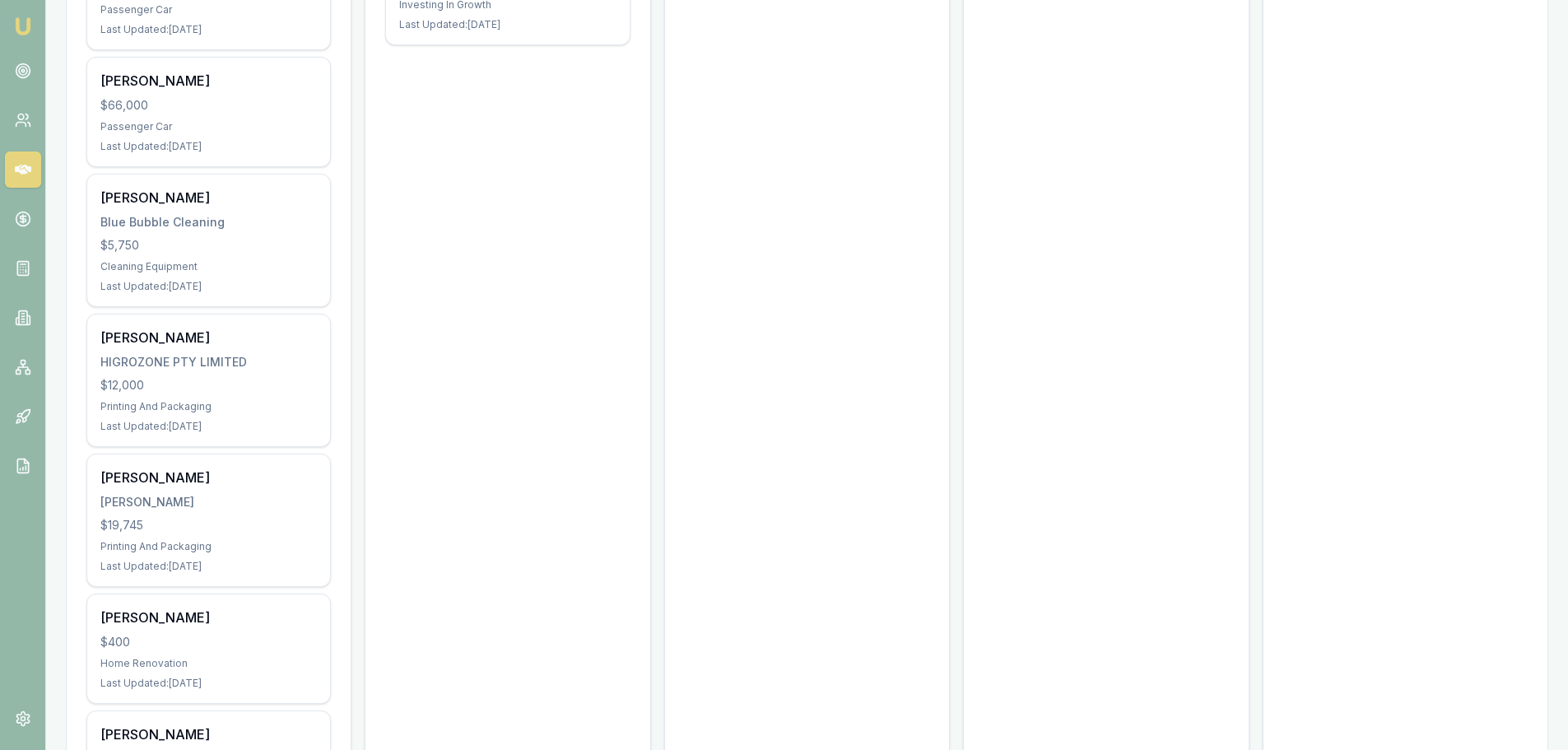
click at [171, 494] on div "[PERSON_NAME]" at bounding box center [208, 501] width 217 height 17
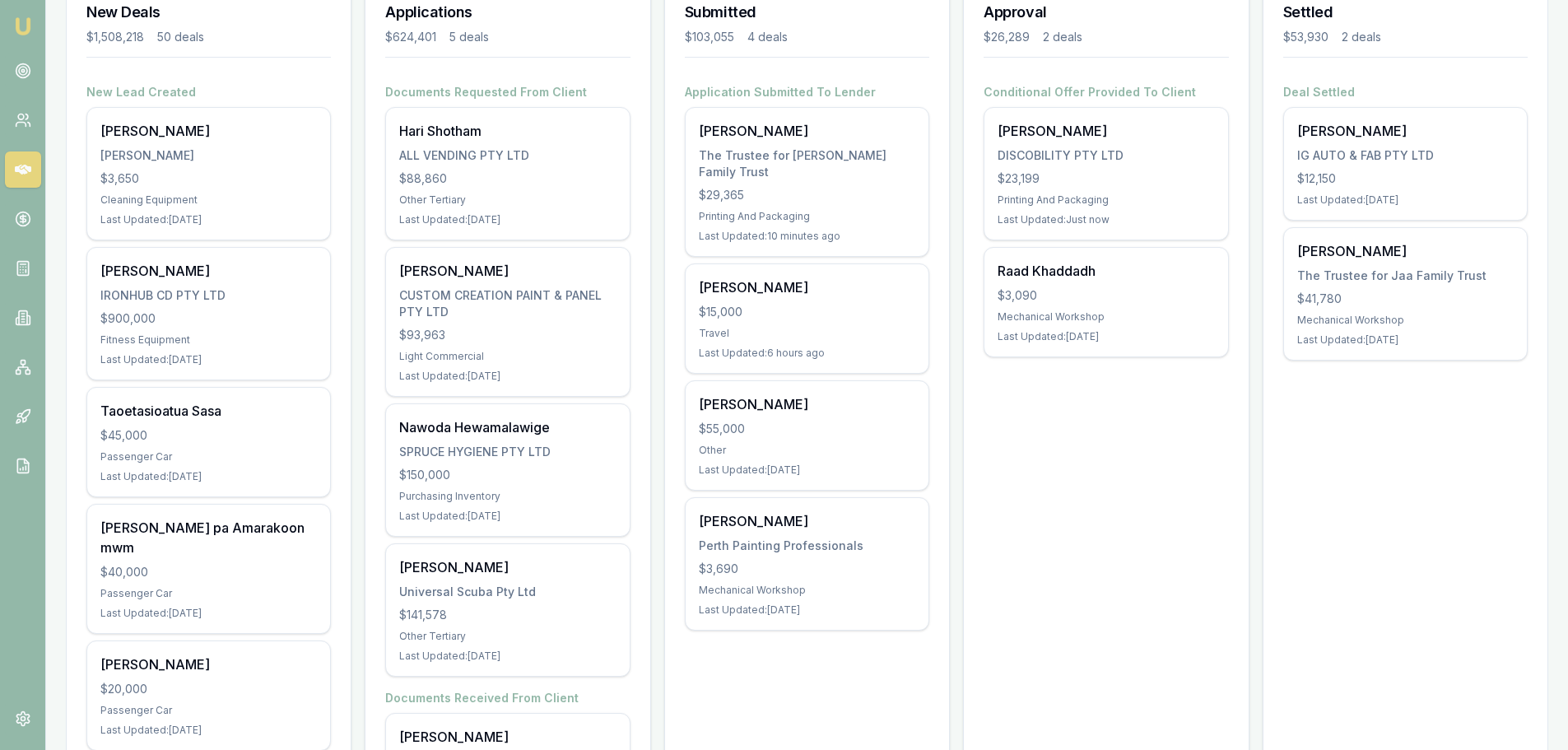
scroll to position [0, 0]
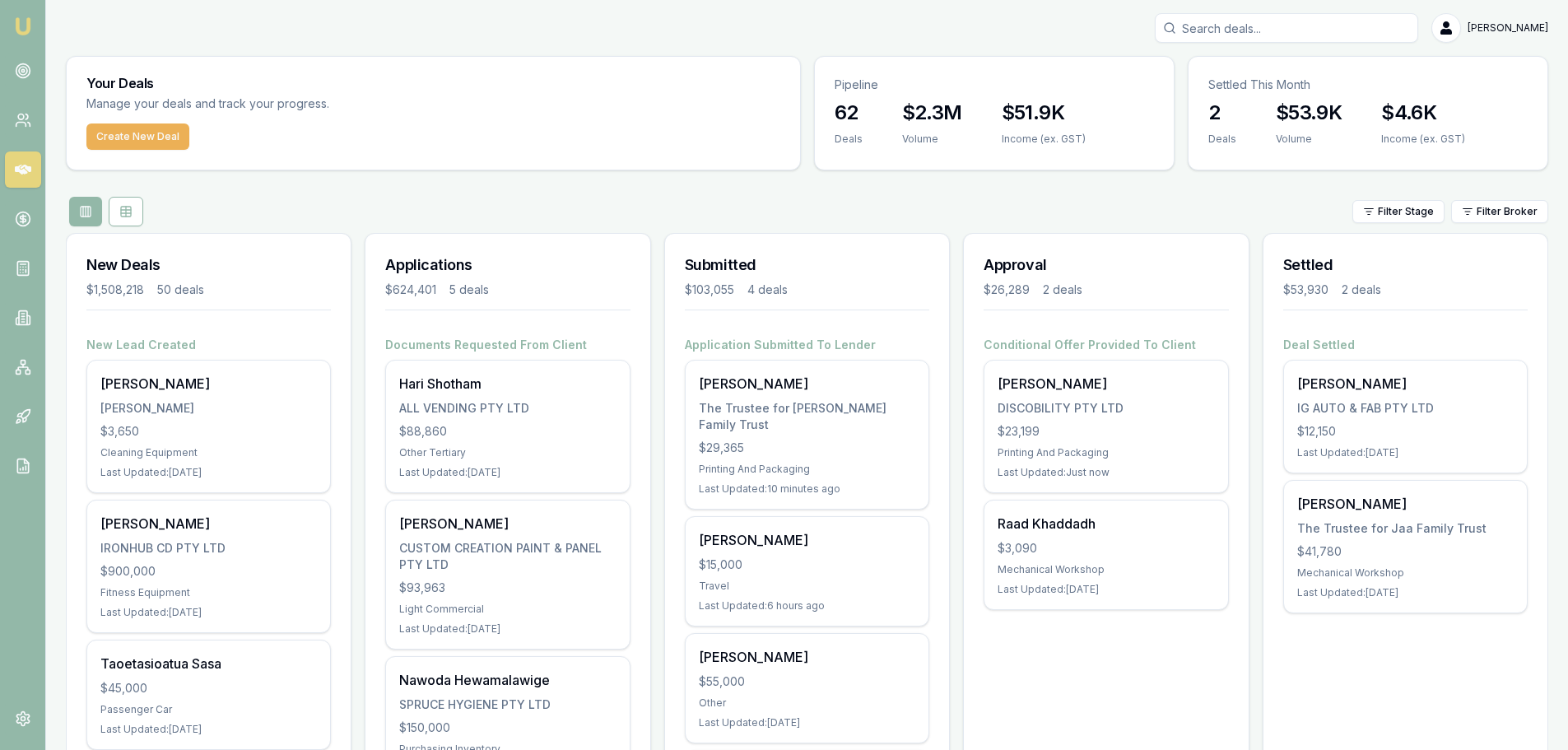
click at [817, 410] on div "The Trustee for Thomas Family Trust" at bounding box center [806, 417] width 217 height 33
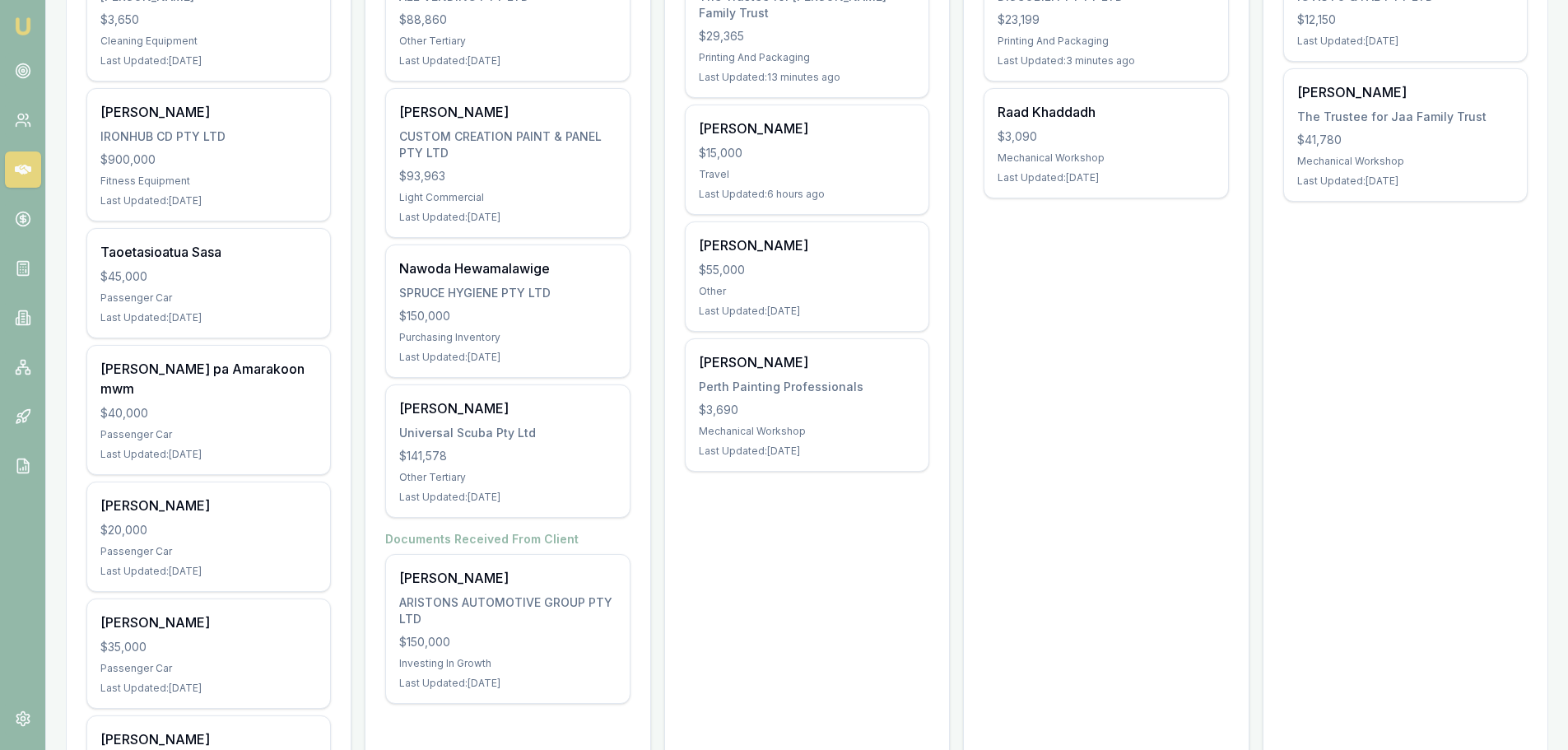
scroll to position [83, 0]
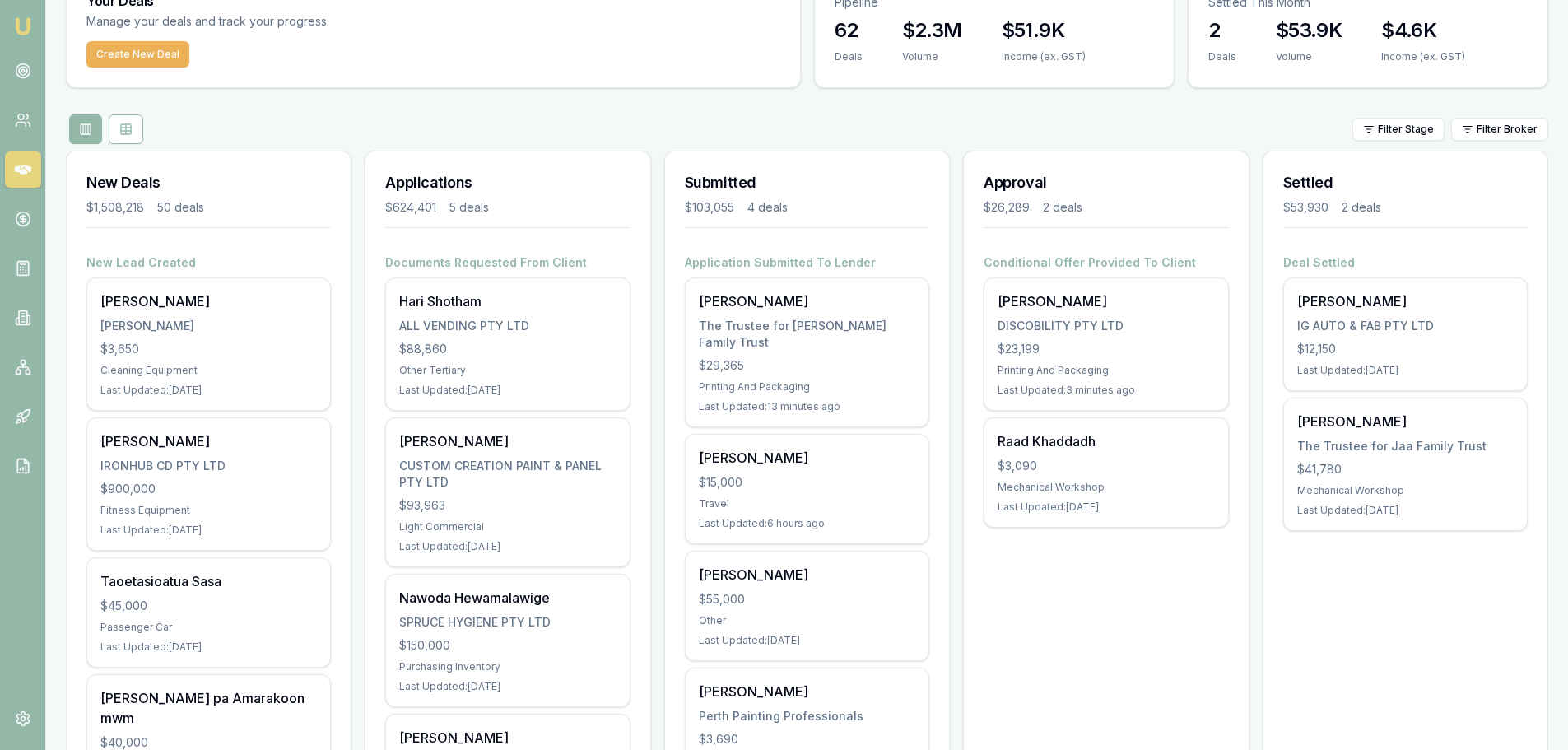
click at [792, 595] on div "Shaun Ellis $55,000 Other Last Updated: 6 days ago" at bounding box center [807, 606] width 243 height 109
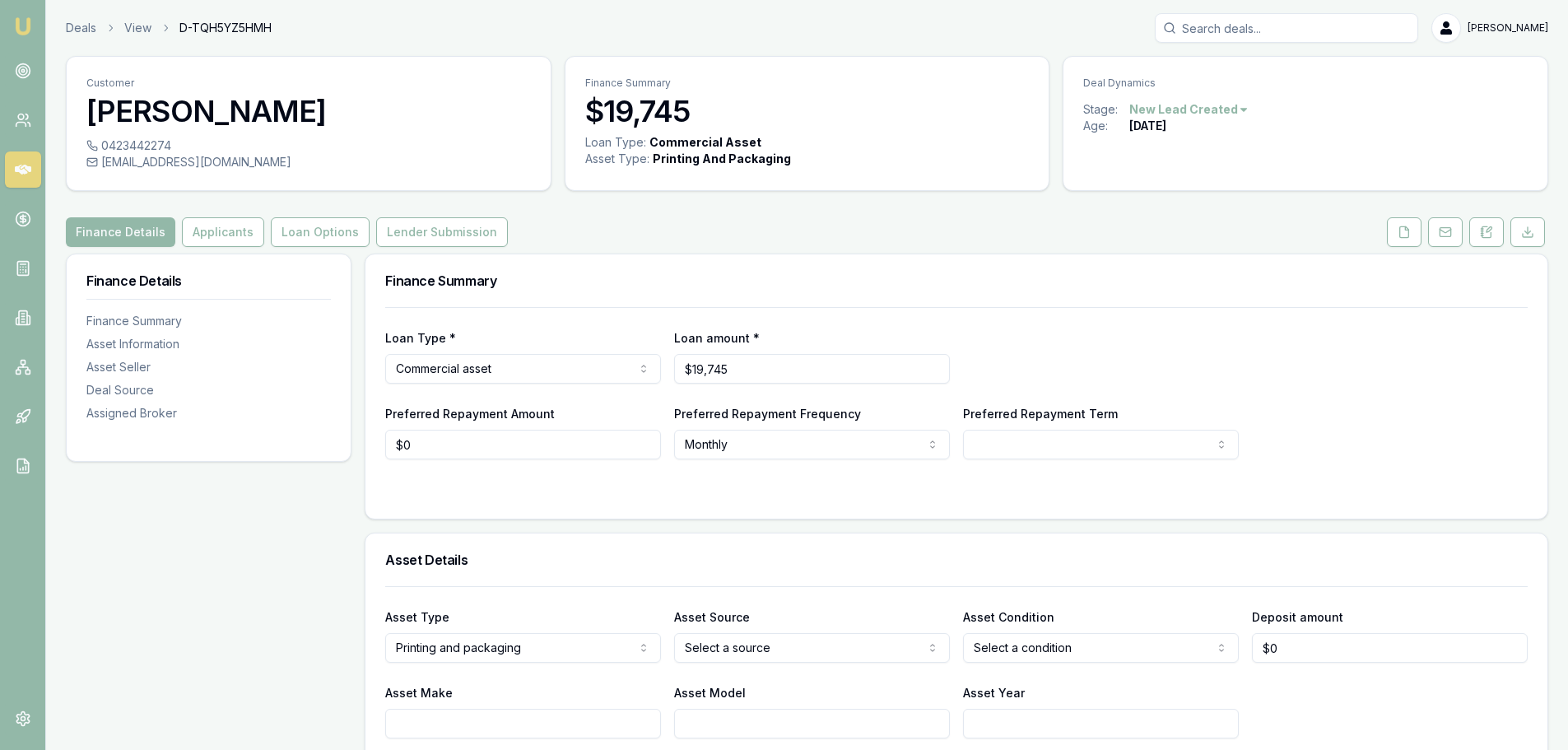
click at [1227, 105] on html "Emu Broker Deals View D-TQH5YZ5HMH [PERSON_NAME] Toggle Menu Customer [PERSON_N…" at bounding box center [784, 375] width 1568 height 750
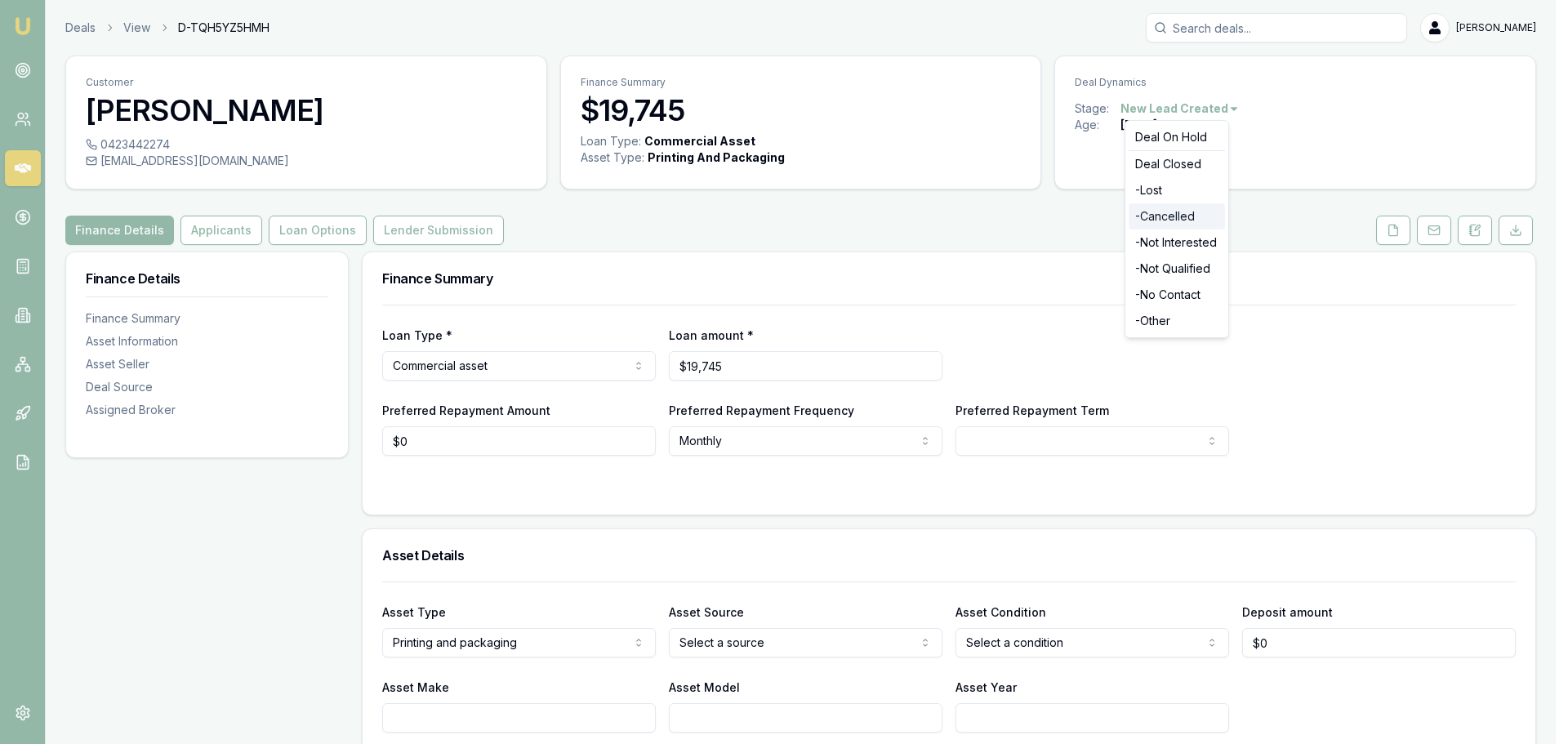
click at [1176, 213] on div "- Cancelled" at bounding box center [1177, 216] width 96 height 26
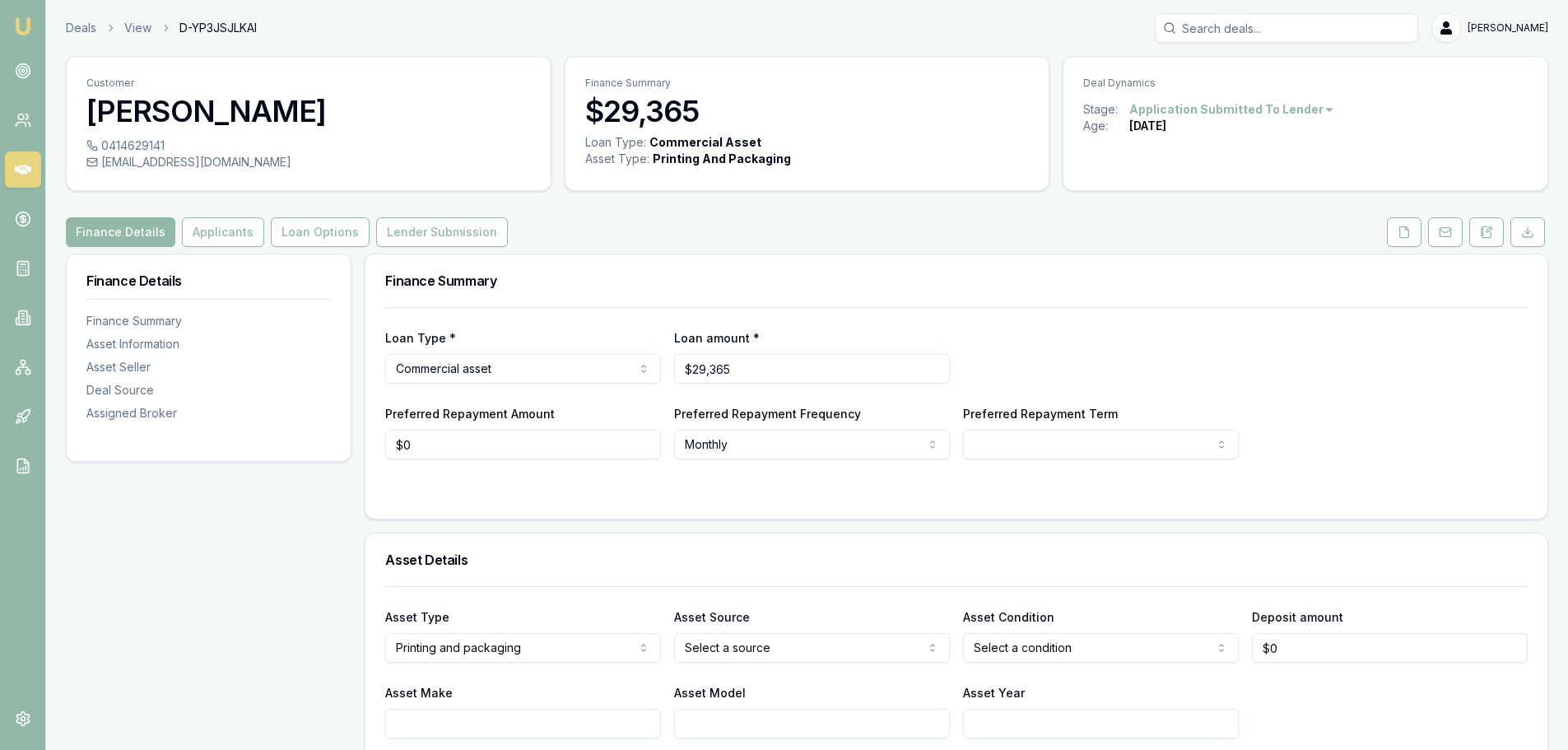
click at [406, 243] on button "Lender Submission" at bounding box center [442, 232] width 132 height 29
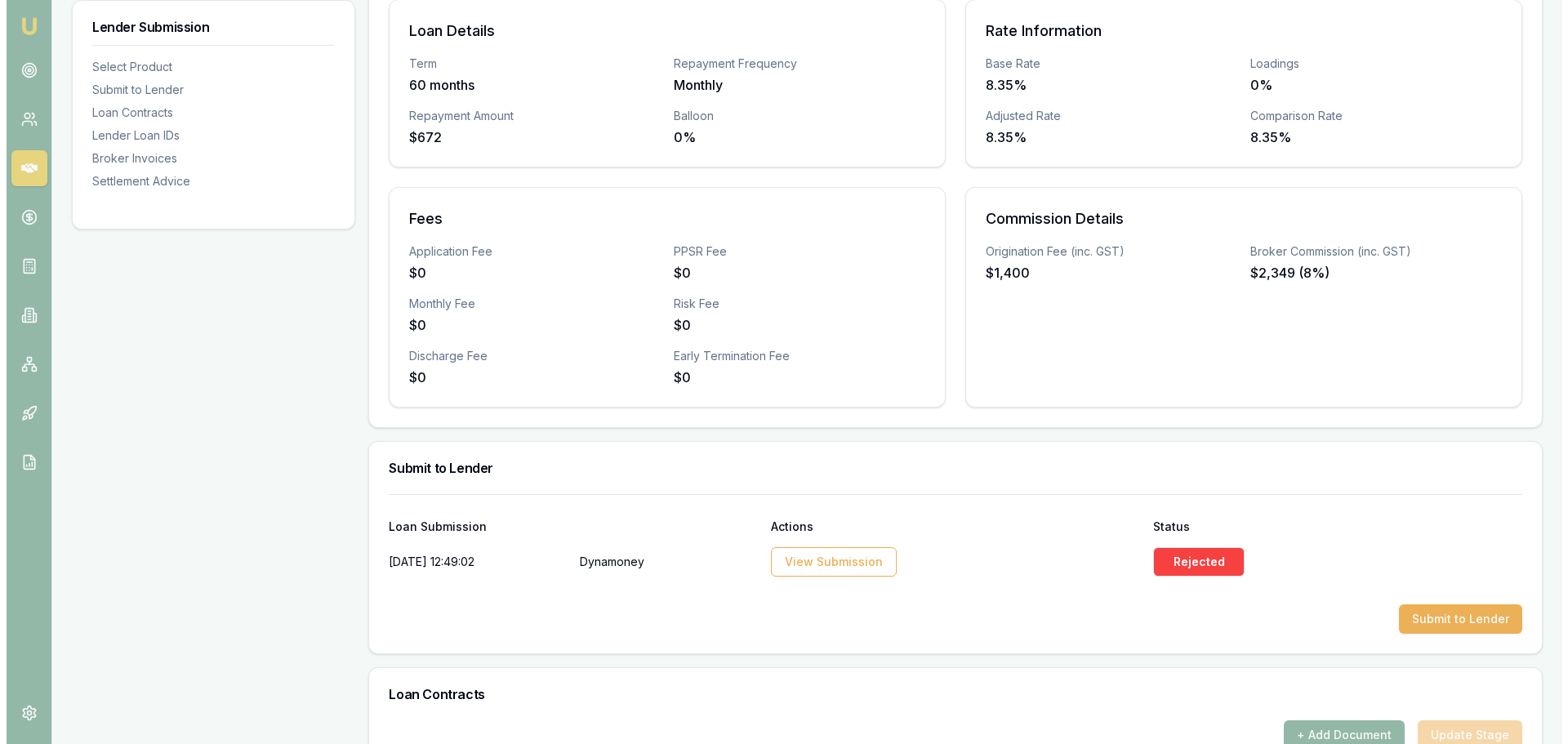
scroll to position [571, 0]
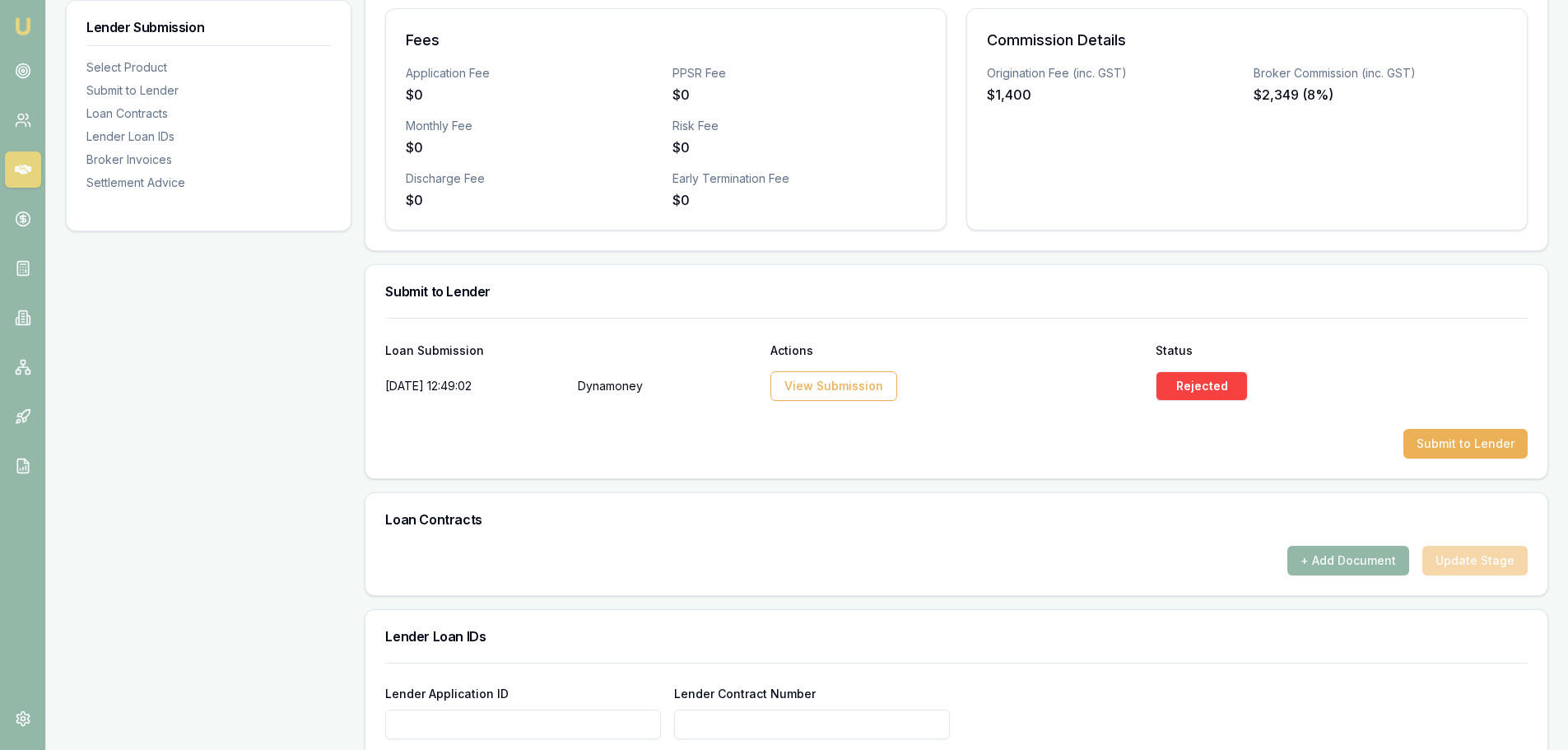
click at [1425, 438] on button "Submit to Lender" at bounding box center [1465, 443] width 124 height 29
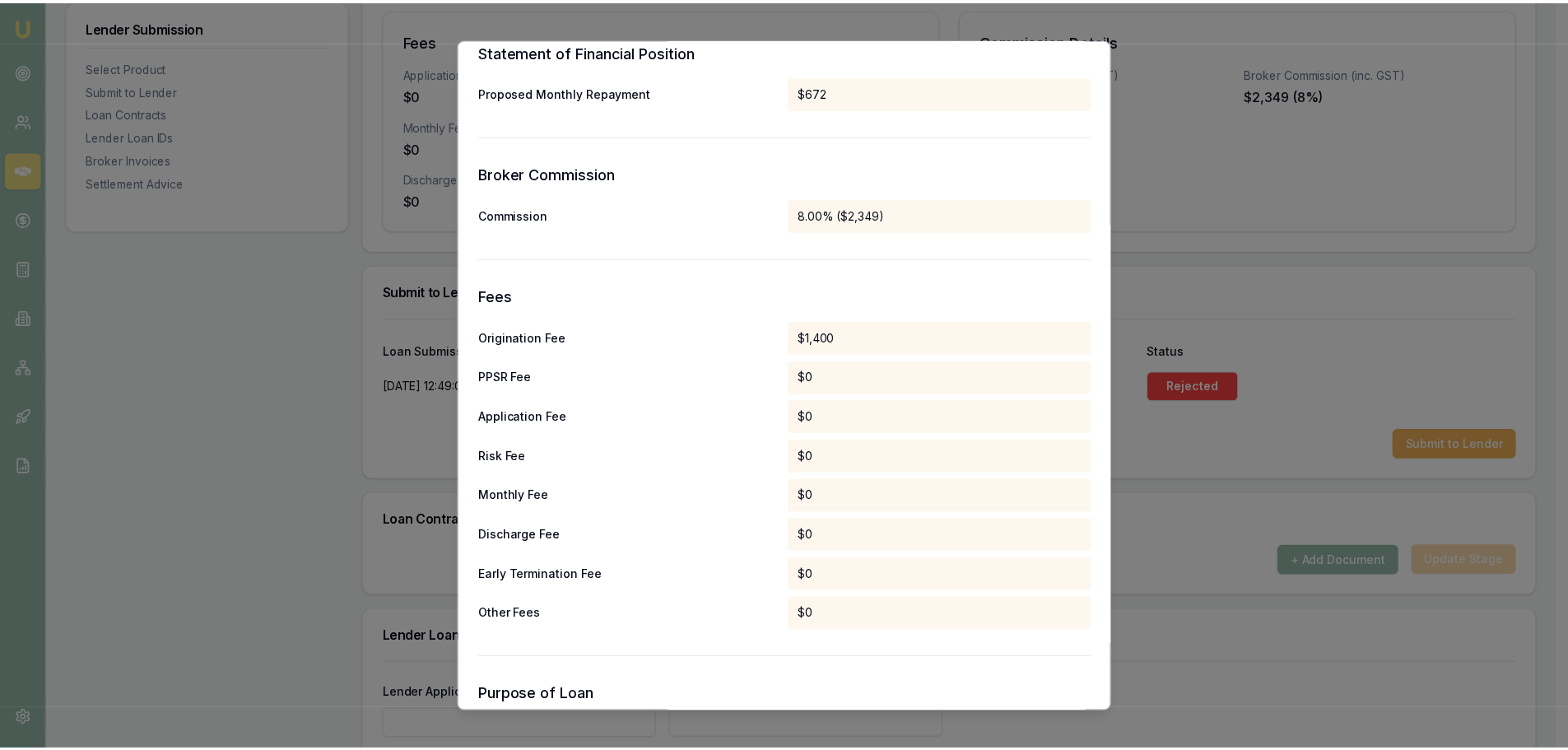
scroll to position [921, 0]
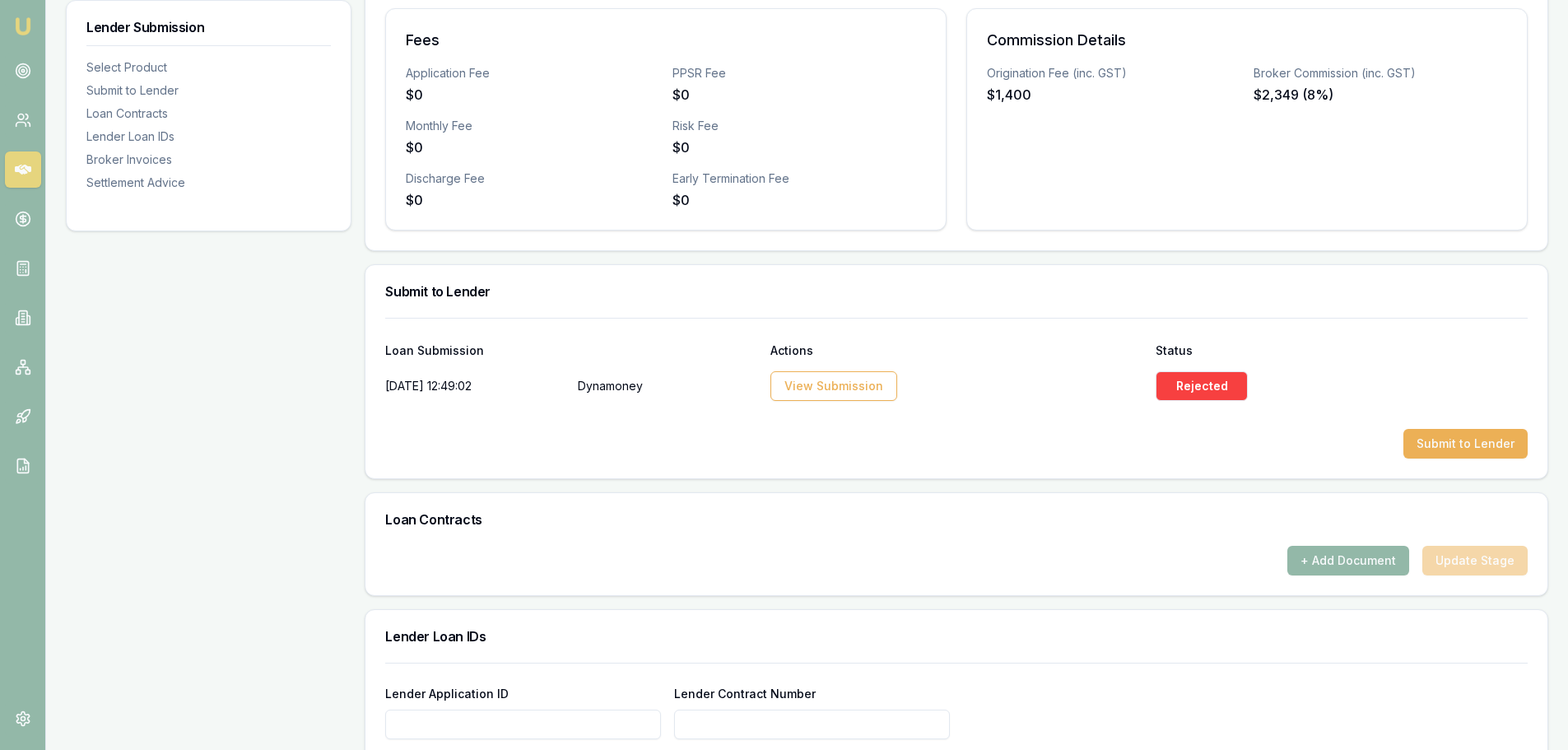
click at [1269, 283] on div "Submit to Lender" at bounding box center [956, 291] width 1181 height 52
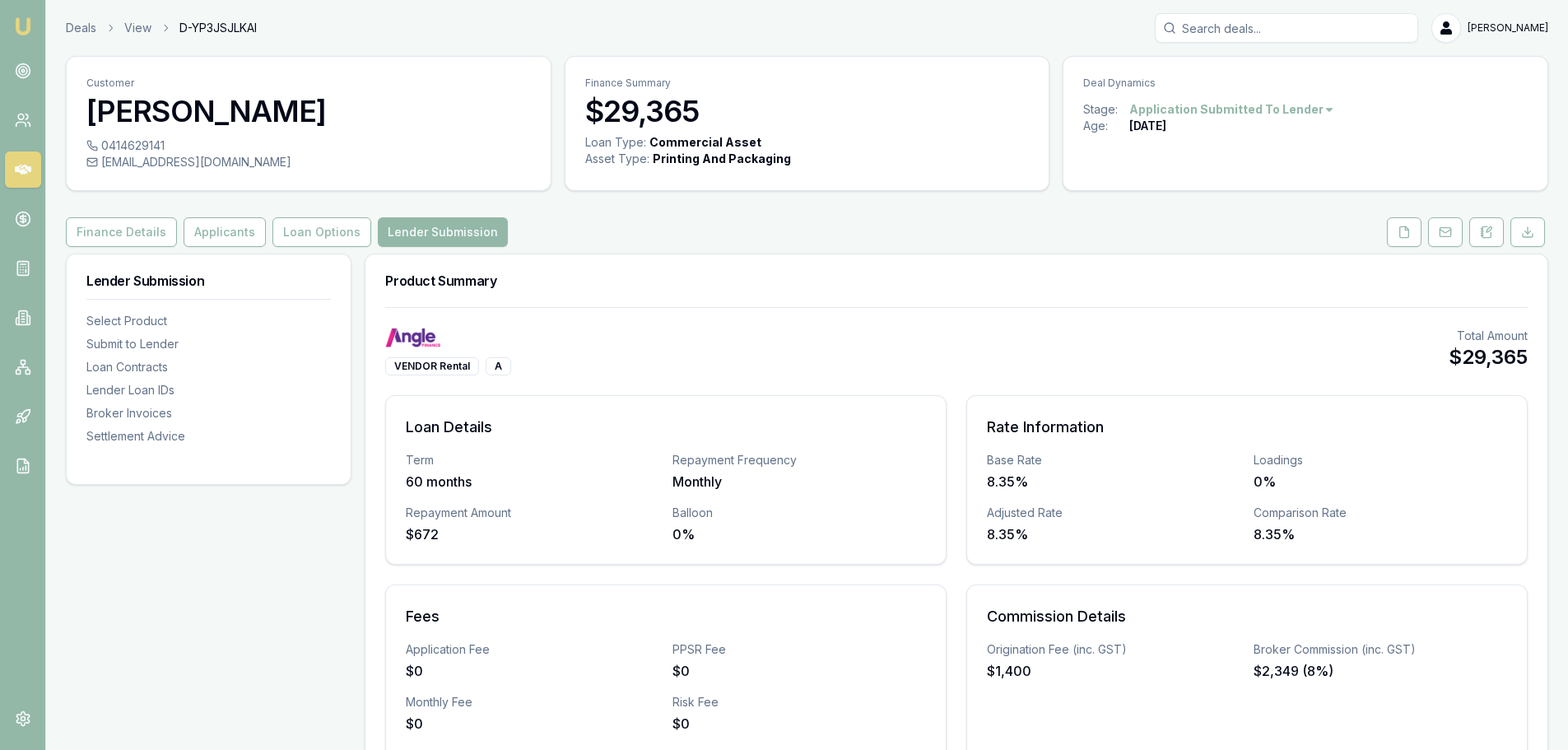
click at [1402, 227] on icon at bounding box center [1404, 231] width 9 height 11
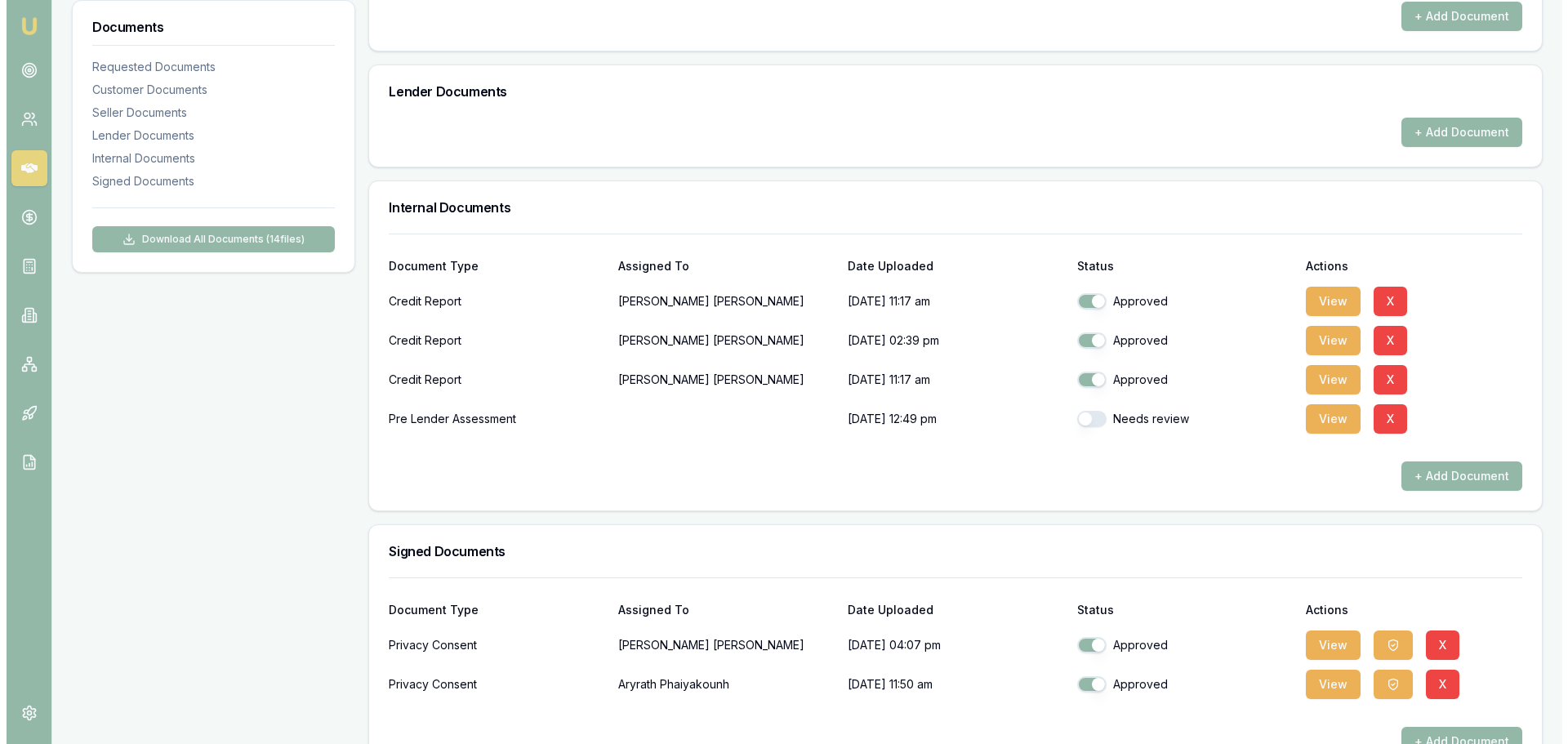
scroll to position [992, 0]
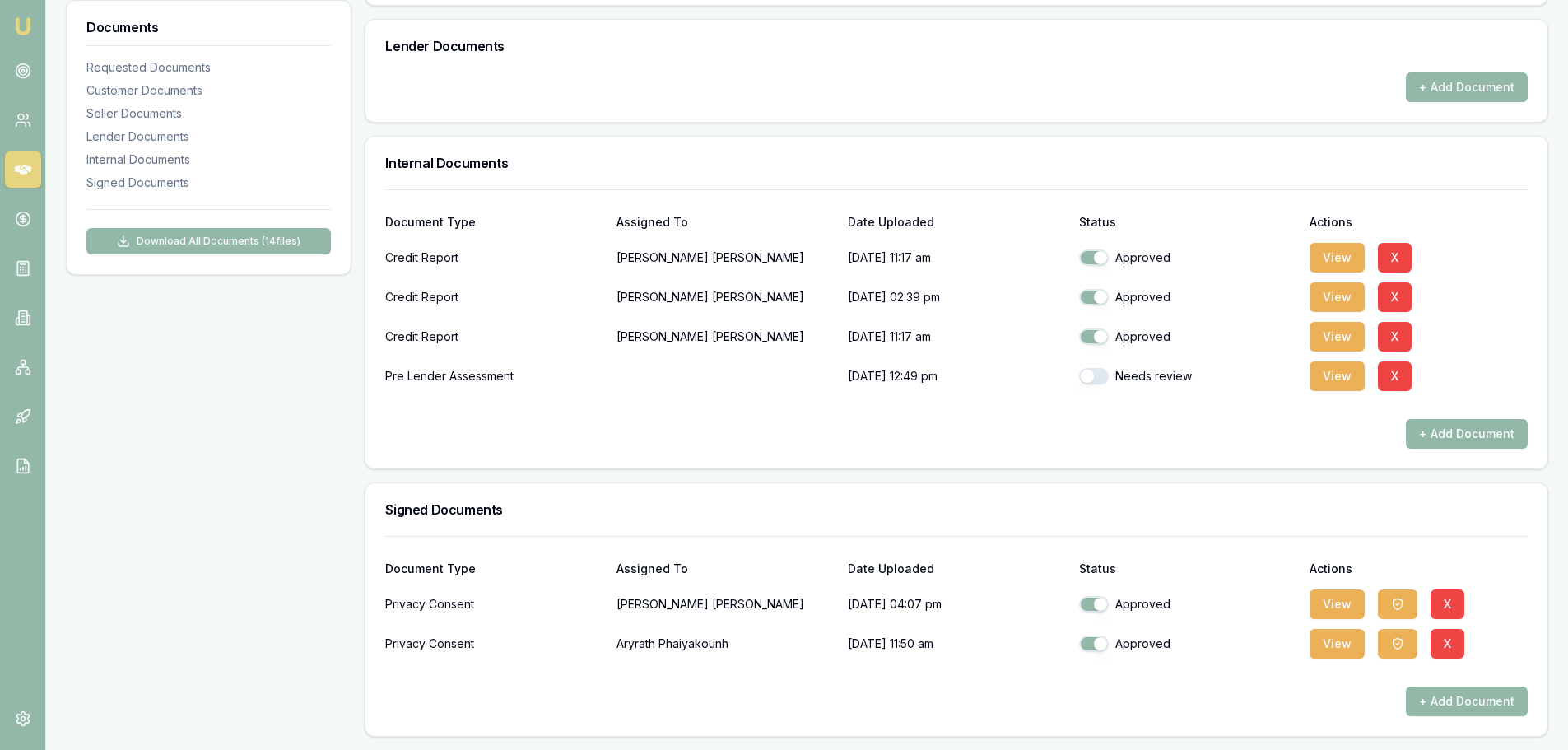
click at [1397, 379] on button "X" at bounding box center [1394, 376] width 34 height 29
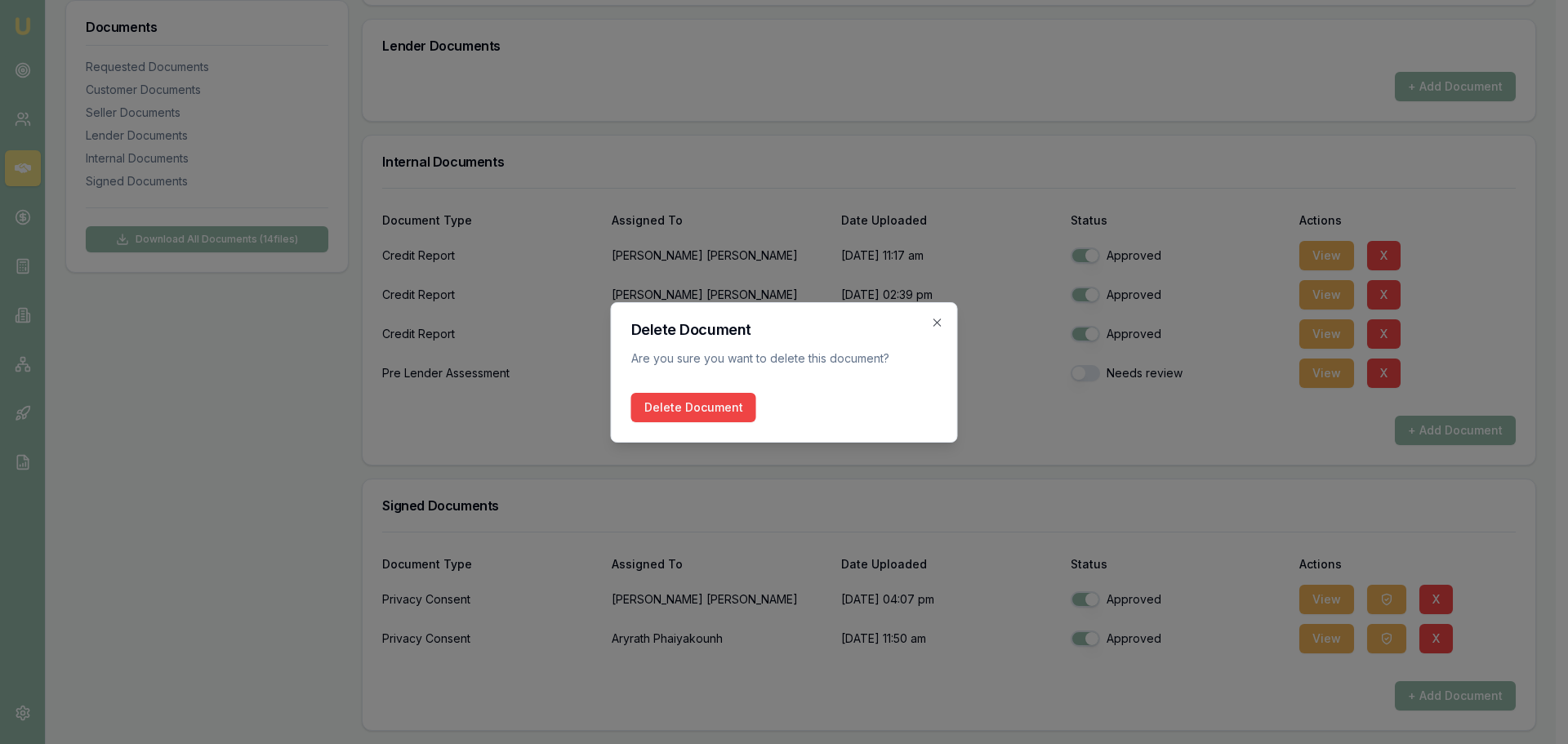
click at [691, 411] on button "Delete Document" at bounding box center [694, 407] width 125 height 29
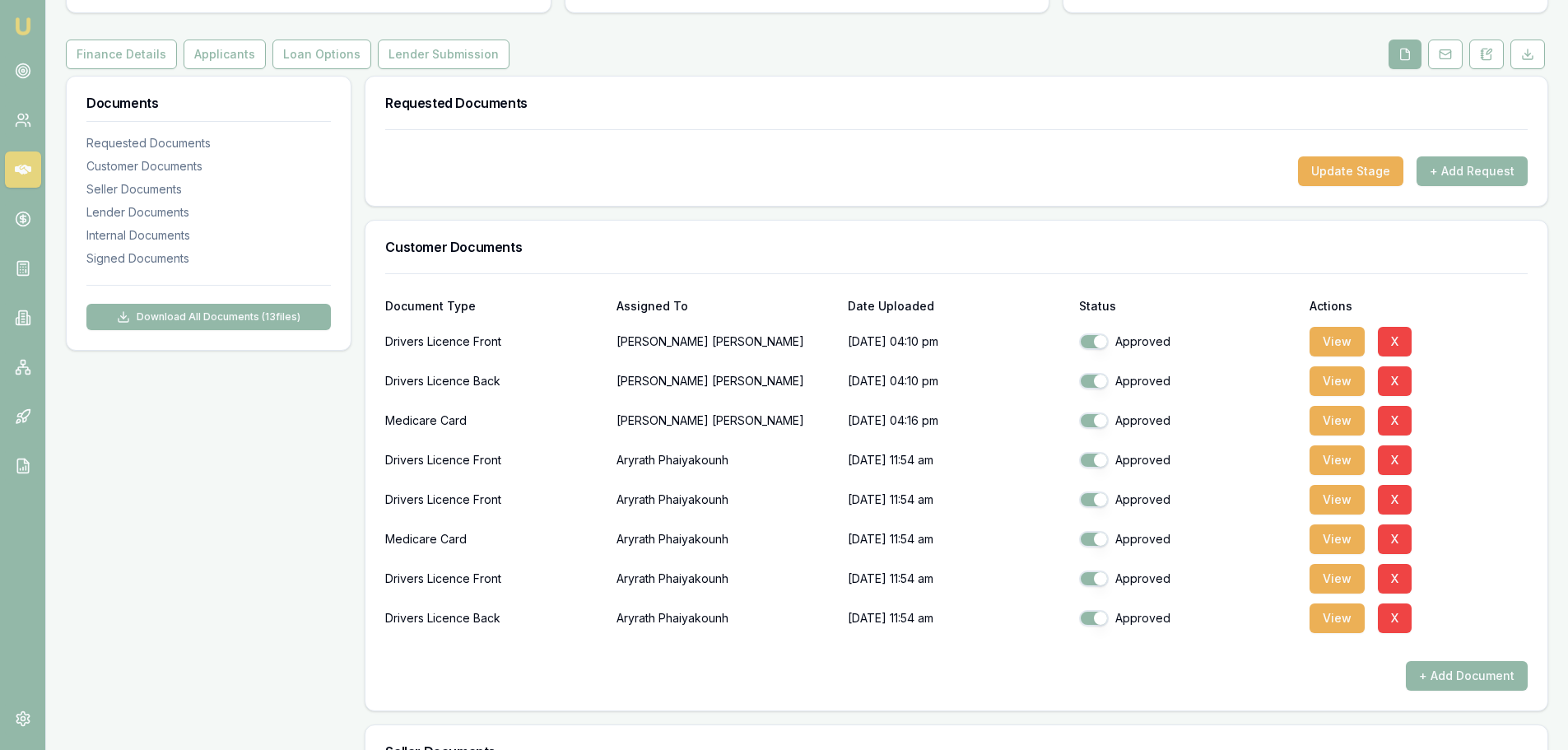
scroll to position [0, 0]
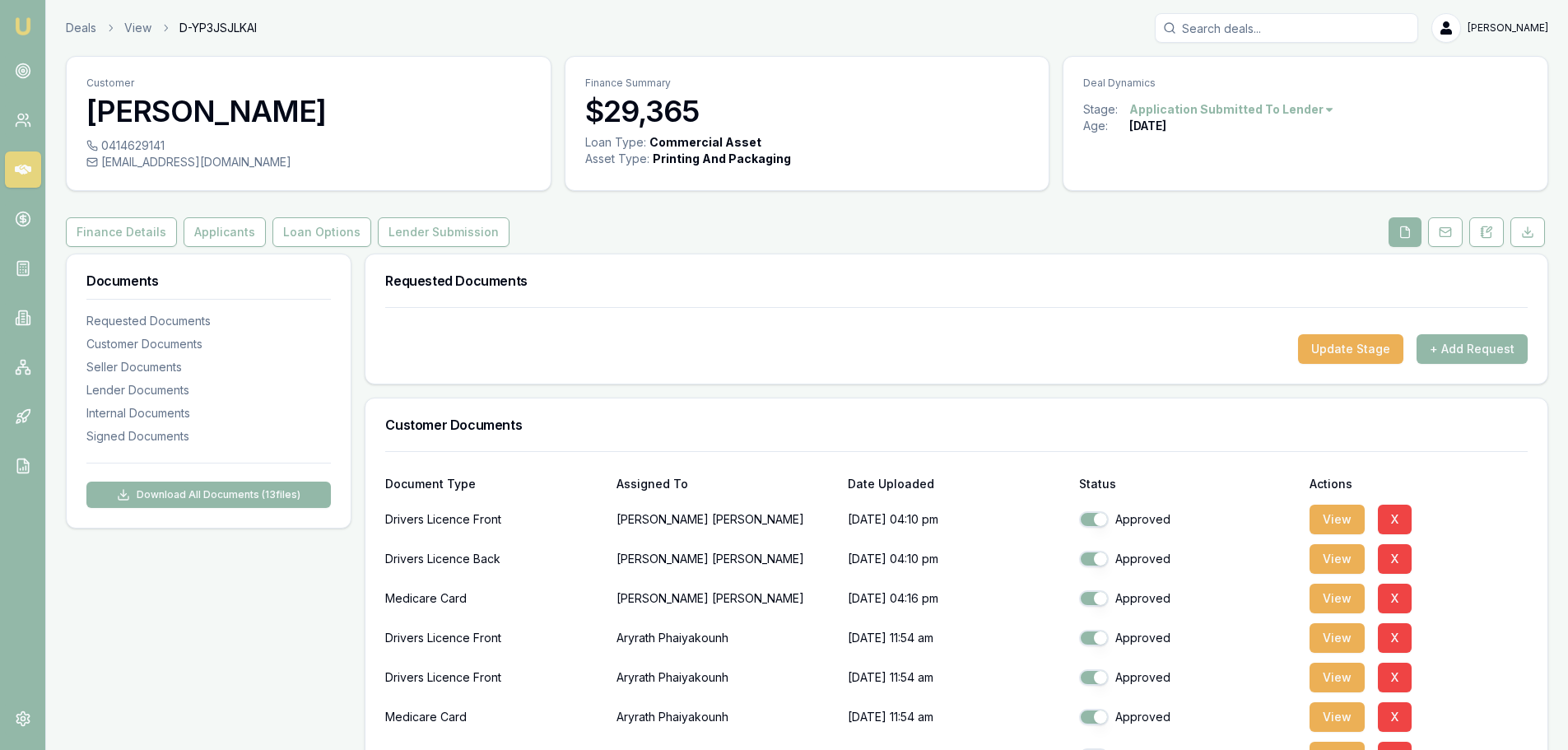
click at [658, 380] on div "Update Stage + Add Request" at bounding box center [956, 345] width 1181 height 77
click at [84, 224] on button "Finance Details" at bounding box center [121, 232] width 111 height 29
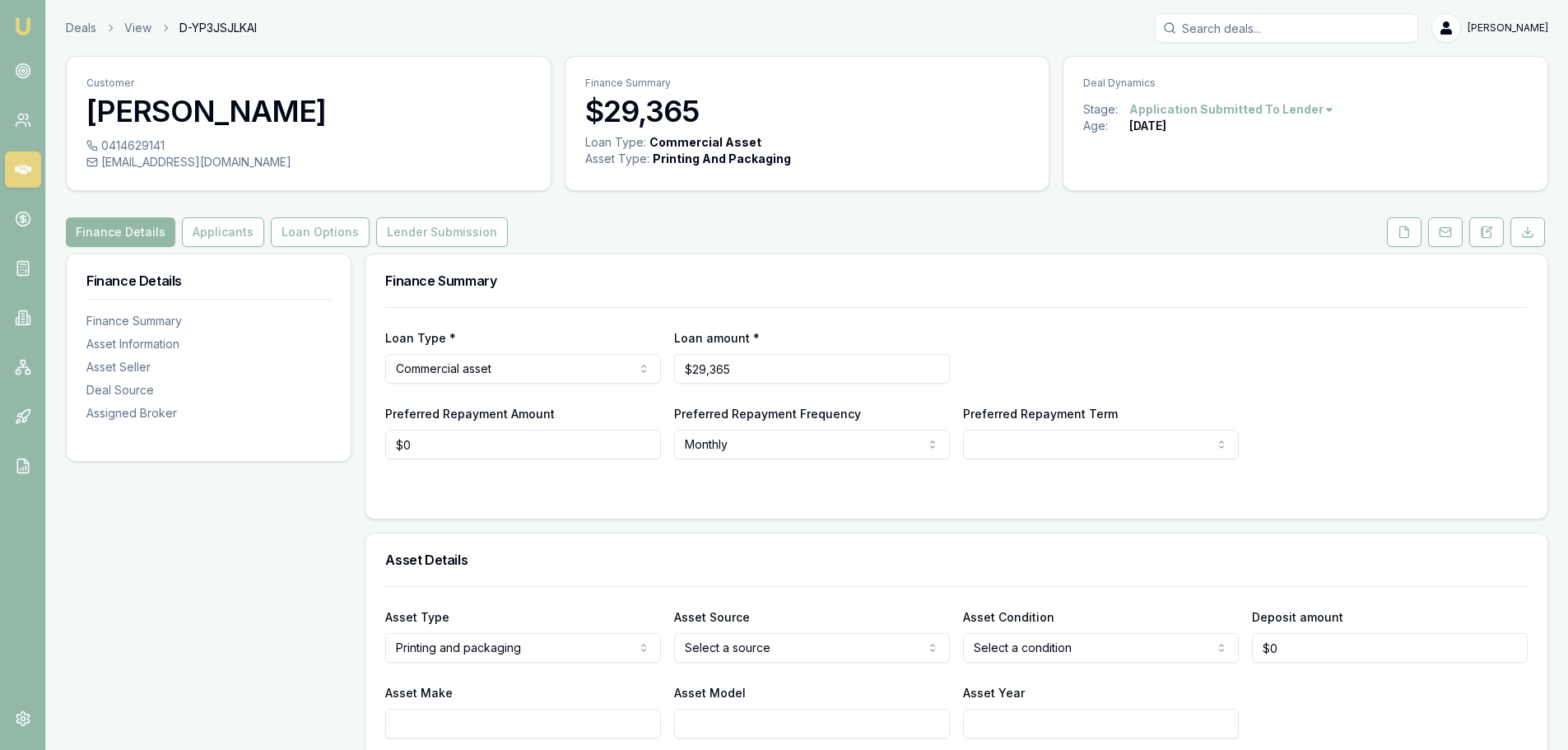
click at [24, 164] on icon at bounding box center [22, 169] width 17 height 17
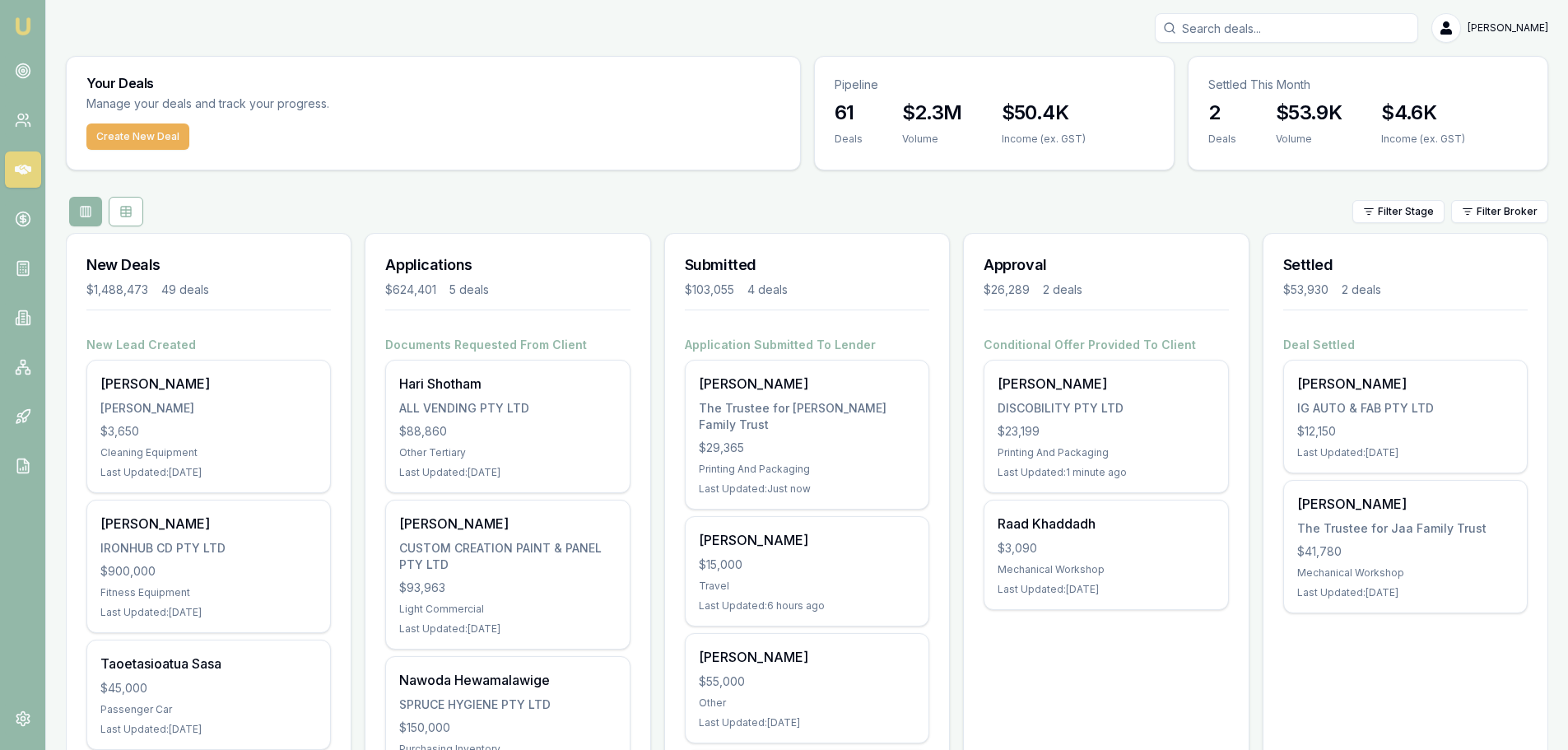
click at [726, 409] on div "The Trustee for Thomas Family Trust" at bounding box center [806, 417] width 217 height 33
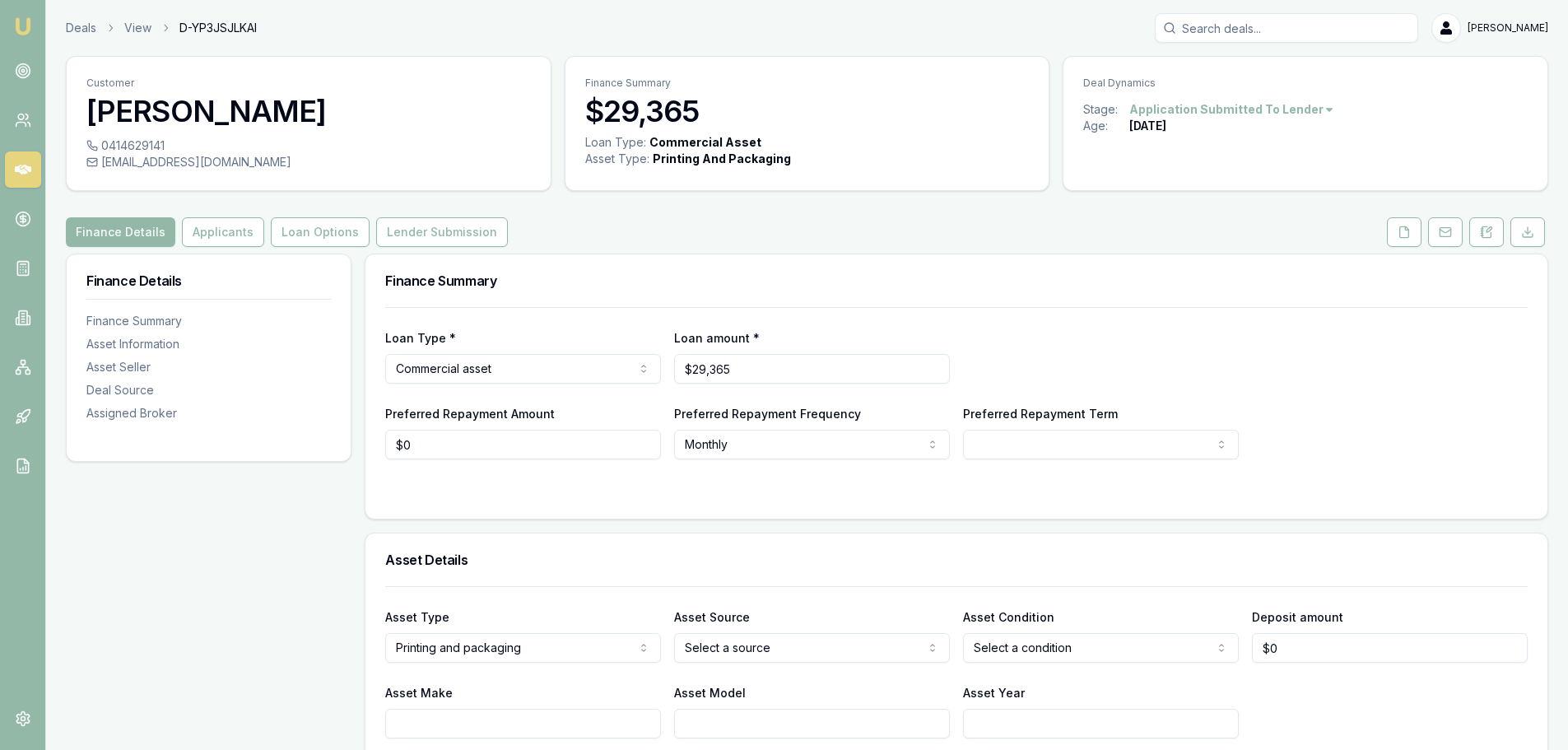
click at [207, 227] on button "Applicants" at bounding box center [222, 232] width 83 height 29
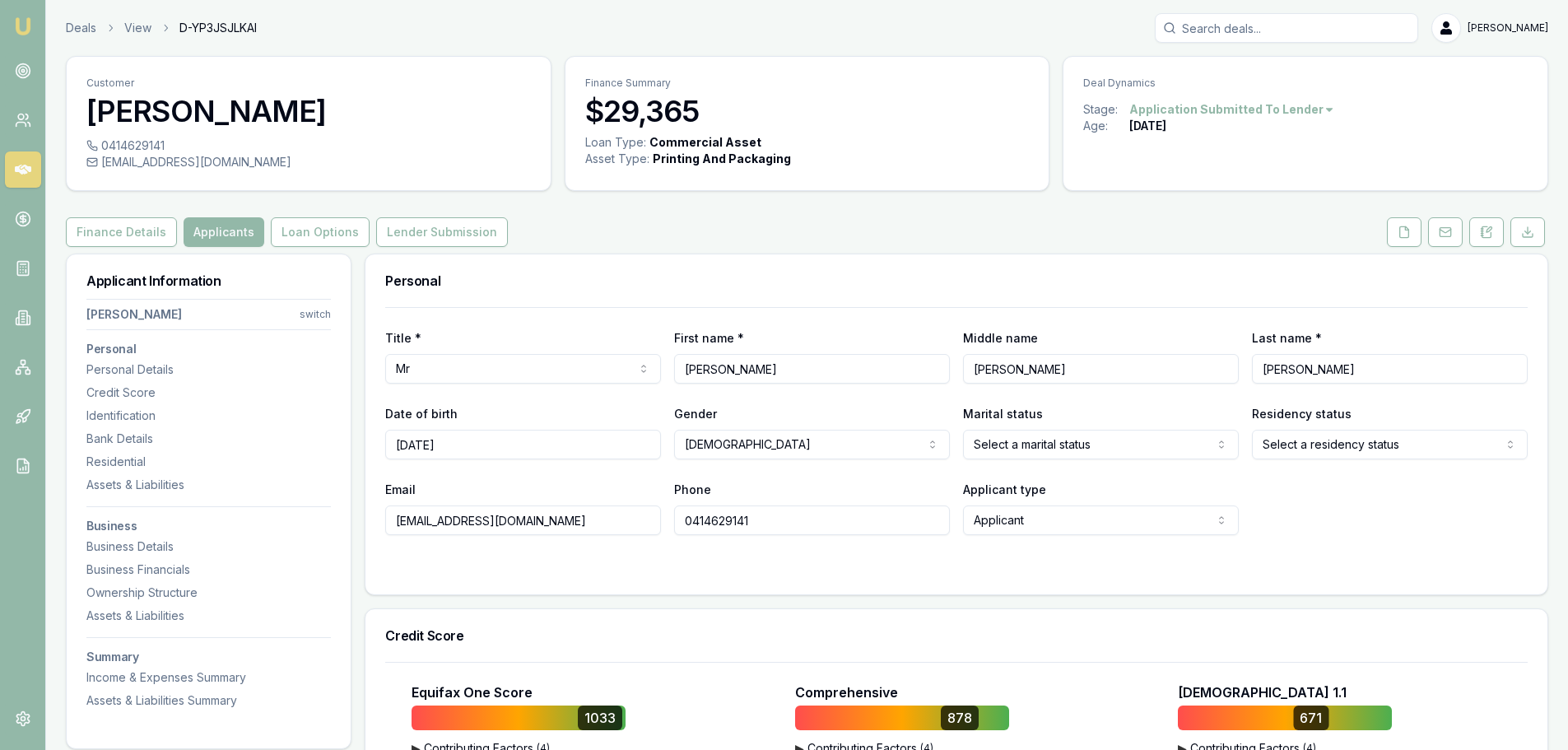
click at [324, 318] on html "Emu Broker Deals View D-YP3JSJLKAI [PERSON_NAME] Toggle Menu Customer [PERSON_N…" at bounding box center [784, 375] width 1568 height 750
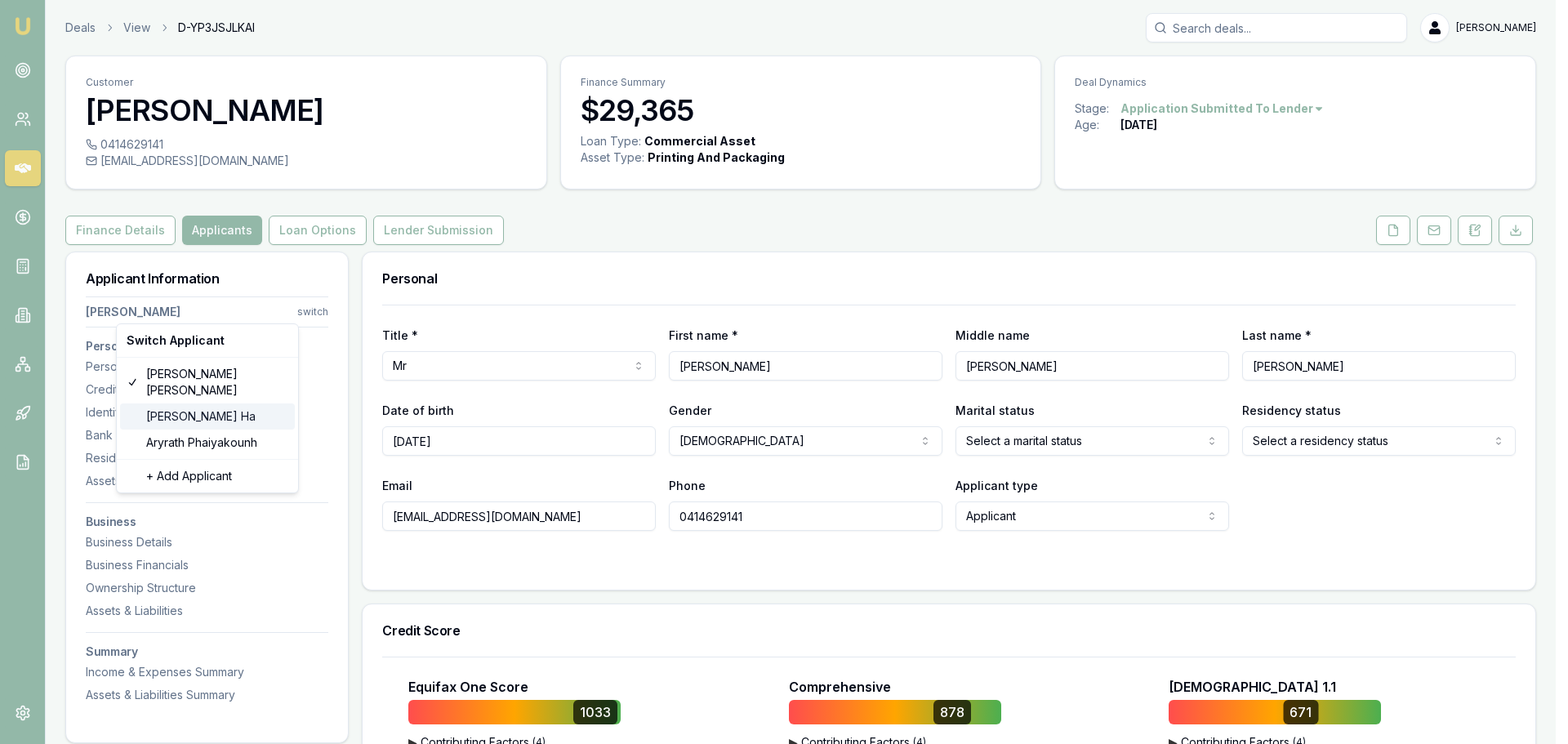
click at [194, 405] on div "[PERSON_NAME]" at bounding box center [207, 415] width 175 height 26
select select
select select "NON_APPLICANT"
select select
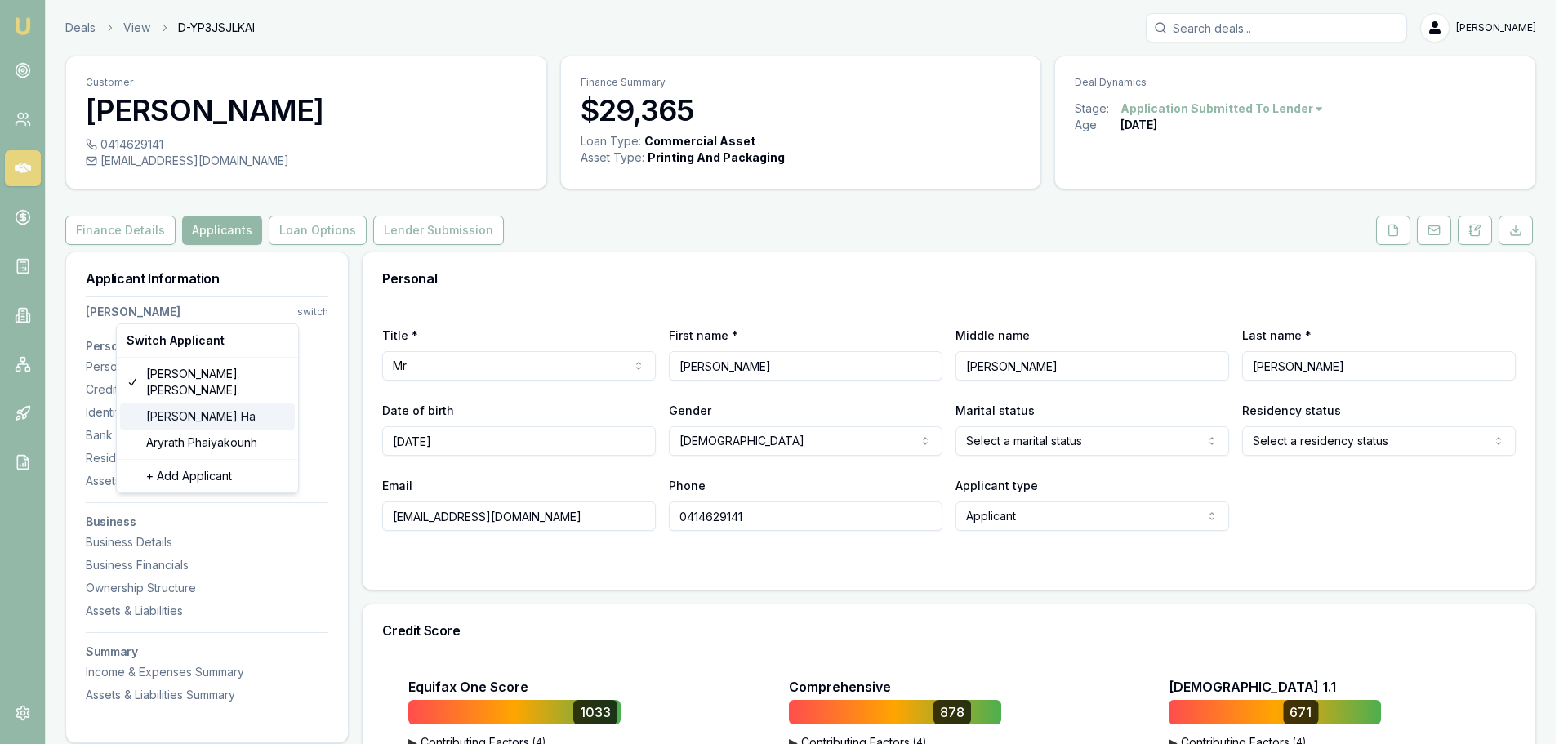
type input "[PERSON_NAME]"
type input "Ha"
type input "[EMAIL_ADDRESS][DOMAIN_NAME]"
type input "0402608106"
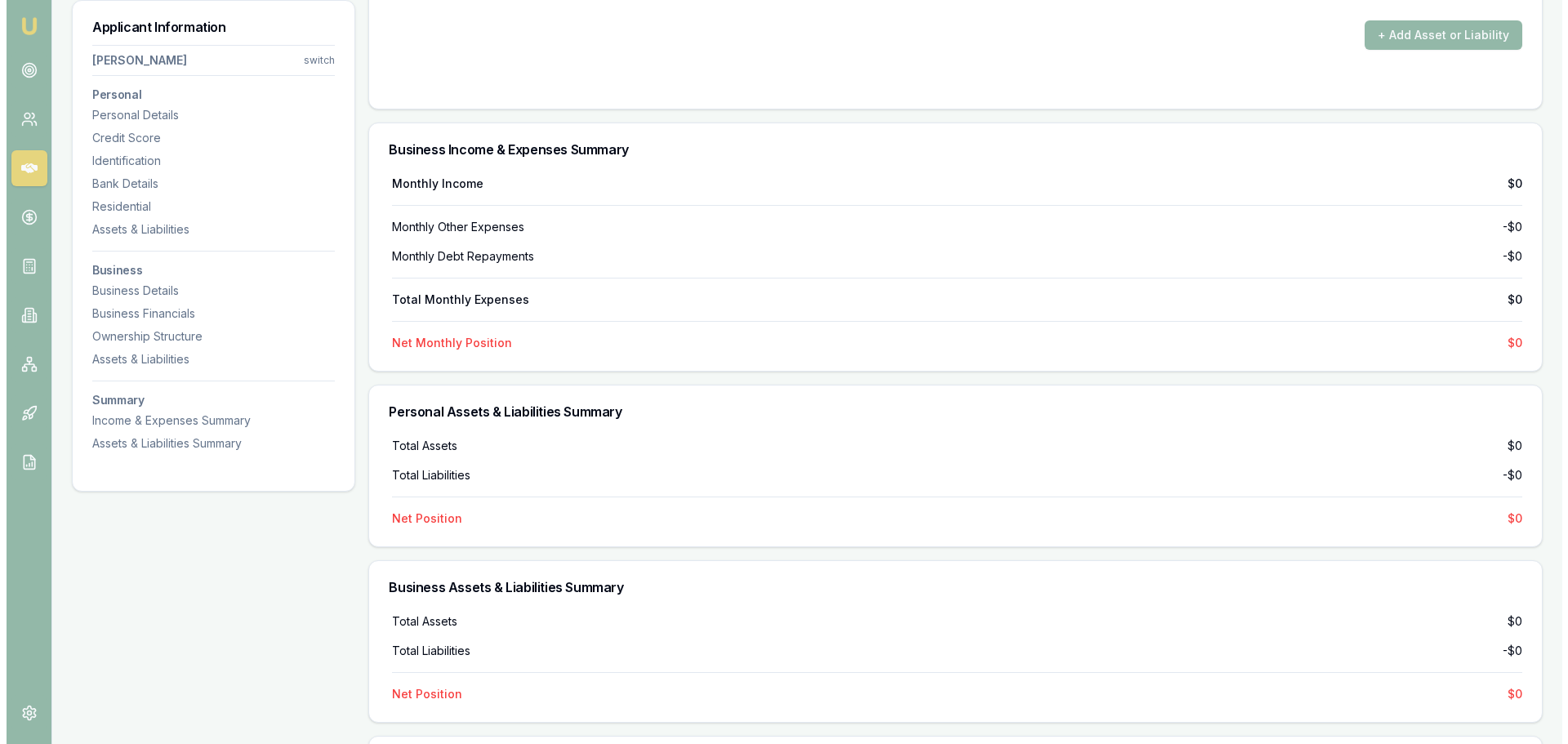
scroll to position [3157, 0]
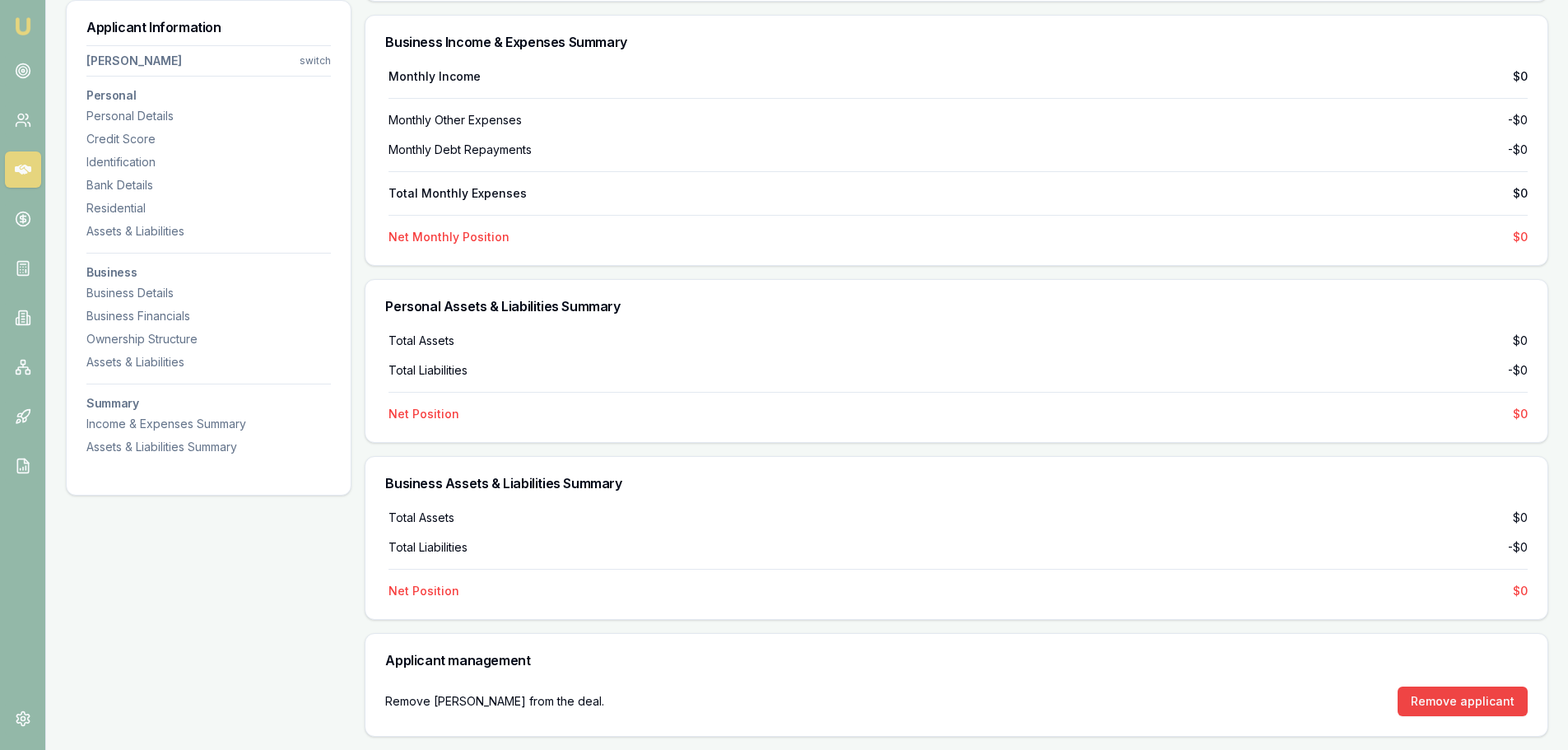
click at [1460, 701] on button "Remove applicant" at bounding box center [1462, 700] width 130 height 29
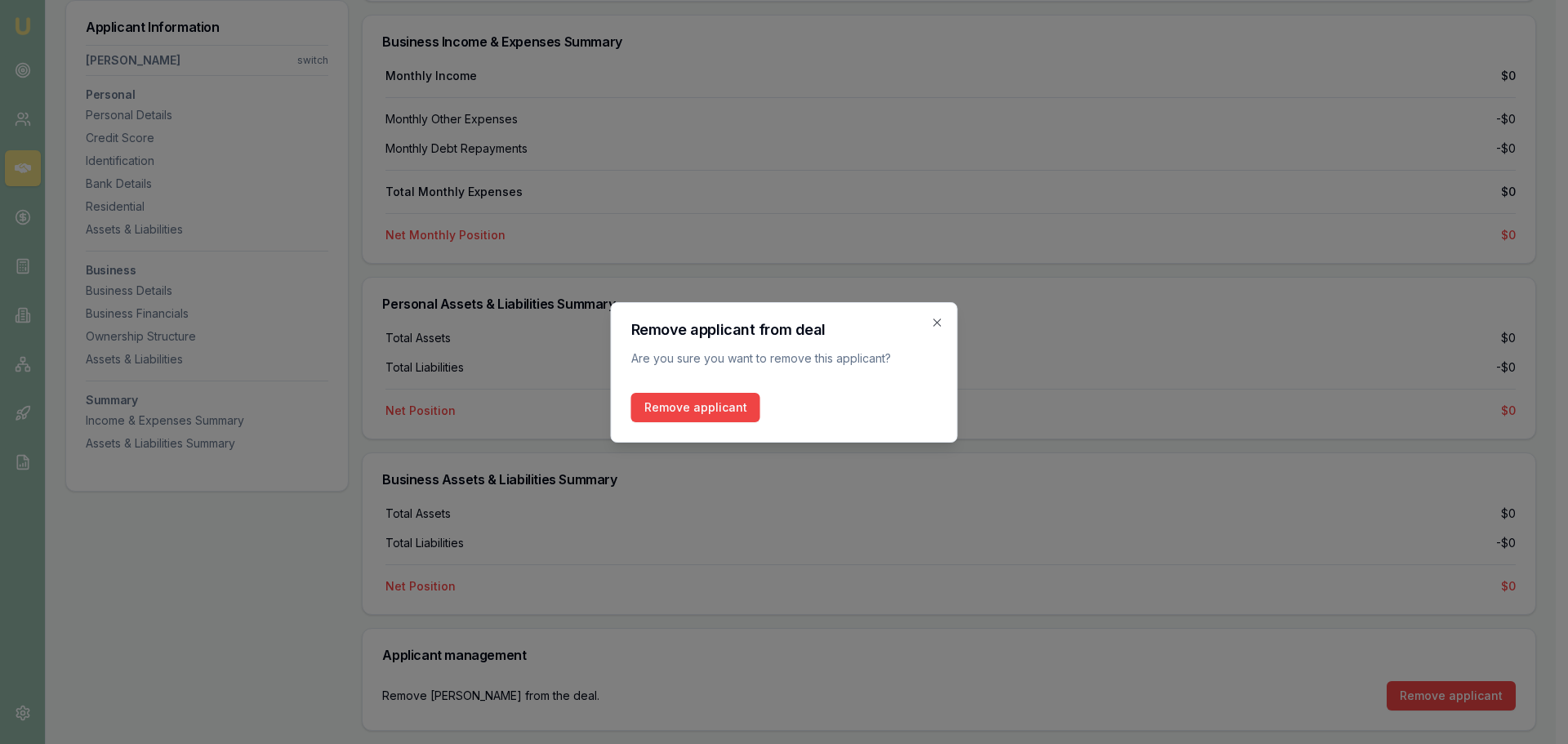
click at [635, 399] on button "Remove applicant" at bounding box center [696, 407] width 129 height 29
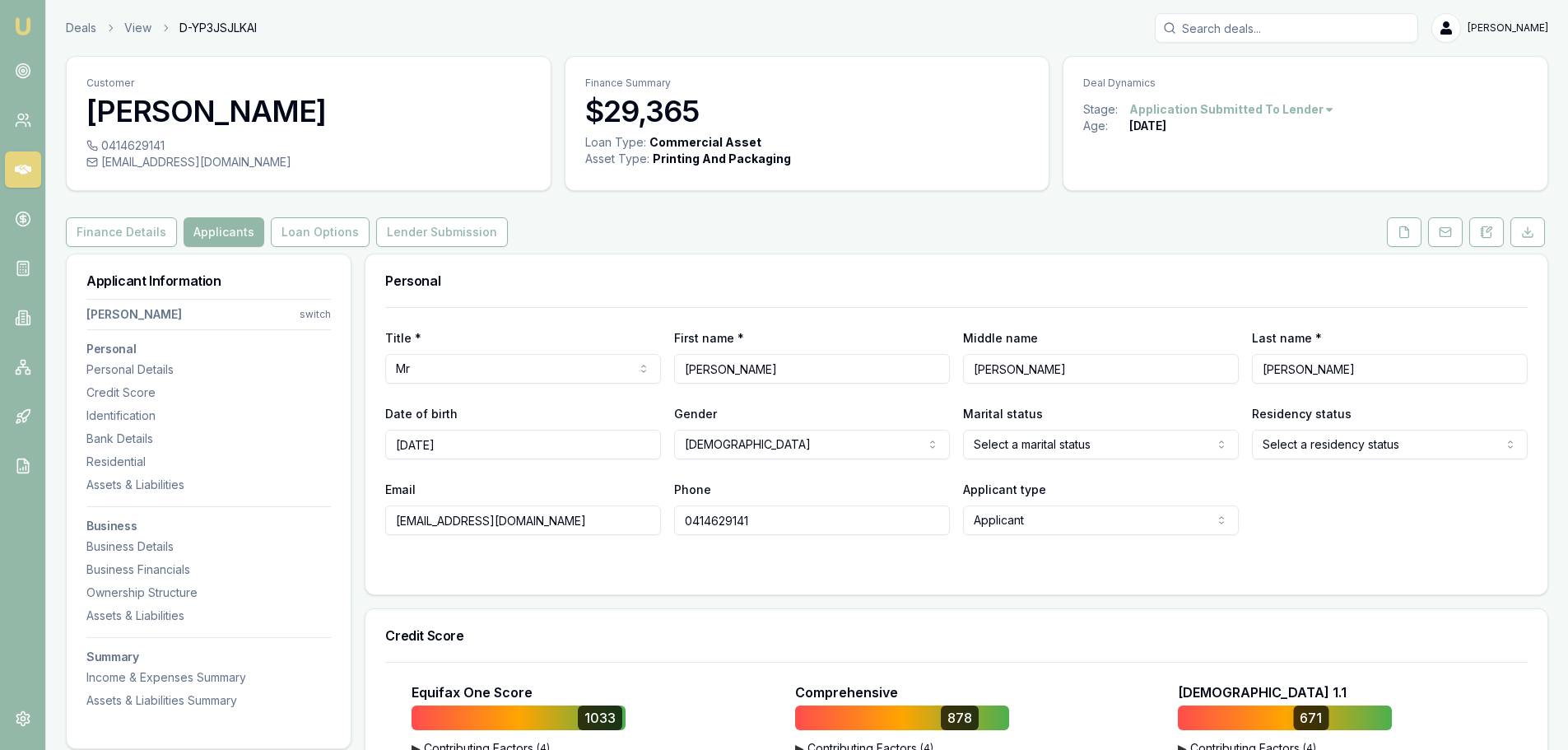
click at [325, 302] on nav "Rohan Thomas switch Personal Personal Details Credit Score Identification Bank …" at bounding box center [209, 500] width 245 height 417
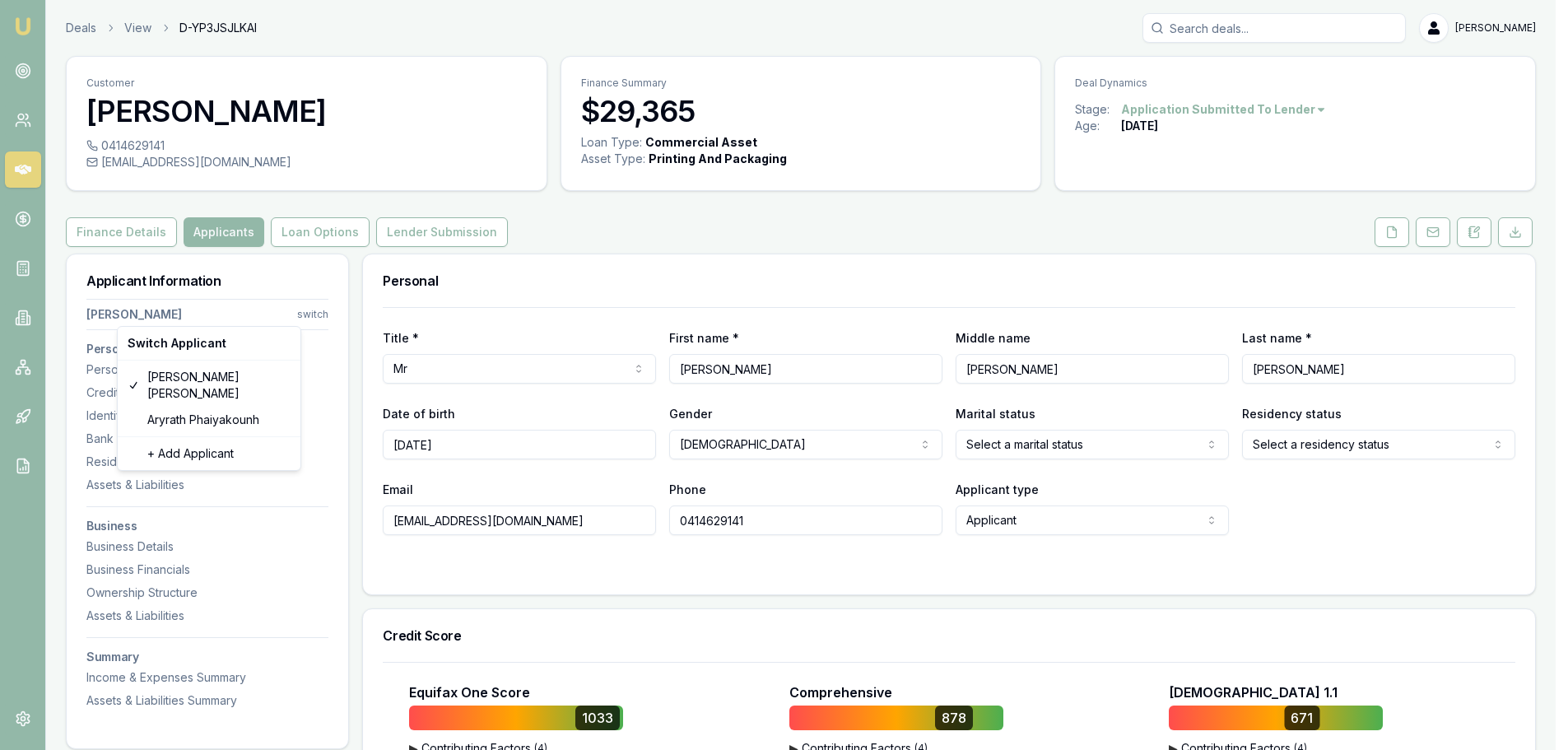
click at [327, 306] on html "Emu Broker Deals View D-YP3JSJLKAI Brad Hearns Toggle Menu Customer Rohan Thoma…" at bounding box center [784, 375] width 1568 height 750
click at [338, 264] on html "Emu Broker Deals View D-YP3JSJLKAI Brad Hearns Toggle Menu Customer Rohan Thoma…" at bounding box center [790, 375] width 1580 height 750
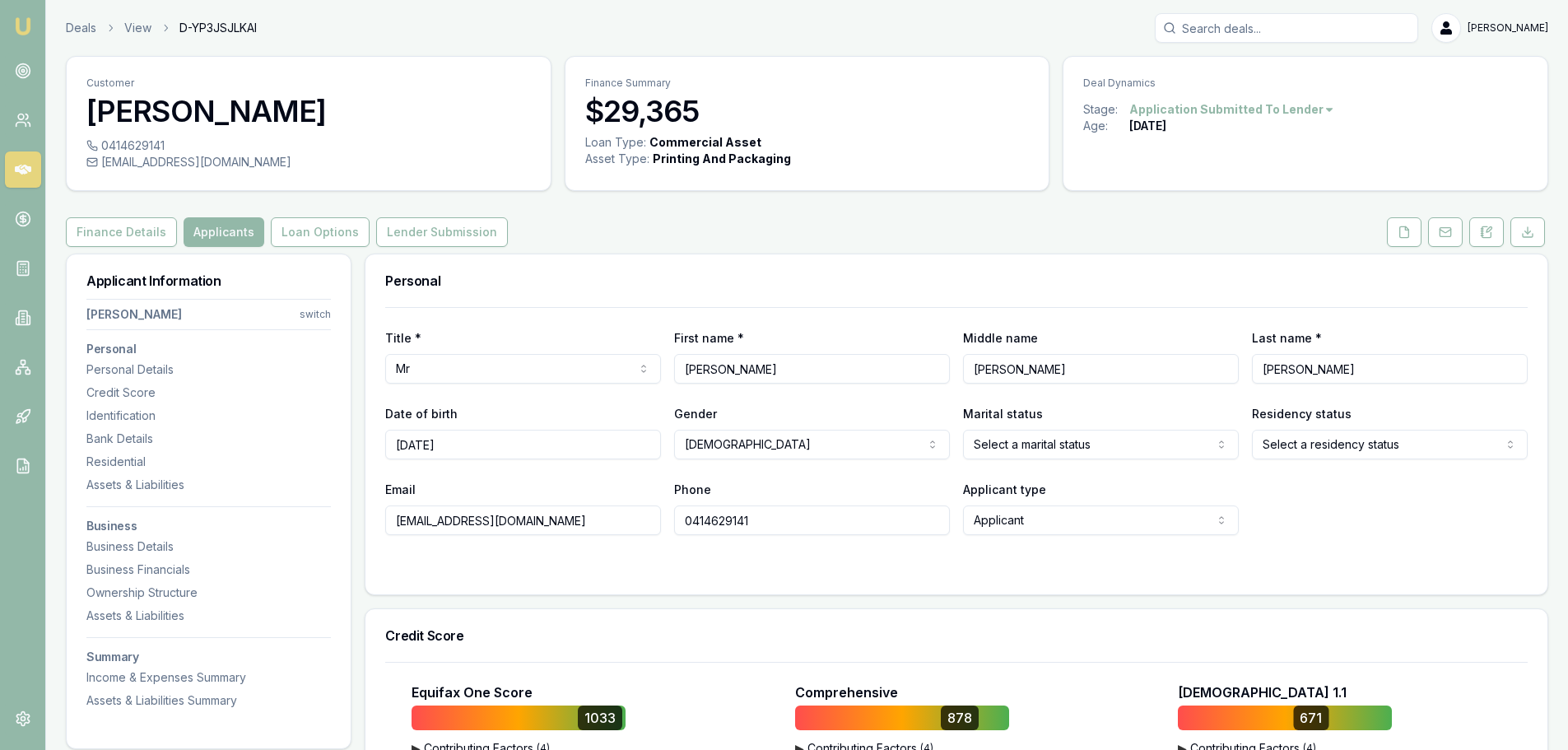
click at [308, 313] on html "Emu Broker Deals View D-YP3JSJLKAI Brad Hearns Toggle Menu Customer Rohan Thoma…" at bounding box center [784, 375] width 1568 height 750
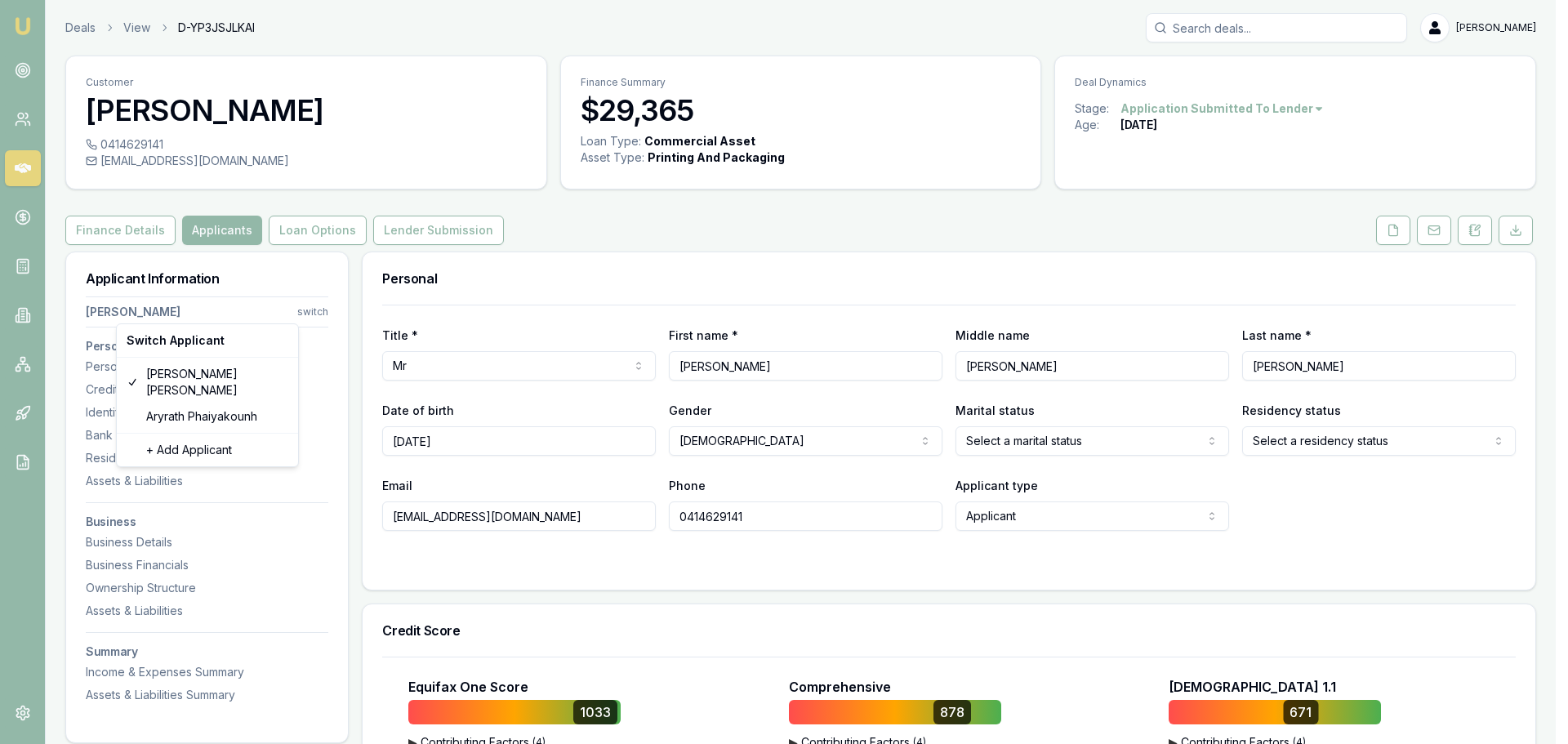
click at [230, 284] on html "Emu Broker Deals View D-YP3JSJLKAI Brad Hearns Toggle Menu Customer Rohan Thoma…" at bounding box center [784, 372] width 1568 height 744
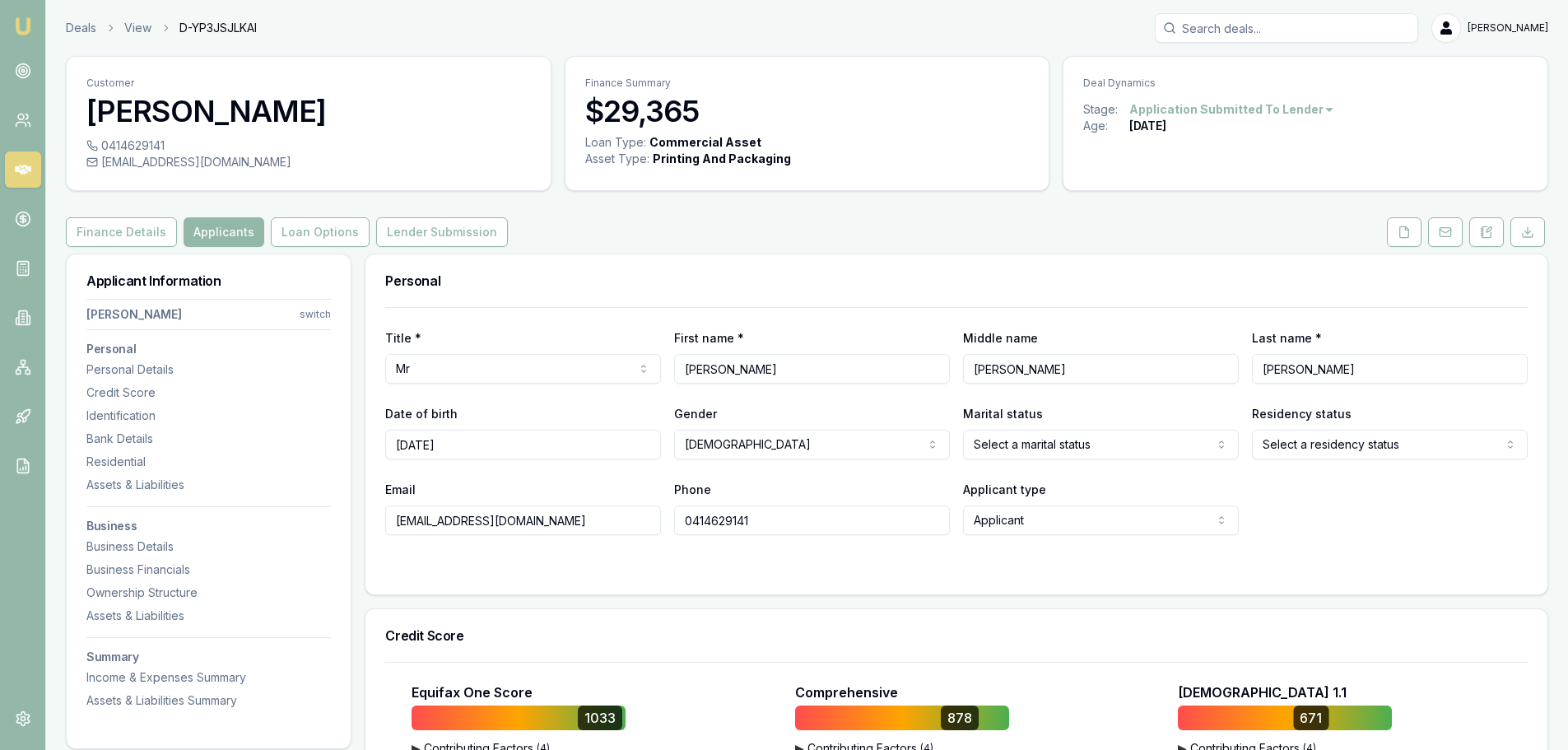
drag, startPoint x: 581, startPoint y: 517, endPoint x: 396, endPoint y: 521, distance: 185.0
click at [396, 521] on input "info@rojocustoms.com.au" at bounding box center [523, 520] width 276 height 29
click at [310, 321] on html "Emu Broker Deals View D-YP3JSJLKAI Brad Hearns Toggle Menu Customer Rohan Thoma…" at bounding box center [784, 375] width 1568 height 750
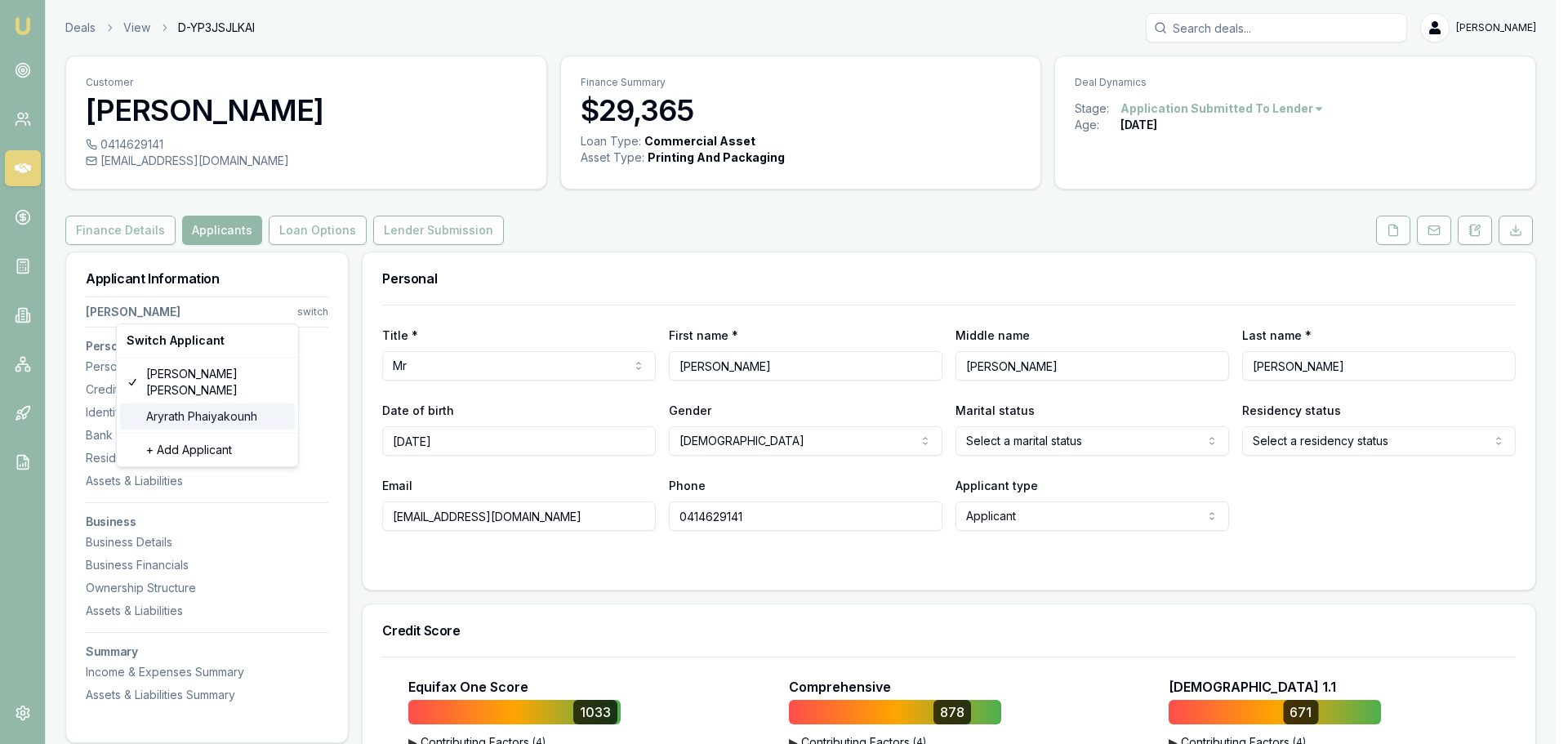
click at [190, 403] on div "Aryrath Phaiyakounh" at bounding box center [207, 415] width 175 height 26
select select "Ms"
select select
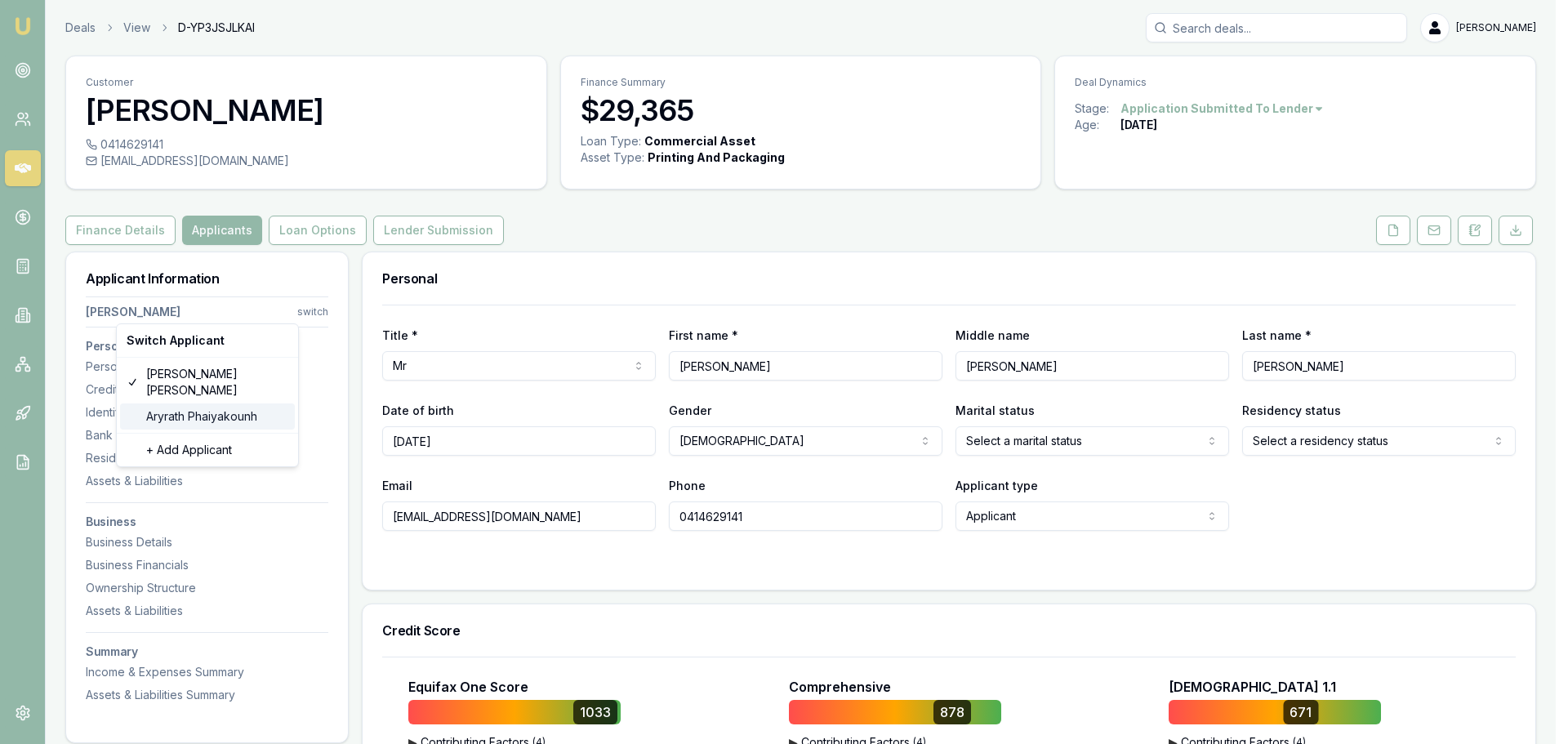
type input "Aryrath"
type input "Phaiyakounh"
type input "aryrath@gmail.com"
type input "0431388631"
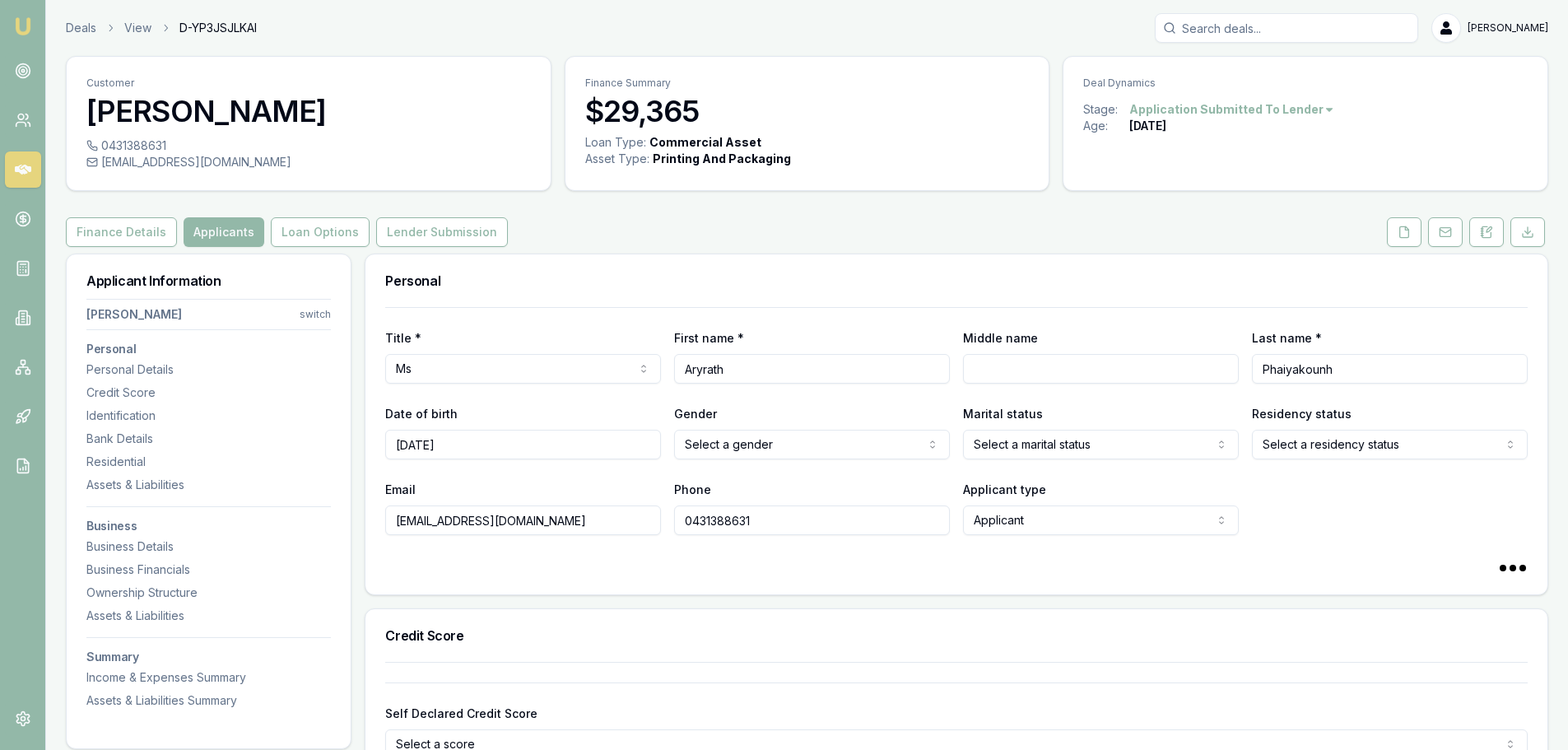
drag, startPoint x: 740, startPoint y: 370, endPoint x: 660, endPoint y: 370, distance: 80.0
click at [660, 370] on div "Title * Ms Mr Mrs Miss Ms Dr Prof First name * Aryrath Middle name Last name * …" at bounding box center [956, 356] width 1142 height 56
drag, startPoint x: 1370, startPoint y: 365, endPoint x: 1245, endPoint y: 363, distance: 125.0
click at [1245, 363] on div "Title * Ms Mr Mrs Miss Ms Dr Prof First name * Aryrath Middle name Last name * …" at bounding box center [956, 356] width 1142 height 56
drag, startPoint x: 564, startPoint y: 530, endPoint x: 356, endPoint y: 528, distance: 208.0
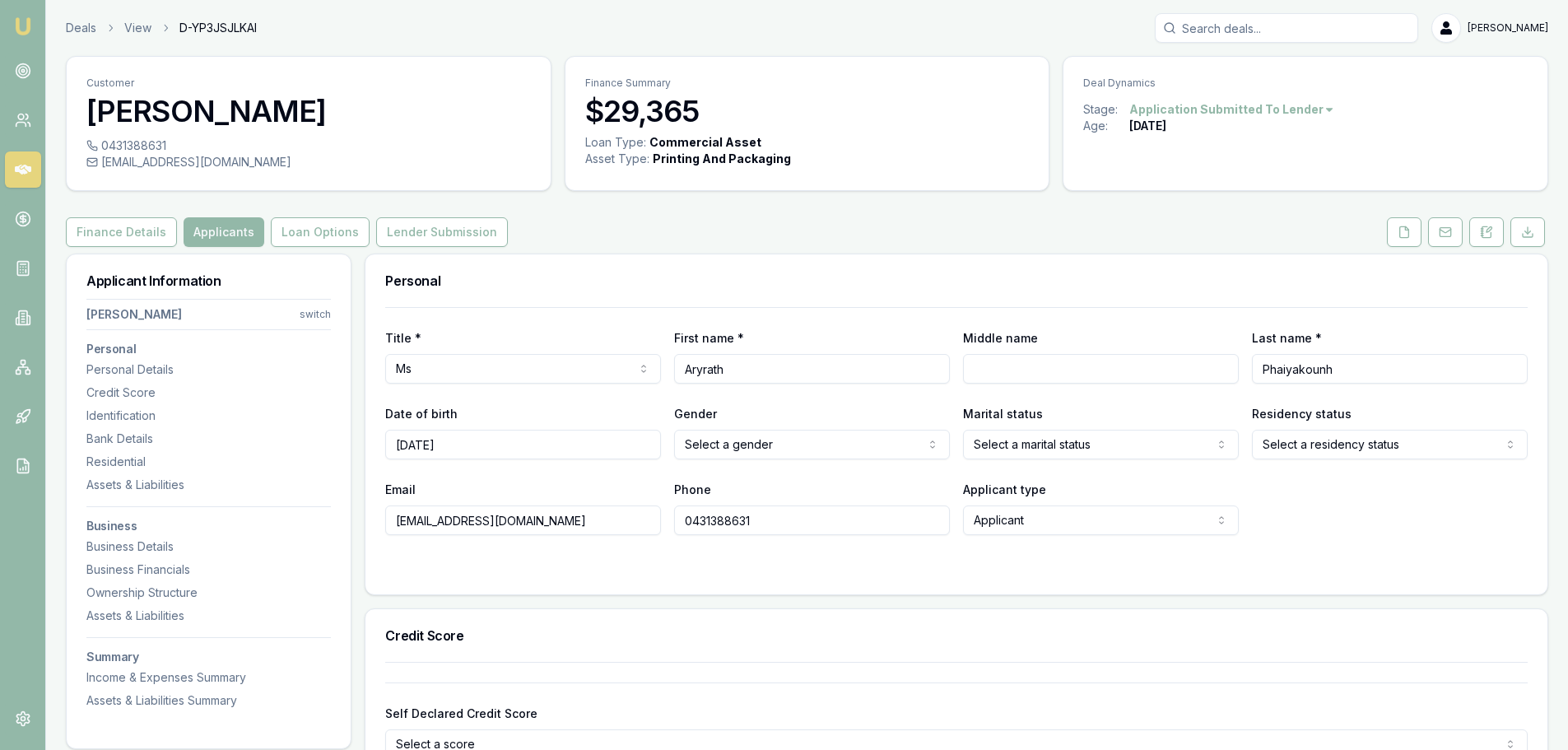
click at [617, 301] on div "Personal" at bounding box center [956, 281] width 1181 height 52
click at [402, 232] on button "Lender Submission" at bounding box center [442, 232] width 132 height 29
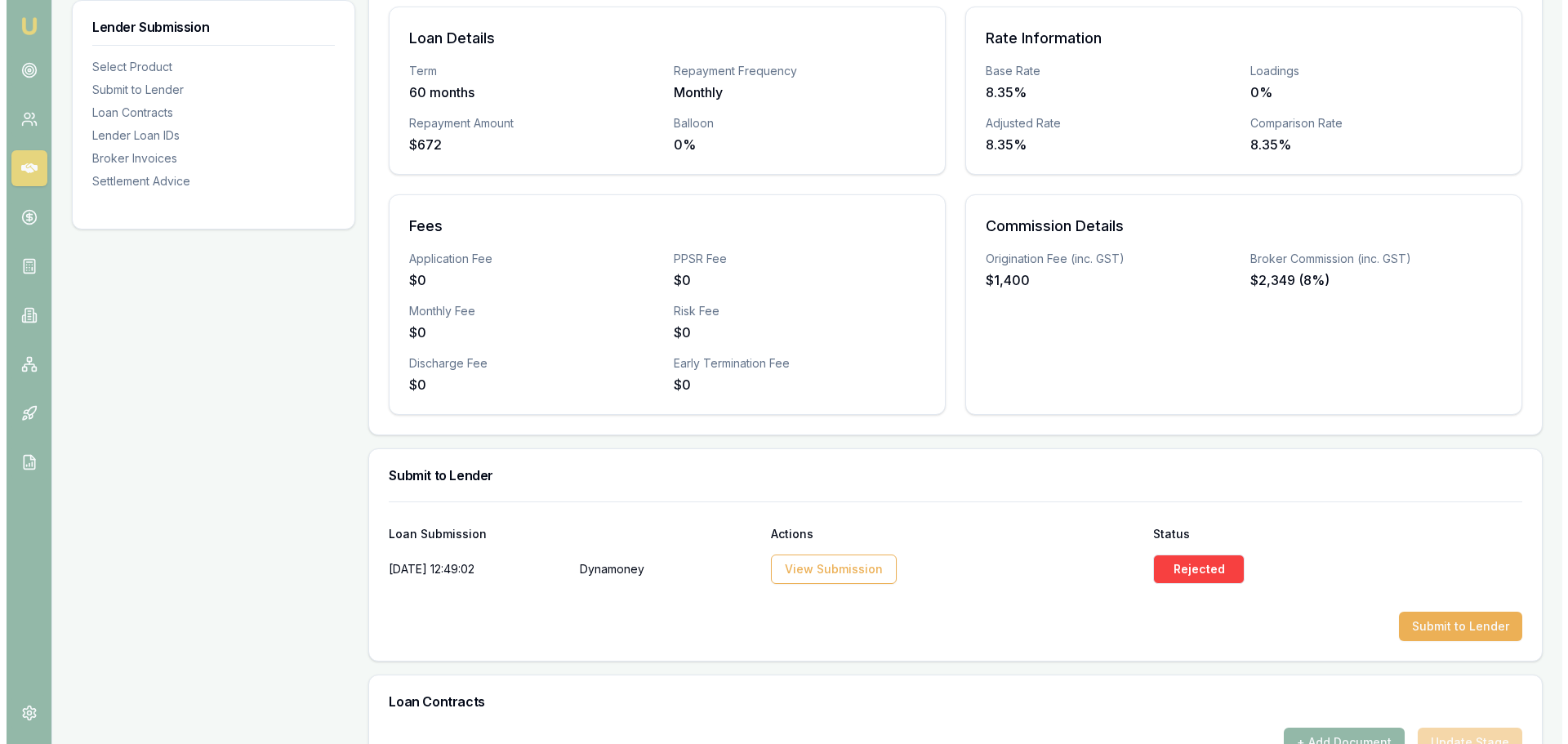
scroll to position [409, 0]
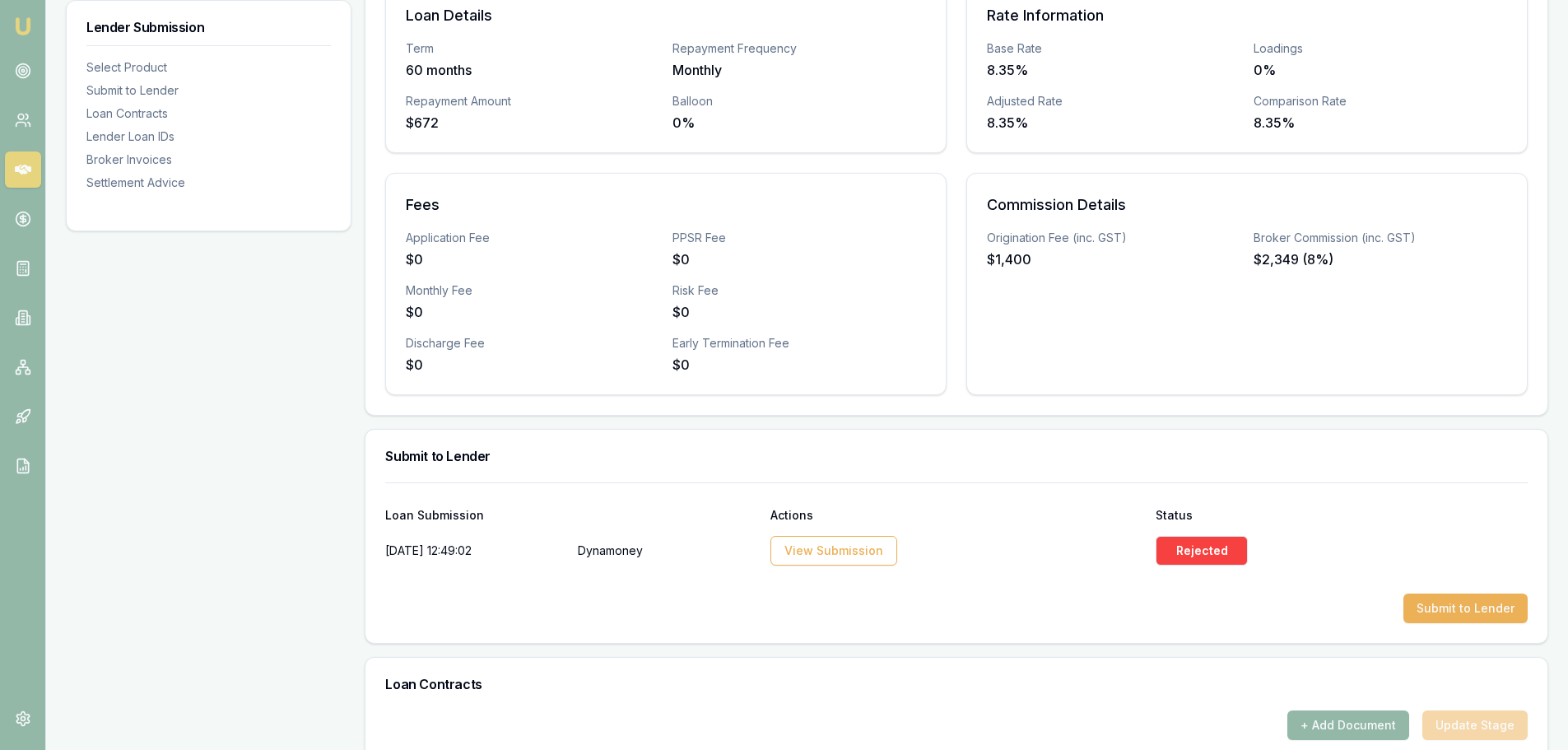
click at [1448, 611] on button "Submit to Lender" at bounding box center [1465, 608] width 124 height 29
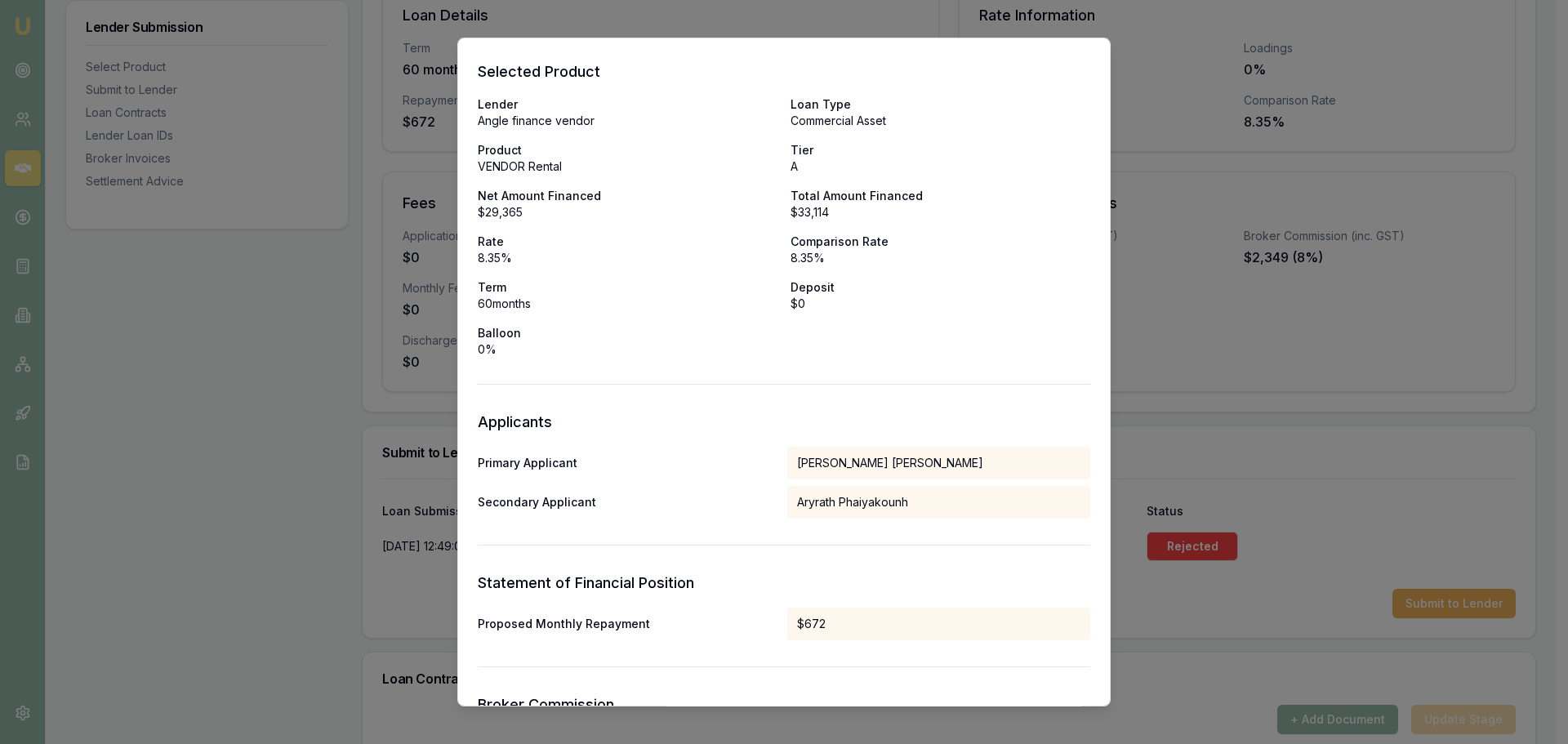
scroll to position [0, 0]
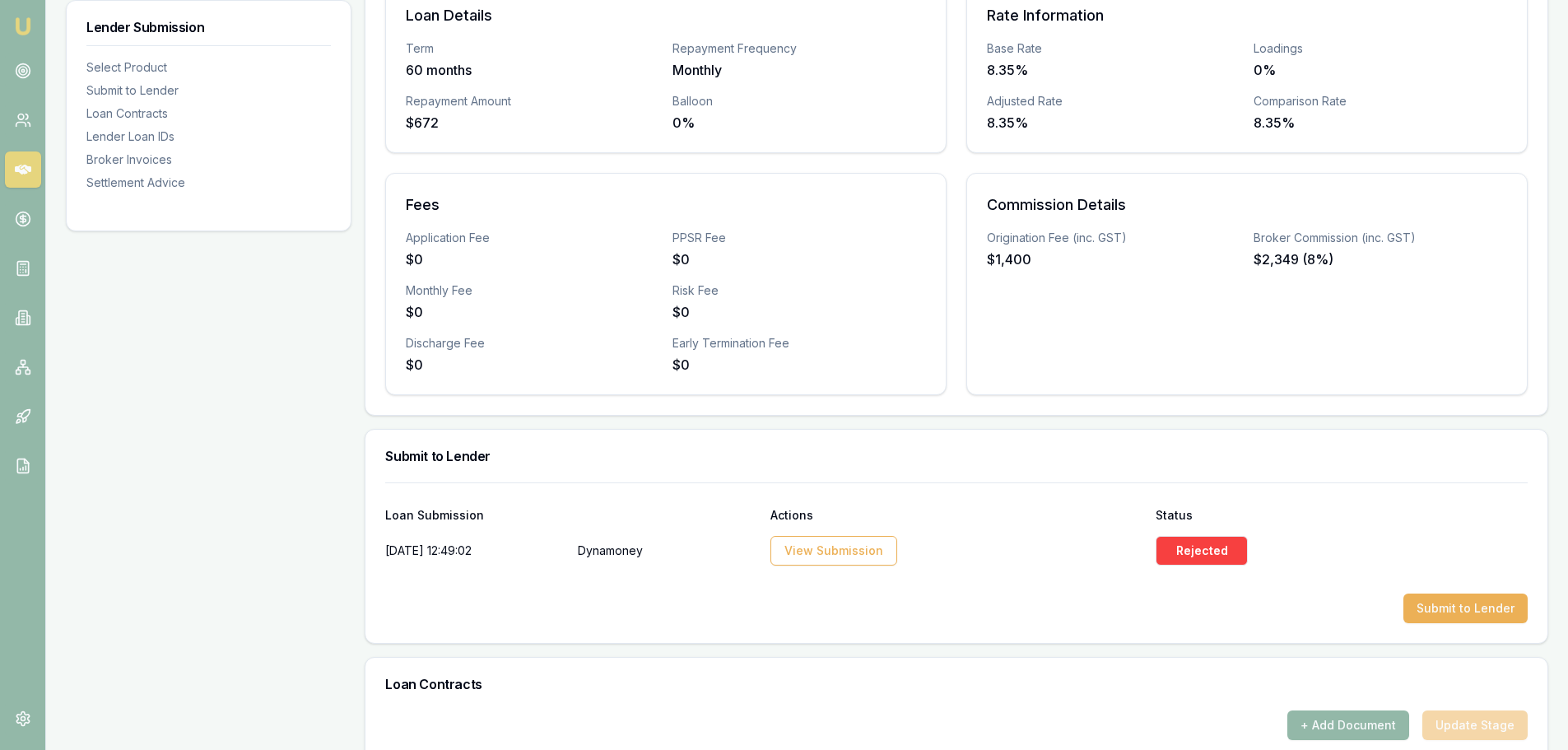
click at [1439, 604] on button "Submit to Lender" at bounding box center [1465, 608] width 124 height 29
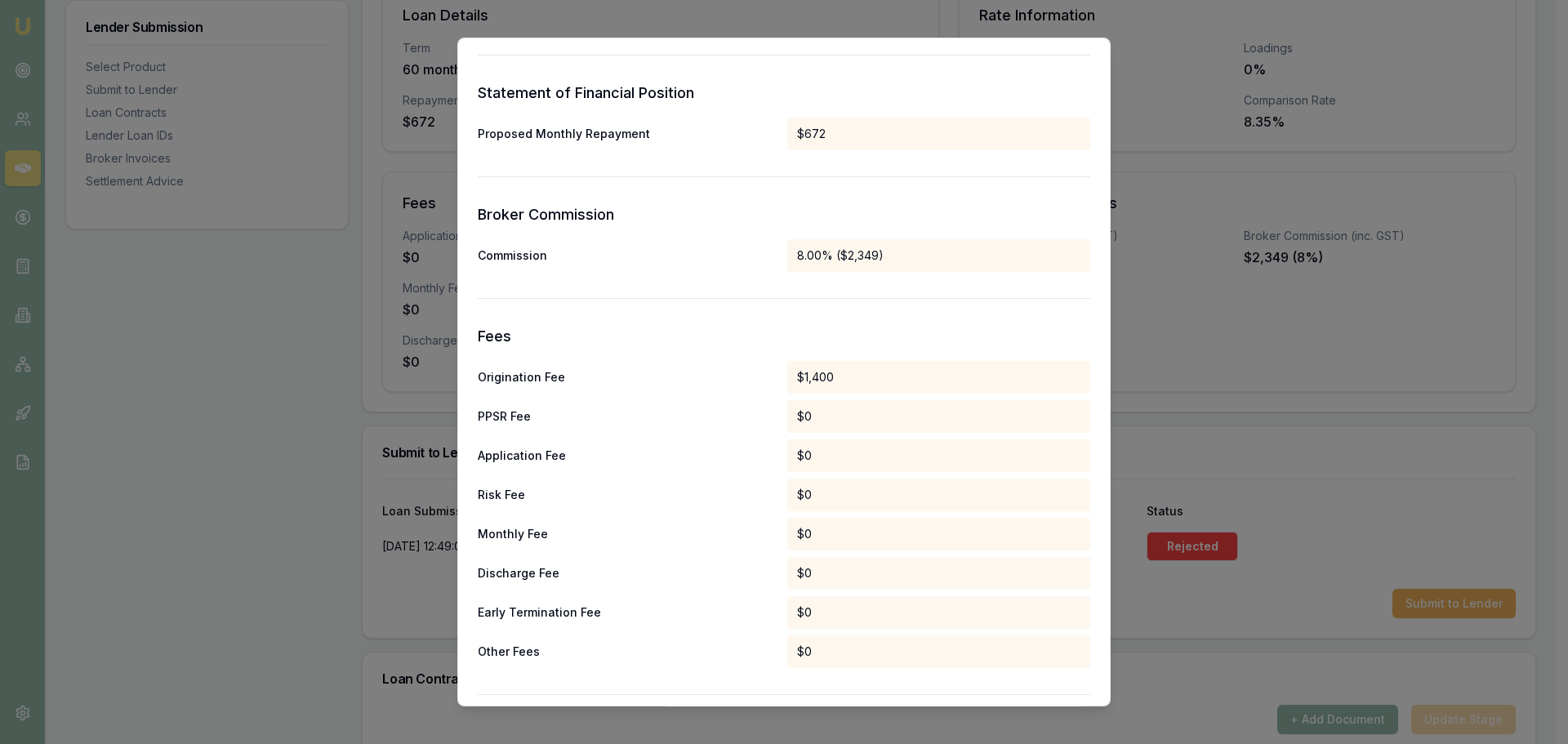
scroll to position [803, 0]
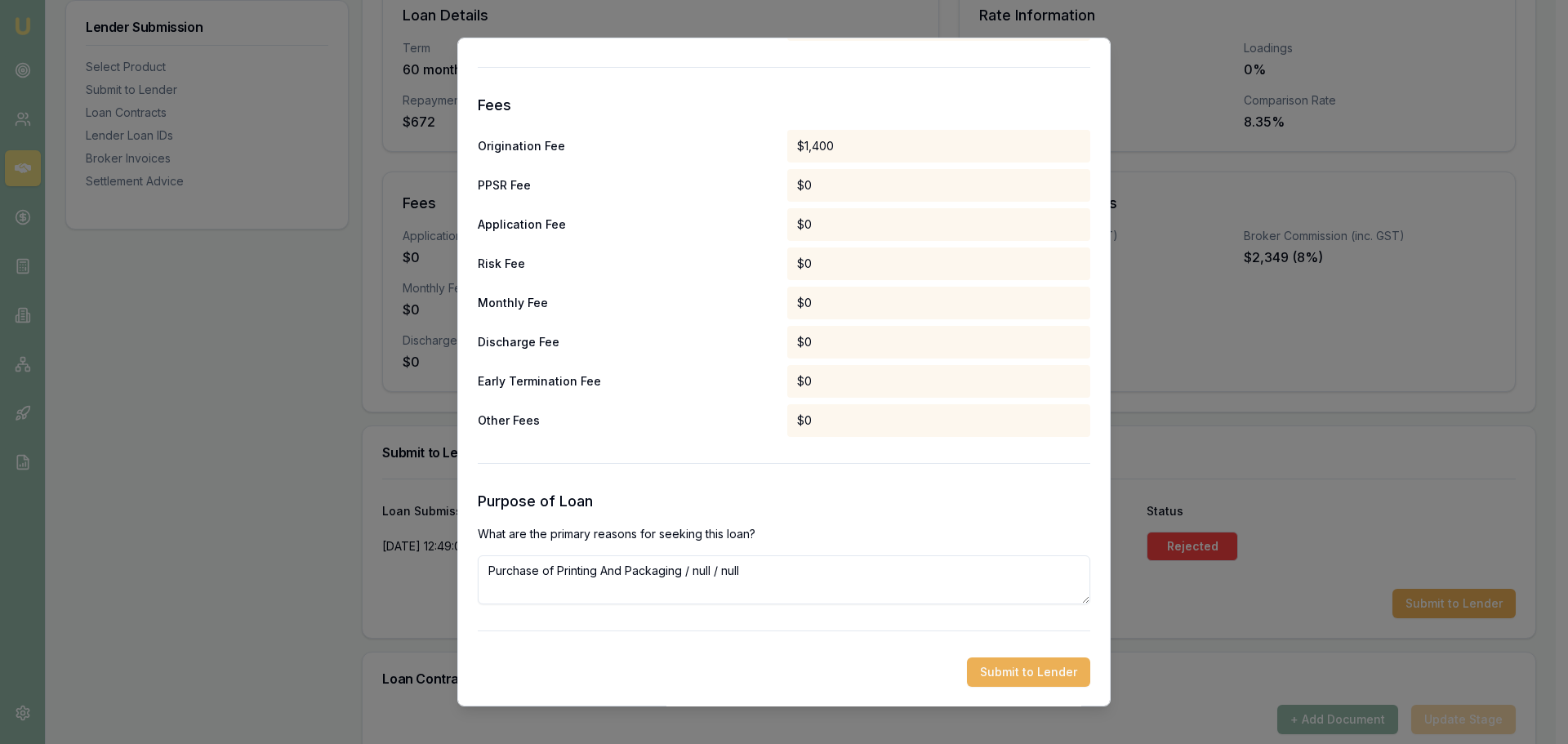
click at [1061, 681] on button "Submit to Lender" at bounding box center [1029, 672] width 123 height 29
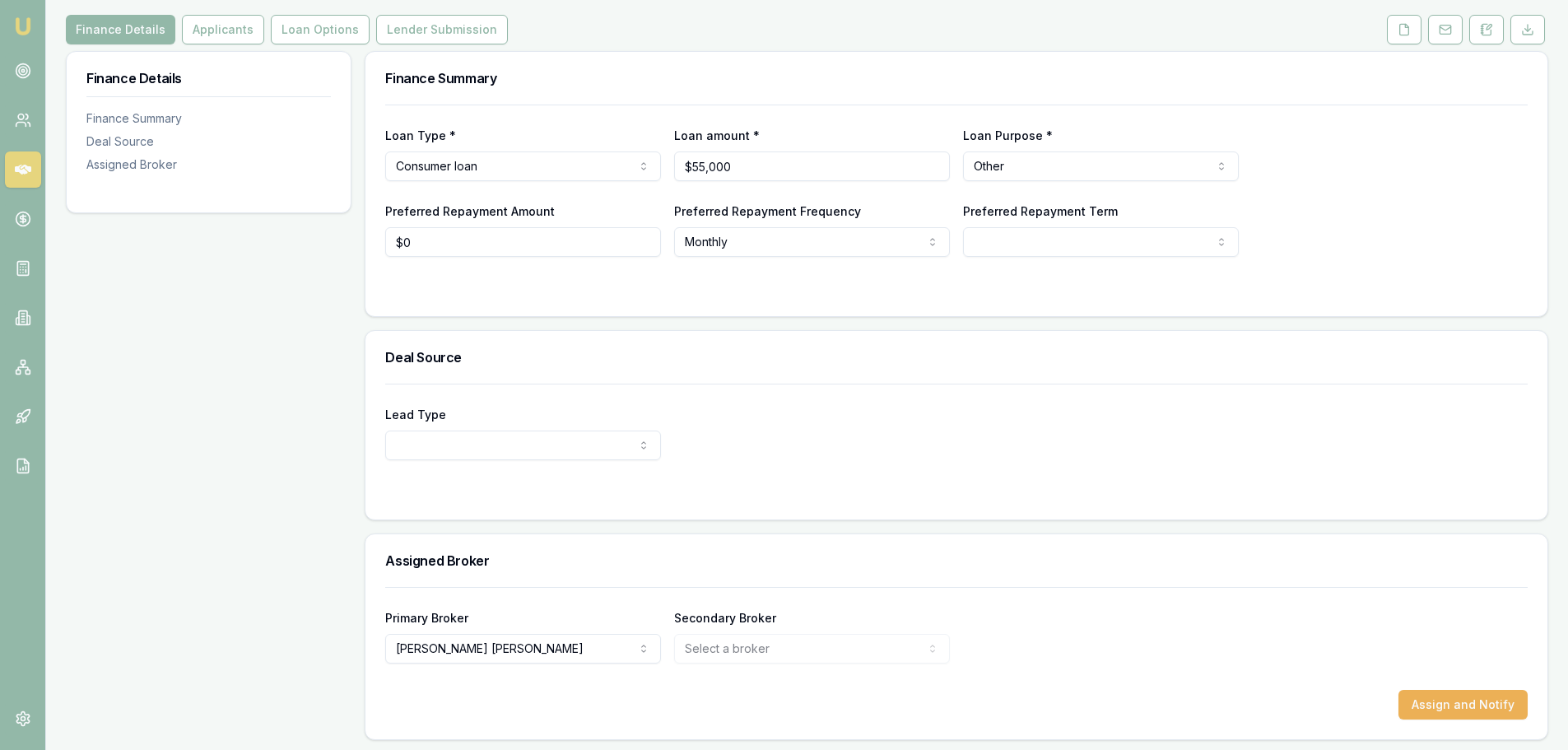
scroll to position [206, 0]
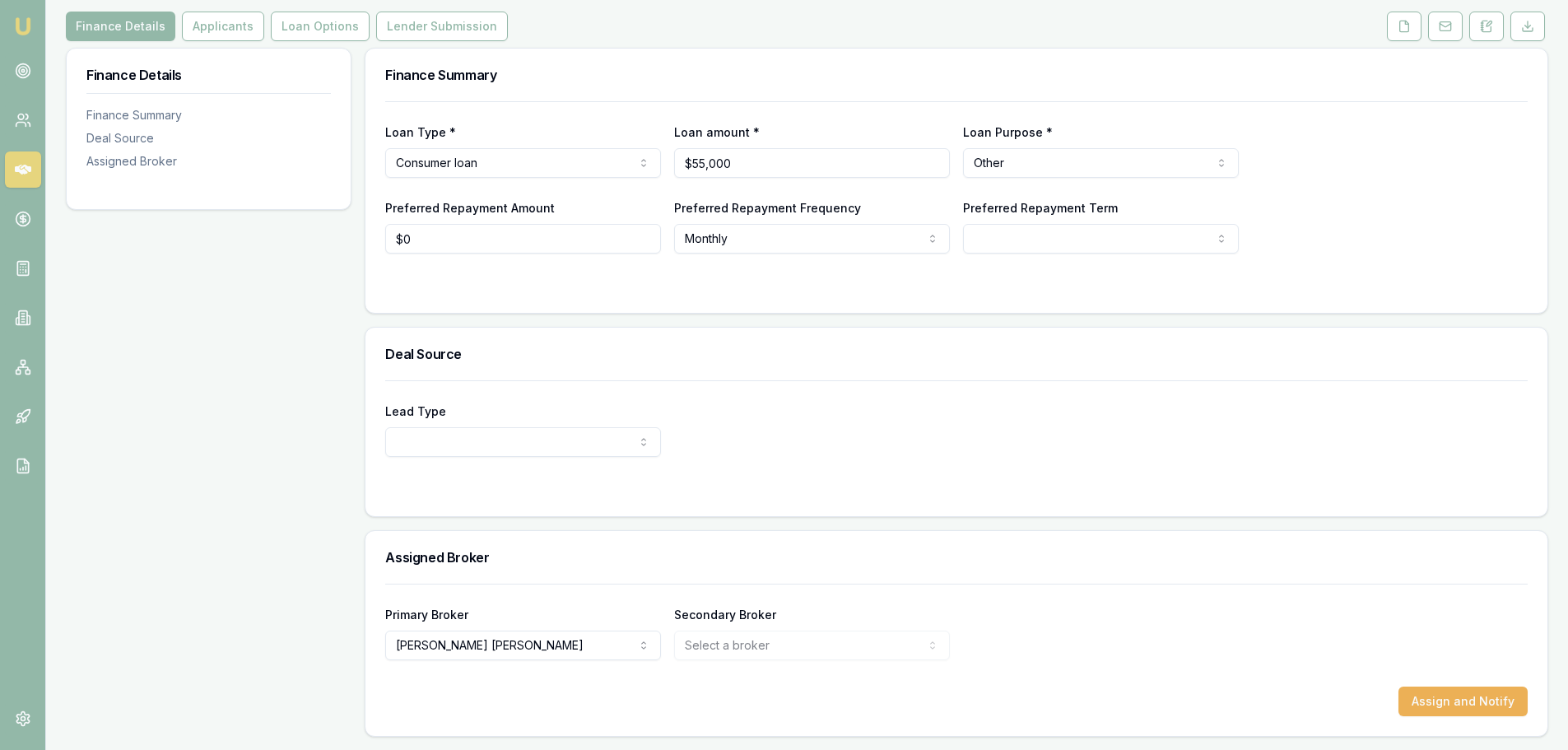
click at [194, 24] on button "Applicants" at bounding box center [222, 26] width 83 height 29
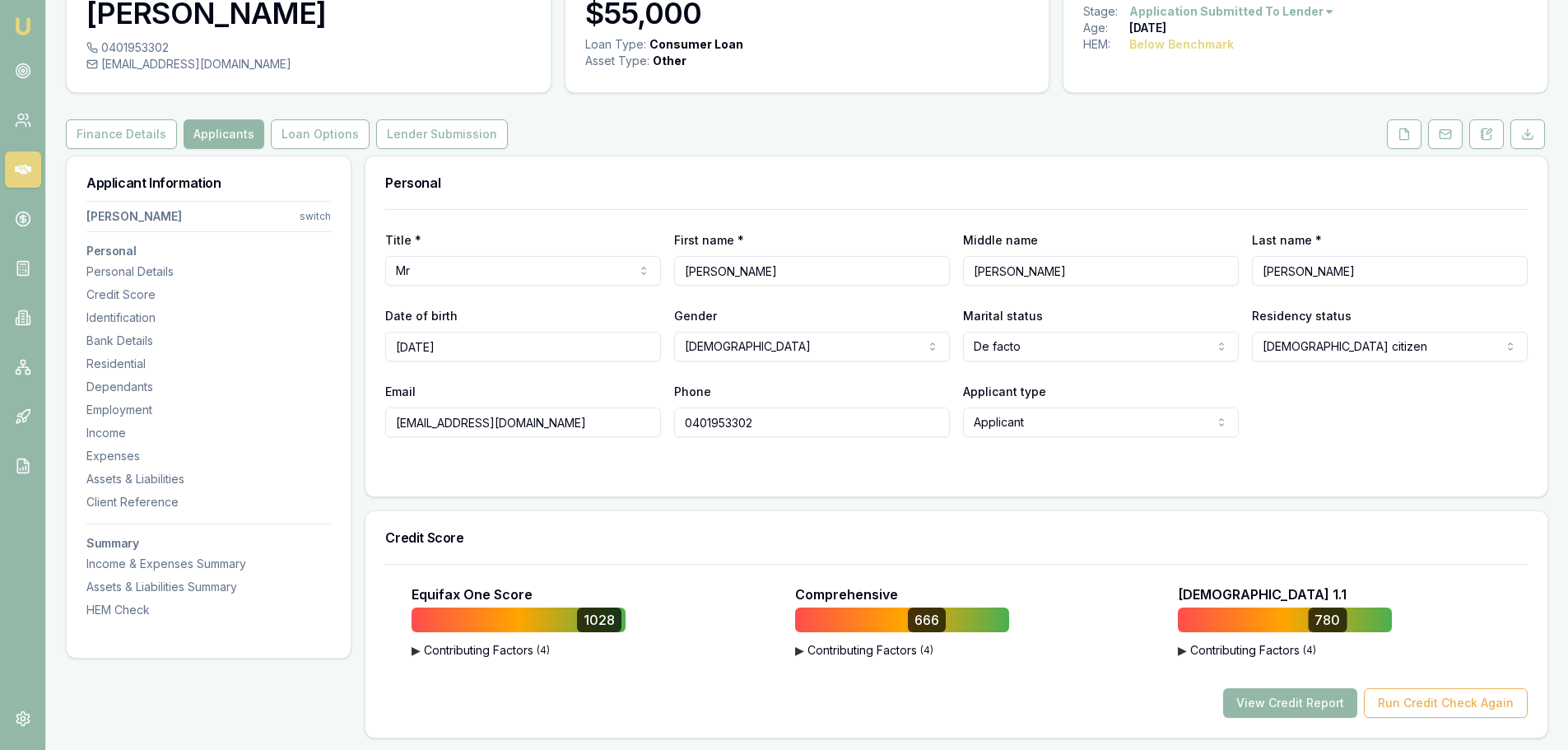
scroll to position [83, 0]
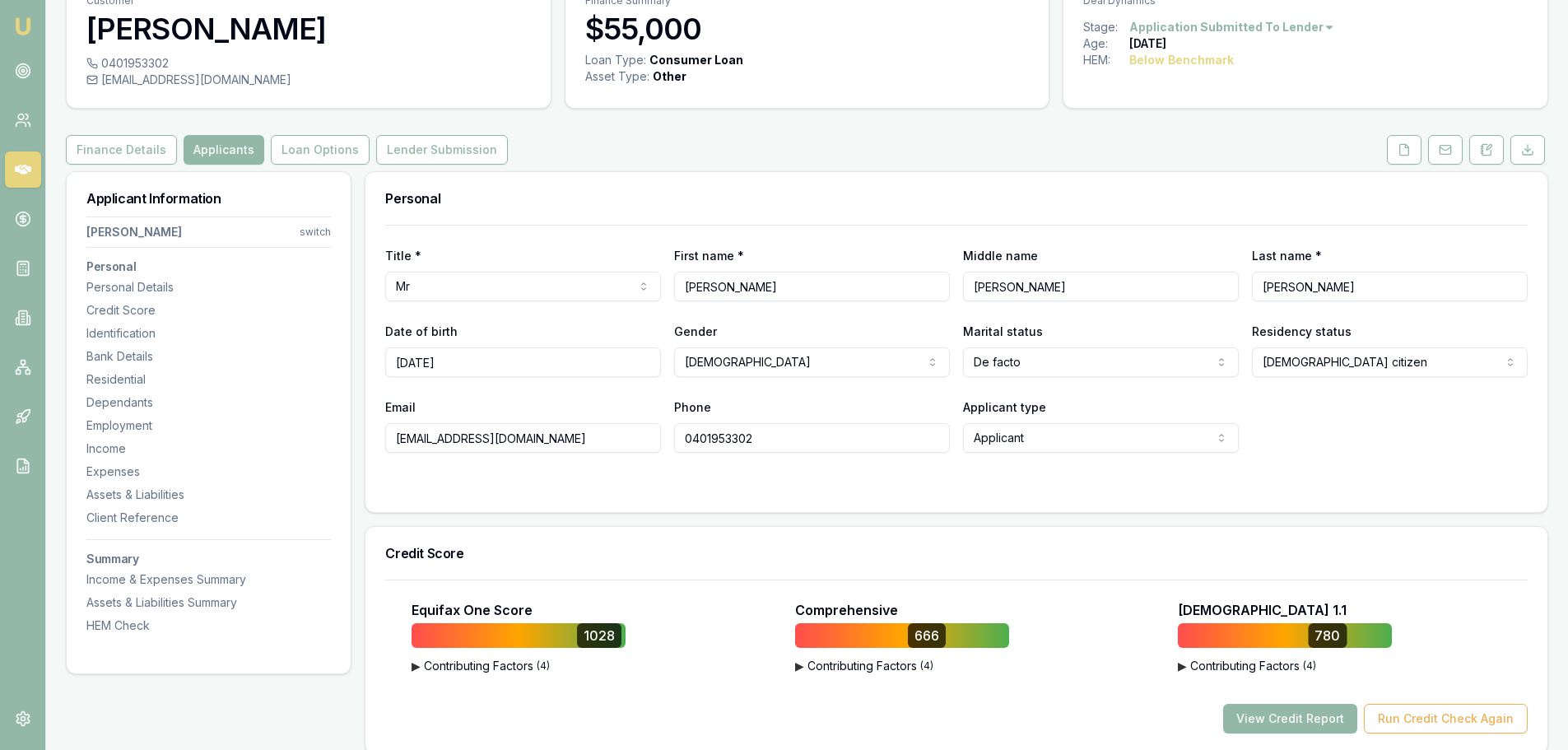
click at [295, 151] on button "Loan Options" at bounding box center [321, 150] width 99 height 29
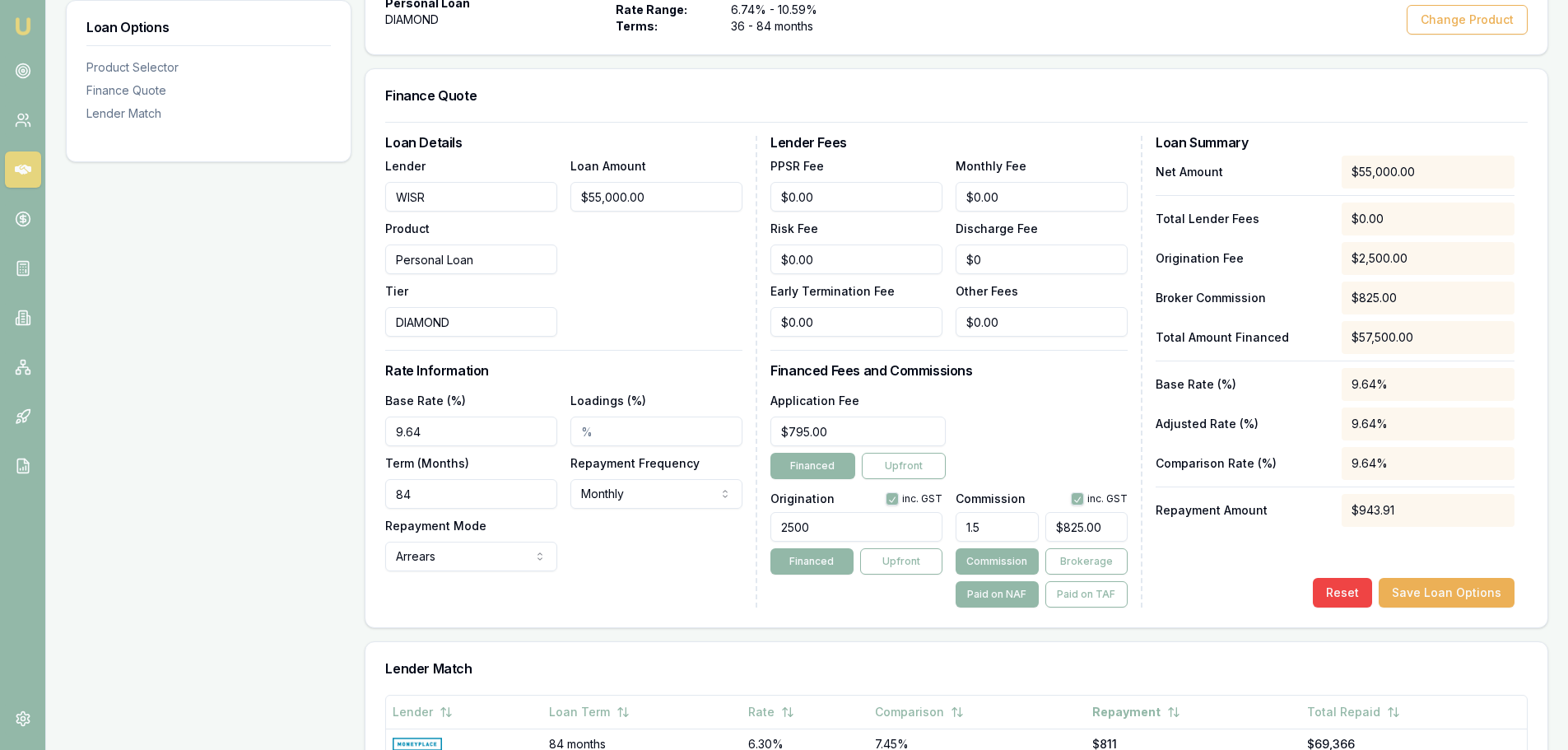
scroll to position [412, 0]
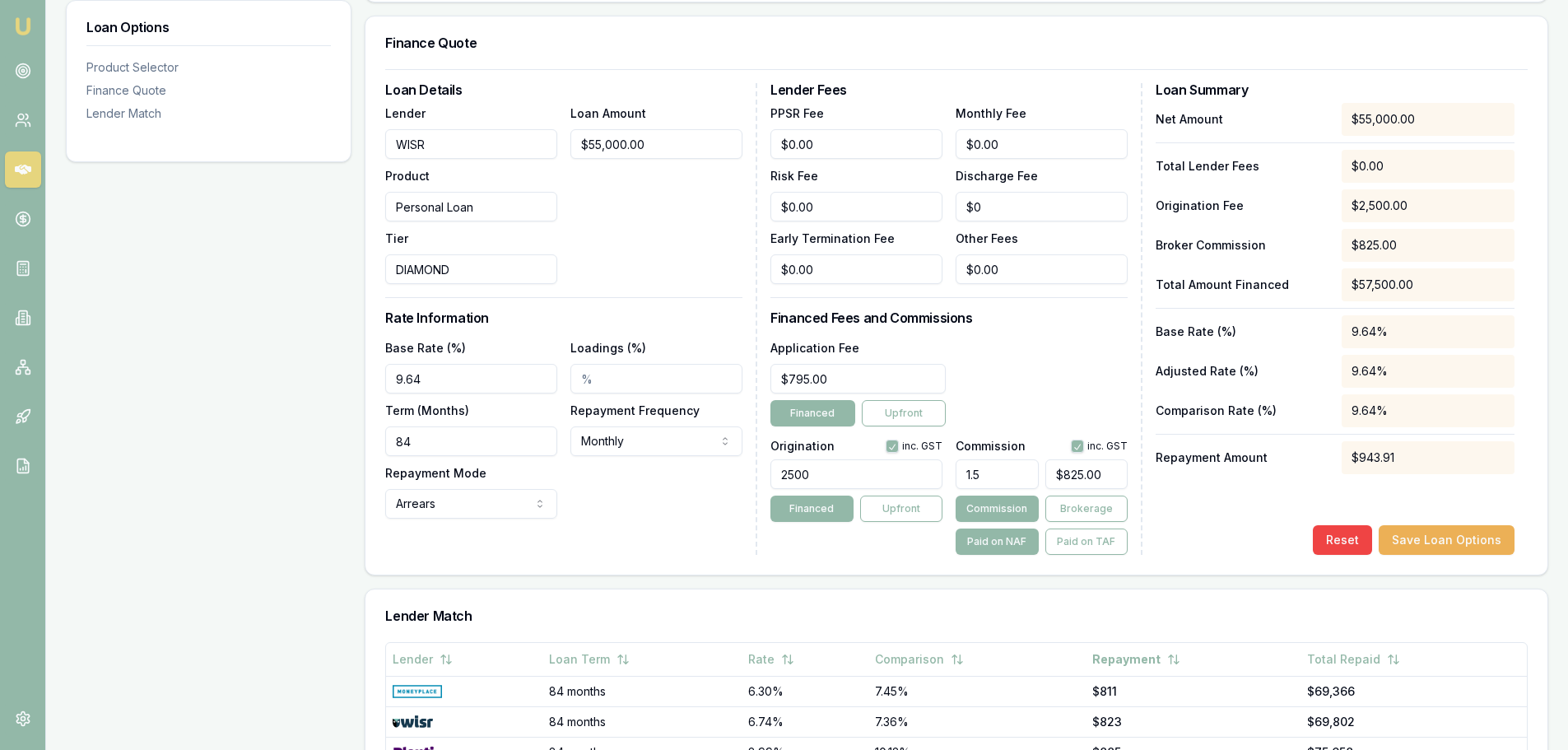
click at [1236, 522] on div "Net Amount $55,000.00 Total Lender Fees $0.00 Origination Fee $2,500.00 Broker …" at bounding box center [1334, 328] width 358 height 452
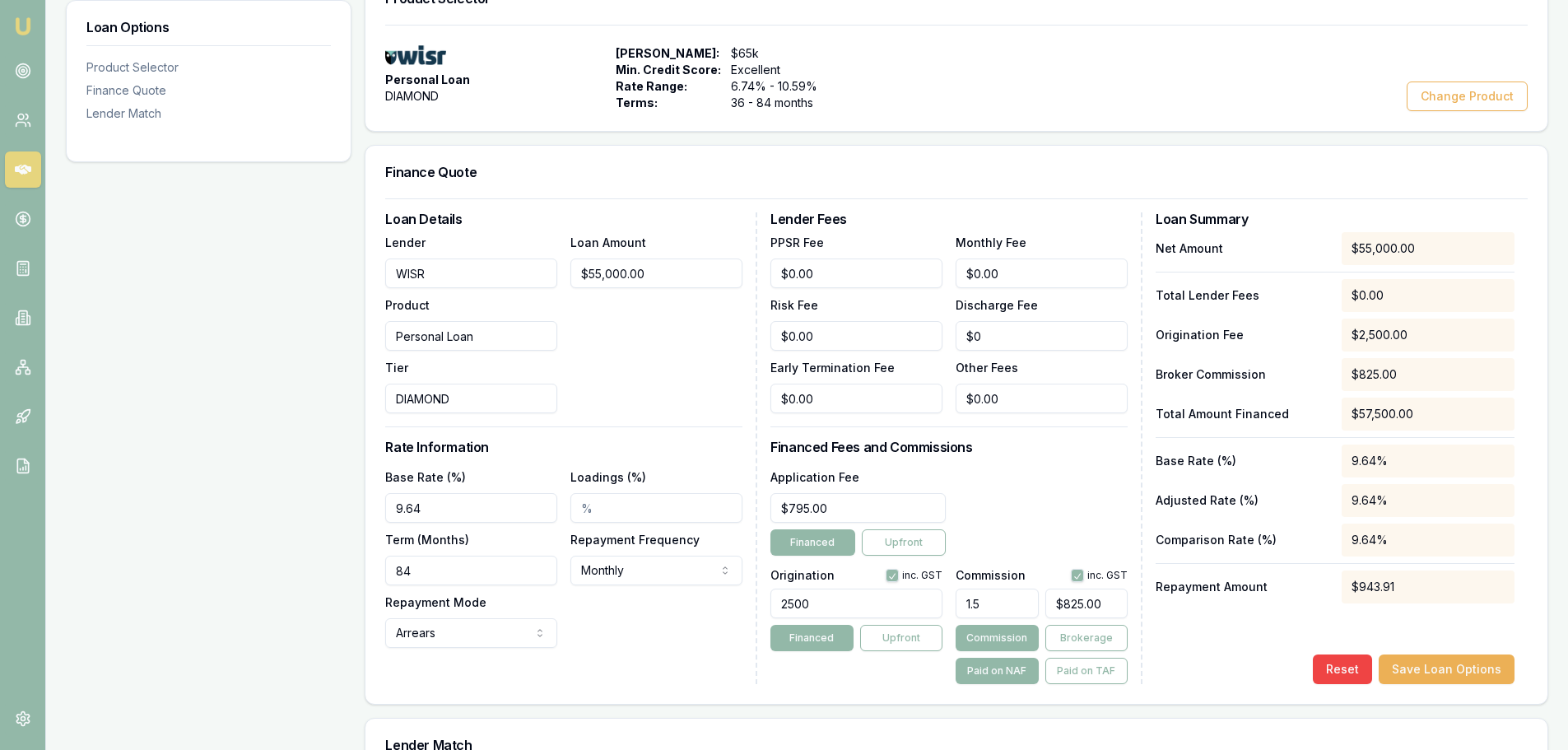
scroll to position [83, 0]
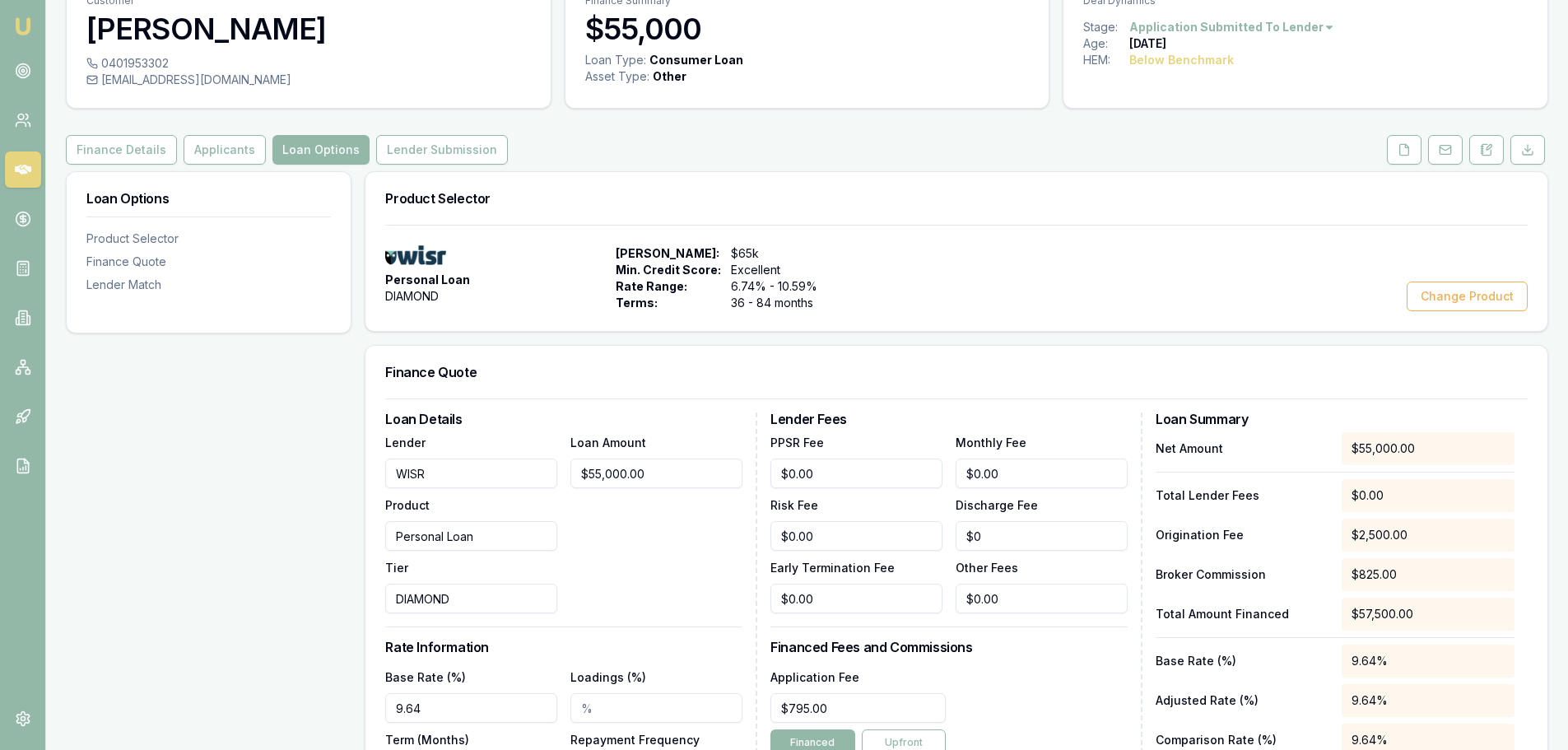
click at [215, 145] on button "Applicants" at bounding box center [224, 150] width 83 height 29
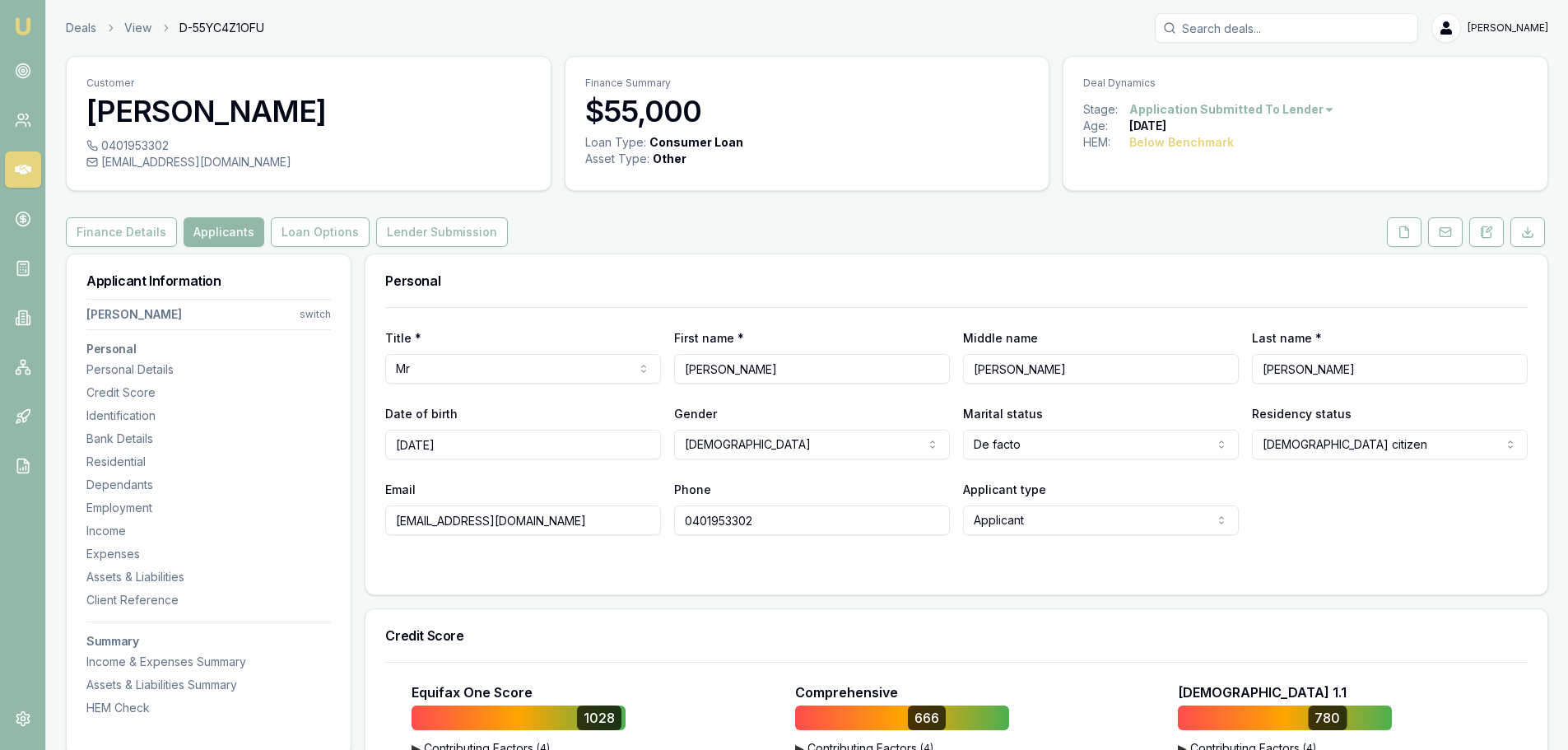
click at [239, 228] on button "Applicants" at bounding box center [223, 232] width 81 height 29
click at [320, 321] on html "Emu Broker Deals View D-55YC4Z1OFU [PERSON_NAME] Toggle Menu Customer [PERSON_N…" at bounding box center [784, 375] width 1568 height 750
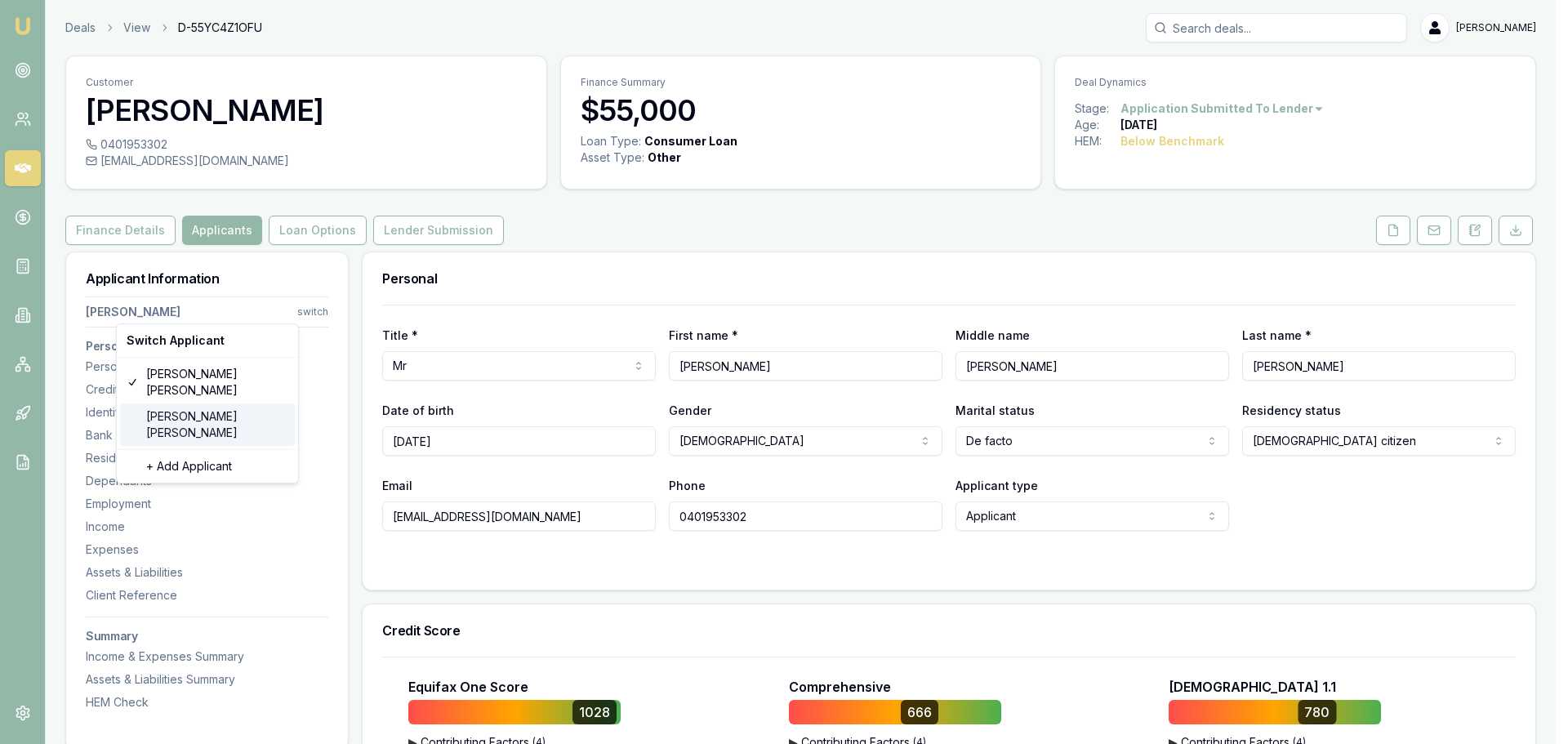
click at [178, 409] on div "[PERSON_NAME]" at bounding box center [207, 424] width 175 height 42
select select "Ms"
select select "[DEMOGRAPHIC_DATA]"
type input "[PERSON_NAME]"
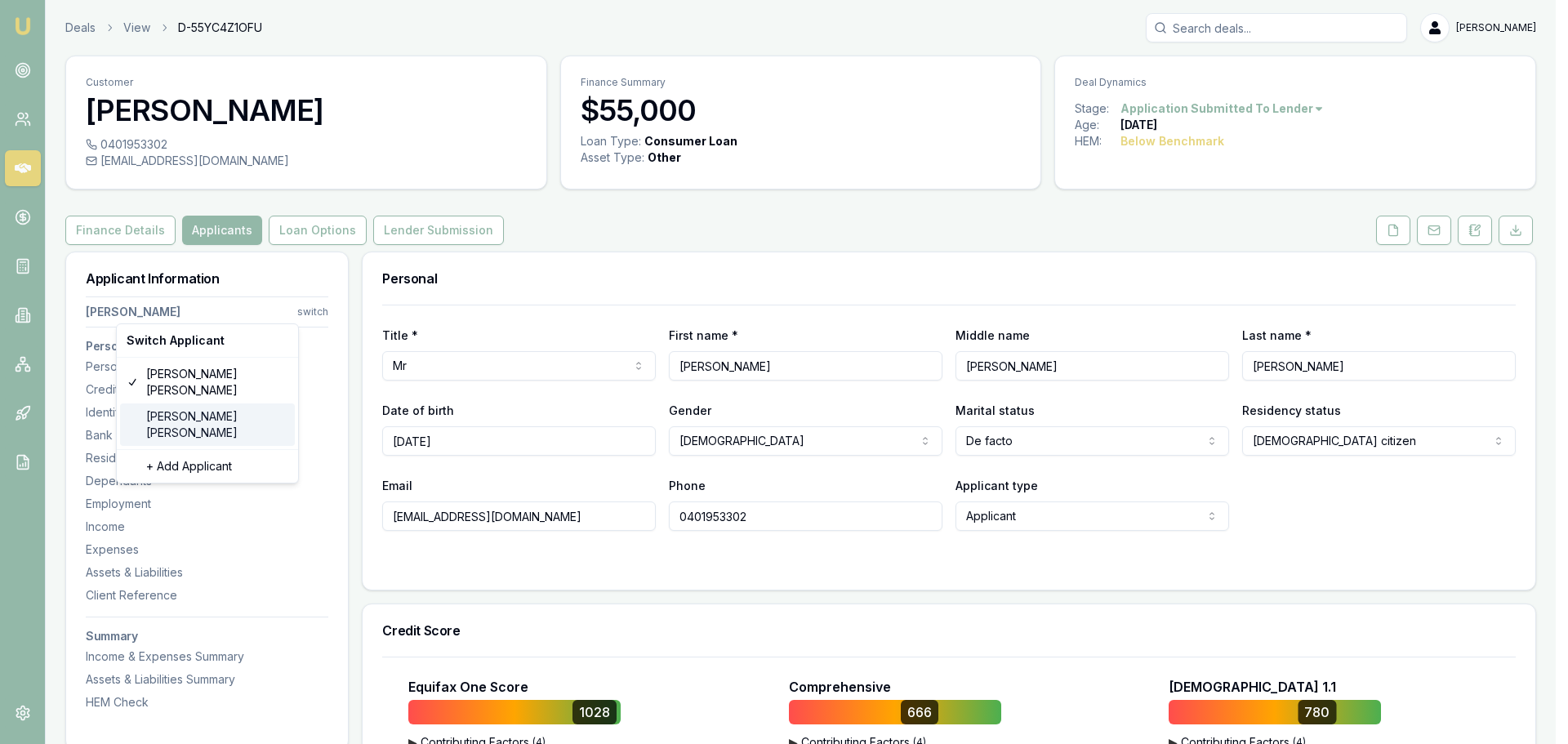
type input "[PERSON_NAME]"
type input "[DATE]"
type input "[EMAIL_ADDRESS][DOMAIN_NAME]"
type input "0419117948"
type input "054407585"
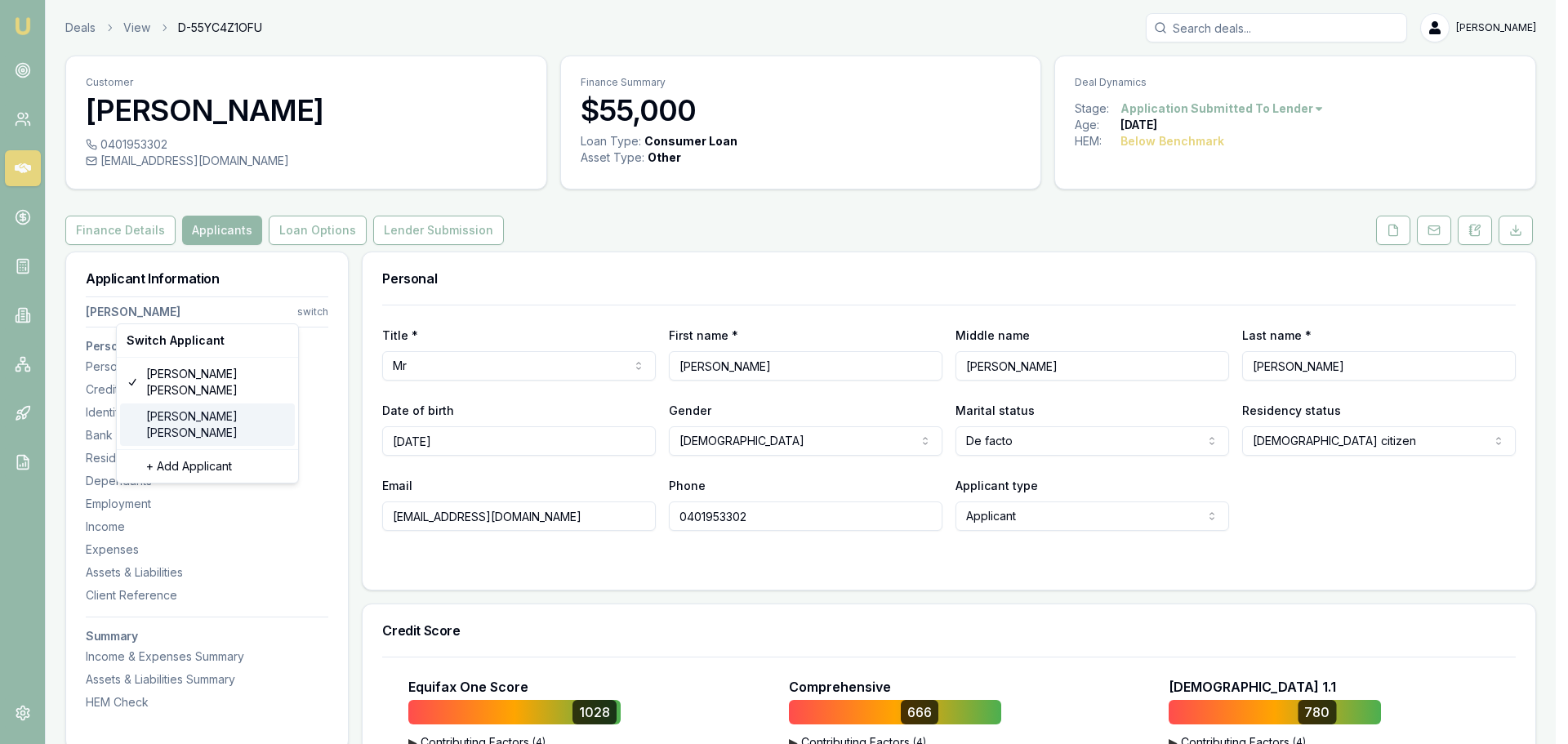
type input "[DATE]"
type input "P6204152"
type input "3447886008"
type input "06/2029"
type input "J"
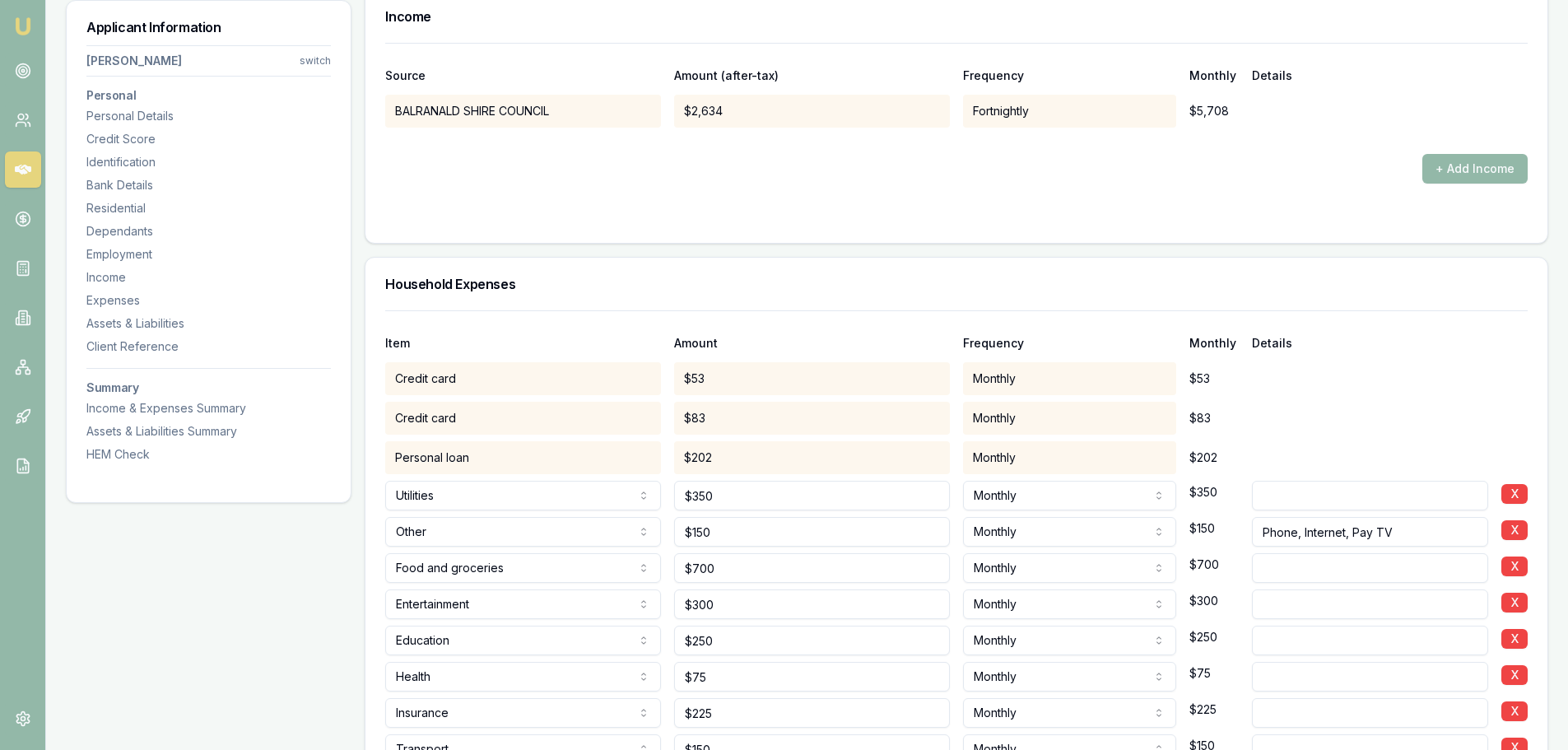
scroll to position [3127, 0]
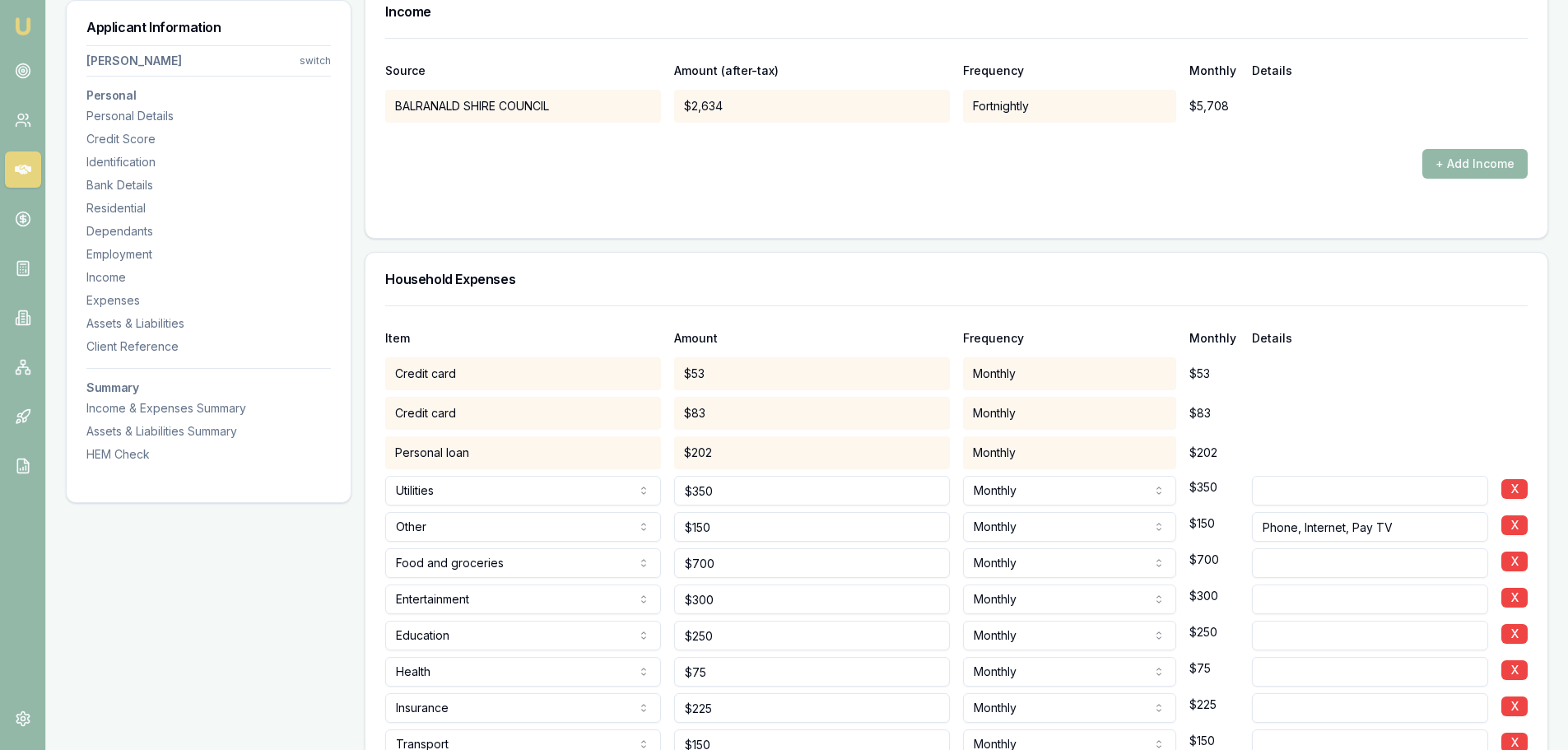
click at [699, 288] on div "Household Expenses" at bounding box center [956, 279] width 1181 height 52
click at [739, 141] on div at bounding box center [956, 135] width 1142 height 26
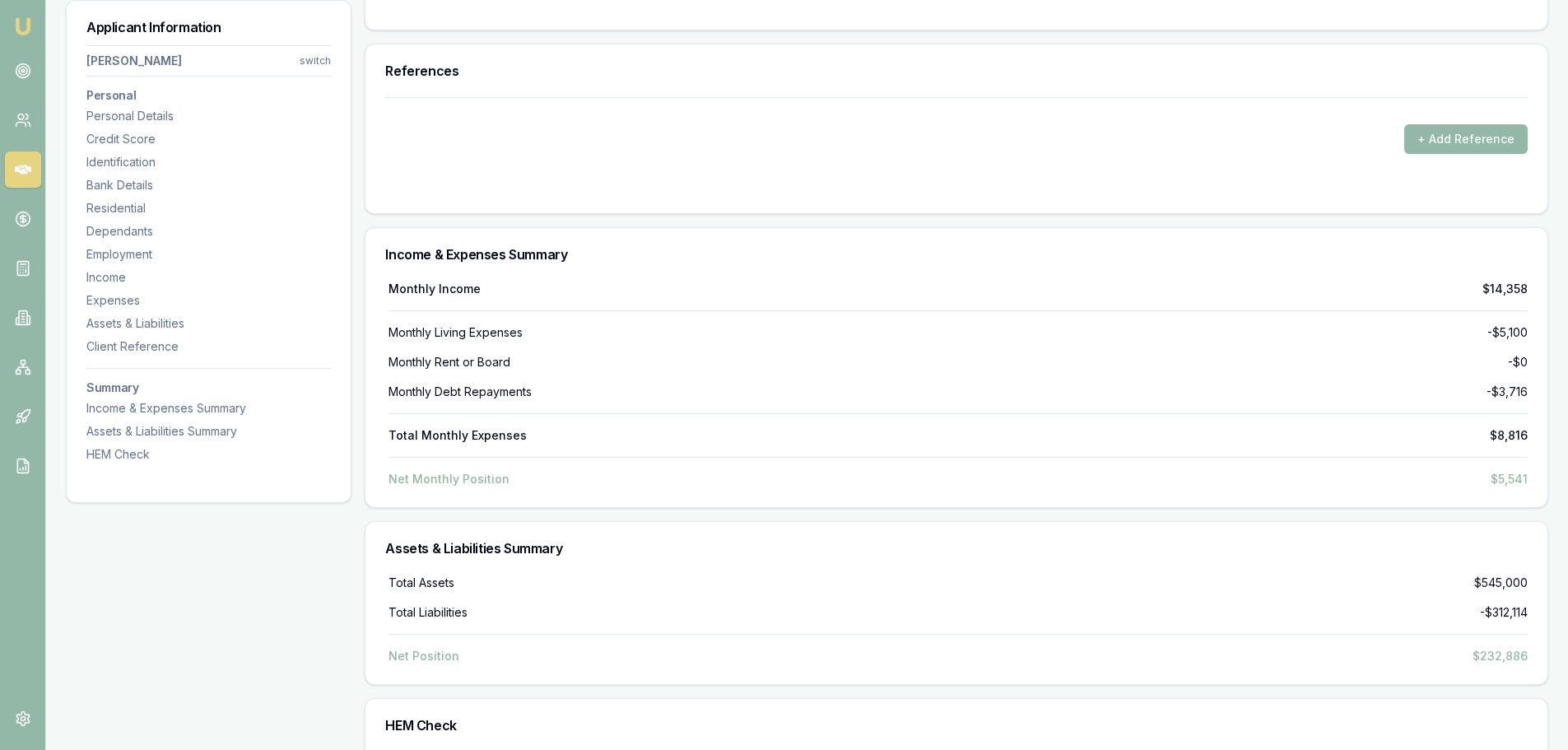
scroll to position [5925, 0]
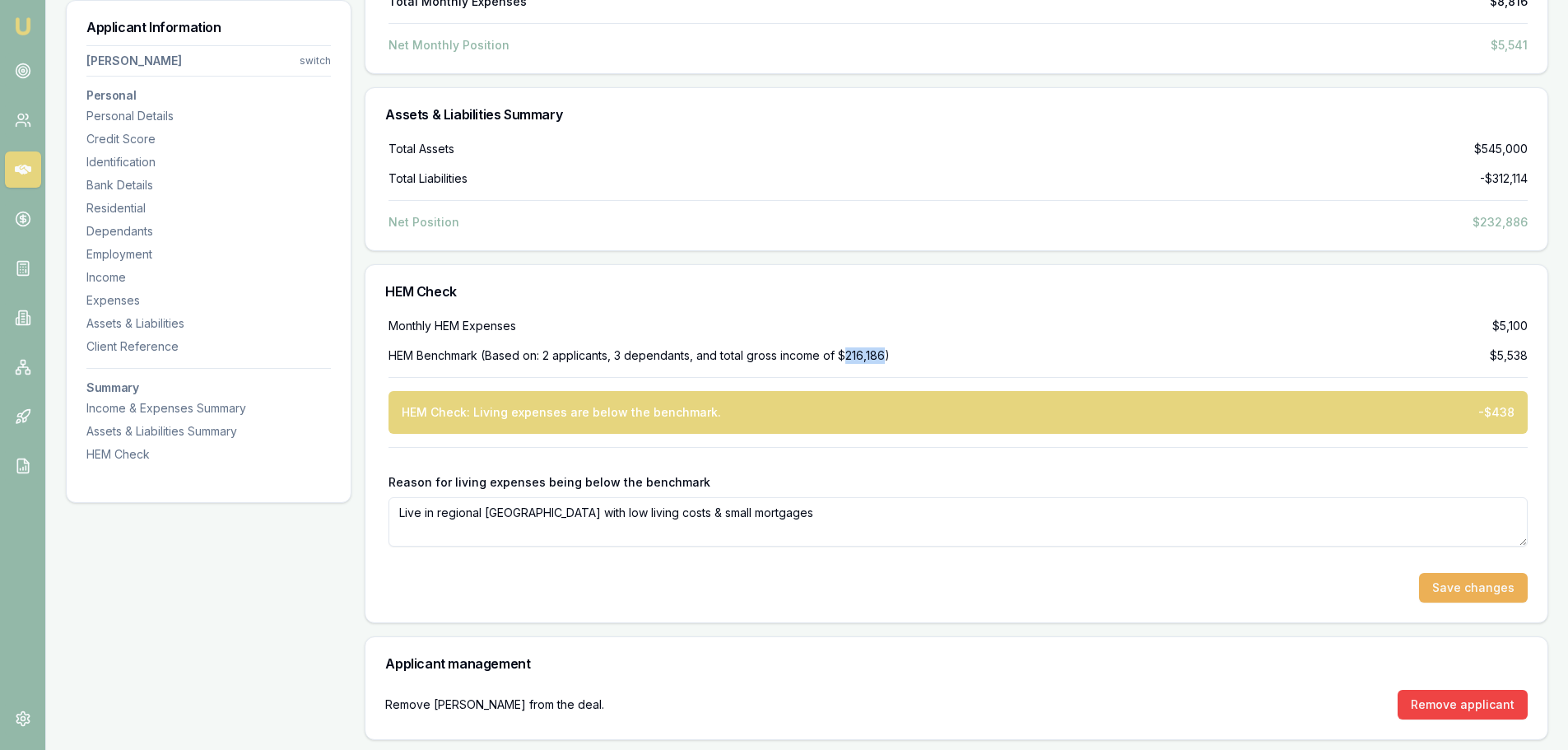
drag, startPoint x: 887, startPoint y: 358, endPoint x: 844, endPoint y: 358, distance: 43.0
click at [844, 358] on div "HEM Benchmark (Based on: 2 applicants, 3 dependants, and total gross income of …" at bounding box center [639, 355] width 501 height 17
click at [849, 355] on div "HEM Benchmark (Based on: 2 applicants, 3 dependants, and total gross income of …" at bounding box center [639, 355] width 501 height 17
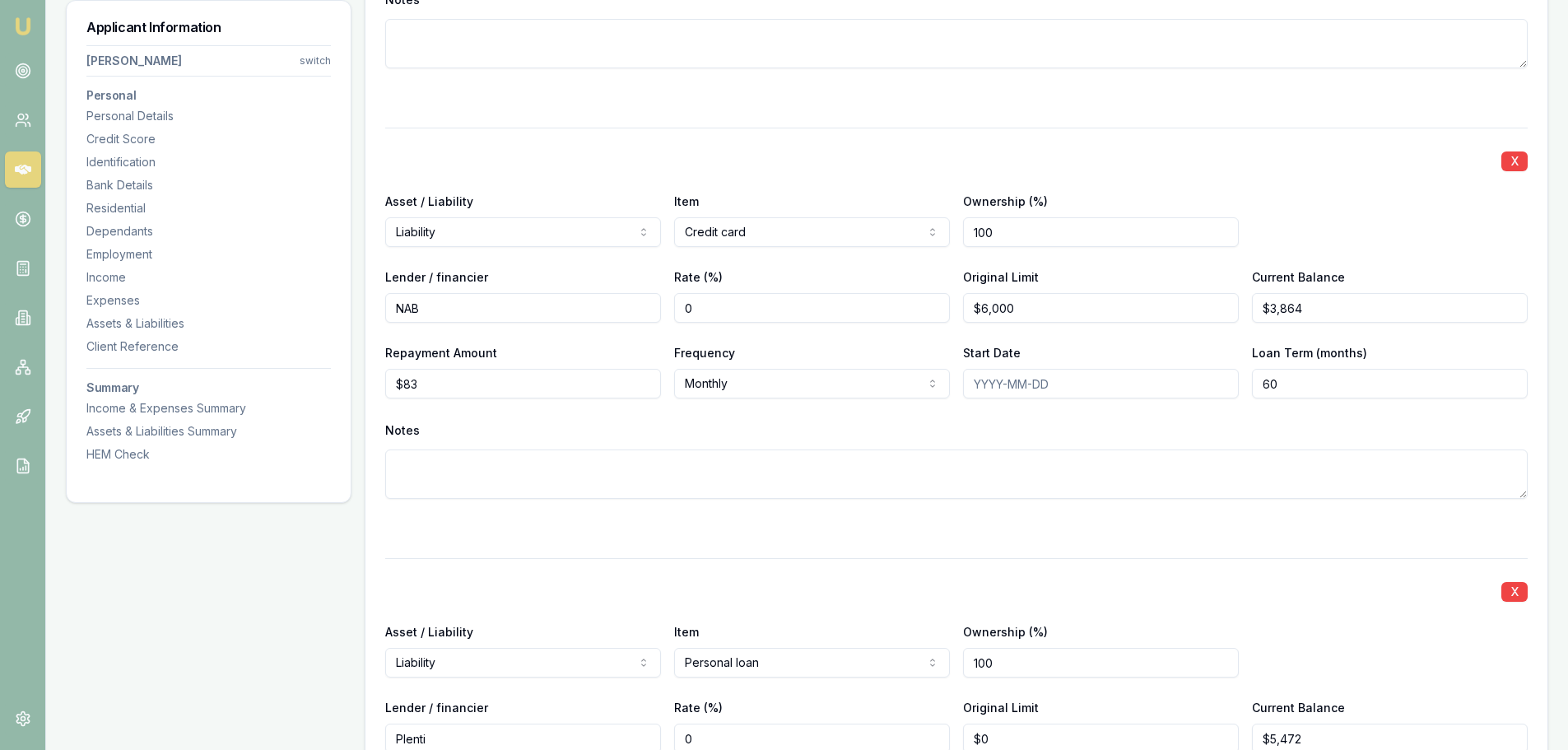
scroll to position [3786, 0]
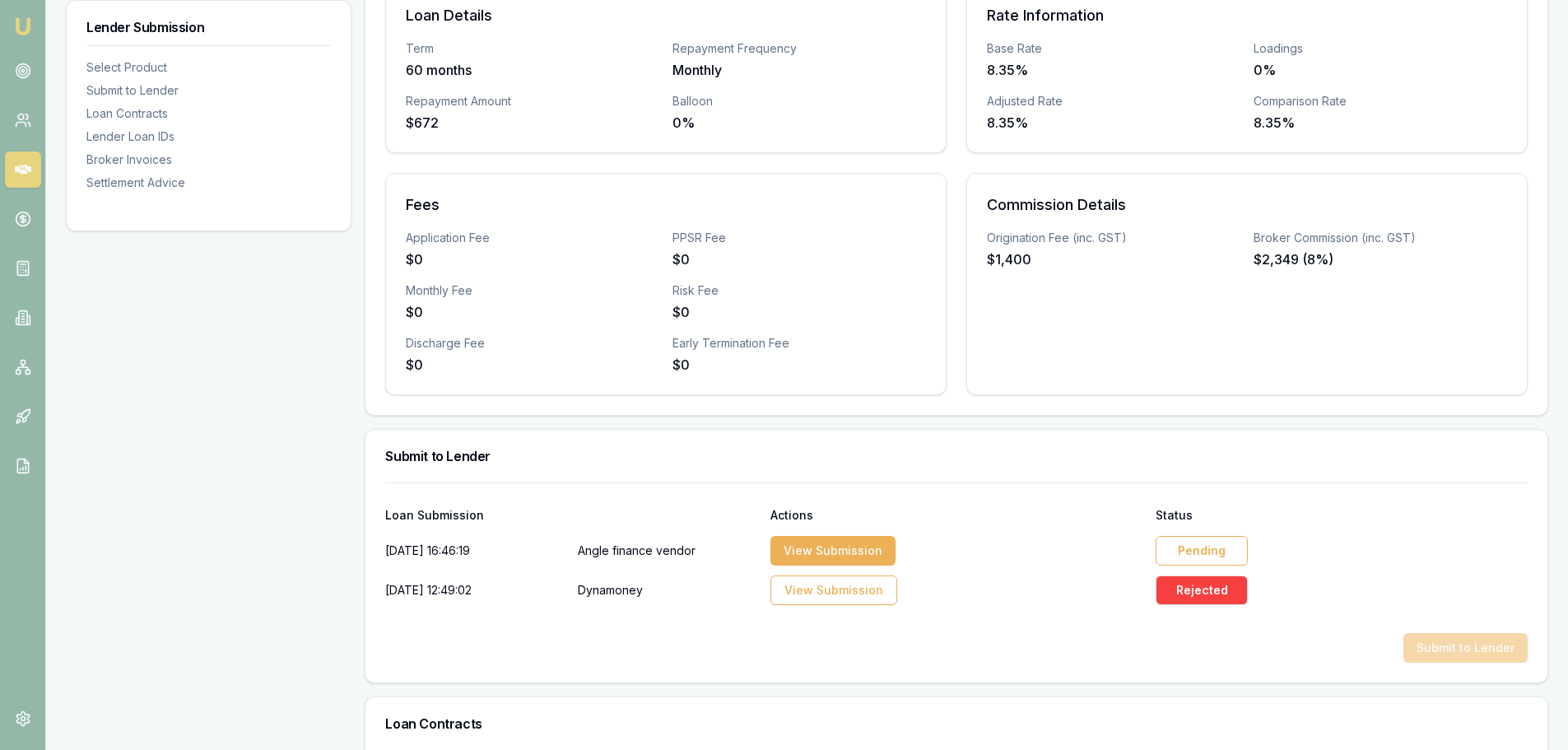
click at [1203, 550] on div "Pending" at bounding box center [1201, 550] width 92 height 29
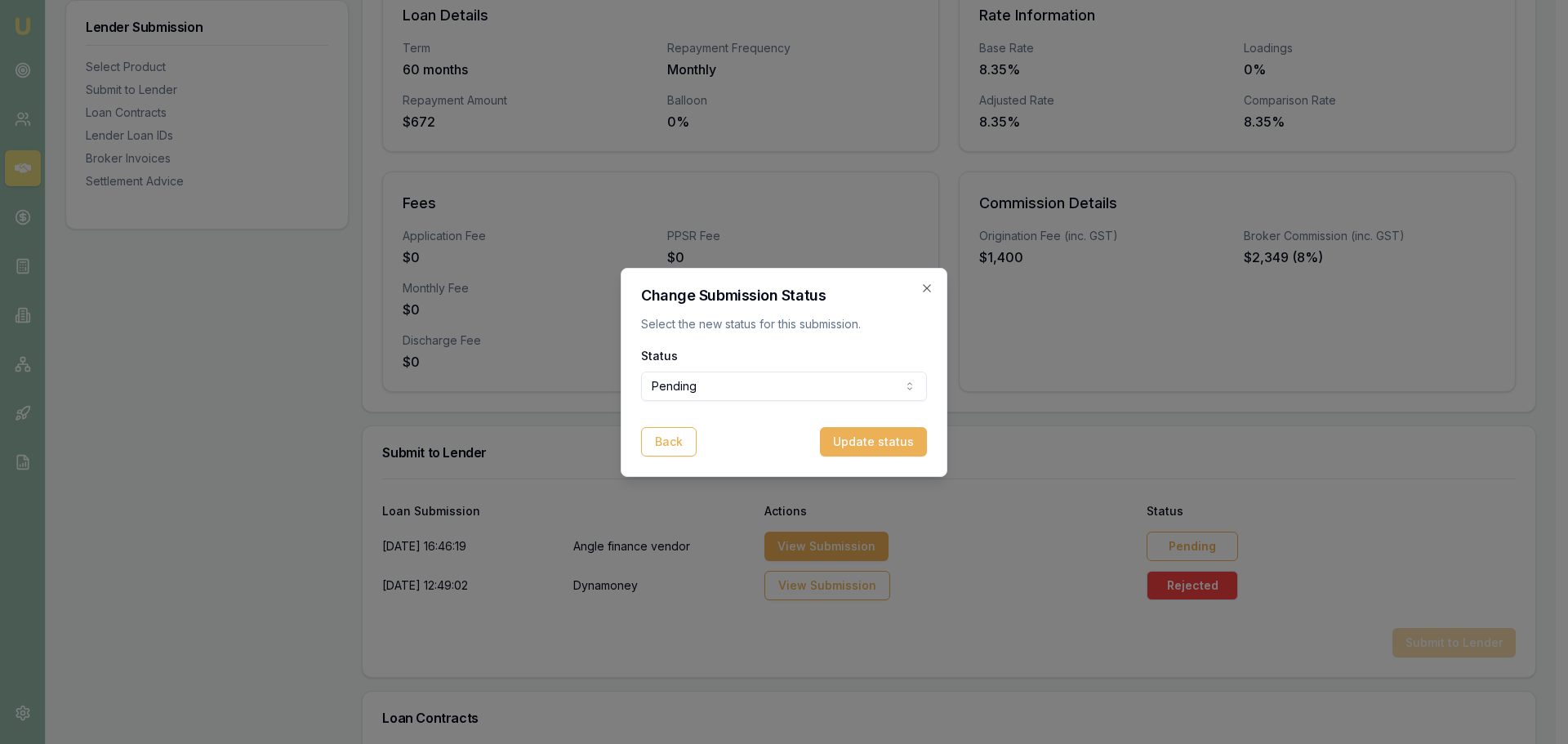
click at [732, 365] on div "Status Pending Pending Approved Rejected" at bounding box center [784, 373] width 285 height 56
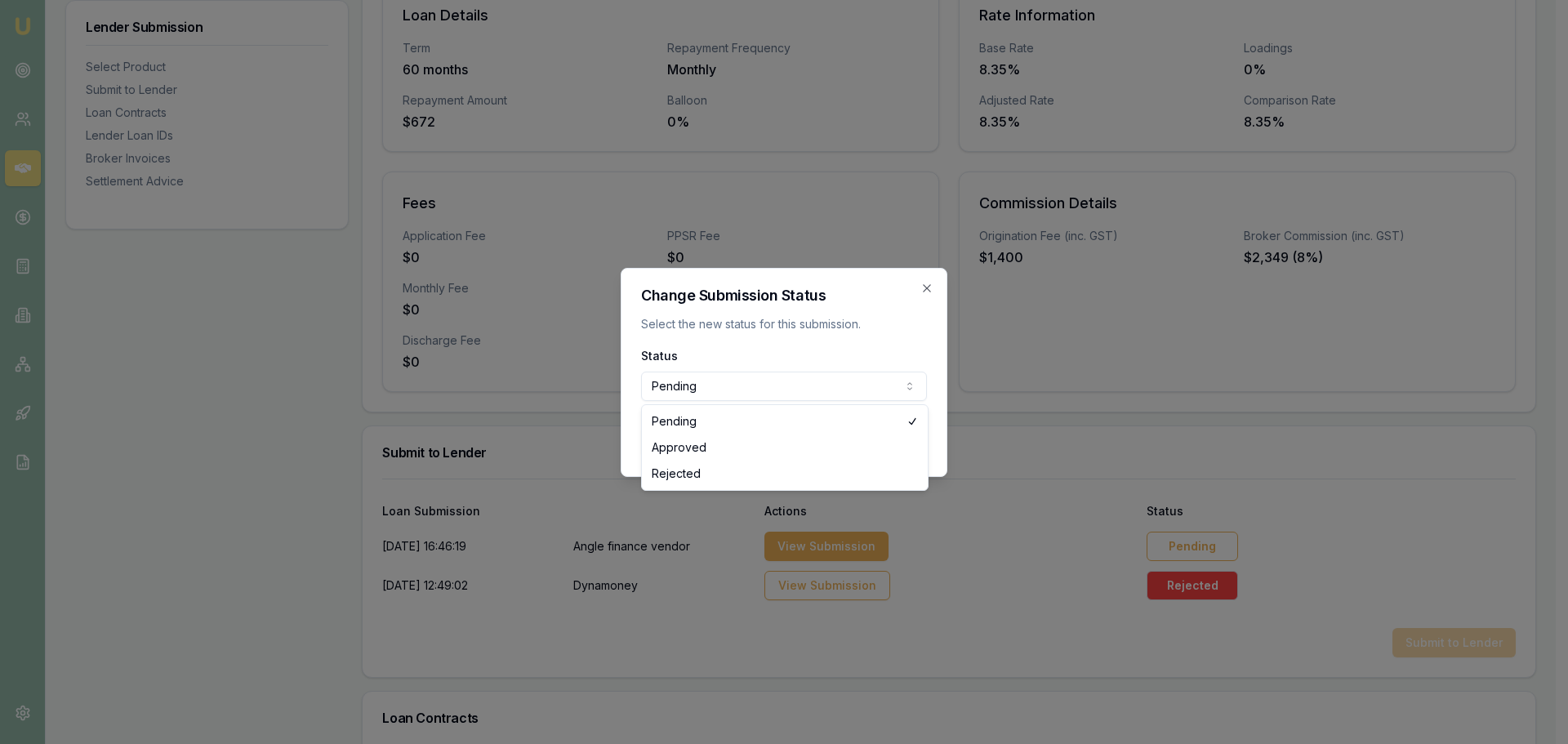
select select "APPROVED"
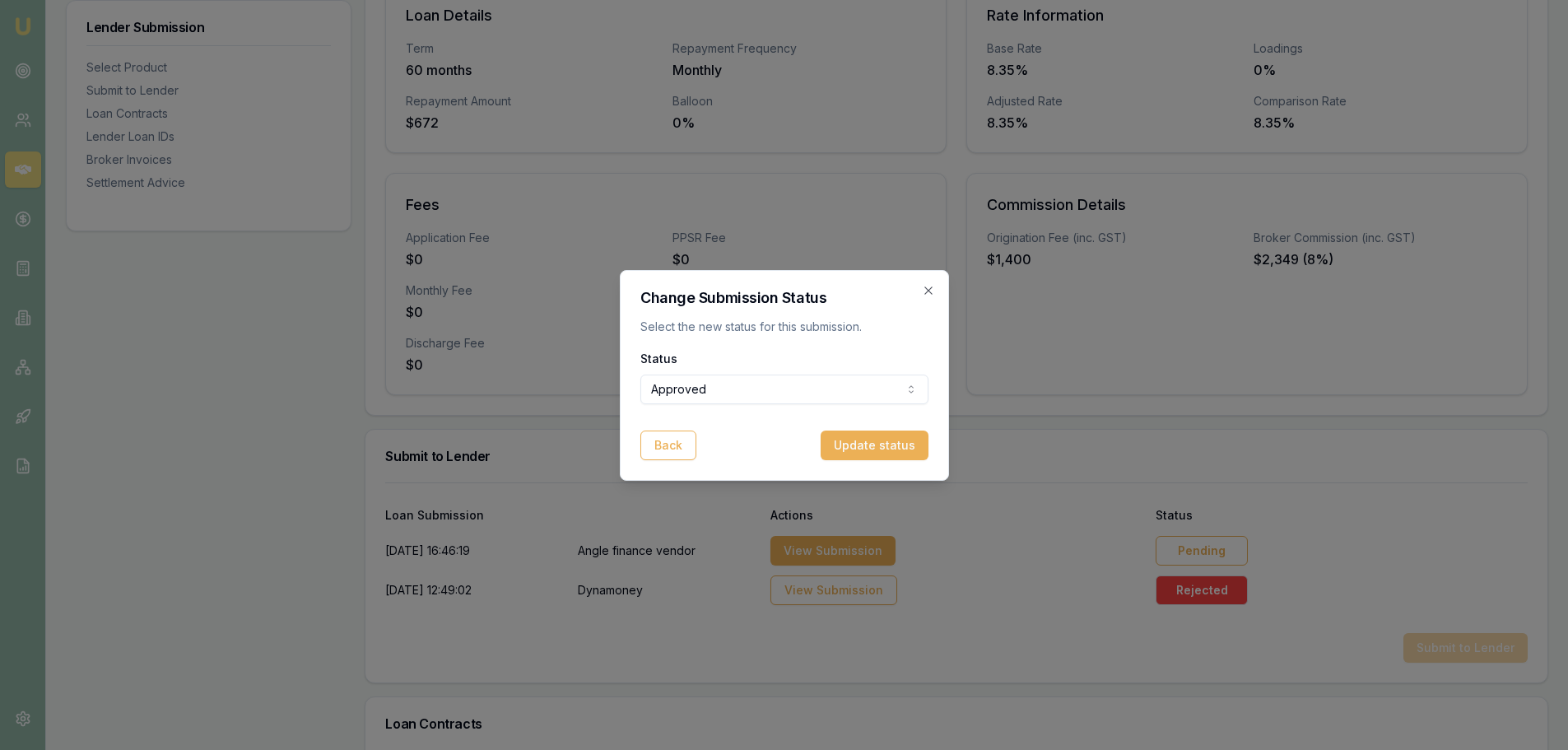
click at [885, 439] on button "Update status" at bounding box center [874, 445] width 108 height 29
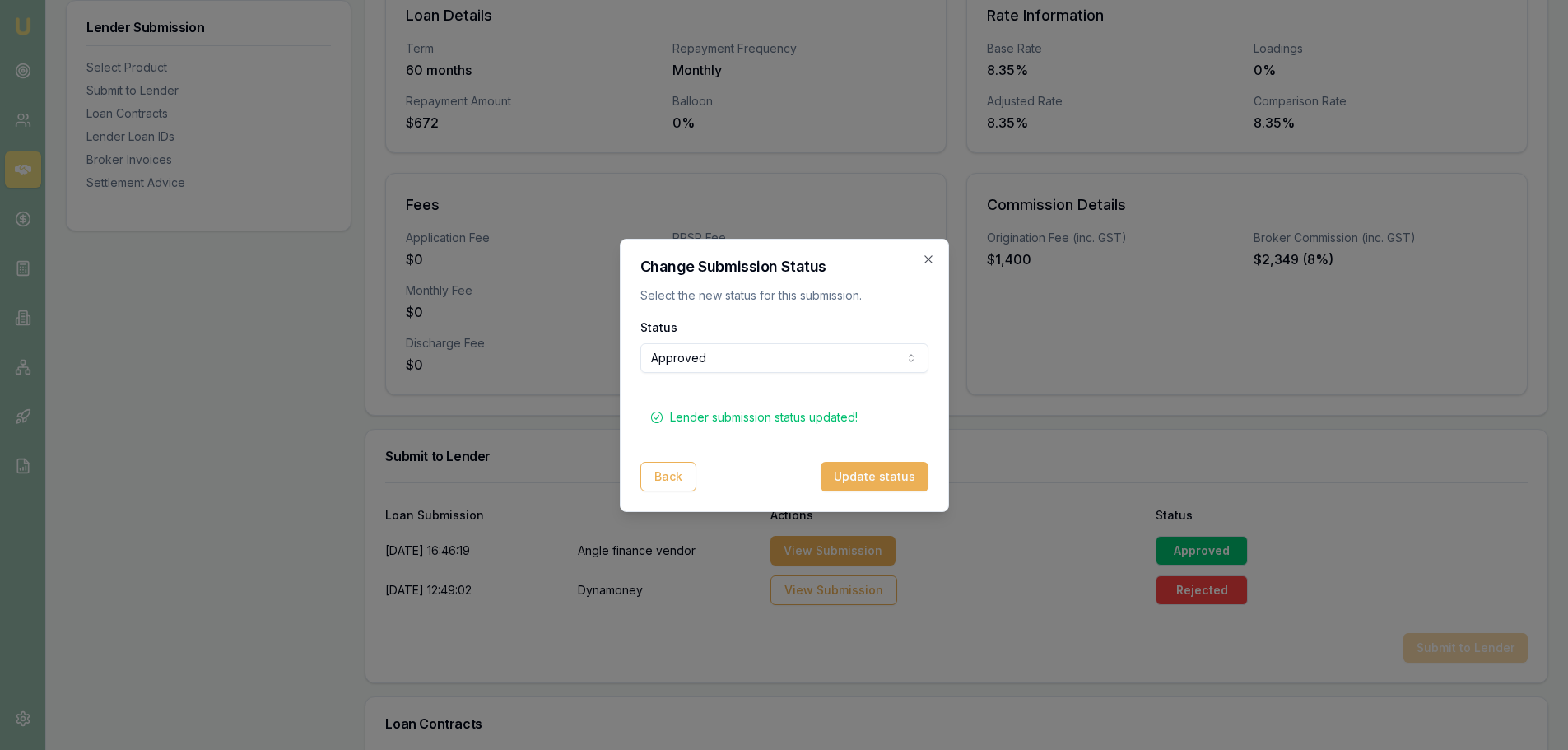
click at [925, 260] on icon "button" at bounding box center [929, 259] width 14 height 14
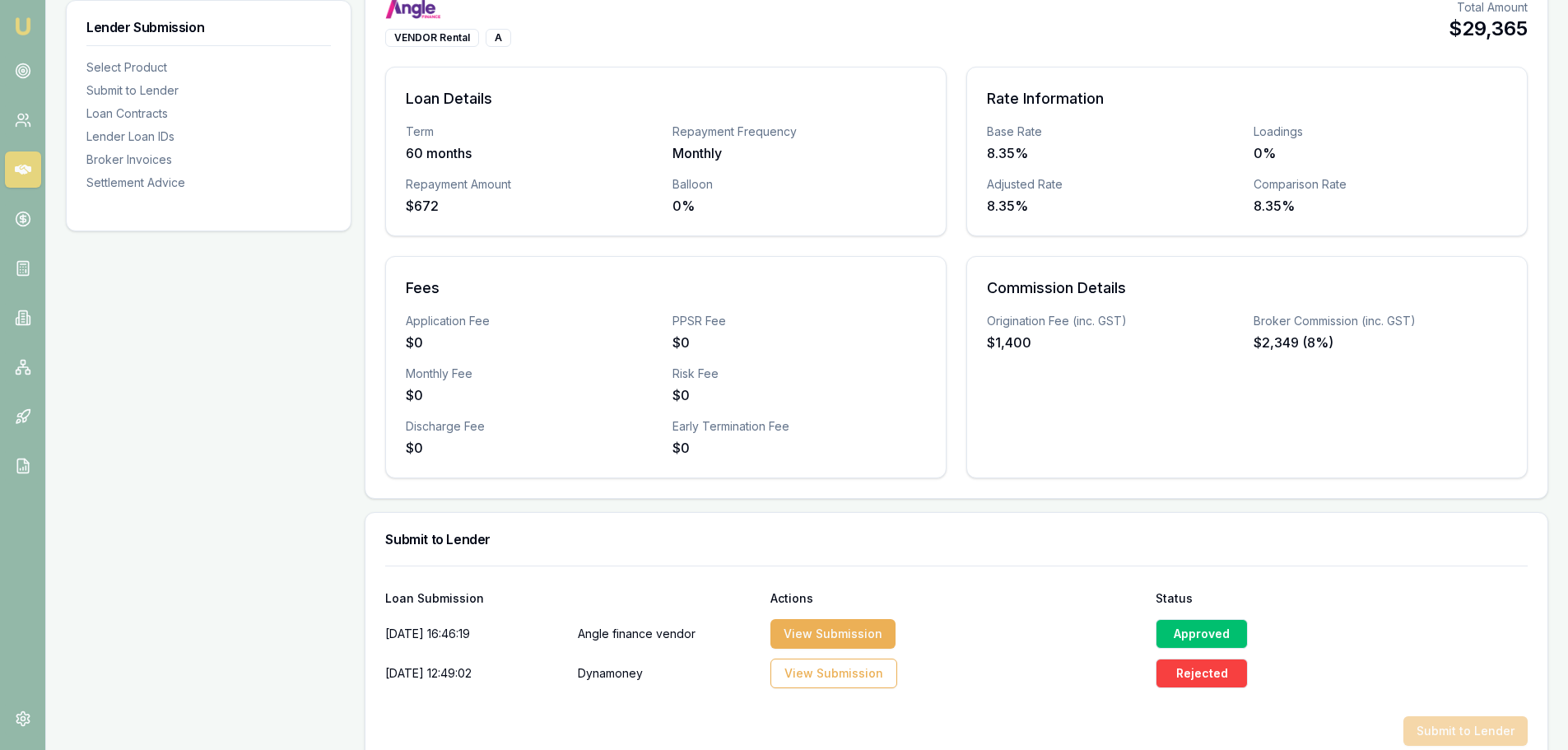
scroll to position [329, 0]
click at [566, 83] on div "Loan Details Term 60 months Repayment Frequency Monthly Repayment Amount $672 B…" at bounding box center [665, 151] width 562 height 169
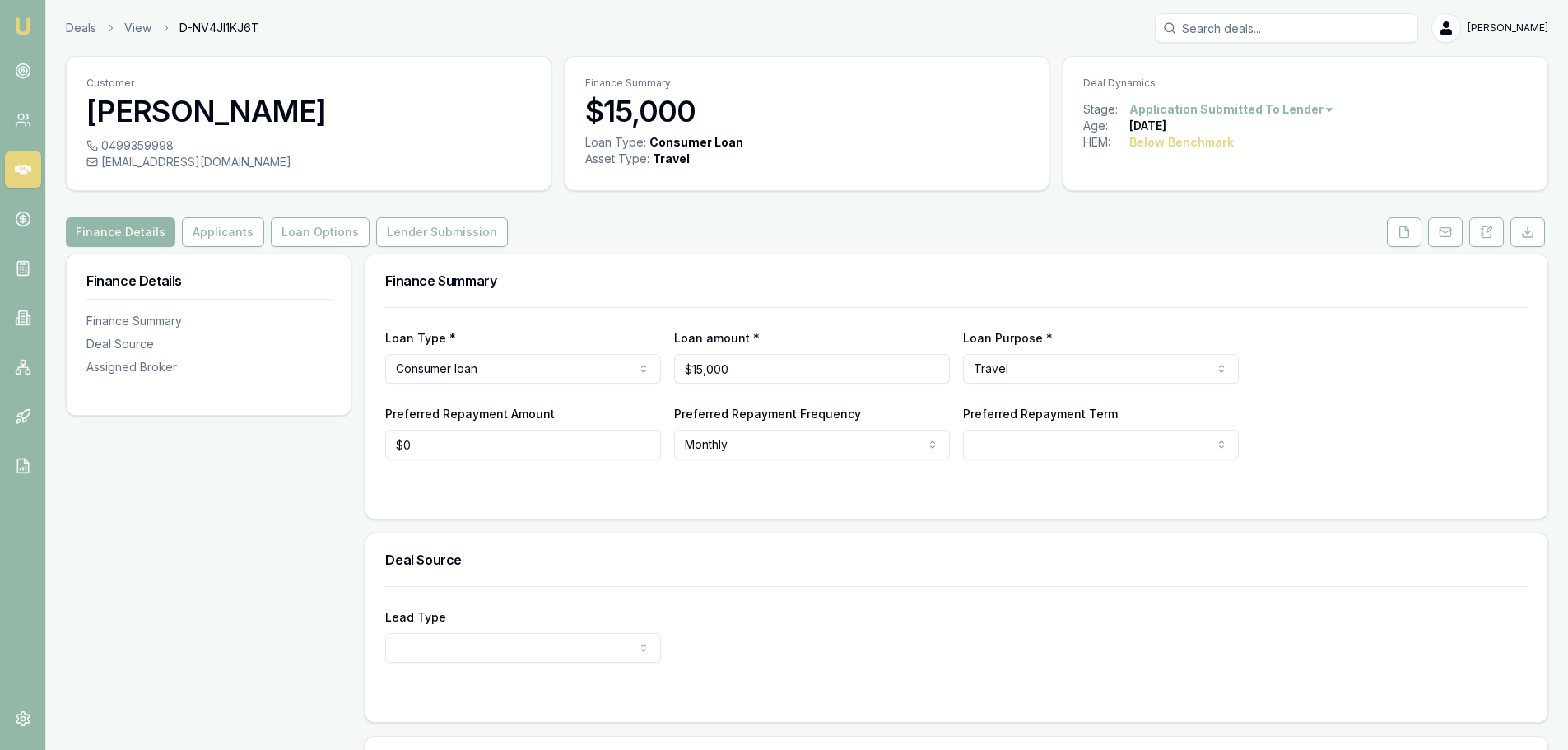
click at [444, 238] on button "Lender Submission" at bounding box center [442, 232] width 132 height 29
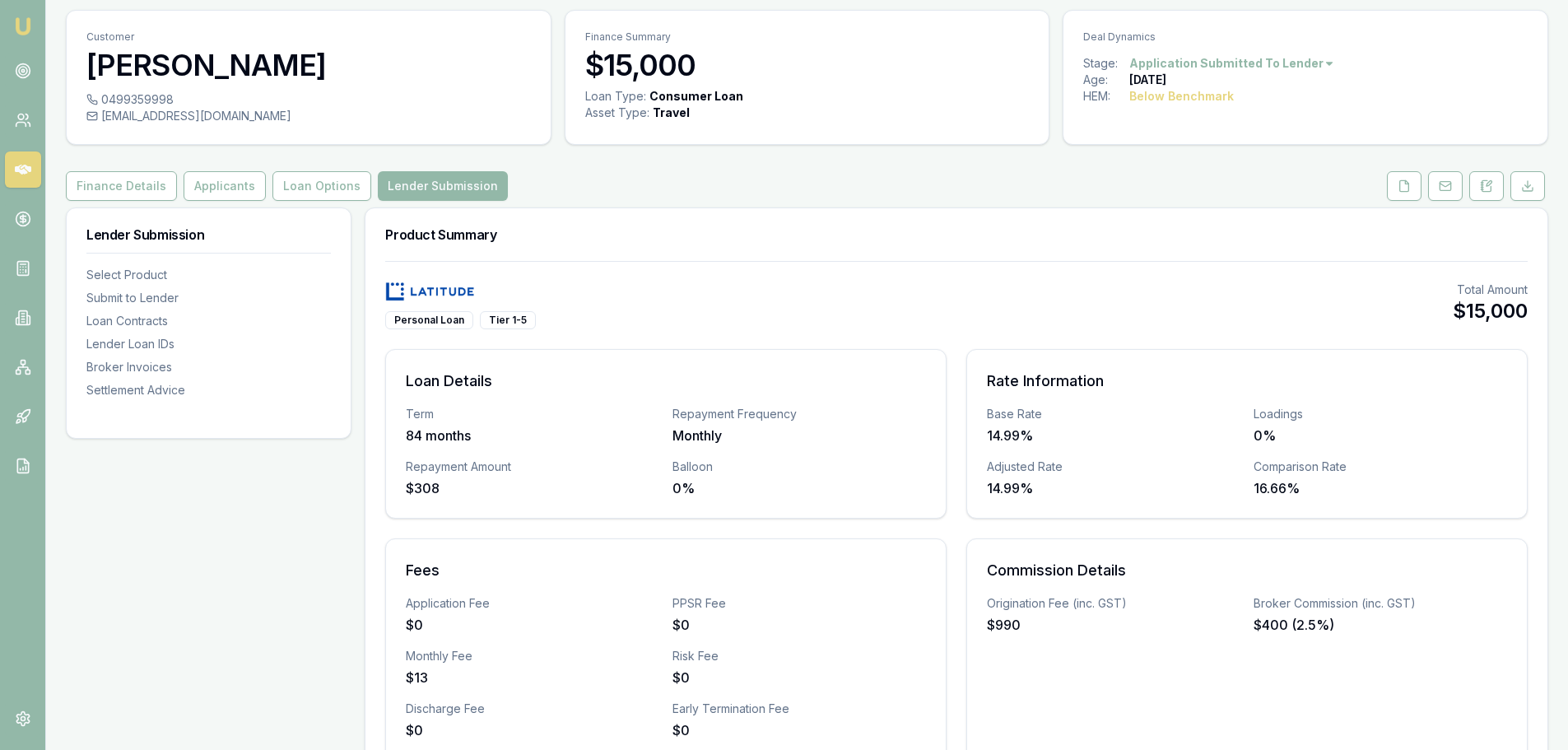
scroll to position [83, 0]
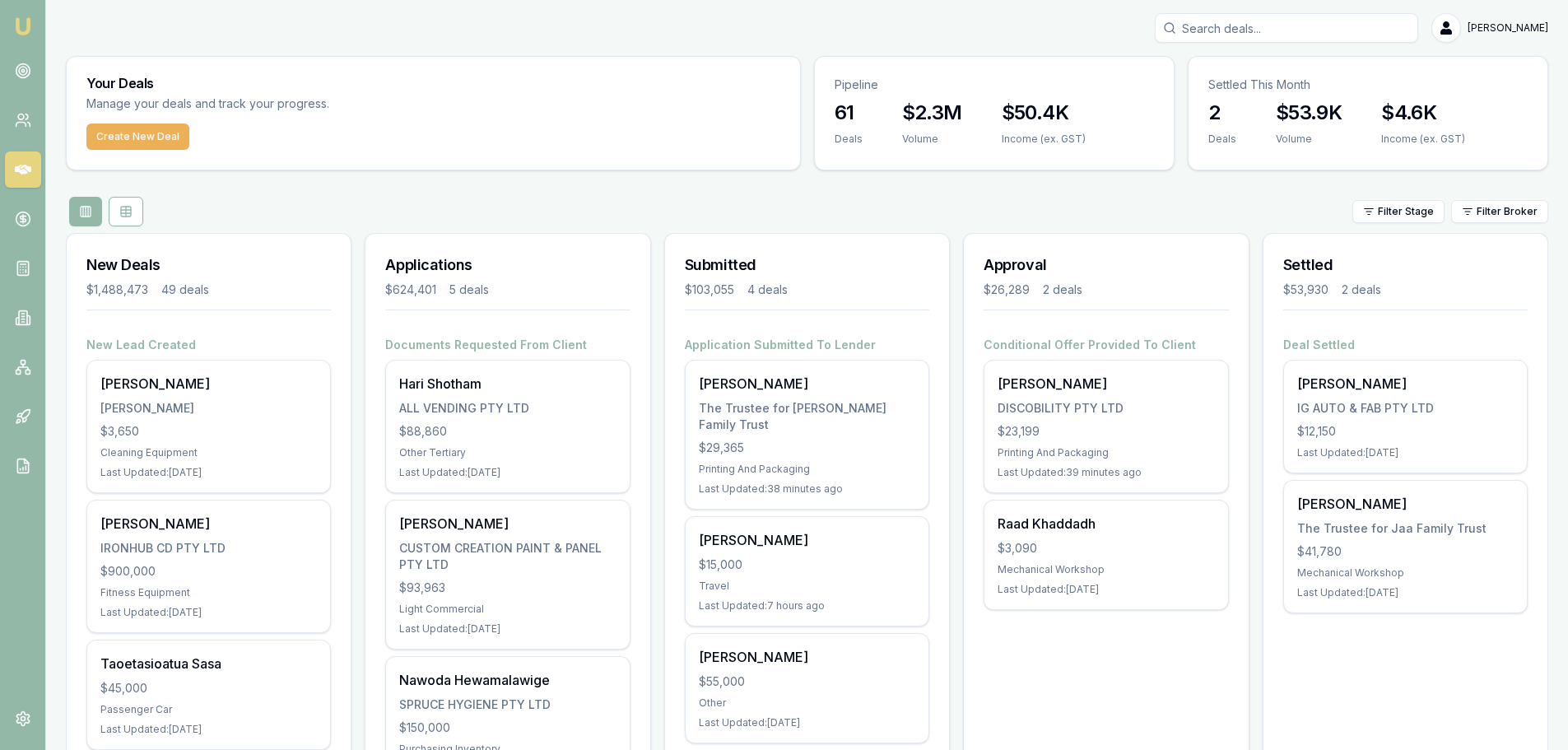
click at [1118, 398] on div "John Zammit DISCOBILITY PTY LTD $23,199 Printing And Packaging Last Updated: 39…" at bounding box center [1106, 426] width 243 height 132
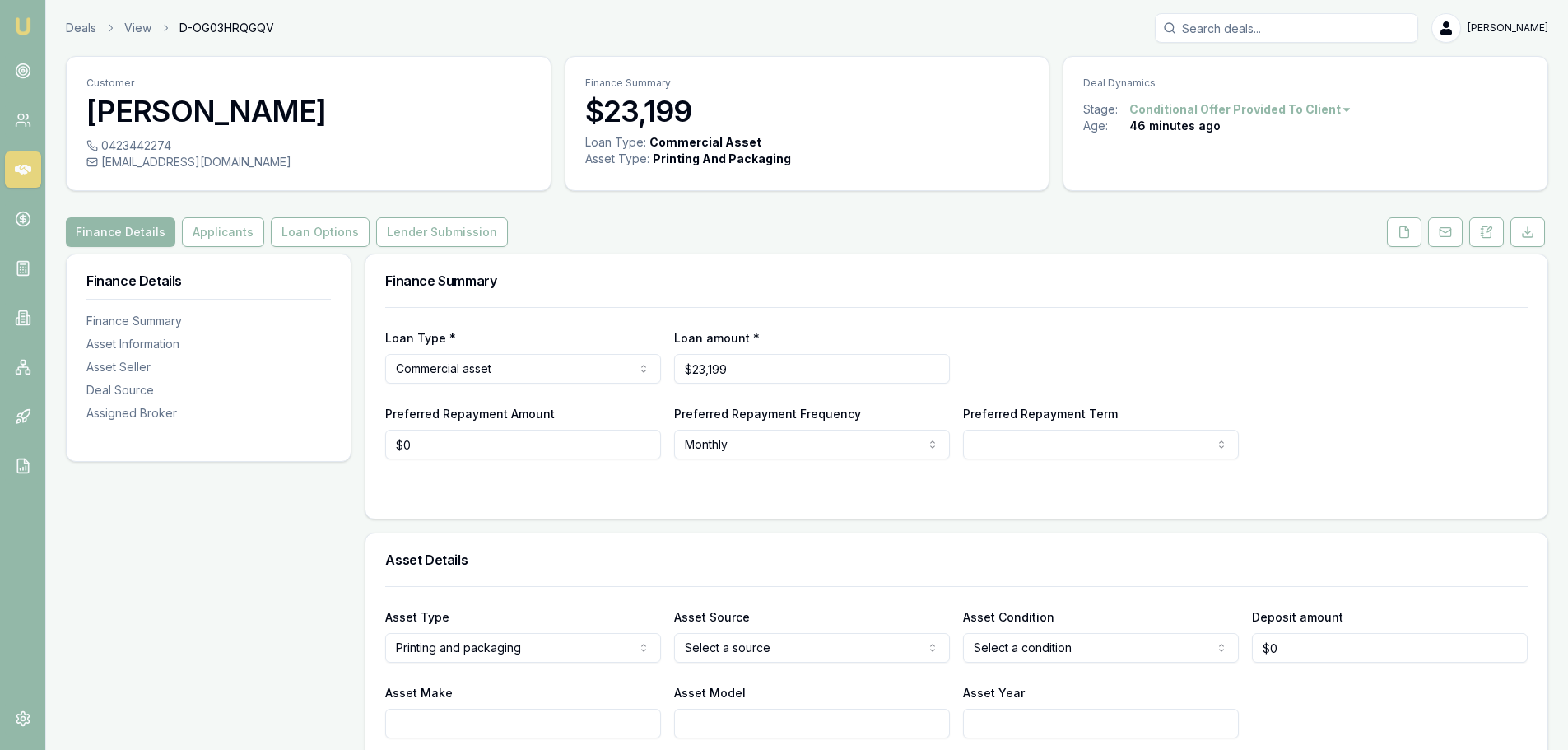
click at [425, 239] on button "Lender Submission" at bounding box center [442, 232] width 132 height 29
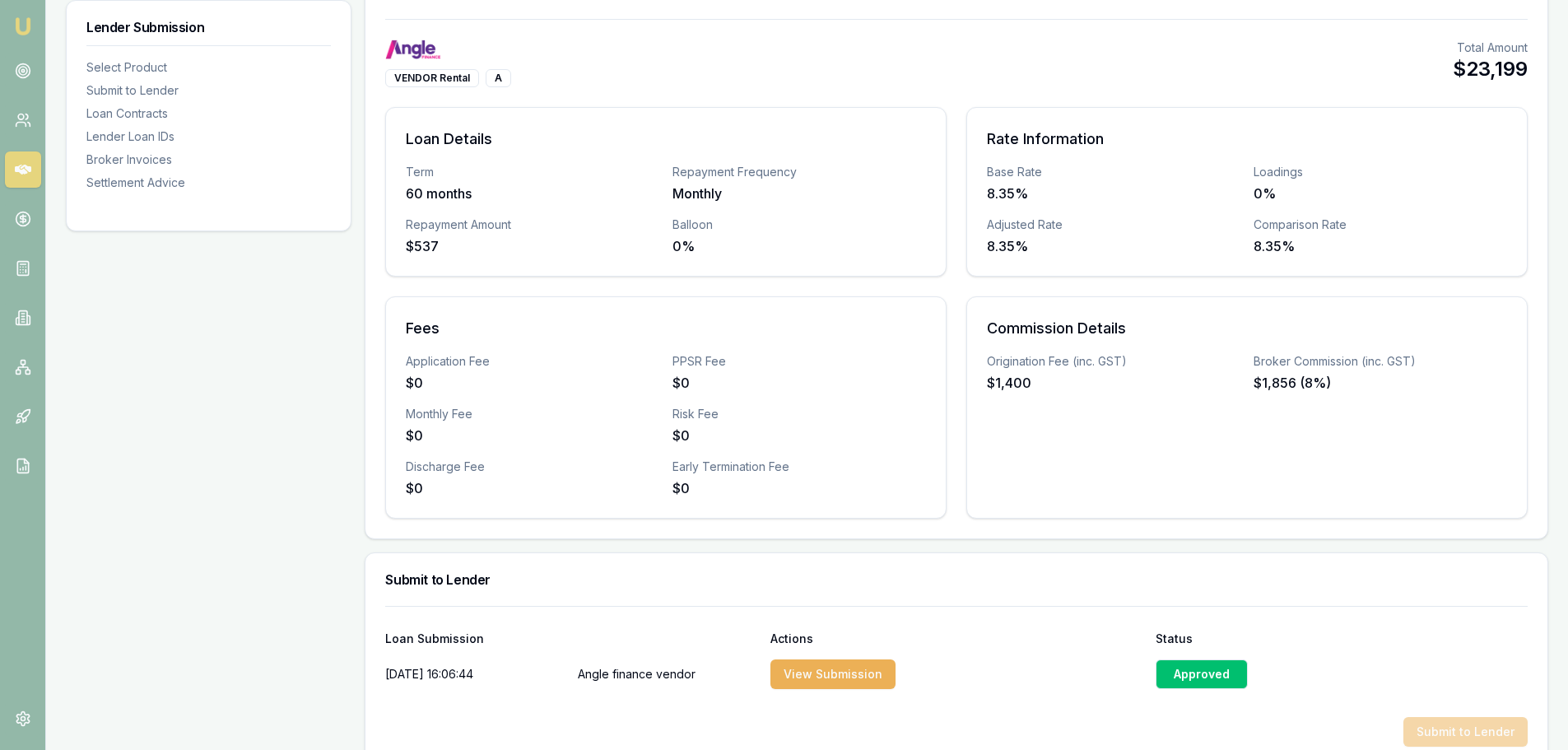
scroll to position [412, 0]
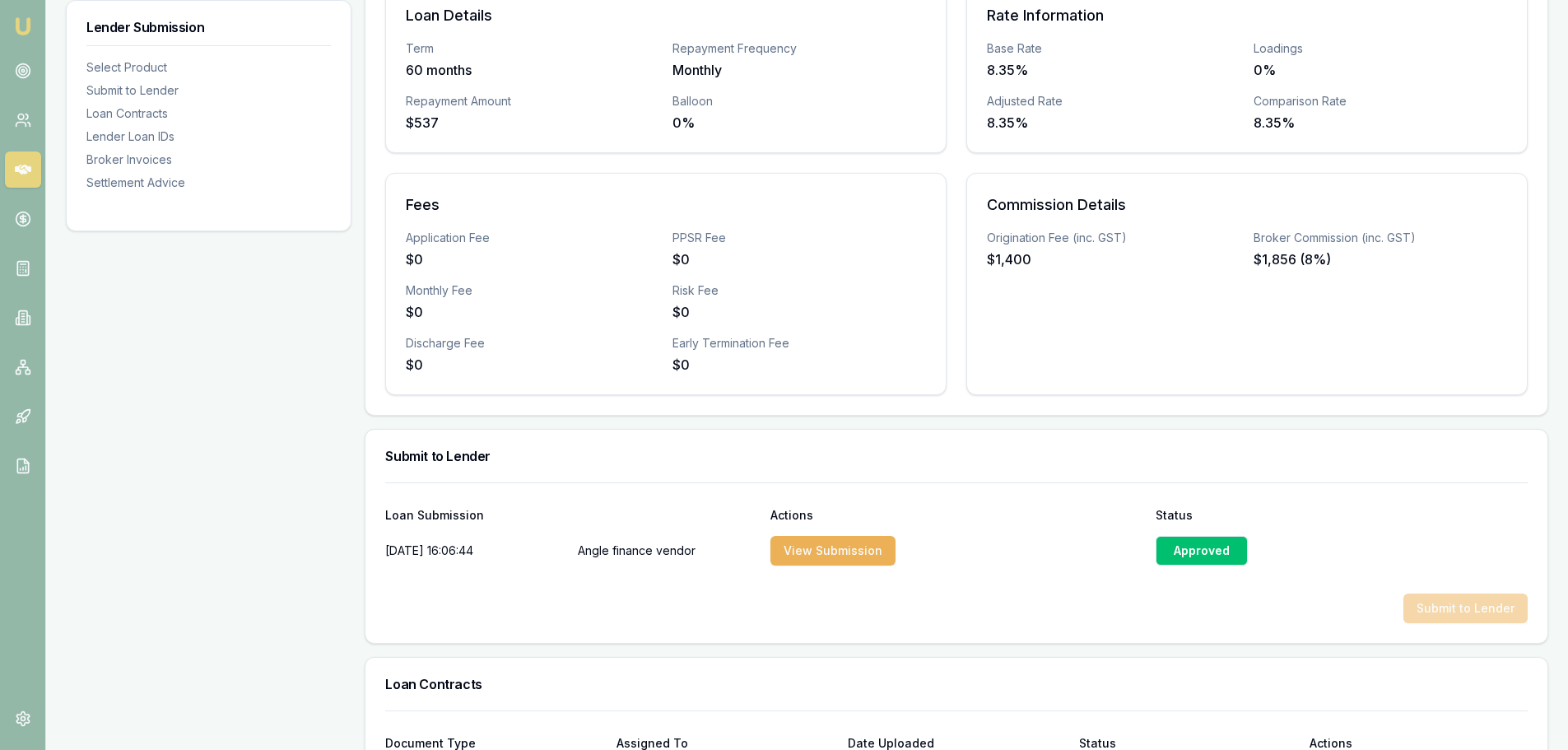
click at [213, 447] on div "Lender Submission Select Product Submit to Lender Loan Contracts Lender Loan ID…" at bounding box center [209, 633] width 286 height 1585
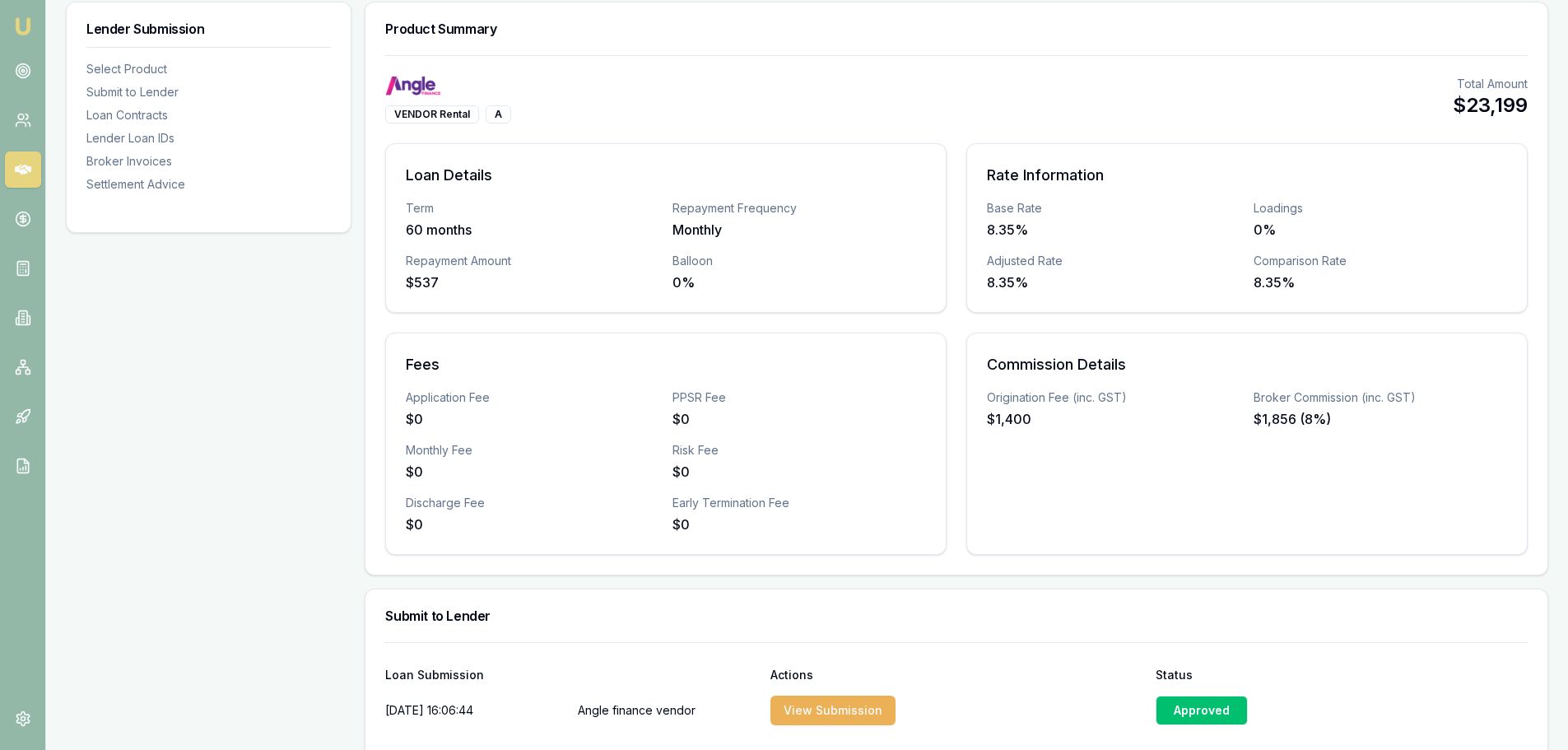
scroll to position [0, 0]
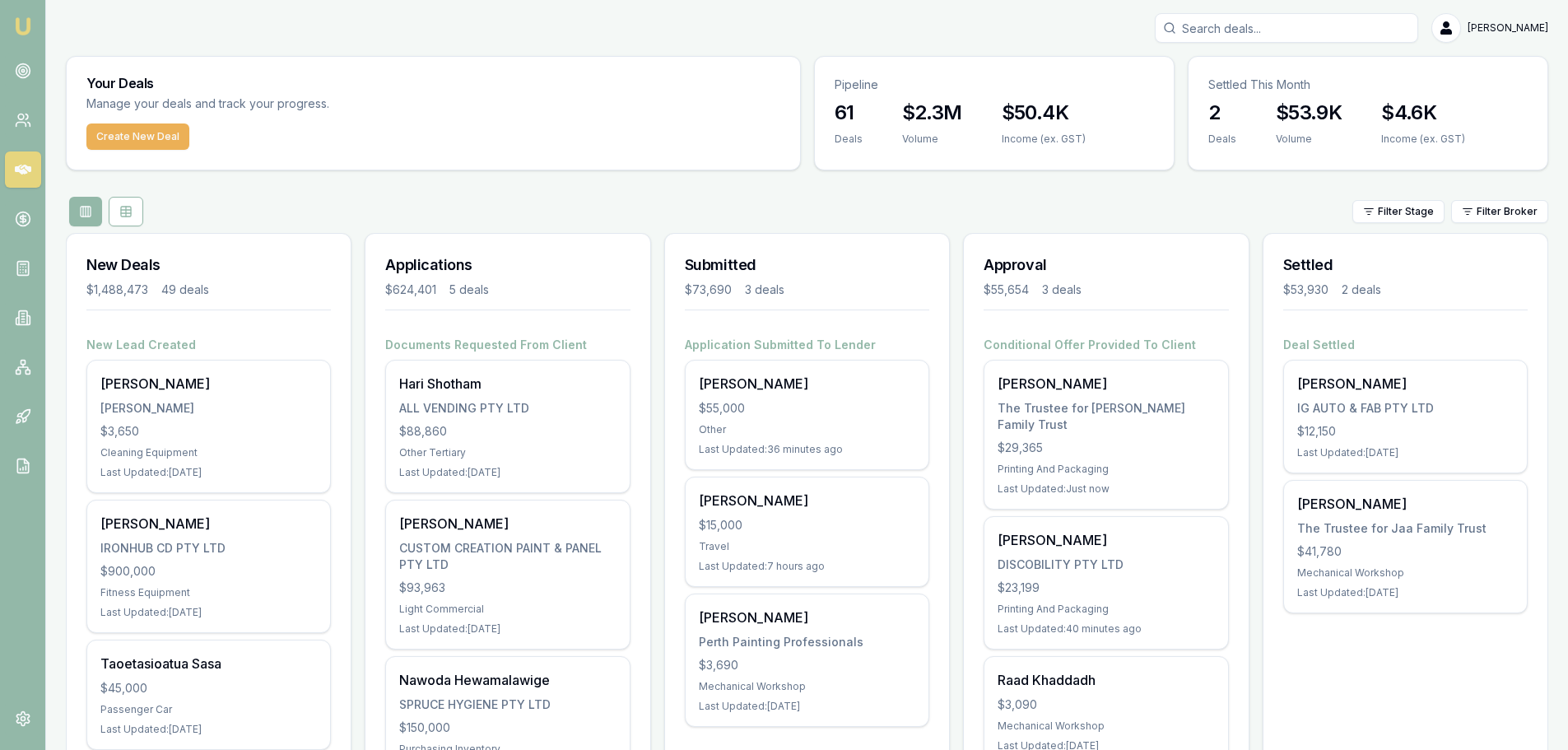
scroll to position [83, 0]
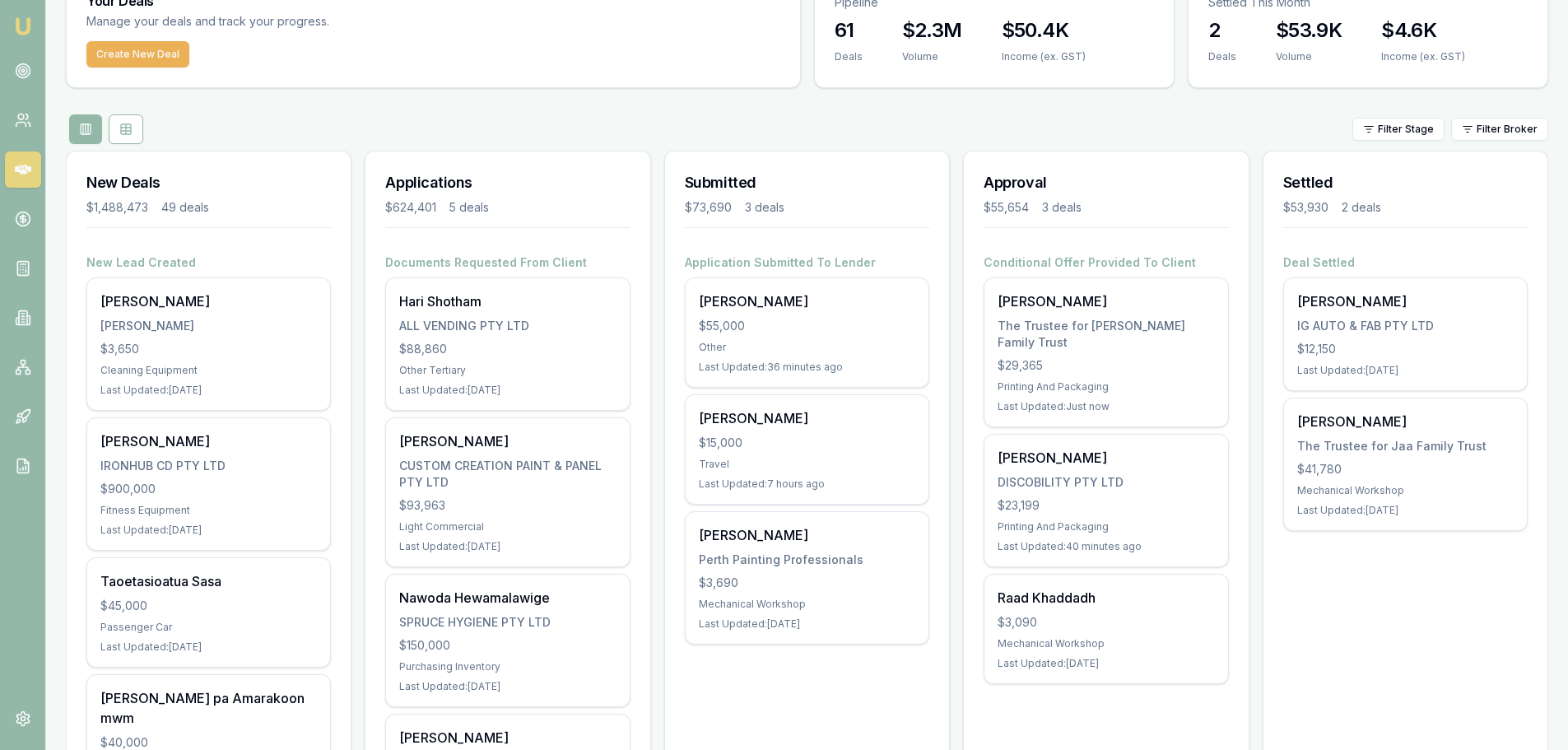
click at [1084, 637] on div "Mechanical Workshop" at bounding box center [1106, 644] width 217 height 14
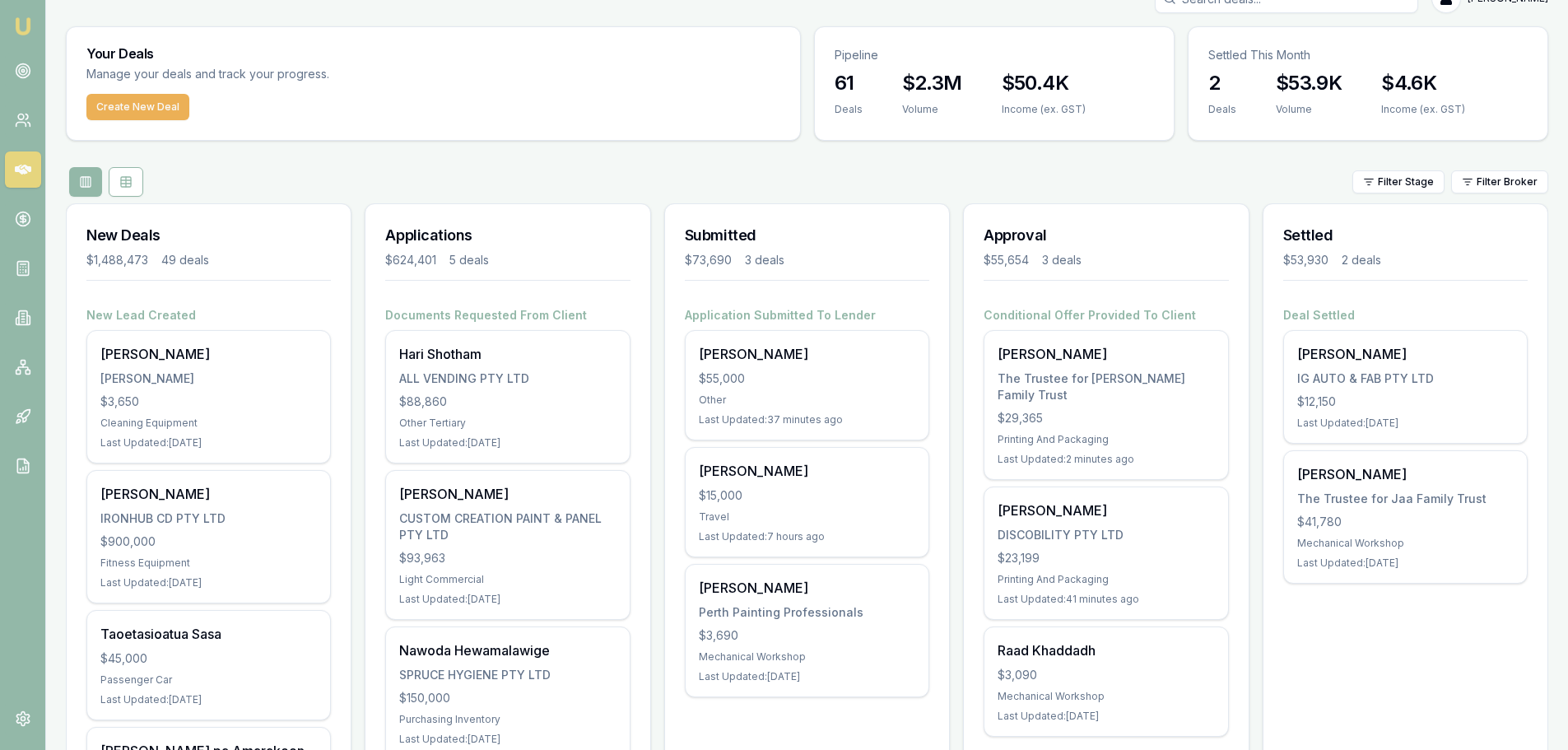
scroll to position [0, 0]
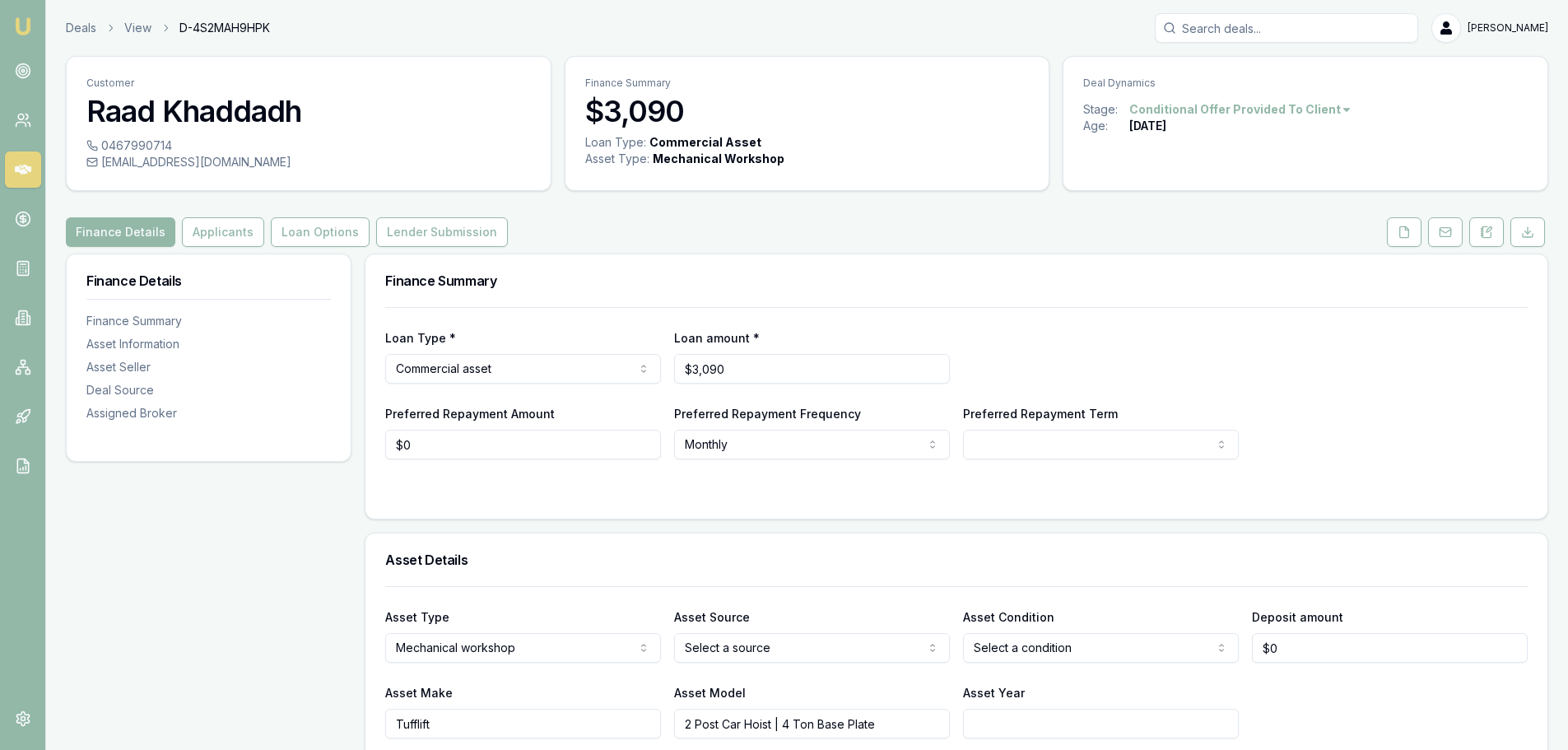
click at [219, 237] on button "Applicants" at bounding box center [222, 232] width 83 height 29
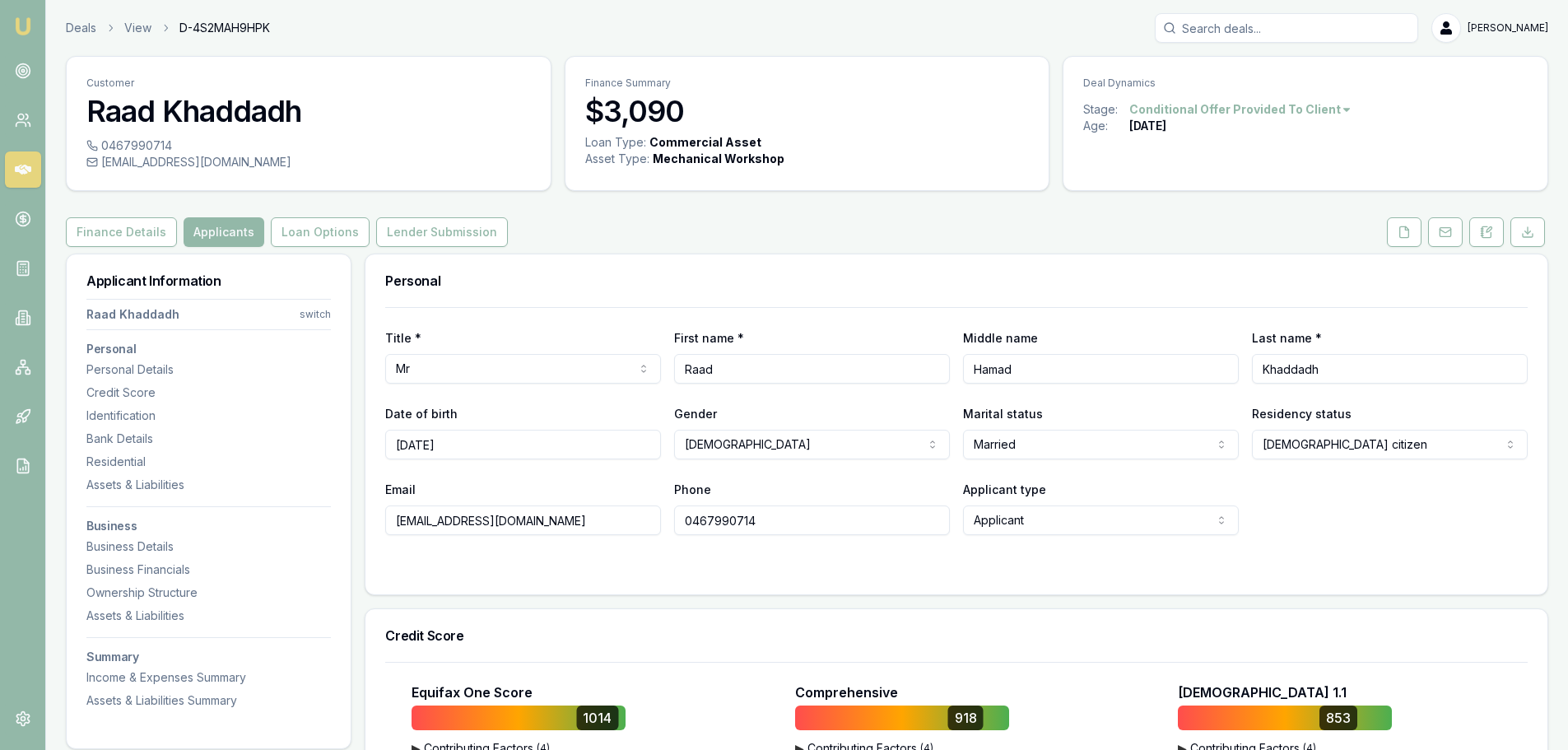
click at [288, 229] on button "Loan Options" at bounding box center [321, 232] width 99 height 29
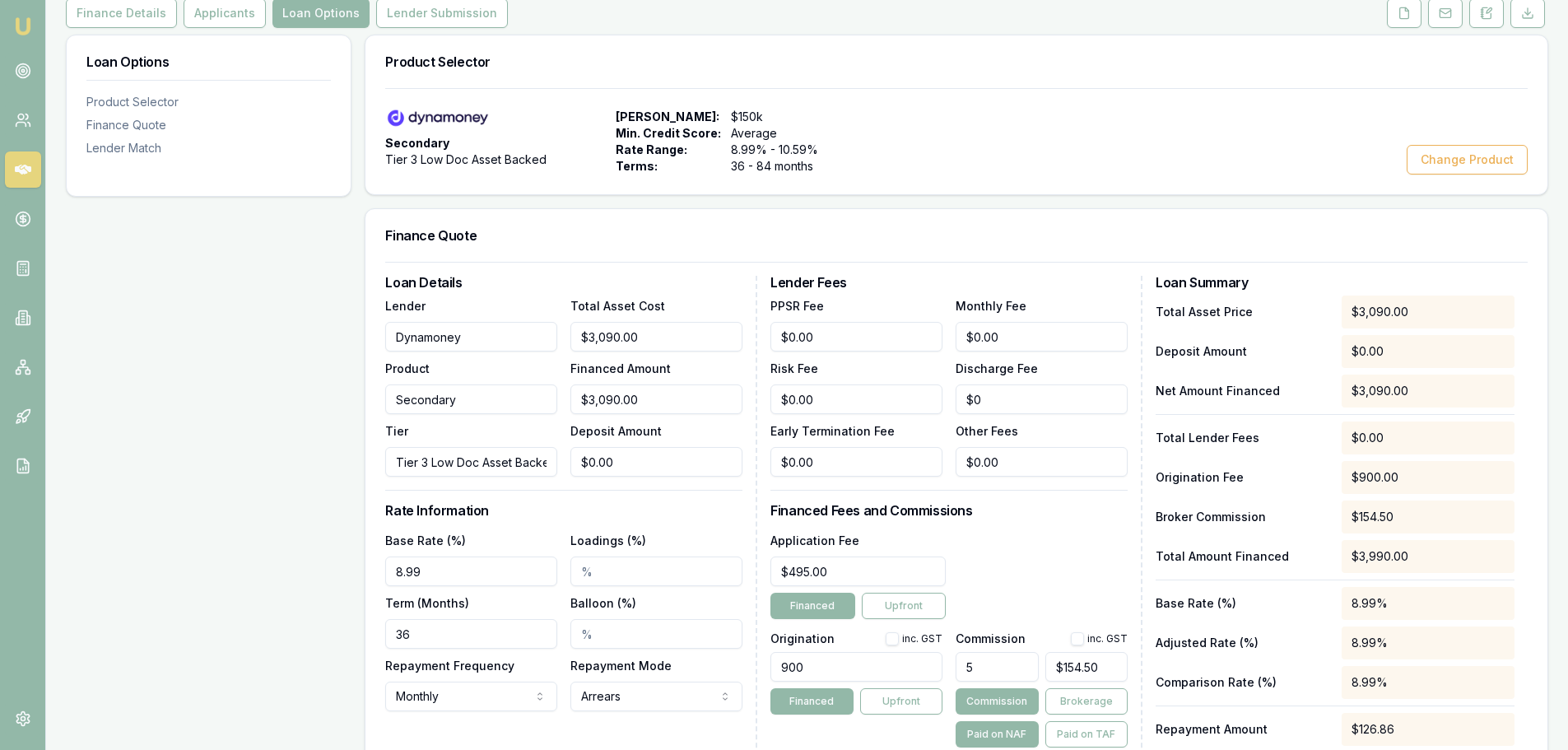
scroll to position [425, 0]
